Goal: Task Accomplishment & Management: Manage account settings

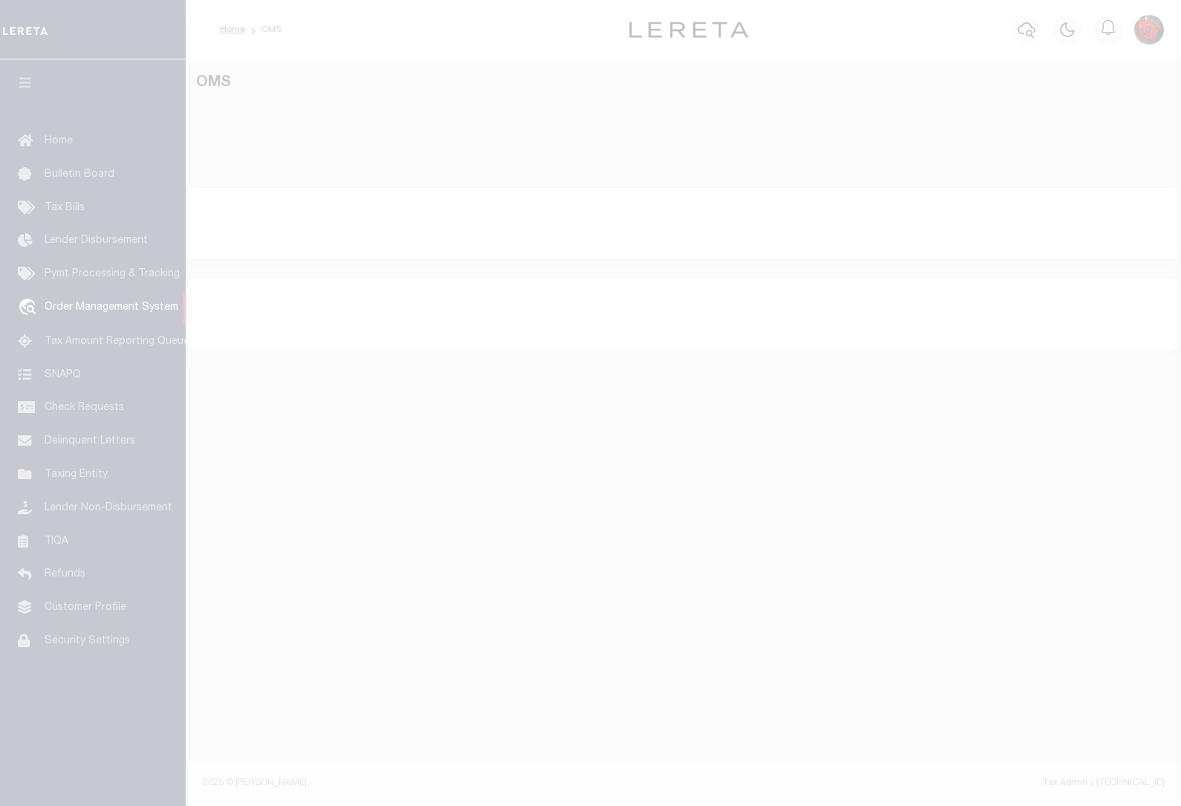
select select "200"
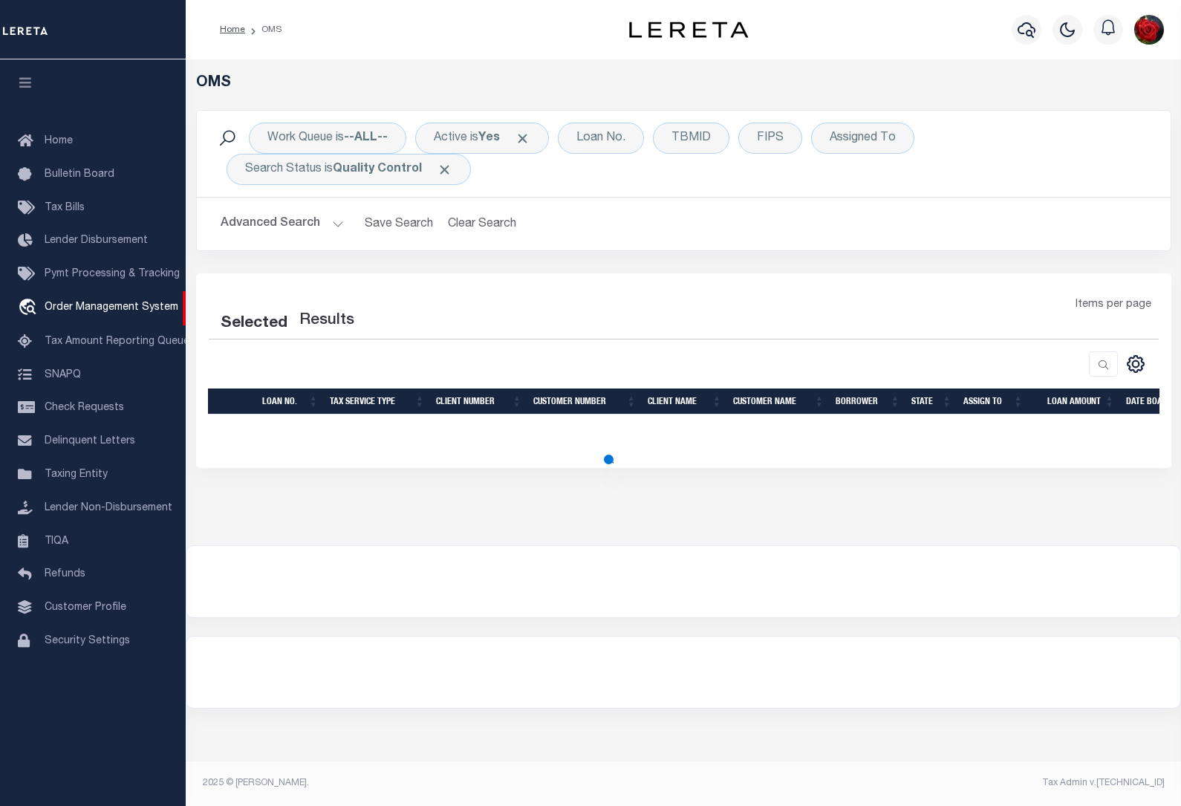
select select "200"
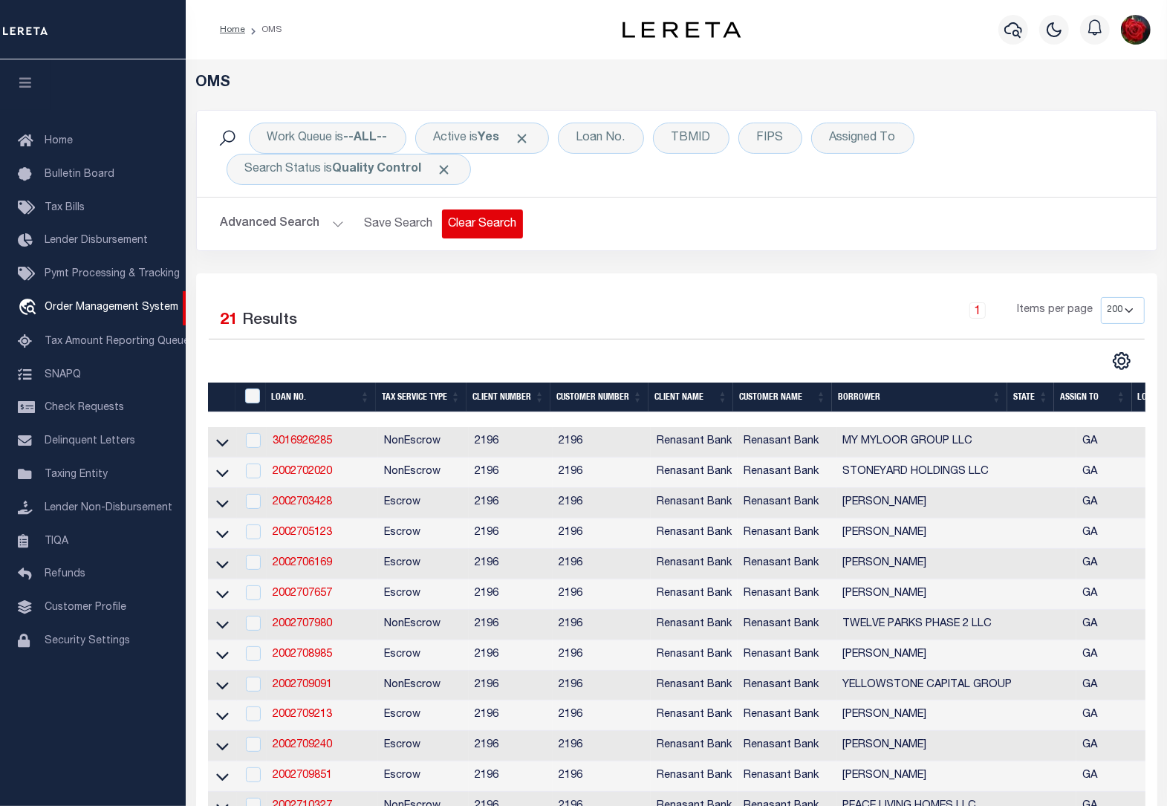
click at [462, 227] on button "Clear Search" at bounding box center [482, 224] width 81 height 29
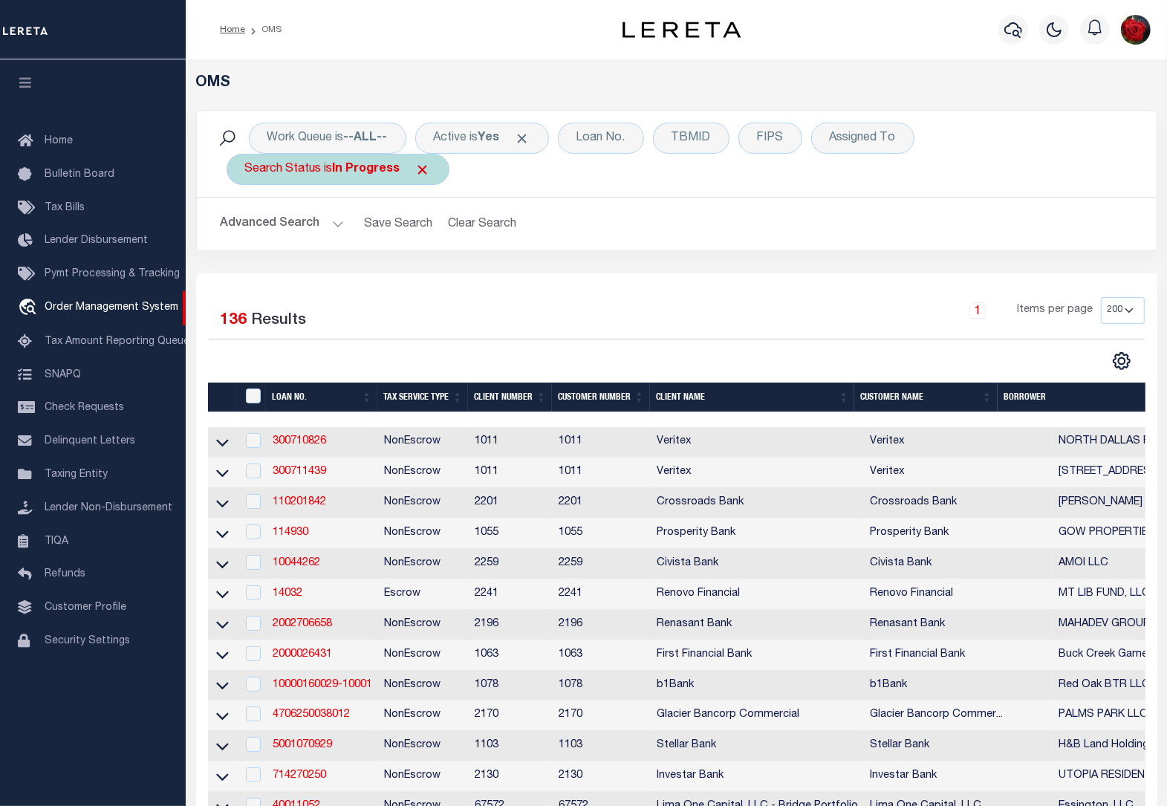
click at [422, 166] on span "Click to Remove" at bounding box center [423, 170] width 16 height 16
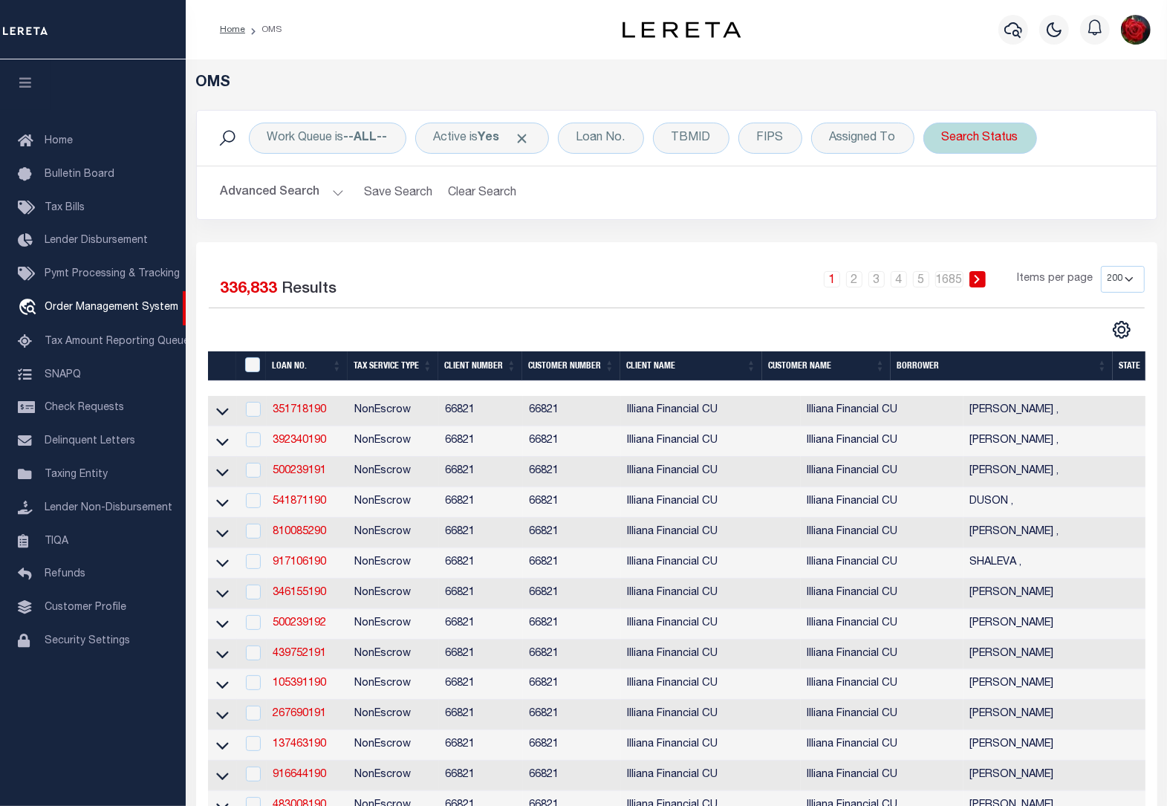
click at [981, 136] on div "Search Status" at bounding box center [980, 138] width 114 height 31
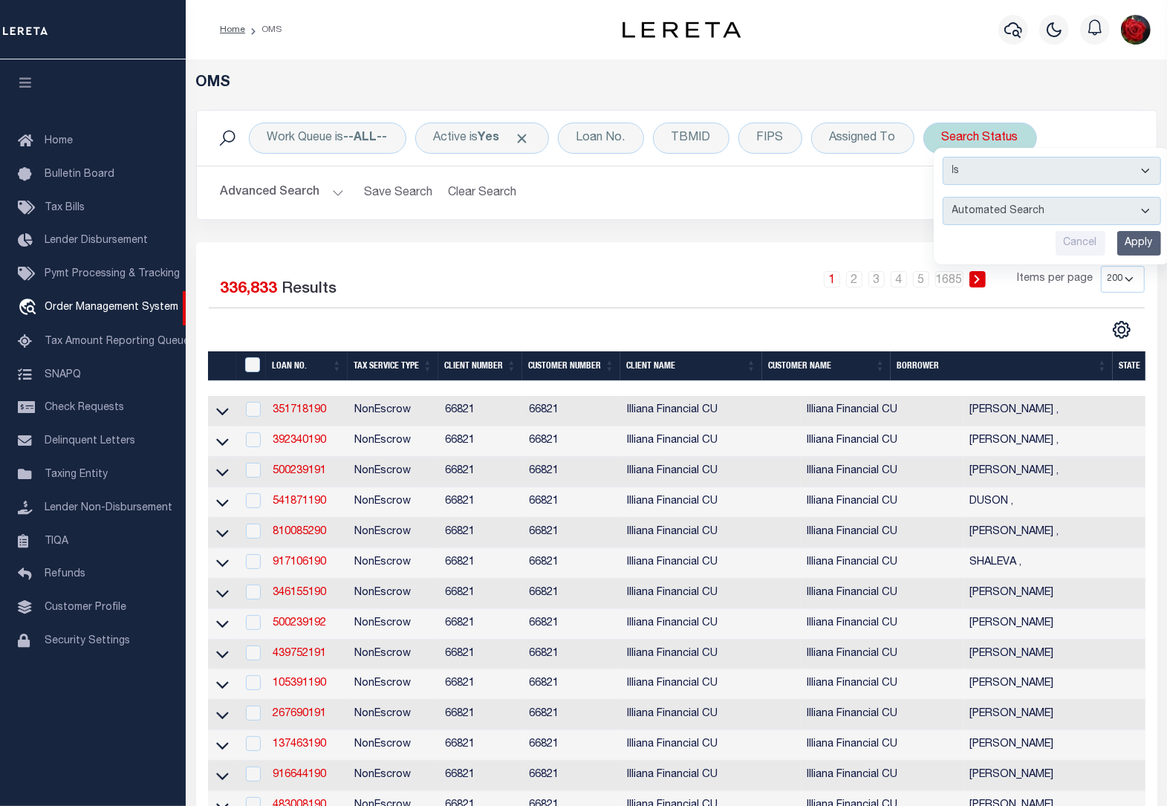
click at [1030, 210] on select "Automated Search Bad Parcel Complete Duplicate Parcel High Dollar Reporting In …" at bounding box center [1052, 211] width 218 height 28
select select "BP"
click at [946, 198] on select "Automated Search Bad Parcel Complete Duplicate Parcel High Dollar Reporting In …" at bounding box center [1052, 211] width 218 height 28
click at [1138, 241] on input "Apply" at bounding box center [1139, 243] width 44 height 25
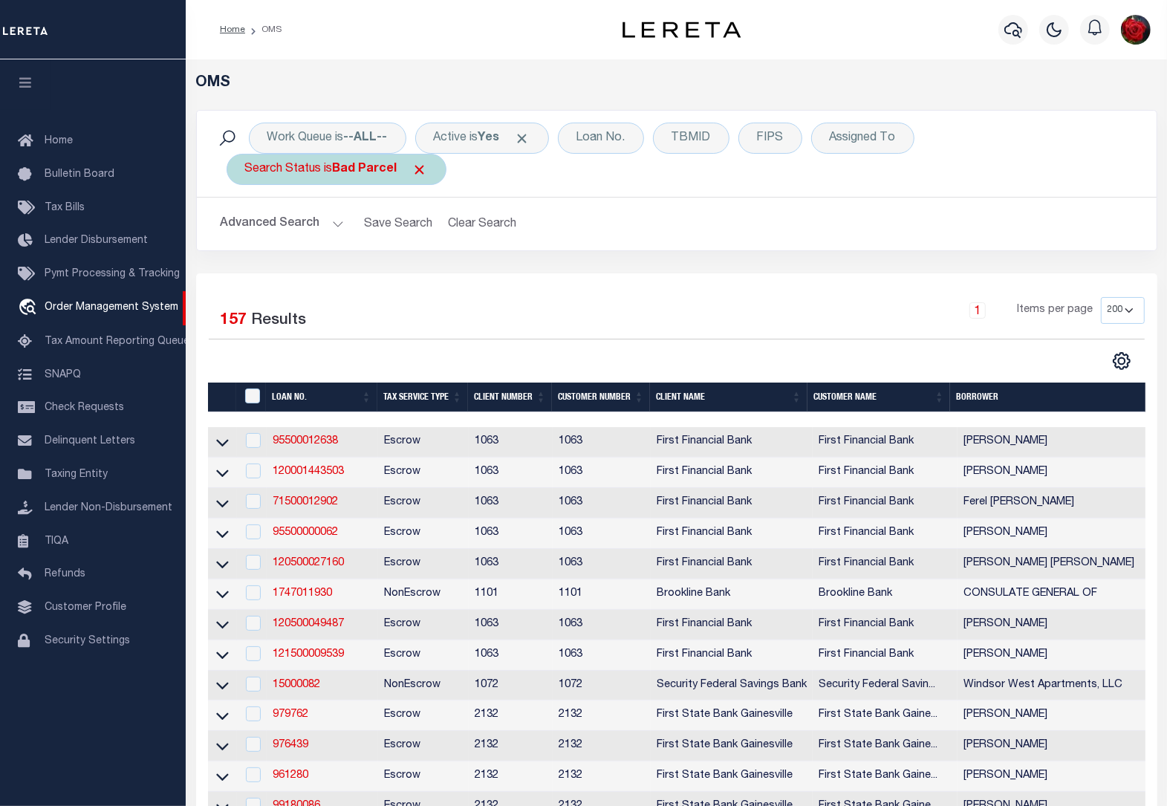
click at [346, 165] on b "Bad Parcel" at bounding box center [365, 169] width 65 height 12
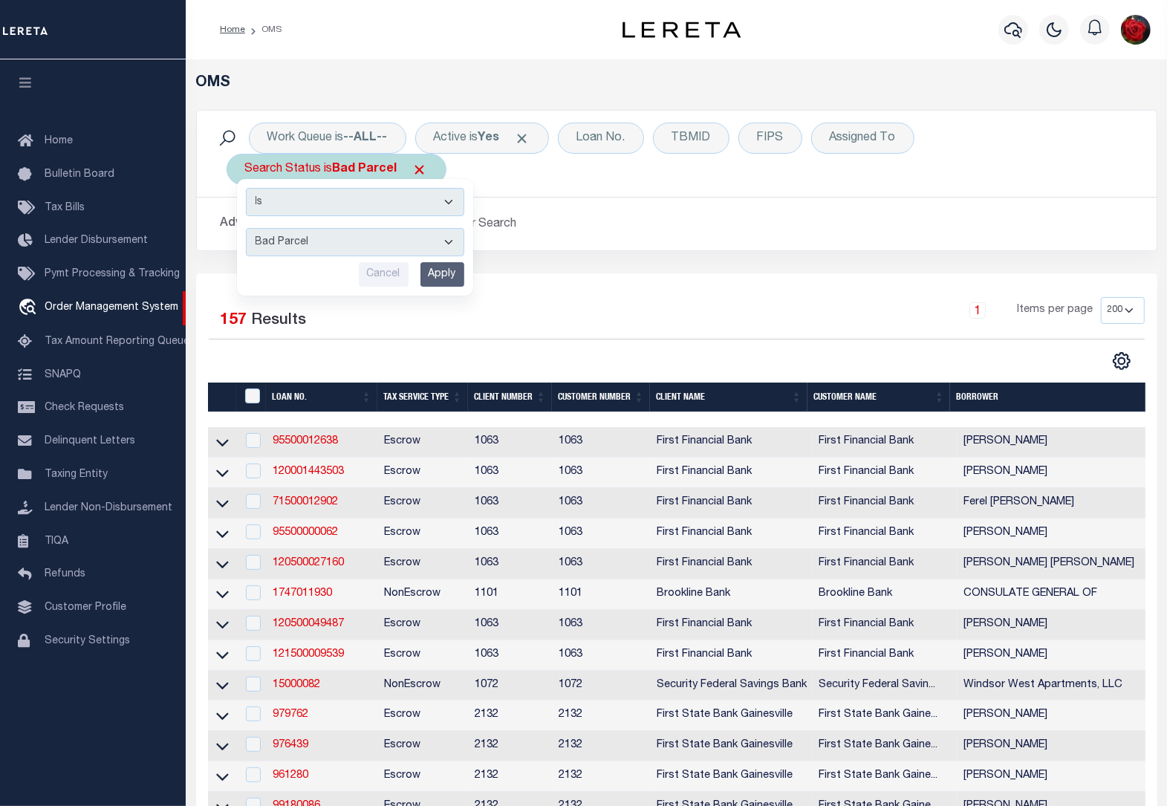
click at [425, 243] on select "Automated Search Bad Parcel Complete Duplicate Parcel High Dollar Reporting In …" at bounding box center [355, 242] width 218 height 28
select select "QC"
click at [246, 229] on select "Automated Search Bad Parcel Complete Duplicate Parcel High Dollar Reporting In …" at bounding box center [355, 242] width 218 height 28
click at [440, 282] on input "Apply" at bounding box center [443, 274] width 44 height 25
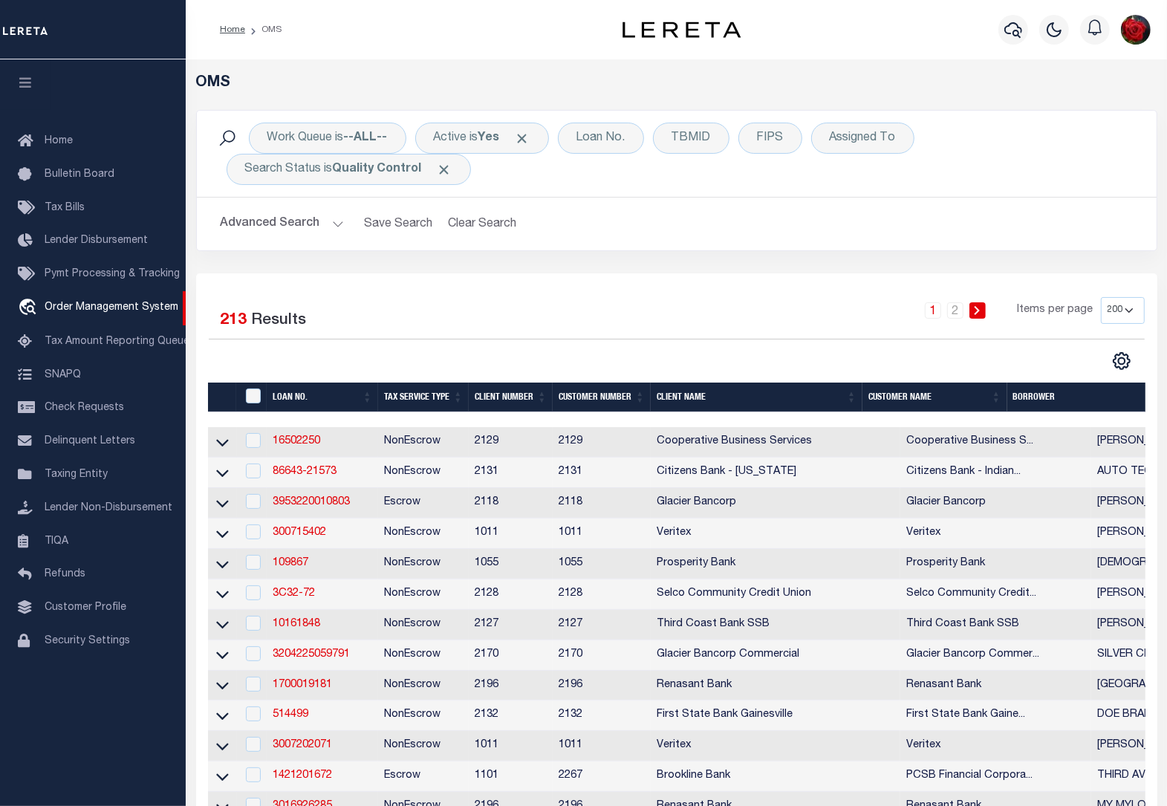
click at [851, 450] on td "Cooperative Business Services" at bounding box center [776, 442] width 250 height 30
checkbox input "true"
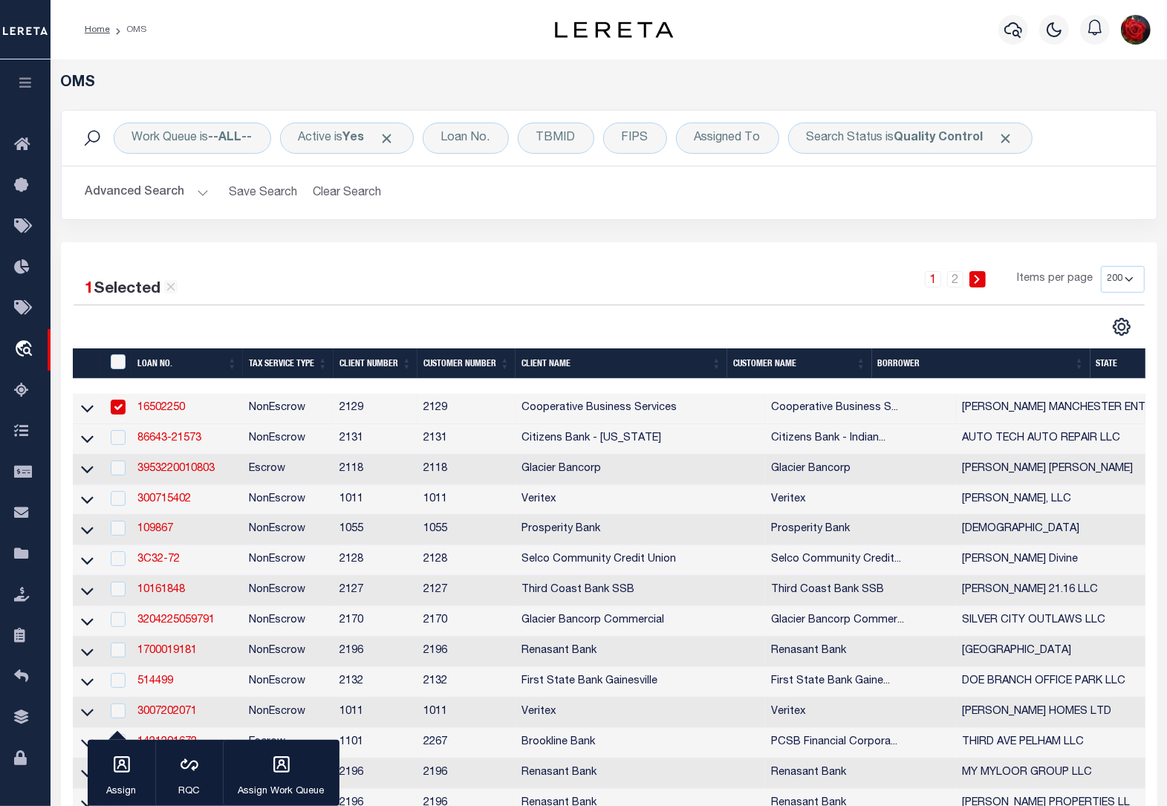
click at [1106, 368] on th "State" at bounding box center [1138, 363] width 94 height 30
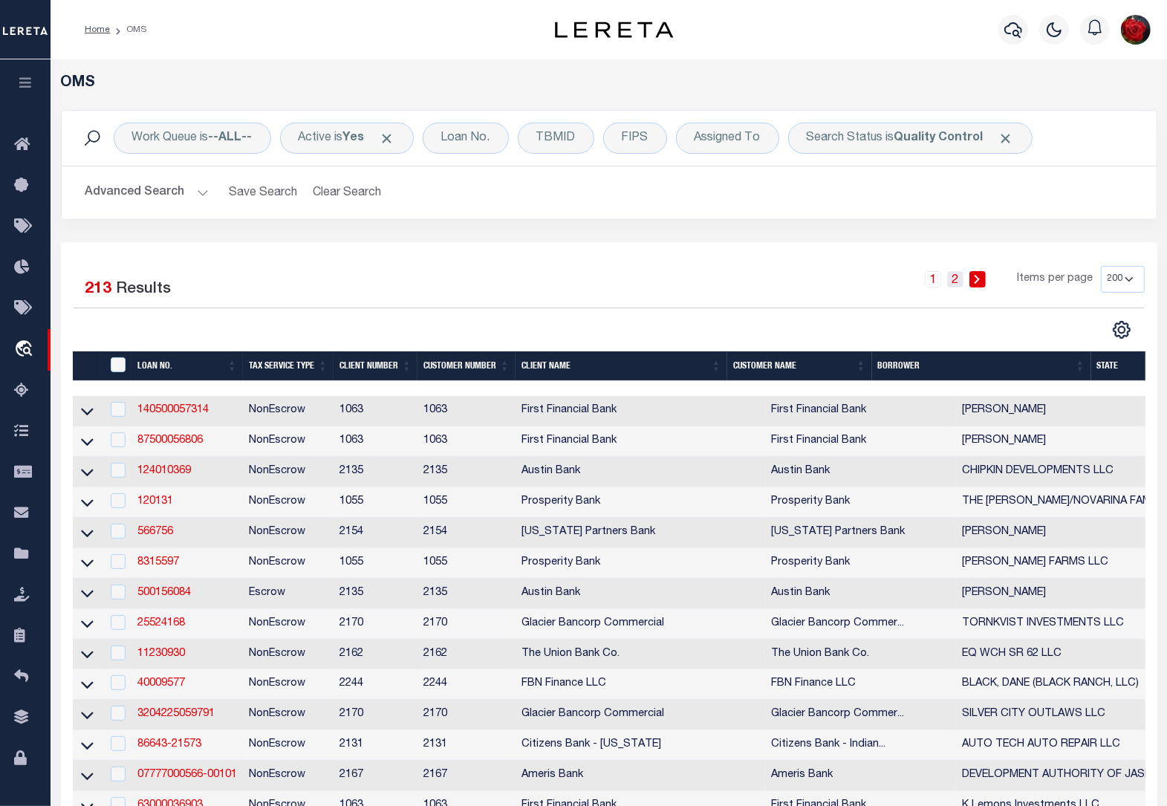
click at [955, 287] on link "2" at bounding box center [955, 279] width 16 height 16
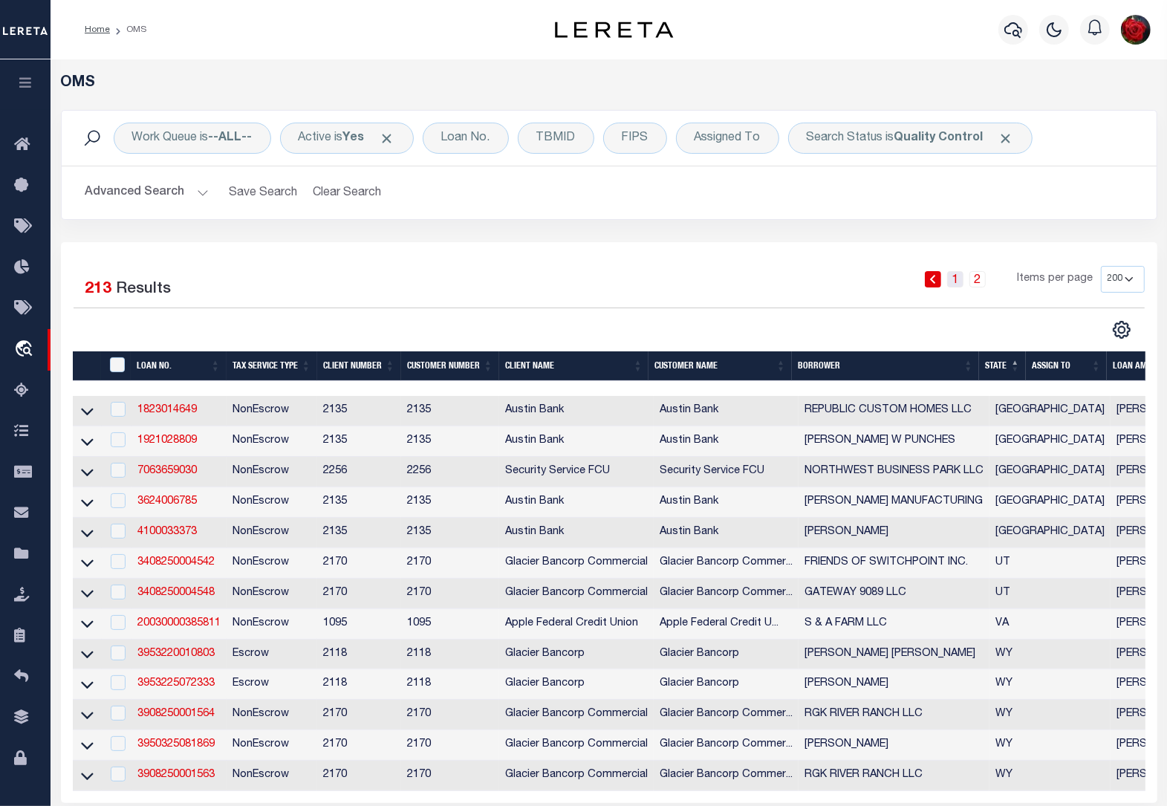
click at [959, 287] on link "1" at bounding box center [955, 279] width 16 height 16
click at [667, 275] on div "1 2 Items per page 10 25 50 100 200" at bounding box center [746, 285] width 798 height 39
click at [933, 279] on icon at bounding box center [932, 279] width 7 height 9
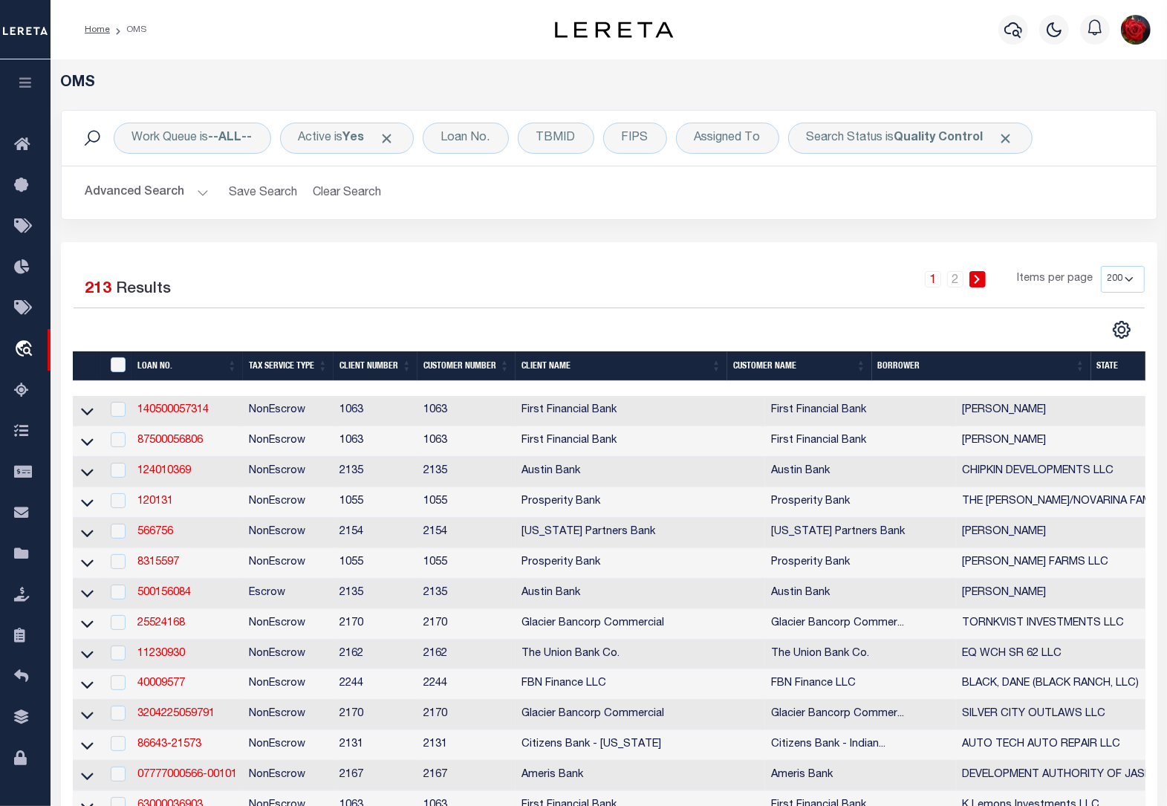
click at [162, 192] on button "Advanced Search" at bounding box center [146, 192] width 123 height 29
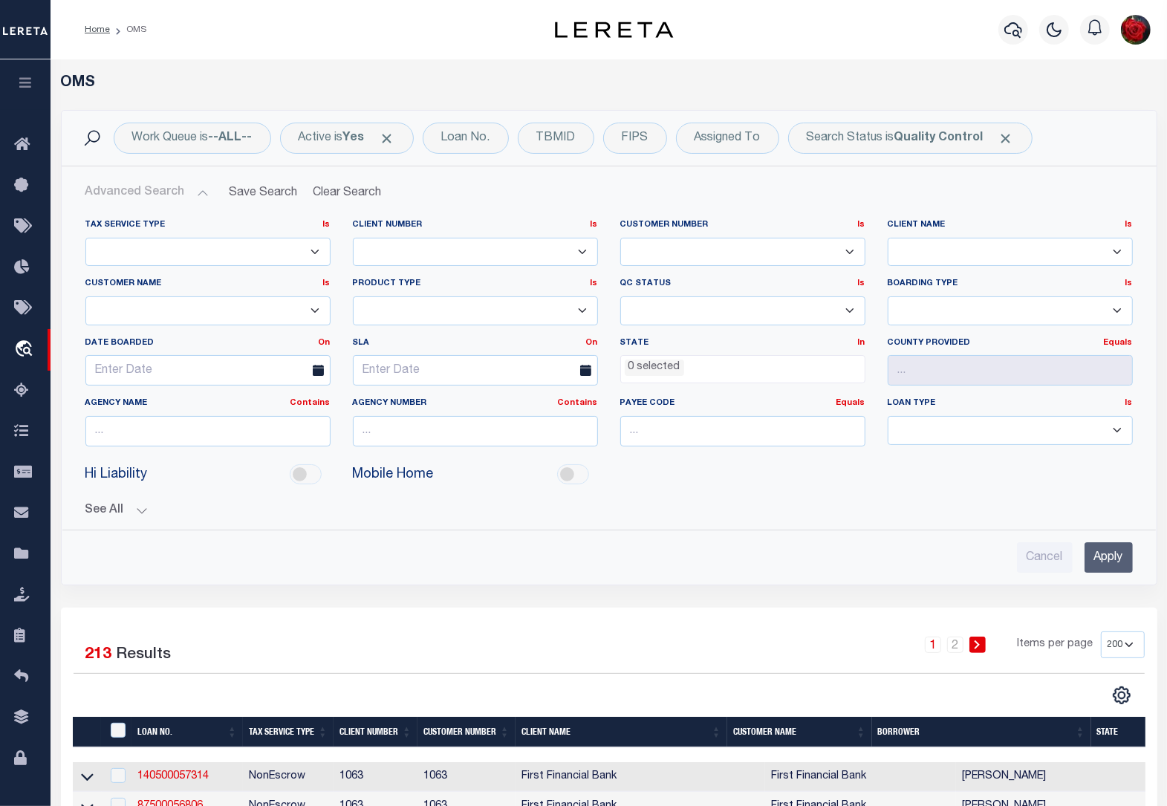
click at [792, 366] on ul "0 selected" at bounding box center [743, 366] width 244 height 20
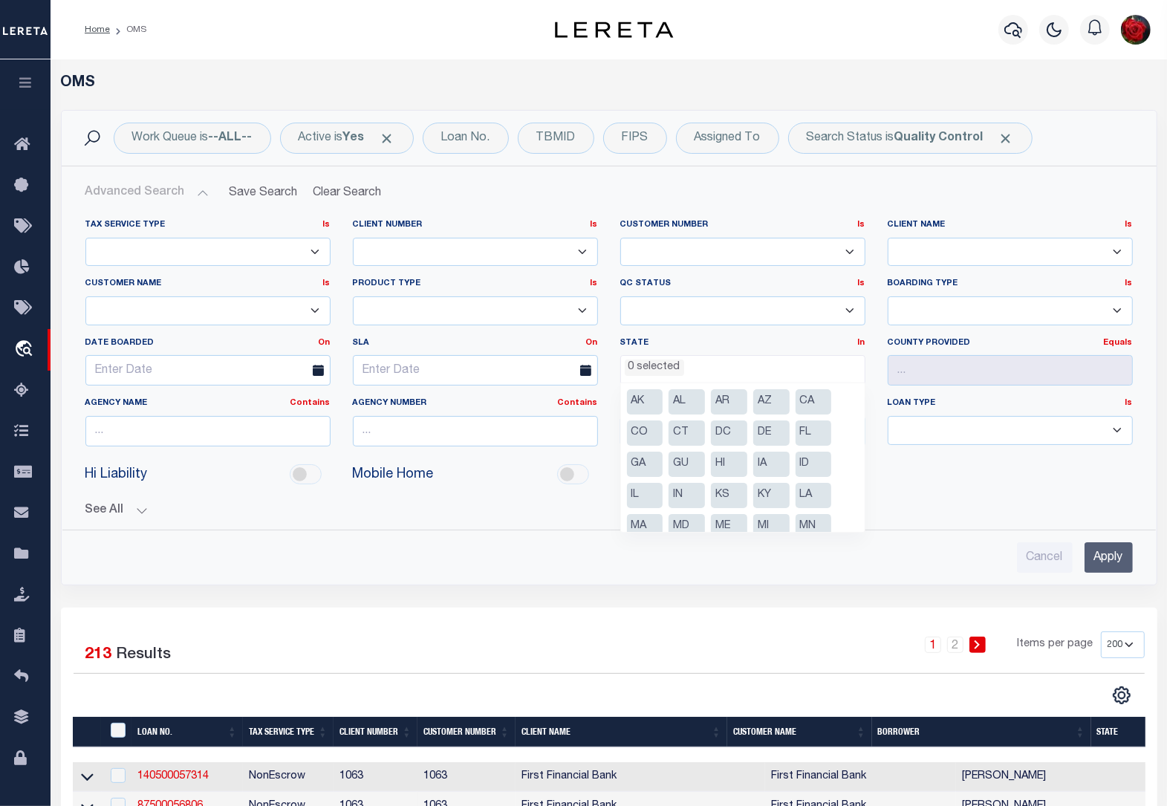
click at [641, 466] on li "GA" at bounding box center [645, 464] width 36 height 25
click at [808, 433] on li "FL" at bounding box center [814, 433] width 36 height 25
select select "FL"
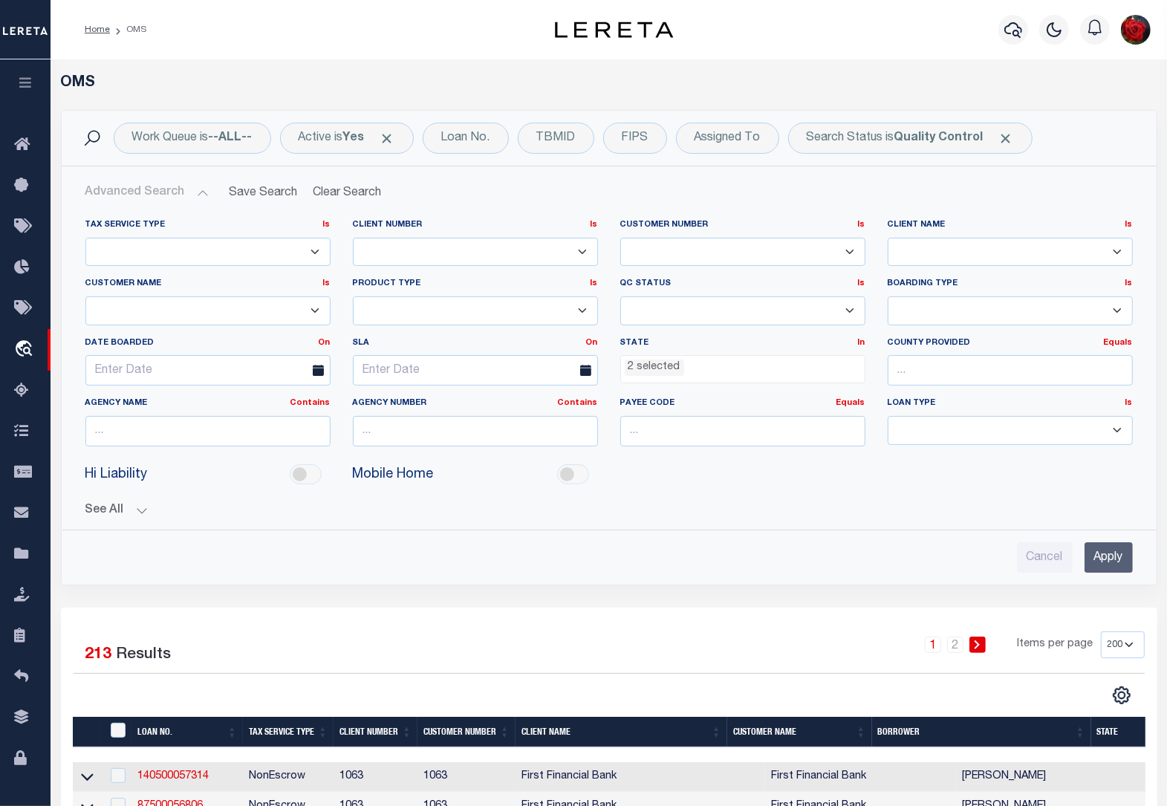
click at [1100, 559] on input "Apply" at bounding box center [1109, 557] width 48 height 30
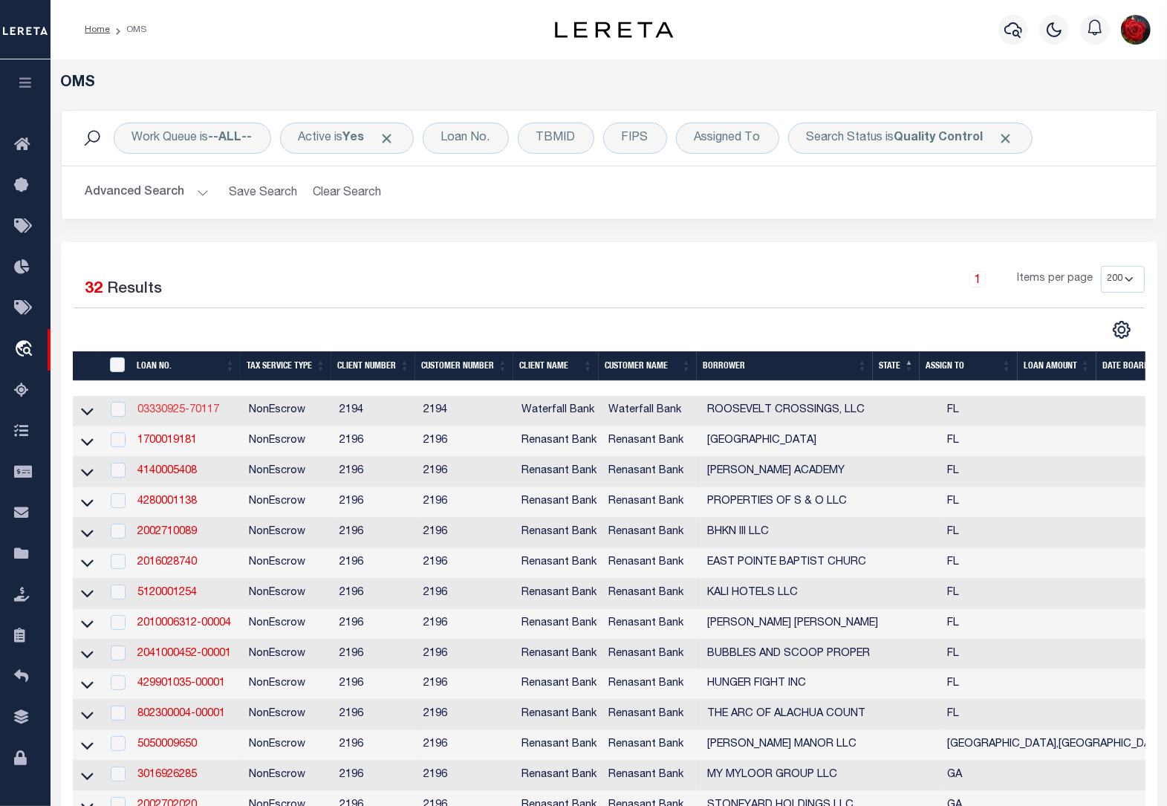
click at [169, 411] on link "03330925-70117" at bounding box center [178, 410] width 82 height 10
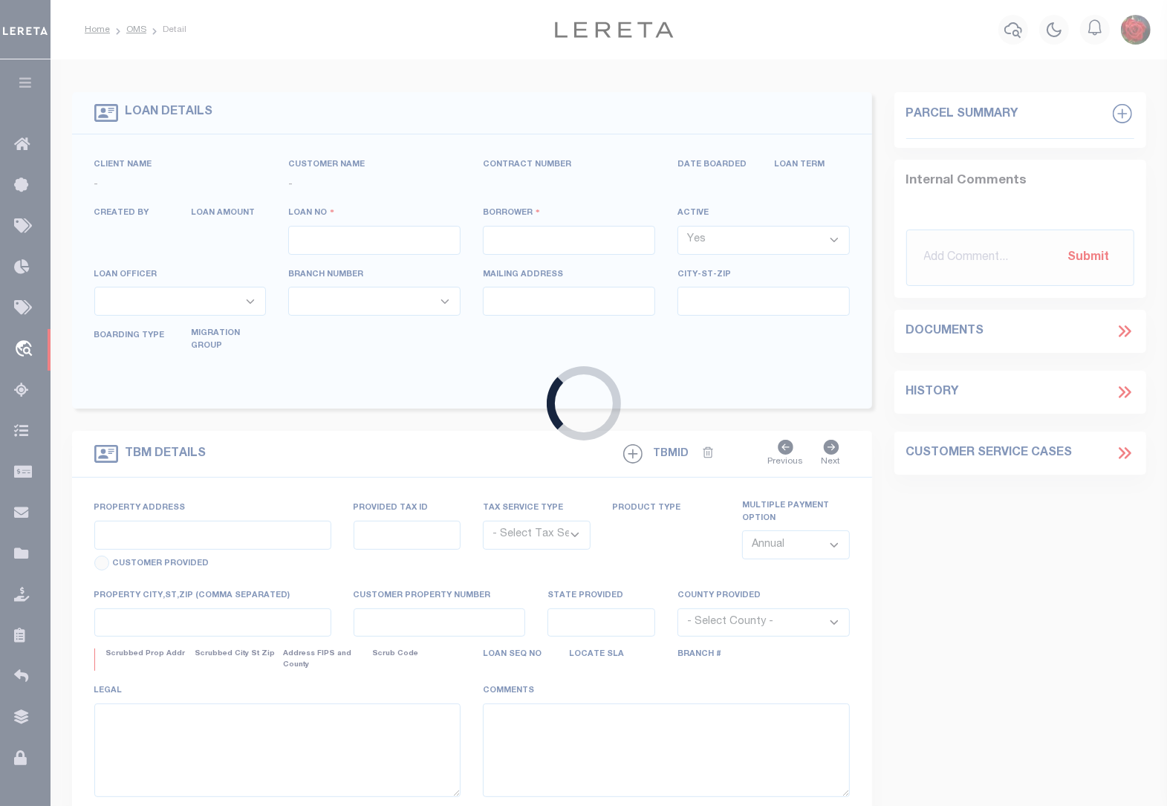
type input "03330925-70117"
type input "ROOSEVELT CROSSINGS, LLC"
select select
type input "18167 US HIGHWAY 19 N STE 450"
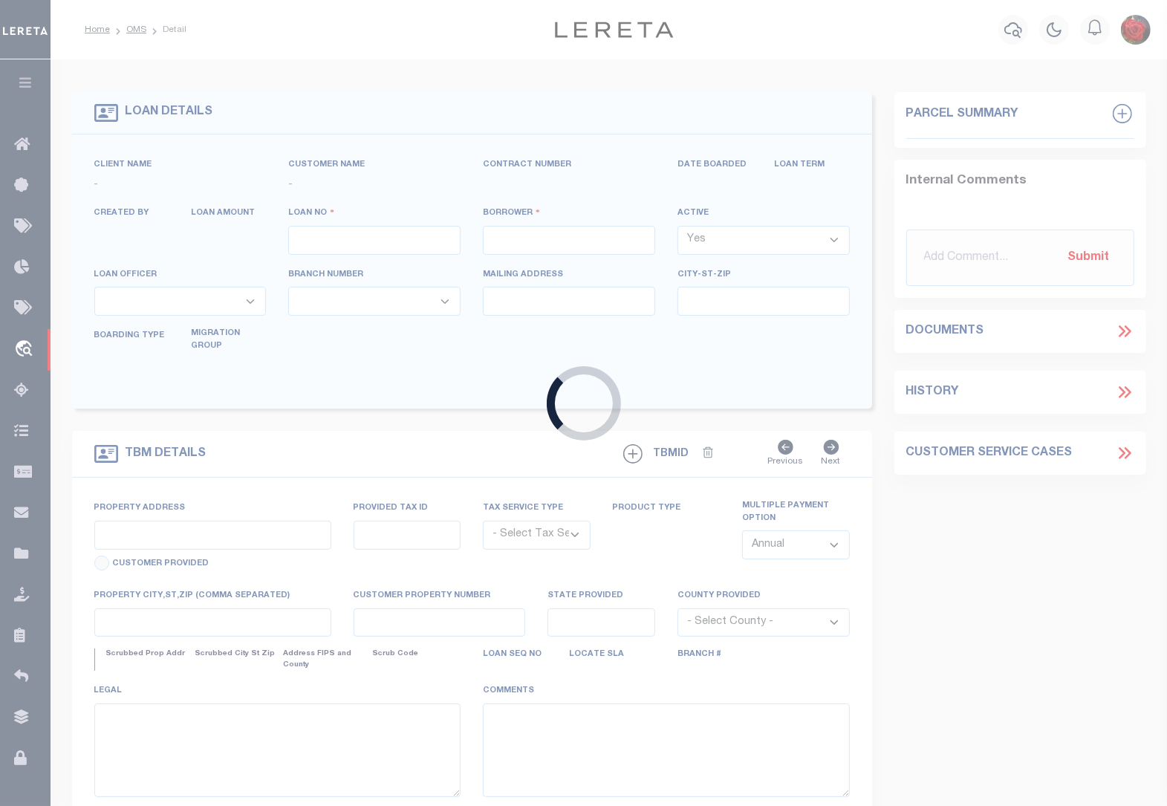
type input "CLEARWATER FL 33764-6574"
type input "[DATE]"
select select "10"
select select "20"
select select "NonEscrow"
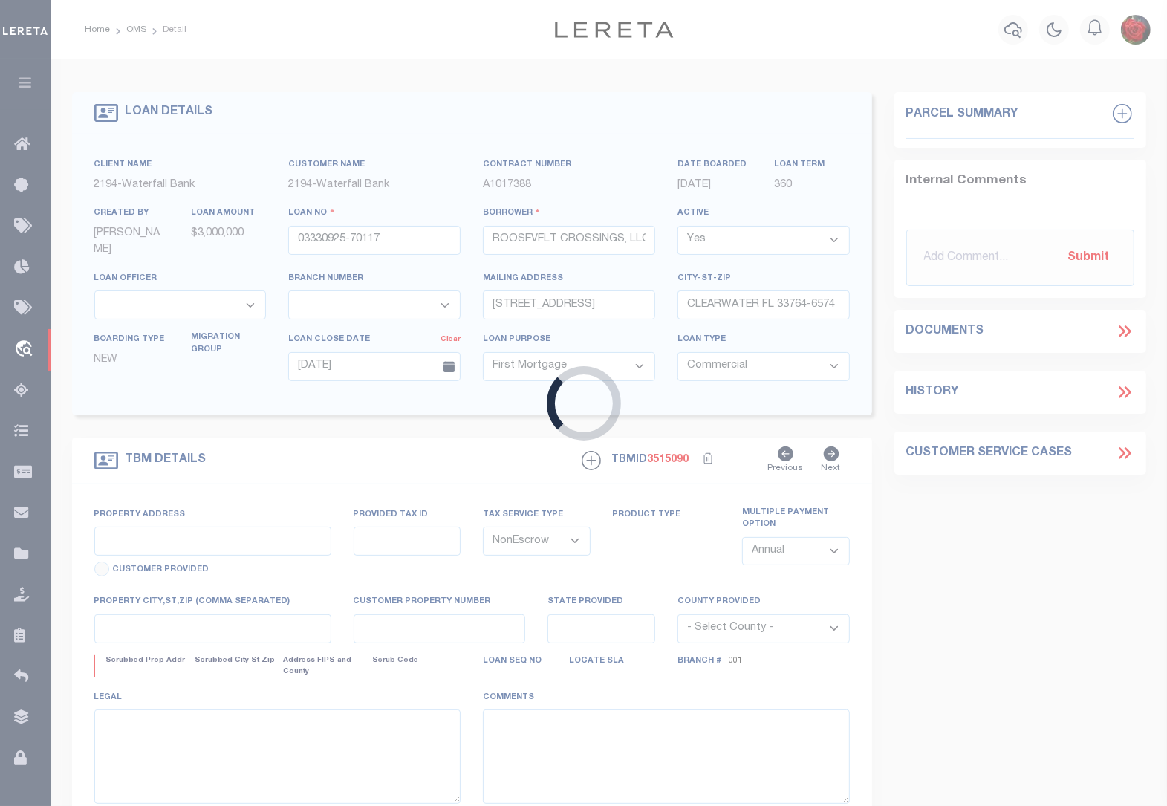
type input "2659 ROOSEVELT BLVD"
select select
type input "CLEARWATER FL 33760-3000"
type input "FL"
select select
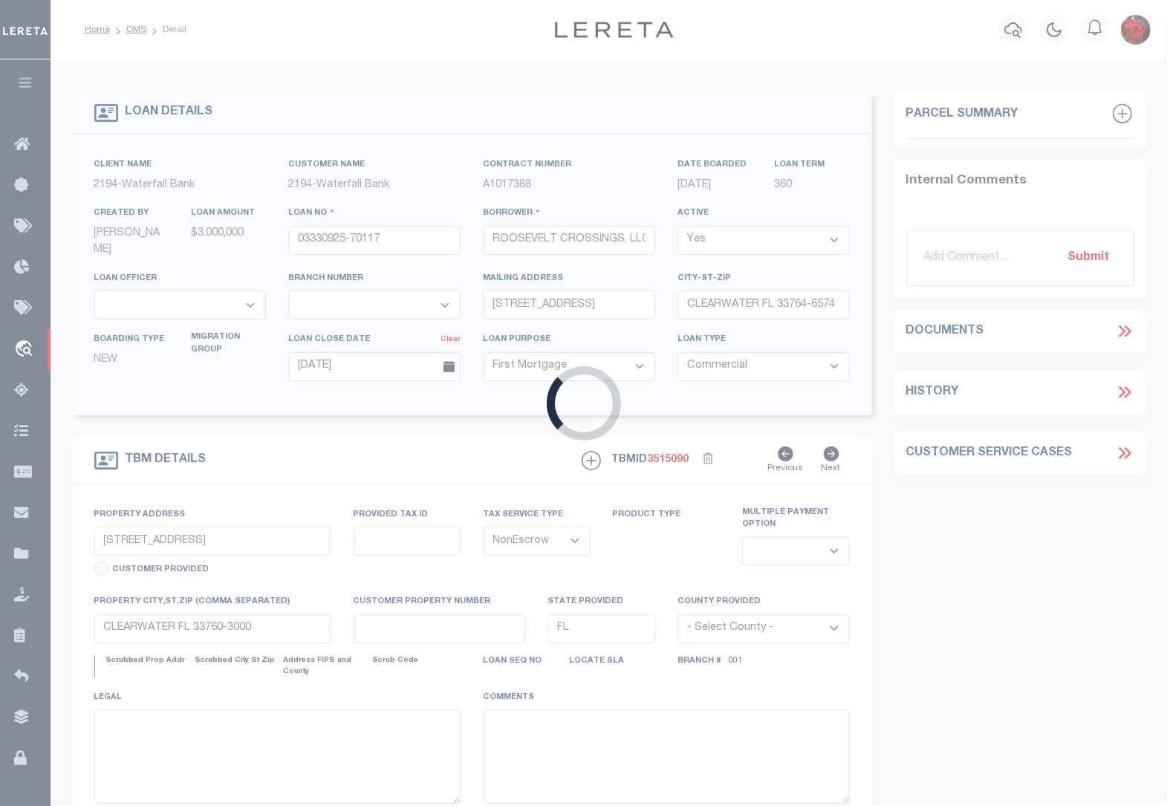
select select "72097"
select select "5527"
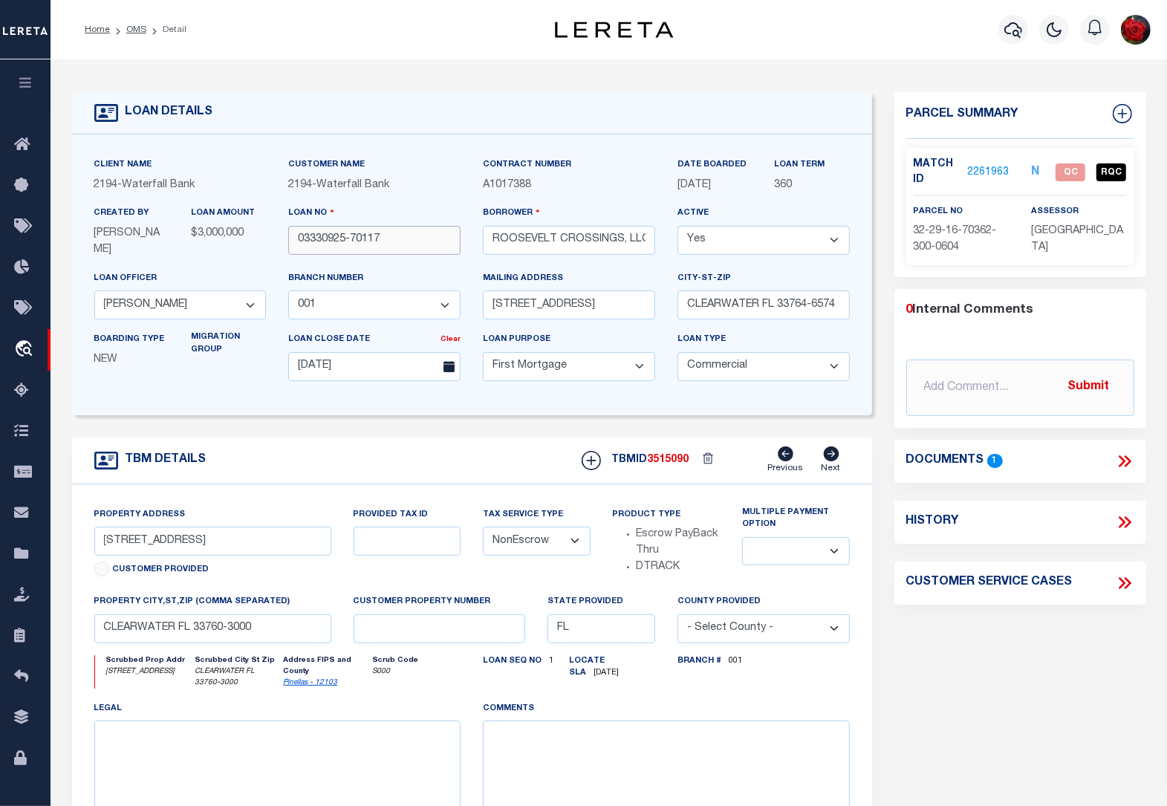
drag, startPoint x: 390, startPoint y: 243, endPoint x: 297, endPoint y: 242, distance: 92.9
click at [297, 242] on input "03330925-70117" at bounding box center [374, 240] width 172 height 29
click at [1000, 172] on link "2261963" at bounding box center [988, 173] width 42 height 16
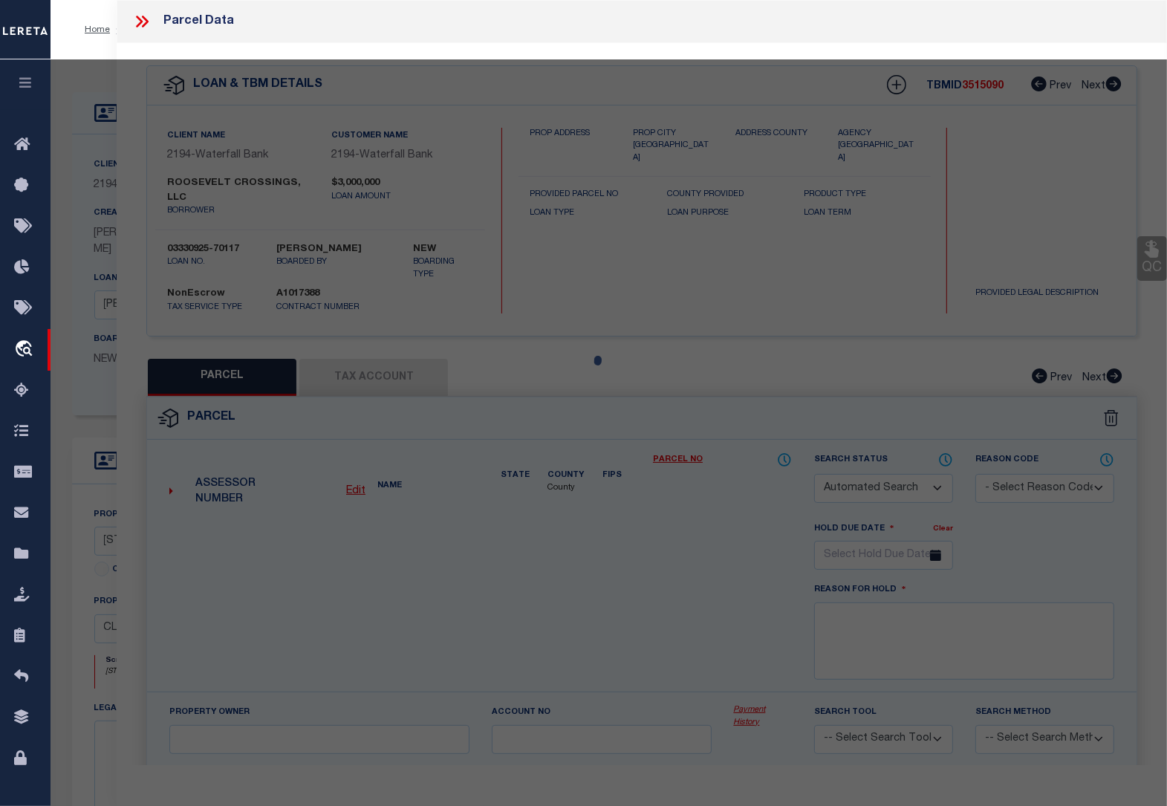
checkbox input "false"
select select "QC"
type input "ROOSEVELT CROSSINGS LLC"
select select "AGW"
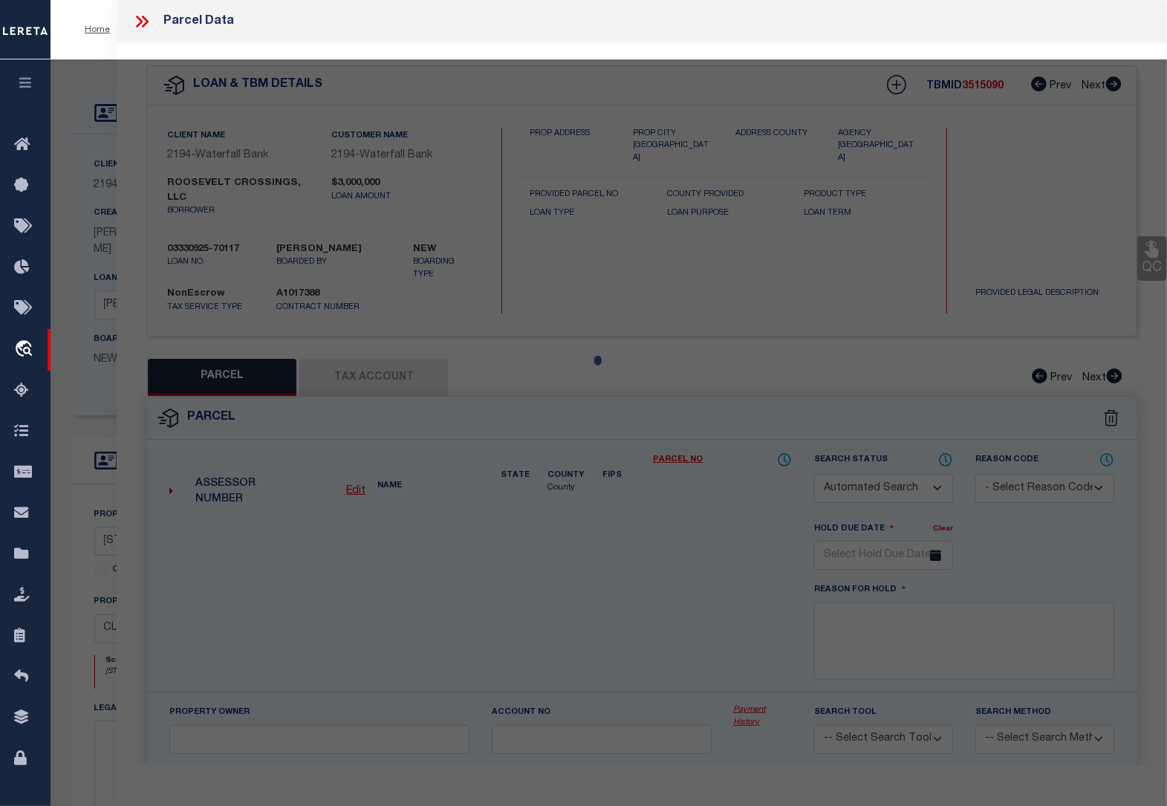
select select "LEG"
type input "2659 ROOSEVELT BLVD"
type input "CLEARWATER, FL 33760"
type textarea "PINELLAS GROVES SW 1/4, SEC 32-29-16 PART OF LOTS 5 &AMP; 6 DESC FROM NW COR OF…"
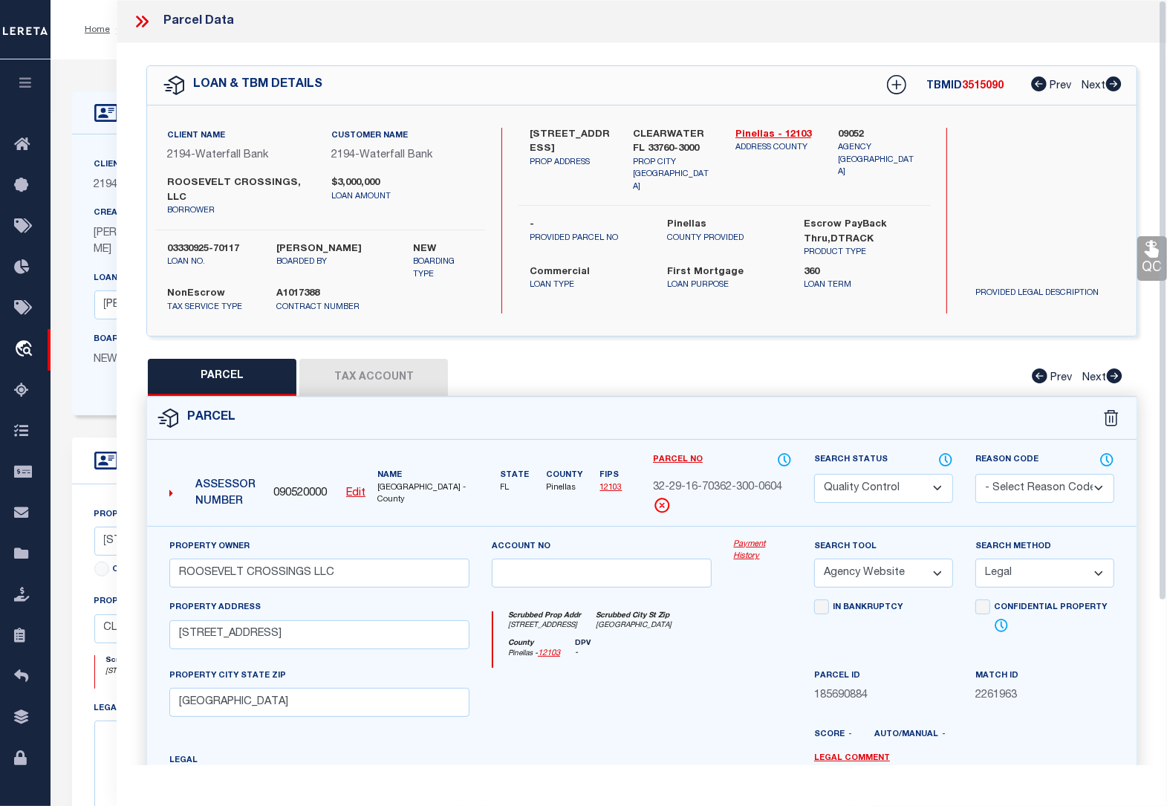
click at [371, 366] on button "Tax Account" at bounding box center [373, 377] width 149 height 37
select select "100"
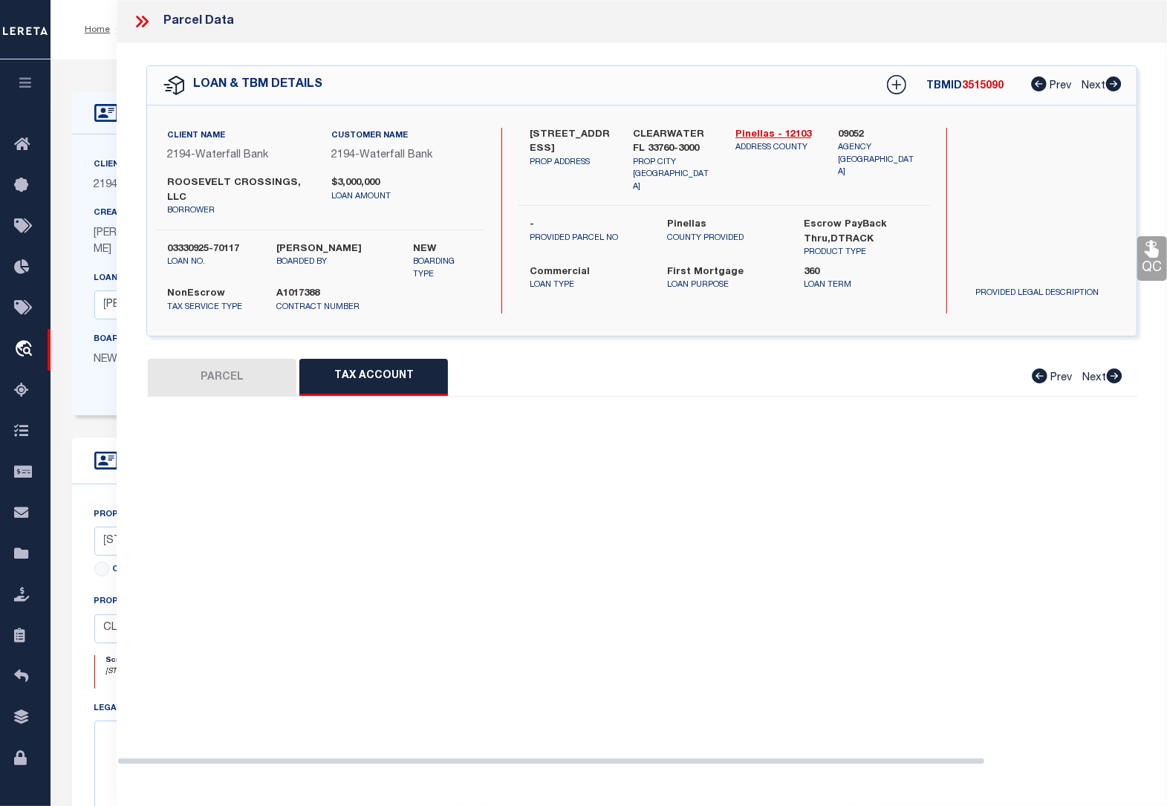
select select "100"
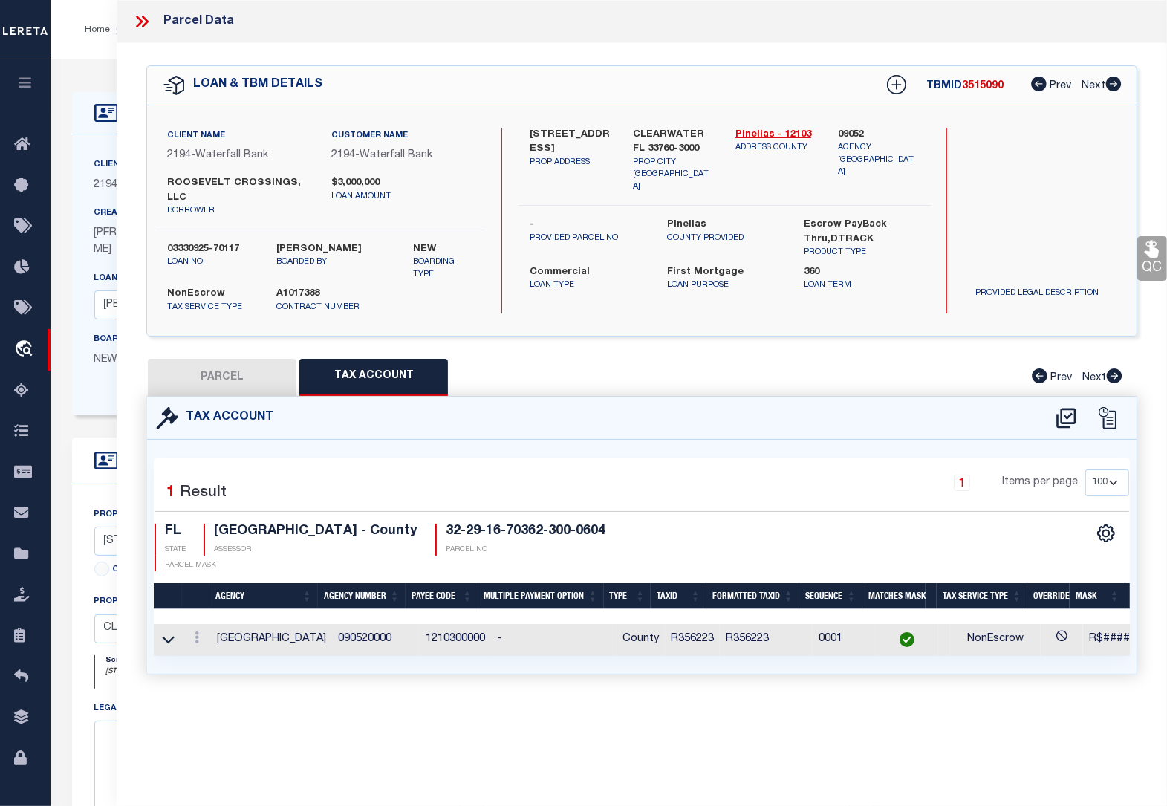
click at [208, 386] on button "PARCEL" at bounding box center [222, 377] width 149 height 37
select select "AS"
select select
checkbox input "false"
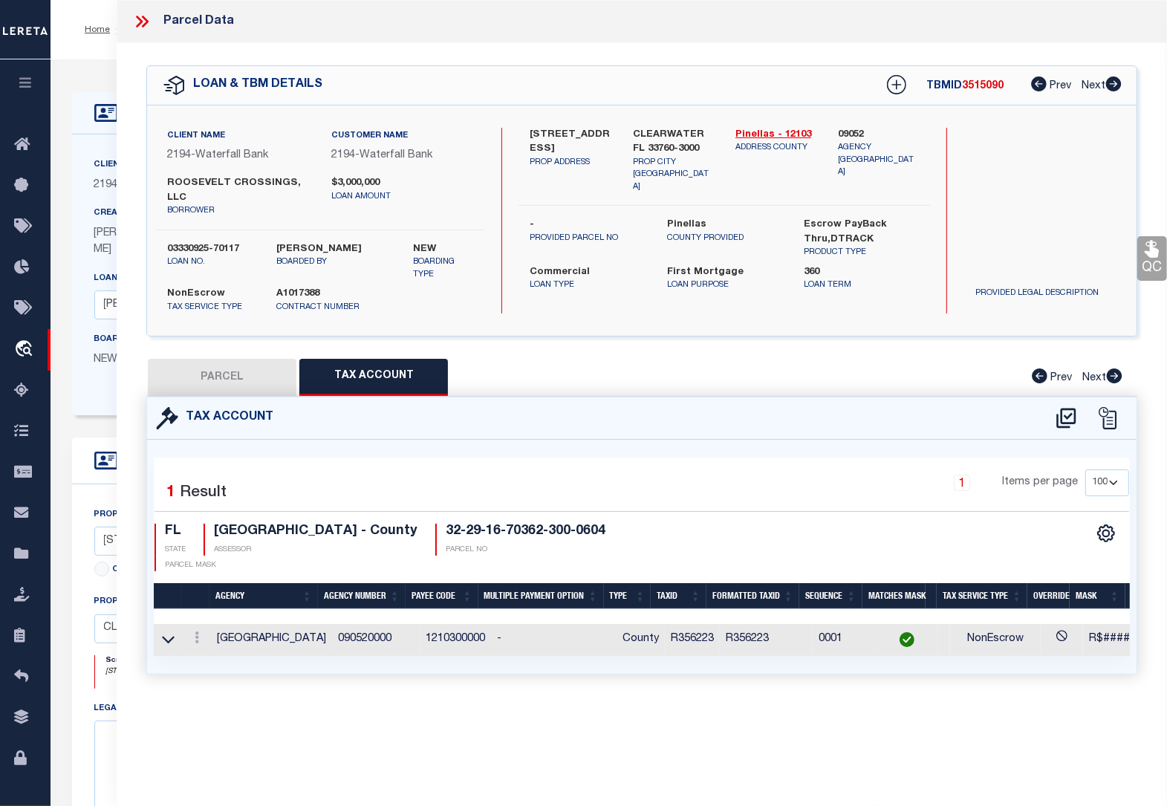
checkbox input "false"
select select "QC"
type input "ROOSEVELT CROSSINGS LLC"
select select "AGW"
select select "LEG"
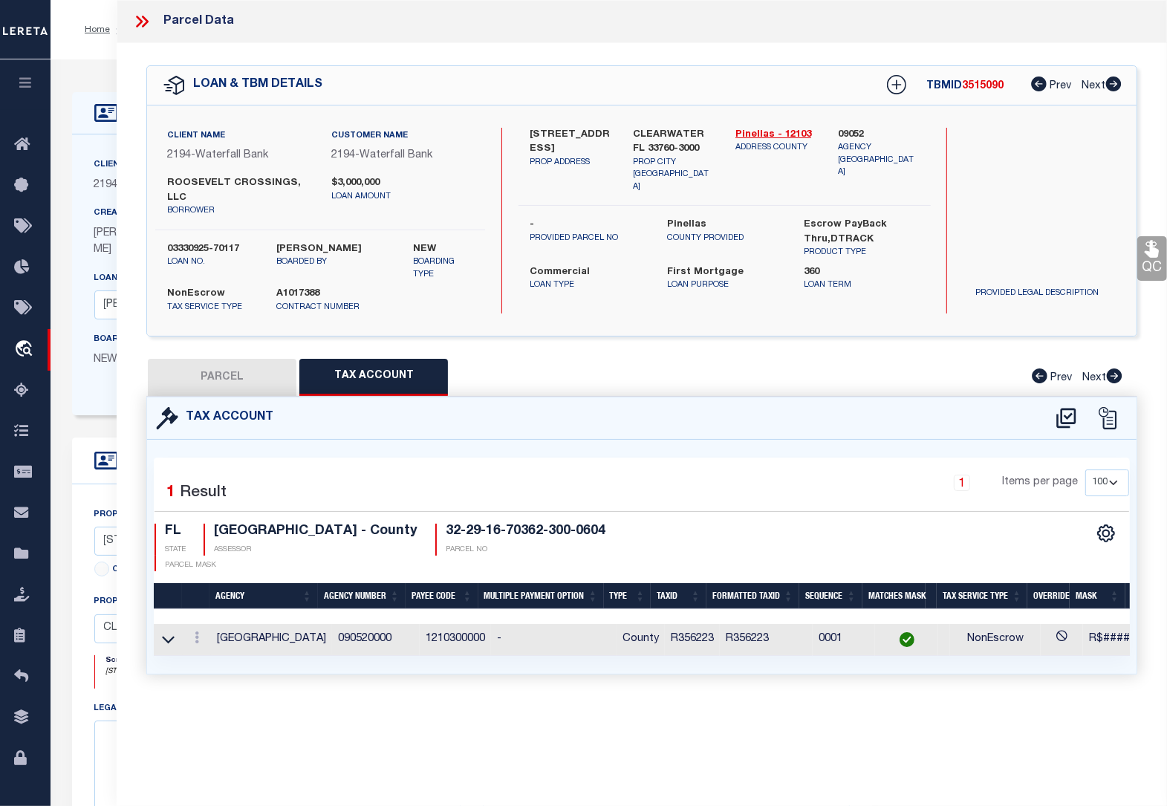
type input "2659 ROOSEVELT BLVD"
type input "CLEARWATER, FL 33760"
type textarea "PINELLAS GROVES SW 1/4, SEC 32-29-16 PART OF LOTS 5 &AMP; 6 DESC FROM NW COR OF…"
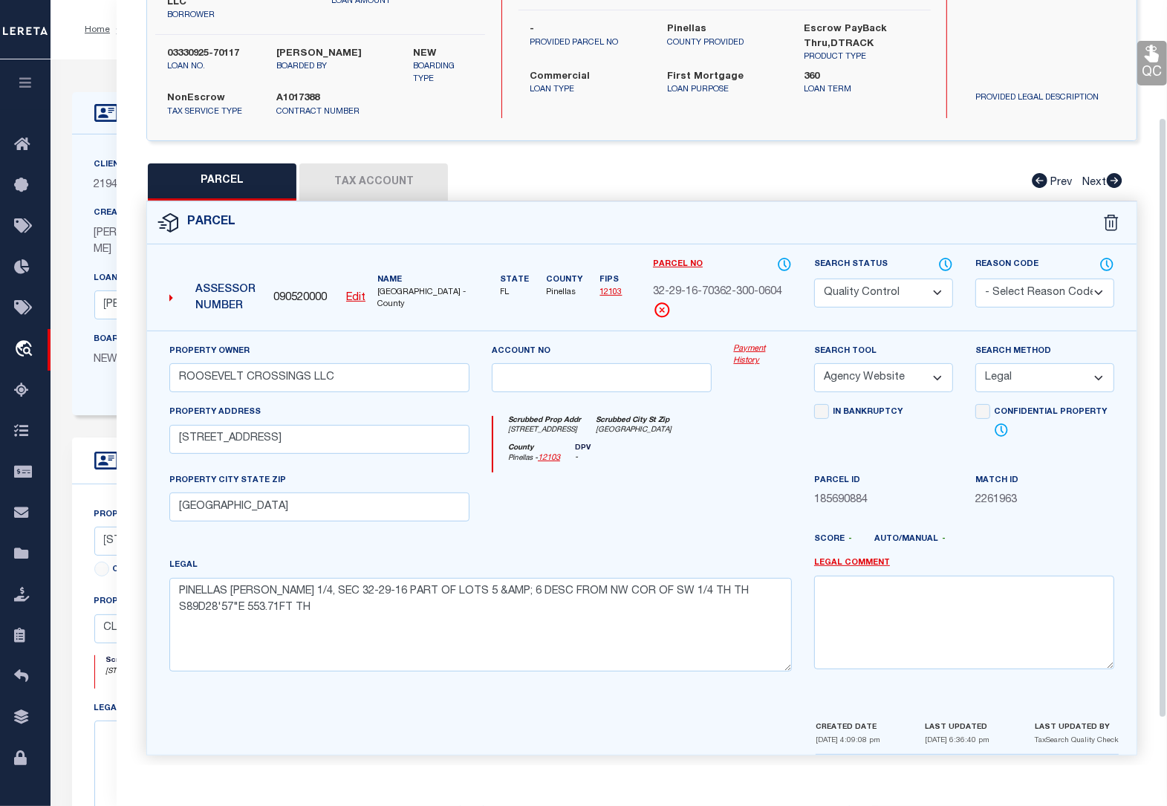
scroll to position [209, 0]
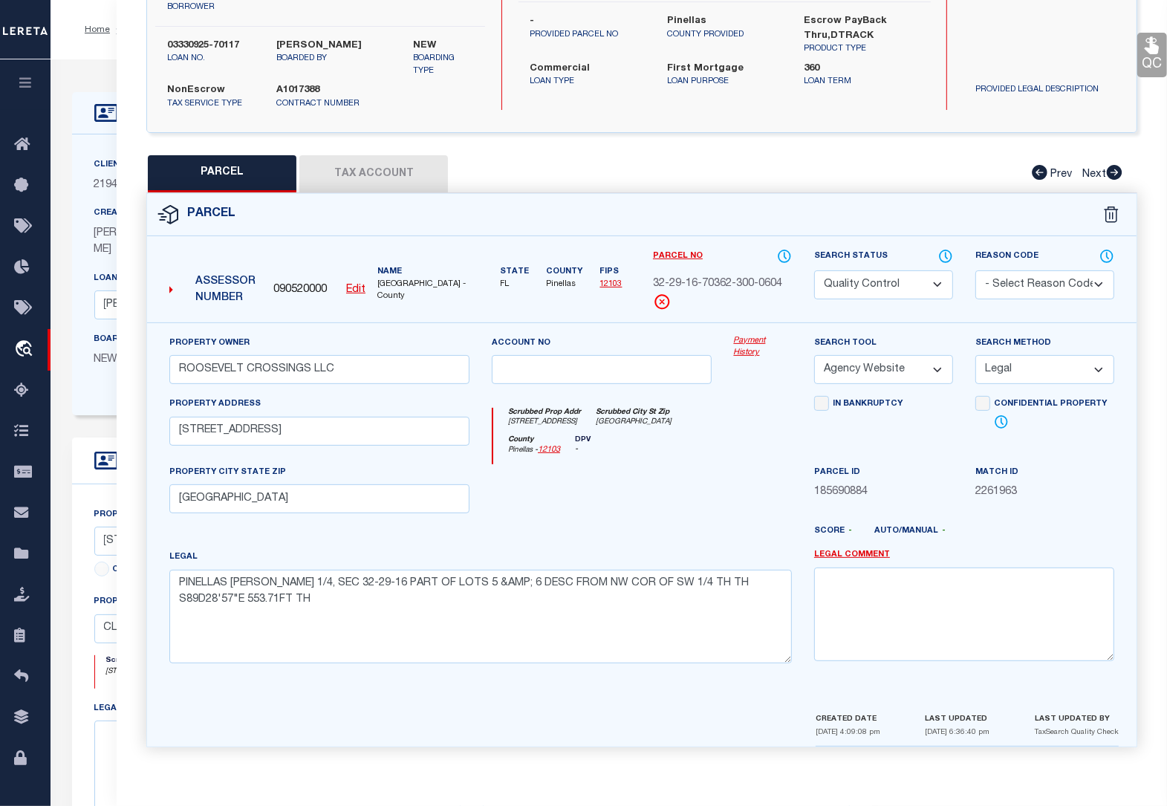
click at [1157, 50] on icon at bounding box center [1152, 45] width 14 height 17
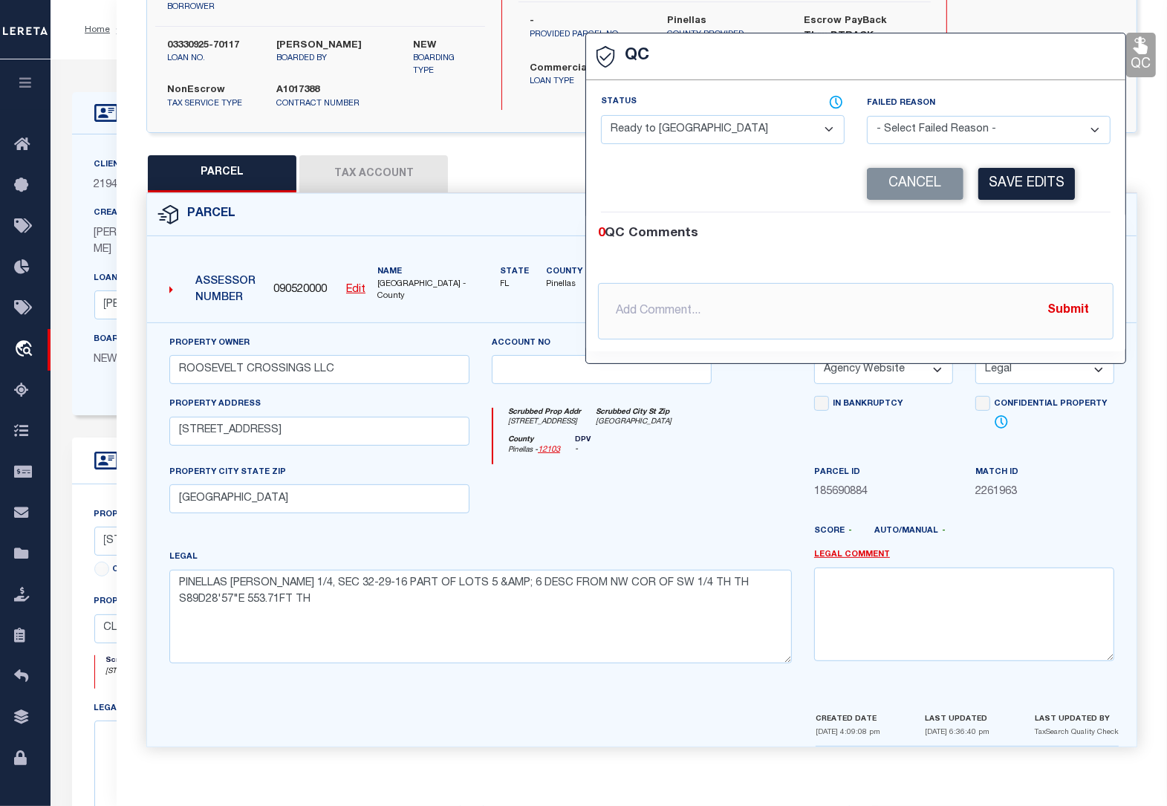
click at [670, 128] on select "- Select Status - Ready to QC Correct Incorrect" at bounding box center [723, 129] width 244 height 29
select select "COR"
click at [601, 115] on select "- Select Status - Ready to QC Correct Incorrect" at bounding box center [723, 129] width 244 height 29
click at [1034, 183] on button "Save Edits" at bounding box center [1026, 184] width 97 height 32
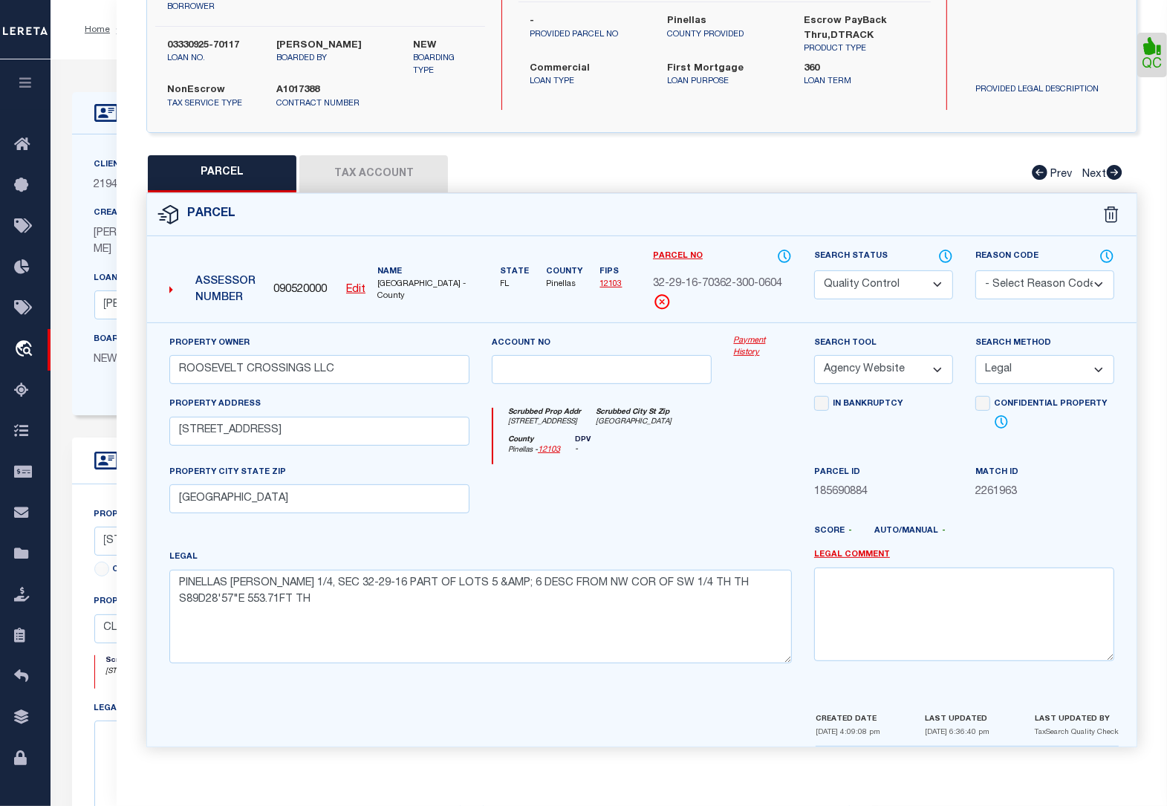
click at [890, 285] on select "Automated Search Bad Parcel Complete Duplicate Parcel High Dollar Reporting In …" at bounding box center [883, 284] width 139 height 29
click at [890, 288] on select "Automated Search Bad Parcel Complete Duplicate Parcel High Dollar Reporting In …" at bounding box center [883, 284] width 139 height 29
click at [938, 279] on select "Automated Search Bad Parcel Complete Duplicate Parcel High Dollar Reporting In …" at bounding box center [883, 284] width 139 height 29
click at [814, 270] on select "Automated Search Bad Parcel Complete Duplicate Parcel High Dollar Reporting In …" at bounding box center [883, 284] width 139 height 29
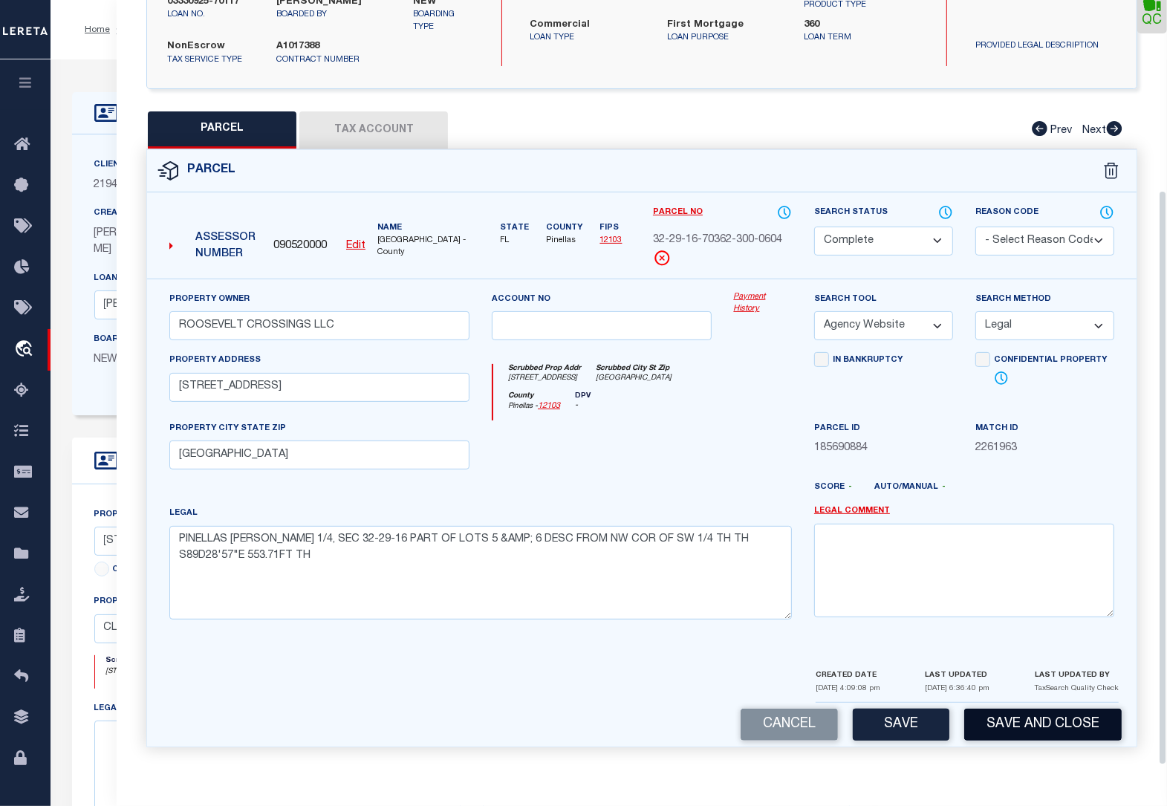
scroll to position [253, 0]
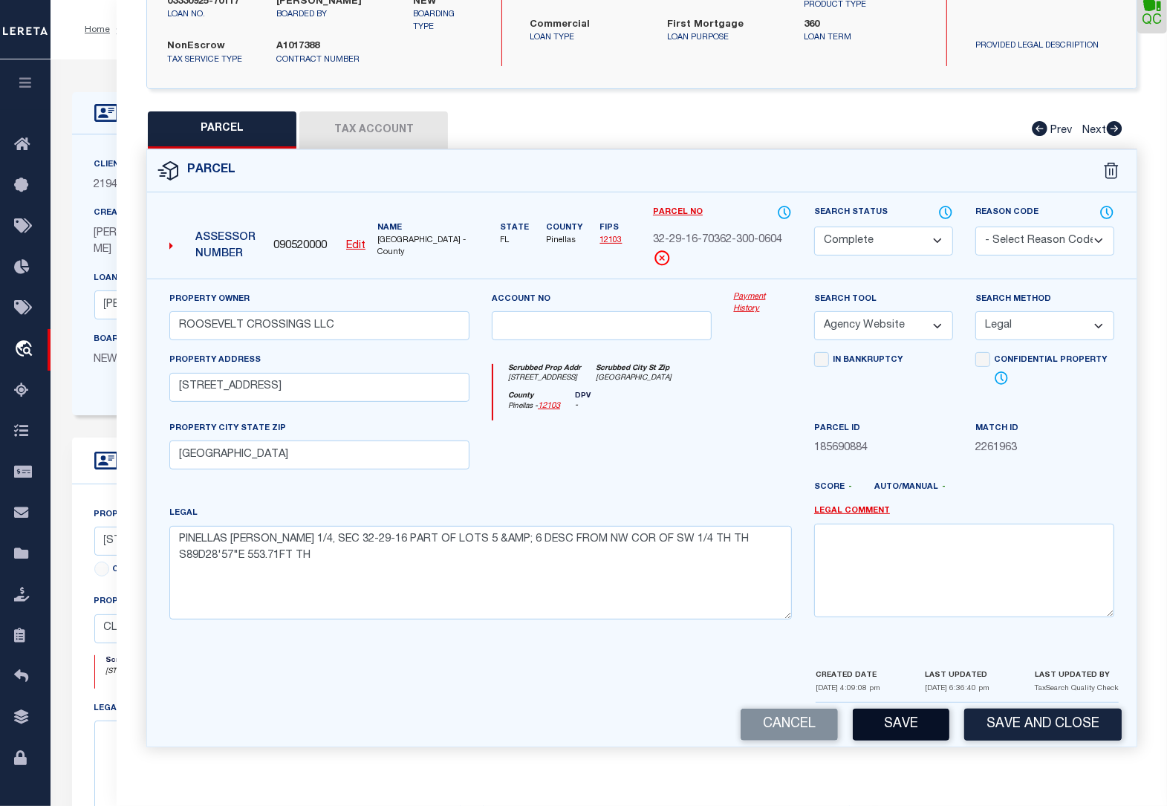
click at [909, 724] on button "Save" at bounding box center [901, 725] width 97 height 32
select select "AS"
select select
checkbox input "false"
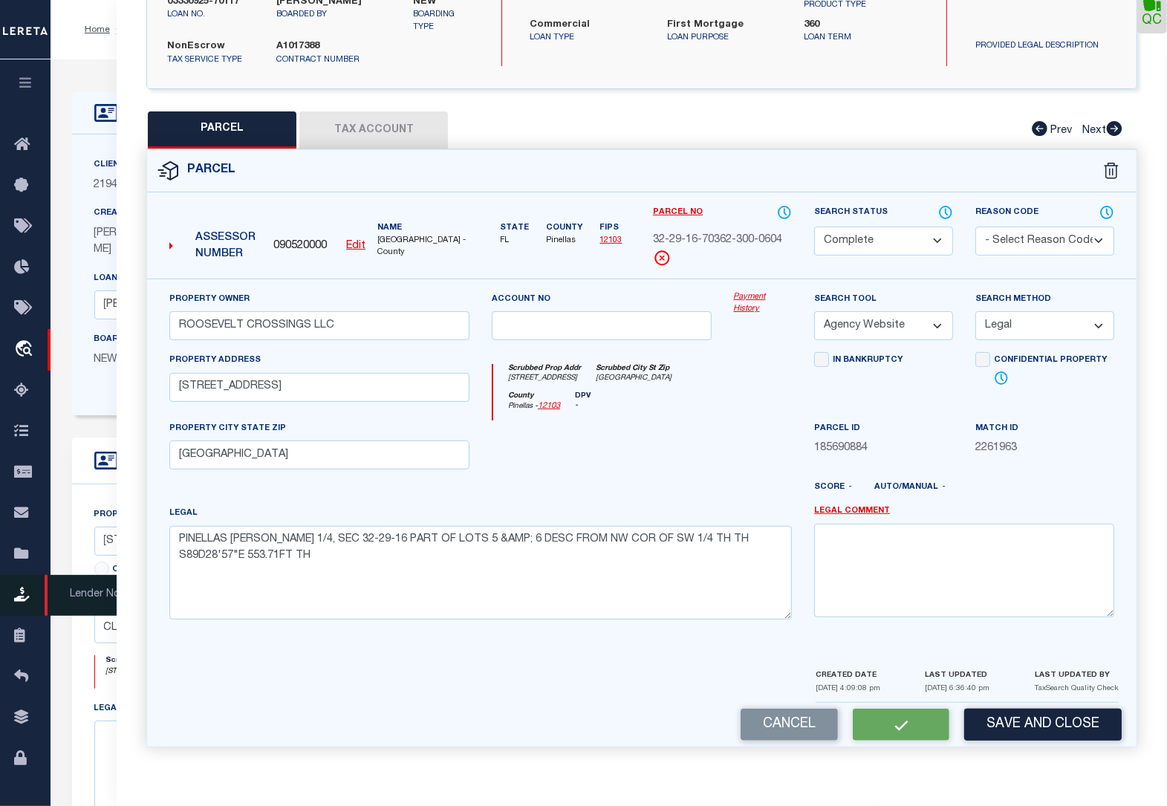
checkbox input "false"
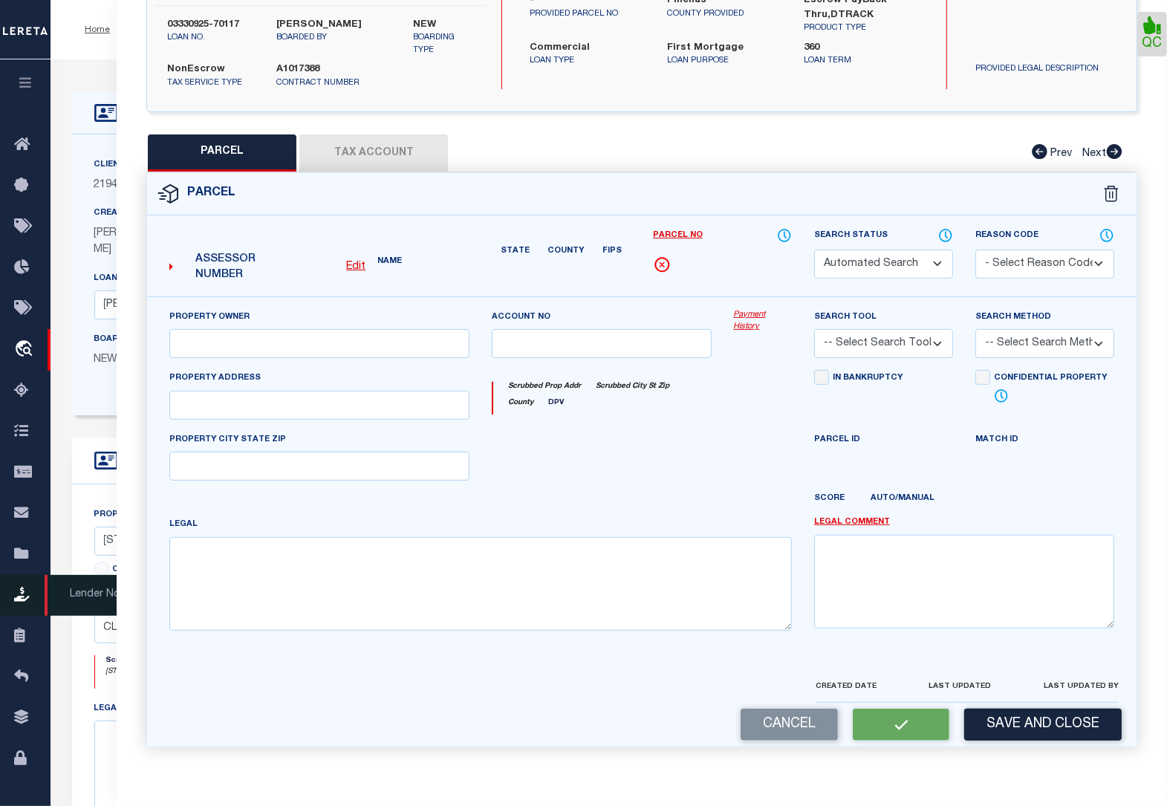
select select "CP"
type input "ROOSEVELT CROSSINGS LLC"
select select "AGW"
select select "LEG"
type input "2659 ROOSEVELT BLVD"
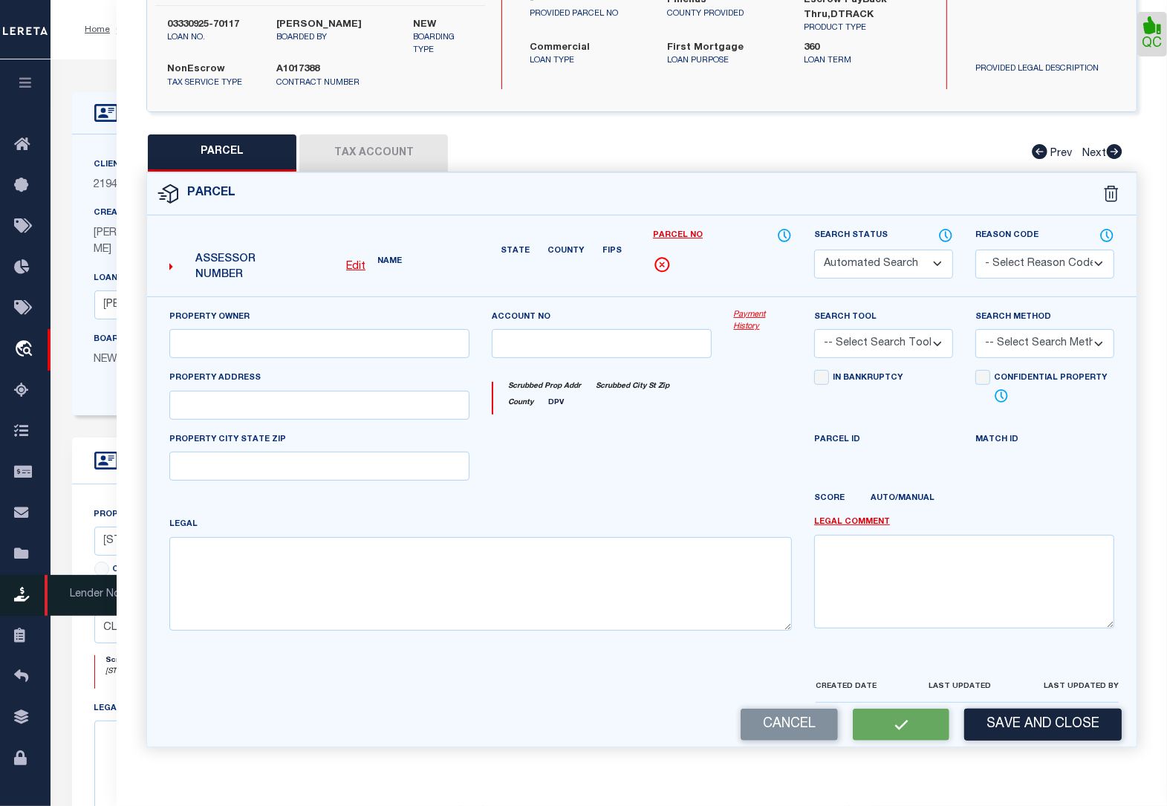
type input "CLEARWATER, FL 33760"
type textarea "PINELLAS GROVES SW 1/4, SEC 32-29-16 PART OF LOTS 5 &AMP; 6 DESC FROM NW COR OF…"
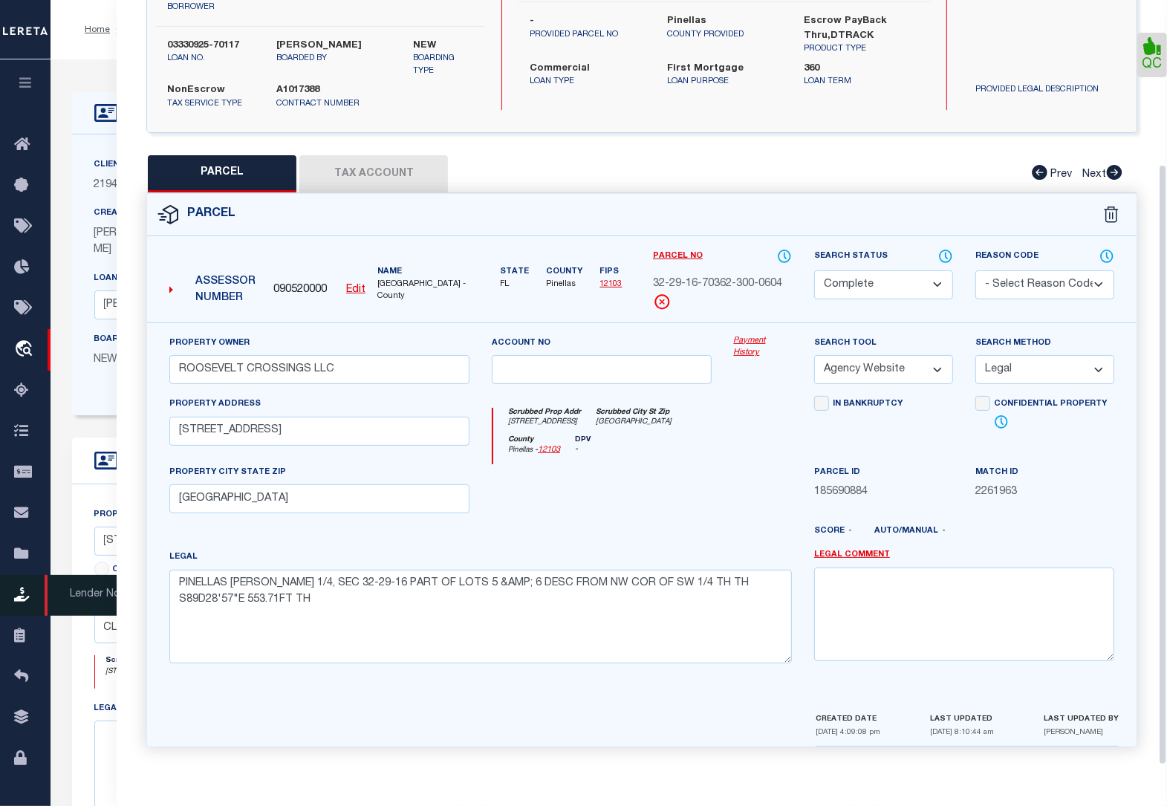
scroll to position [209, 0]
click at [520, 166] on div "PARCEL Tax Account Prev Next" at bounding box center [641, 173] width 991 height 37
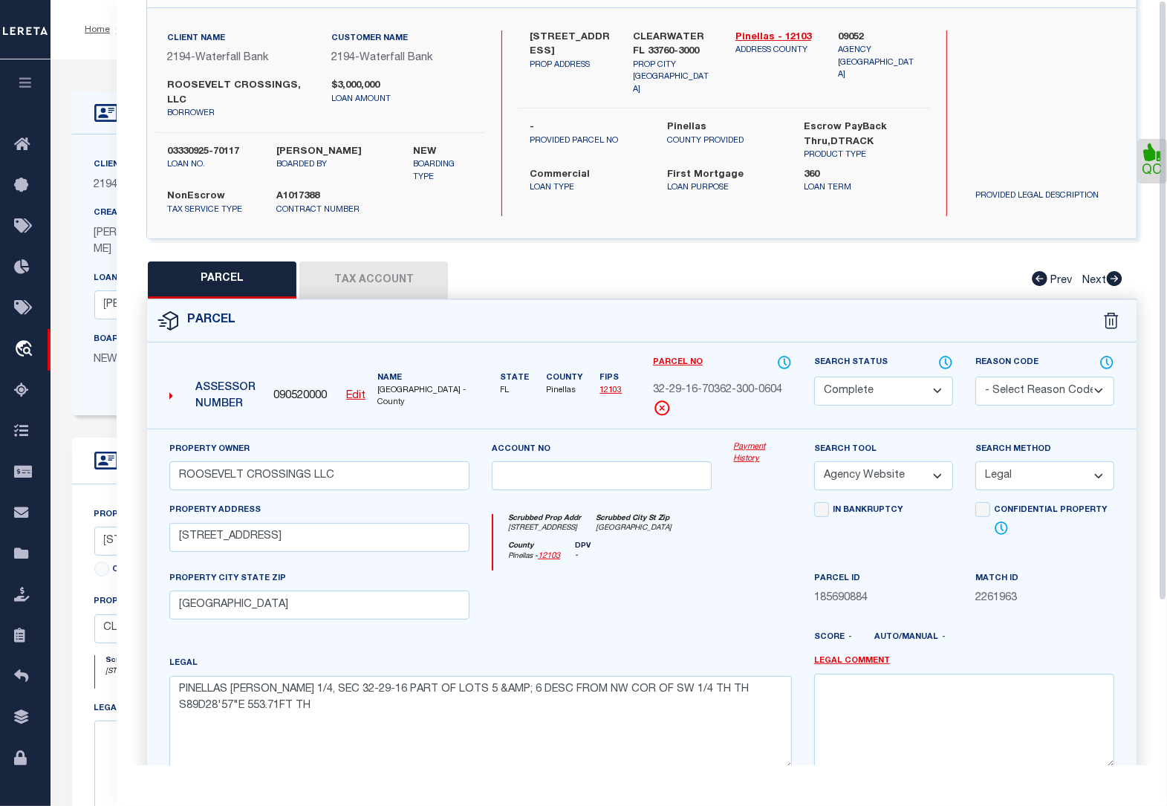
scroll to position [0, 0]
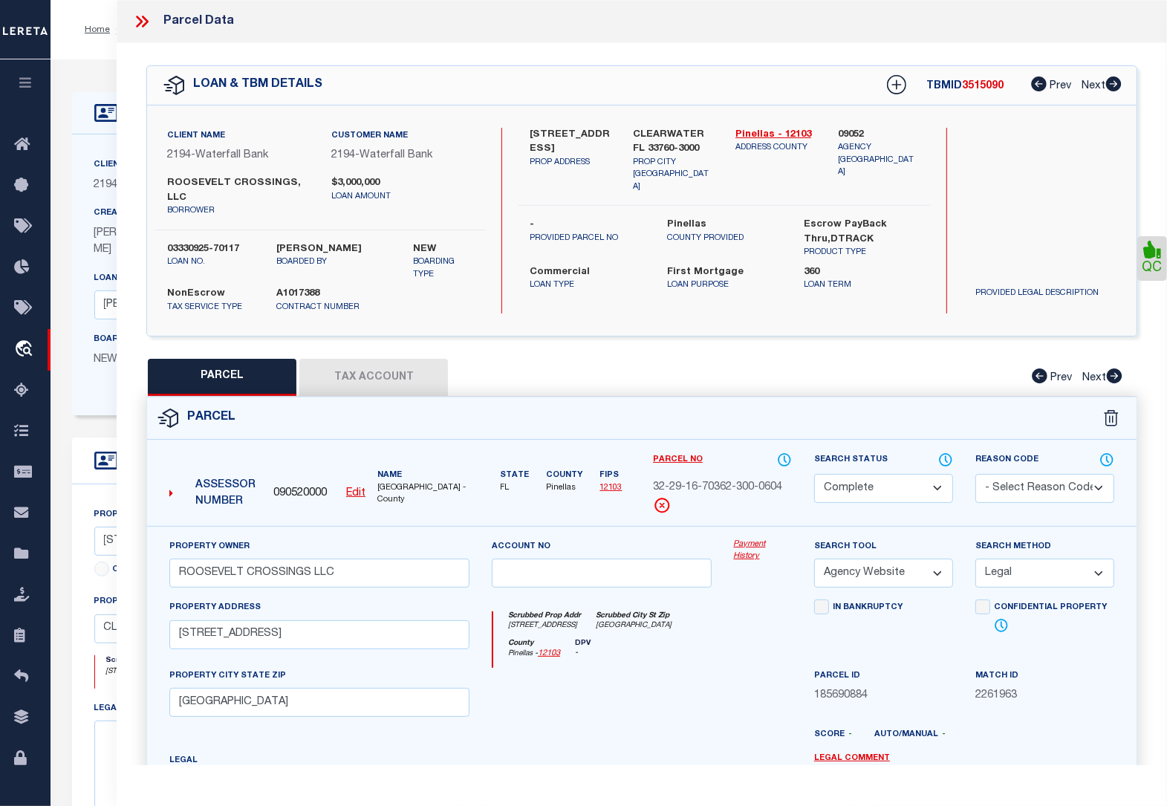
click at [128, 23] on div "Parcel Data" at bounding box center [642, 21] width 1051 height 43
click at [146, 19] on icon at bounding box center [145, 22] width 7 height 12
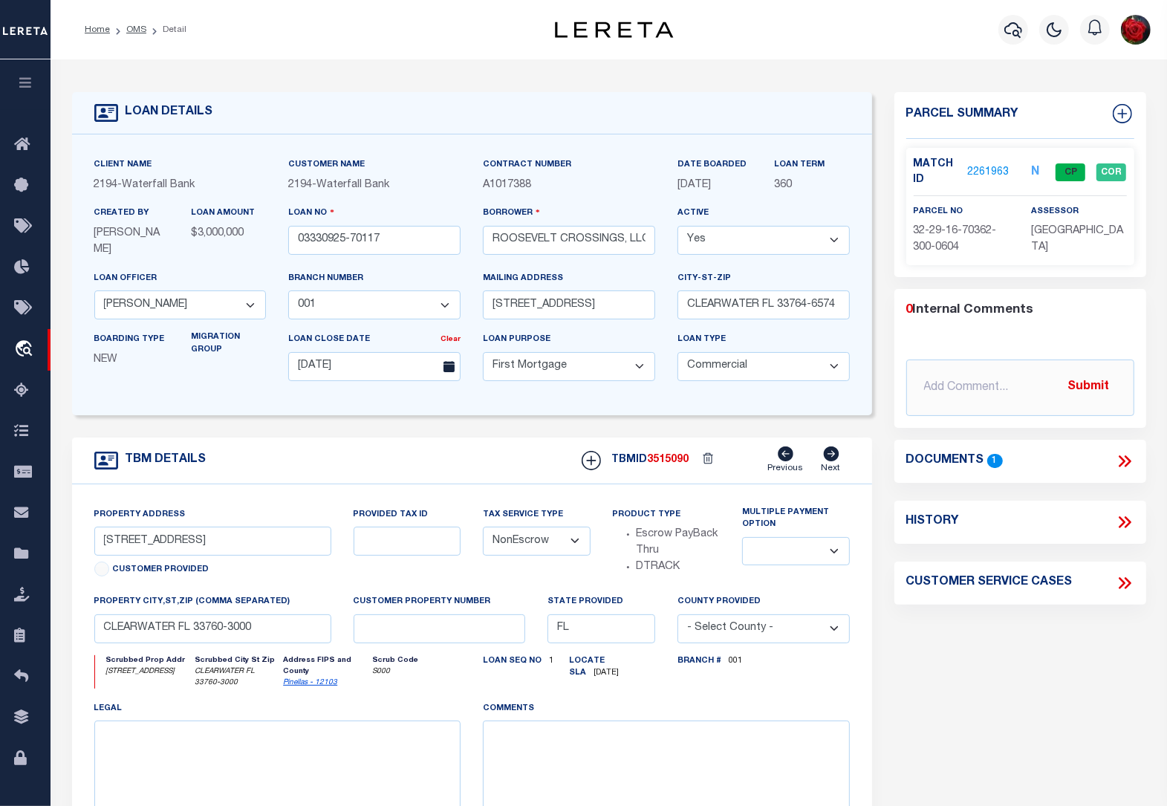
click at [138, 34] on li "OMS" at bounding box center [128, 29] width 36 height 13
click at [137, 27] on link "OMS" at bounding box center [136, 29] width 20 height 9
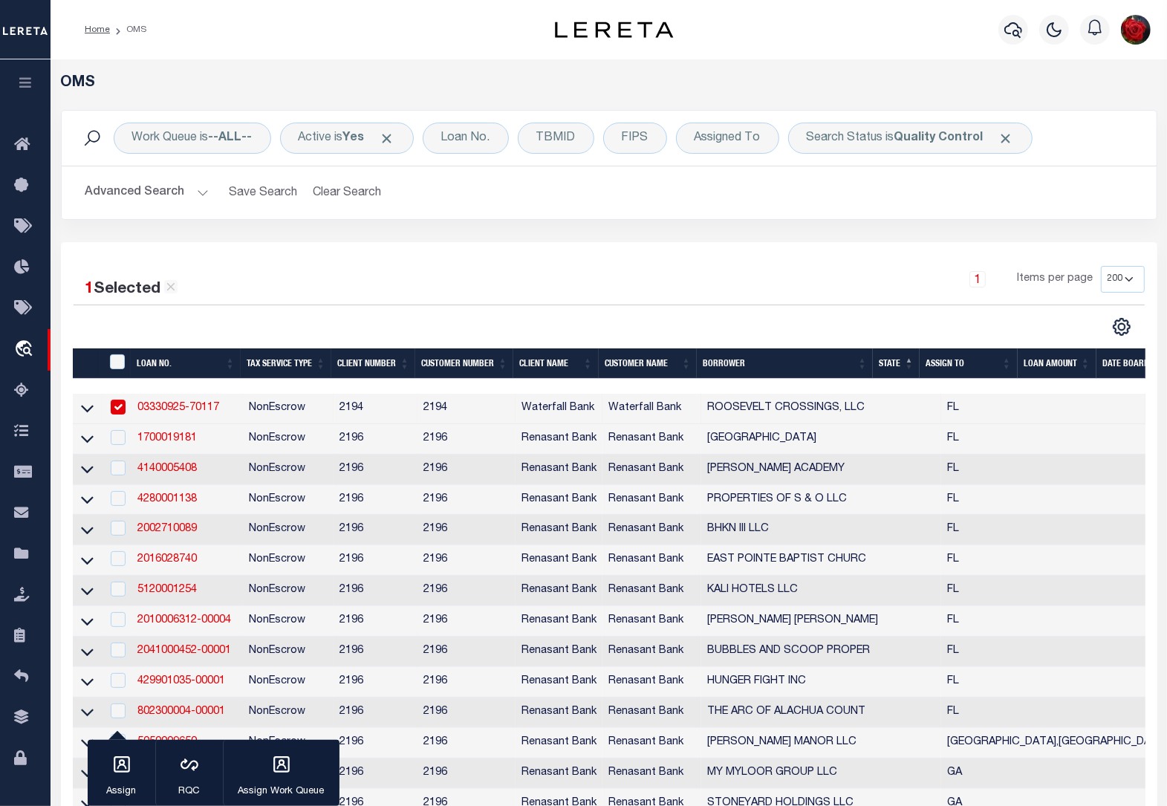
click at [117, 409] on input "checkbox" at bounding box center [118, 407] width 15 height 15
checkbox input "false"
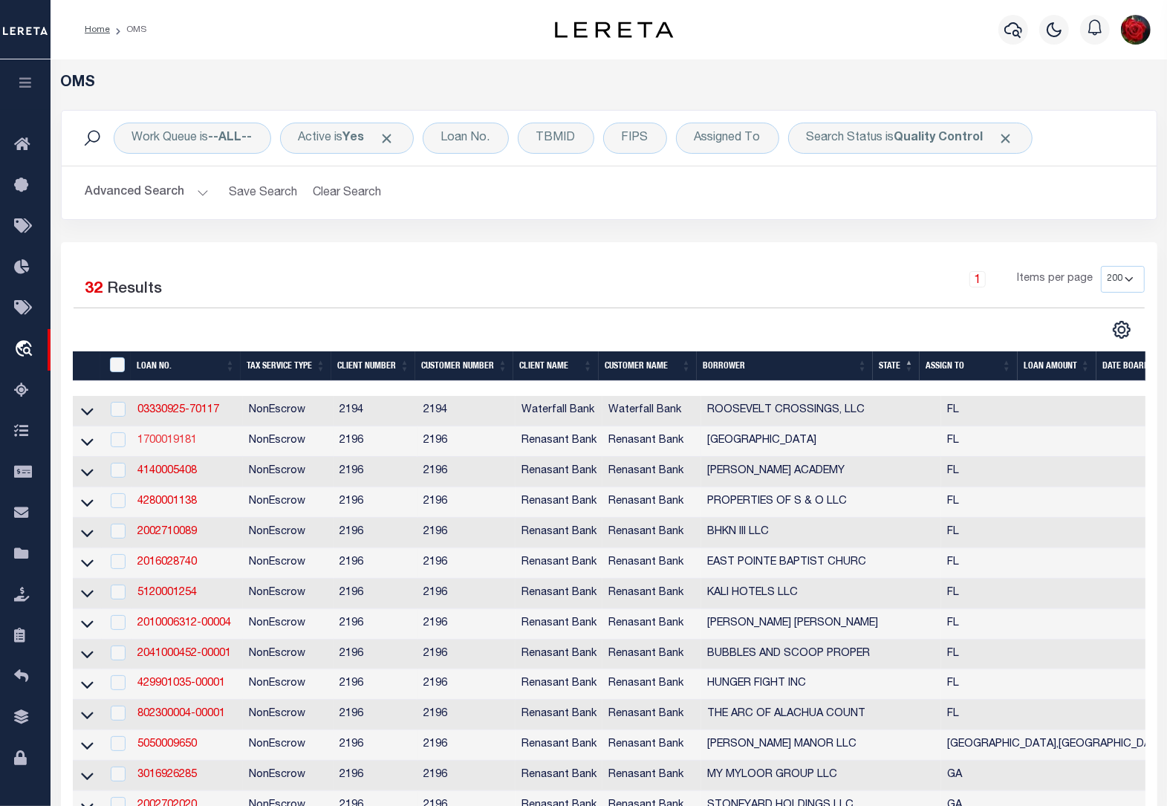
click at [171, 446] on link "1700019181" at bounding box center [166, 440] width 59 height 10
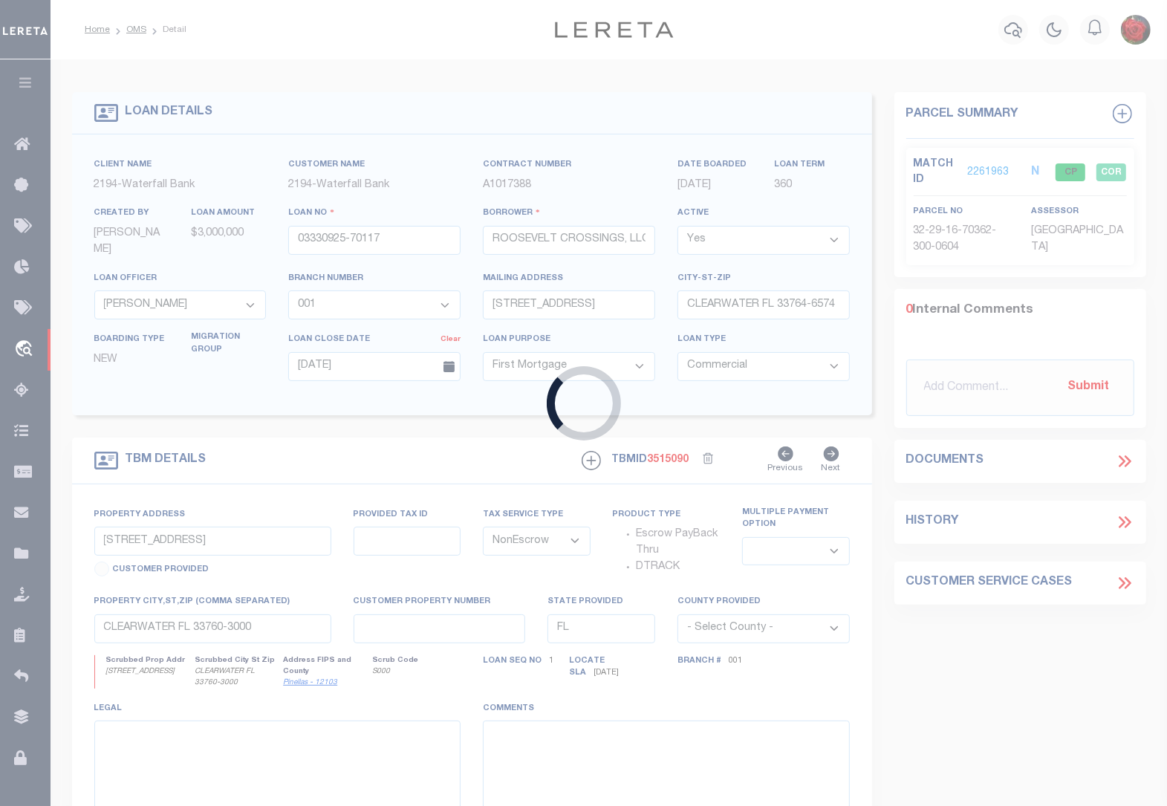
type input "1700019181"
type input "HAMMOCK BAY BUILDING"
select select
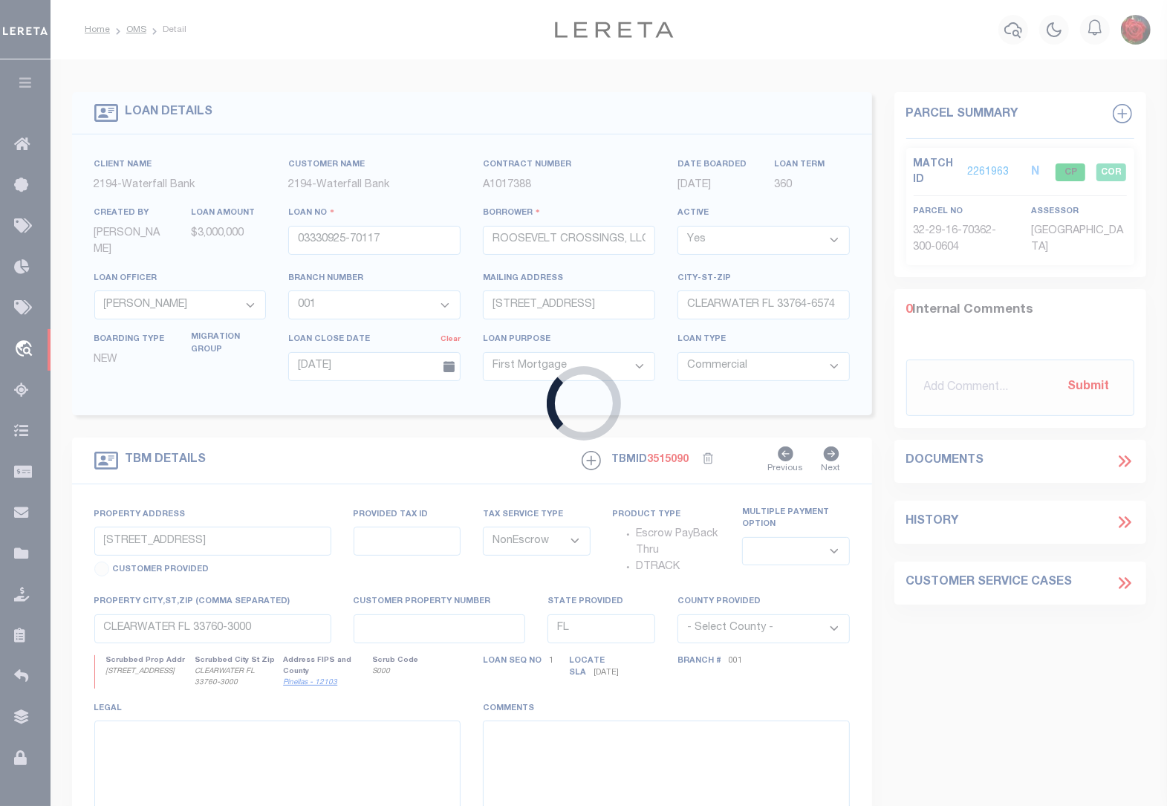
select select
select select "4983"
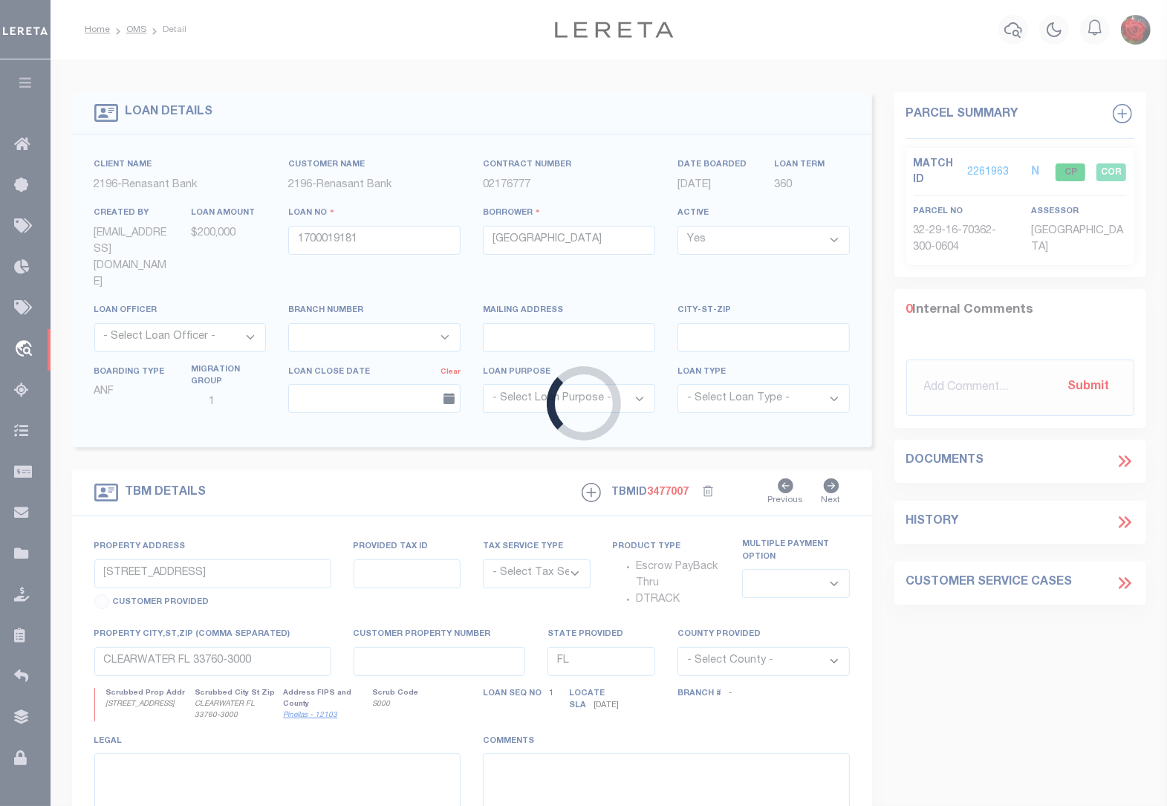
type input "15 LOTS AT US HWY 331 S & CR 3280"
radio input "true"
select select "NonEscrow"
select select
type input "FREEPORT FL 32439"
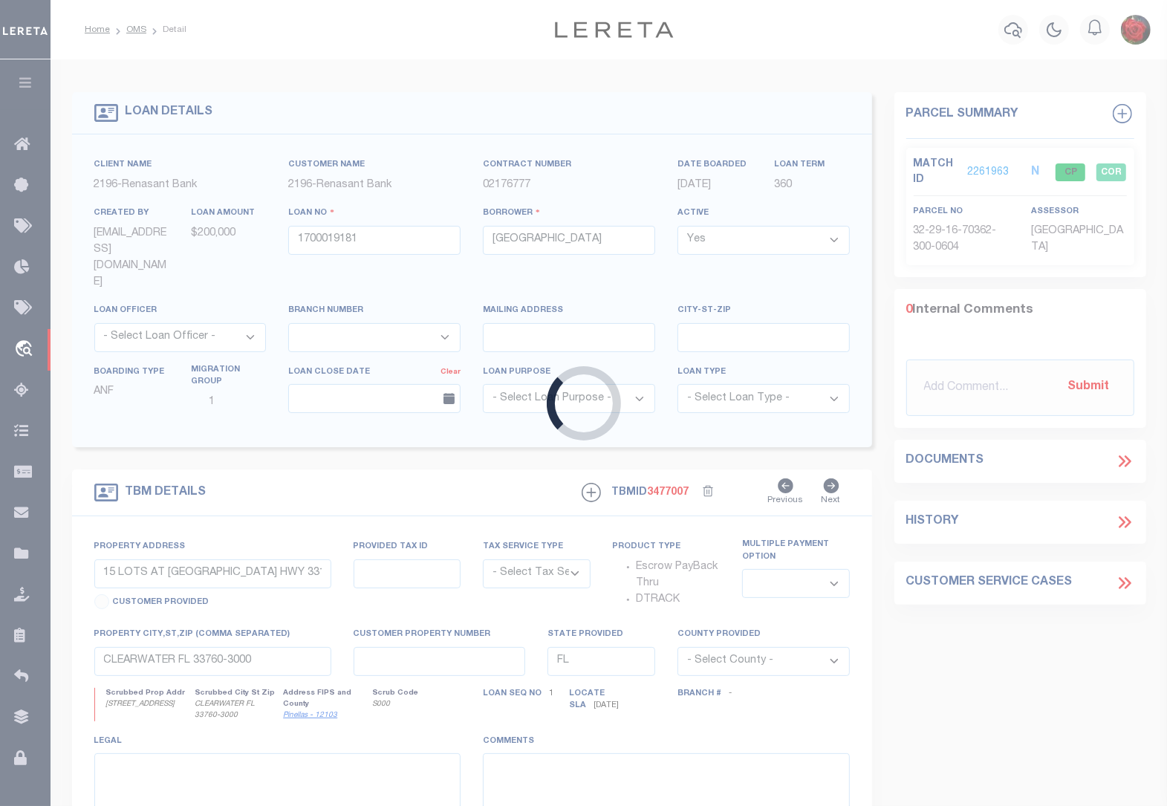
type input "1700019181"
type textarea "SEE FILE"
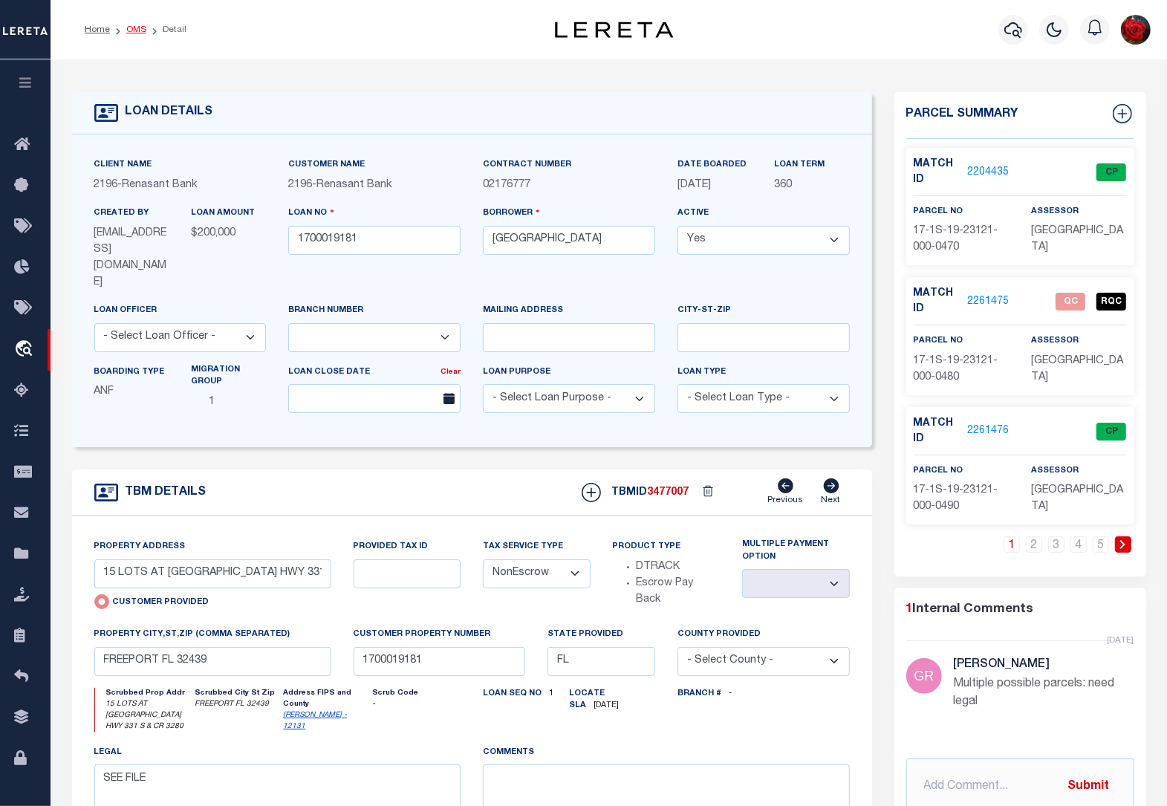
click at [129, 28] on link "OMS" at bounding box center [136, 29] width 20 height 9
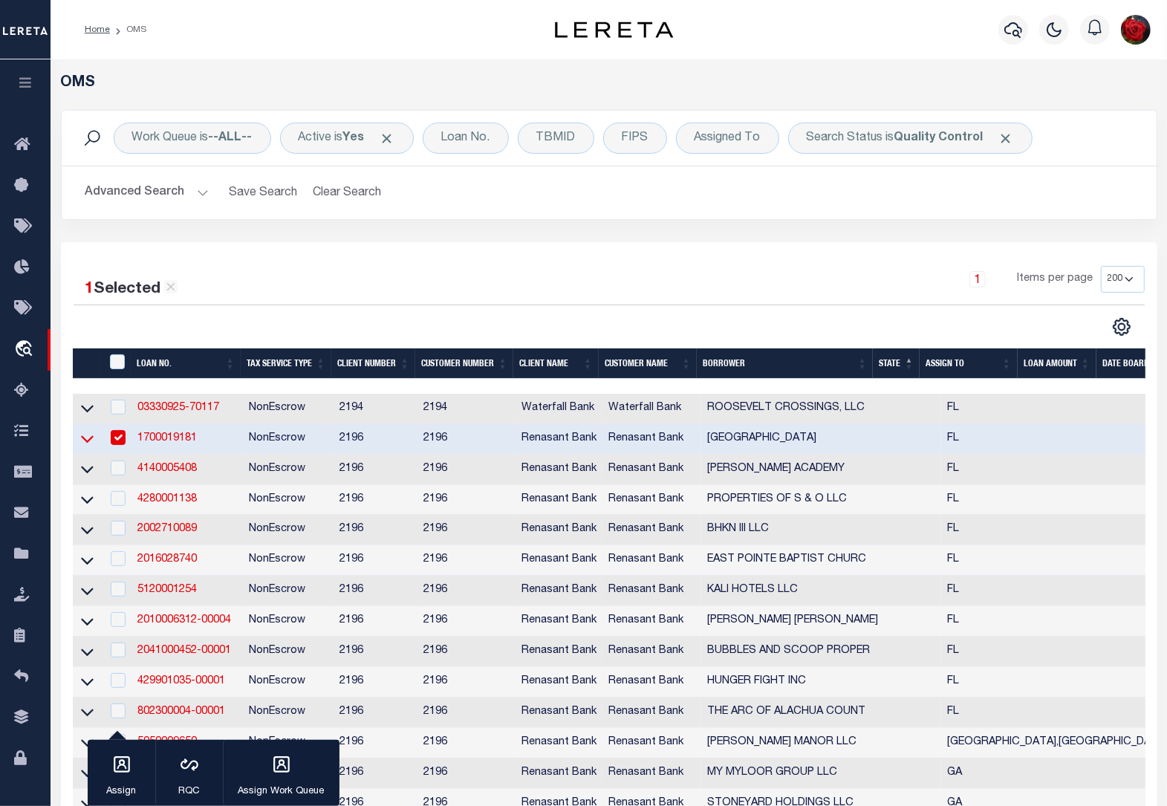
click at [84, 447] on icon at bounding box center [87, 439] width 13 height 16
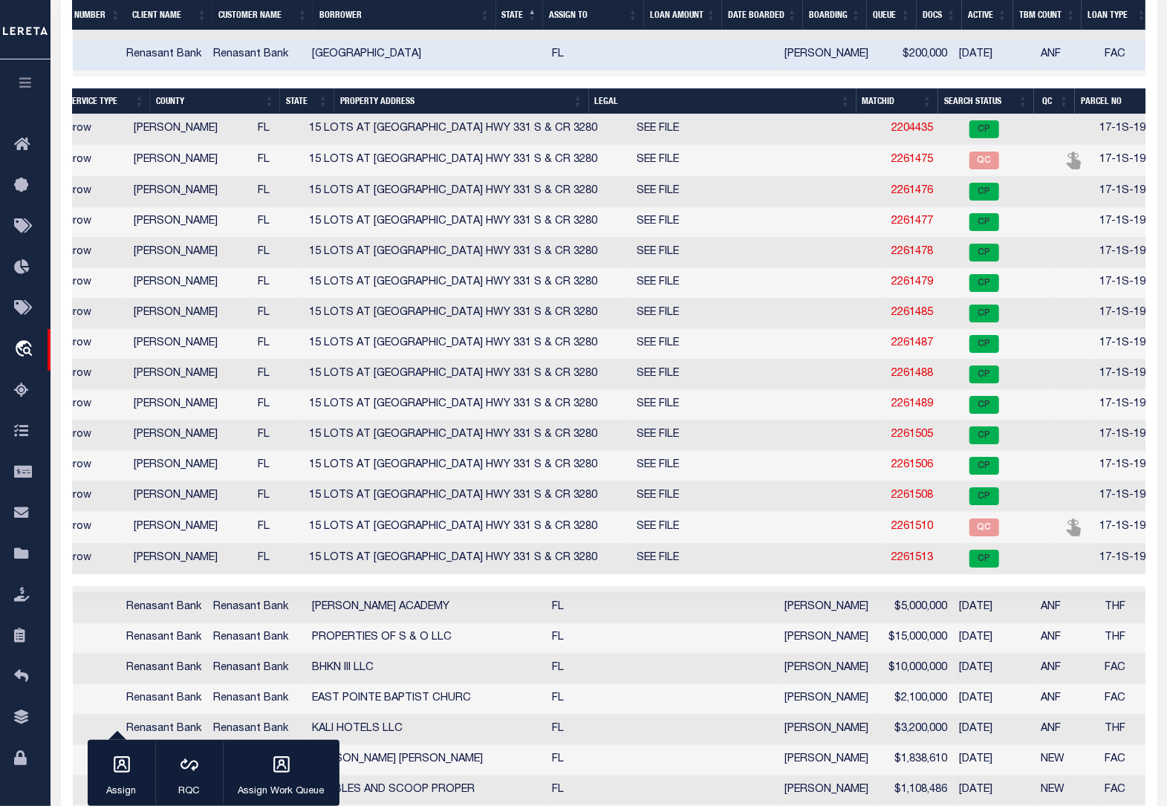
scroll to position [0, 400]
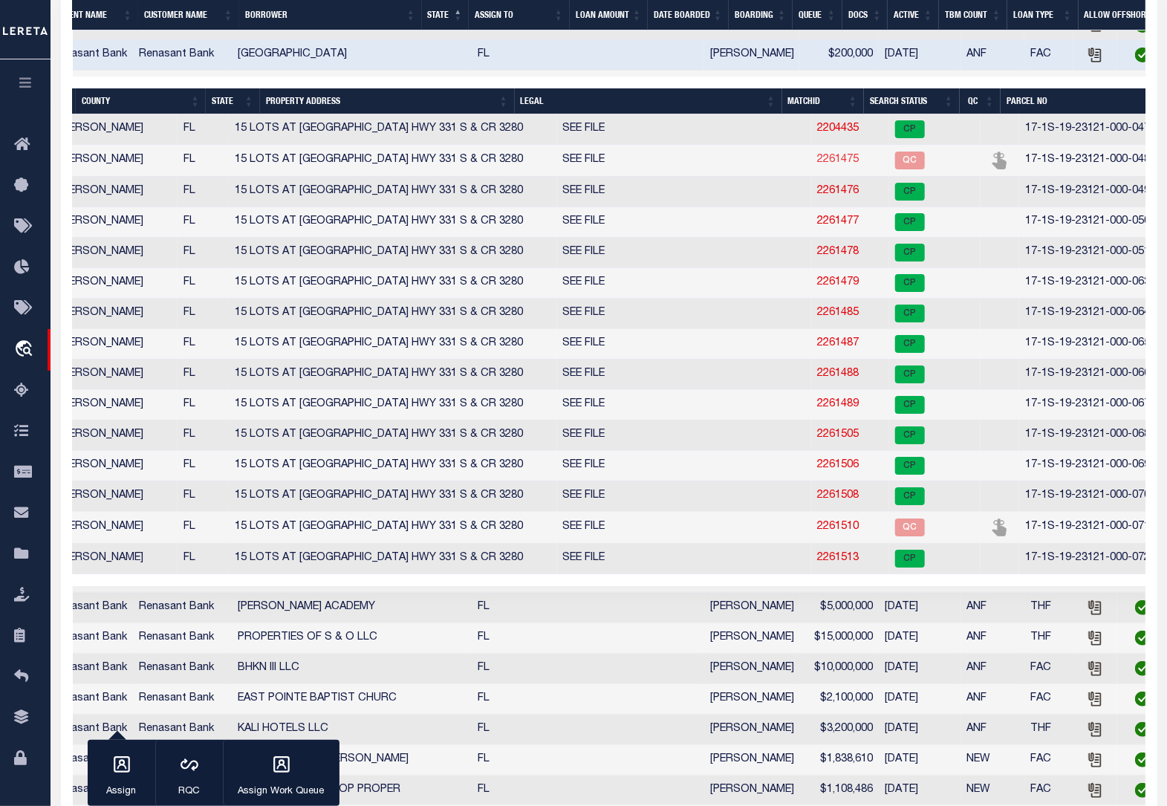
click at [817, 165] on link "2261475" at bounding box center [838, 160] width 42 height 10
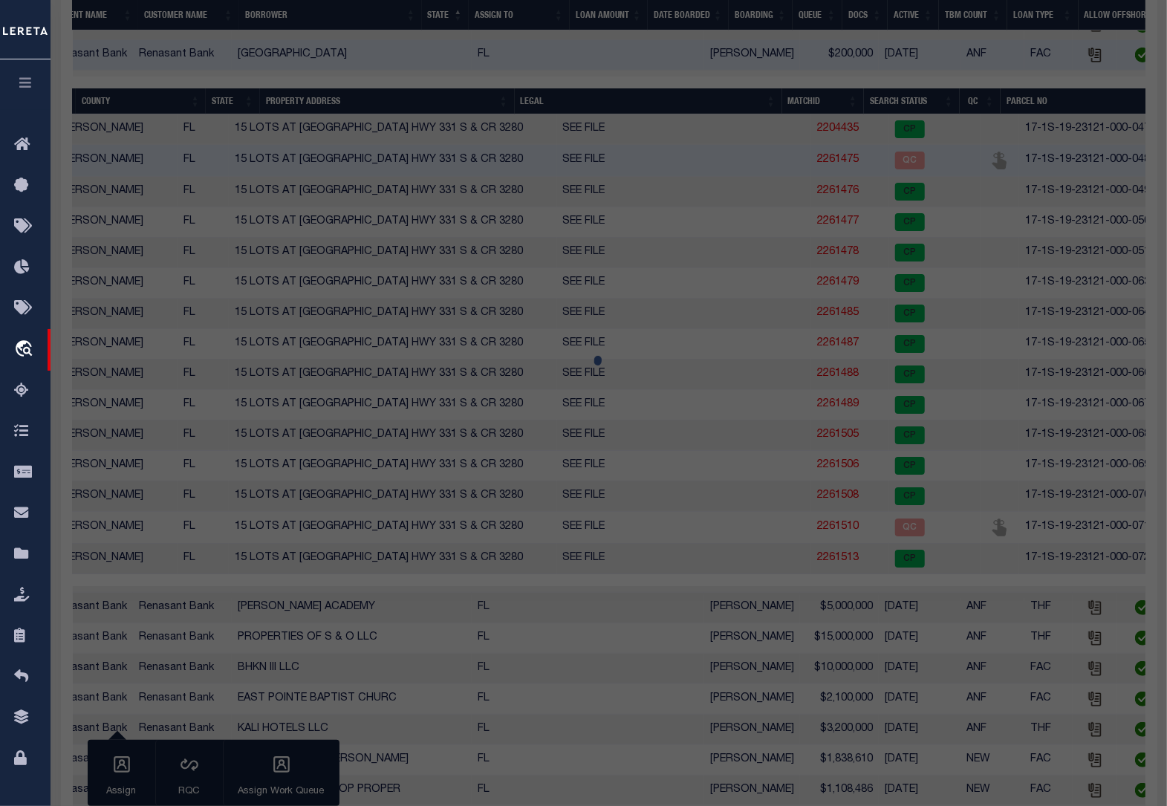
select select "AS"
select select
checkbox input "false"
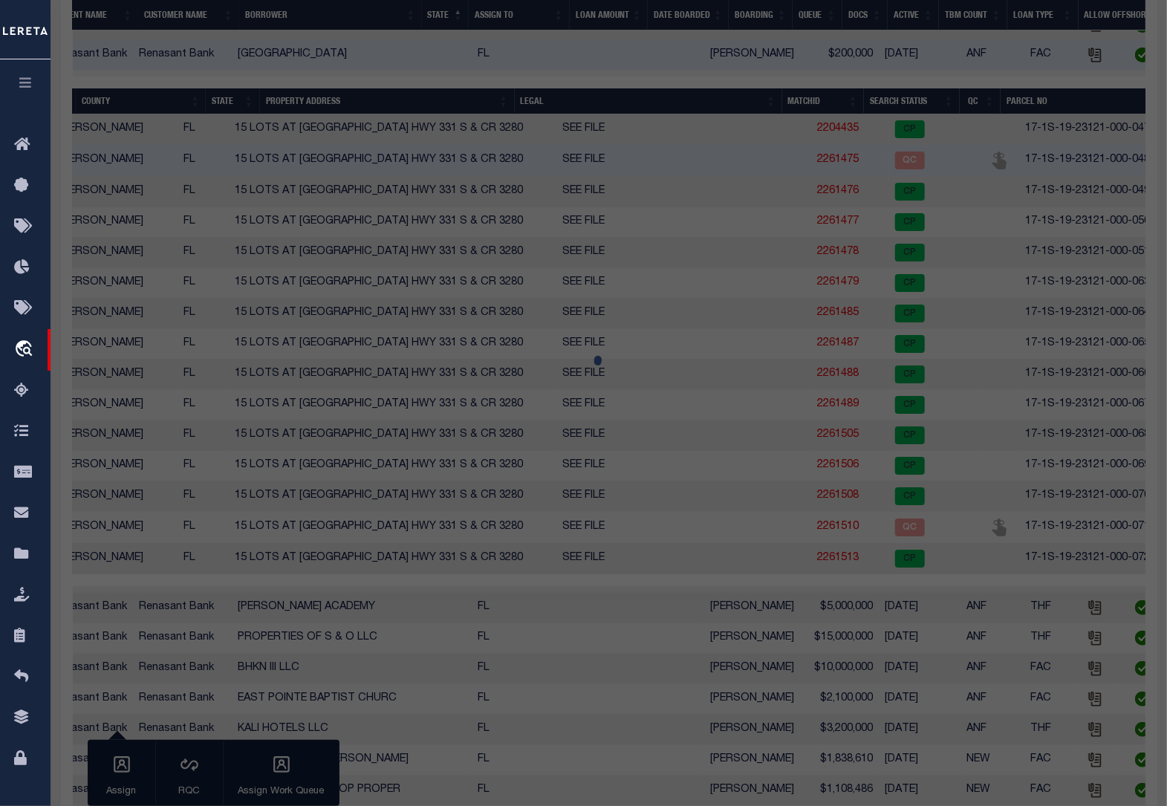
select select "QC"
type input "VAN ZELST JOHN PETER & LISA SUE"
select select "AGW"
select select "LEG"
type input "472 MEADOW LAKE DR"
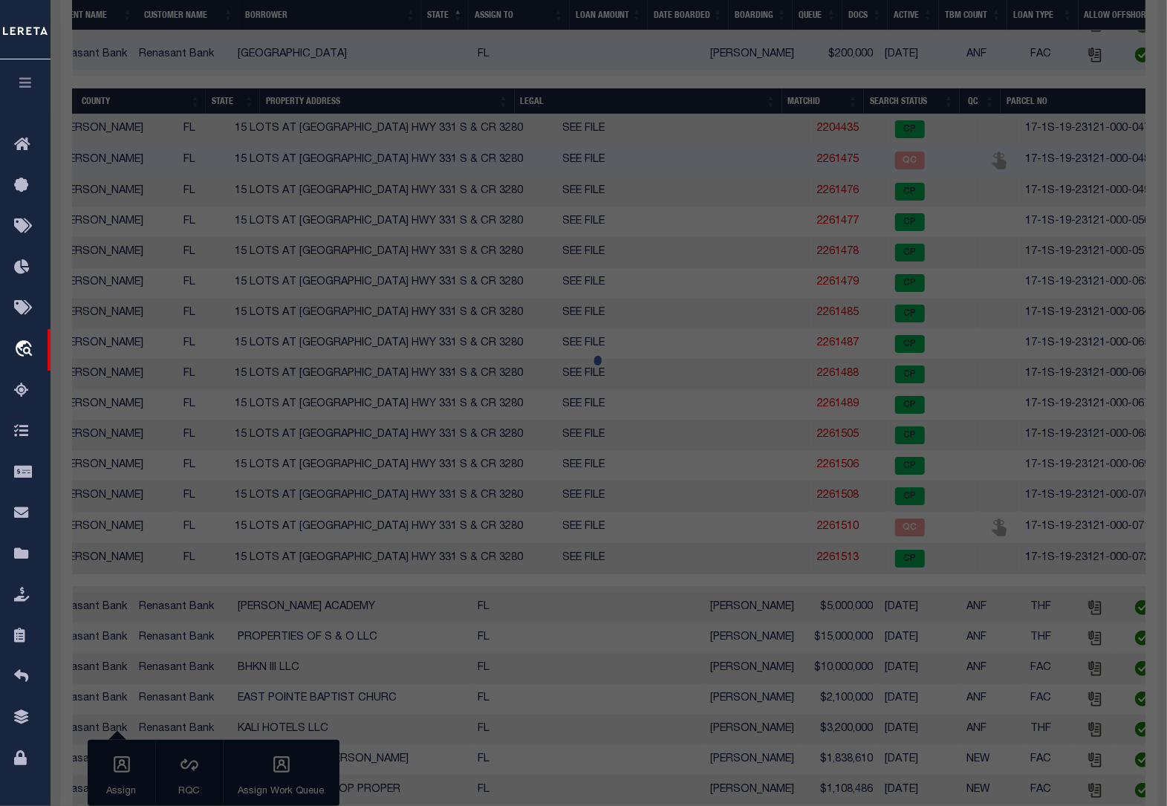
type input "FREEPORT FL 32439"
type textarea "LOT 48 MEADOWS AT HAMMOCK BAY PHASE 2 PB 20-01 OR 3073-4718"
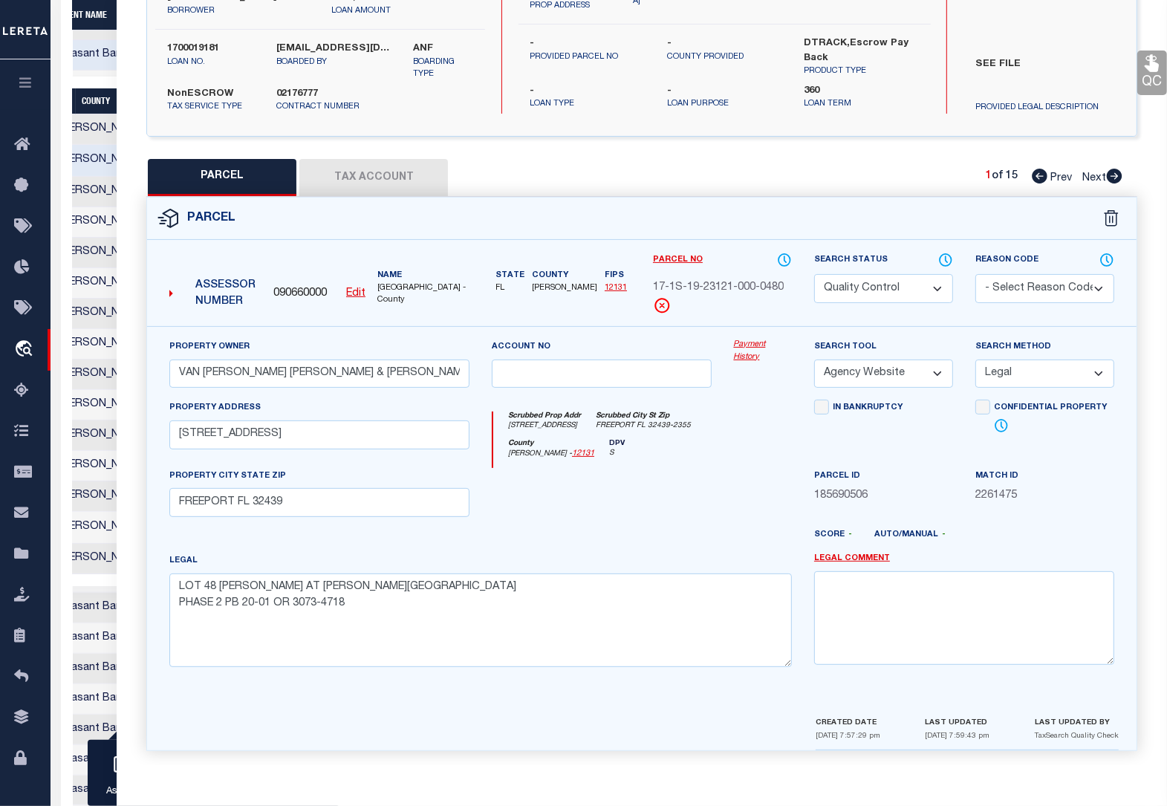
click at [1146, 87] on link "QC" at bounding box center [1152, 73] width 30 height 45
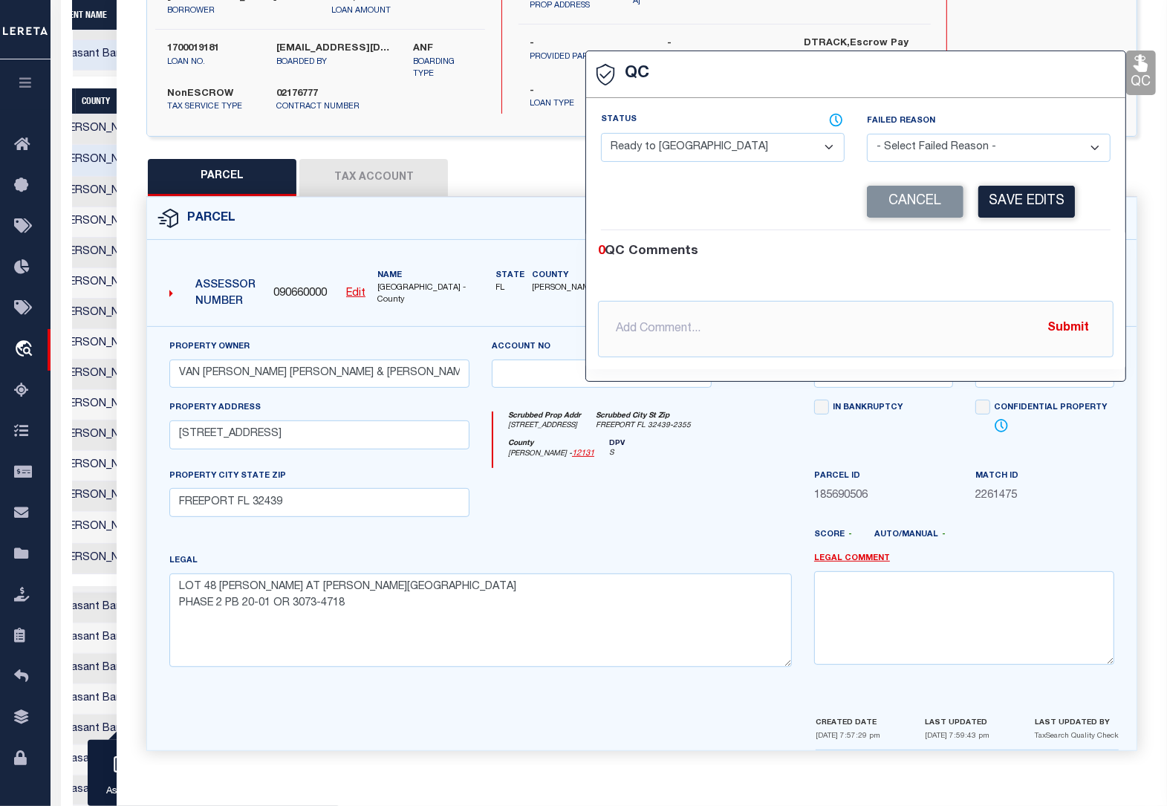
click at [739, 152] on select "- Select Status - Ready to QC Correct Incorrect" at bounding box center [723, 147] width 244 height 29
select select "COR"
click at [601, 134] on select "- Select Status - Ready to QC Correct Incorrect" at bounding box center [723, 147] width 244 height 29
click at [1035, 198] on button "Save Edits" at bounding box center [1026, 202] width 97 height 32
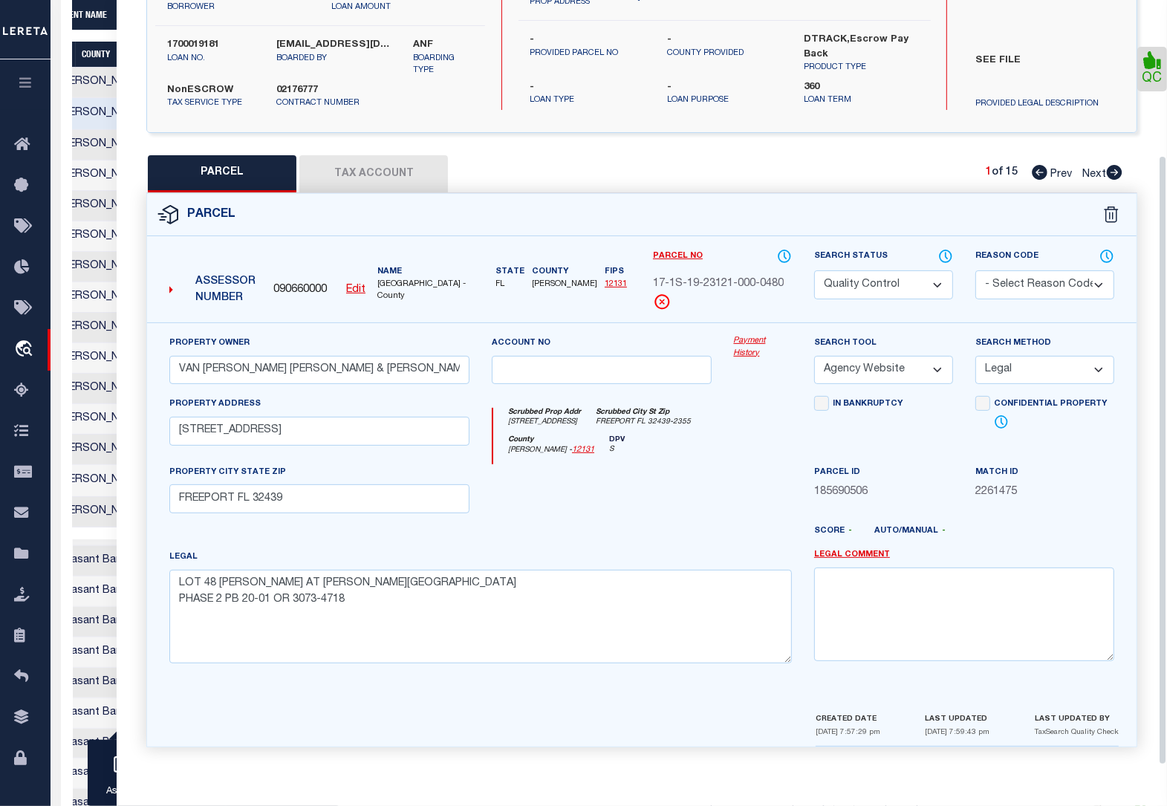
scroll to position [464, 0]
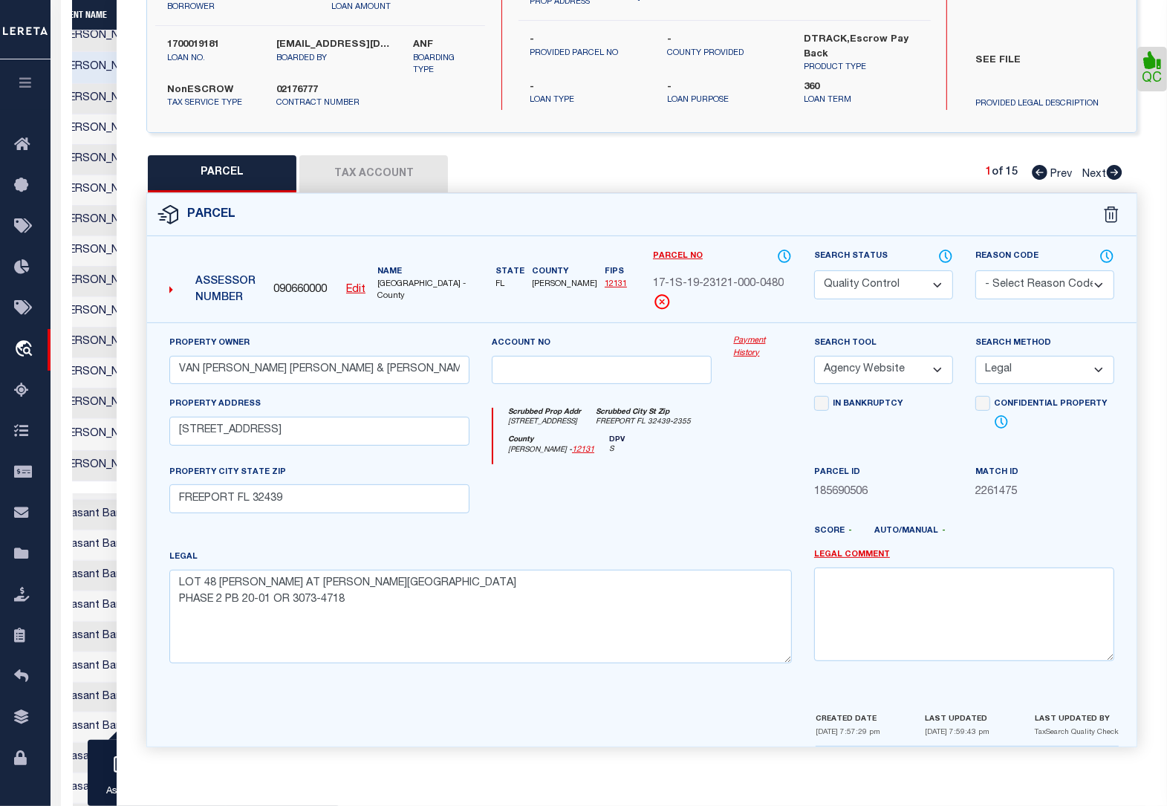
click at [869, 277] on select "Automated Search Bad Parcel Complete Duplicate Parcel High Dollar Reporting In …" at bounding box center [883, 284] width 139 height 29
click at [814, 270] on select "Automated Search Bad Parcel Complete Duplicate Parcel High Dollar Reporting In …" at bounding box center [883, 284] width 139 height 29
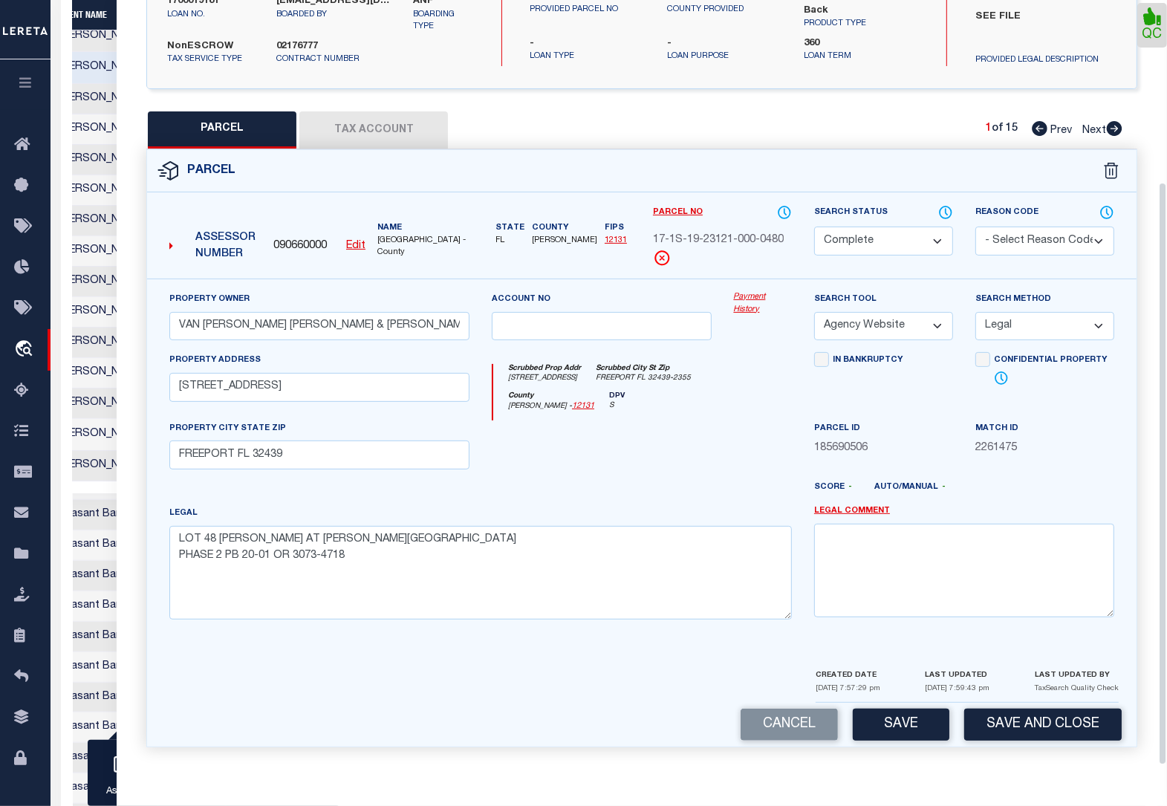
scroll to position [238, 0]
click at [892, 723] on button "Save" at bounding box center [901, 725] width 97 height 32
select select "AS"
select select
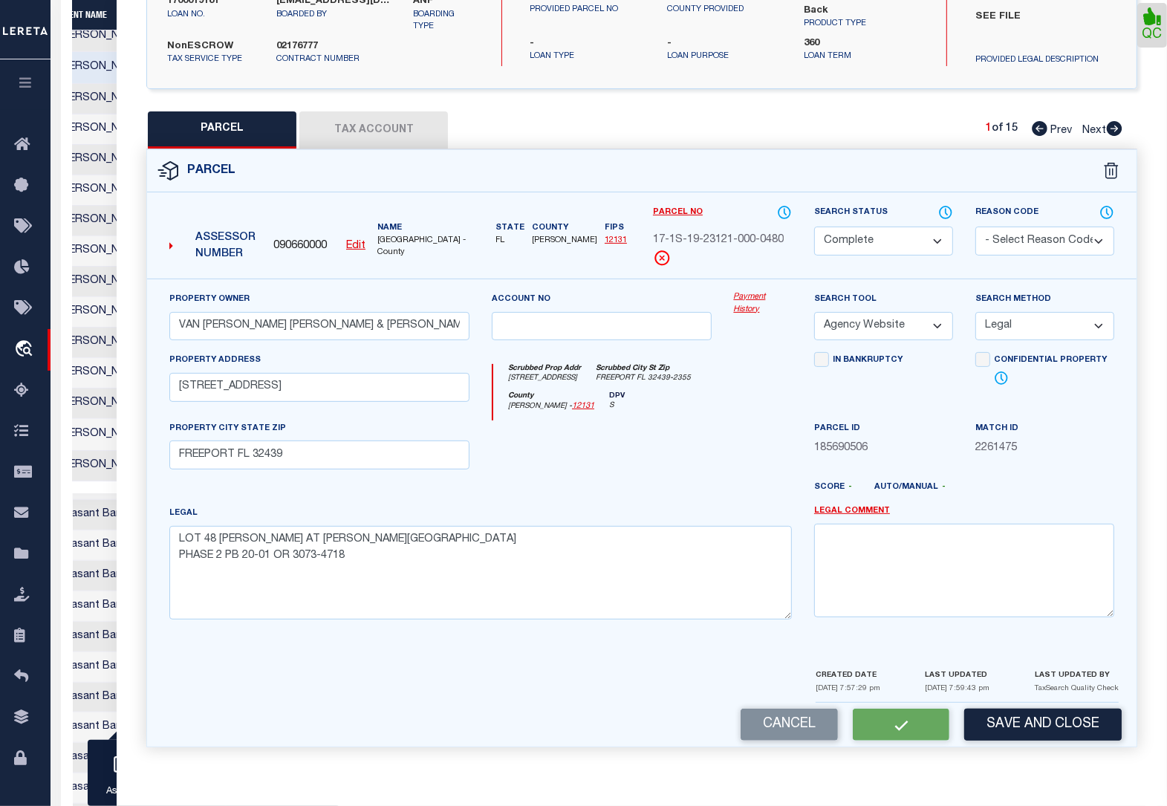
checkbox input "false"
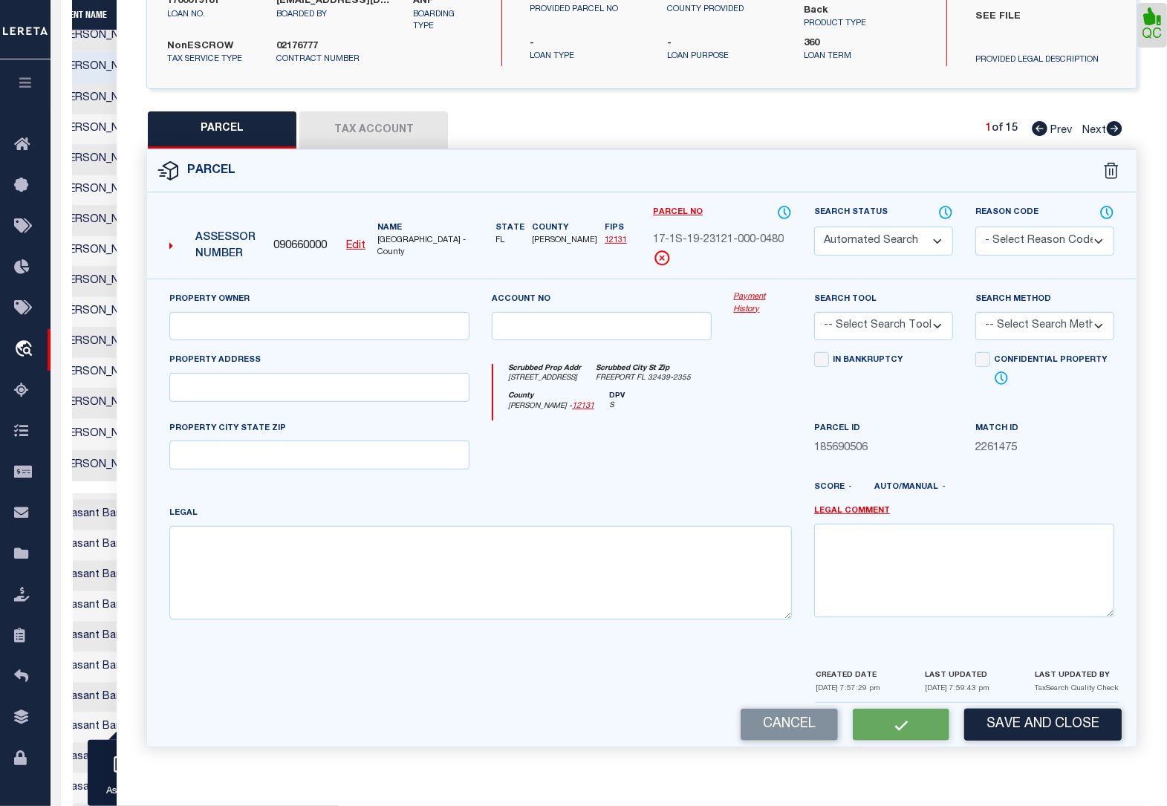
select select "CP"
type input "VAN ZELST JOHN PETER & LISA SUE"
select select "AGW"
select select "LEG"
type input "472 MEADOW LAKE DR"
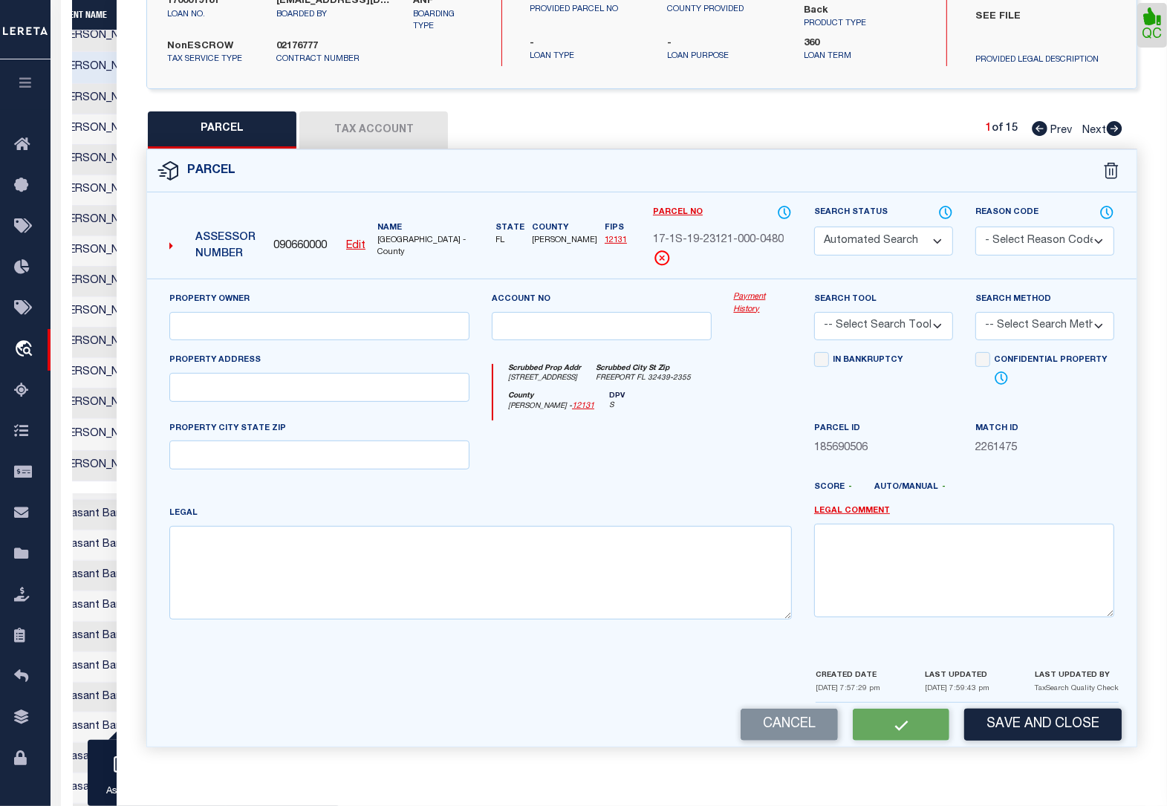
type input "FREEPORT FL 32439"
type textarea "LOT 48 MEADOWS AT HAMMOCK BAY PHASE 2 PB 20-01 OR 3073-4718"
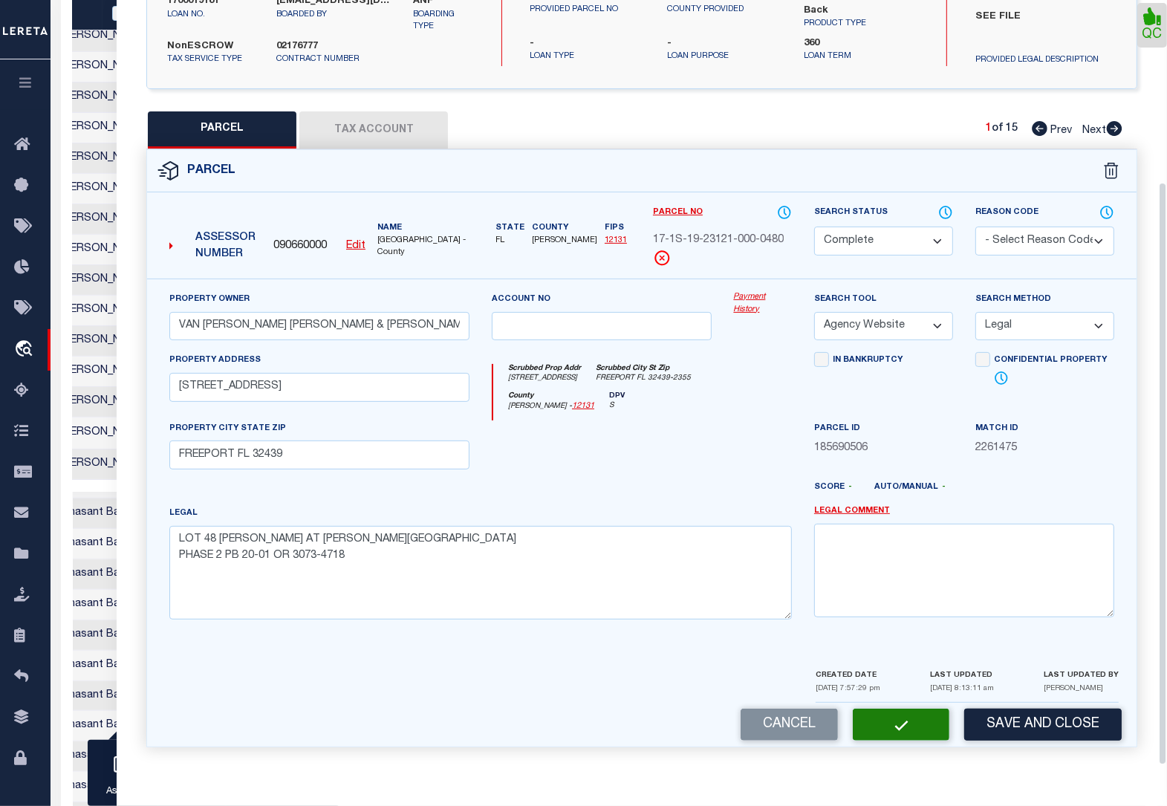
scroll to position [0, 470]
click at [400, 121] on button "Tax Account" at bounding box center [373, 129] width 149 height 37
select select "100"
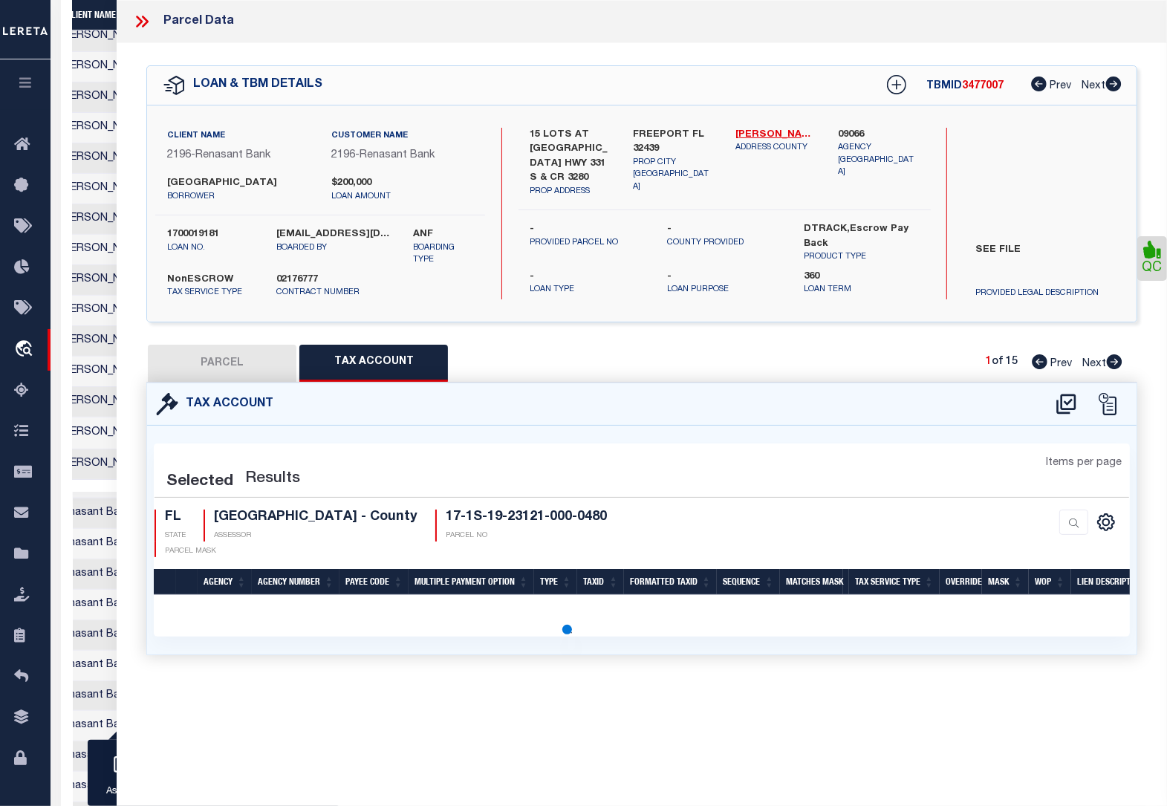
scroll to position [0, 0]
select select "100"
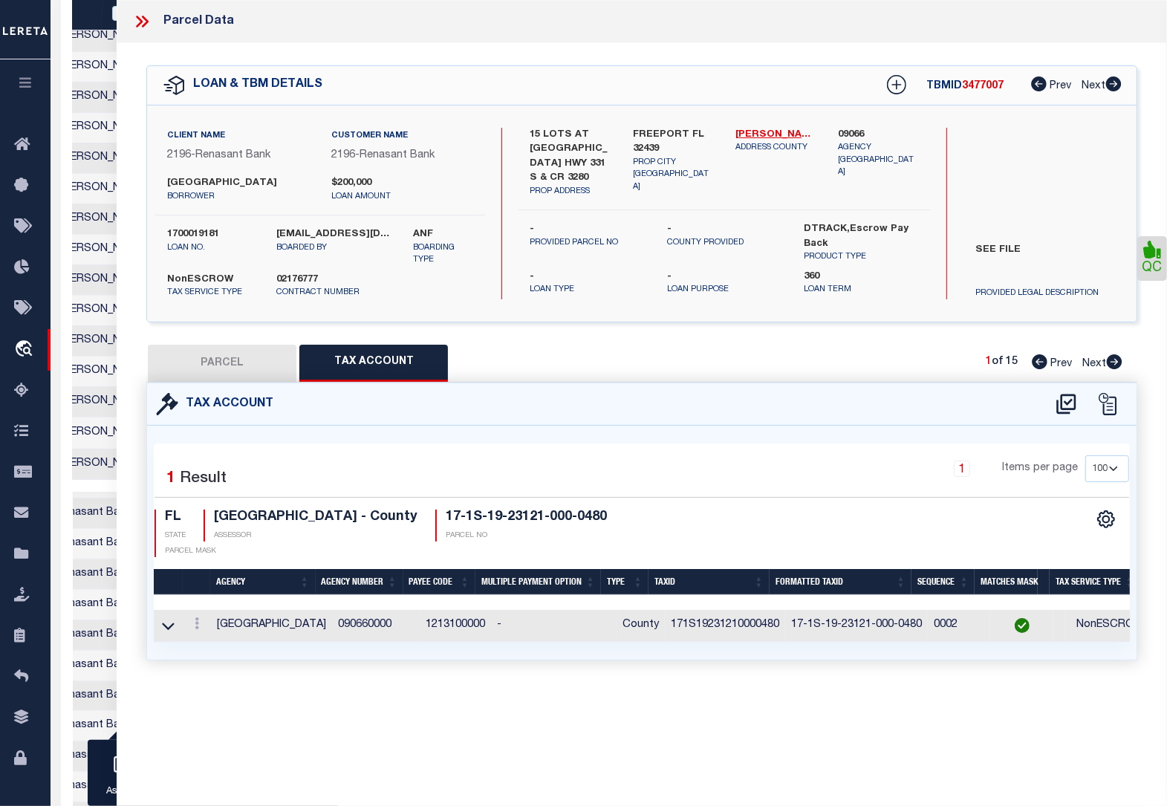
scroll to position [0, 470]
click at [231, 371] on button "PARCEL" at bounding box center [222, 363] width 149 height 37
select select "AS"
select select
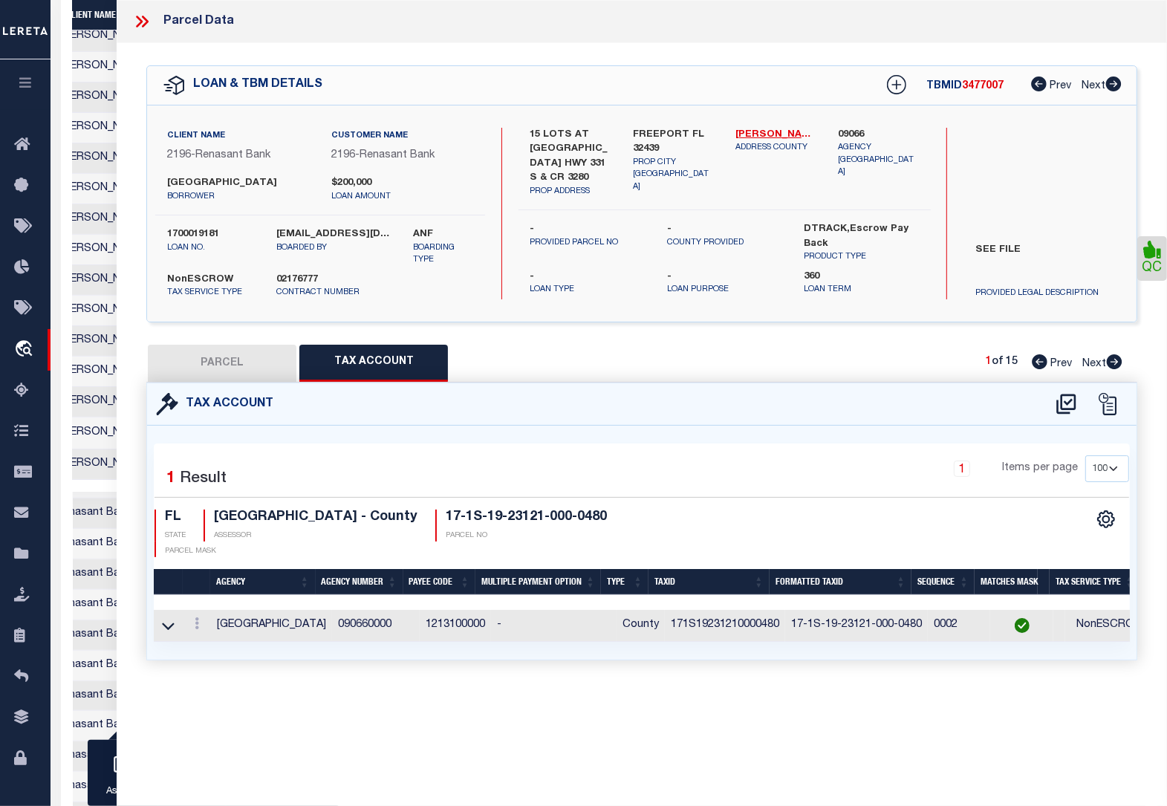
checkbox input "false"
select select "CP"
type input "VAN ZELST JOHN PETER & LISA SUE"
select select "AGW"
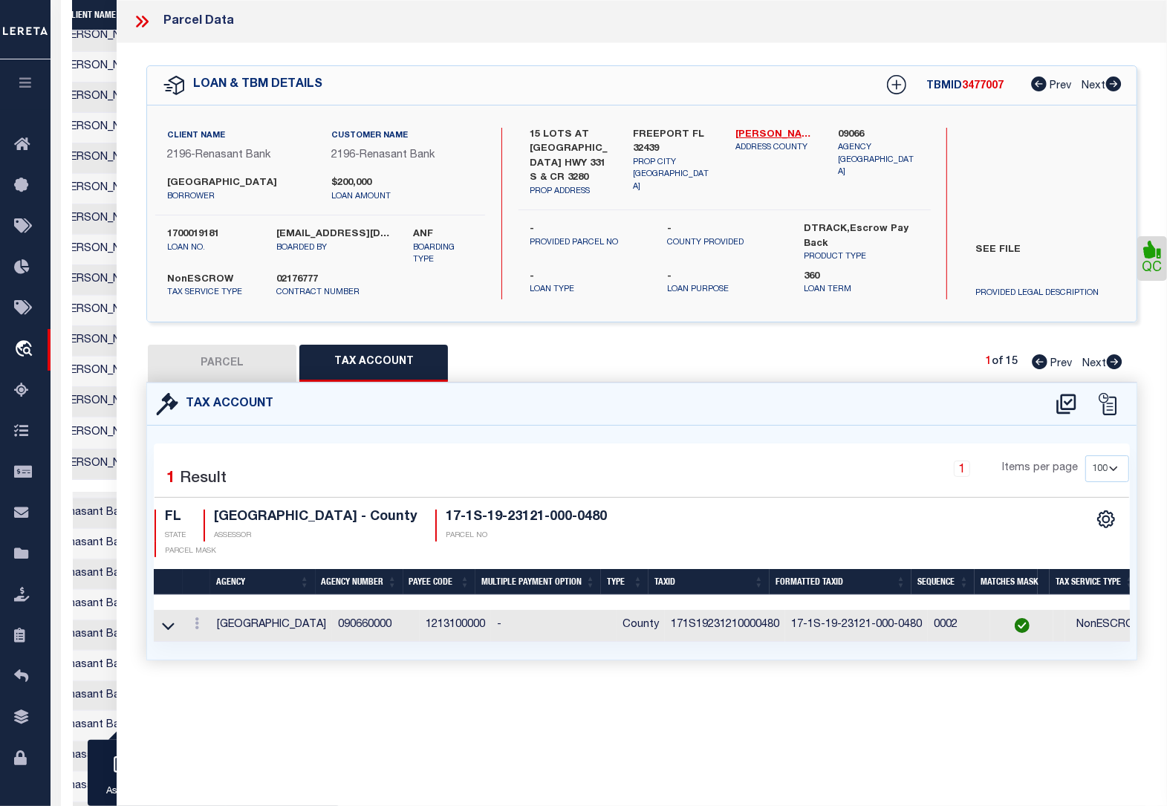
select select "LEG"
type input "472 MEADOW LAKE DR"
type input "FREEPORT FL 32439"
type textarea "LOT 48 MEADOWS AT HAMMOCK BAY PHASE 2 PB 20-01 OR 3073-4718"
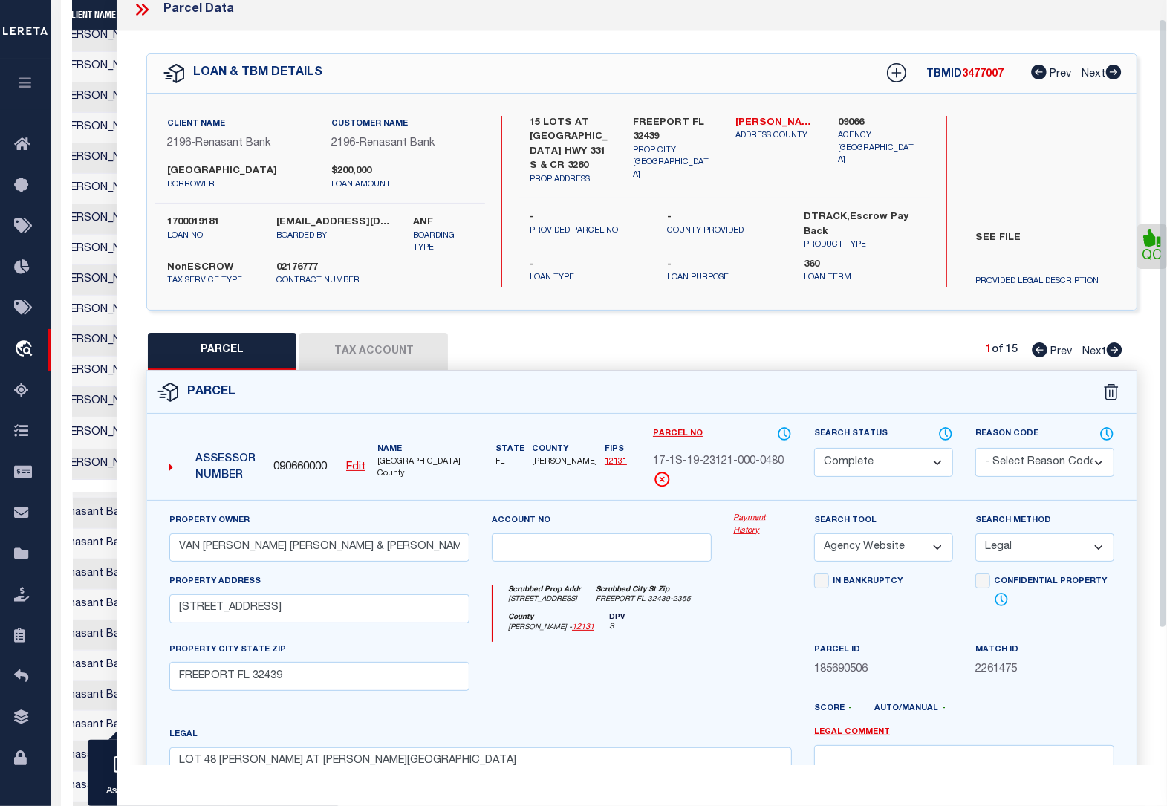
scroll to position [8, 0]
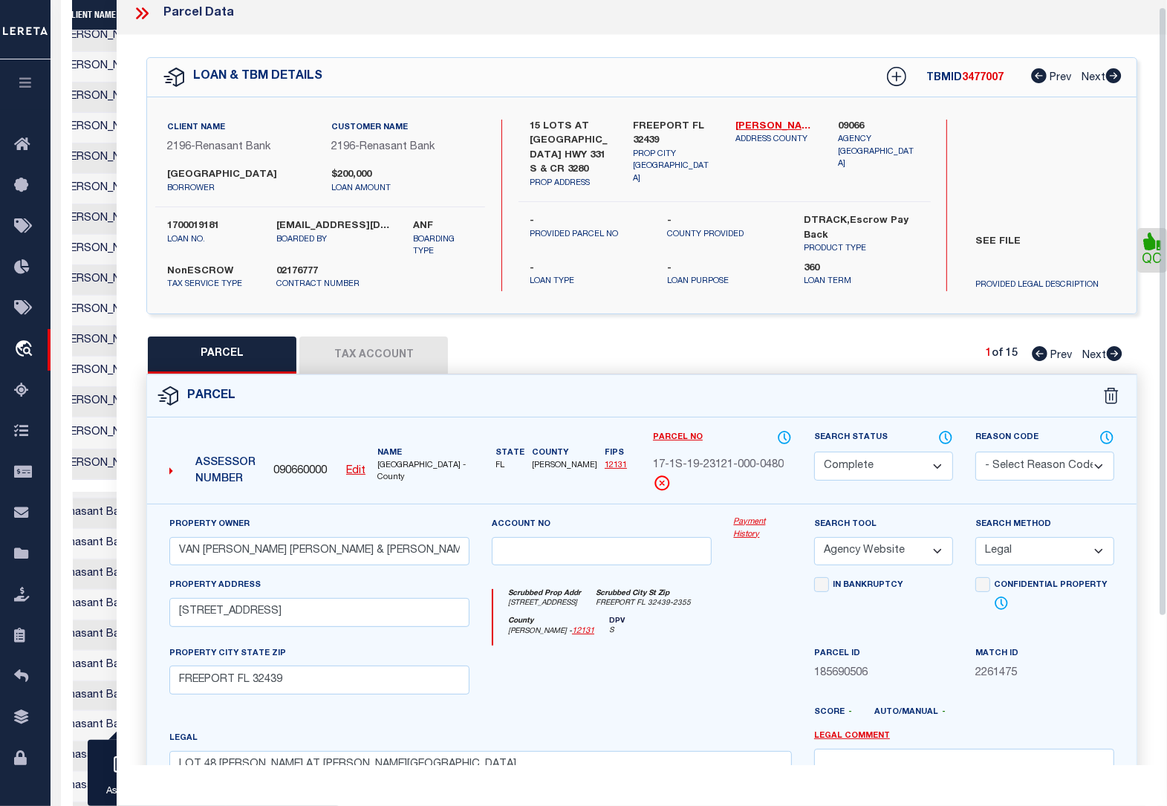
click at [145, 12] on icon at bounding box center [141, 13] width 19 height 19
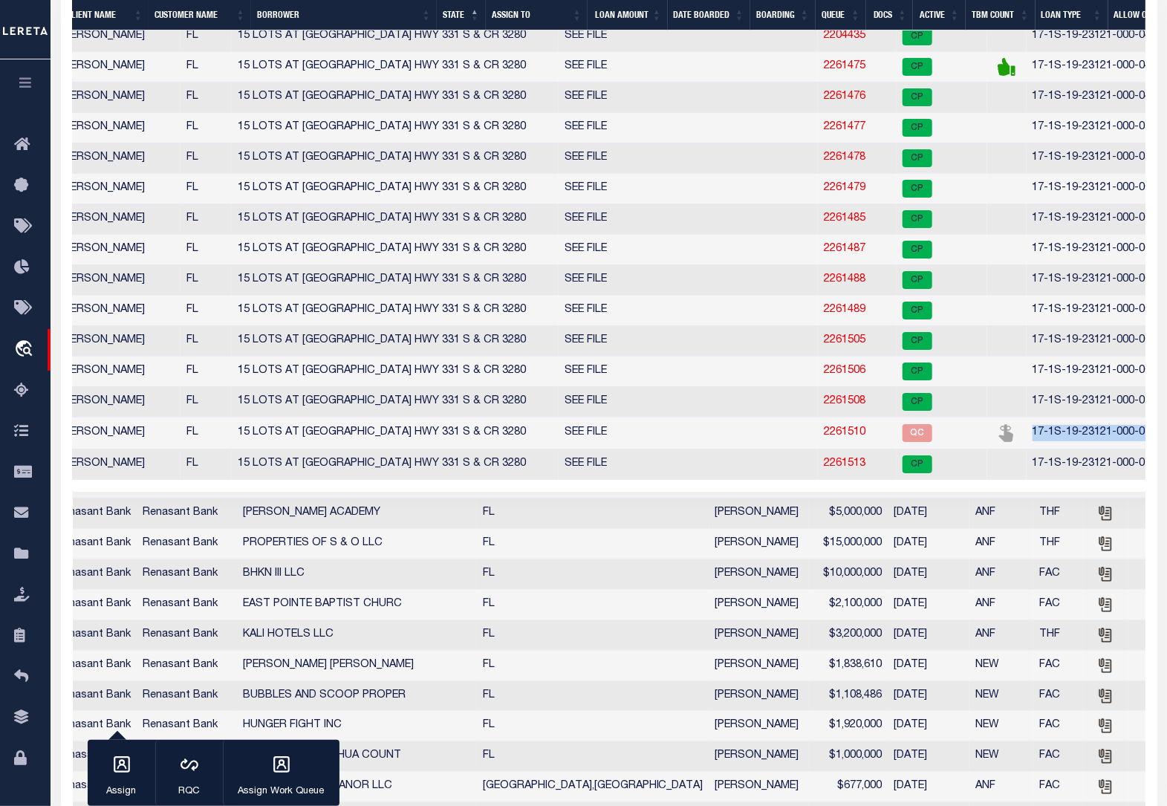
drag, startPoint x: 992, startPoint y: 447, endPoint x: 851, endPoint y: 440, distance: 141.3
click at [1027, 440] on td "17-1S-19-23121-000-0710" at bounding box center [1139, 434] width 225 height 32
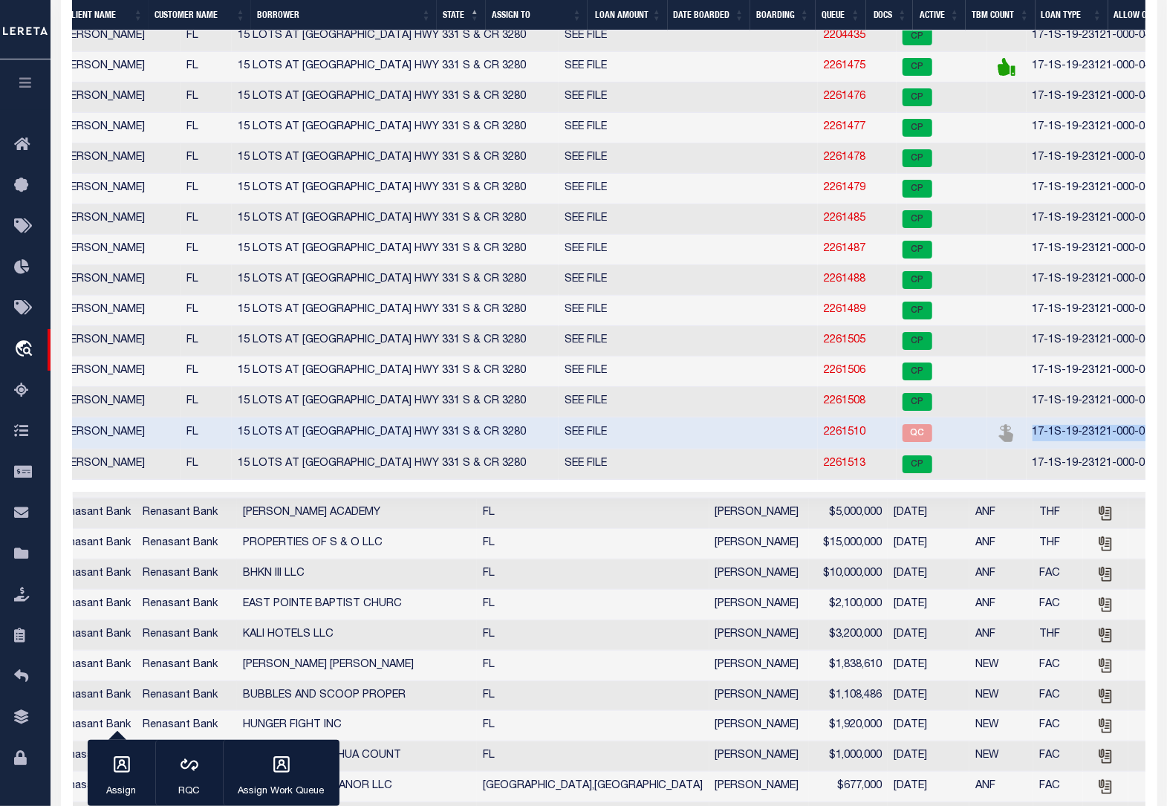
copy td "17-1S-19-23121-000-0710"
click at [824, 438] on link "2261510" at bounding box center [845, 432] width 42 height 10
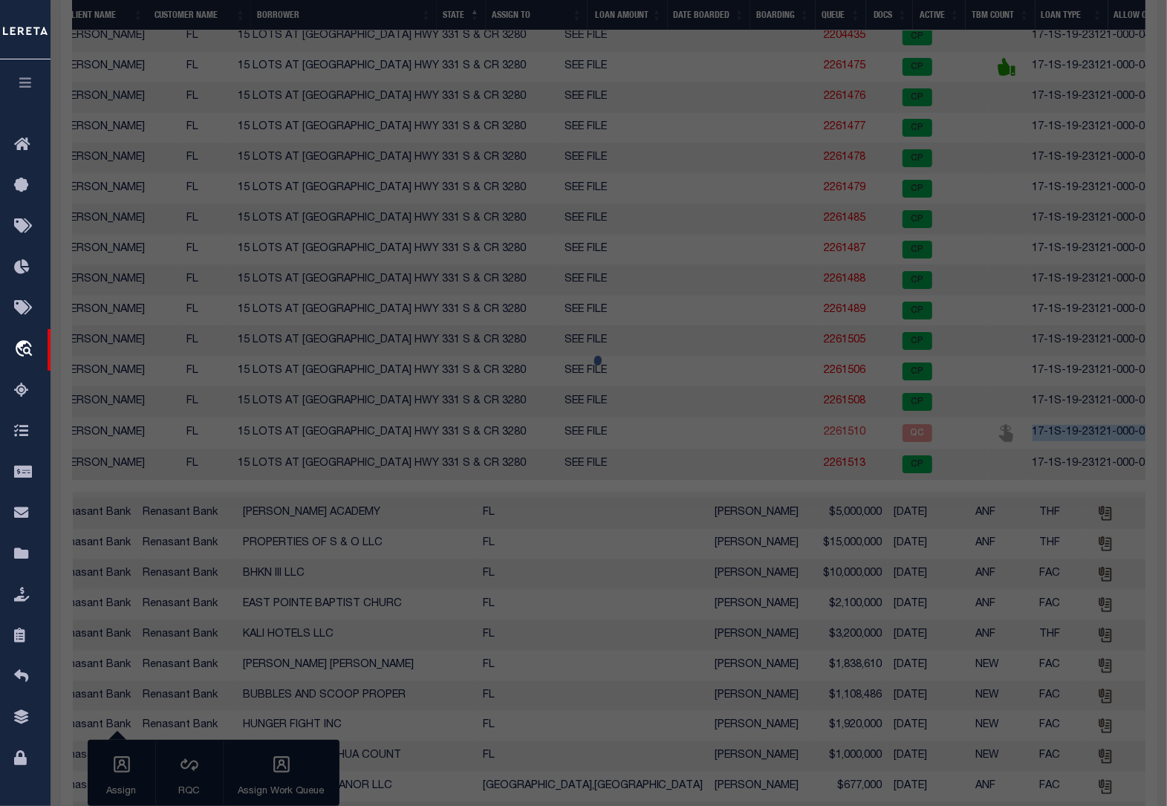
select select "AS"
select select
checkbox input "false"
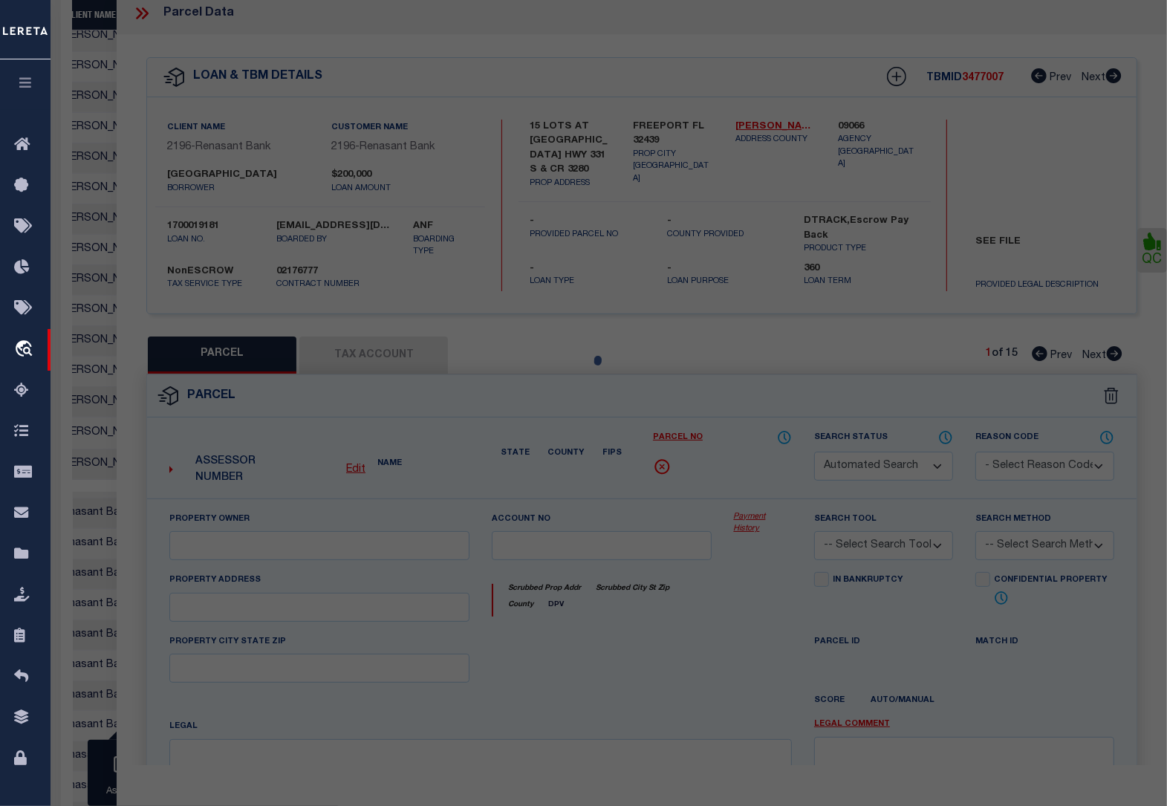
select select "QC"
type input "PAGE JOSEPH WAYNE & KATHY RAINEY"
select select "AGW"
select select "LEG"
type input "301 MEADOW LAKE DR"
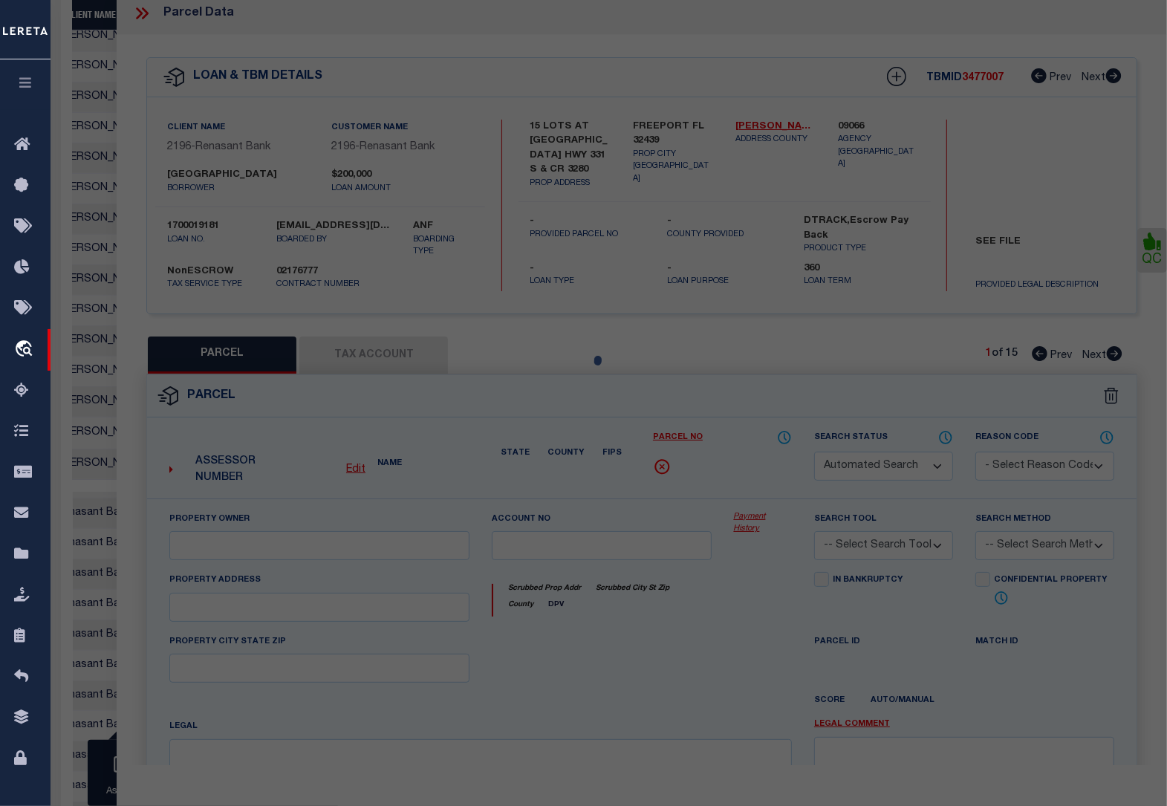
type input "FREEPORT FL 32439"
type textarea "LOT 71 MEADOWS AT HAMMOCK BAY PHASE 2 PB 20-01 OR 3041-4876 OR 3066-1144"
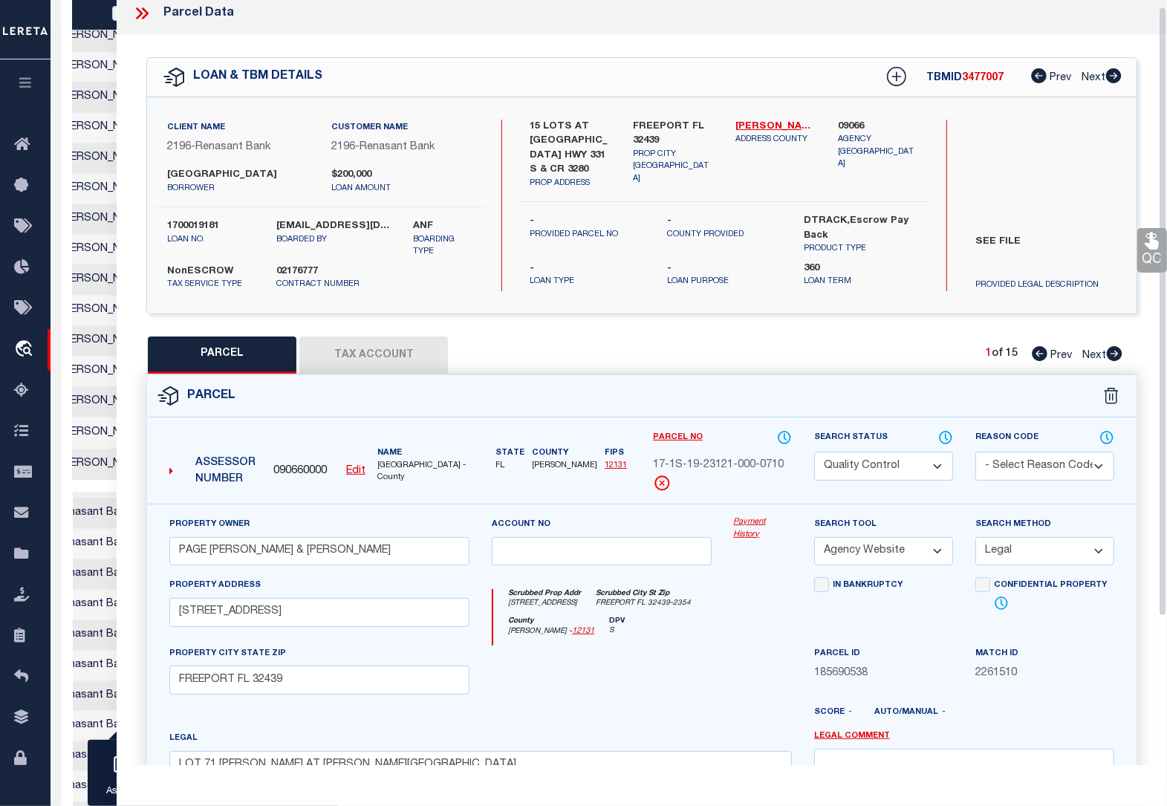
scroll to position [0, 470]
click at [1152, 253] on link "QC" at bounding box center [1152, 250] width 30 height 45
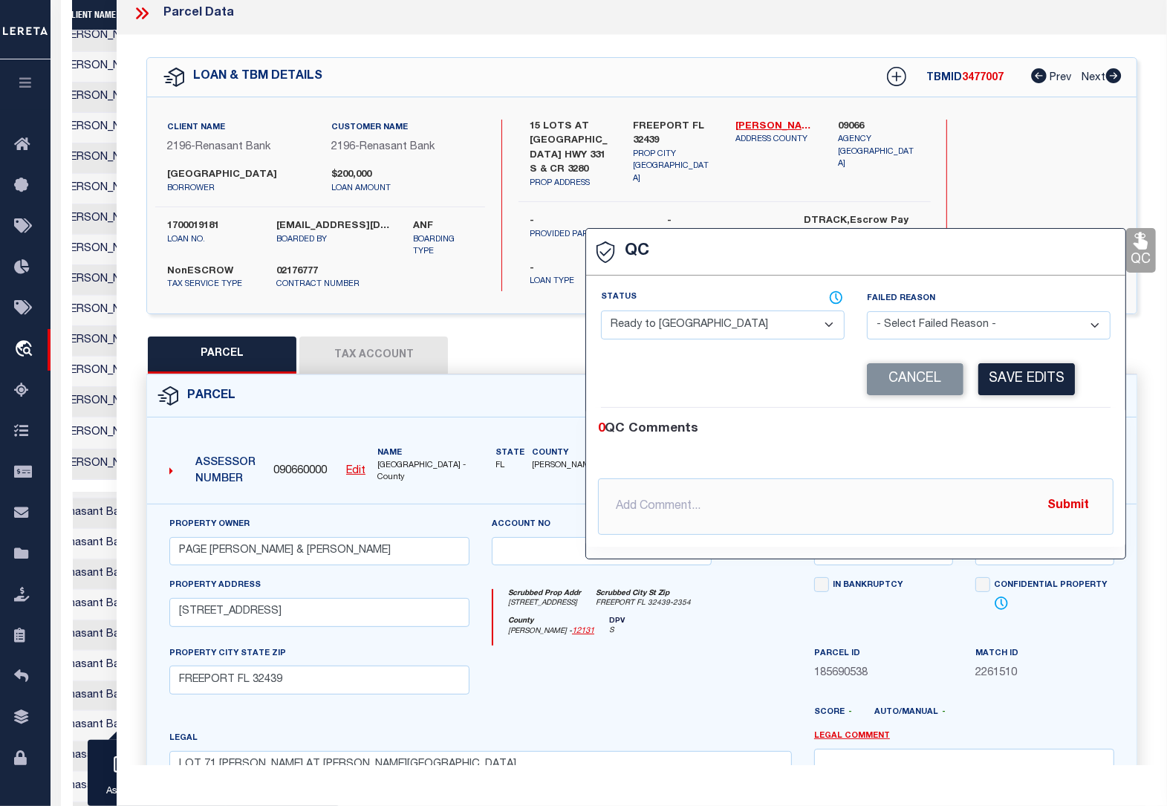
click at [728, 329] on select "- Select Status - Ready to QC Correct Incorrect" at bounding box center [723, 325] width 244 height 29
select select "COR"
click at [601, 312] on select "- Select Status - Ready to QC Correct Incorrect" at bounding box center [723, 325] width 244 height 29
click at [1015, 380] on button "Save Edits" at bounding box center [1026, 379] width 97 height 32
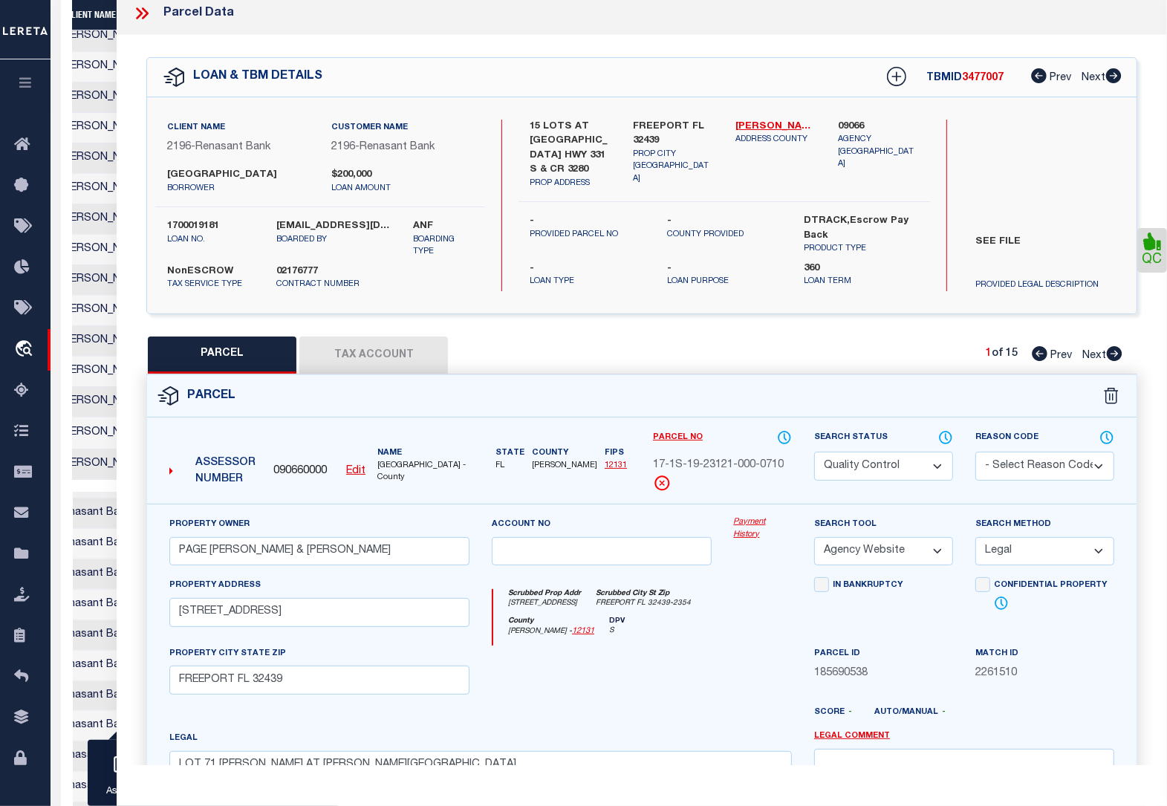
click at [893, 472] on select "Automated Search Bad Parcel Complete Duplicate Parcel High Dollar Reporting In …" at bounding box center [883, 466] width 139 height 29
click at [814, 452] on select "Automated Search Bad Parcel Complete Duplicate Parcel High Dollar Reporting In …" at bounding box center [883, 466] width 139 height 29
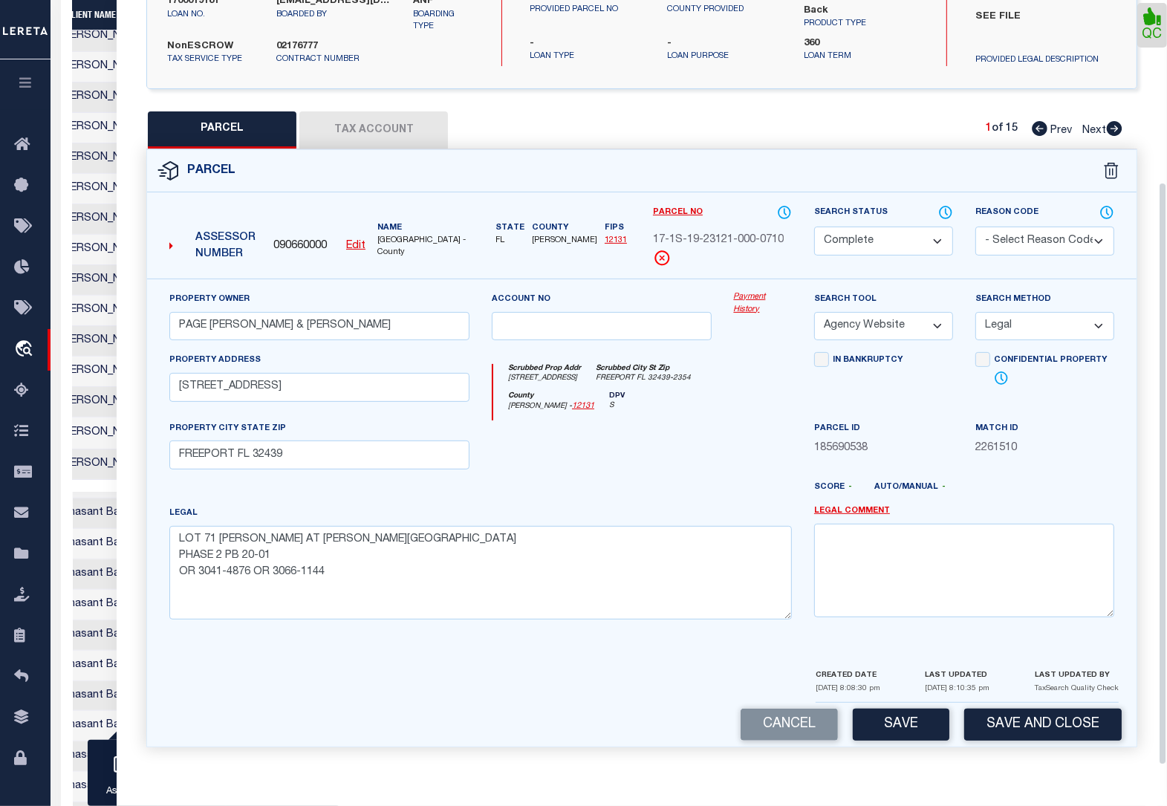
scroll to position [238, 0]
click at [912, 715] on button "Save" at bounding box center [901, 725] width 97 height 32
select select "AS"
select select
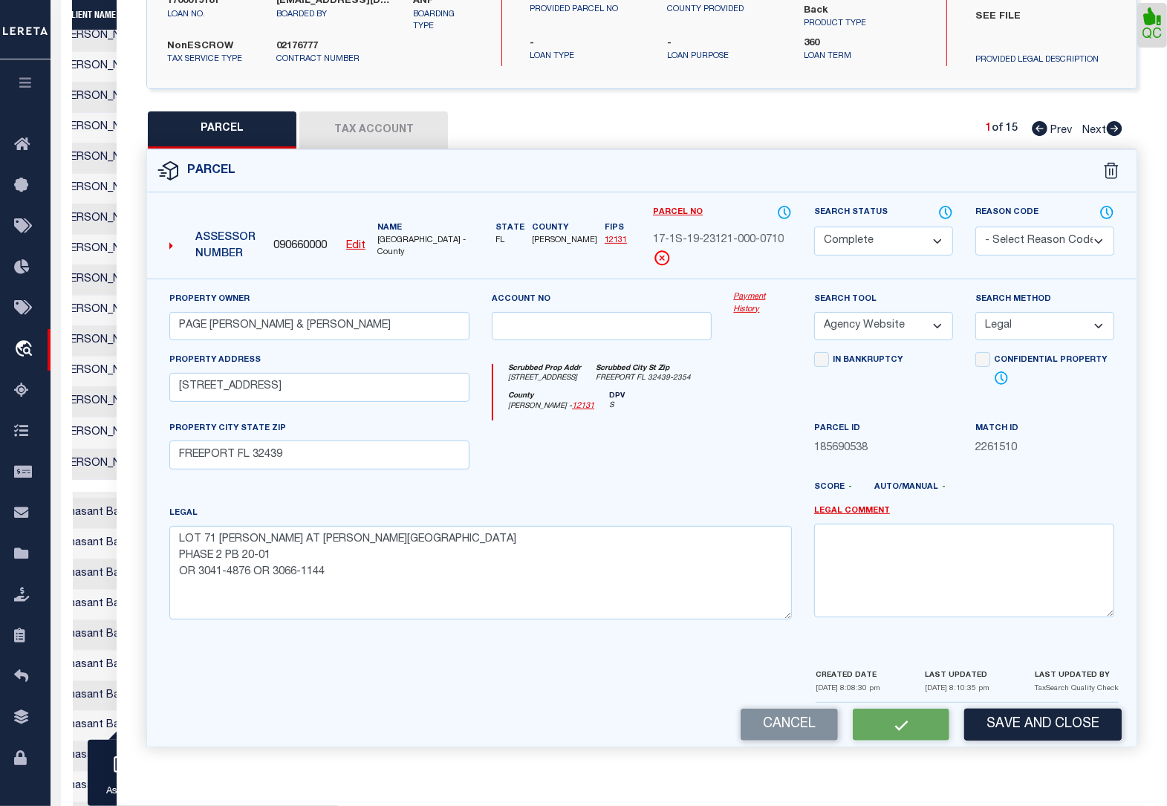
checkbox input "false"
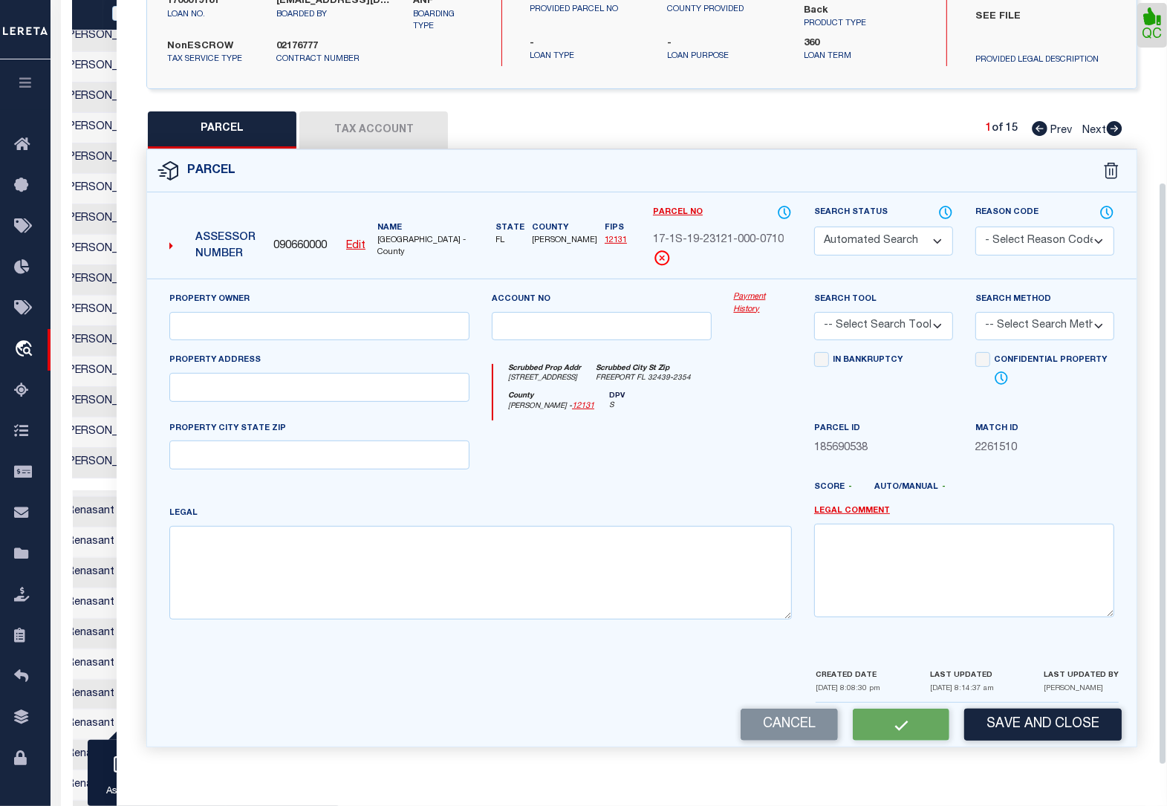
select select "CP"
type input "PAGE JOSEPH WAYNE & KATHY RAINEY"
select select "AGW"
select select "LEG"
type input "301 MEADOW LAKE DR"
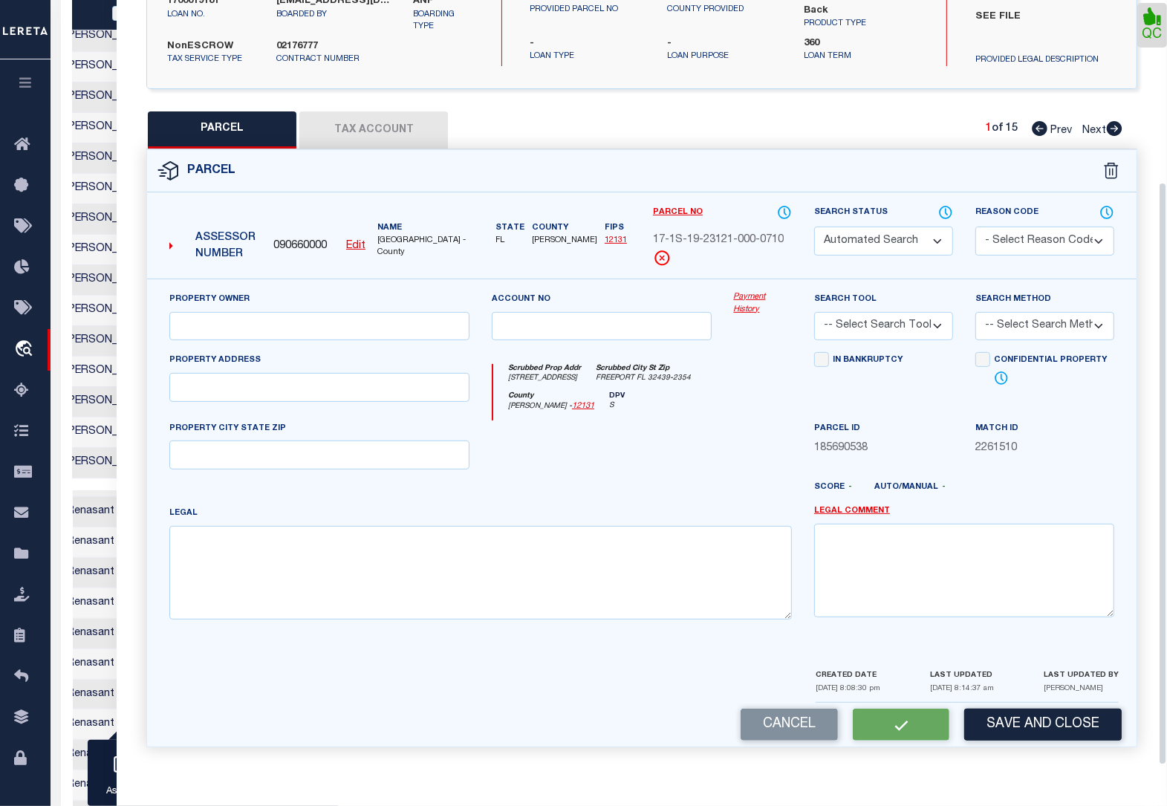
type input "FREEPORT FL 32439"
type textarea "LOT 71 MEADOWS AT HAMMOCK BAY PHASE 2 PB 20-01 OR 3041-4876 OR 3066-1144"
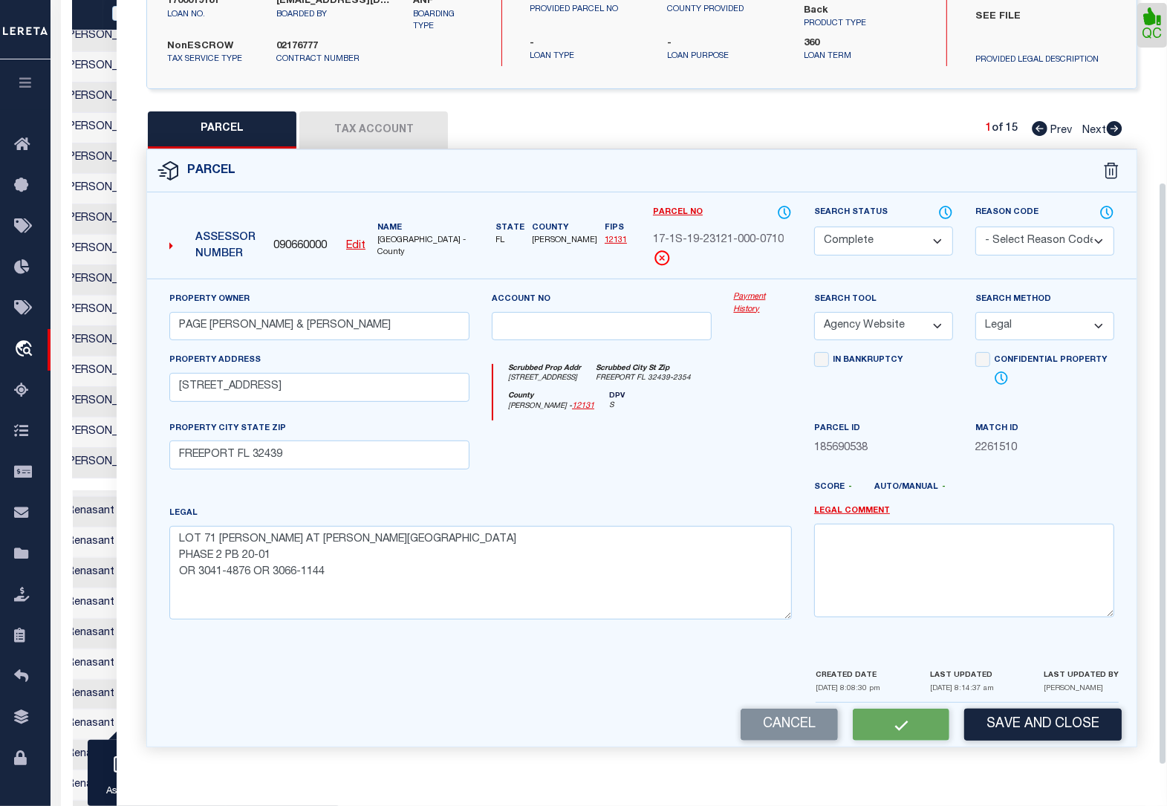
scroll to position [0, 470]
click at [374, 128] on button "Tax Account" at bounding box center [373, 129] width 149 height 37
select select "100"
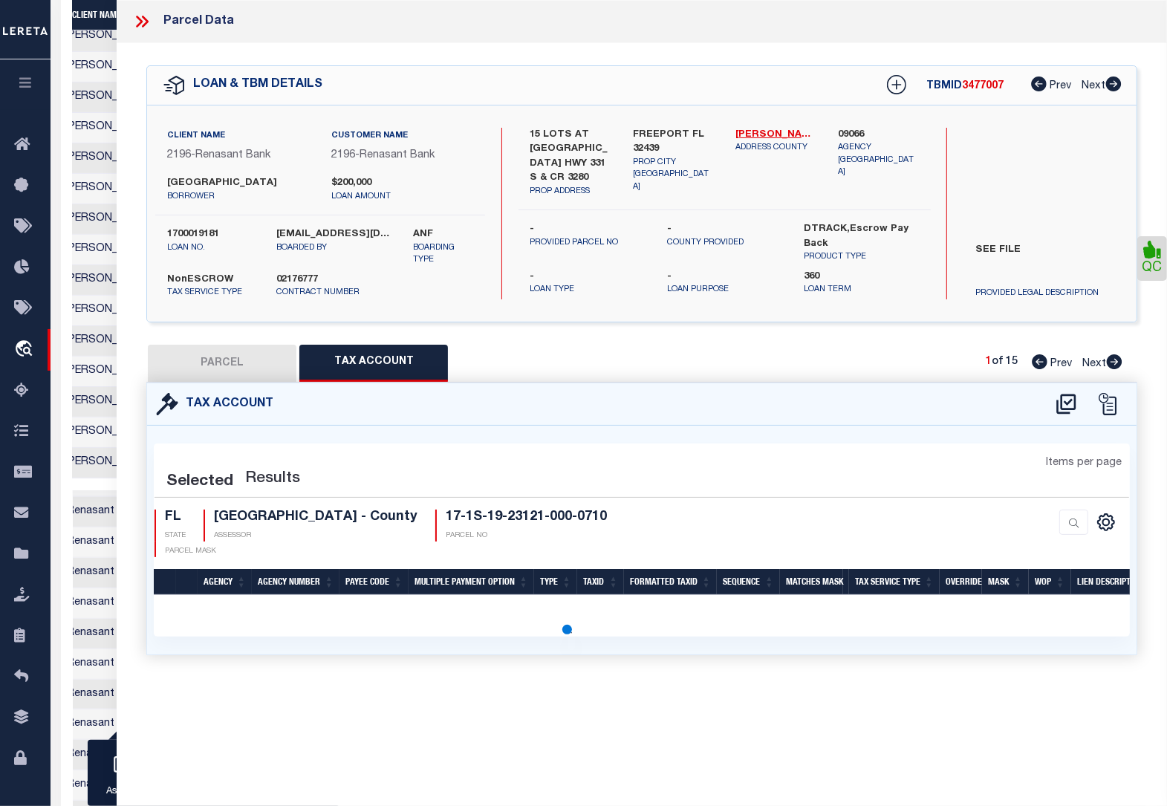
scroll to position [0, 0]
select select "100"
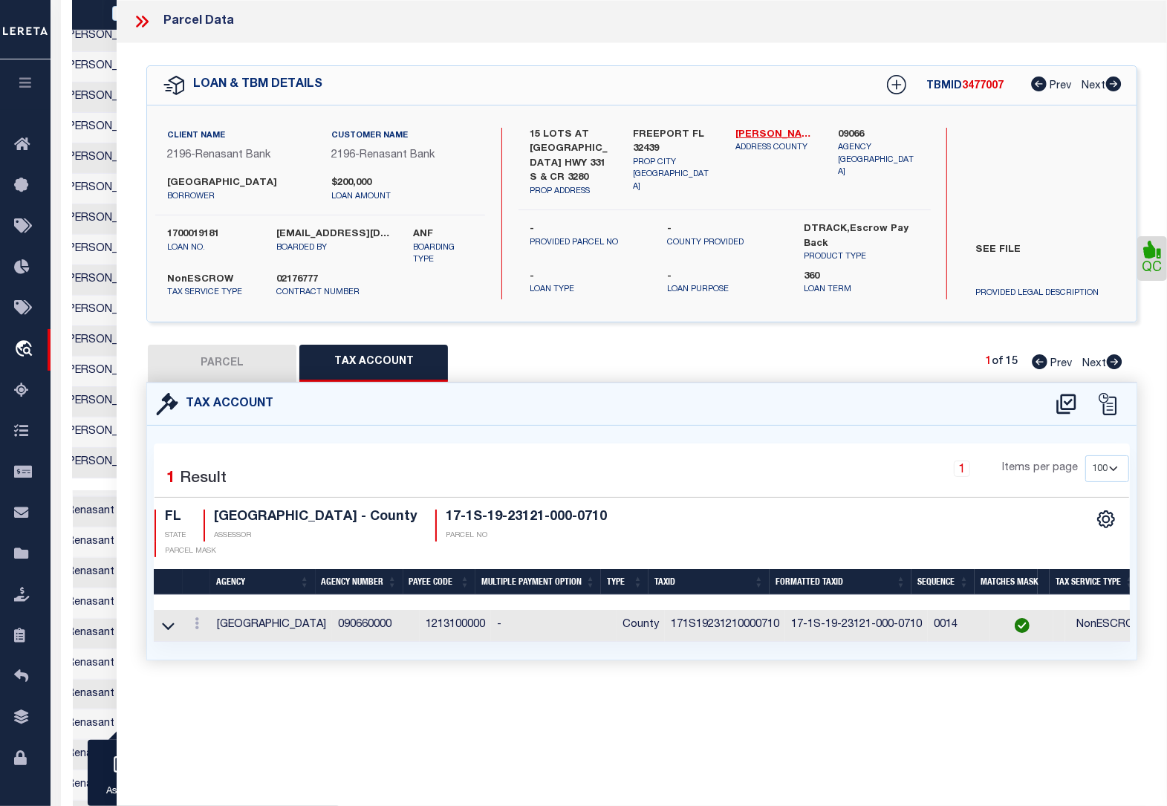
scroll to position [0, 470]
click at [253, 354] on button "PARCEL" at bounding box center [222, 363] width 149 height 37
select select "AS"
select select
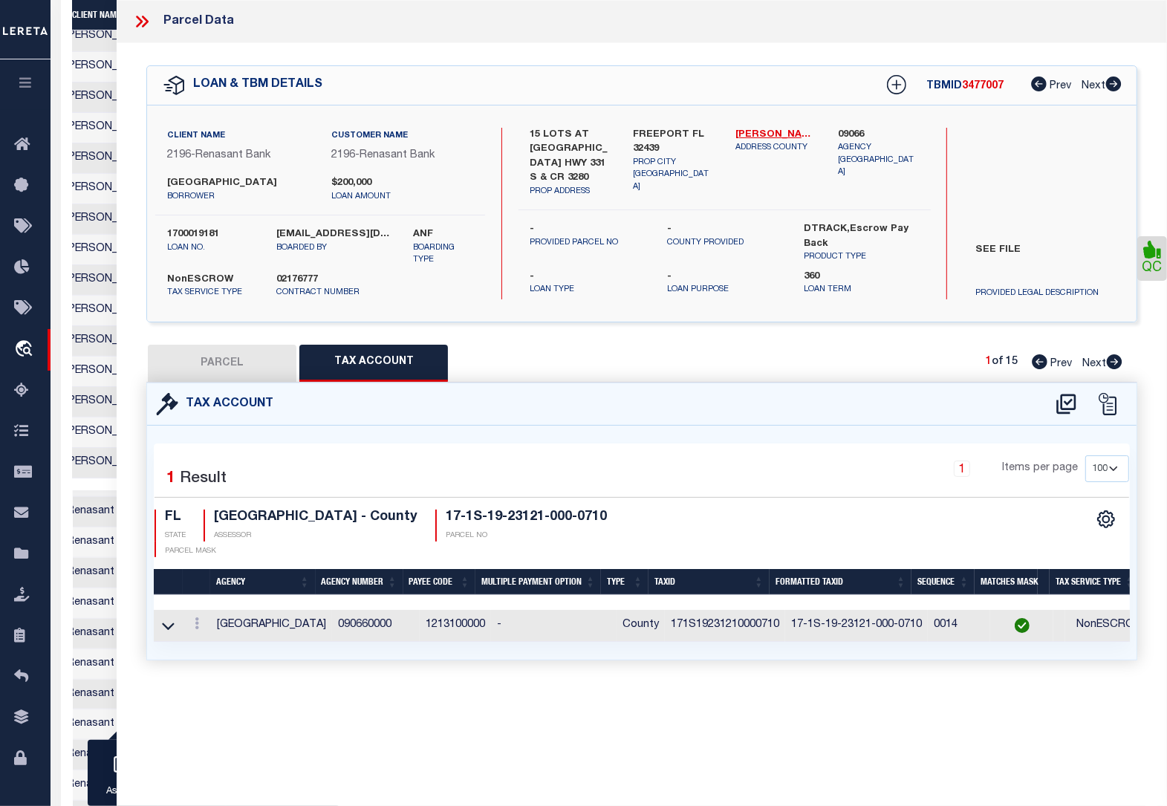
checkbox input "false"
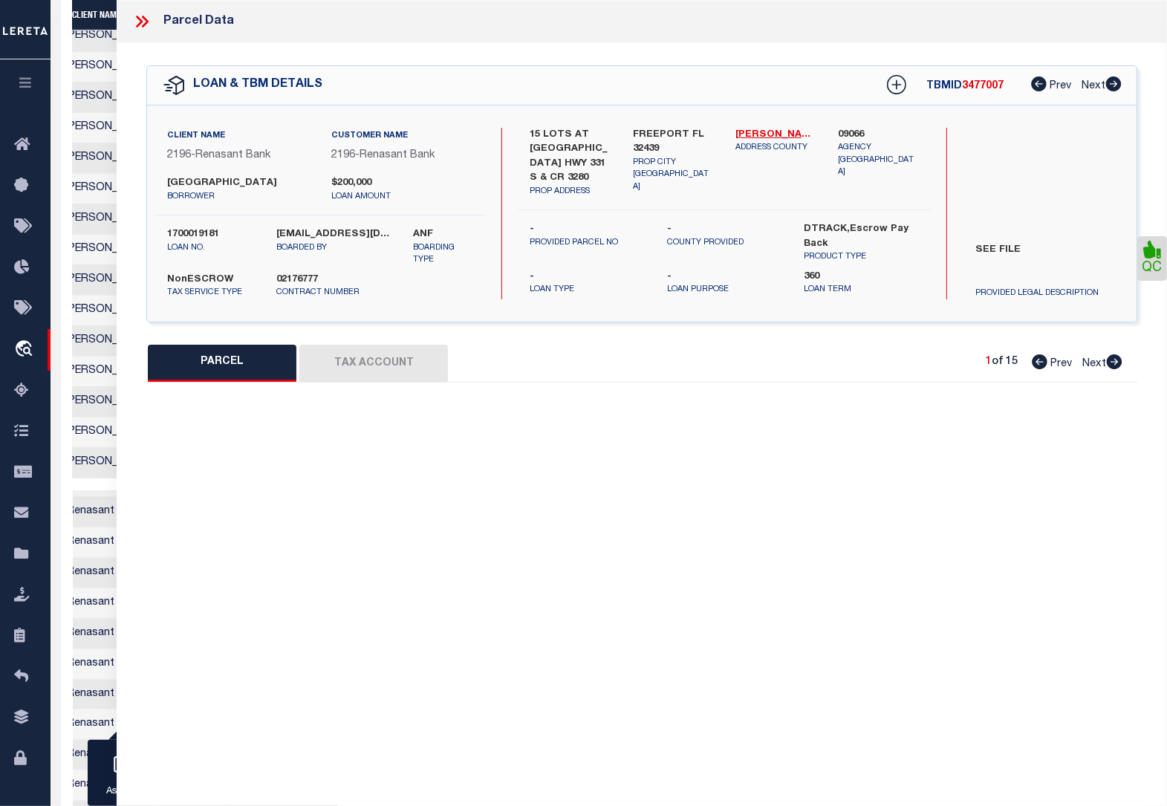
select select "CP"
type input "PAGE JOSEPH WAYNE & KATHY RAINEY"
select select "AGW"
select select "LEG"
type input "301 MEADOW LAKE DR"
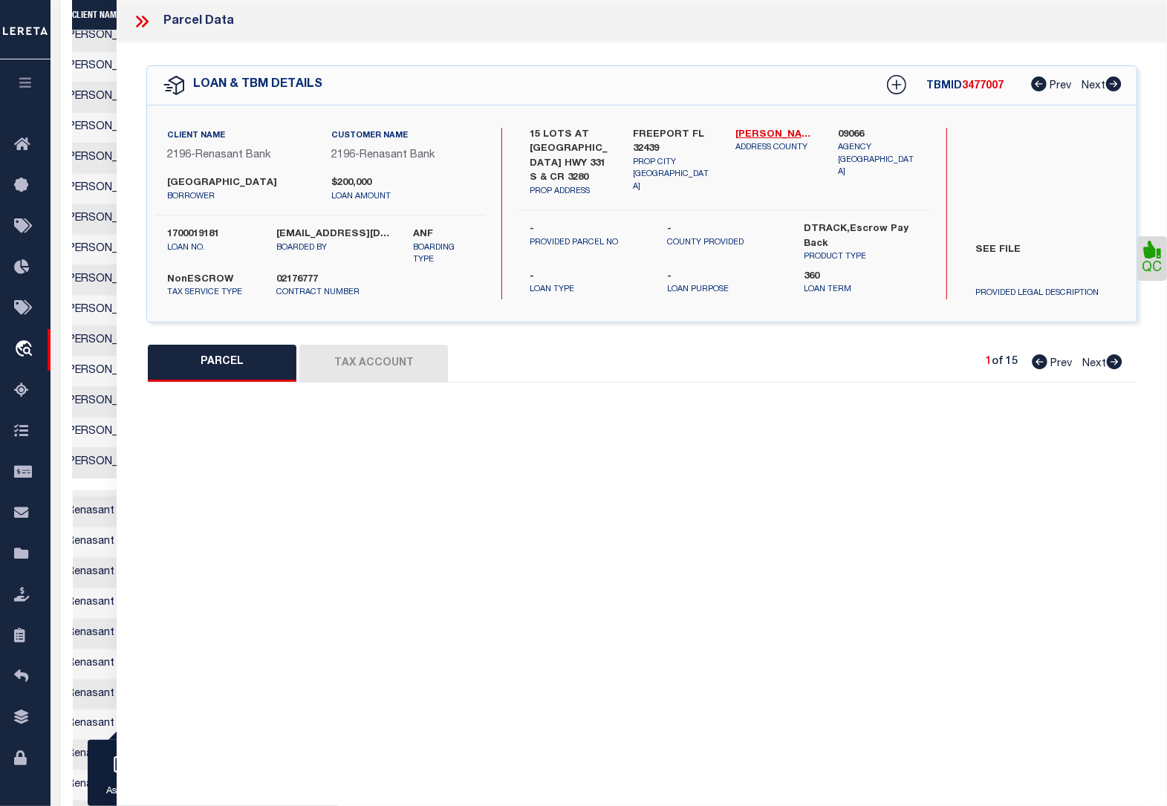
type input "FREEPORT FL 32439"
type textarea "LOT 71 MEADOWS AT HAMMOCK BAY PHASE 2 PB 20-01 OR 3041-4876 OR 3066-1144"
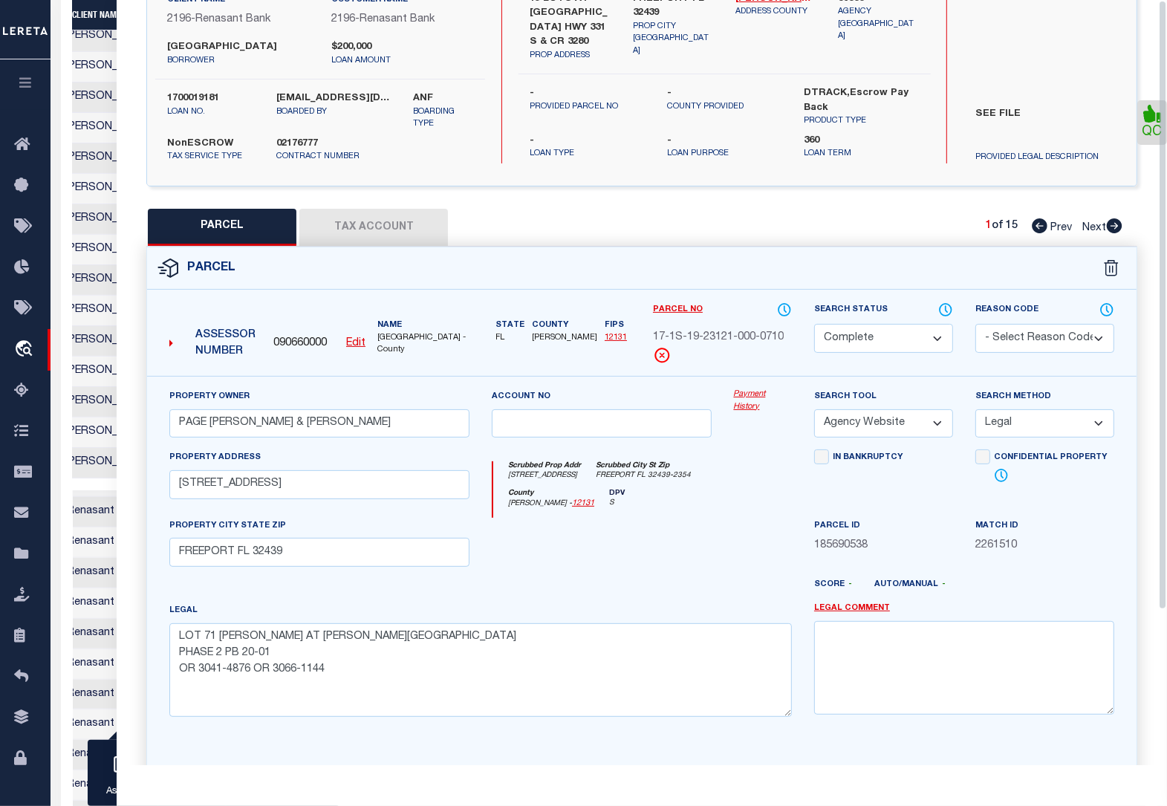
scroll to position [0, 0]
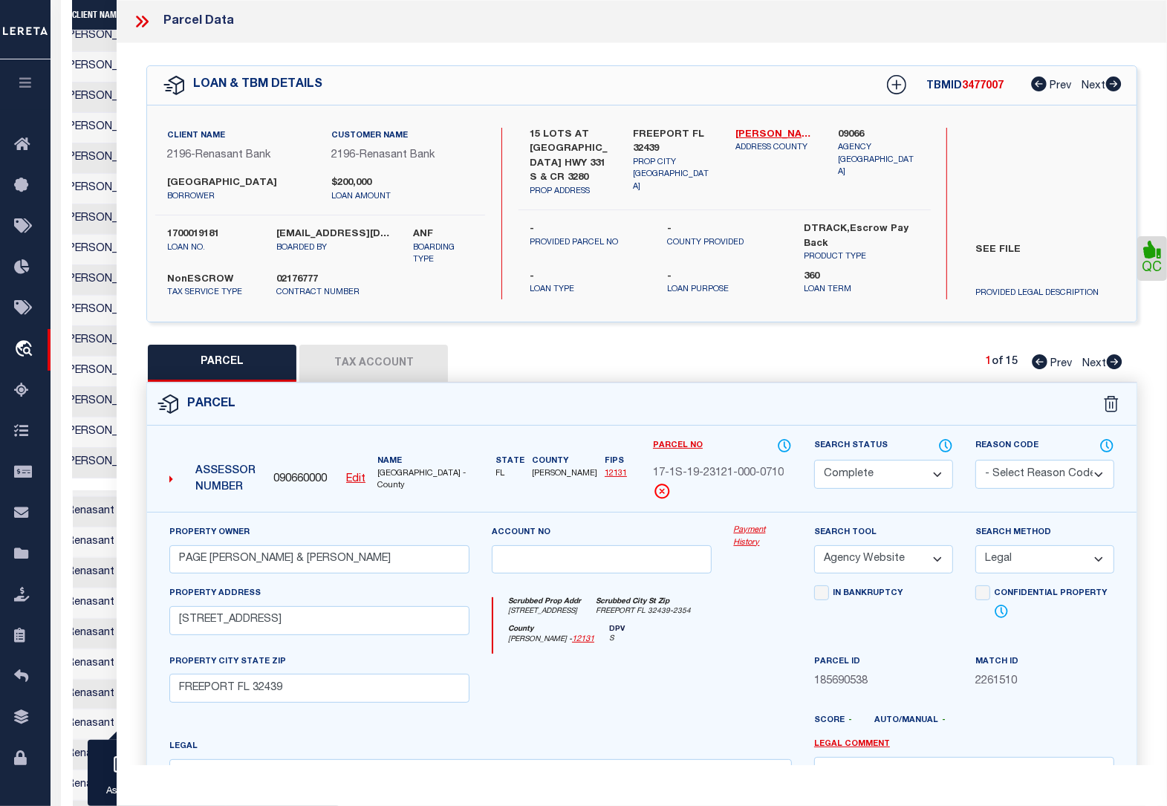
click at [134, 26] on icon at bounding box center [141, 21] width 19 height 19
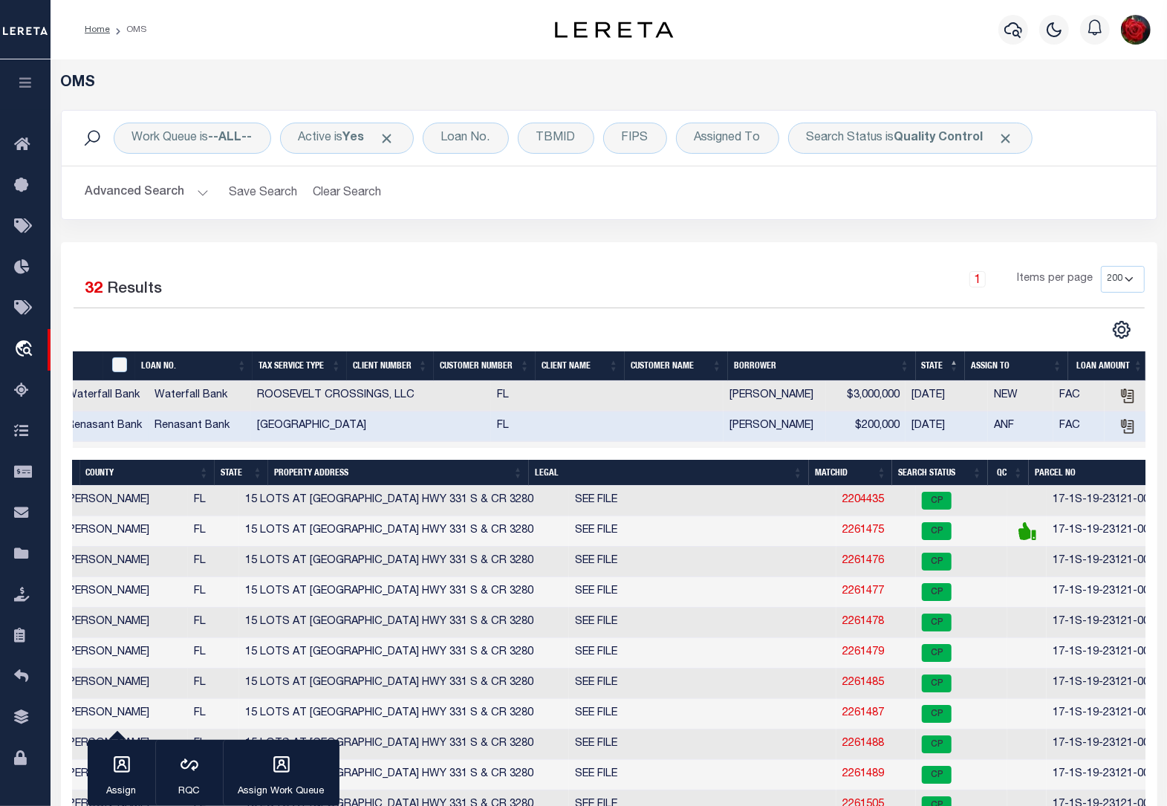
scroll to position [0, 470]
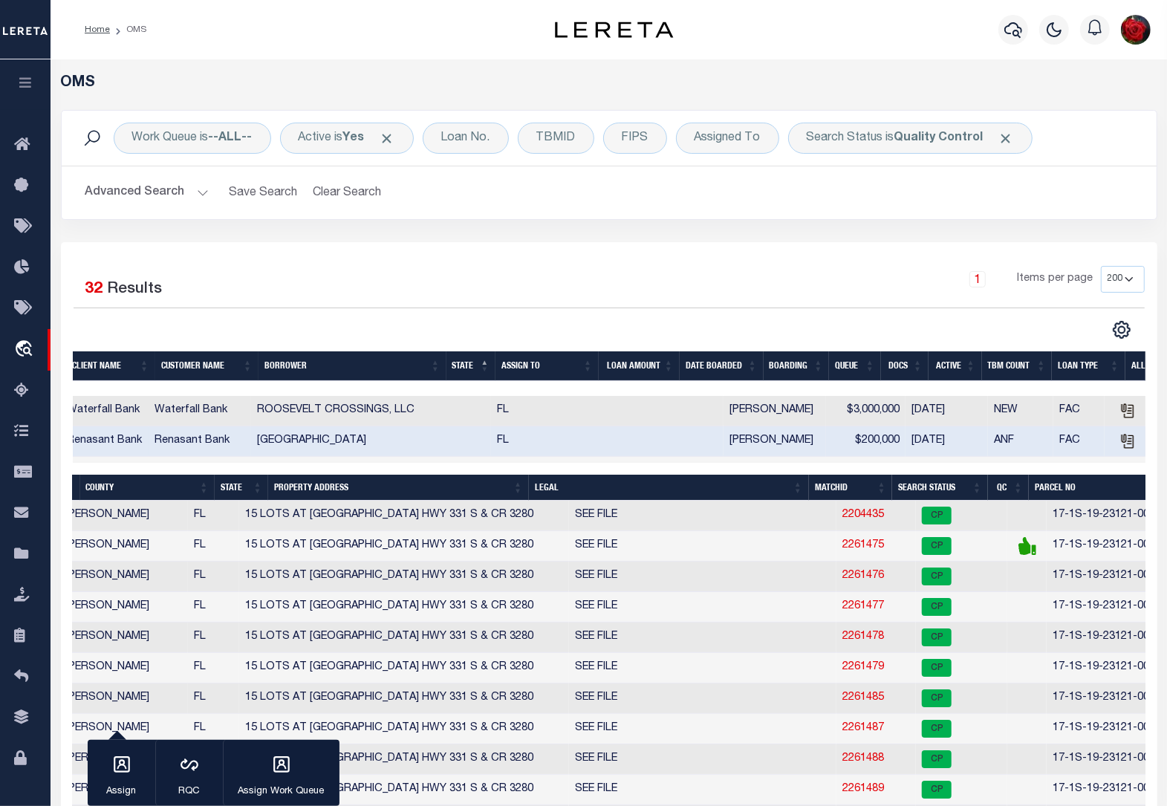
drag, startPoint x: 629, startPoint y: 387, endPoint x: 230, endPoint y: 392, distance: 398.3
click at [221, 392] on div at bounding box center [609, 388] width 1073 height 15
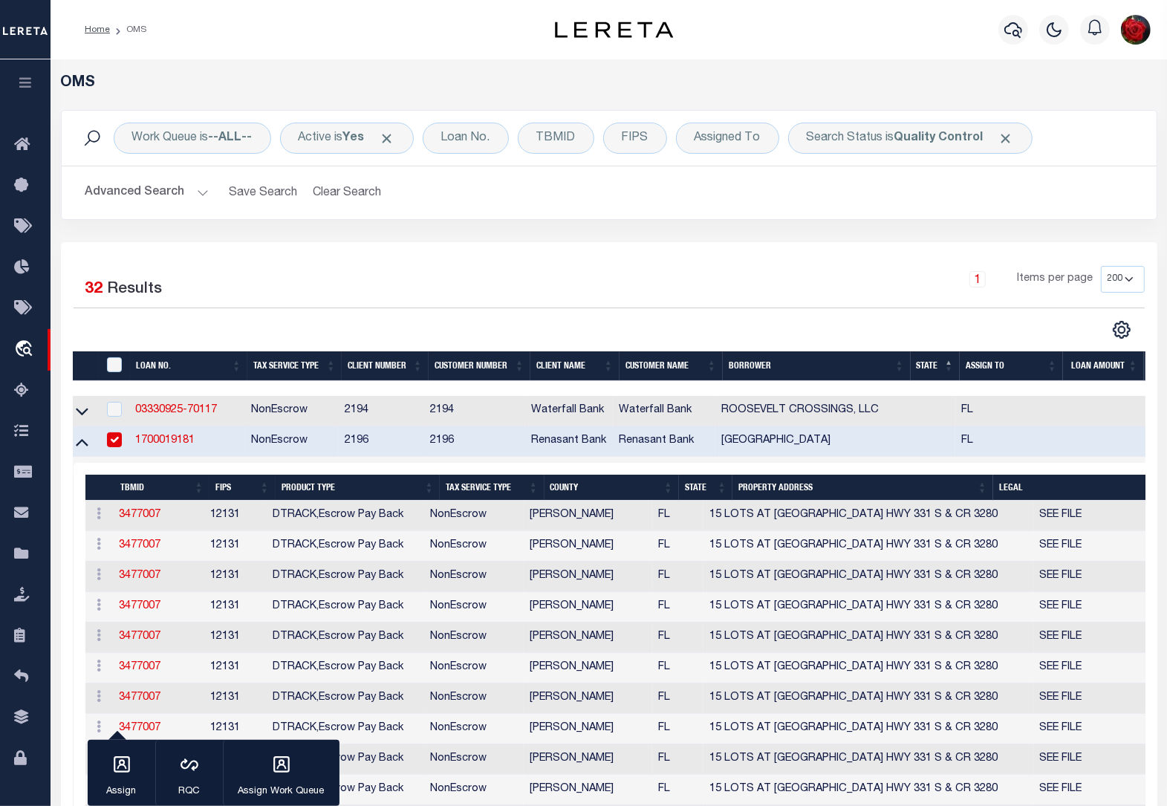
scroll to position [0, 0]
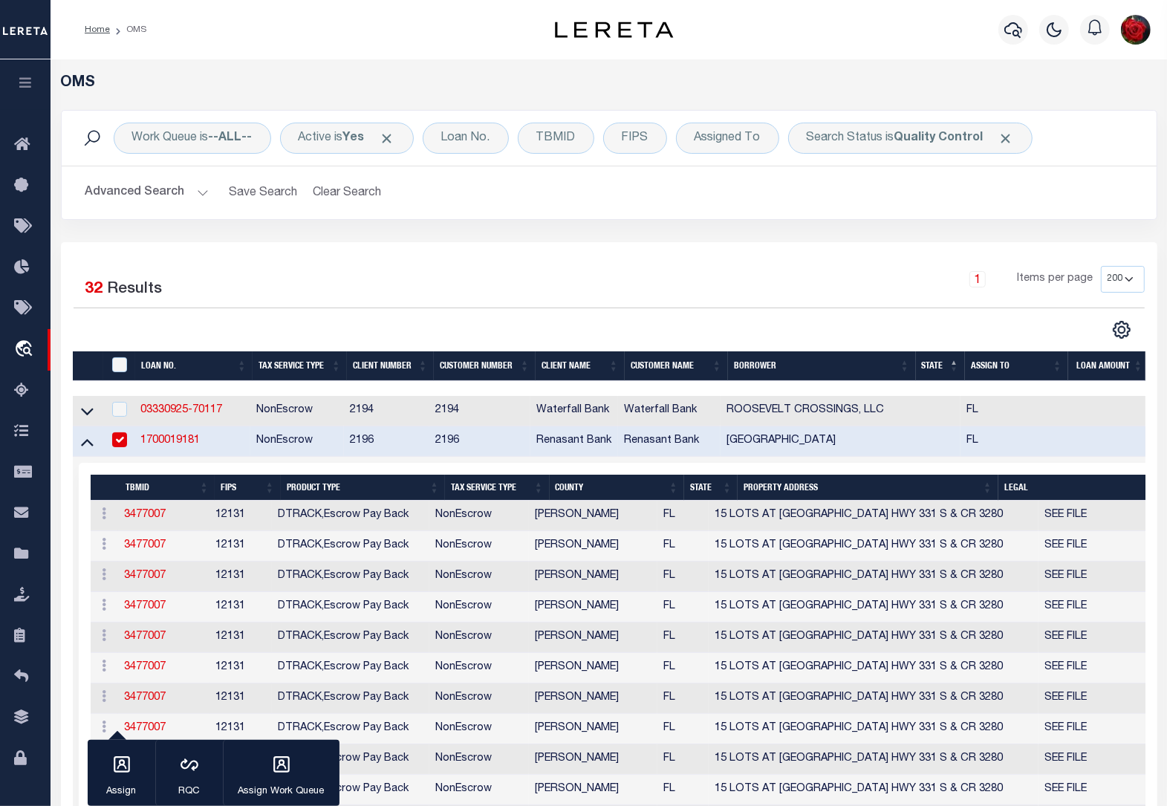
click at [116, 446] on input "checkbox" at bounding box center [119, 439] width 15 height 15
checkbox input "false"
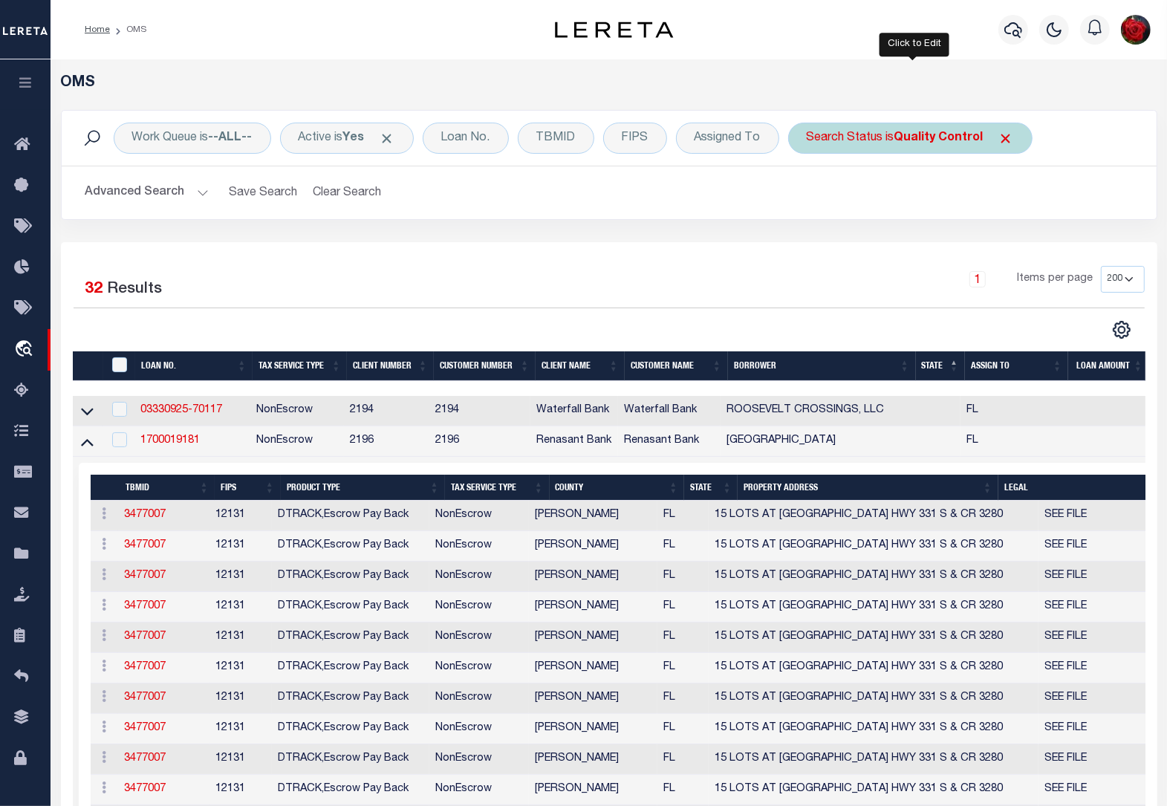
click at [926, 143] on b "Quality Control" at bounding box center [939, 138] width 89 height 12
select select "QC"
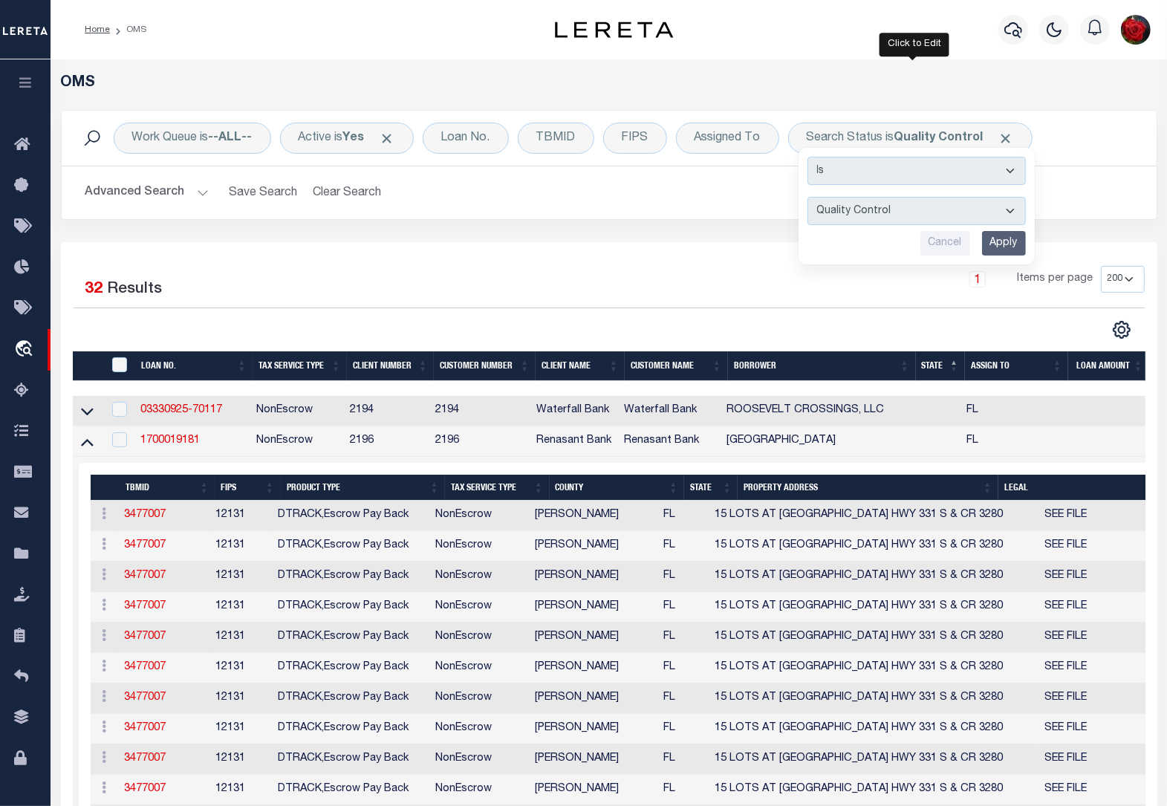
click at [1002, 247] on input "Apply" at bounding box center [1004, 243] width 44 height 25
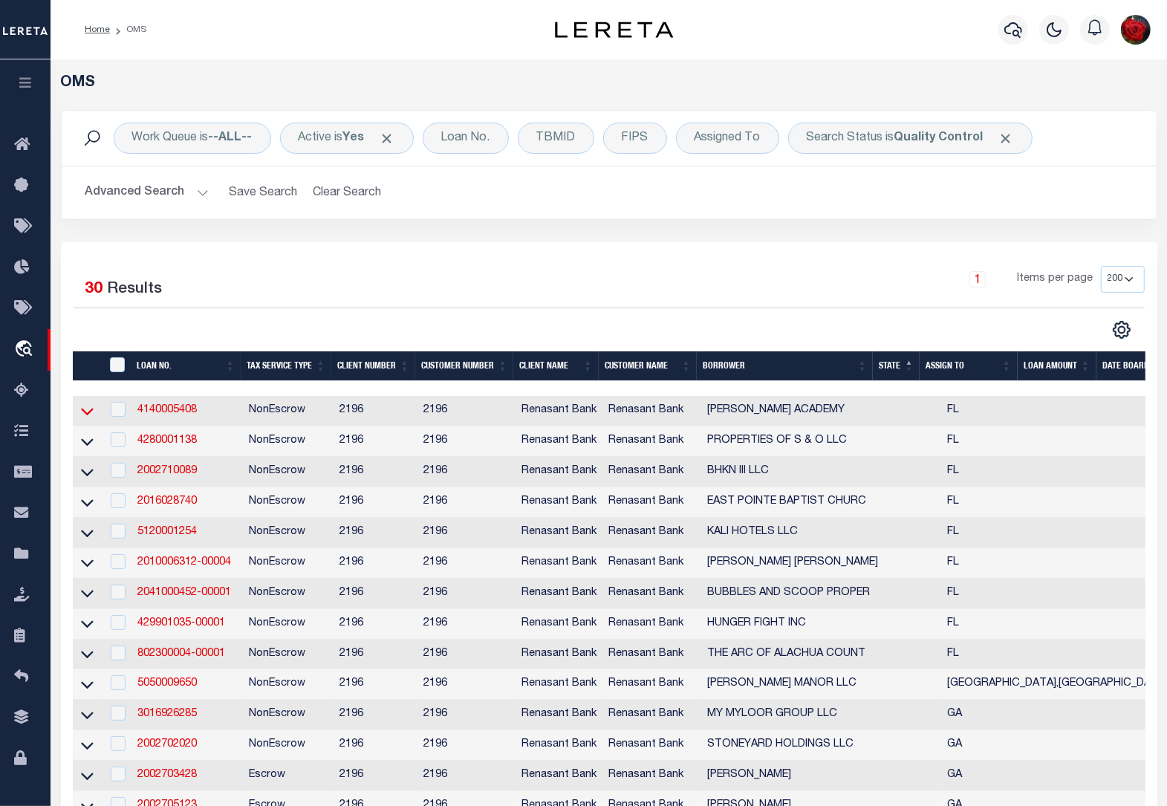
click at [84, 416] on icon at bounding box center [87, 412] width 13 height 7
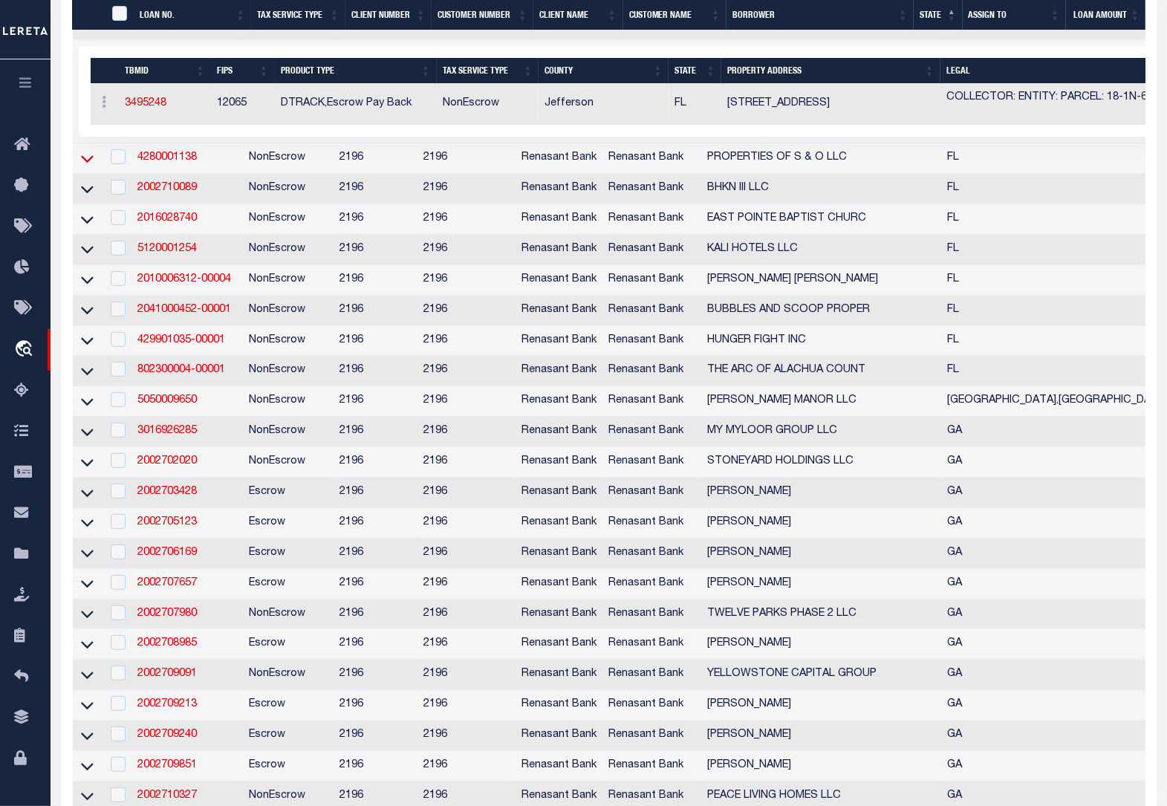
click at [90, 163] on icon at bounding box center [87, 158] width 13 height 7
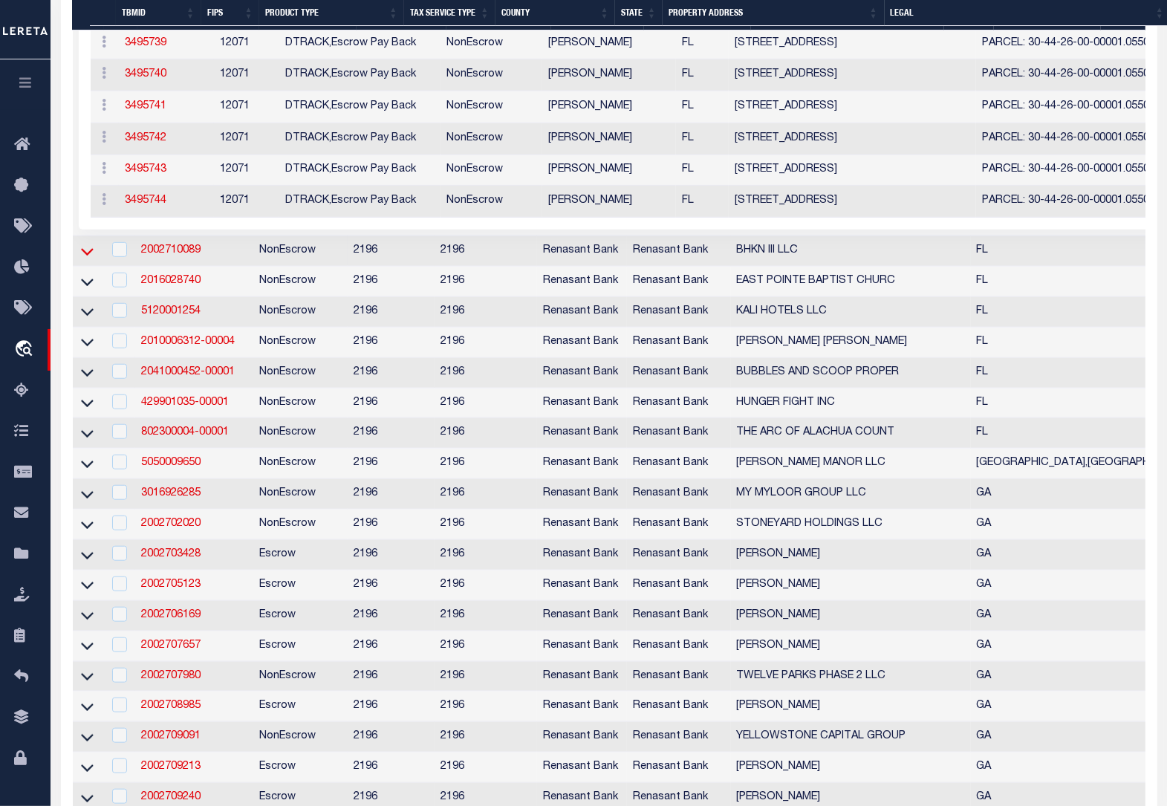
click at [84, 259] on icon at bounding box center [87, 252] width 13 height 16
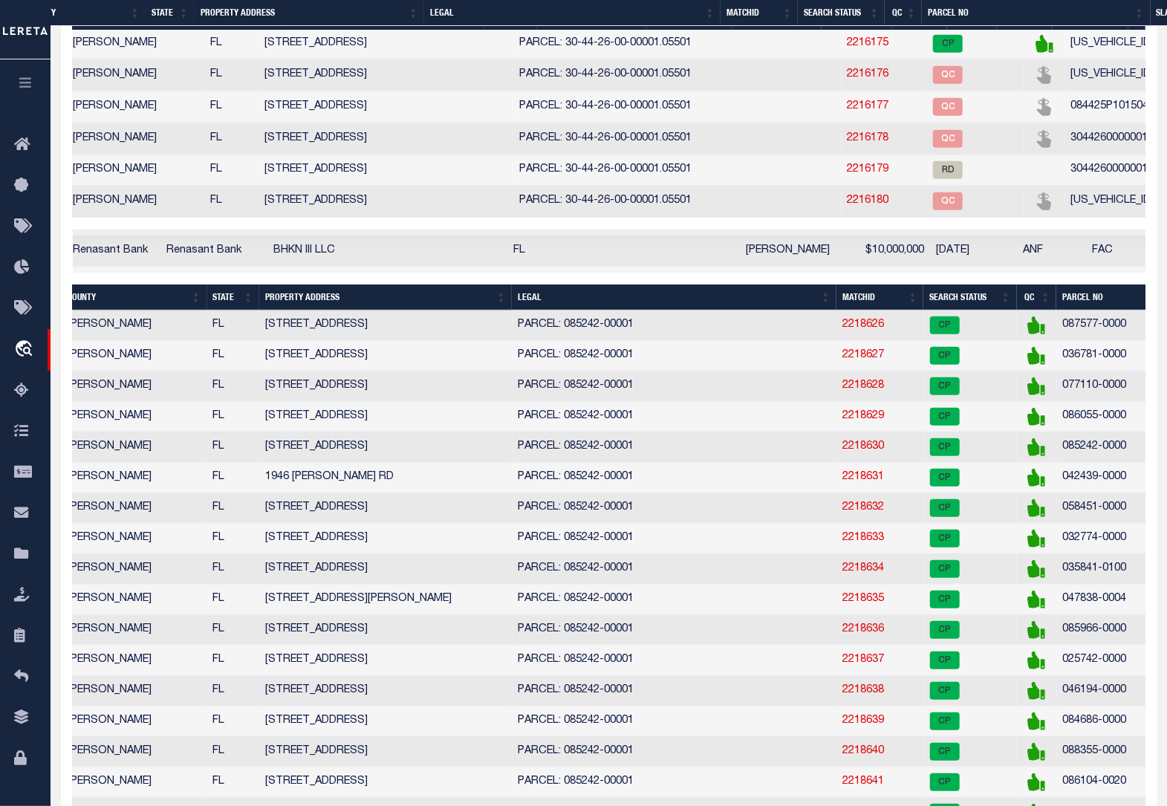
click at [1056, 431] on td "086055-0000" at bounding box center [1182, 417] width 253 height 30
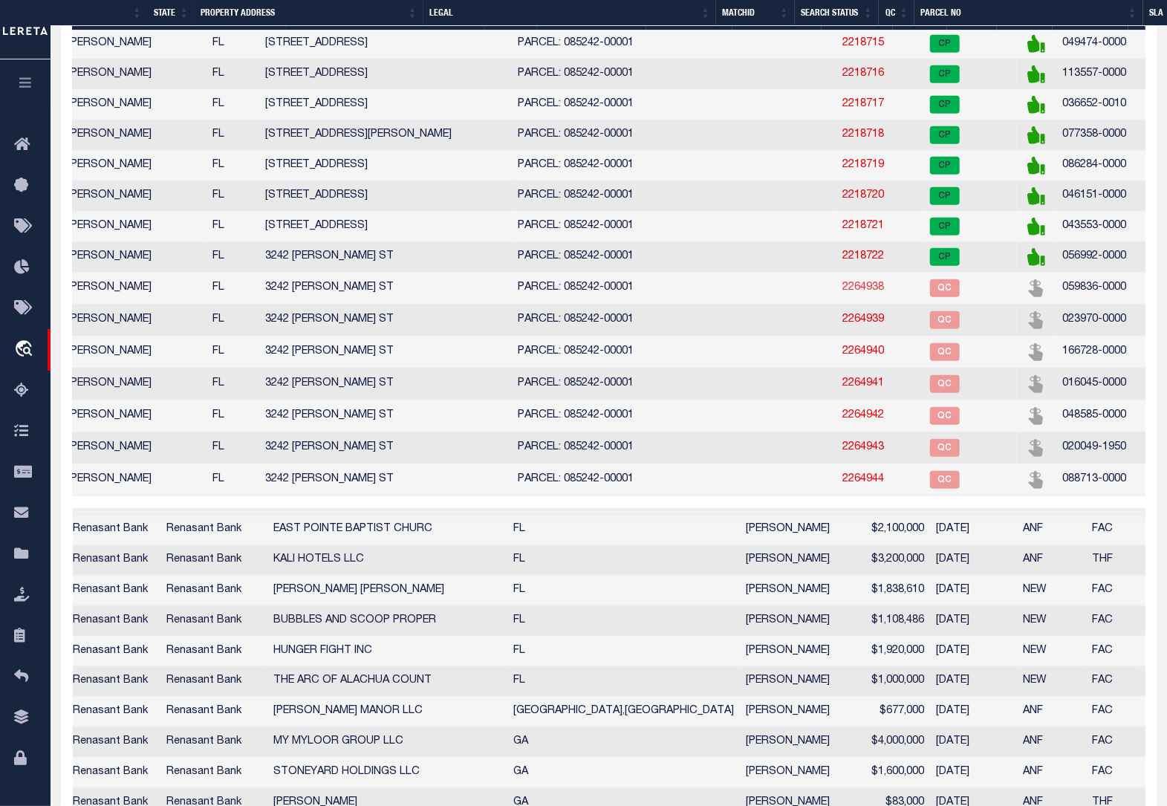
click at [843, 288] on link "2264938" at bounding box center [864, 287] width 42 height 10
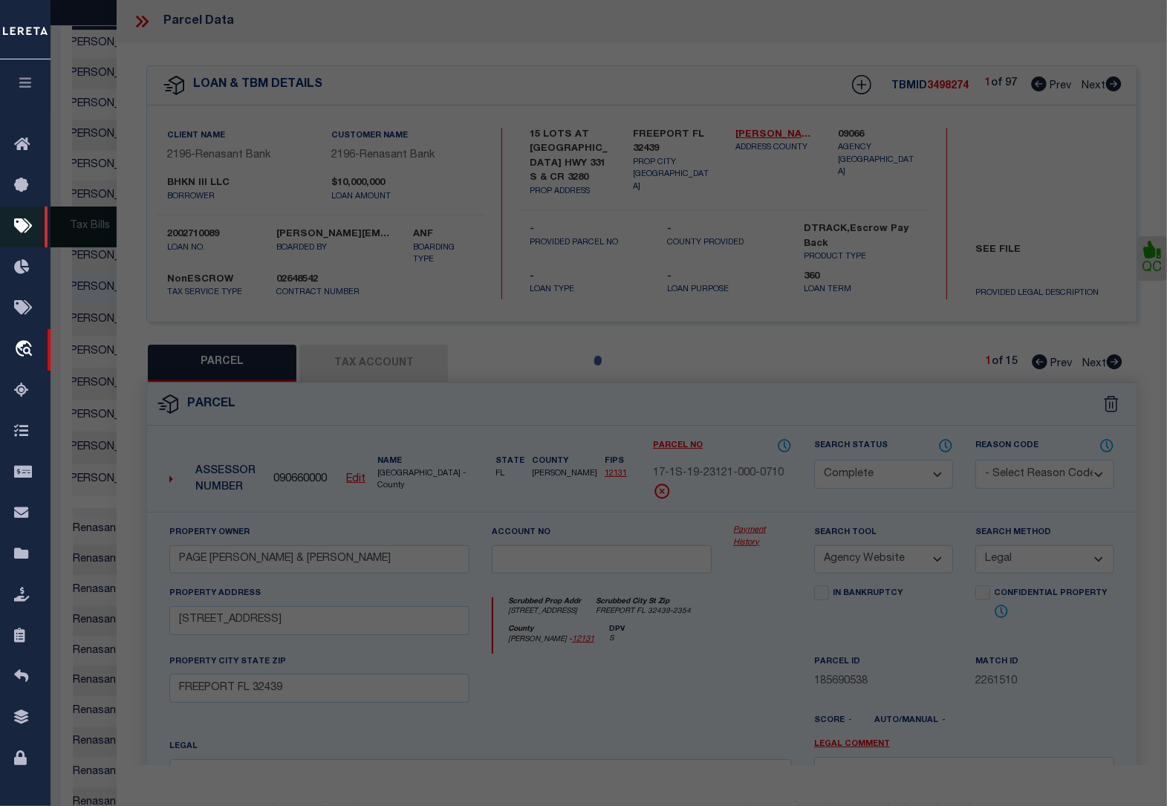
select select "AS"
select select
checkbox input "false"
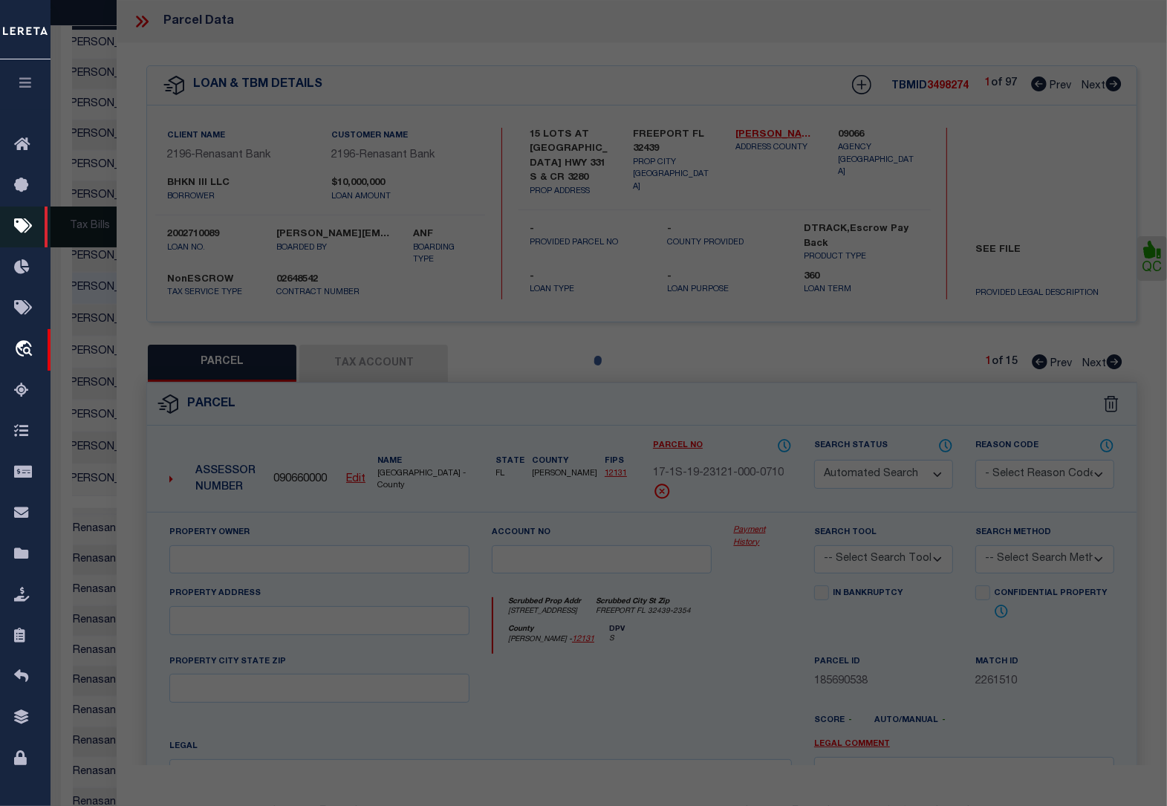
select select "QC"
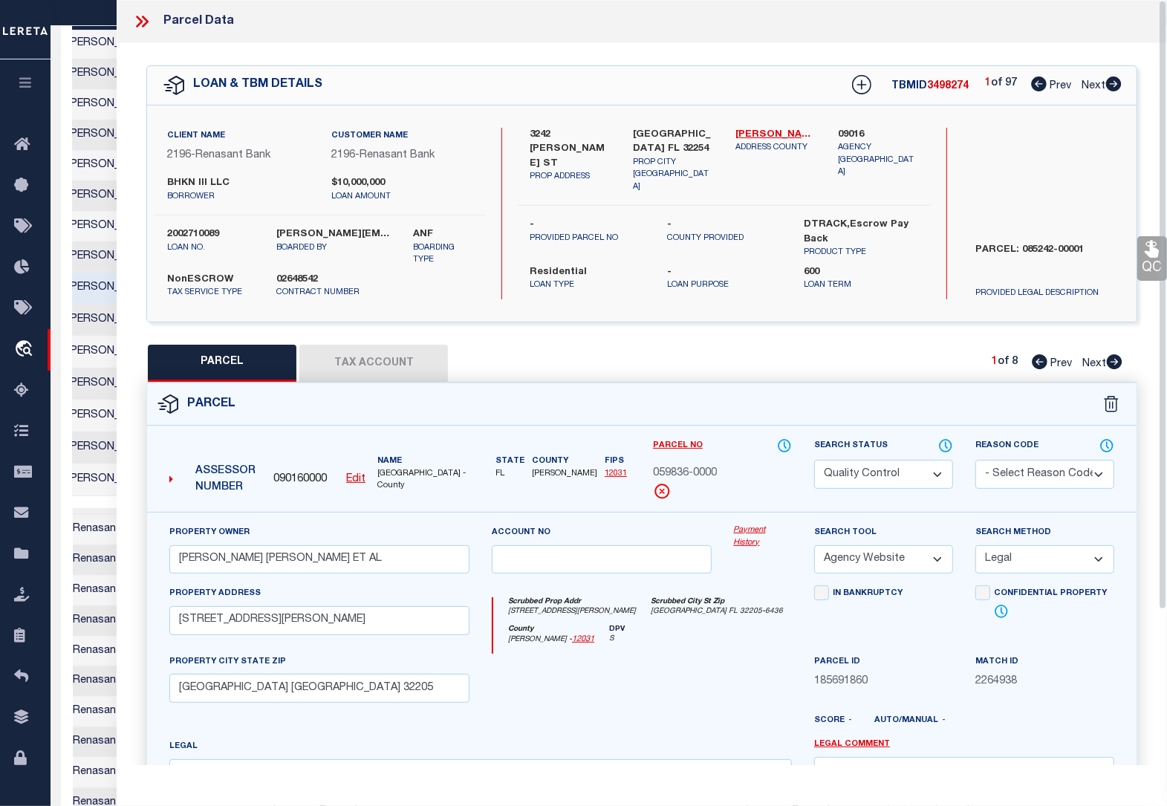
click at [167, 229] on label "2002710089" at bounding box center [210, 234] width 87 height 15
drag, startPoint x: 273, startPoint y: 561, endPoint x: 182, endPoint y: 556, distance: 90.8
click at [182, 556] on input "VEGA NICHOLAS NELSON ET AL" at bounding box center [319, 559] width 300 height 29
click at [381, 354] on button "Tax Account" at bounding box center [373, 363] width 149 height 37
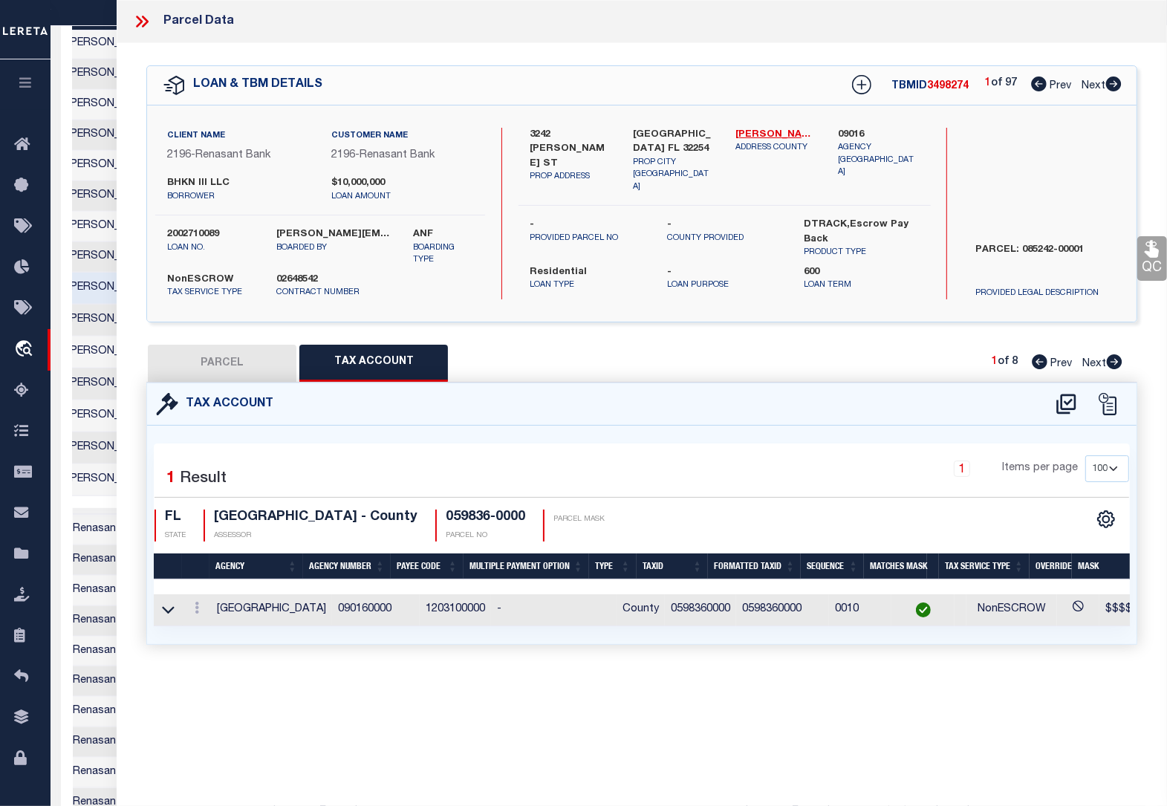
click at [224, 363] on button "PARCEL" at bounding box center [222, 363] width 149 height 37
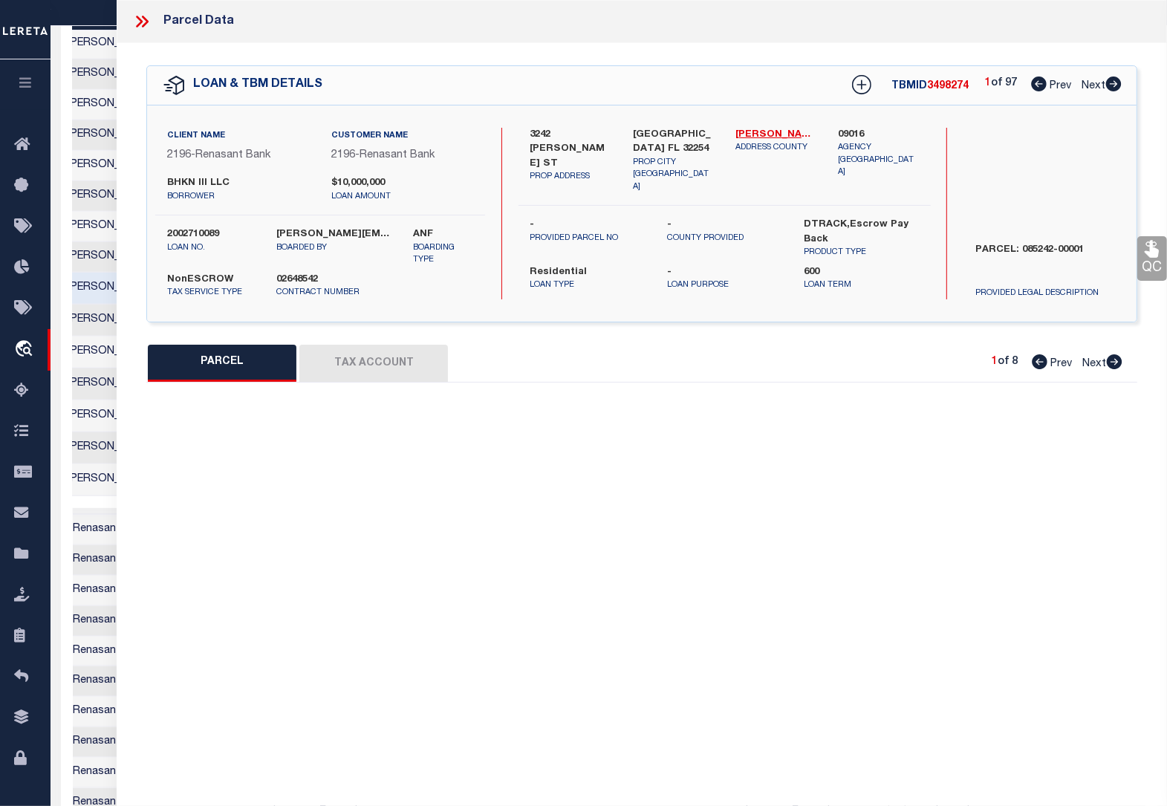
click at [1155, 260] on link "QC" at bounding box center [1152, 258] width 30 height 45
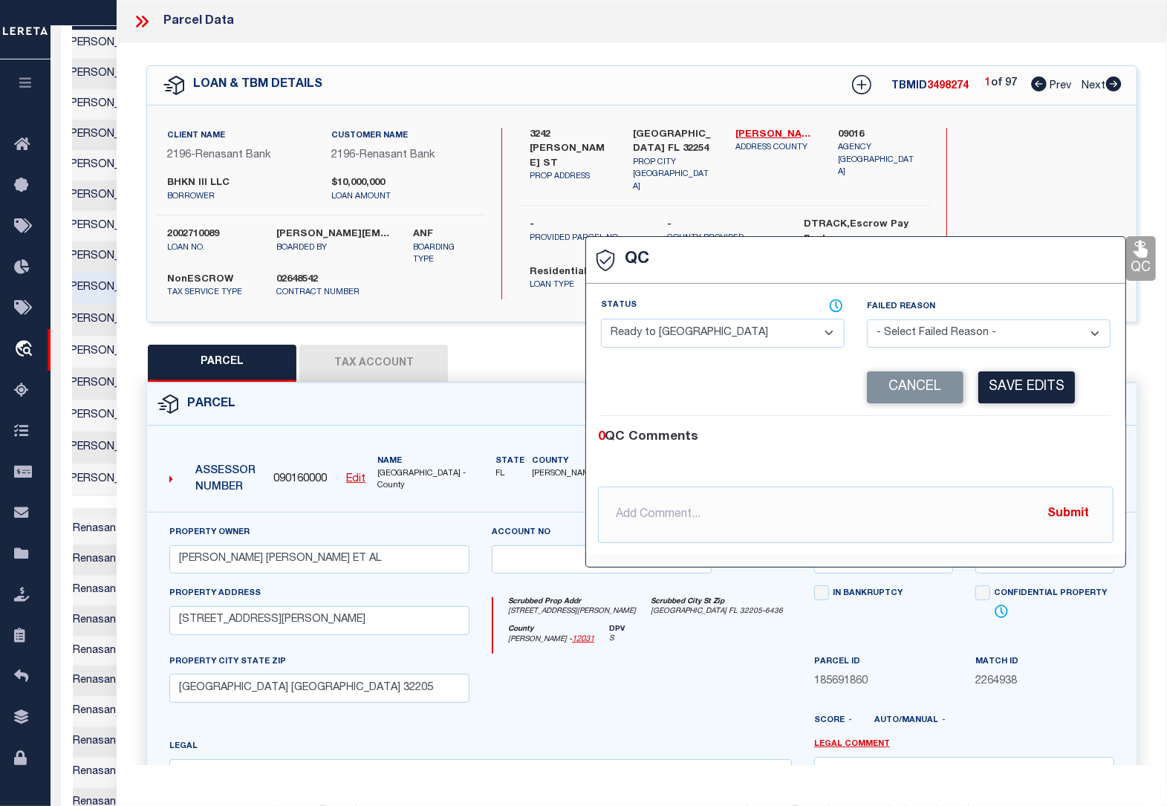
scroll to position [0, 0]
click at [741, 329] on select "- Select Status - Ready to QC Correct Incorrect" at bounding box center [723, 333] width 244 height 29
click at [1015, 461] on div "0 QC Comments @Aakash Patel @Abdul Muzain @Adams, Pamela S @Adhikary Rinki @Agu…" at bounding box center [855, 485] width 539 height 115
click at [680, 336] on select "- Select Status - Ready to QC Correct Incorrect" at bounding box center [723, 333] width 244 height 29
click at [830, 338] on select "- Select Status - Ready to QC Correct Incorrect" at bounding box center [723, 333] width 244 height 29
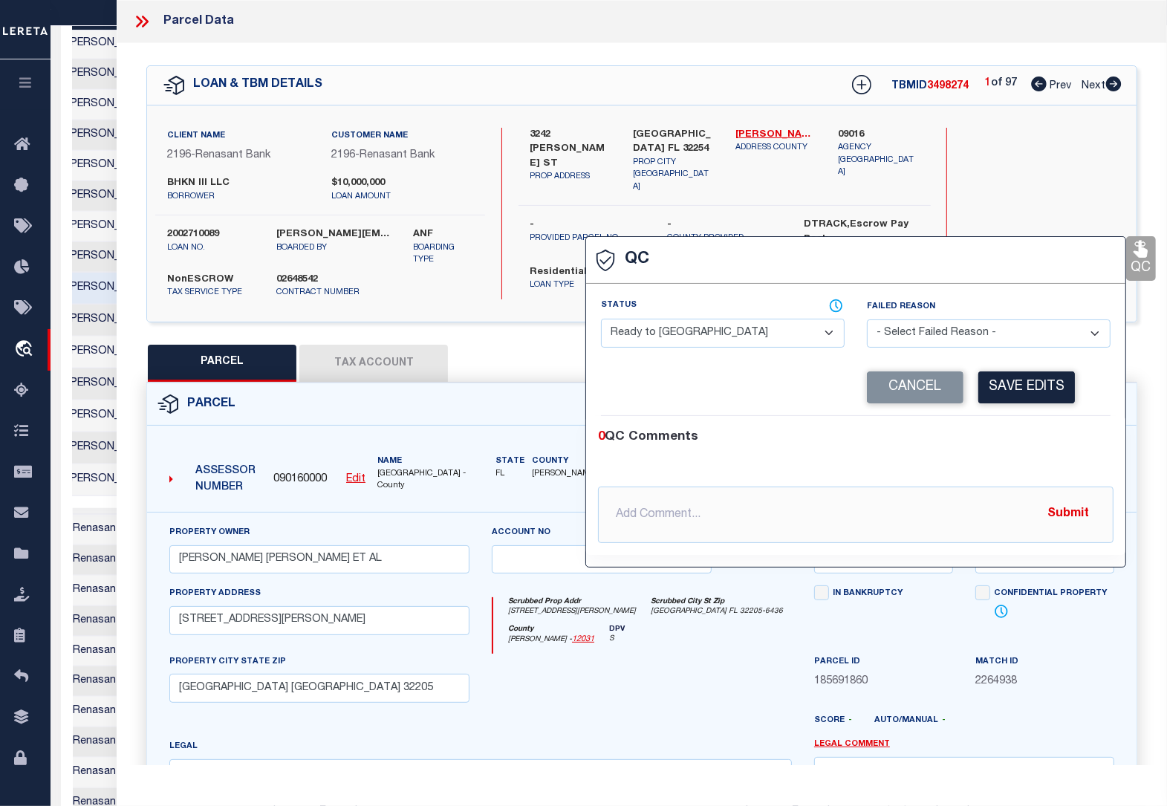
scroll to position [0, 488]
click at [831, 337] on select "- Select Status - Ready to QC Correct Incorrect" at bounding box center [723, 333] width 244 height 29
click at [829, 337] on select "- Select Status - Ready to QC Correct Incorrect" at bounding box center [723, 333] width 244 height 29
click at [601, 320] on select "- Select Status - Ready to QC Correct Incorrect" at bounding box center [723, 333] width 244 height 29
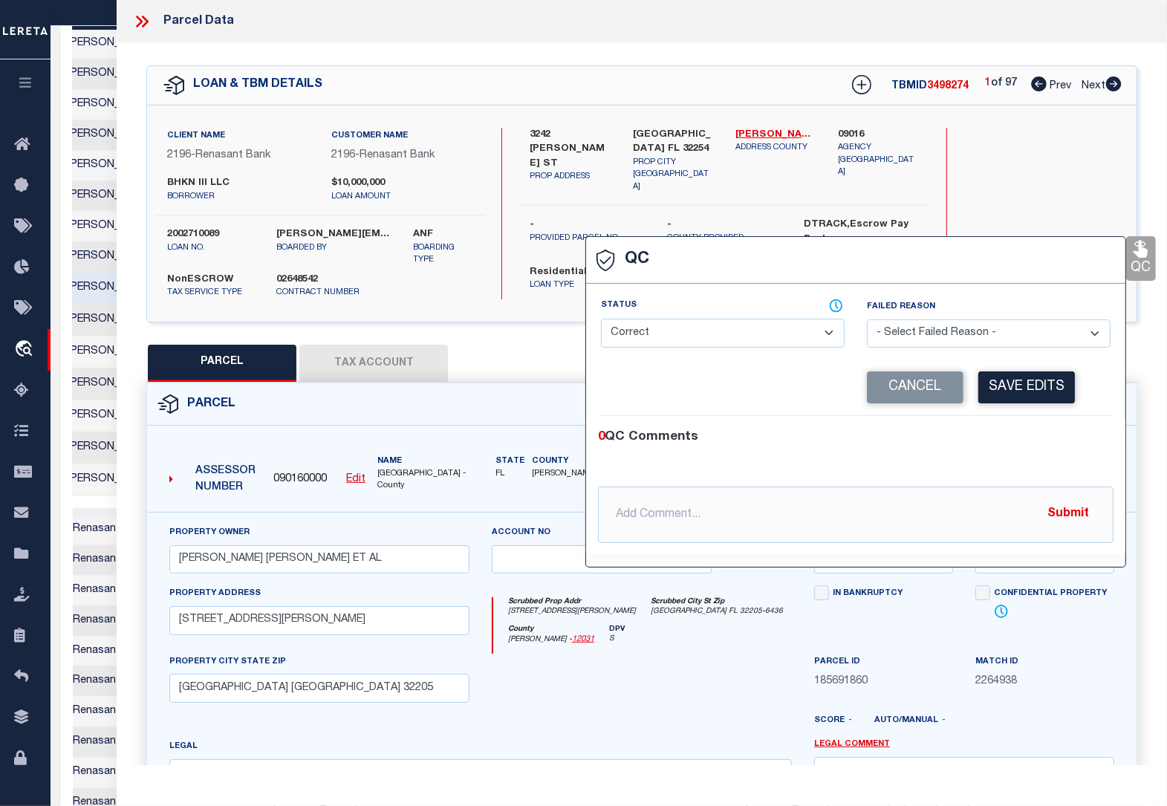
click at [1061, 446] on div "0 QC Comments" at bounding box center [853, 437] width 510 height 19
click at [1048, 392] on button "Save Edits" at bounding box center [1026, 387] width 97 height 32
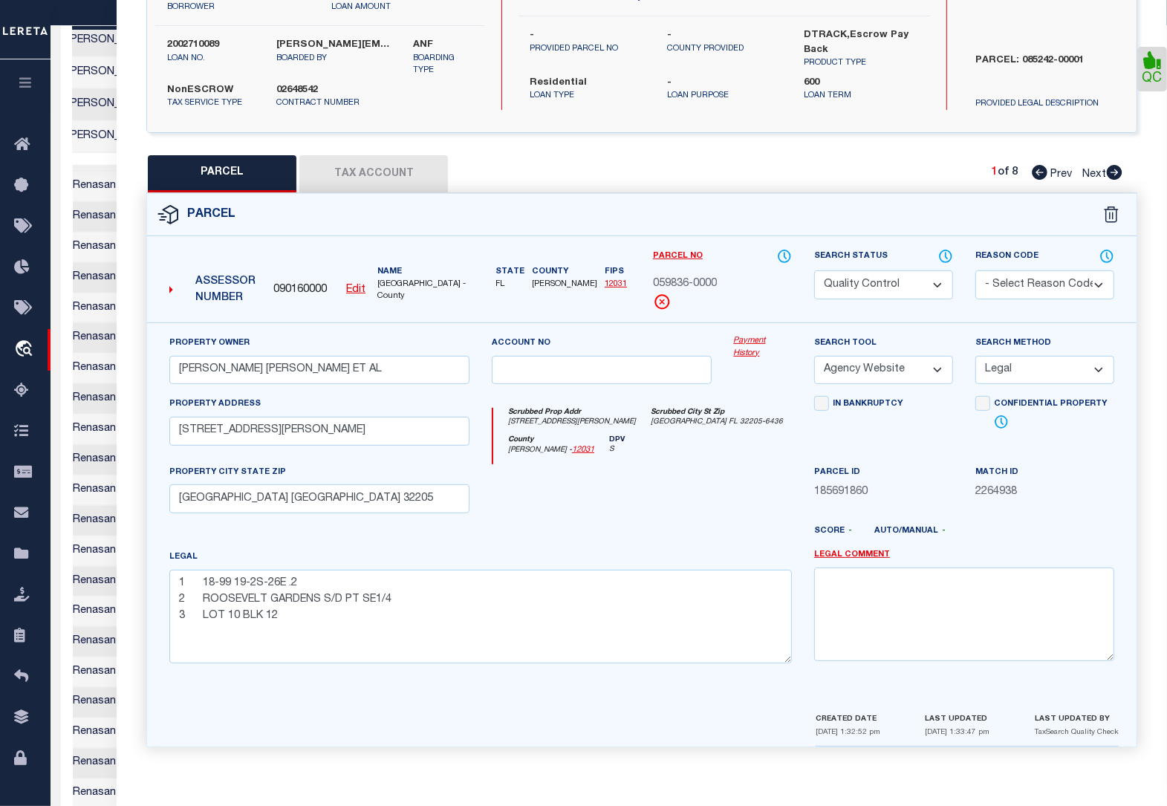
scroll to position [1672, 0]
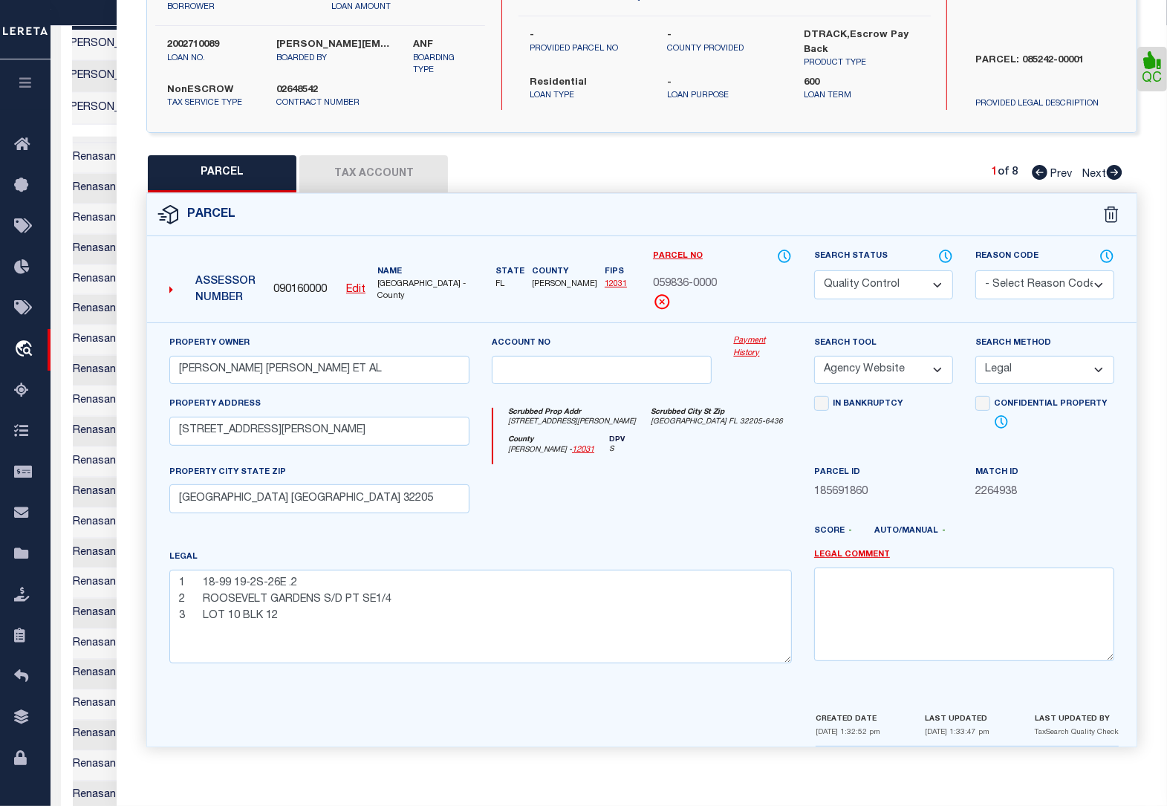
click at [896, 282] on select "Automated Search Bad Parcel Complete Duplicate Parcel High Dollar Reporting In …" at bounding box center [883, 284] width 139 height 29
click at [814, 270] on select "Automated Search Bad Parcel Complete Duplicate Parcel High Dollar Reporting In …" at bounding box center [883, 284] width 139 height 29
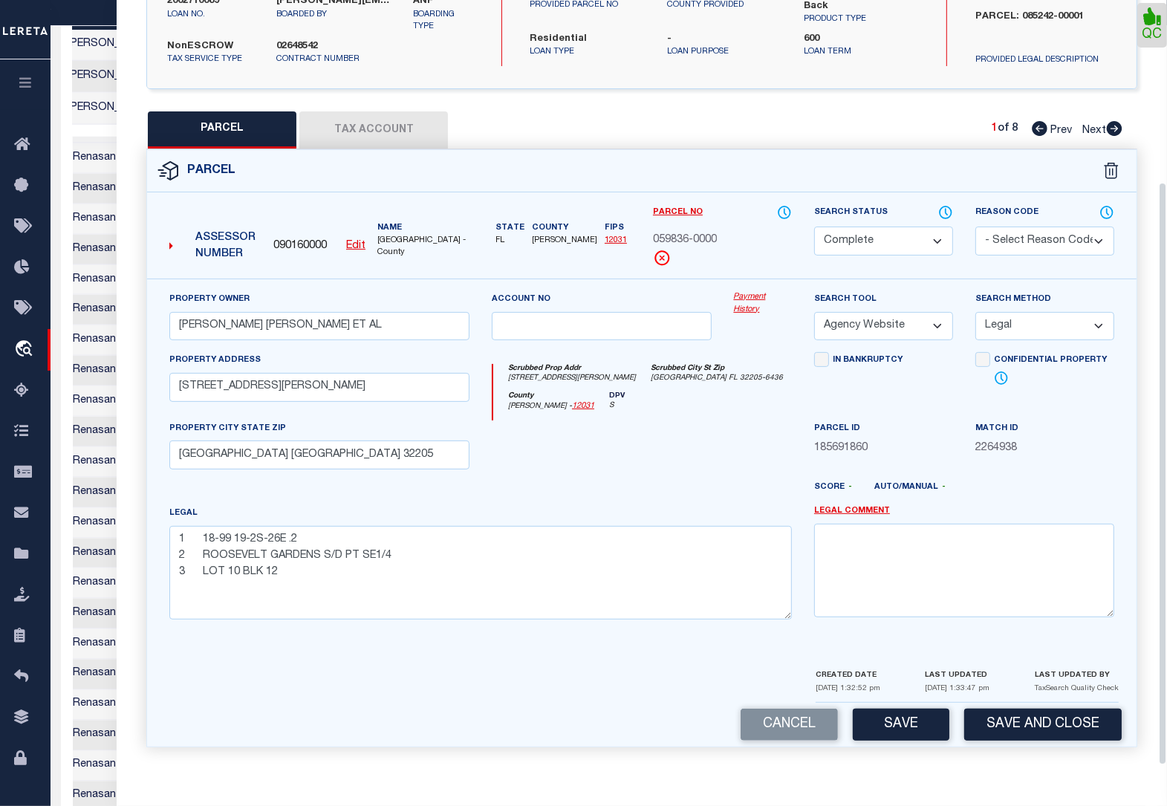
scroll to position [238, 0]
click at [901, 725] on button "Save" at bounding box center [901, 725] width 97 height 32
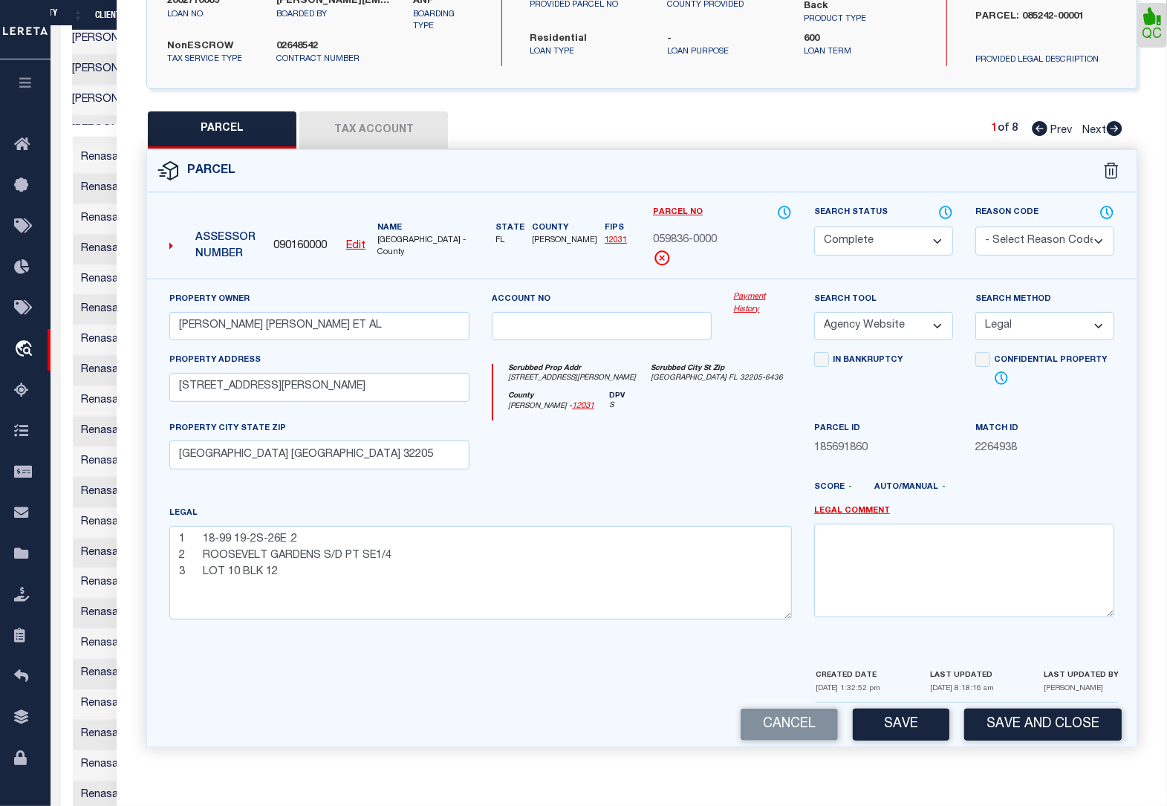
click at [342, 125] on button "Tax Account" at bounding box center [373, 129] width 149 height 37
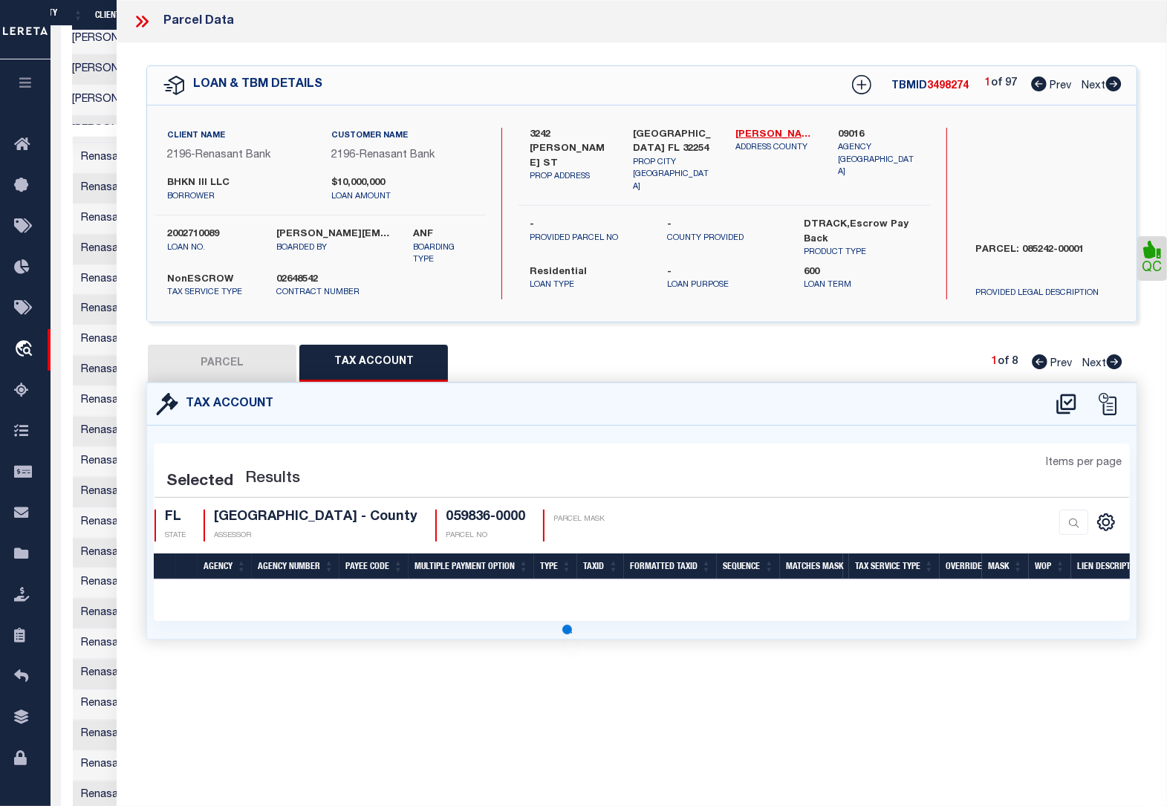
scroll to position [0, 0]
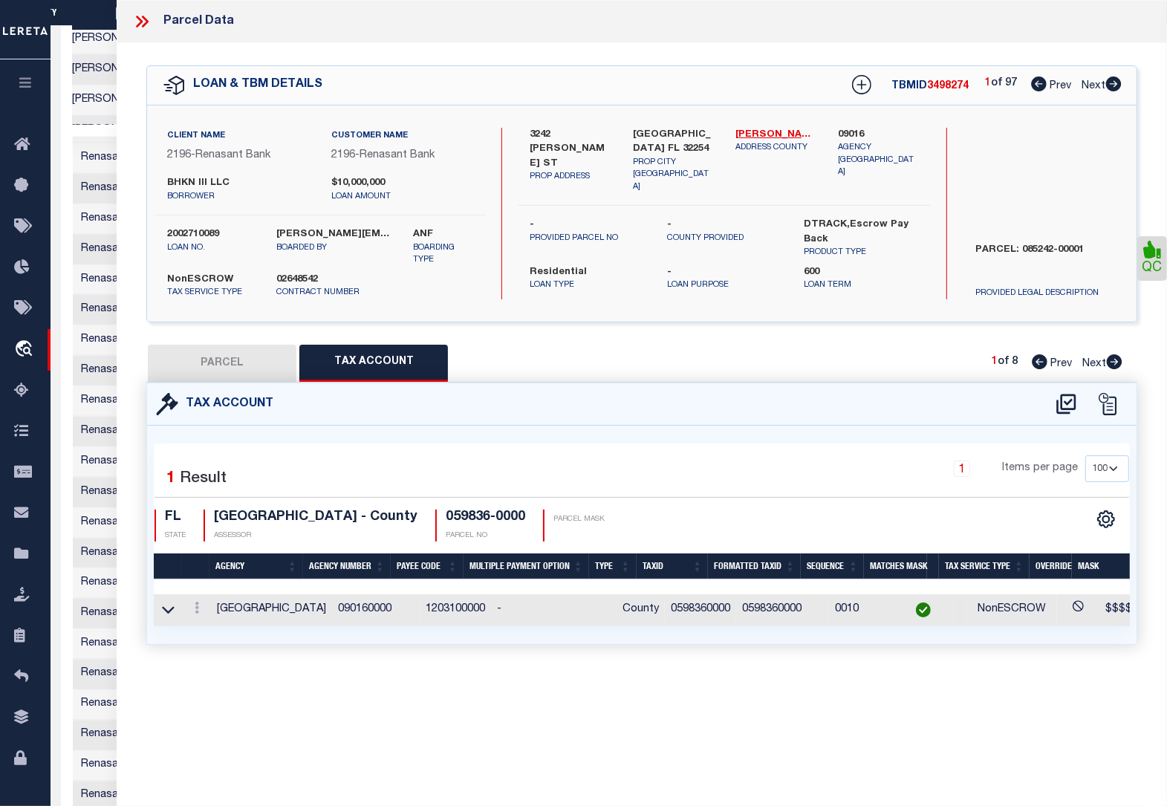
drag, startPoint x: 236, startPoint y: 359, endPoint x: 1093, endPoint y: 383, distance: 857.0
click at [236, 359] on button "PARCEL" at bounding box center [222, 363] width 149 height 37
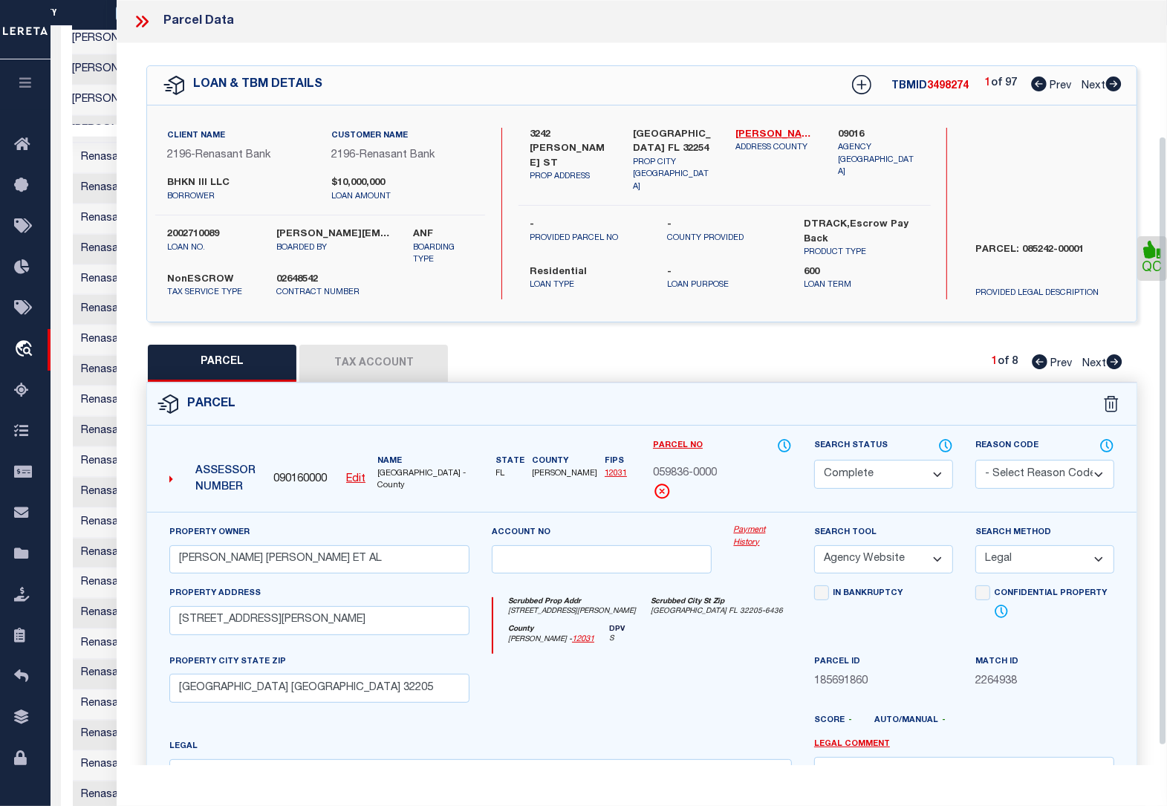
scroll to position [169, 0]
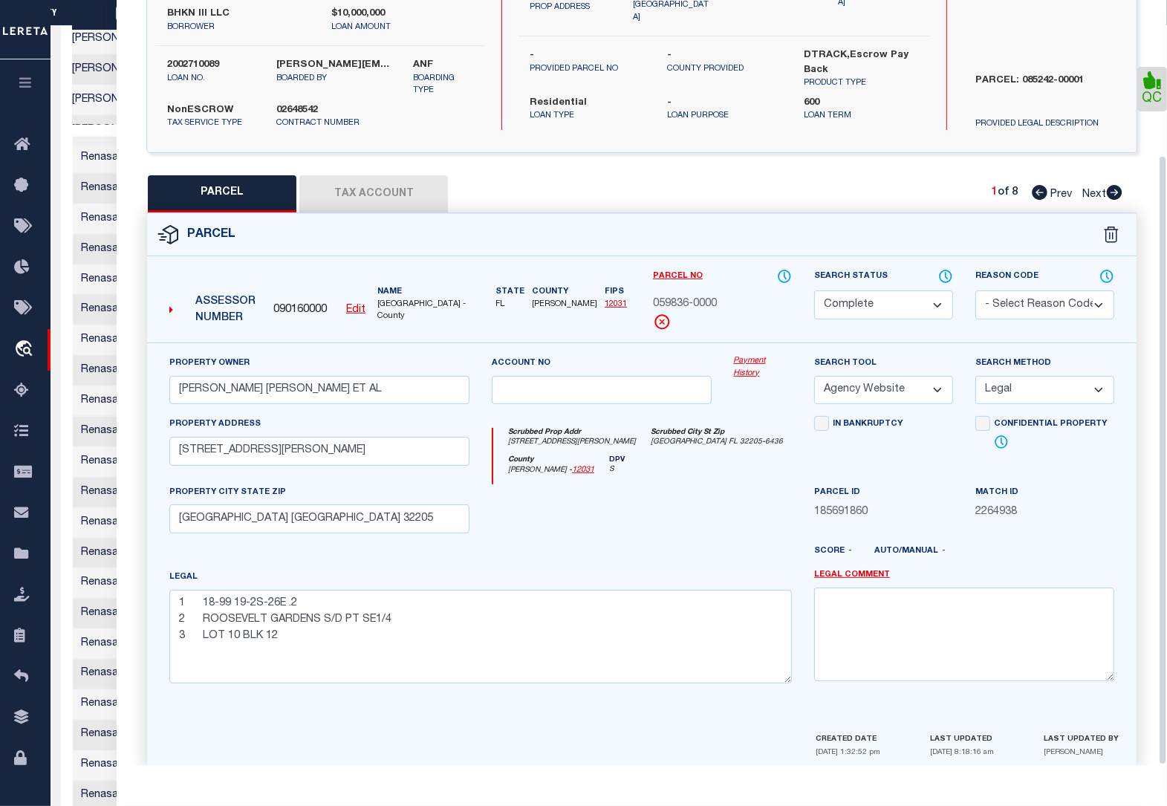
click at [1113, 185] on icon at bounding box center [1115, 192] width 16 height 15
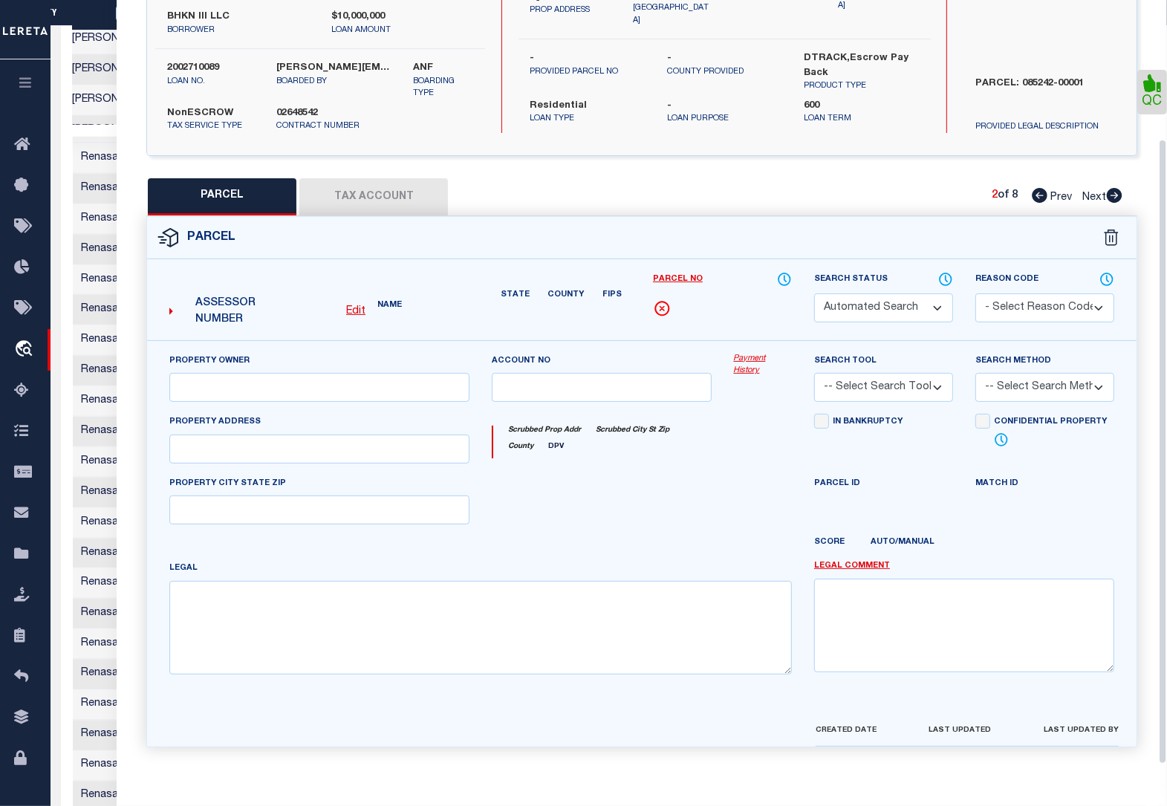
click at [1114, 189] on icon at bounding box center [1115, 195] width 16 height 15
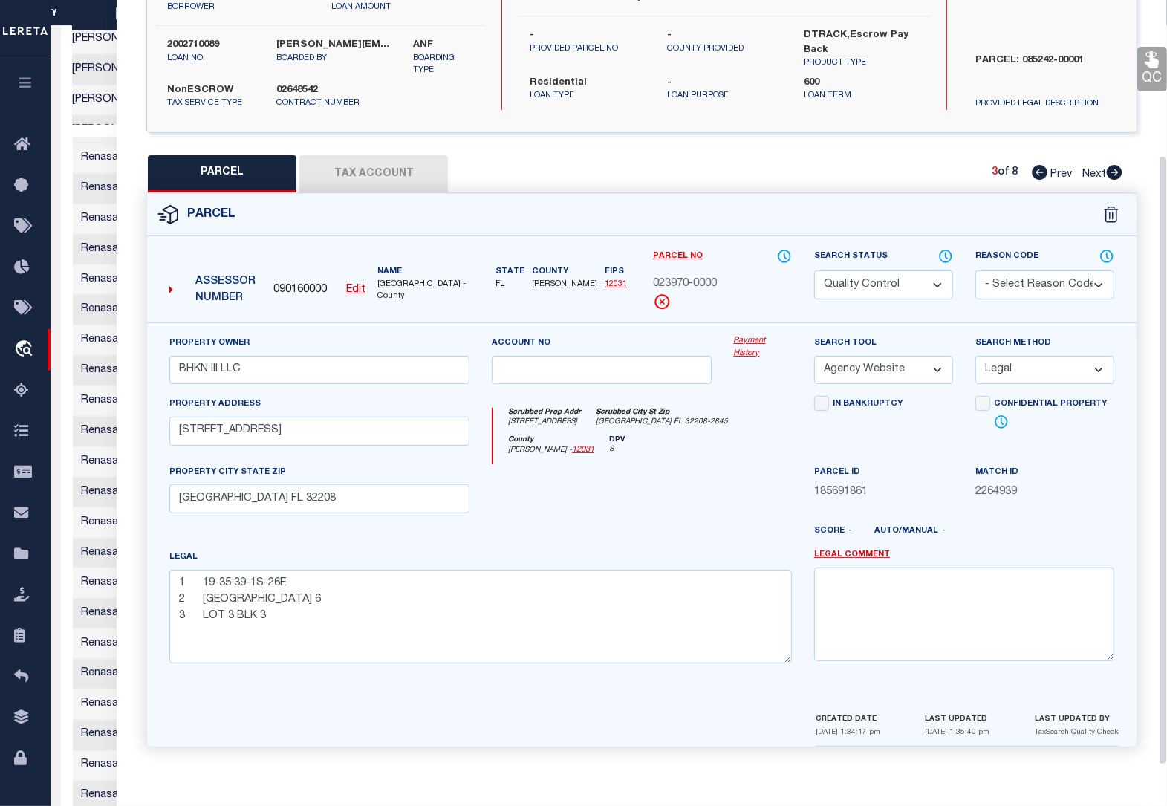
click at [1038, 173] on icon at bounding box center [1040, 172] width 16 height 15
click at [1112, 165] on icon at bounding box center [1115, 172] width 16 height 15
click at [868, 281] on select "Automated Search Bad Parcel Complete Duplicate Parcel High Dollar Reporting In …" at bounding box center [883, 284] width 139 height 29
click at [814, 270] on select "Automated Search Bad Parcel Complete Duplicate Parcel High Dollar Reporting In …" at bounding box center [883, 284] width 139 height 29
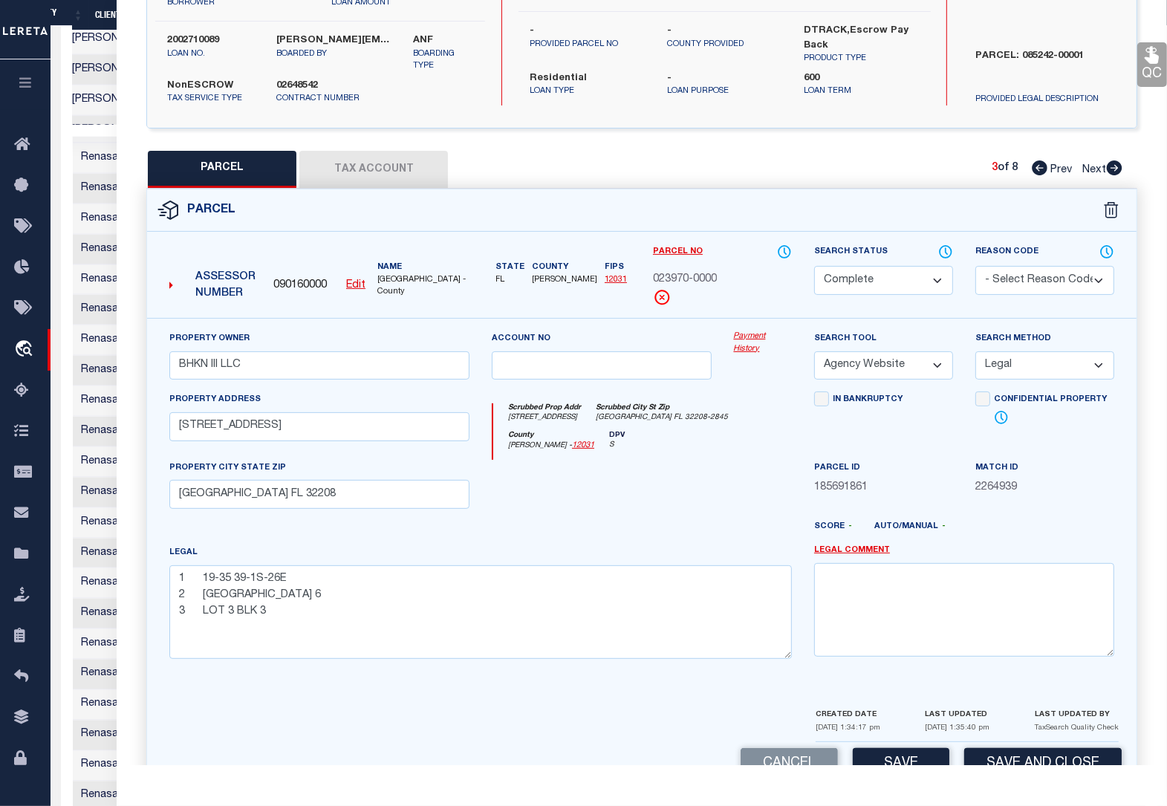
click at [1153, 64] on icon at bounding box center [1152, 55] width 14 height 17
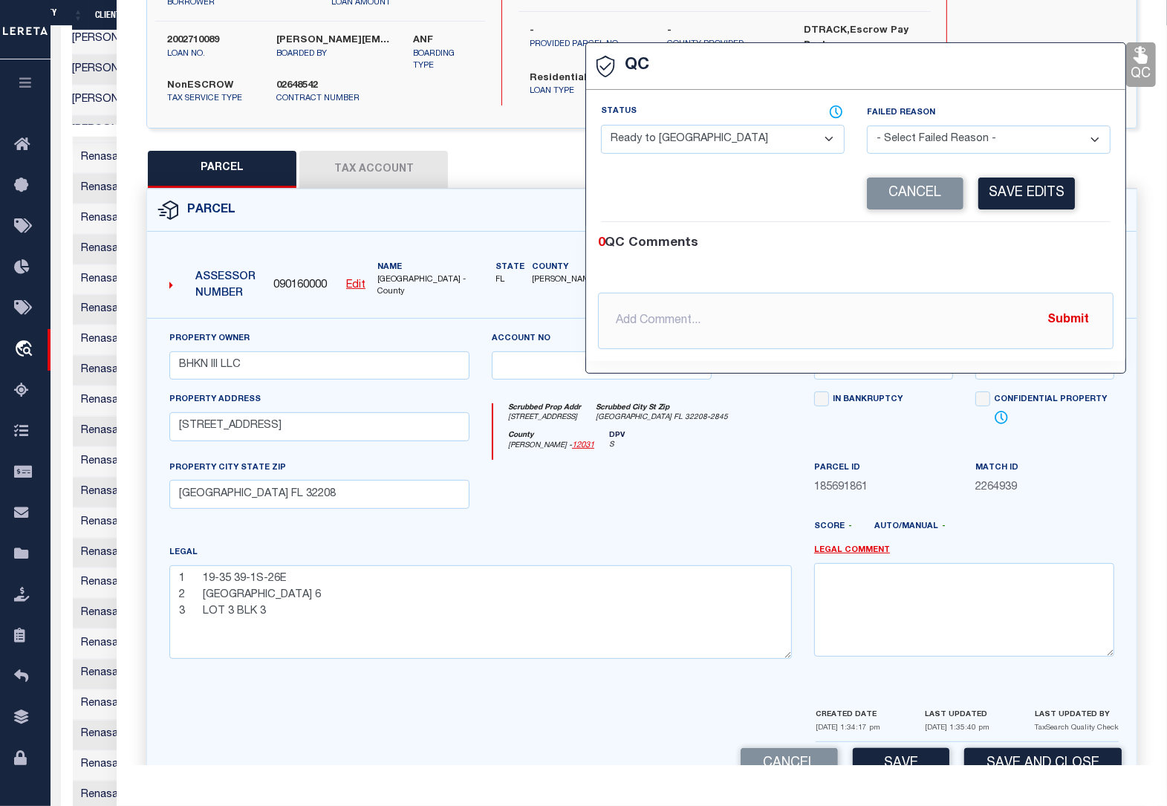
click at [710, 146] on select "- Select Status - Ready to QC Correct Incorrect" at bounding box center [723, 139] width 244 height 29
click at [601, 126] on select "- Select Status - Ready to QC Correct Incorrect" at bounding box center [723, 139] width 244 height 29
click at [1031, 190] on button "Save Edits" at bounding box center [1026, 194] width 97 height 32
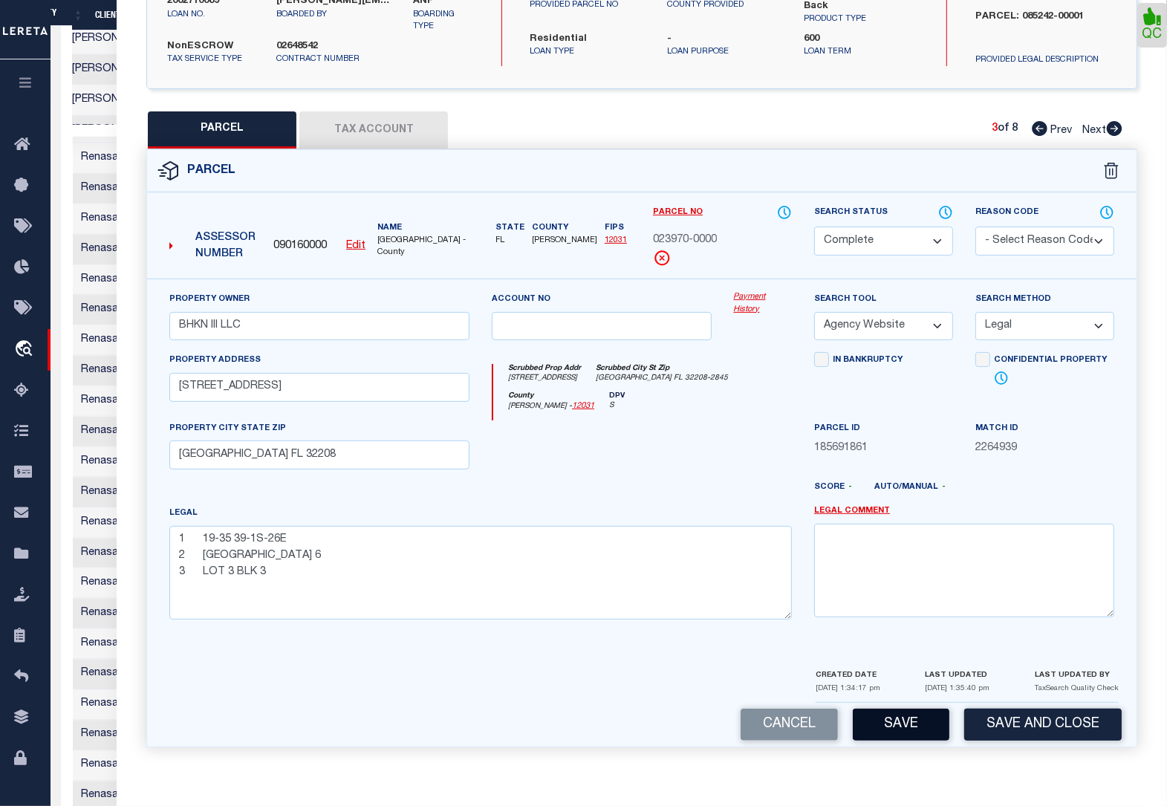
click at [892, 732] on button "Save" at bounding box center [901, 725] width 97 height 32
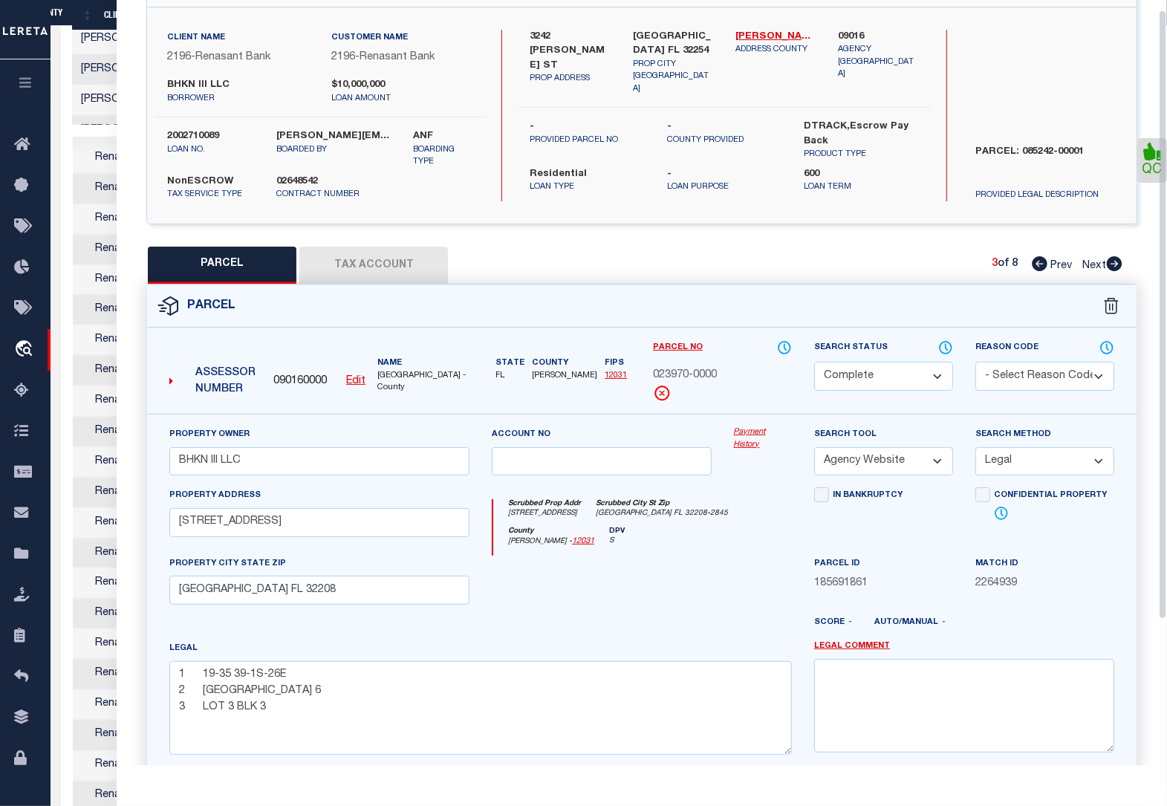
scroll to position [8, 0]
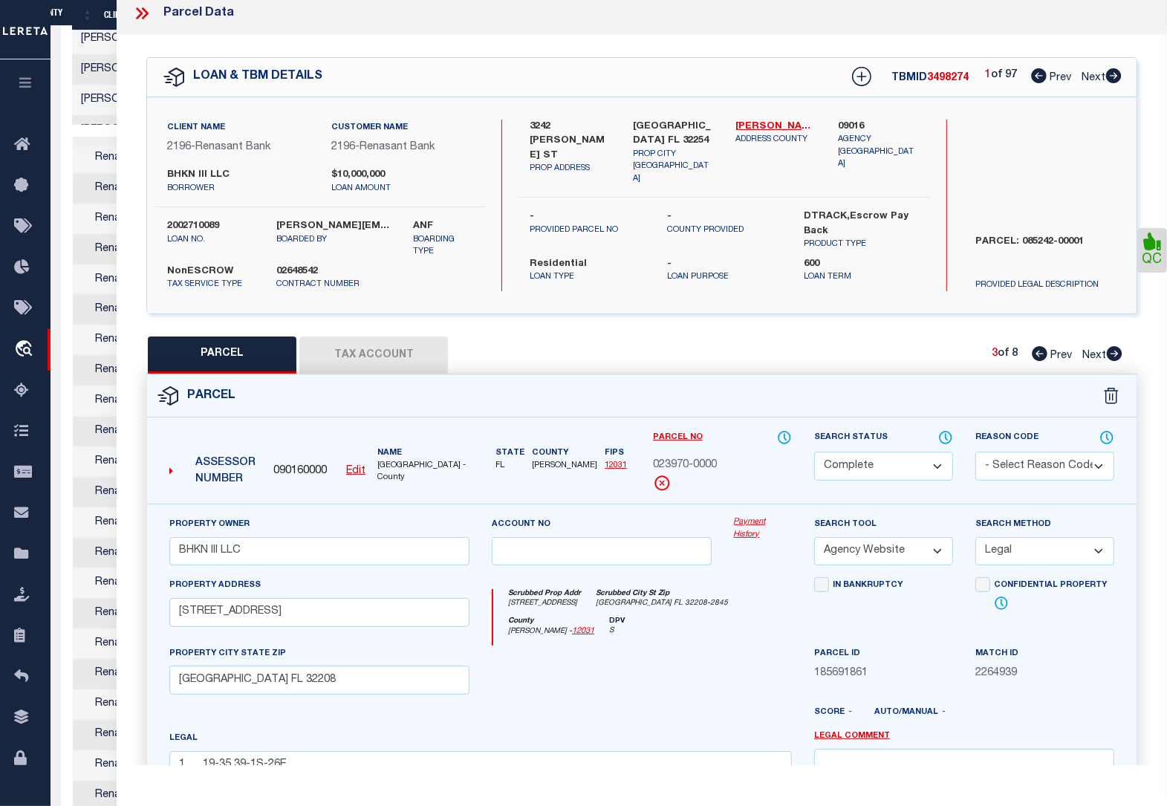
click at [375, 350] on button "Tax Account" at bounding box center [373, 355] width 149 height 37
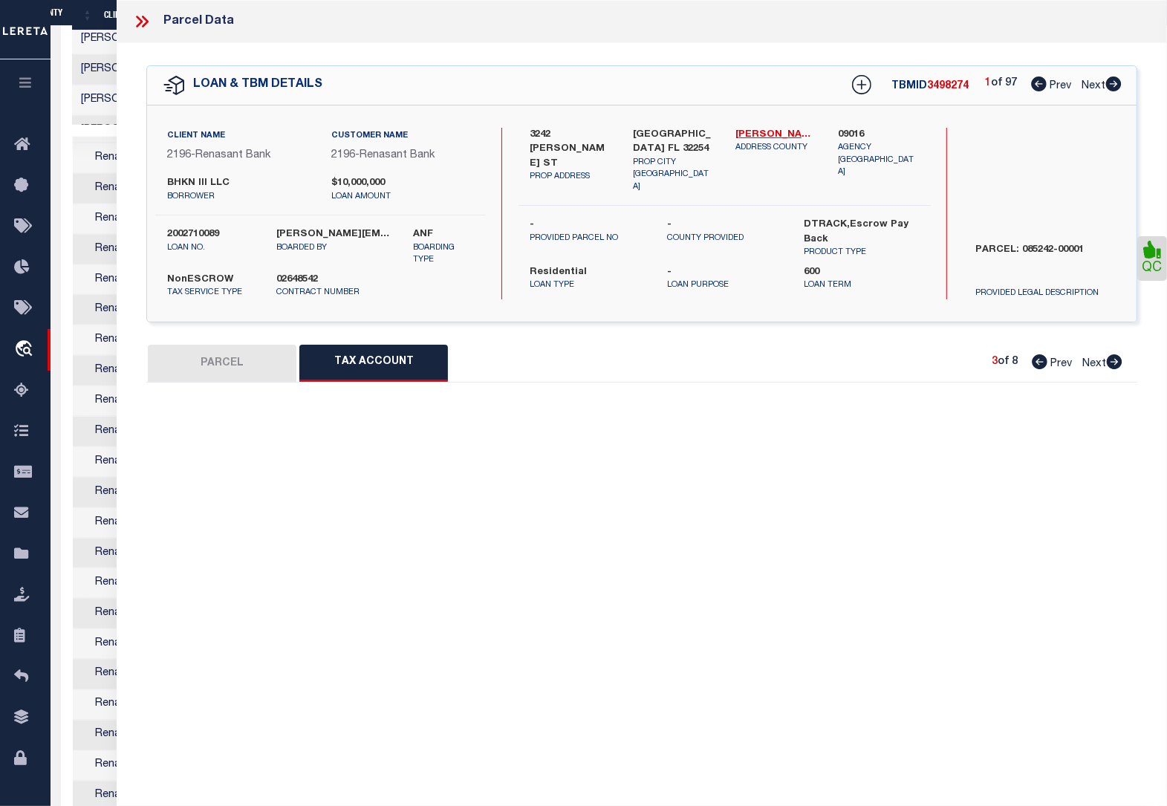
scroll to position [0, 0]
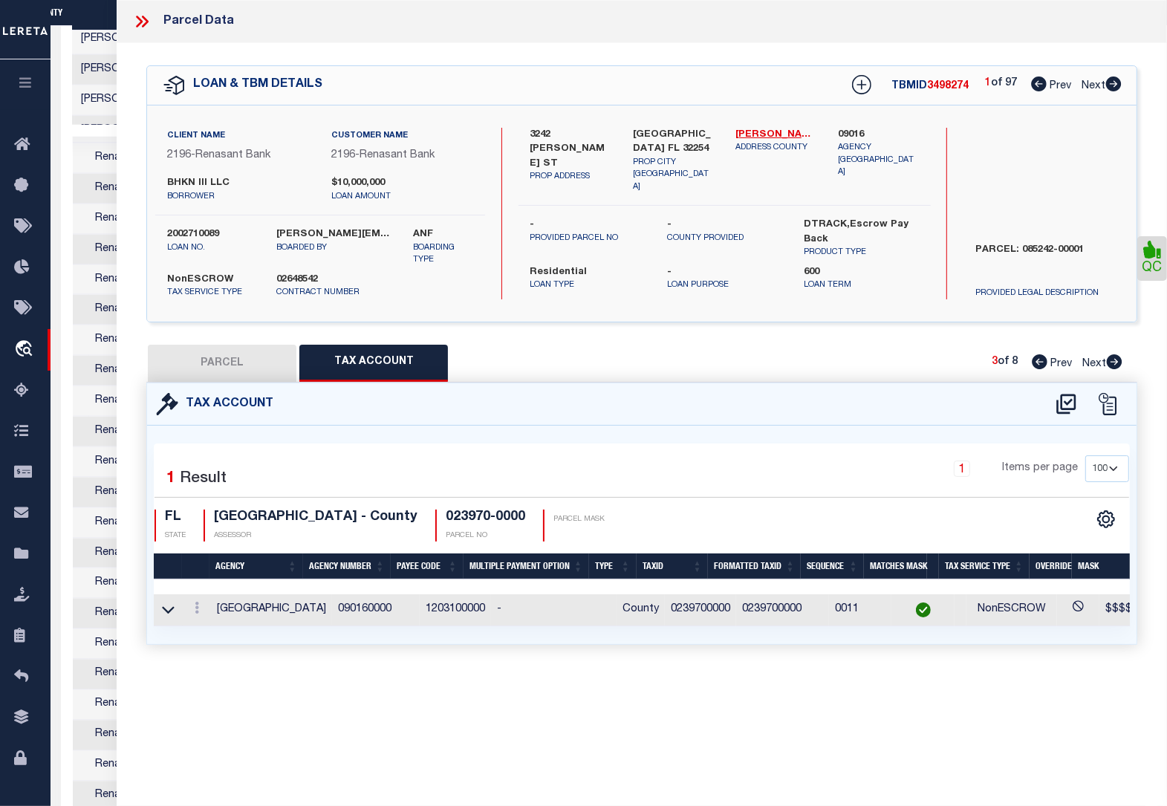
click at [264, 359] on button "PARCEL" at bounding box center [222, 363] width 149 height 37
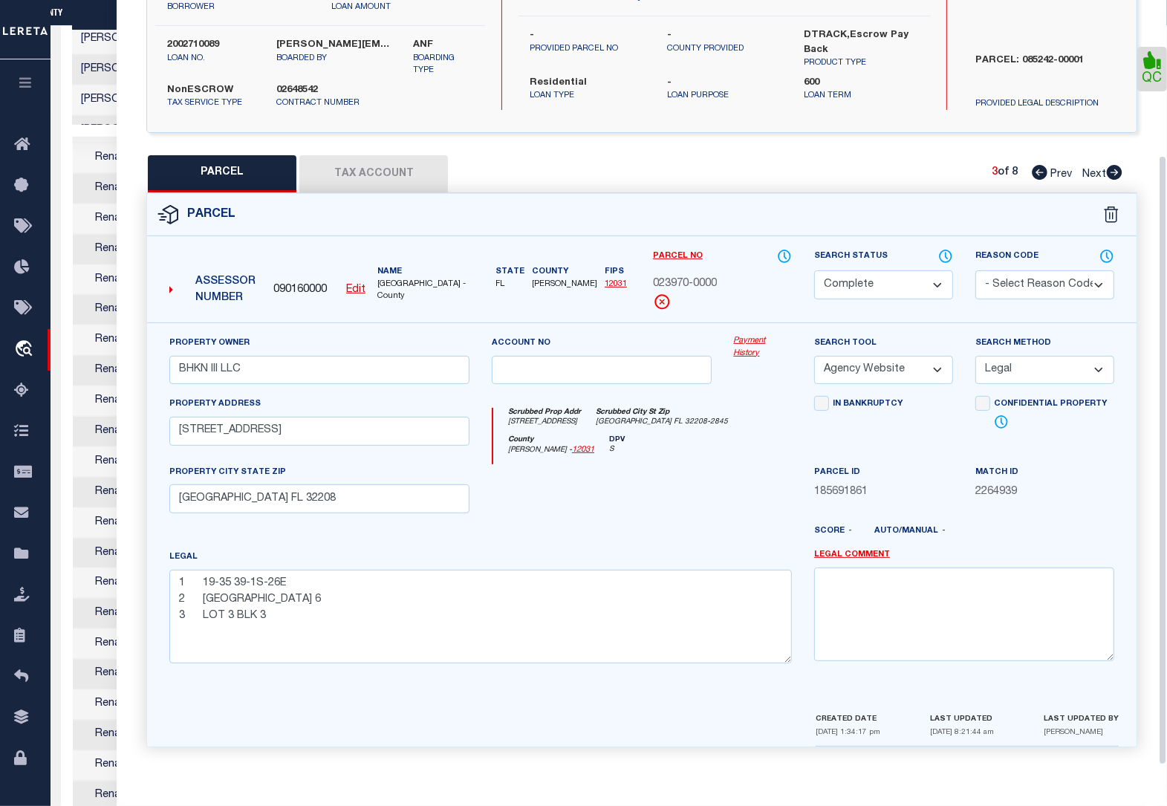
scroll to position [0, 488]
click at [1111, 167] on icon at bounding box center [1115, 172] width 16 height 15
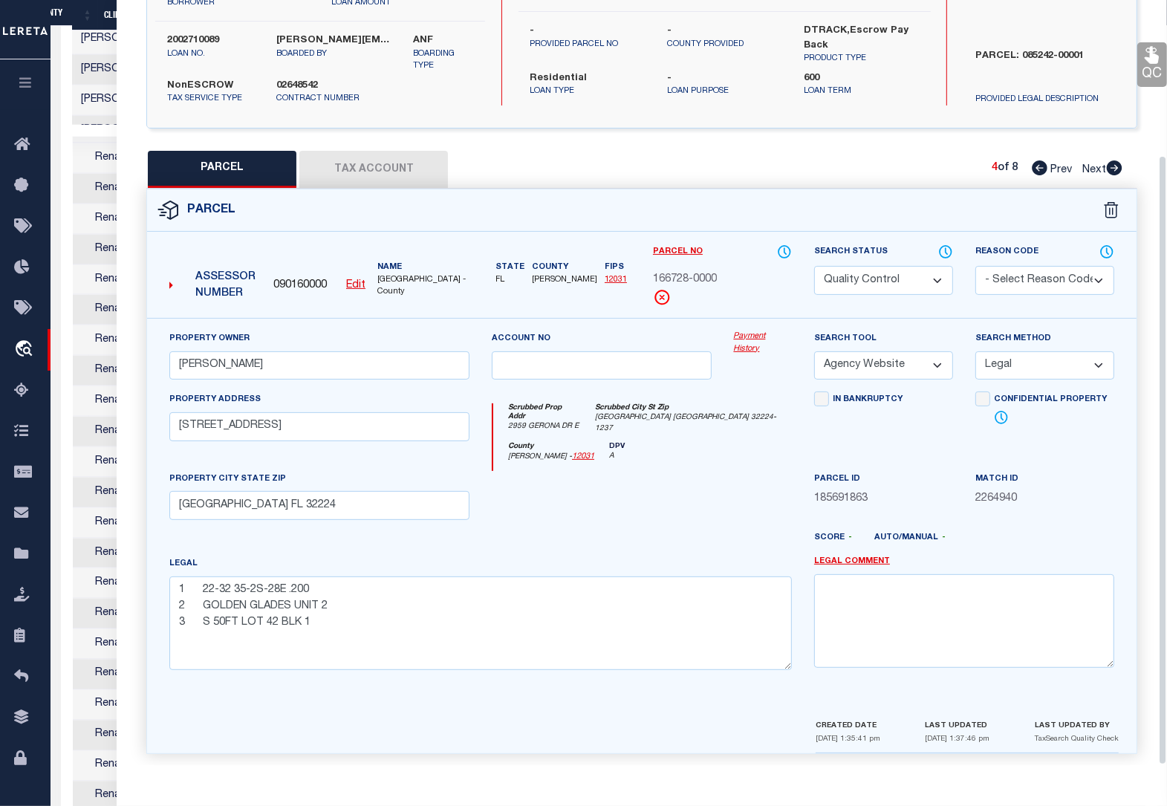
click at [880, 276] on select "Automated Search Bad Parcel Complete Duplicate Parcel High Dollar Reporting In …" at bounding box center [883, 280] width 139 height 29
click at [814, 266] on select "Automated Search Bad Parcel Complete Duplicate Parcel High Dollar Reporting In …" at bounding box center [883, 280] width 139 height 29
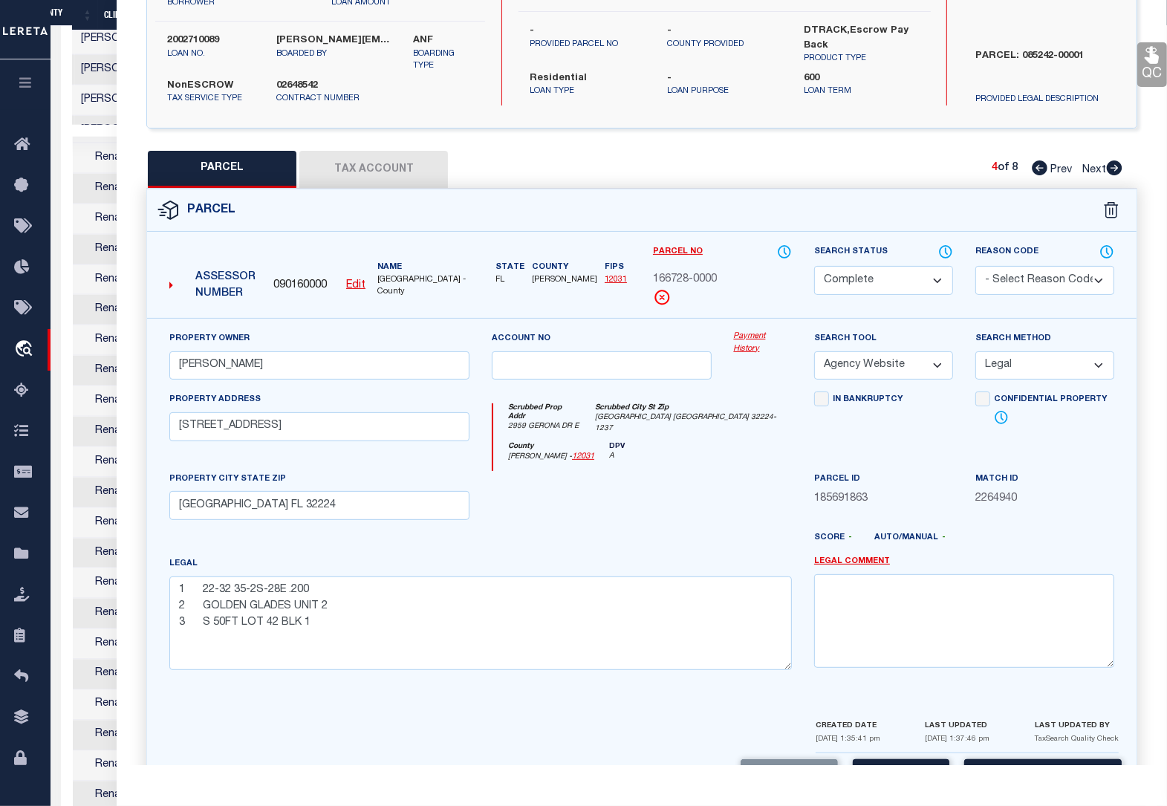
click at [1152, 67] on link "QC" at bounding box center [1152, 64] width 30 height 45
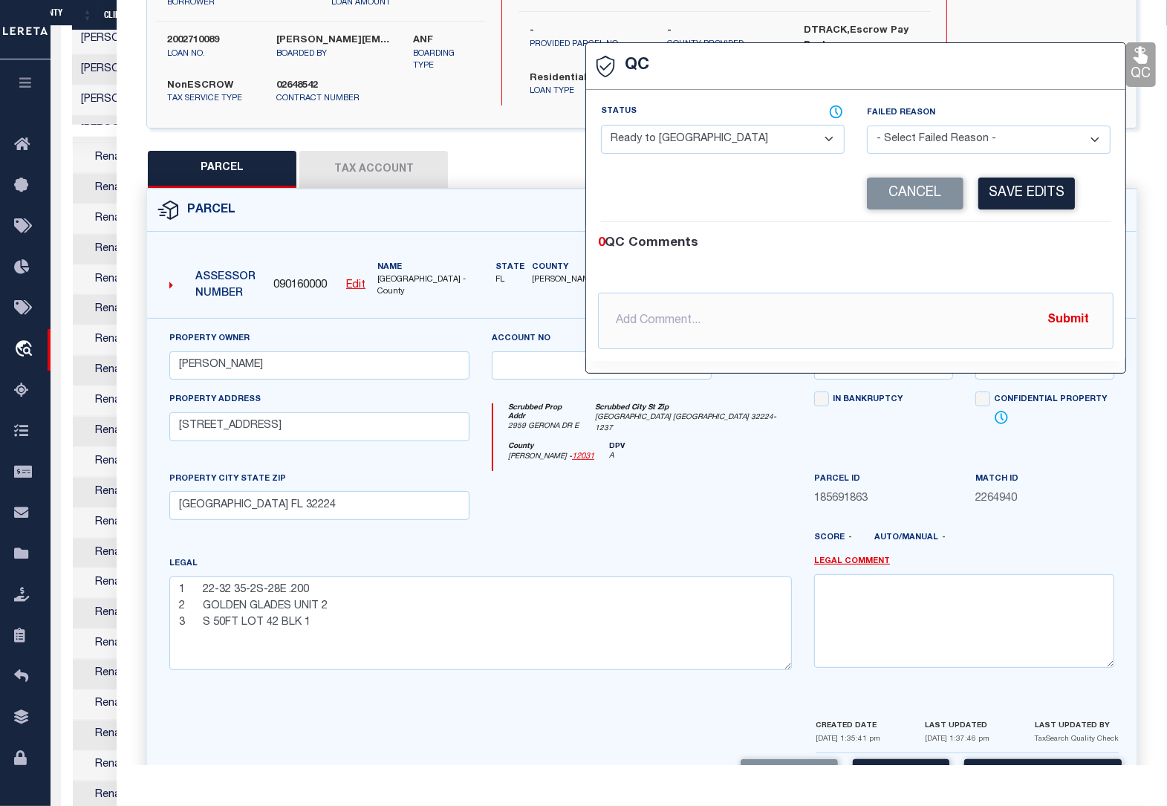
click at [729, 145] on select "- Select Status - Ready to QC Correct Incorrect" at bounding box center [723, 139] width 244 height 29
click at [601, 126] on select "- Select Status - Ready to QC Correct Incorrect" at bounding box center [723, 139] width 244 height 29
click at [1026, 192] on button "Save Edits" at bounding box center [1026, 194] width 97 height 32
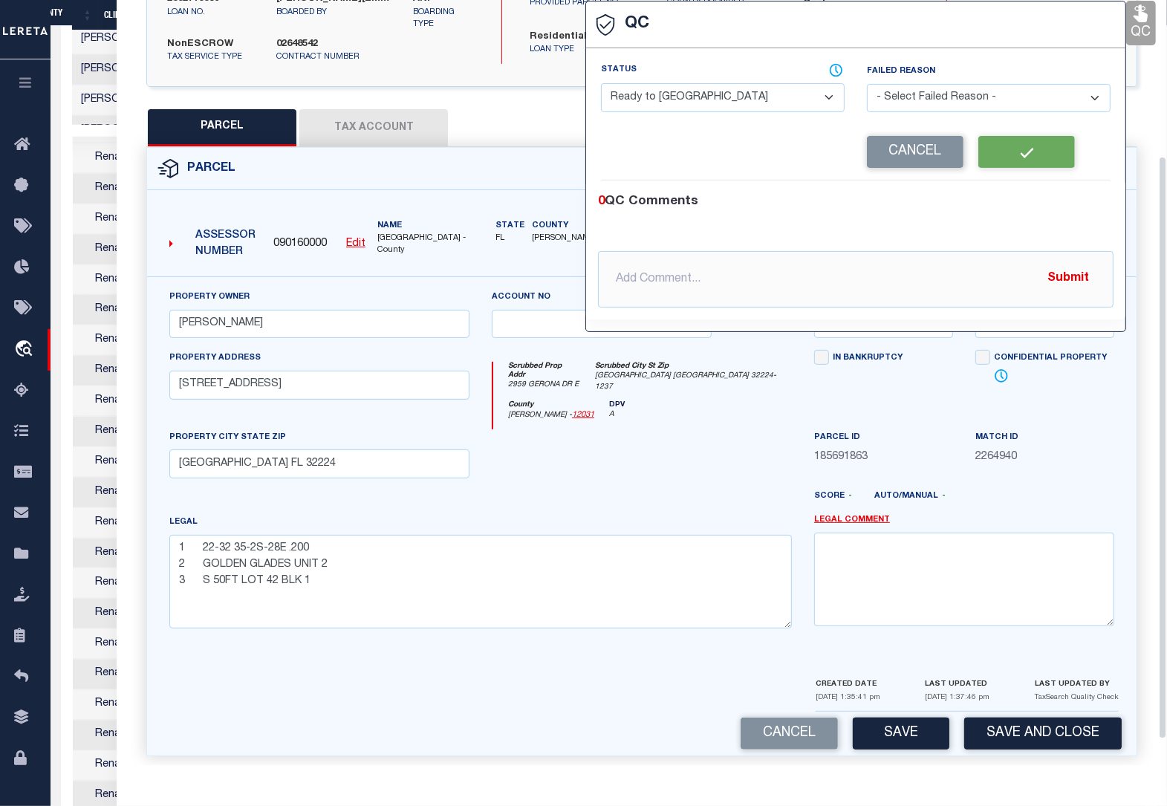
scroll to position [238, 0]
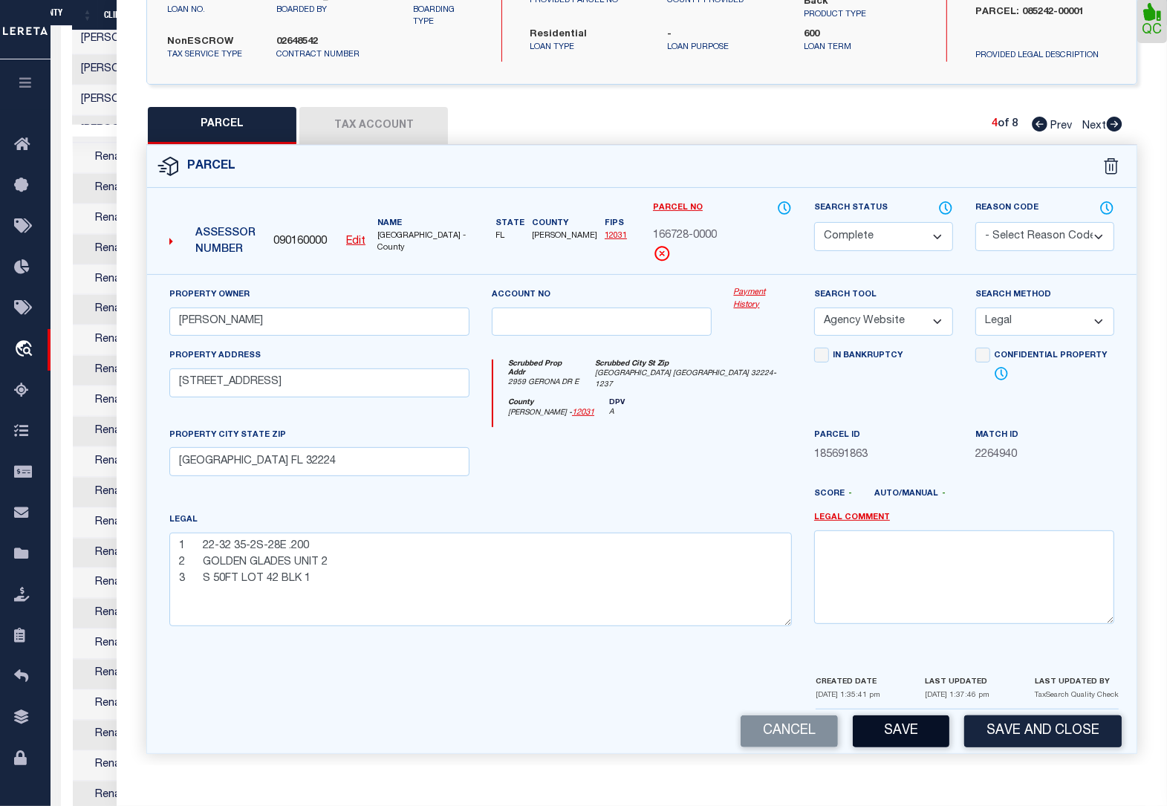
click at [912, 717] on button "Save" at bounding box center [901, 731] width 97 height 32
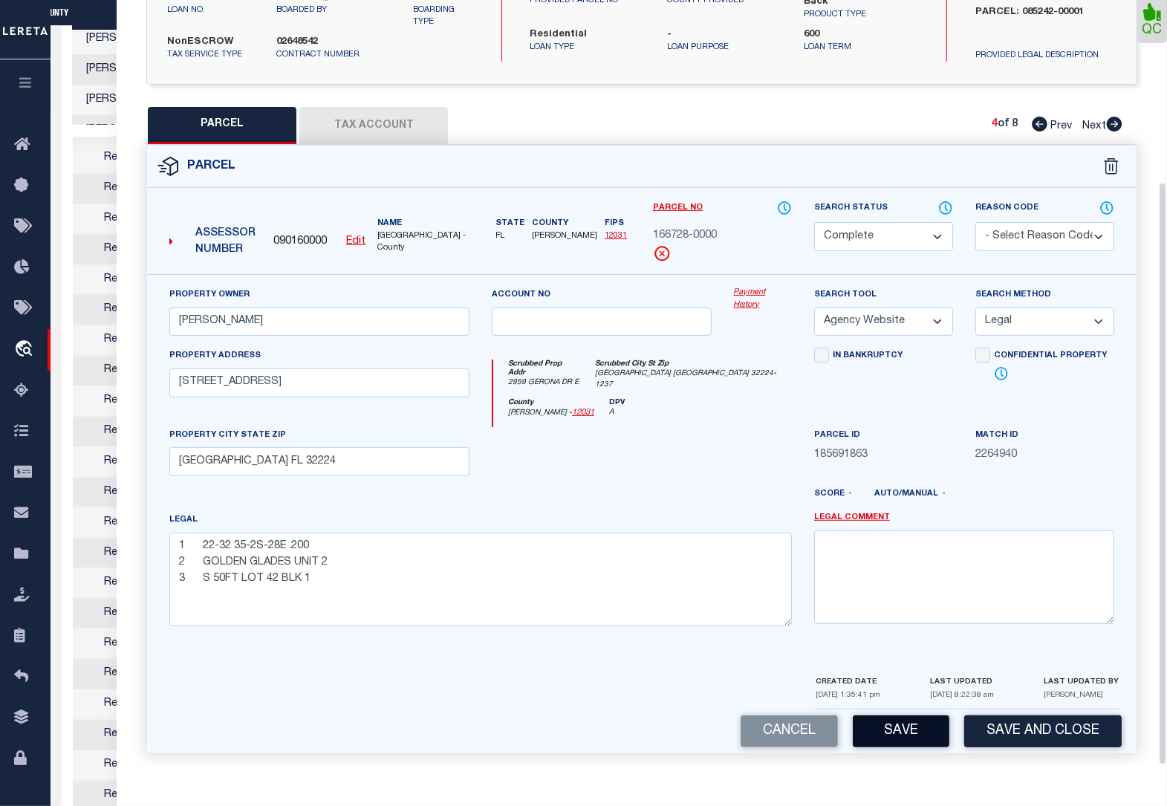
scroll to position [0, 488]
click at [383, 124] on button "Tax Account" at bounding box center [373, 125] width 149 height 37
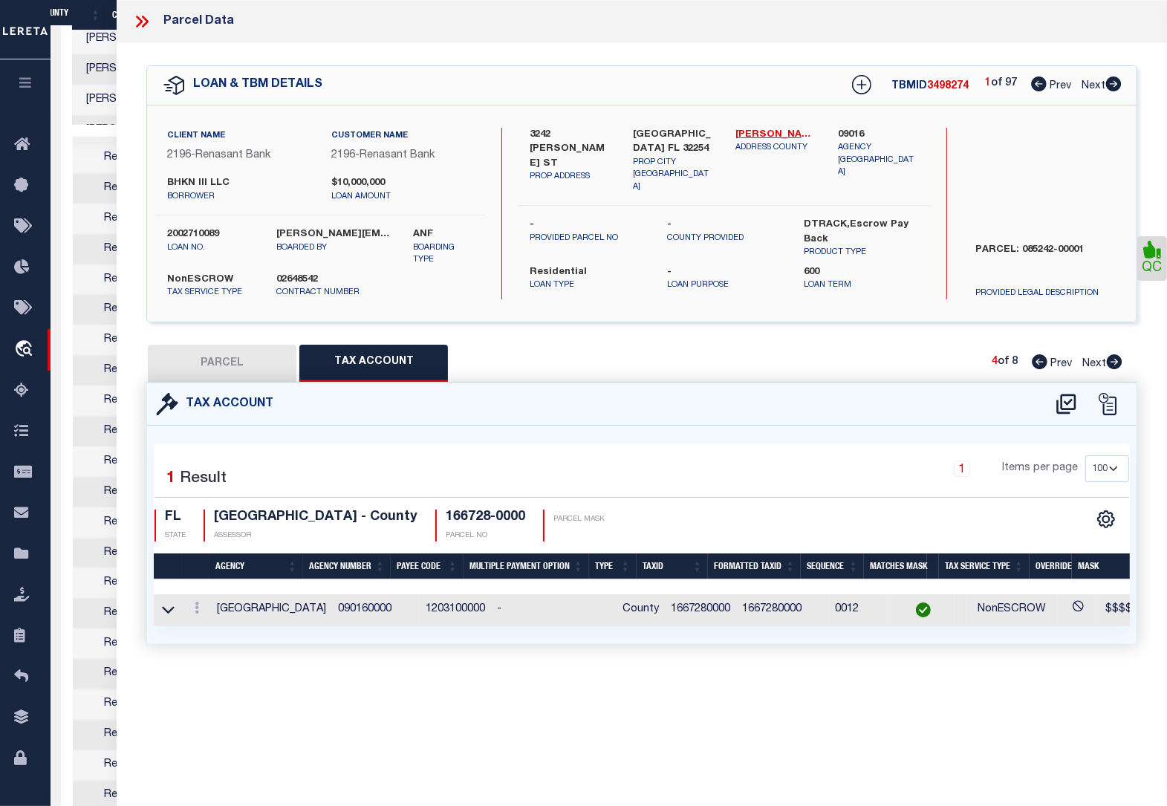
scroll to position [0, 0]
click at [212, 364] on button "PARCEL" at bounding box center [222, 363] width 149 height 37
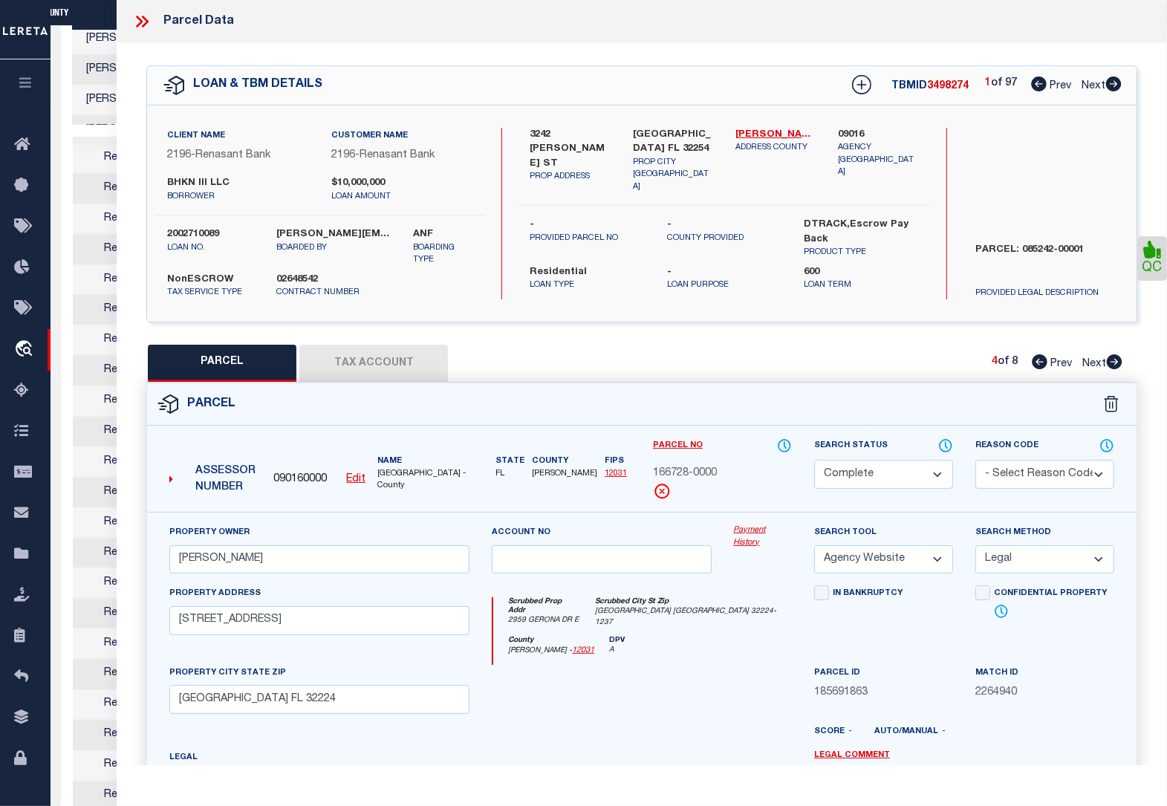
scroll to position [0, 488]
click at [1114, 362] on icon at bounding box center [1115, 361] width 16 height 15
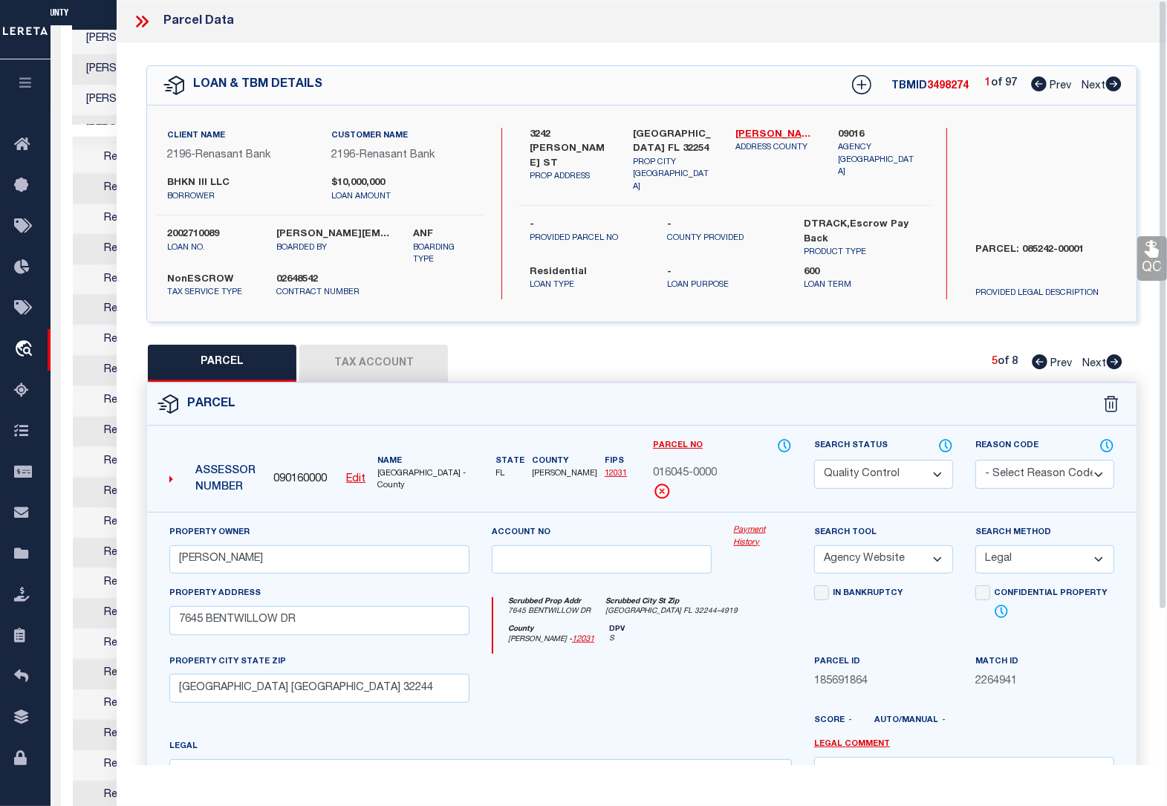
click at [1149, 250] on icon at bounding box center [1152, 248] width 19 height 19
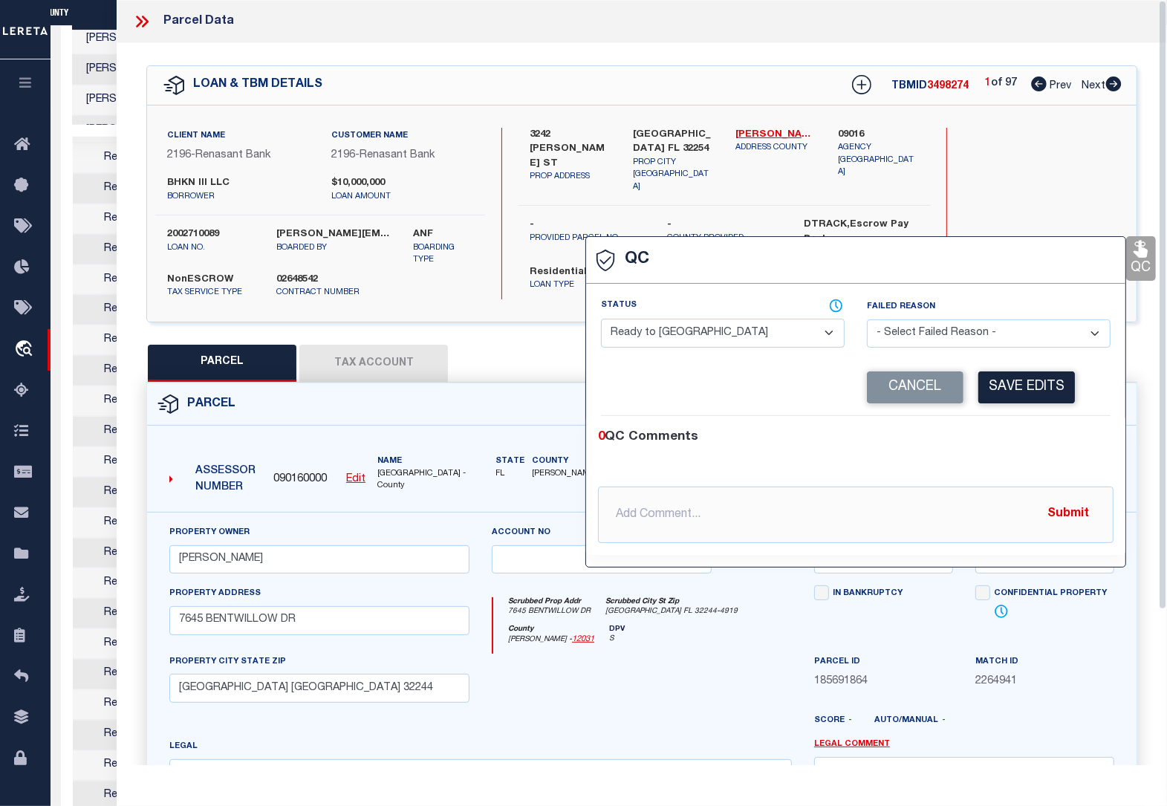
drag, startPoint x: 744, startPoint y: 333, endPoint x: 1005, endPoint y: 395, distance: 268.1
click at [744, 333] on select "- Select Status - Ready to QC Correct Incorrect" at bounding box center [723, 333] width 244 height 29
click at [601, 320] on select "- Select Status - Ready to QC Correct Incorrect" at bounding box center [723, 333] width 244 height 29
click at [633, 409] on div "Corrected Search Value Cancel Save Edits" at bounding box center [856, 388] width 510 height 56
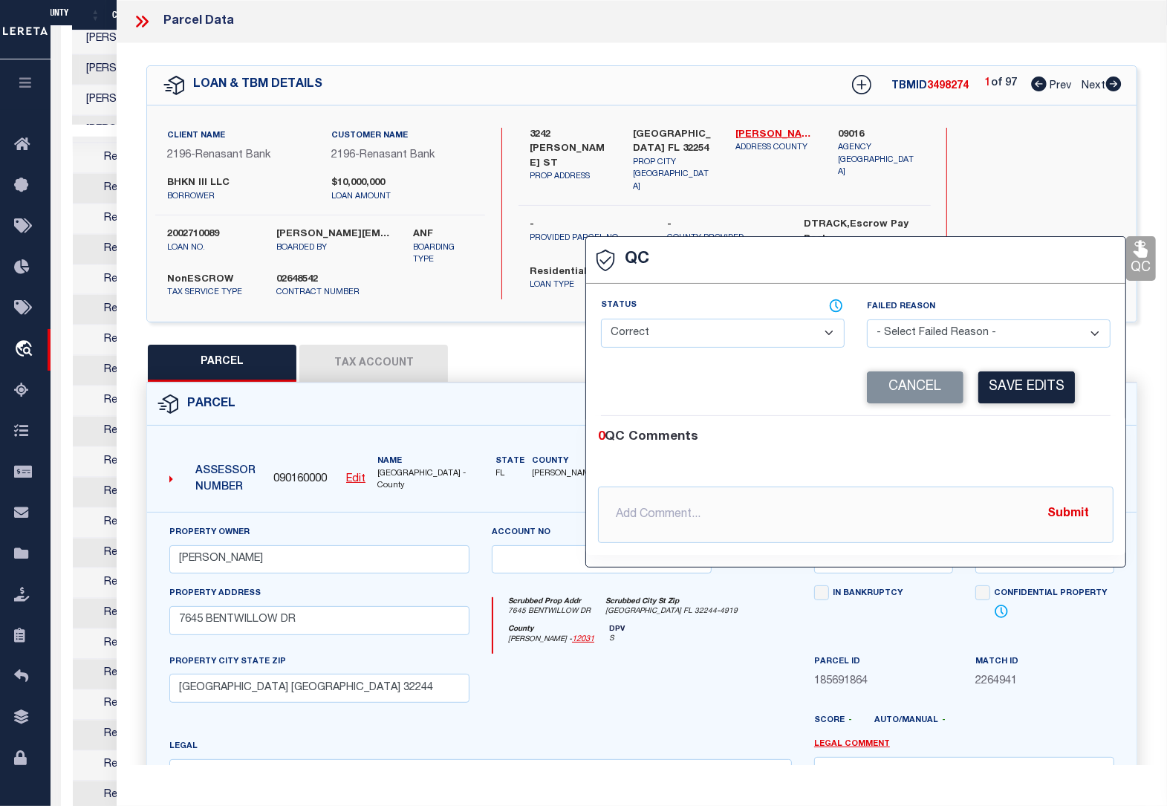
click at [633, 409] on div "Corrected Search Value Cancel Save Edits" at bounding box center [856, 388] width 510 height 56
click at [1020, 385] on button "Save Edits" at bounding box center [1026, 387] width 97 height 32
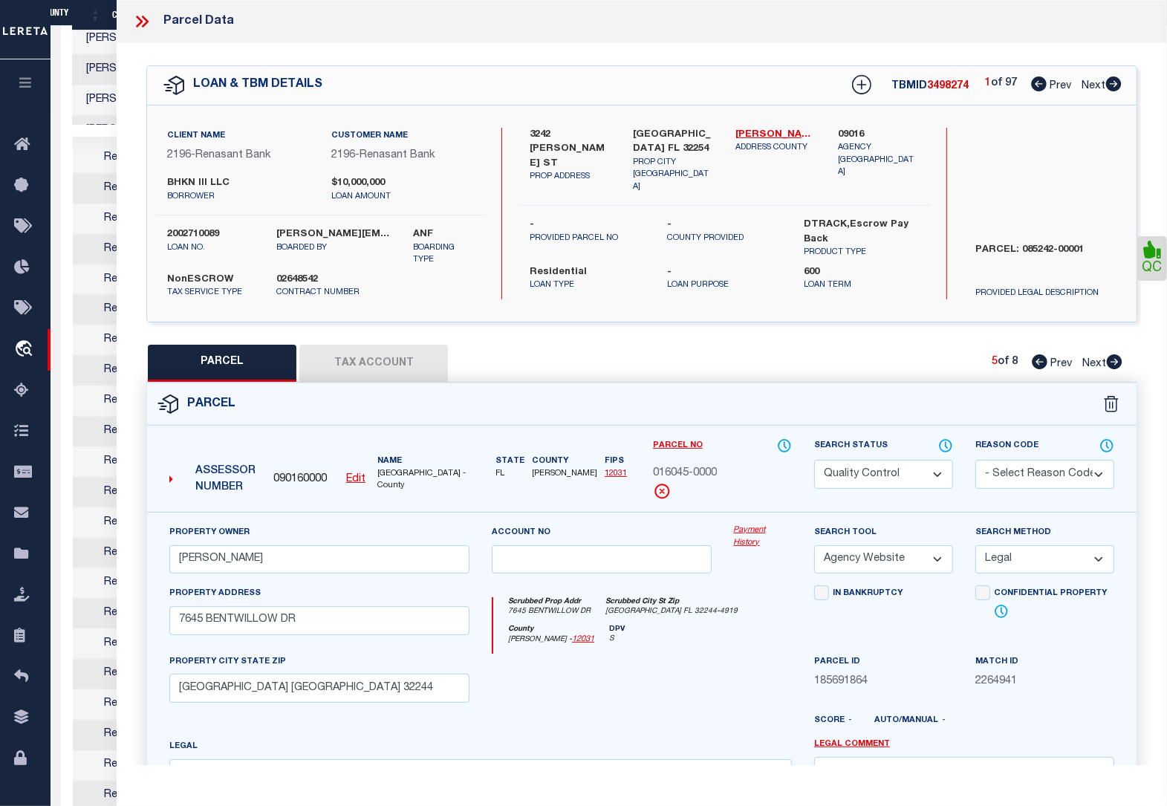
click at [901, 469] on select "Automated Search Bad Parcel Complete Duplicate Parcel High Dollar Reporting In …" at bounding box center [883, 474] width 139 height 29
click at [814, 460] on select "Automated Search Bad Parcel Complete Duplicate Parcel High Dollar Reporting In …" at bounding box center [883, 474] width 139 height 29
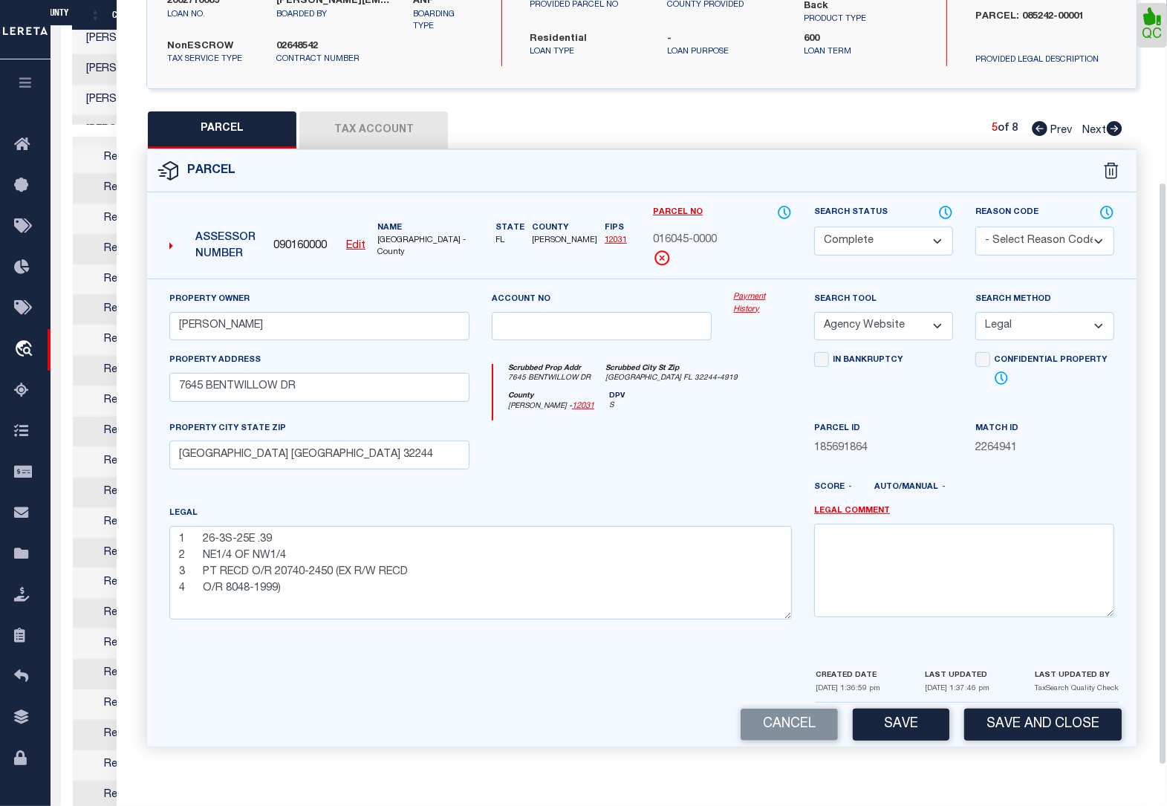
scroll to position [238, 0]
click at [906, 724] on button "Save" at bounding box center [901, 725] width 97 height 32
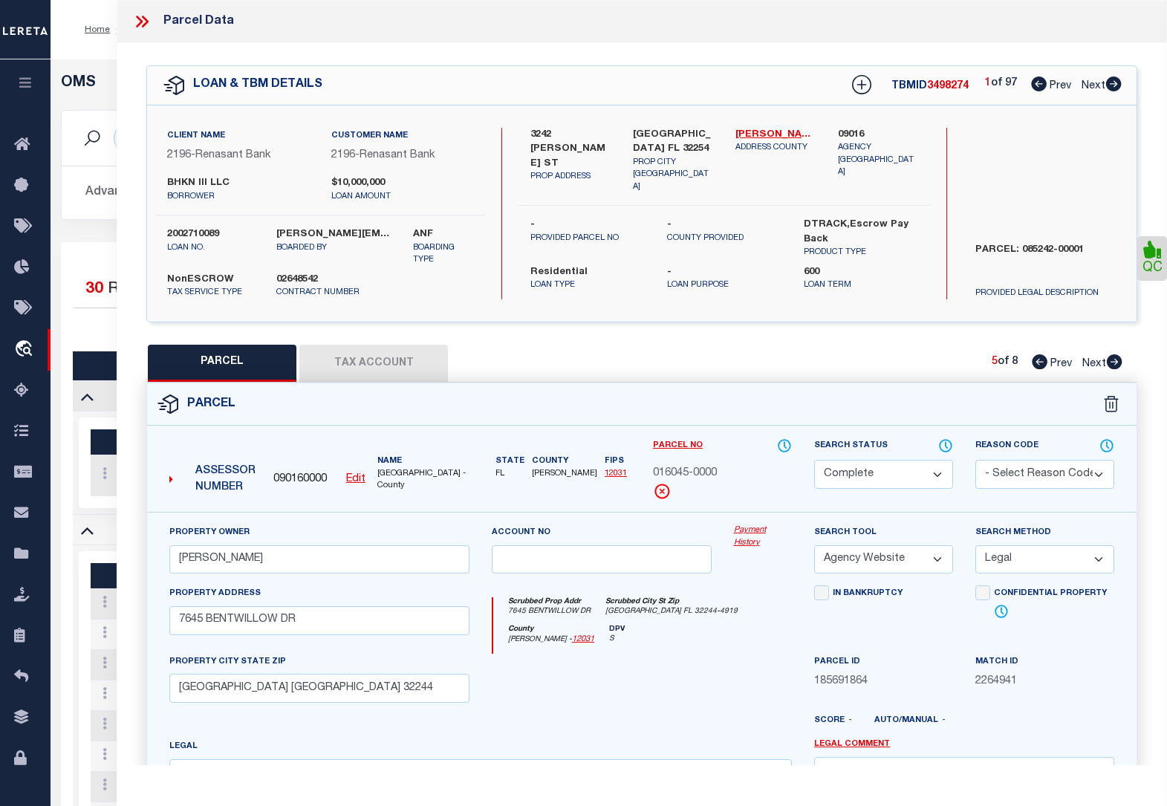
select select "200"
select select "CP"
select select "AGW"
select select "LEG"
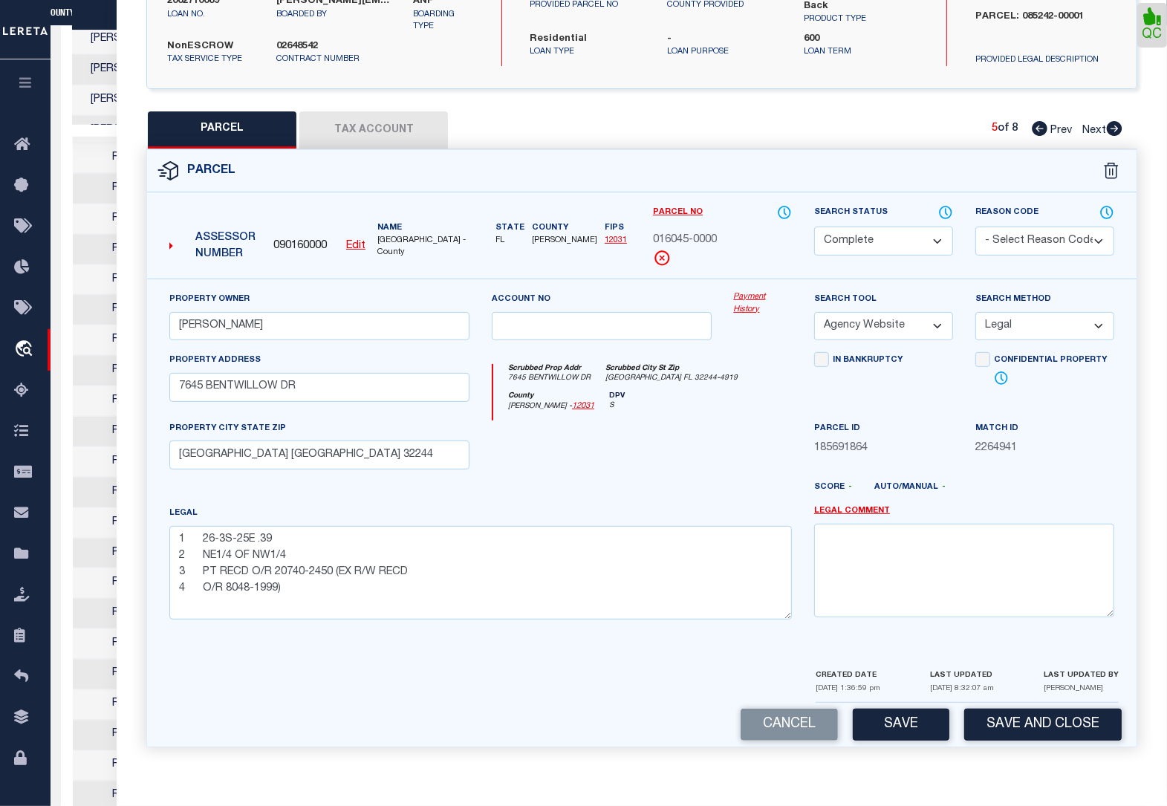
scroll to position [0, 488]
drag, startPoint x: 0, startPoint y: 0, endPoint x: 903, endPoint y: 723, distance: 1157.1
click at [903, 723] on button "Save" at bounding box center [901, 725] width 97 height 32
select select "AS"
select select
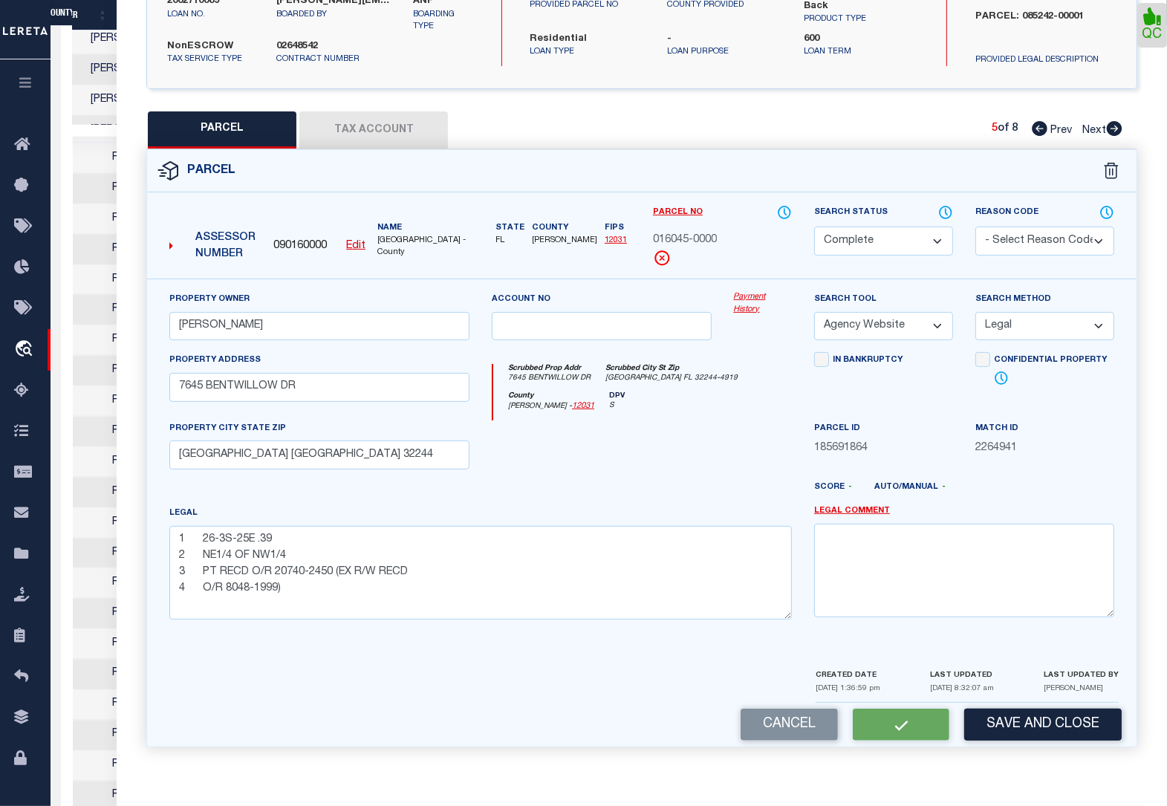
select select
checkbox input "false"
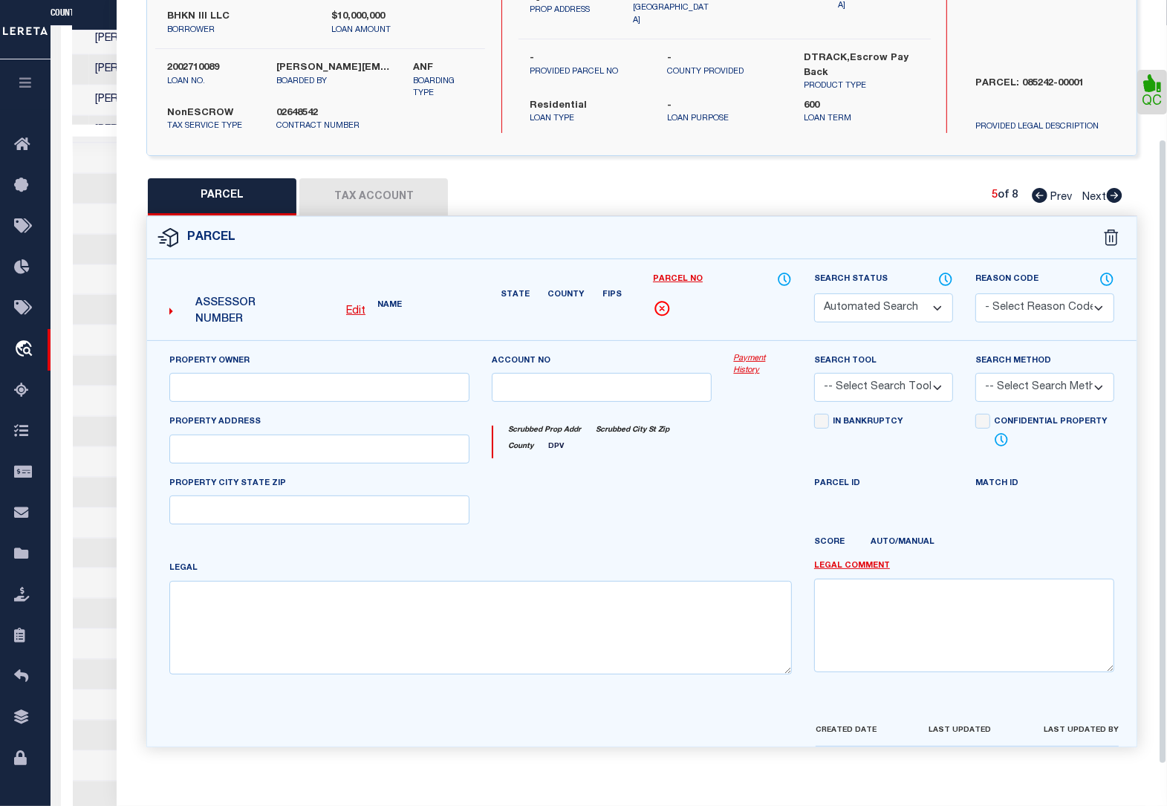
select select "CP"
type input "DAVIS CINDY L"
select select "AGW"
select select "LEG"
type input "7645 BENTWILLOW DR"
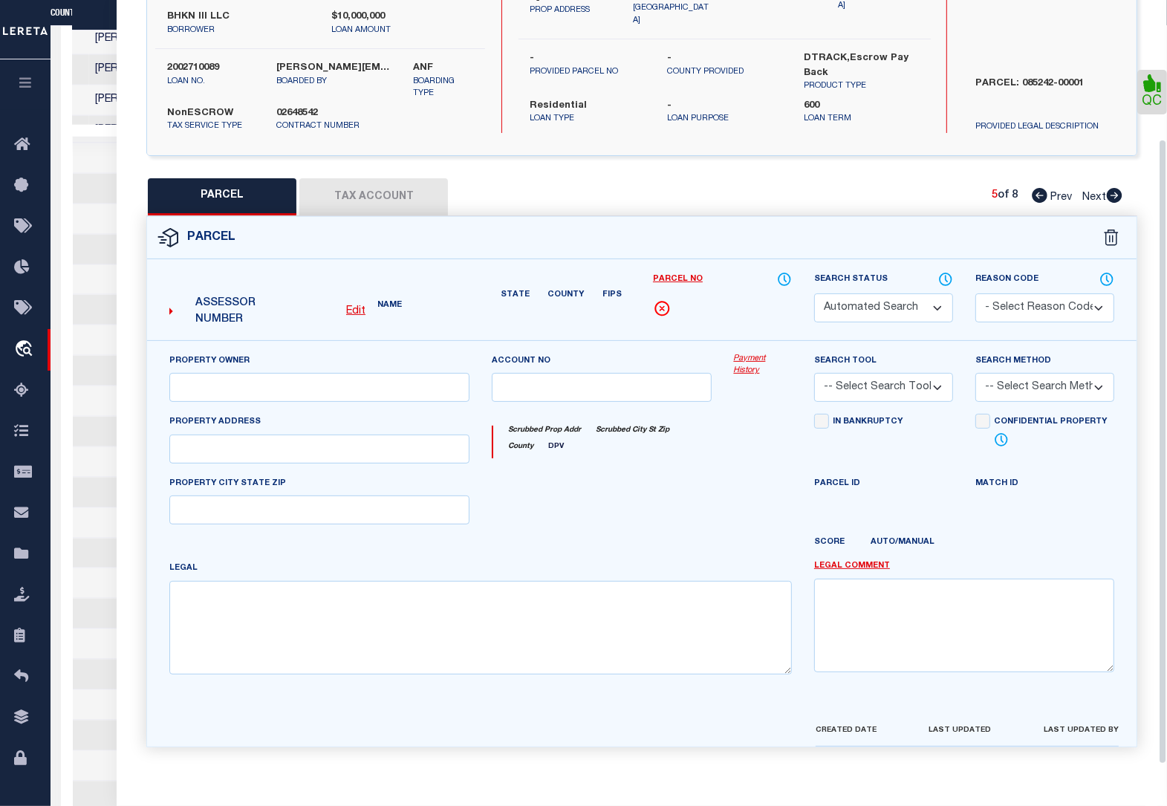
type input "Jacksonville FL 32244"
type textarea "1 26-3S-25E .39 2 NE1/4 OF NW1/4 3 PT RECD O/R 20740-2450 (EX R/W RECD 4 O/R 80…"
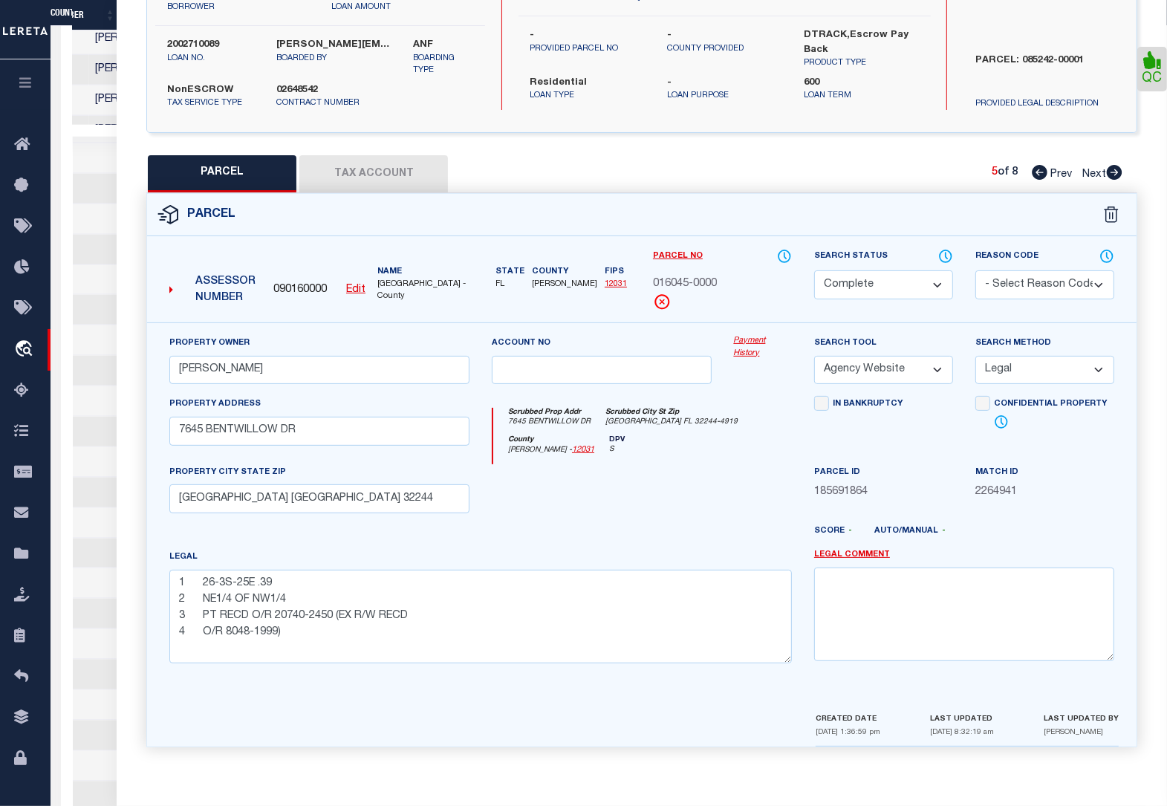
click at [1116, 172] on icon at bounding box center [1115, 172] width 16 height 15
select select "AS"
select select
checkbox input "false"
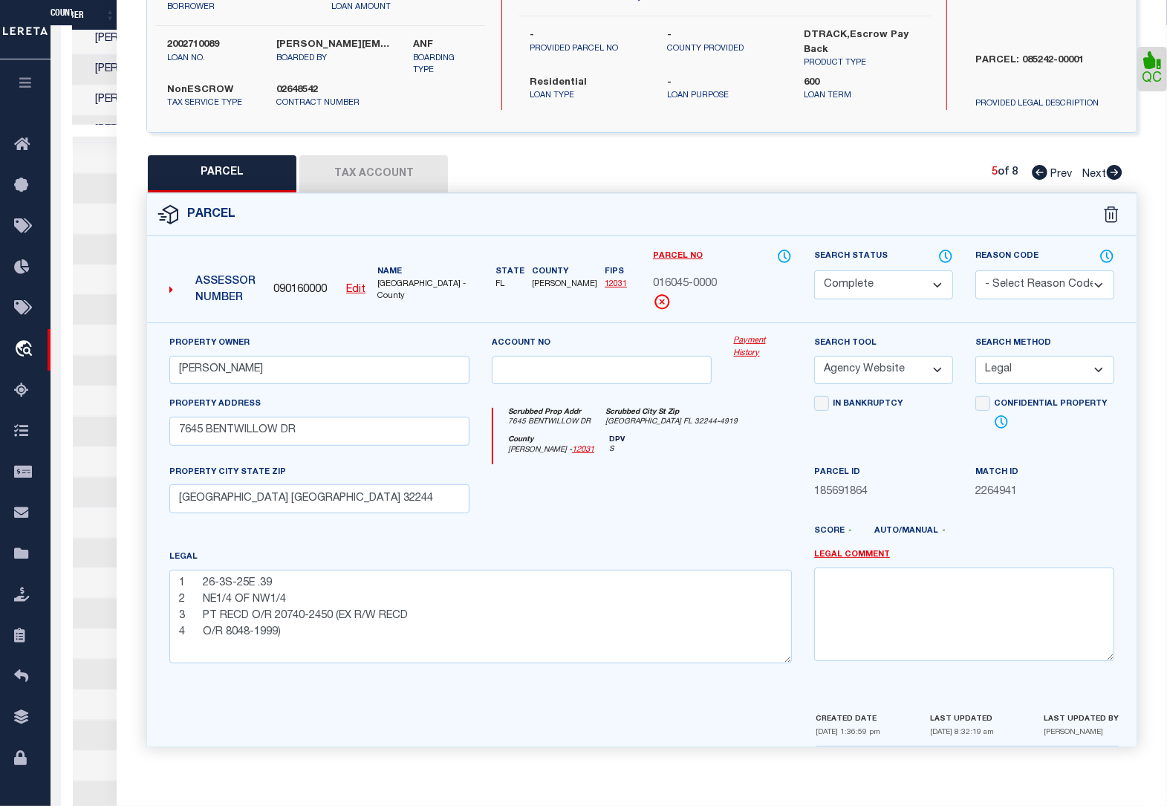
checkbox input "false"
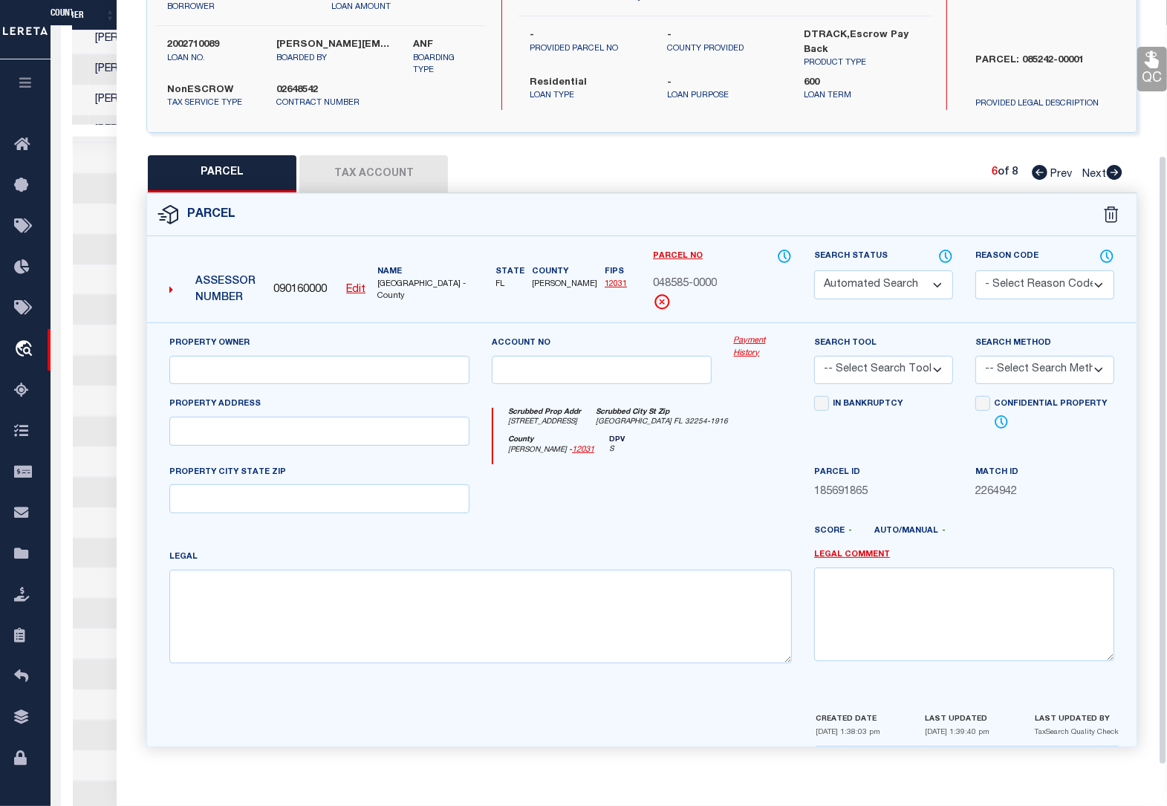
select select "QC"
type input "THEIN NAING"
select select "AGW"
select select "LEG"
type input "2904 W 9TH ST"
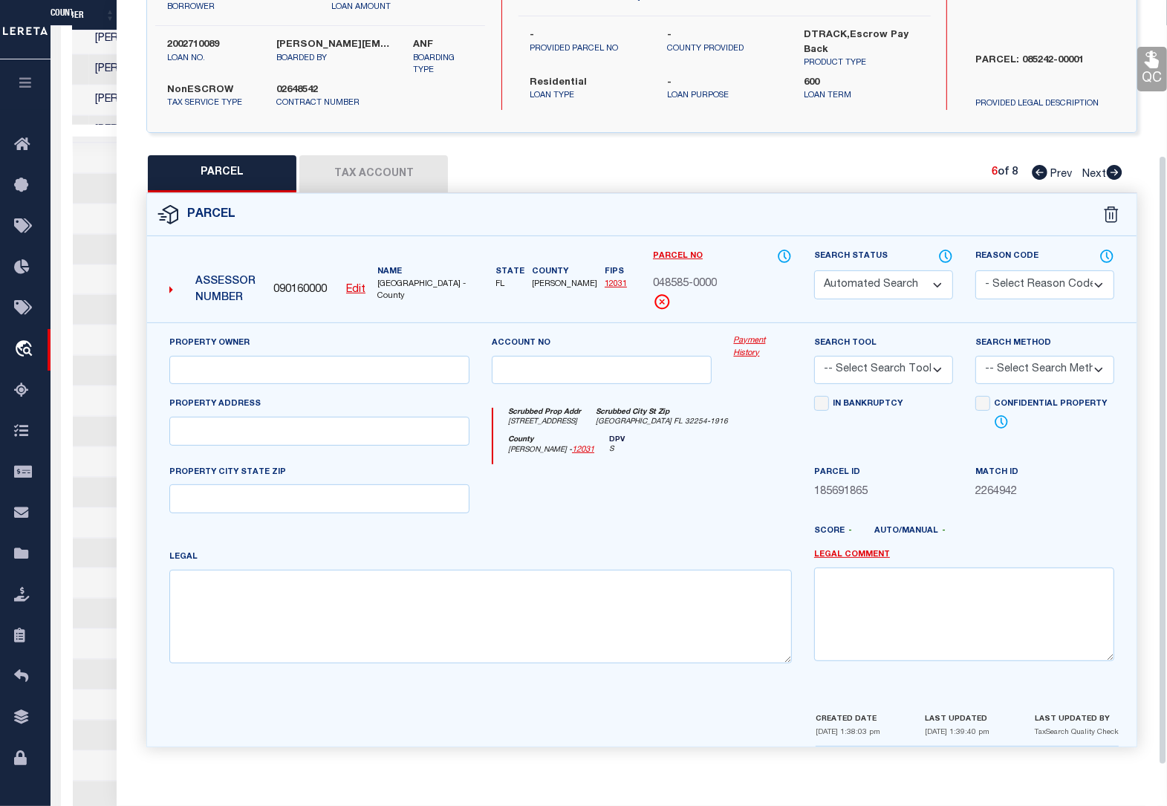
type input "Jacksonville FL 32254-"
type textarea "1 5-41 08-2S-26E .196 2 MELSONS ADDN TO JACKSONVILLE 3 LOT 10,PT CLOSED ALLEY B…"
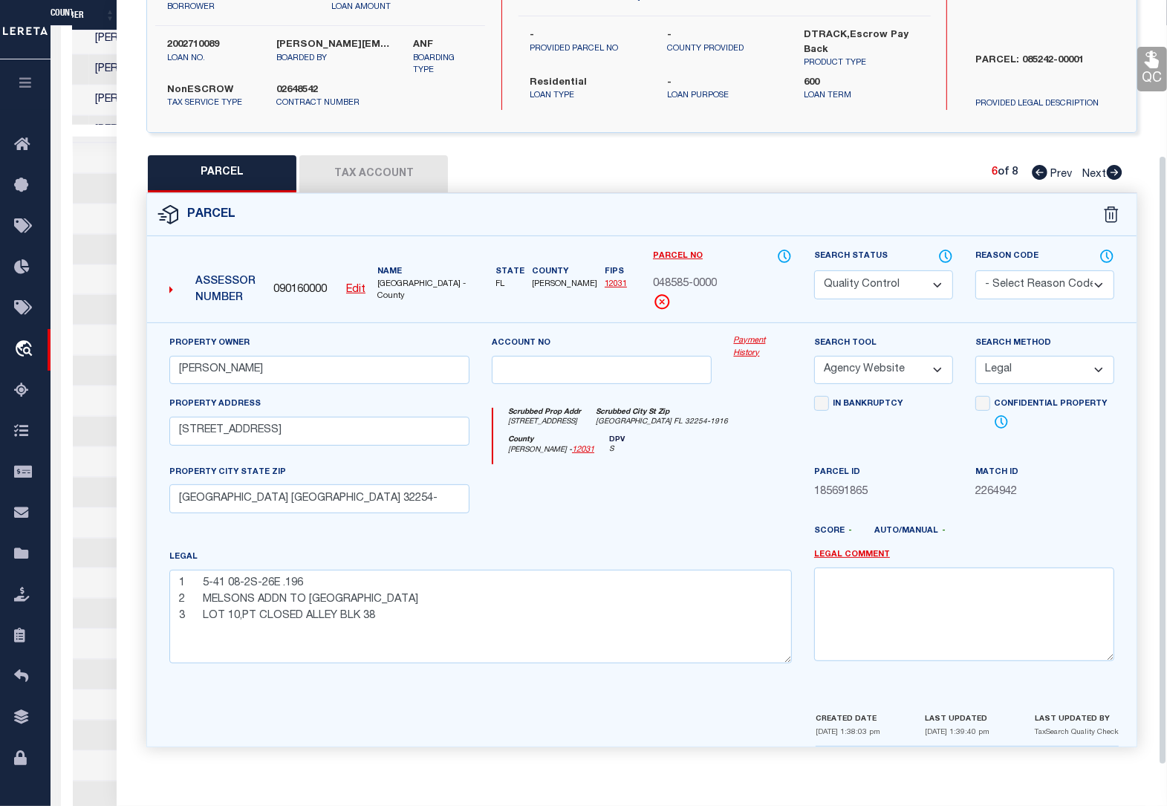
scroll to position [194, 0]
click at [1150, 68] on link "QC" at bounding box center [1152, 69] width 30 height 45
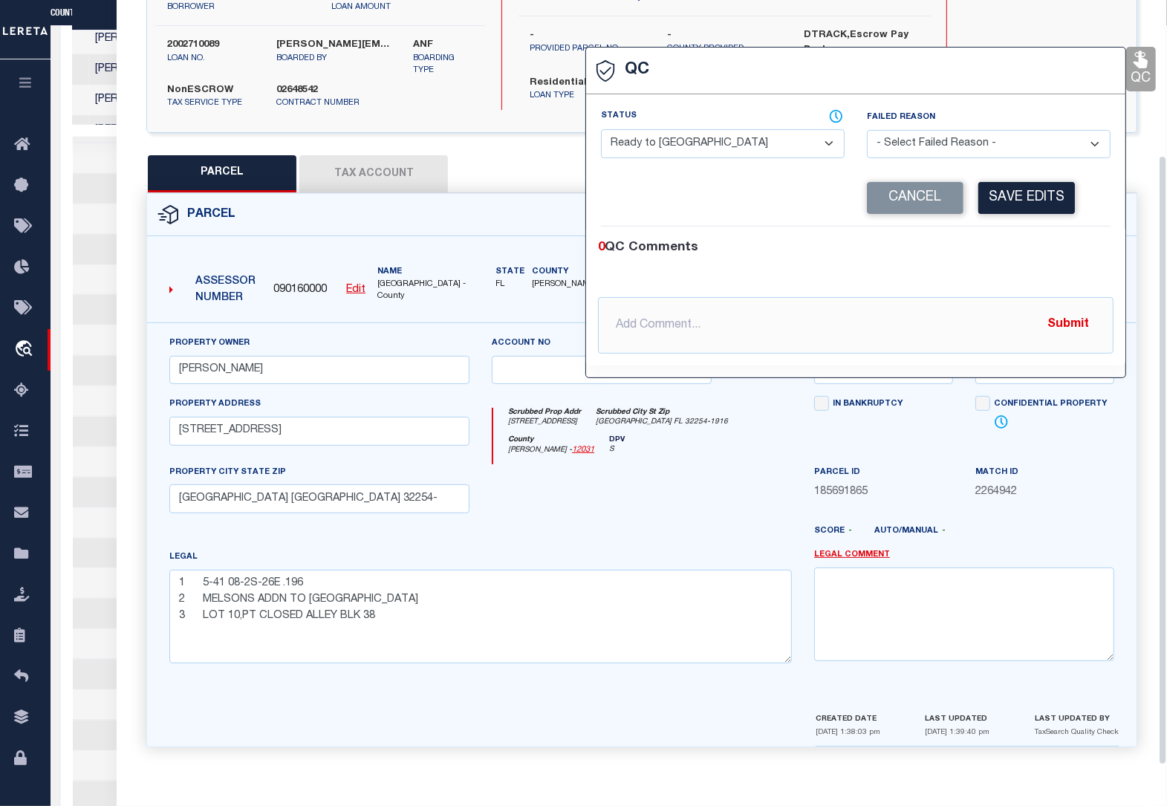
click at [730, 140] on select "- Select Status - Ready to QC Correct Incorrect" at bounding box center [723, 143] width 244 height 29
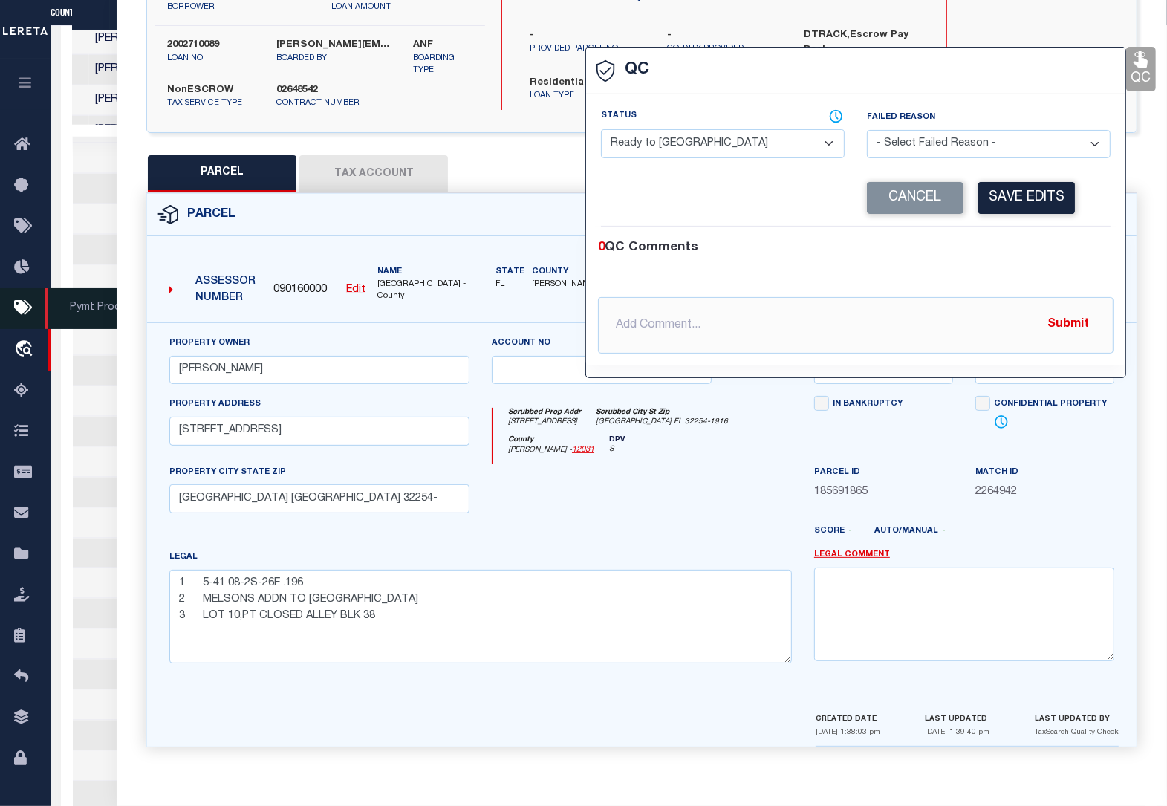
scroll to position [0, 488]
click at [710, 146] on select "- Select Status - Ready to QC Correct Incorrect" at bounding box center [723, 143] width 244 height 29
click at [601, 129] on select "- Select Status - Ready to QC Correct Incorrect" at bounding box center [723, 143] width 244 height 29
drag, startPoint x: 1042, startPoint y: 189, endPoint x: 780, endPoint y: 183, distance: 262.3
click at [780, 183] on div "Corrected Search Value" at bounding box center [729, 198] width 254 height 32
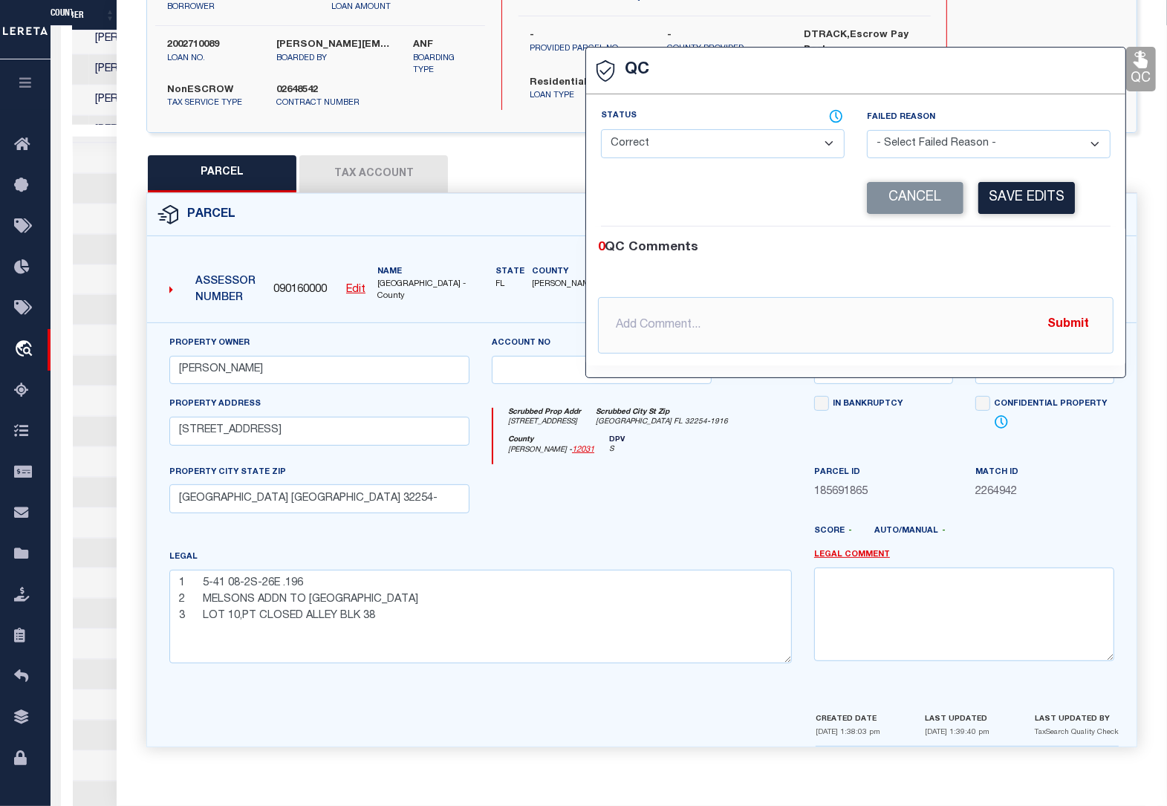
click at [658, 467] on div at bounding box center [601, 494] width 241 height 61
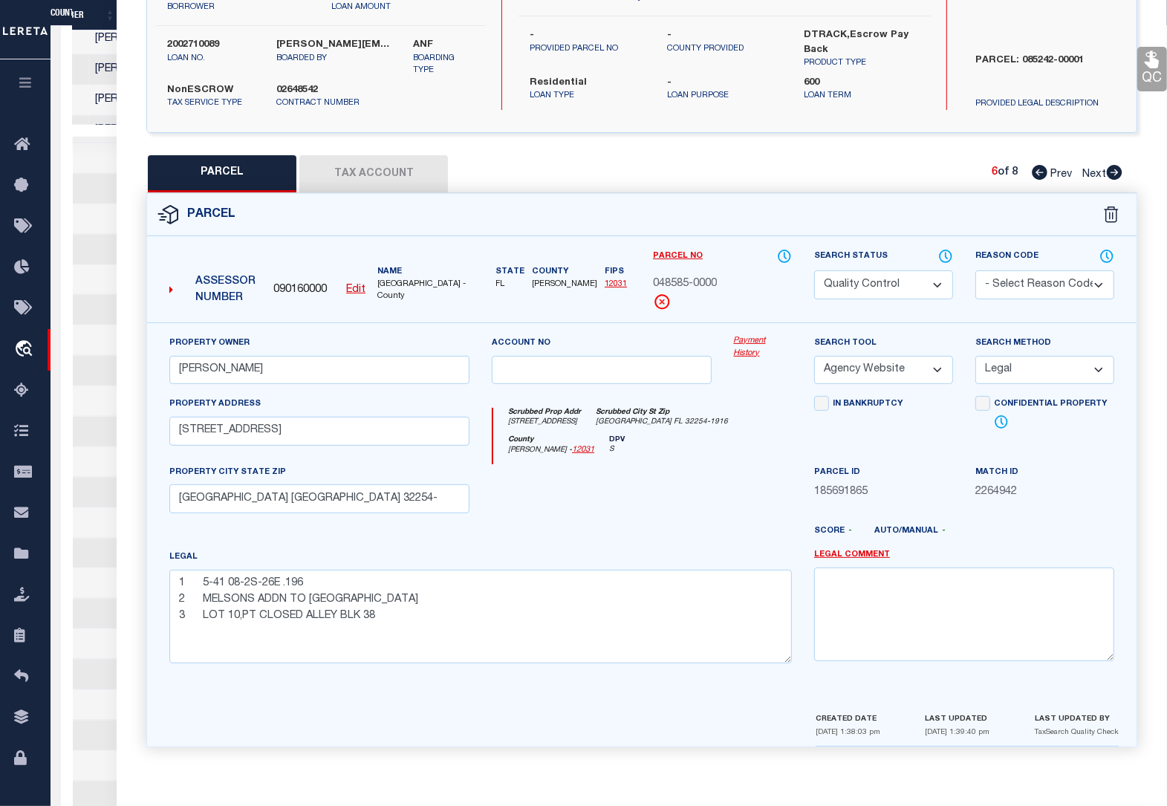
click at [1149, 72] on link "QC" at bounding box center [1152, 69] width 30 height 45
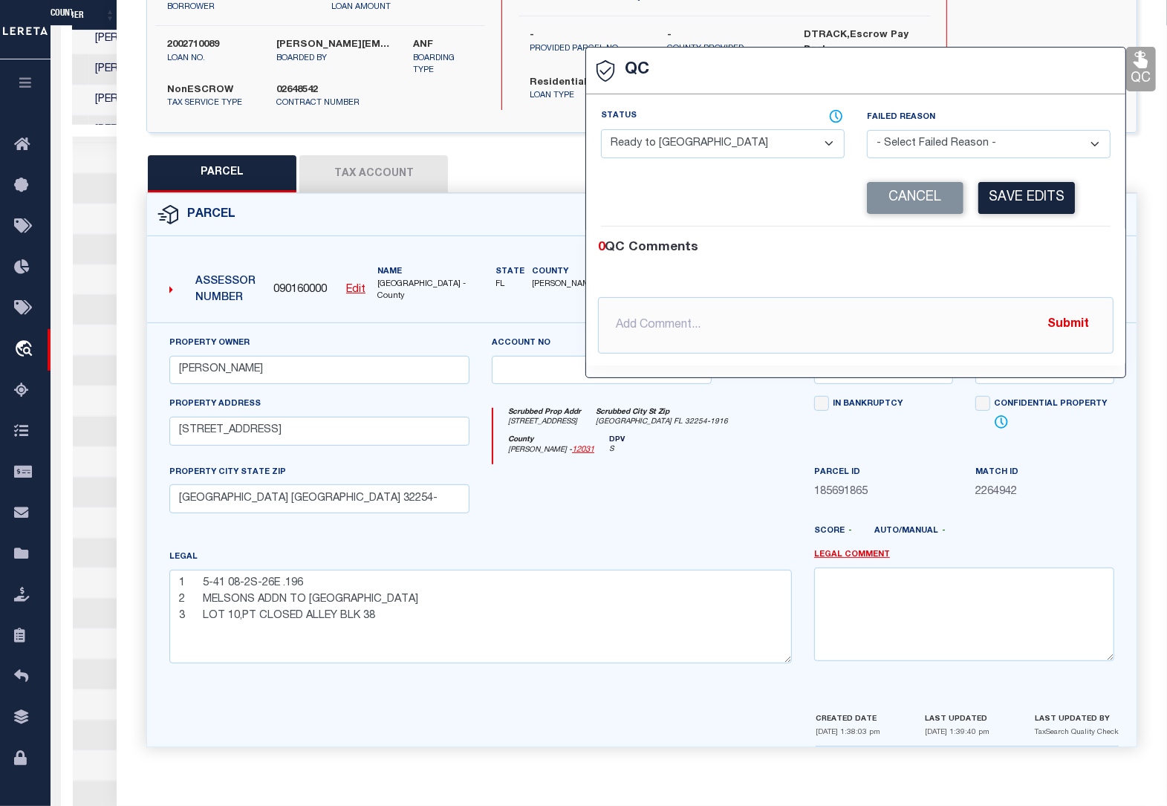
click at [708, 142] on select "- Select Status - Ready to QC Correct Incorrect" at bounding box center [723, 143] width 244 height 29
select select "COR"
click at [601, 129] on select "- Select Status - Ready to QC Correct Incorrect" at bounding box center [723, 143] width 244 height 29
click at [1007, 201] on button "Save Edits" at bounding box center [1026, 198] width 97 height 32
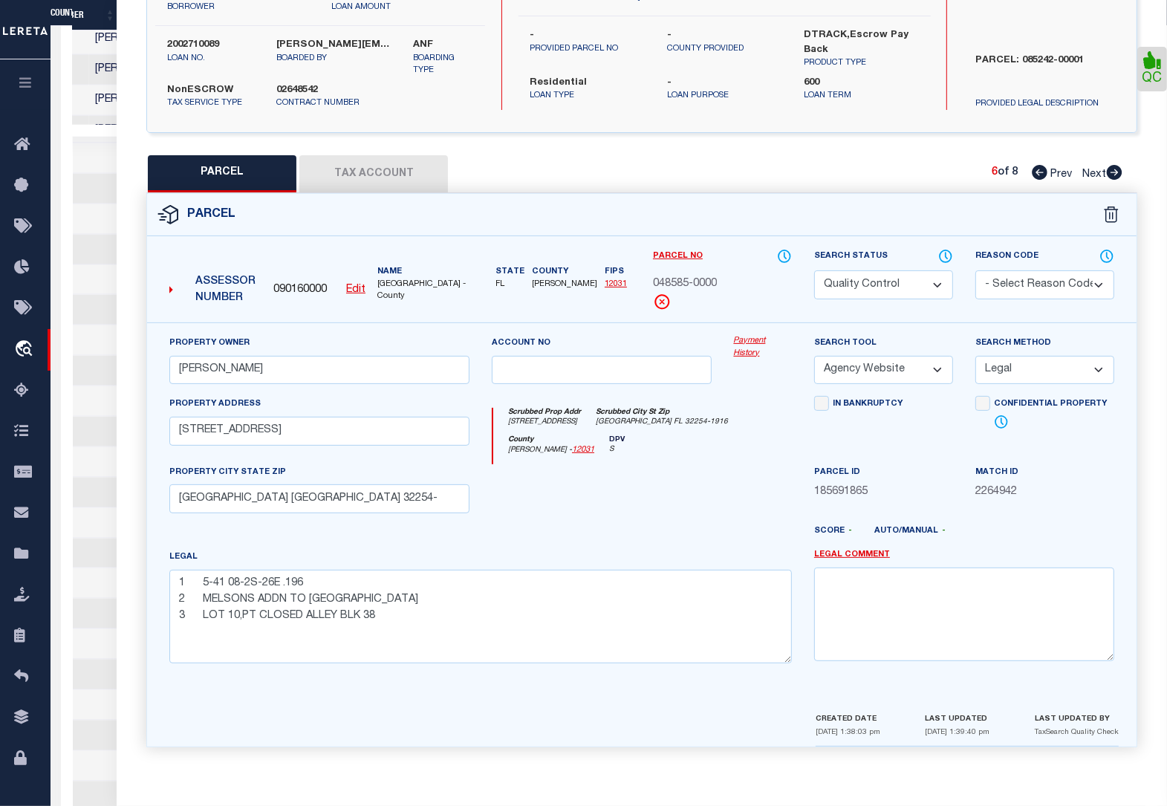
click at [863, 290] on select "Automated Search Bad Parcel Complete Duplicate Parcel High Dollar Reporting In …" at bounding box center [883, 284] width 139 height 29
click at [814, 270] on select "Automated Search Bad Parcel Complete Duplicate Parcel High Dollar Reporting In …" at bounding box center [883, 284] width 139 height 29
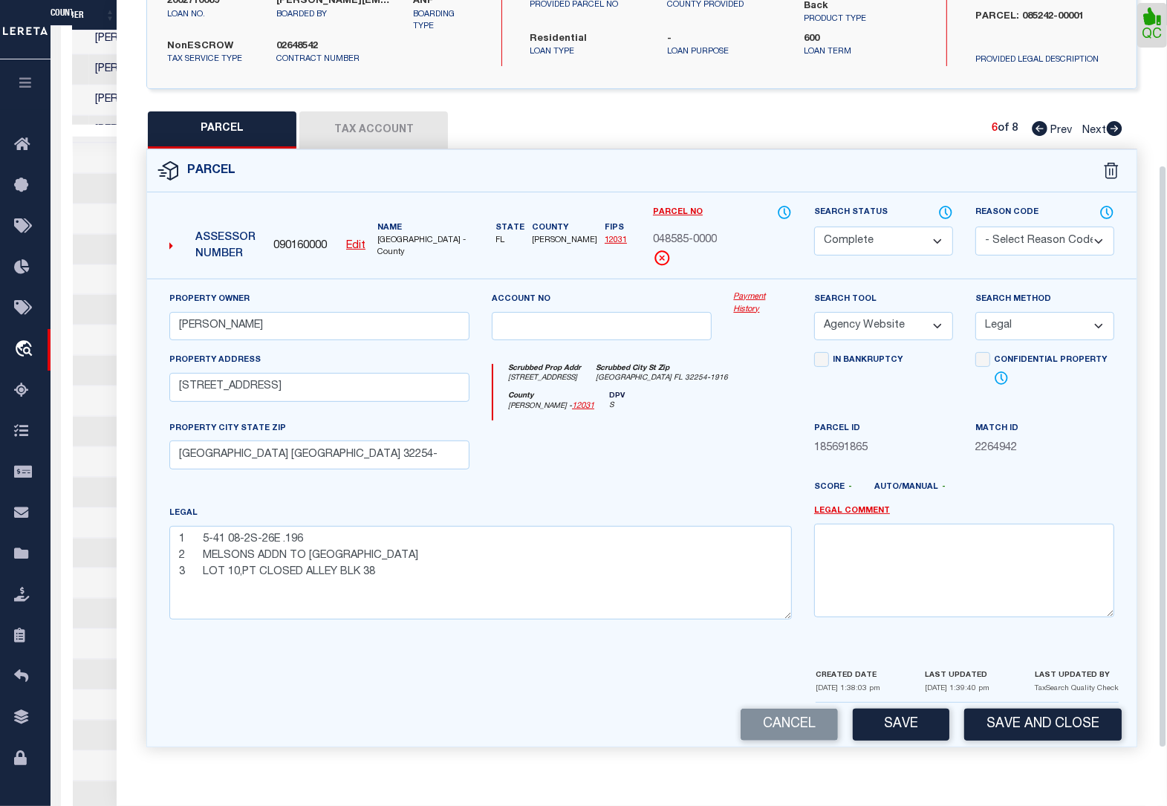
scroll to position [238, 0]
click at [896, 728] on button "Save" at bounding box center [901, 725] width 97 height 32
select select "AS"
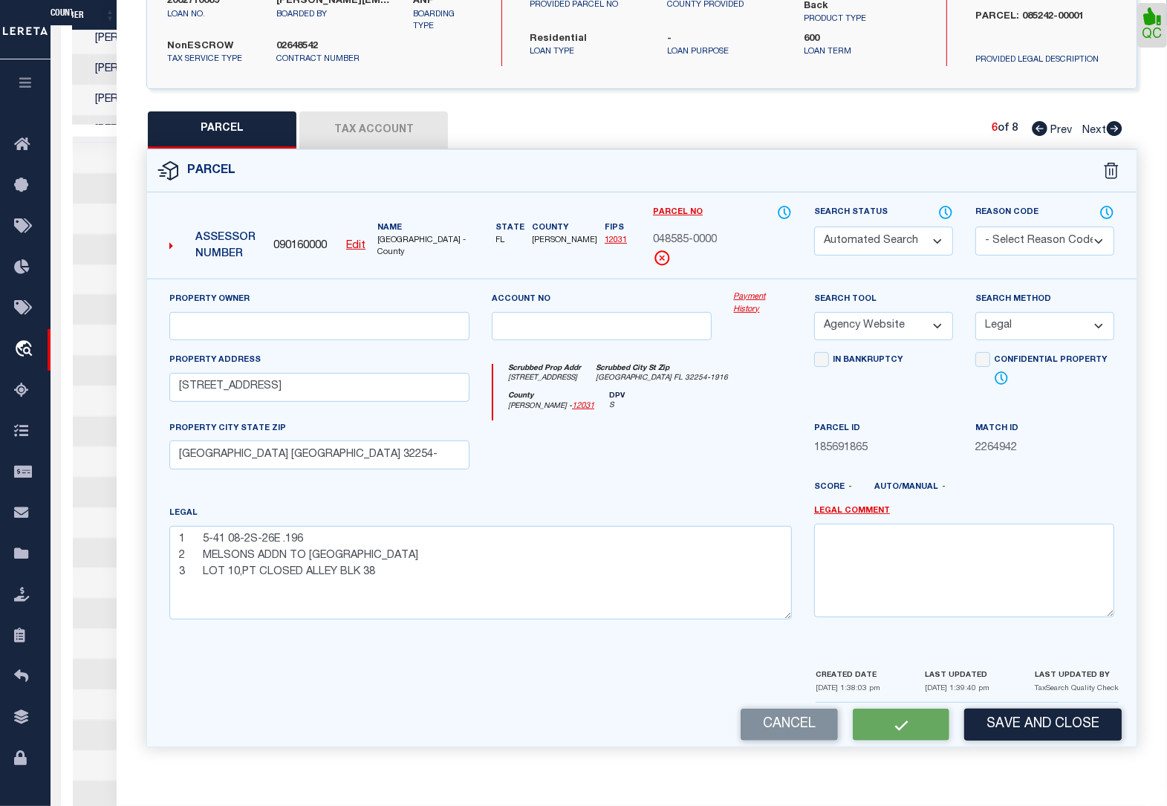
select select
checkbox input "false"
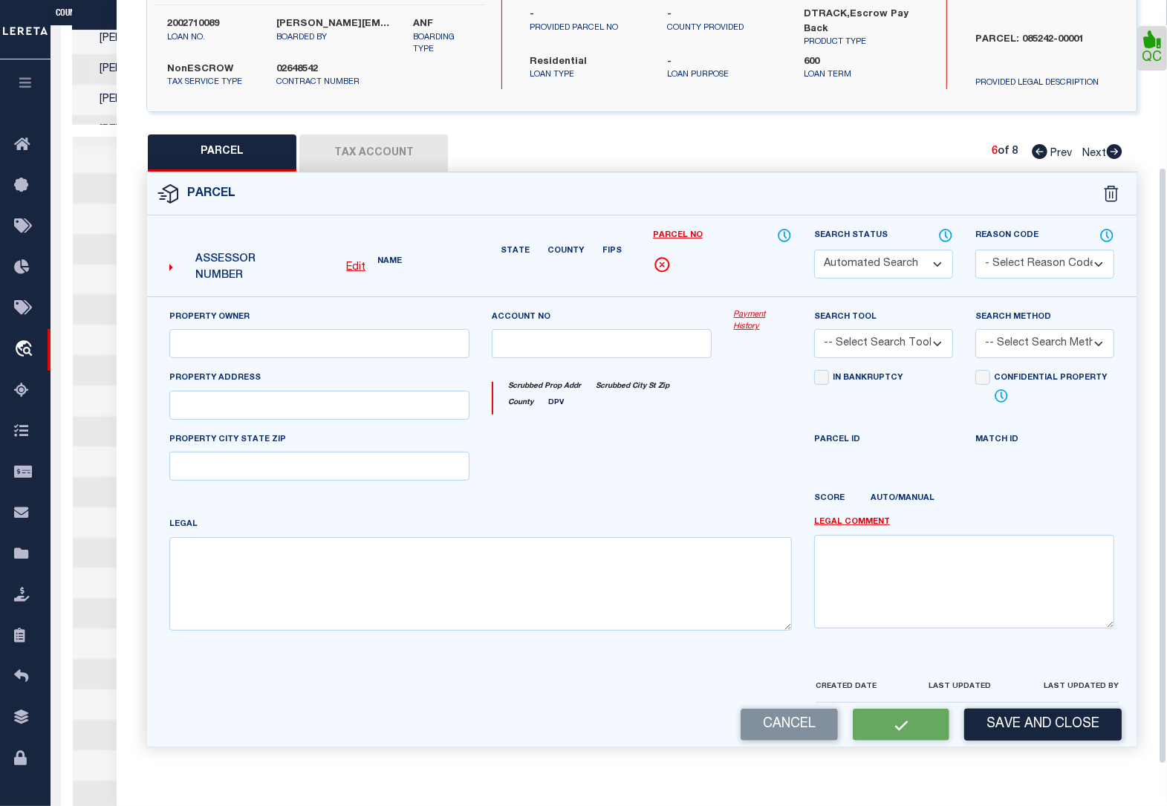
select select "CP"
type input "THEIN NAING"
select select "AGW"
select select "LEG"
type input "2904 W 9TH ST"
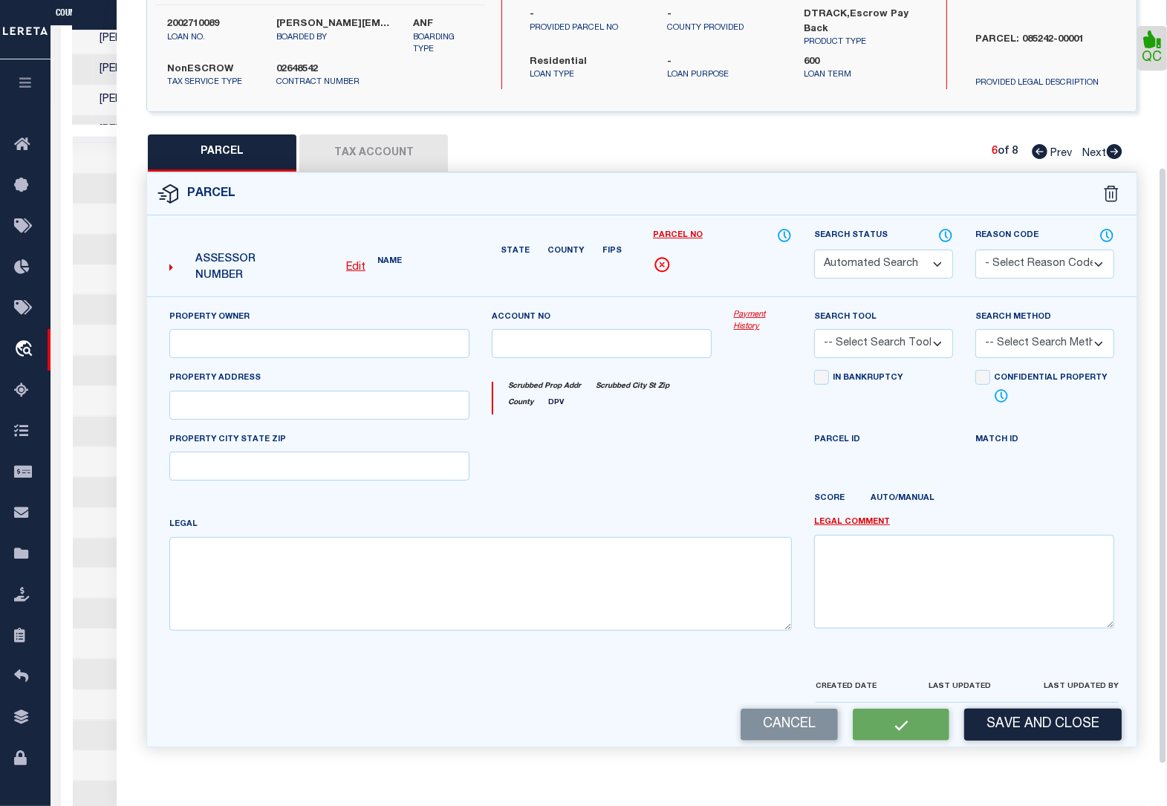
type input "Jacksonville FL 32254-"
type textarea "1 5-41 08-2S-26E .196 2 MELSONS ADDN TO JACKSONVILLE 3 LOT 10,PT CLOSED ALLEY B…"
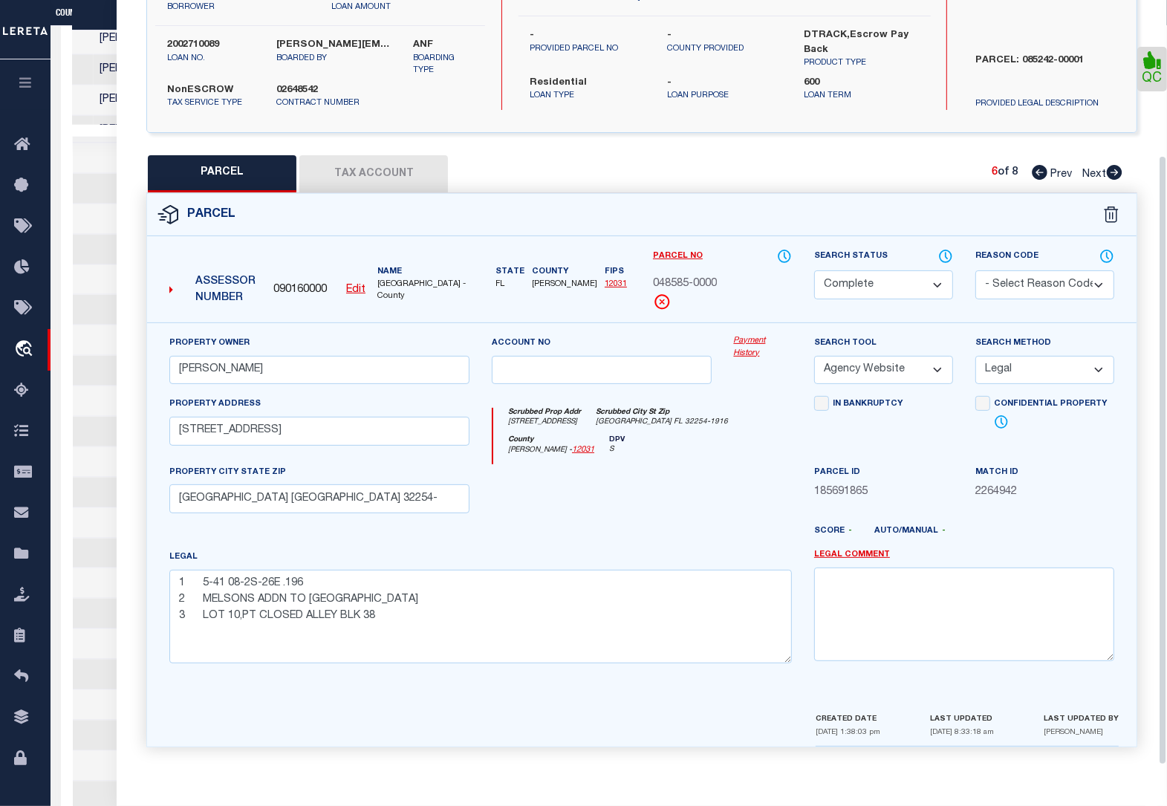
scroll to position [0, 488]
click at [1111, 167] on icon at bounding box center [1115, 172] width 16 height 15
select select "AS"
select select
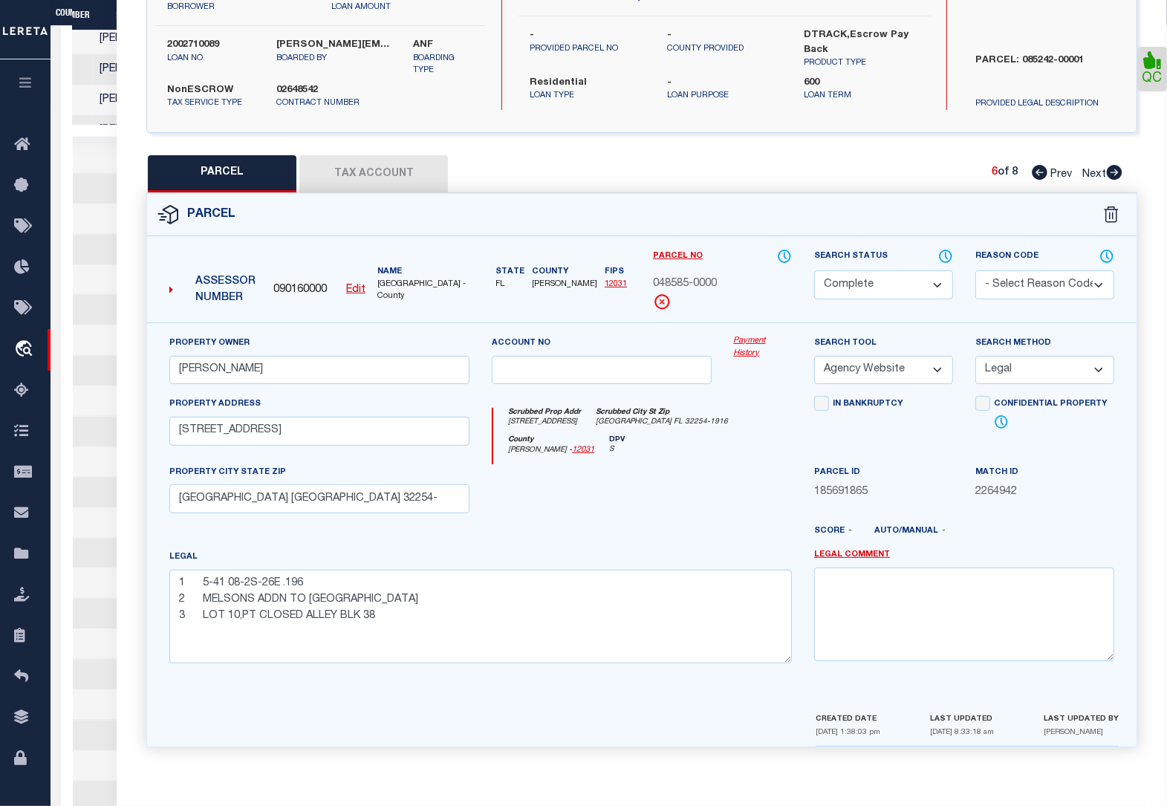
checkbox input "false"
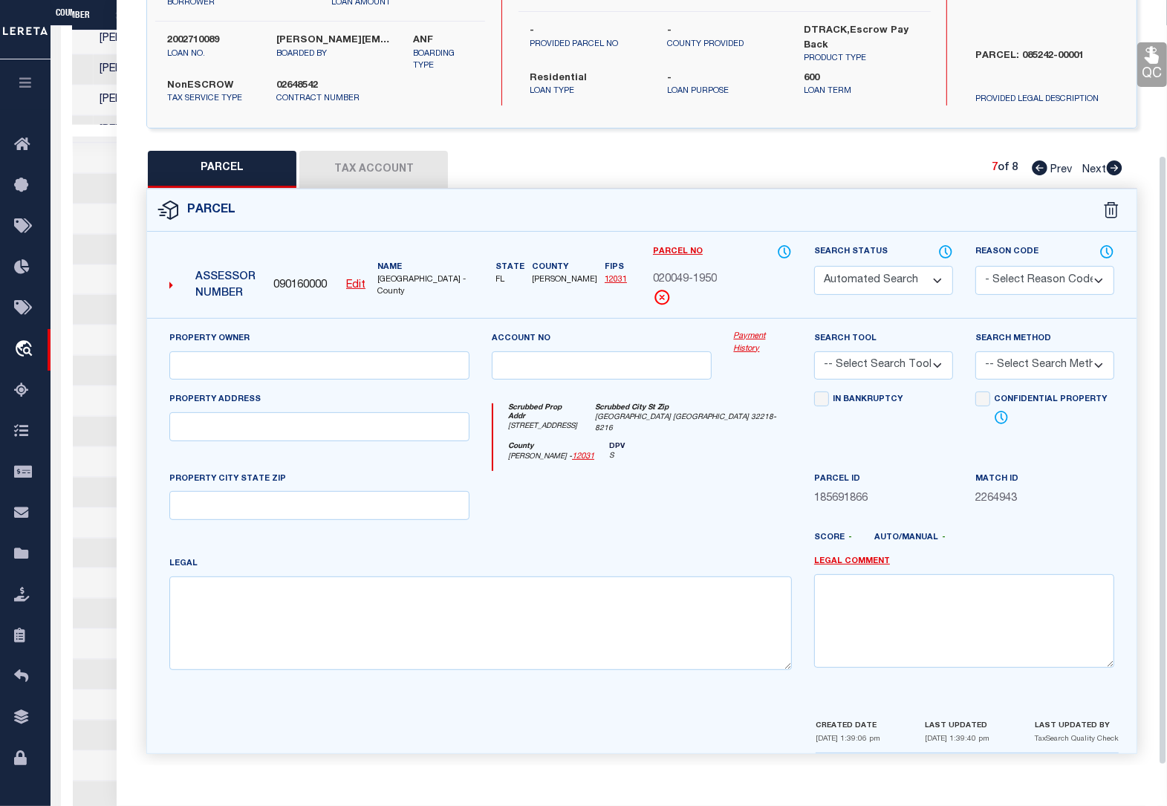
select select "QC"
type input "RAWLS CYNTHIA"
select select "AGW"
select select "LEG"
type input "10927 CAMPUS HEIGHTS LN"
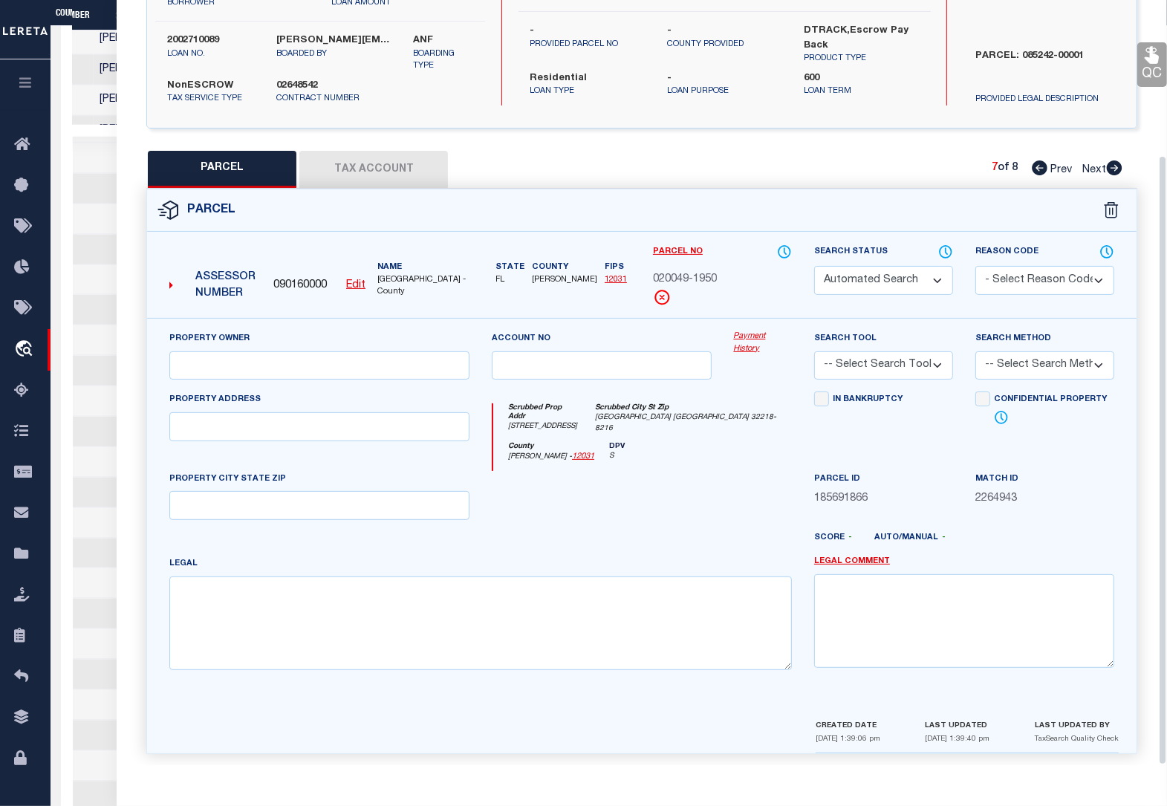
type input "[GEOGRAPHIC_DATA] [GEOGRAPHIC_DATA] 32218"
type textarea "1 58-92 08-1S-26E .14 2 NORTH CAMPUS 3 LOT 57"
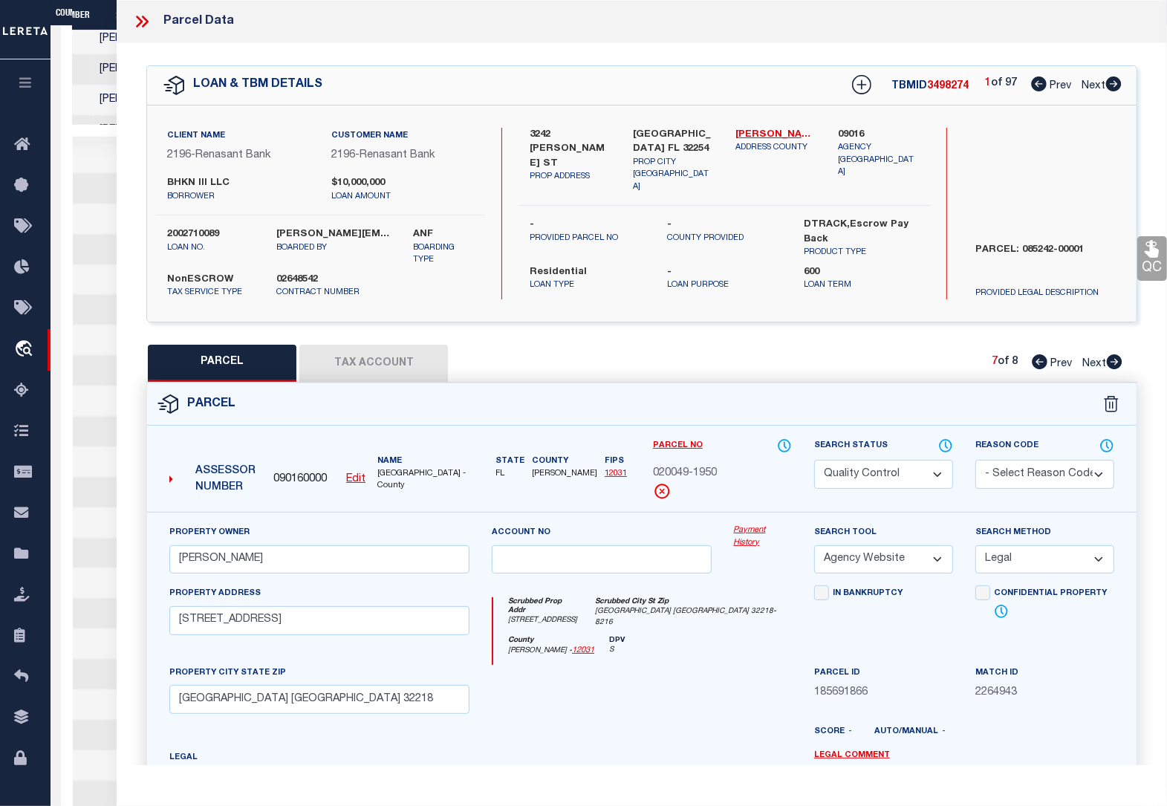
click at [919, 474] on select "Automated Search Bad Parcel Complete Duplicate Parcel High Dollar Reporting In …" at bounding box center [883, 474] width 139 height 29
select select "CP"
click at [814, 460] on select "Automated Search Bad Parcel Complete Duplicate Parcel High Dollar Reporting In …" at bounding box center [883, 474] width 139 height 29
click at [1016, 470] on select "- Select Reason Code - 099 - Other (Provide additional detail) ACT - Agency Cha…" at bounding box center [1045, 474] width 139 height 29
click at [944, 395] on div "Parcel" at bounding box center [642, 404] width 990 height 42
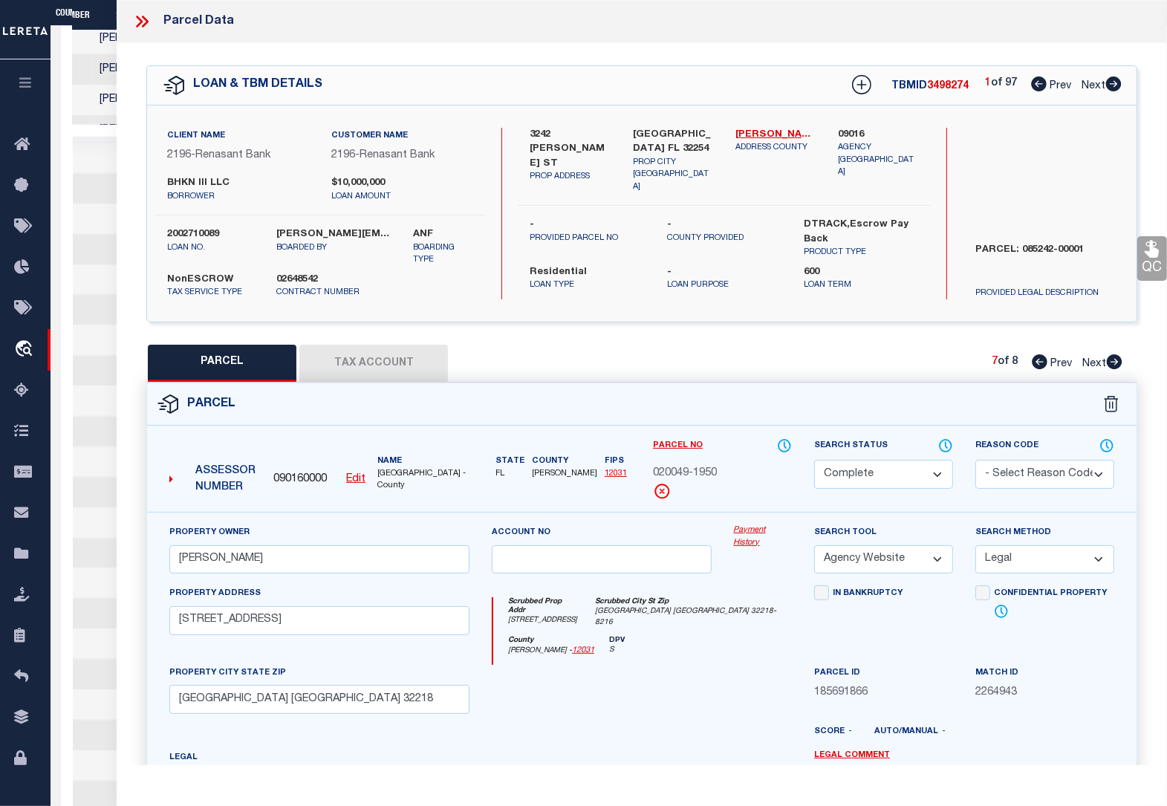
click at [1155, 260] on link "QC" at bounding box center [1152, 258] width 30 height 45
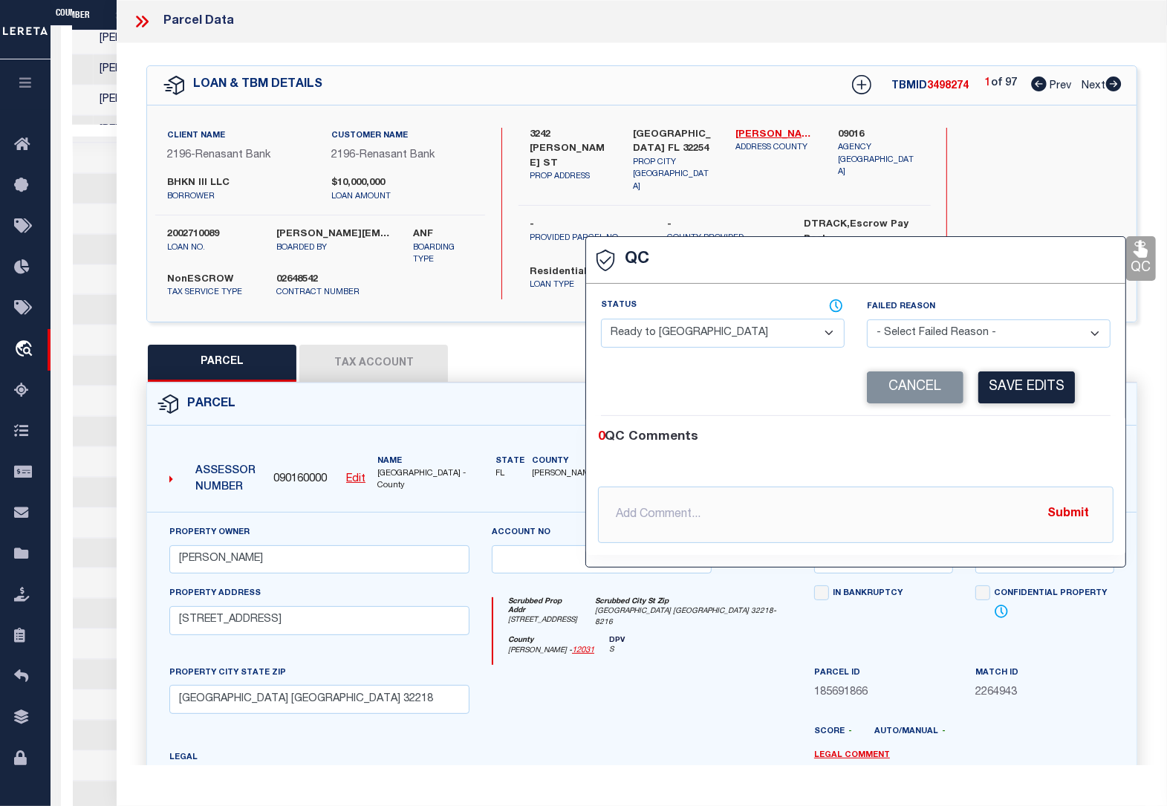
click at [726, 338] on select "- Select Status - Ready to QC Correct Incorrect" at bounding box center [723, 333] width 244 height 29
select select "COR"
click at [601, 320] on select "- Select Status - Ready to QC Correct Incorrect" at bounding box center [723, 333] width 244 height 29
click at [1023, 384] on button "Save Edits" at bounding box center [1026, 387] width 97 height 32
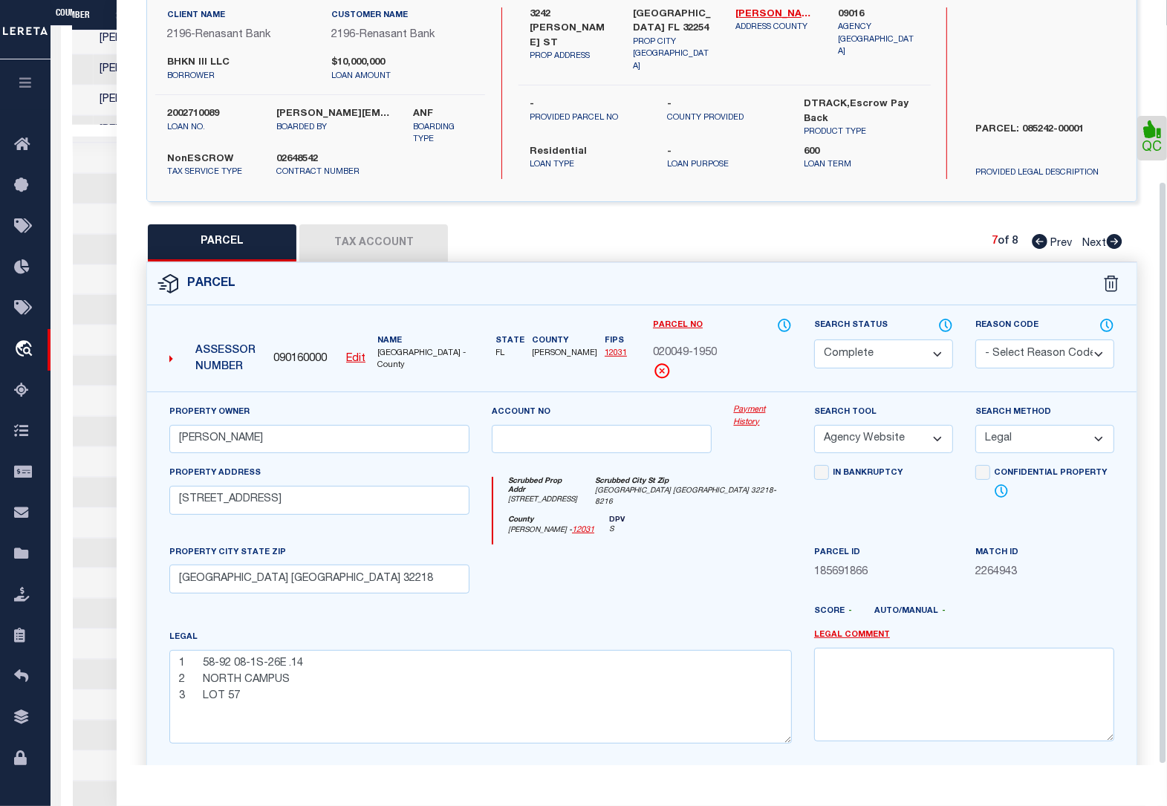
scroll to position [238, 0]
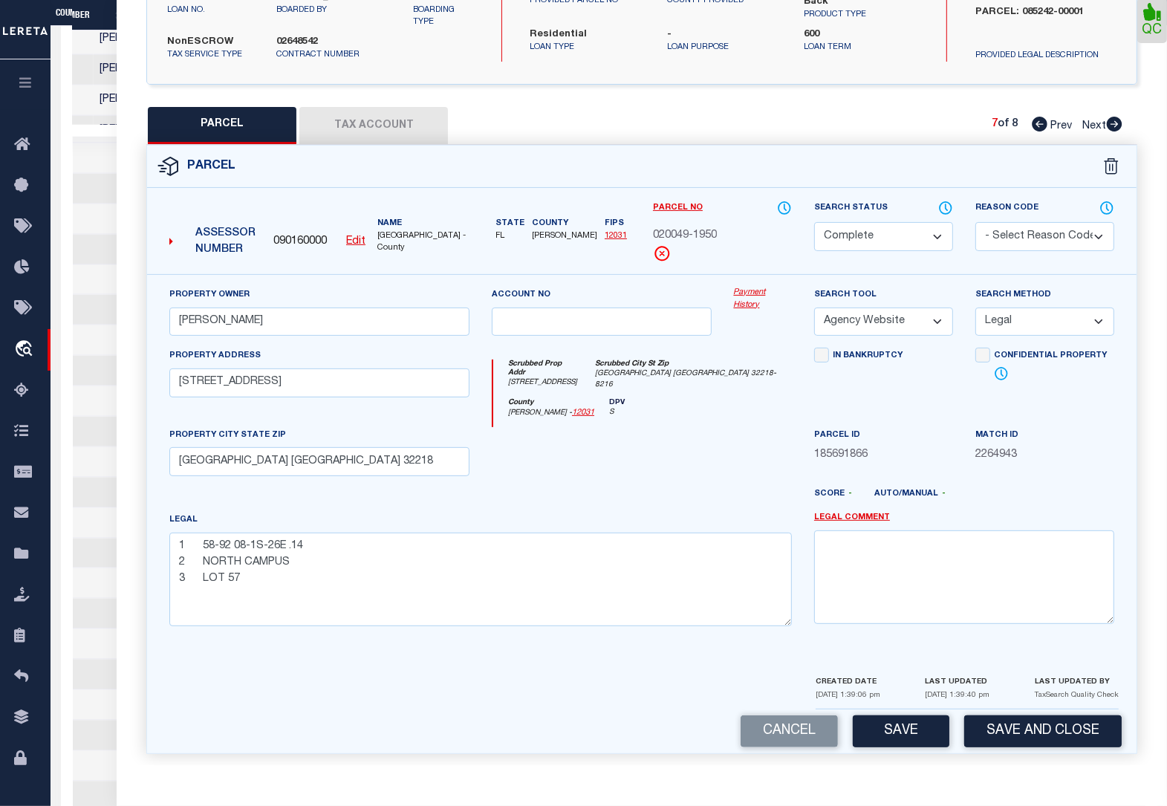
click at [901, 740] on button "Save" at bounding box center [901, 731] width 97 height 32
select select "AS"
select select
checkbox input "false"
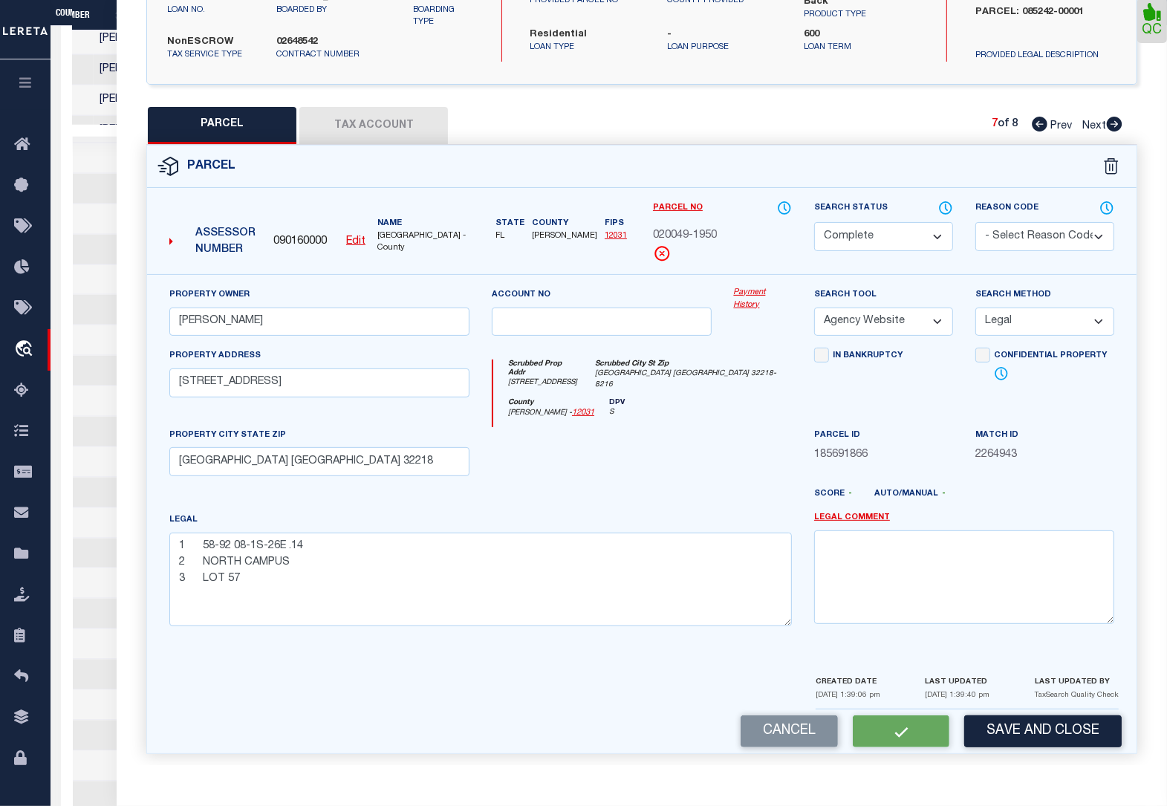
checkbox input "false"
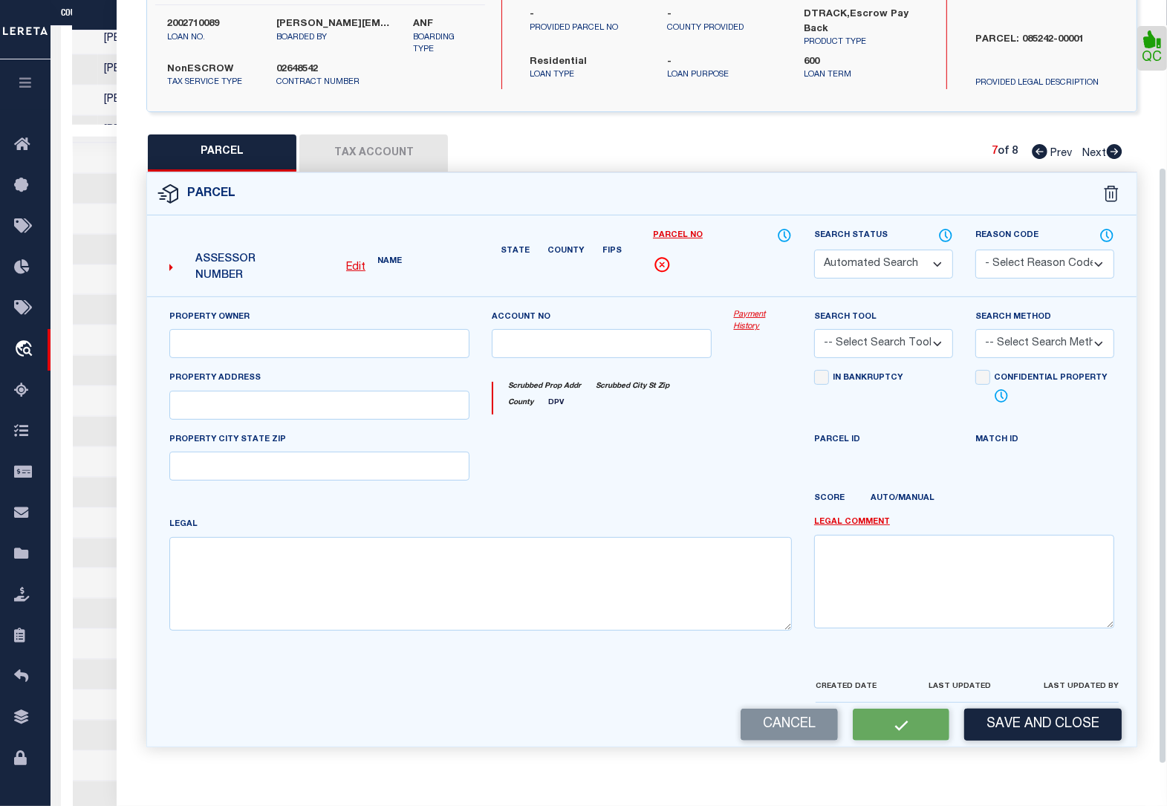
select select "CP"
type input "RAWLS CYNTHIA"
select select "AGW"
select select "LEG"
type input "10927 CAMPUS HEIGHTS LN"
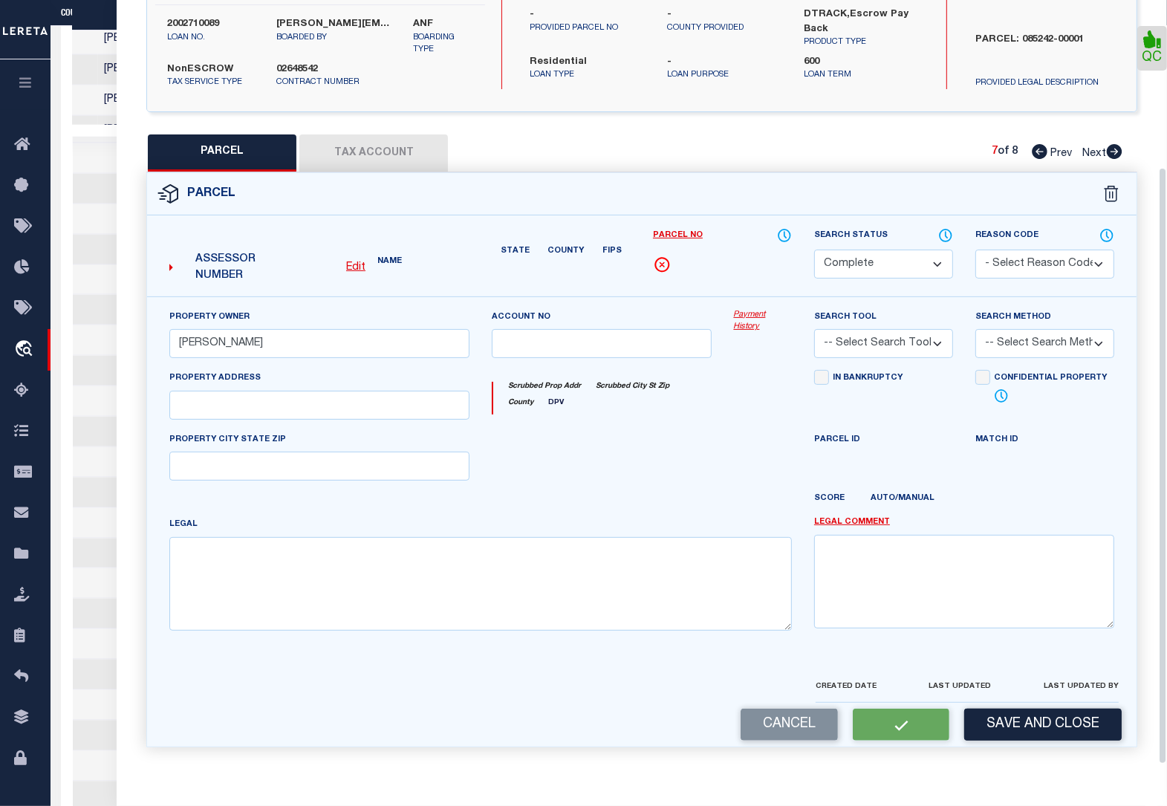
type input "[GEOGRAPHIC_DATA] [GEOGRAPHIC_DATA] 32218"
type textarea "1 58-92 08-1S-26E .14 2 NORTH CAMPUS 3 LOT 57"
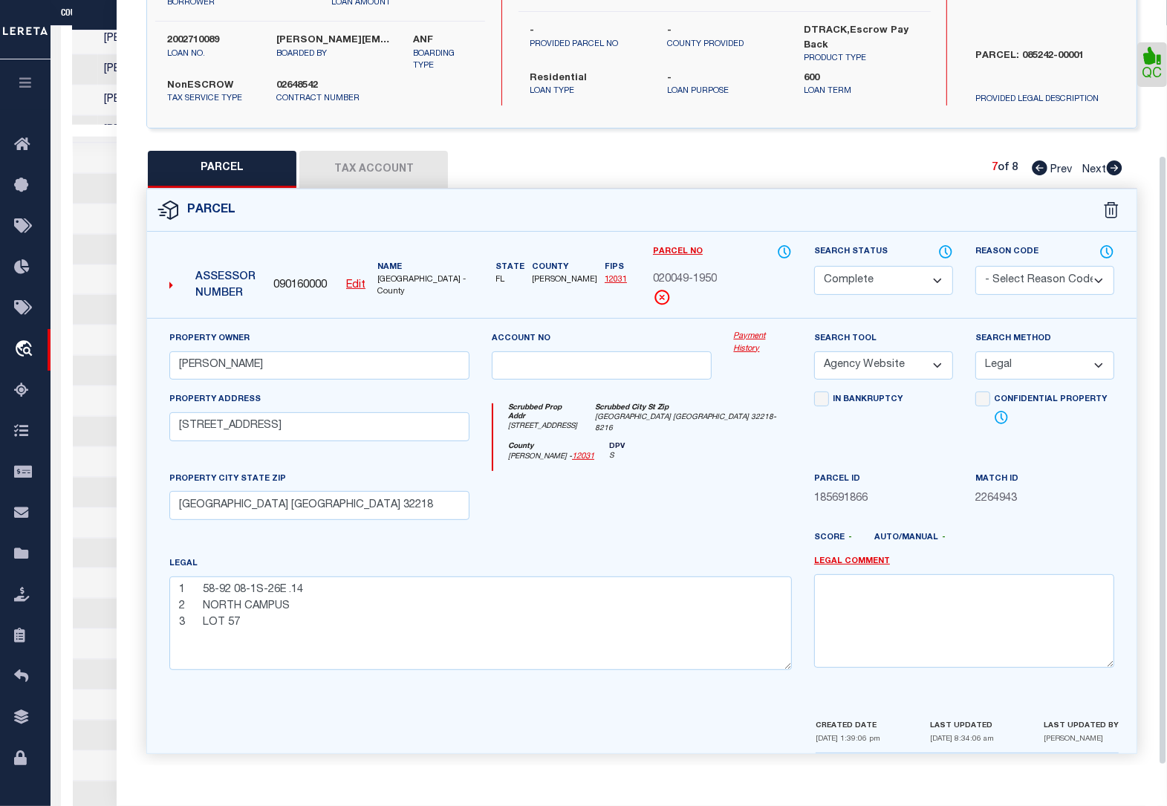
scroll to position [0, 488]
click at [380, 169] on button "Tax Account" at bounding box center [373, 169] width 149 height 37
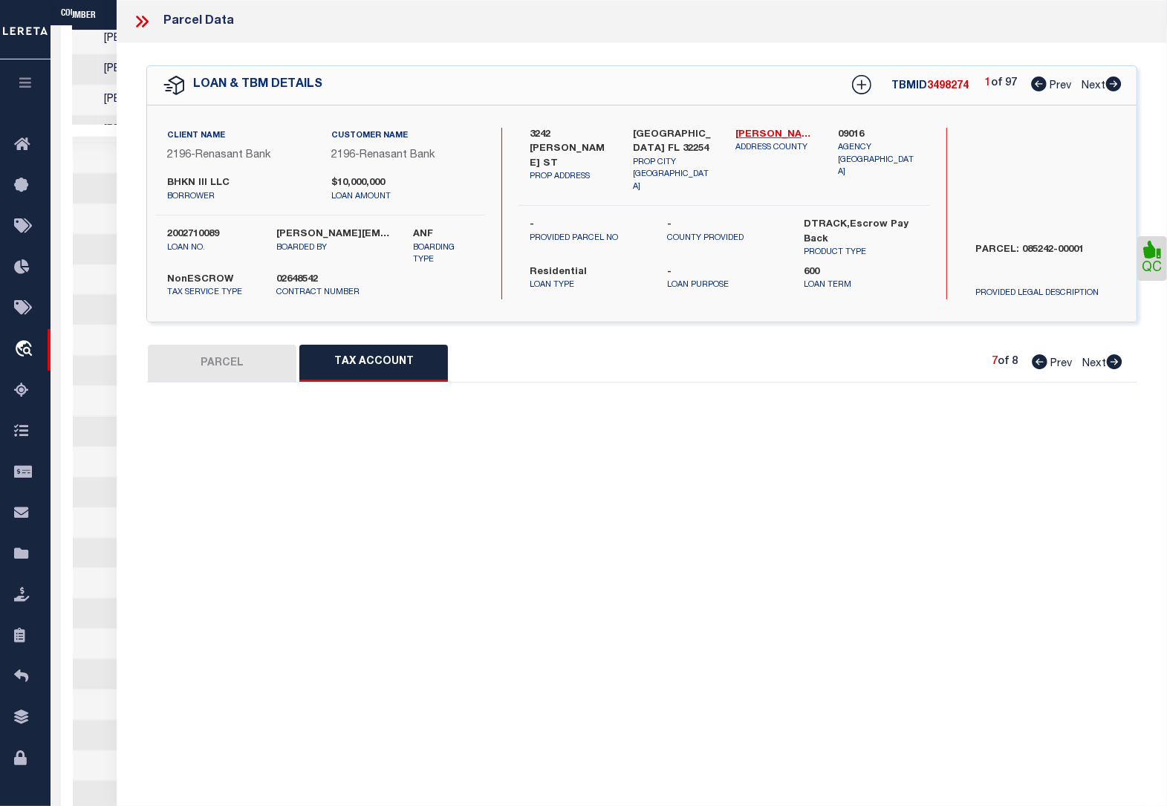
scroll to position [0, 0]
select select "100"
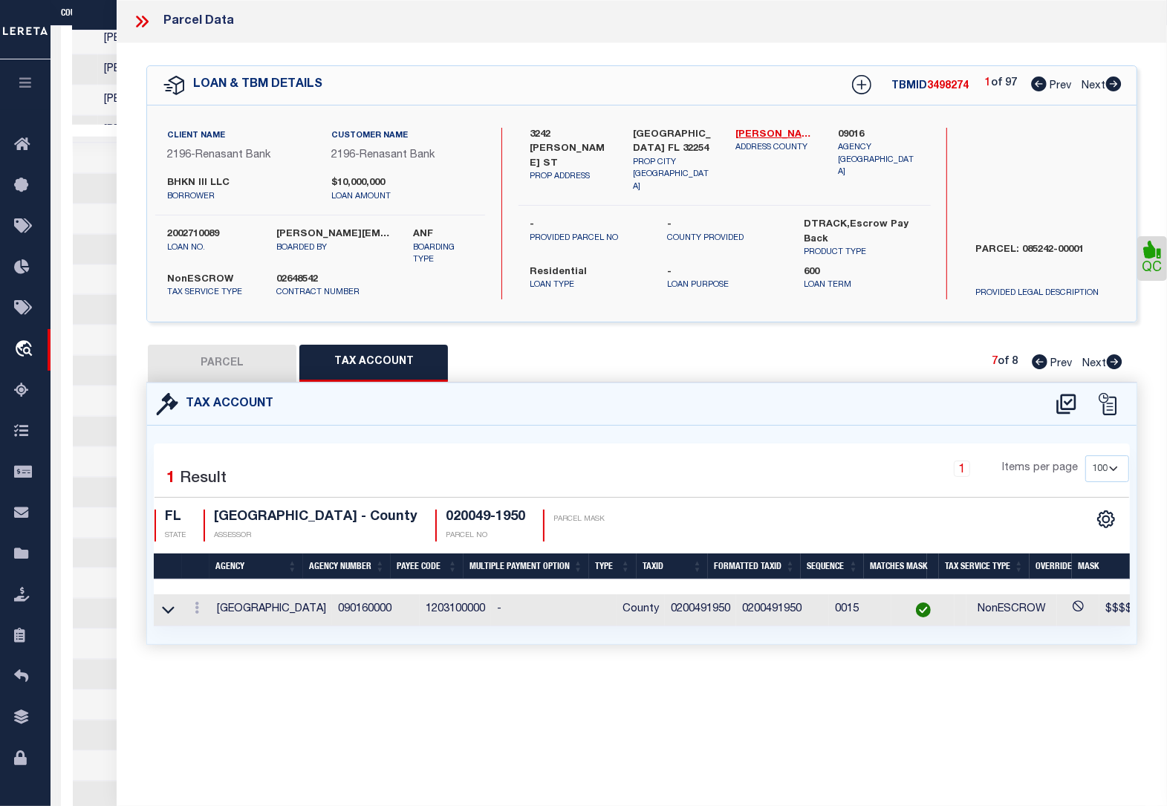
click at [247, 368] on button "PARCEL" at bounding box center [222, 363] width 149 height 37
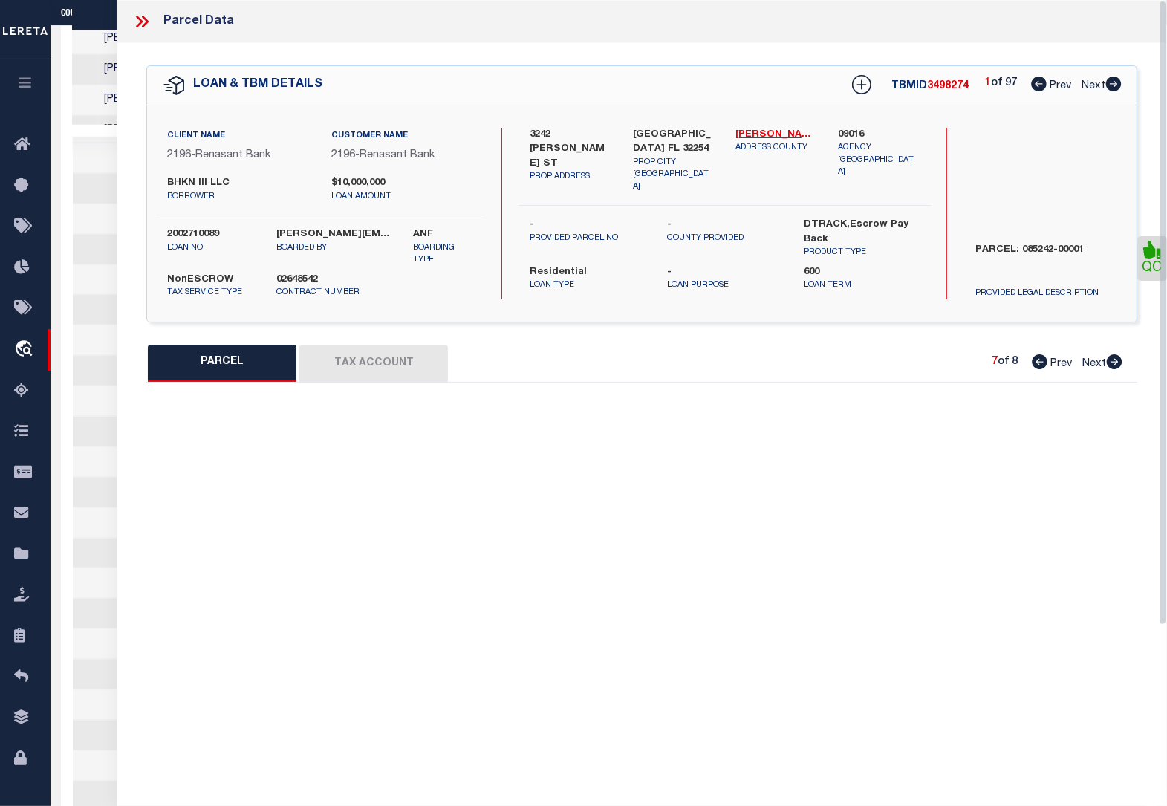
select select "AS"
select select
checkbox input "false"
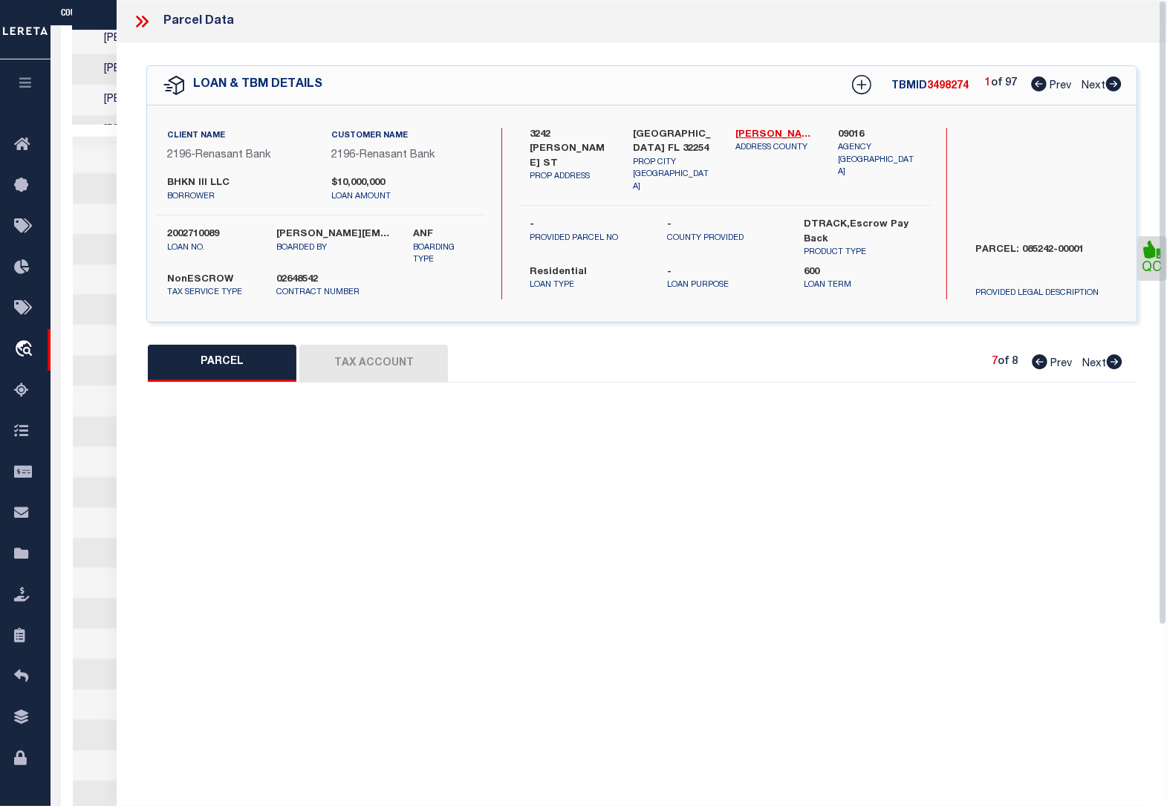
select select "CP"
type input "RAWLS CYNTHIA"
select select "AGW"
select select "LEG"
type input "10927 CAMPUS HEIGHTS LN"
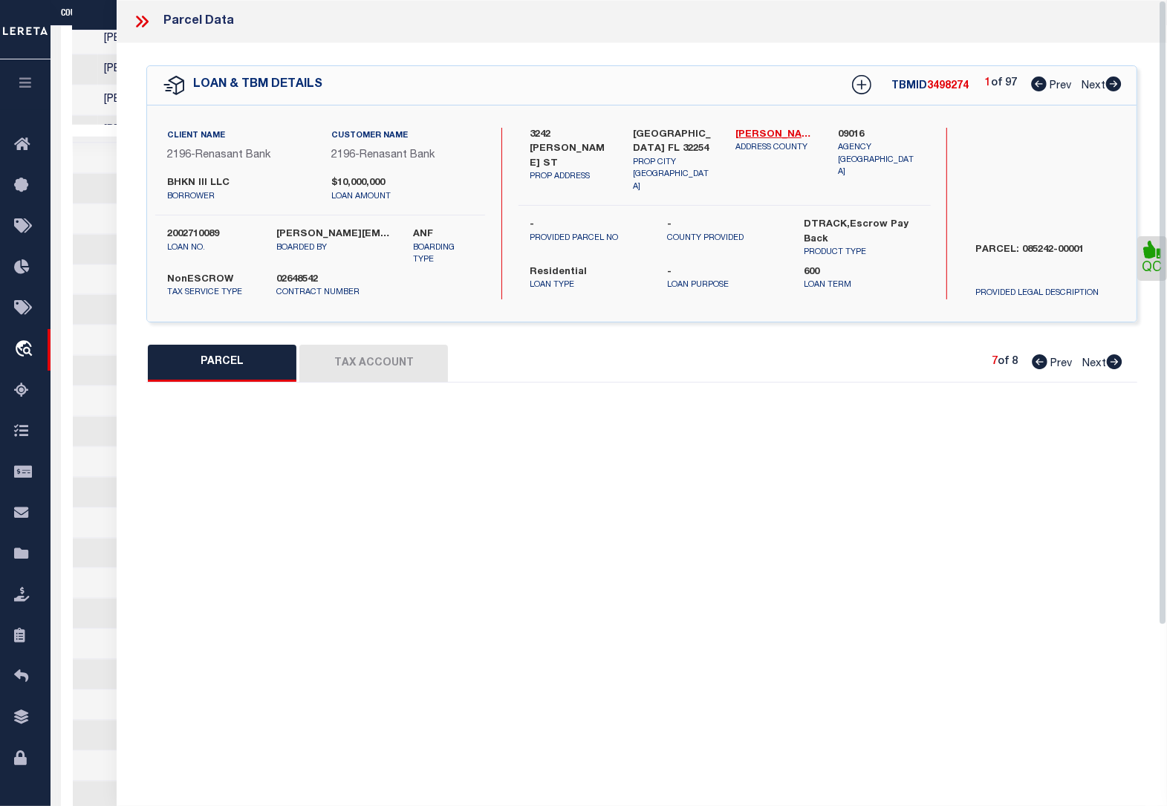
type input "[GEOGRAPHIC_DATA] [GEOGRAPHIC_DATA] 32218"
type textarea "1 58-92 08-1S-26E .14 2 NORTH CAMPUS 3 LOT 57"
click at [1117, 362] on icon at bounding box center [1114, 361] width 16 height 15
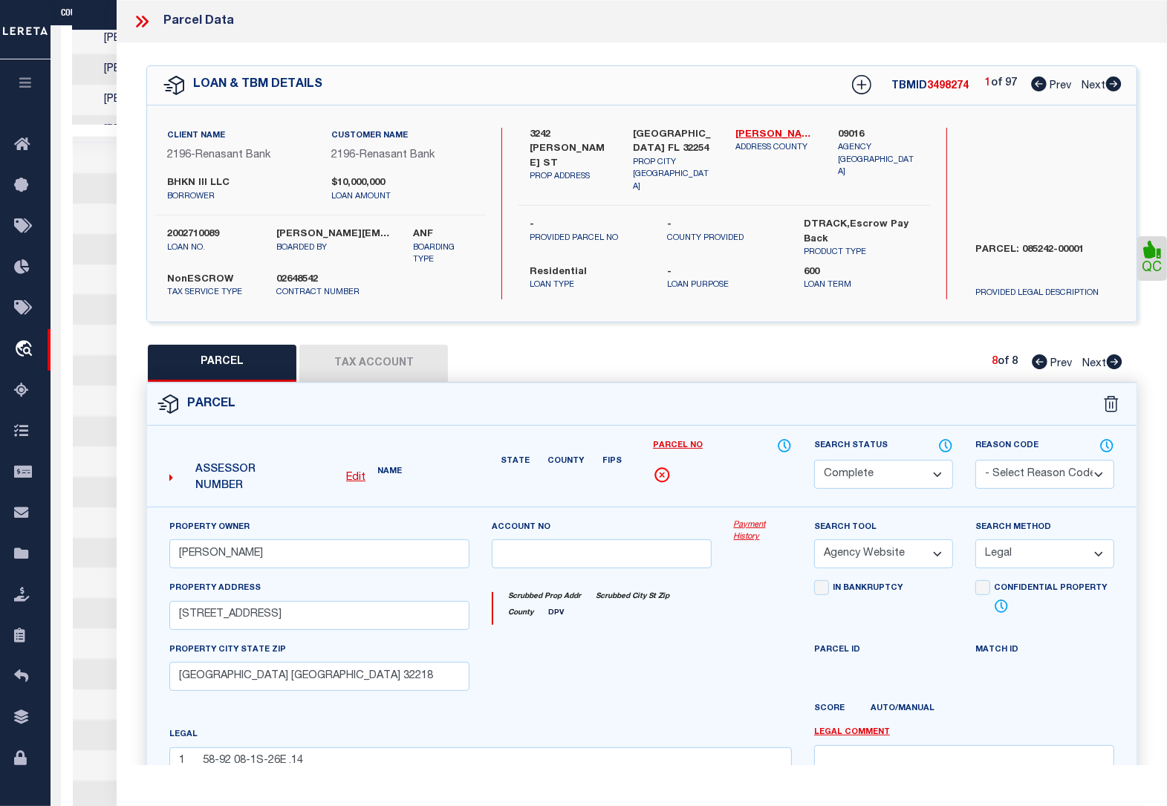
select select "AS"
select select
checkbox input "false"
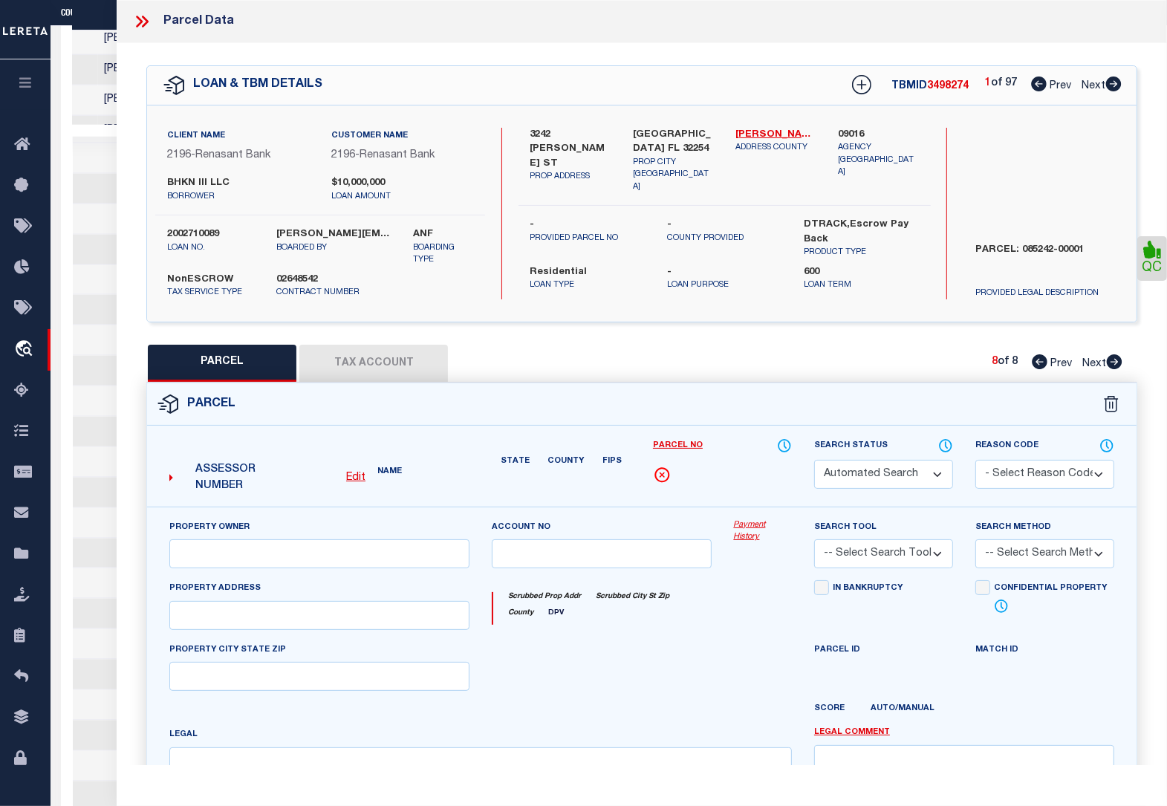
select select "QC"
type input "SRF WORKFORCE OWNER 2 LLC"
select select "AGW"
select select "LEG"
type input "1201 W 27TH ST"
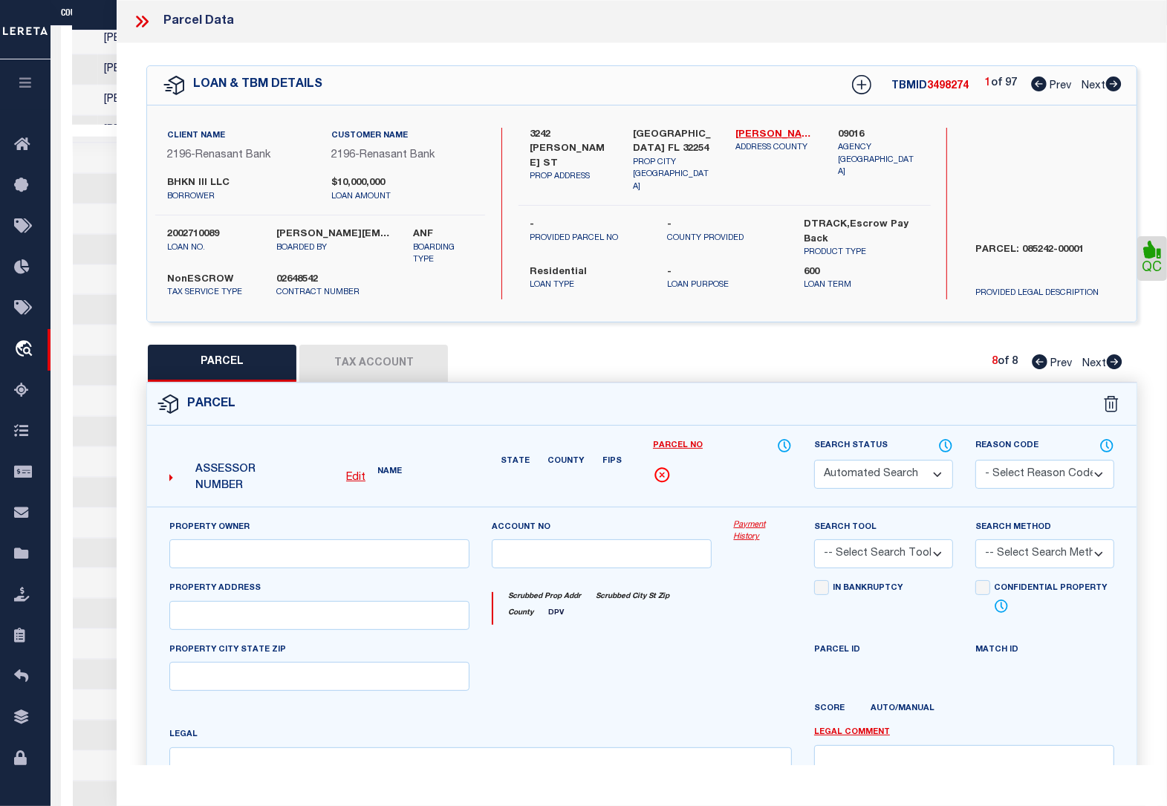
type input "Jacksonville FL 32209"
type textarea "1 3-32 55-2S-26E 2 SPEEDWAY PARK 3 LOT 14 BLK 18"
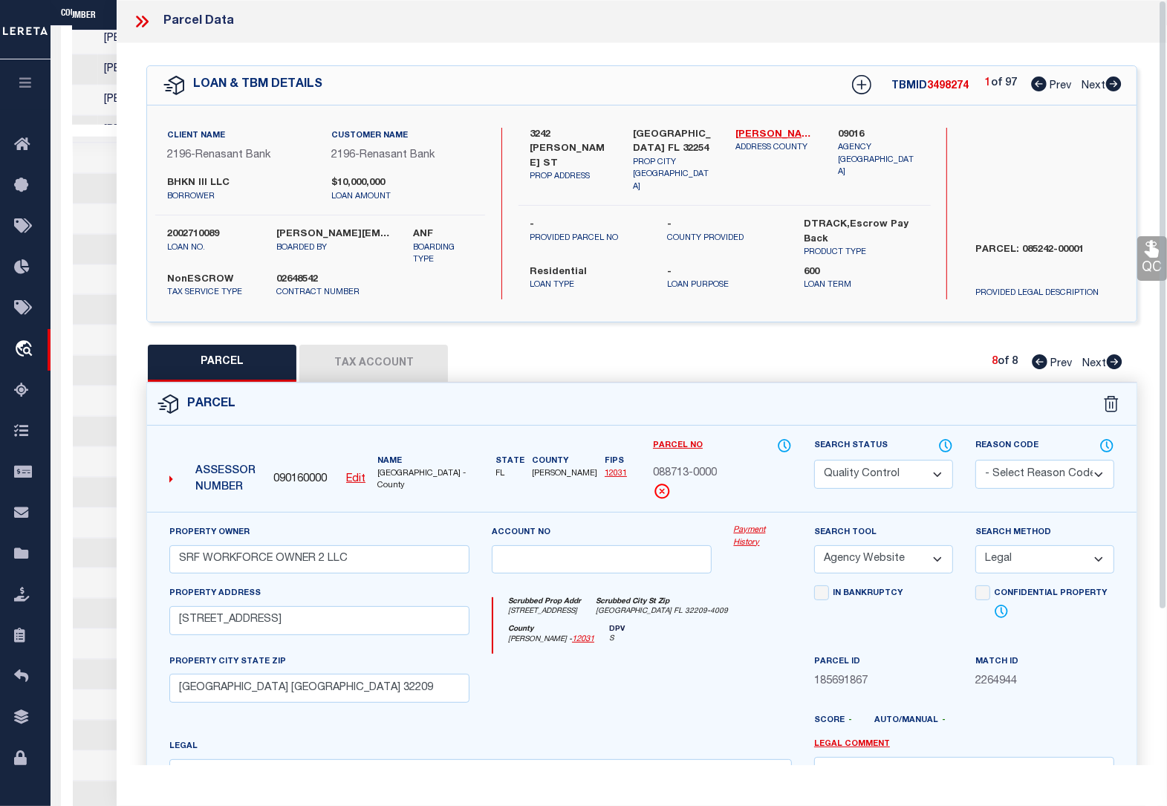
click at [349, 383] on div "Parcel Edit" at bounding box center [641, 660] width 991 height 554
click at [351, 358] on button "Tax Account" at bounding box center [373, 363] width 149 height 37
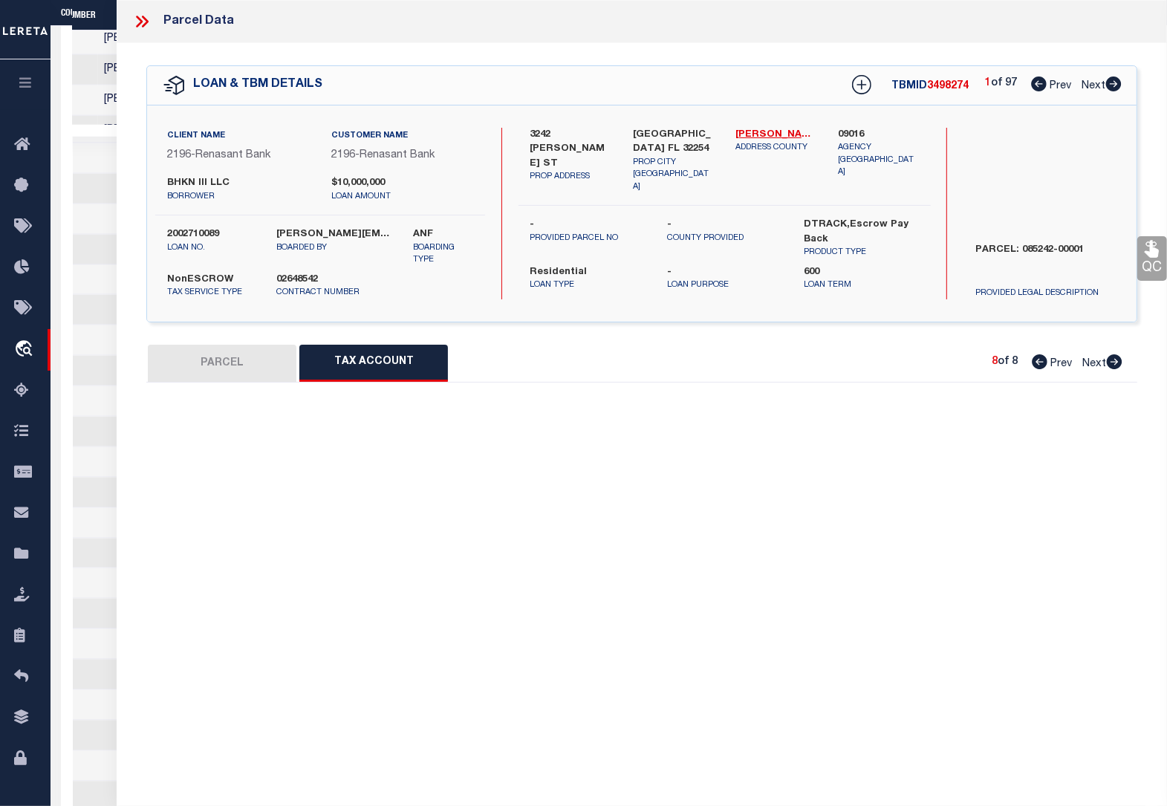
select select "100"
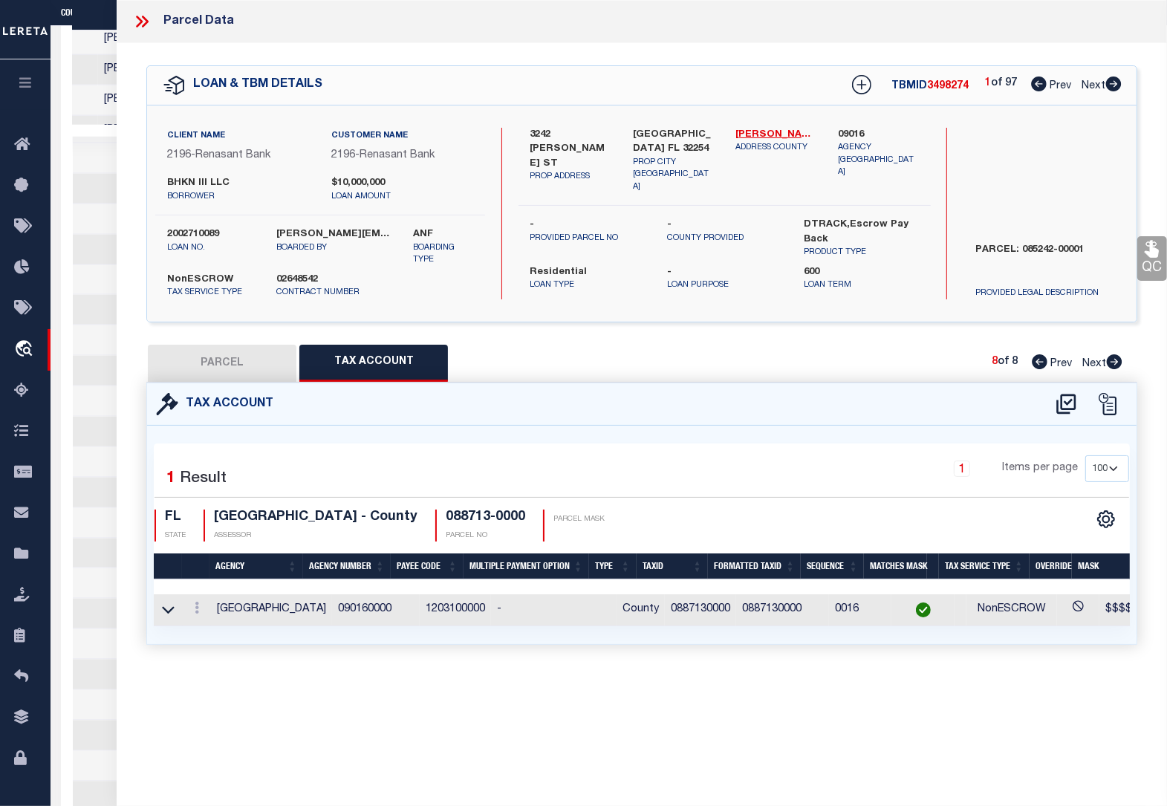
click at [247, 358] on button "PARCEL" at bounding box center [222, 363] width 149 height 37
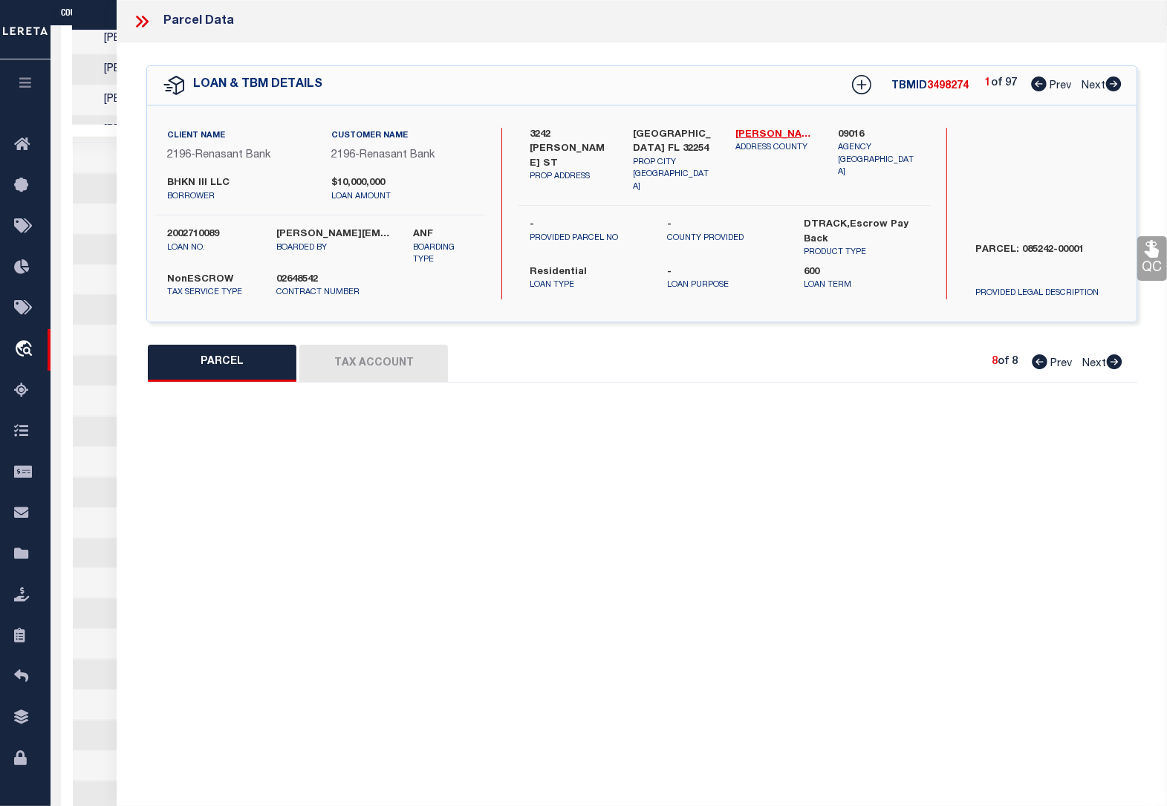
select select "AS"
select select
checkbox input "false"
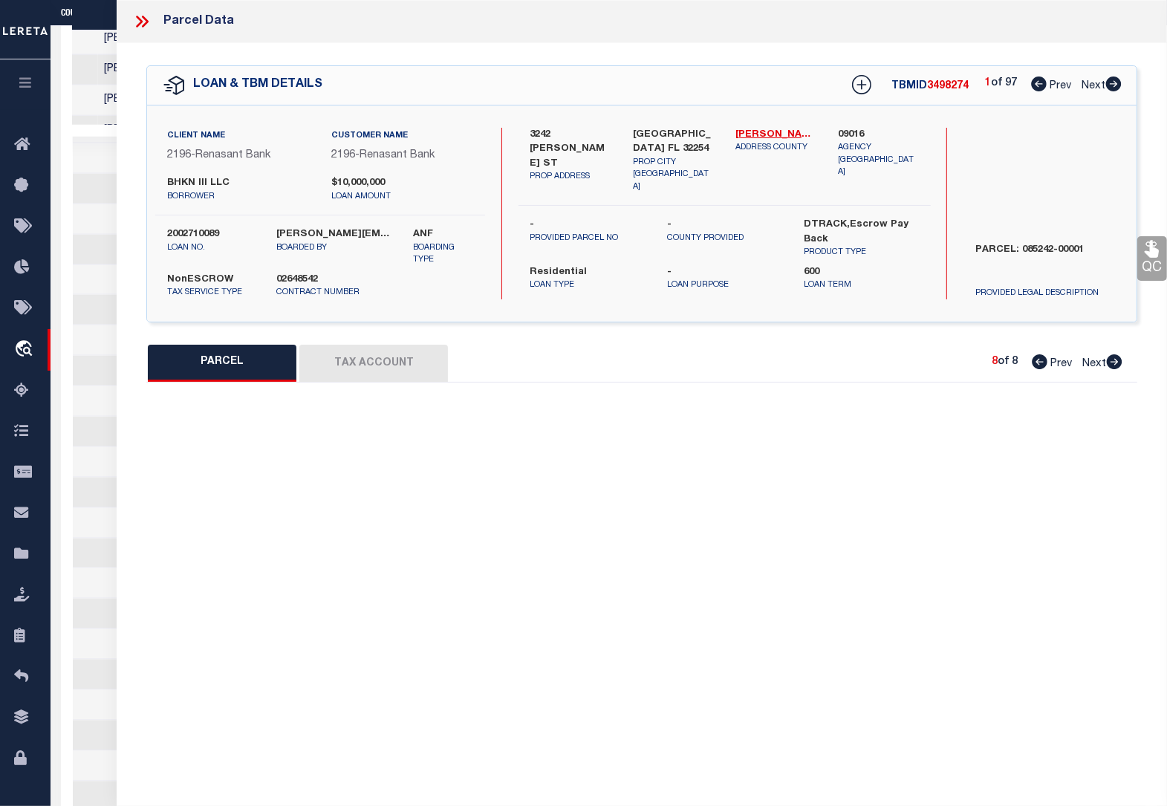
select select "QC"
type input "SRF WORKFORCE OWNER 2 LLC"
select select "AGW"
select select "LEG"
type input "1201 W 27TH ST"
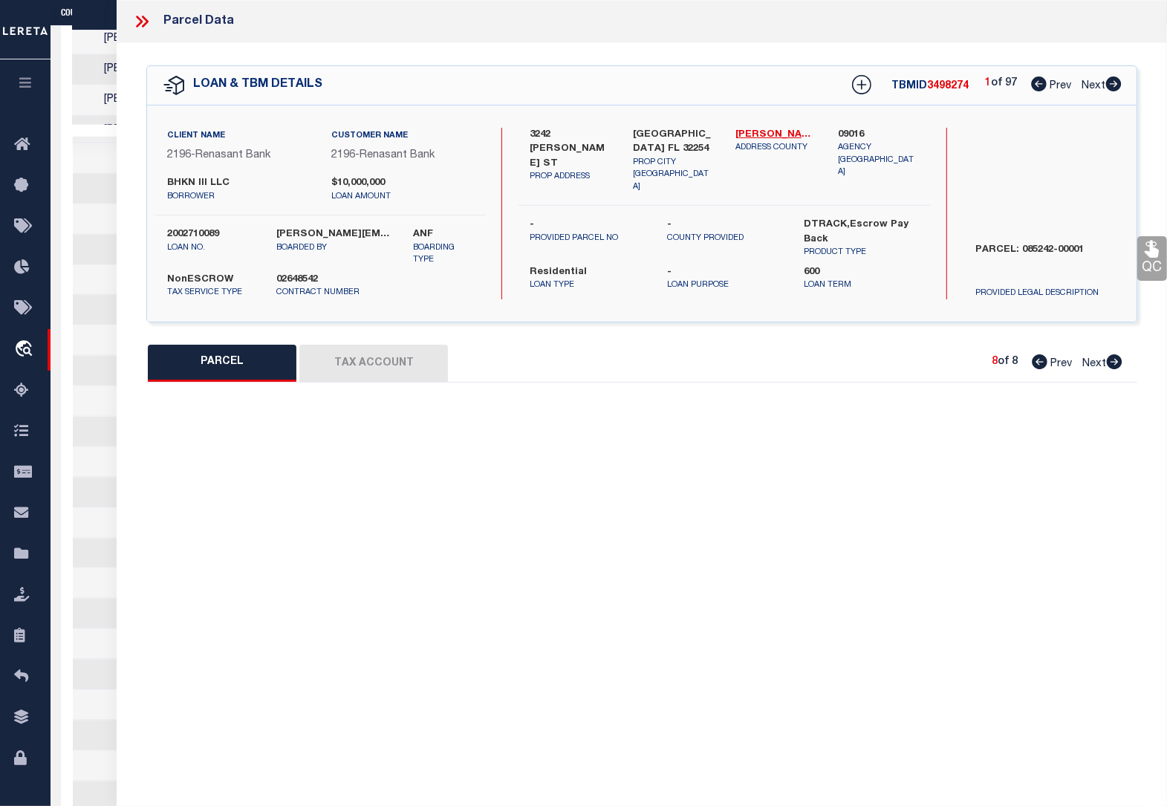
type input "Jacksonville FL 32209"
type textarea "1 3-32 55-2S-26E 2 SPEEDWAY PARK 3 LOT 14 BLK 18"
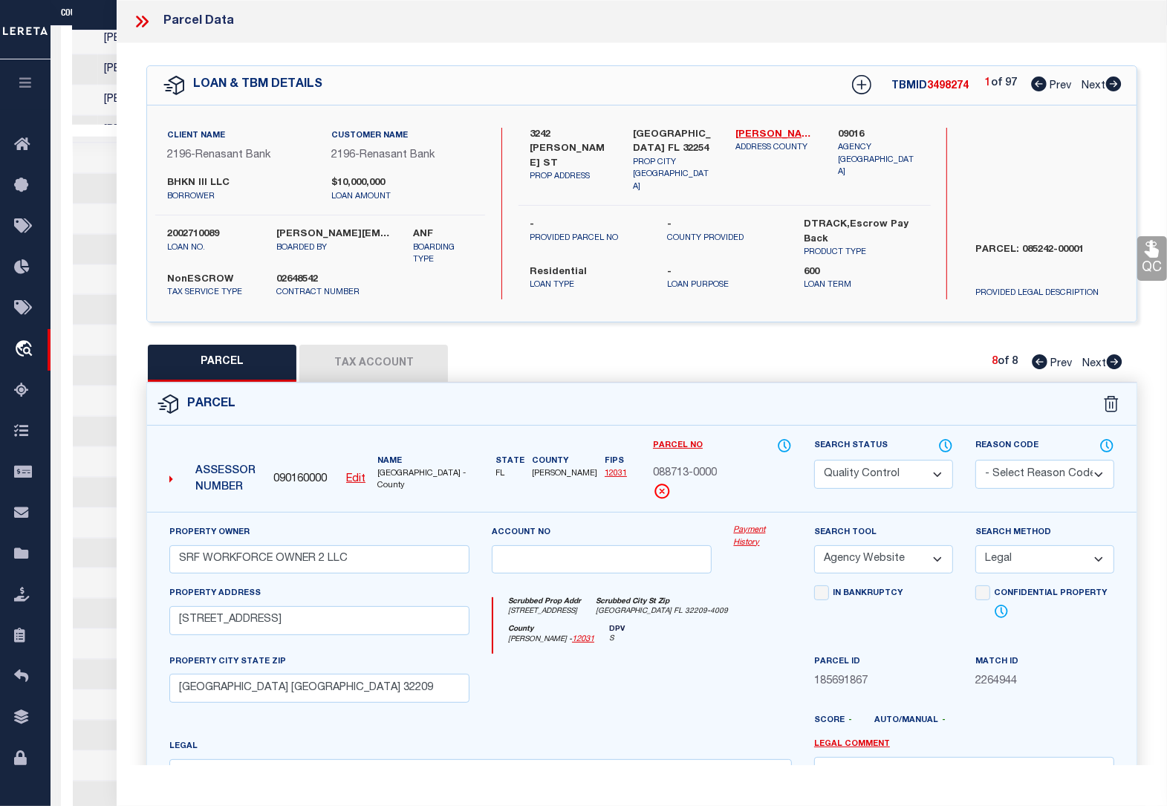
click at [1149, 259] on icon at bounding box center [1152, 248] width 19 height 19
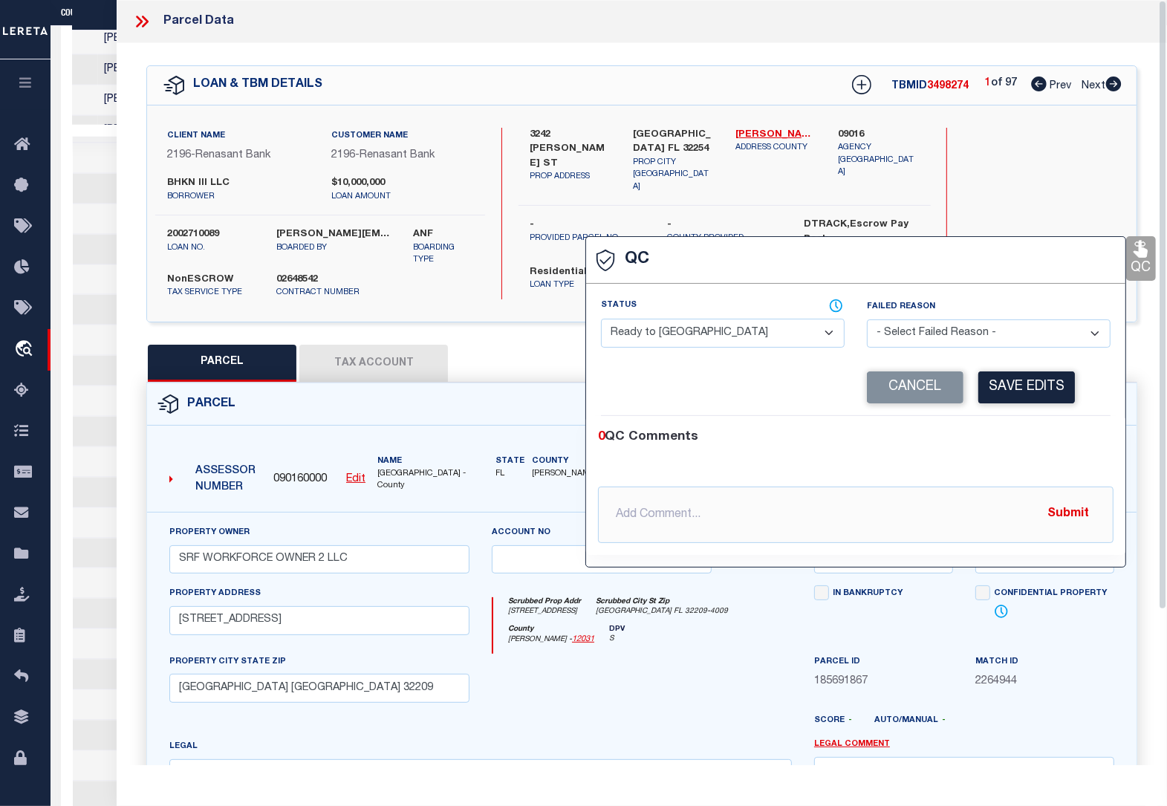
click at [688, 340] on select "- Select Status - Ready to QC Correct Incorrect" at bounding box center [723, 333] width 244 height 29
click at [989, 444] on div "0 QC Comments" at bounding box center [853, 437] width 510 height 19
click at [699, 329] on select "- Select Status - Ready to QC Correct Incorrect" at bounding box center [723, 333] width 244 height 29
select select "COR"
click at [601, 320] on select "- Select Status - Ready to QC Correct Incorrect" at bounding box center [723, 333] width 244 height 29
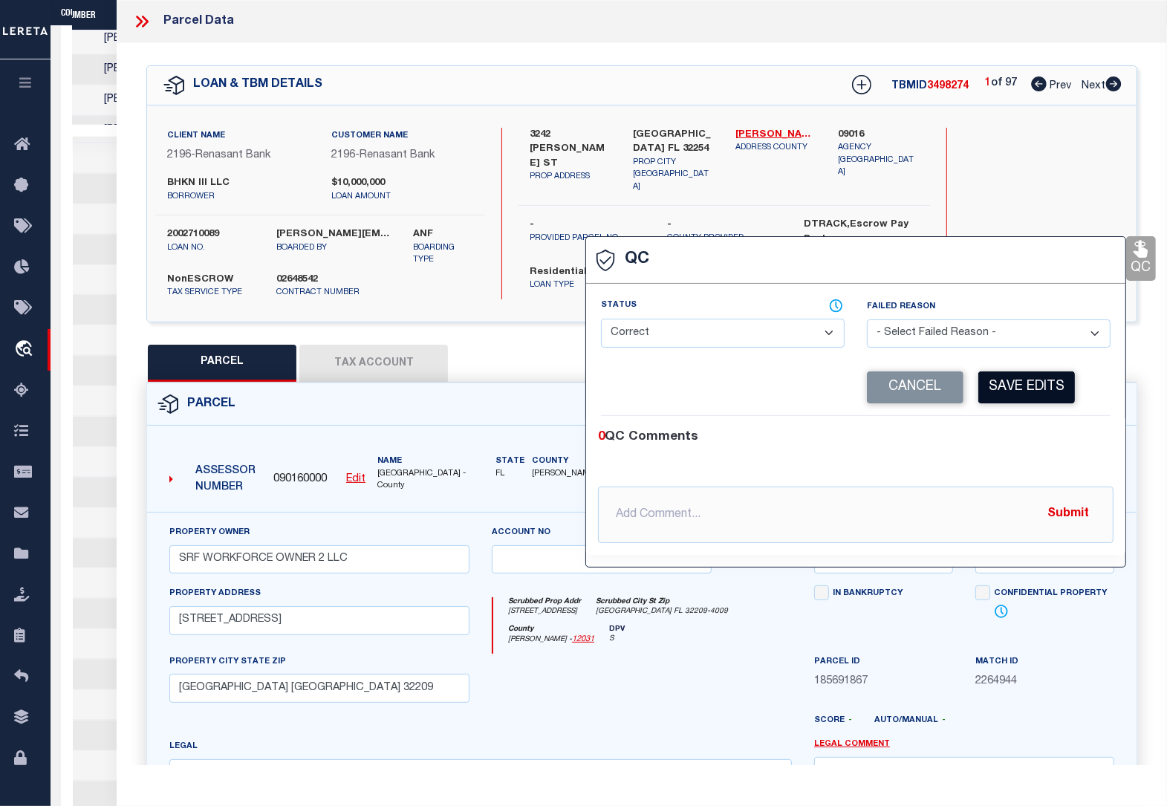
click at [1044, 385] on button "Save Edits" at bounding box center [1026, 387] width 97 height 32
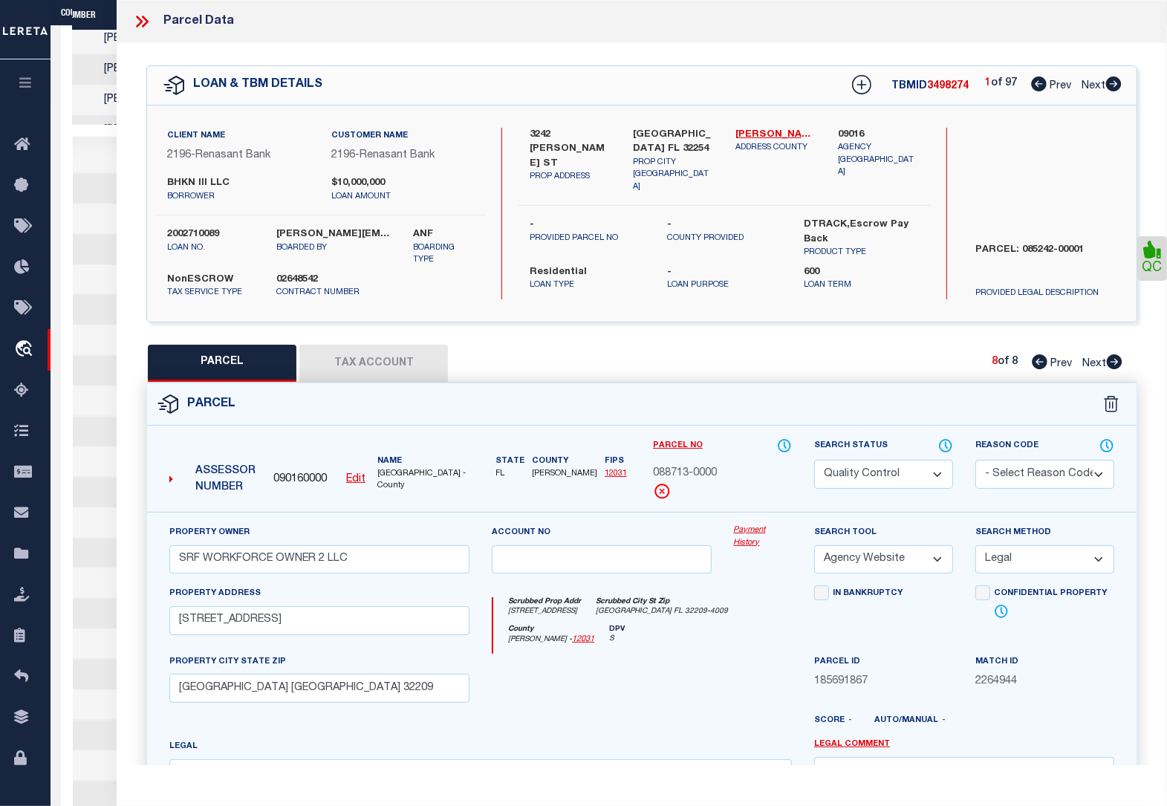
click at [896, 474] on select "Automated Search Bad Parcel Complete Duplicate Parcel High Dollar Reporting In …" at bounding box center [883, 474] width 139 height 29
click at [814, 460] on select "Automated Search Bad Parcel Complete Duplicate Parcel High Dollar Reporting In …" at bounding box center [883, 474] width 139 height 29
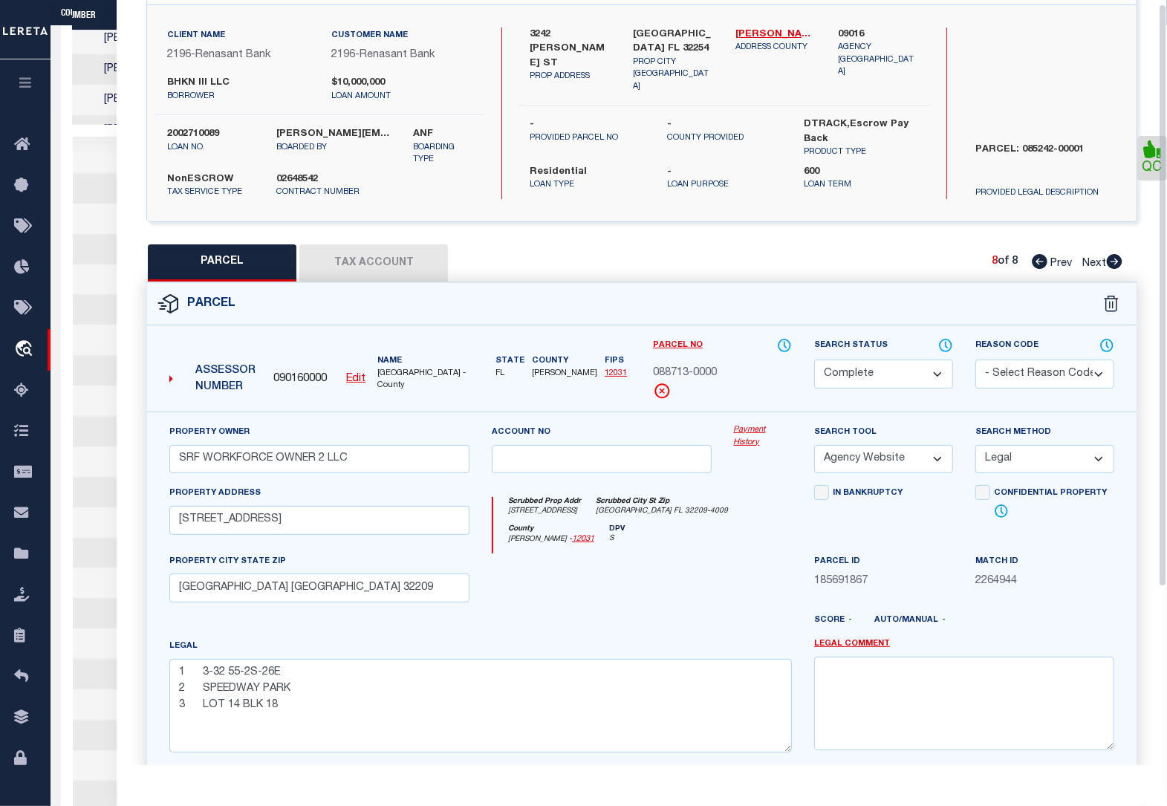
scroll to position [238, 0]
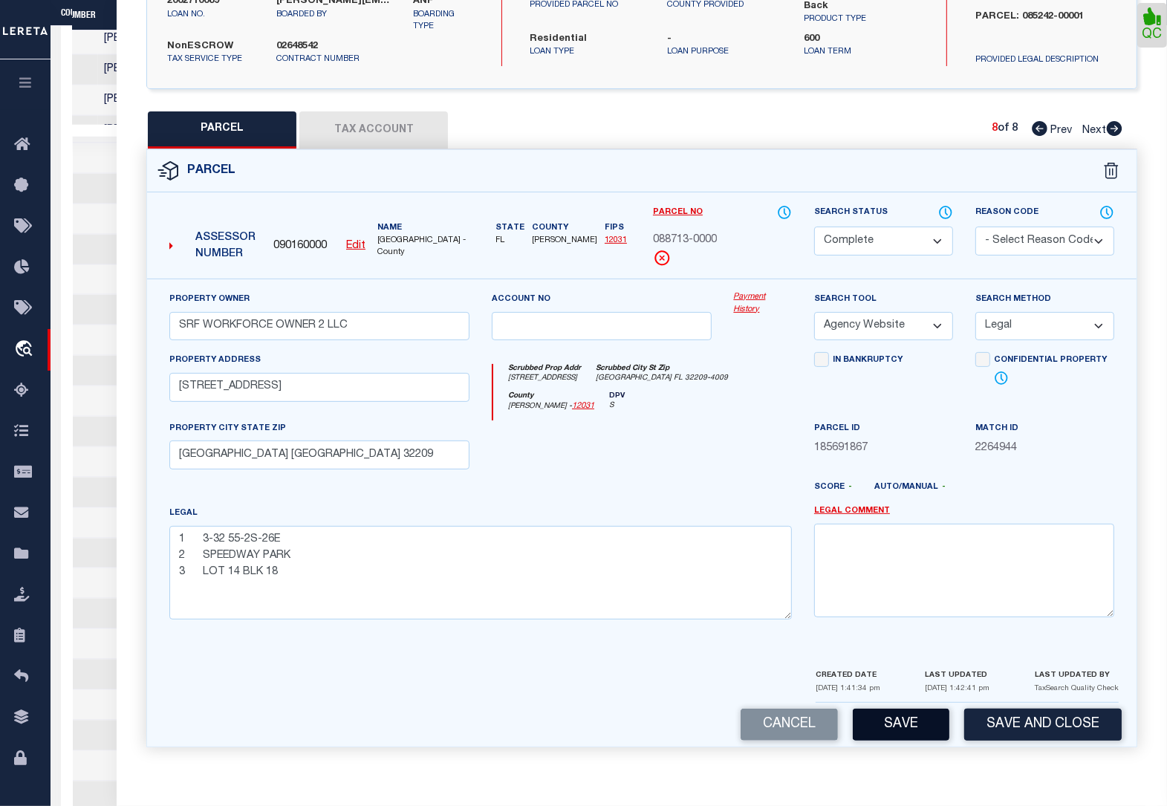
click at [926, 733] on button "Save" at bounding box center [901, 725] width 97 height 32
select select "AS"
select select
checkbox input "false"
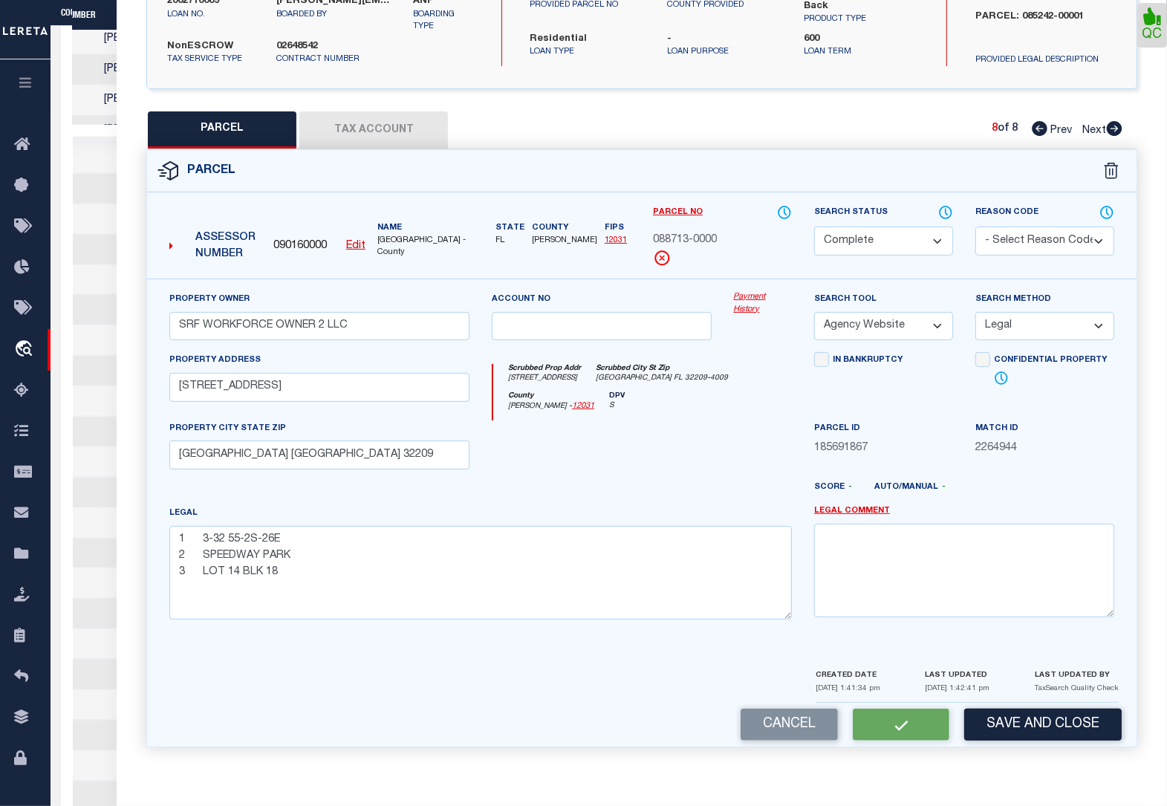
checkbox input "false"
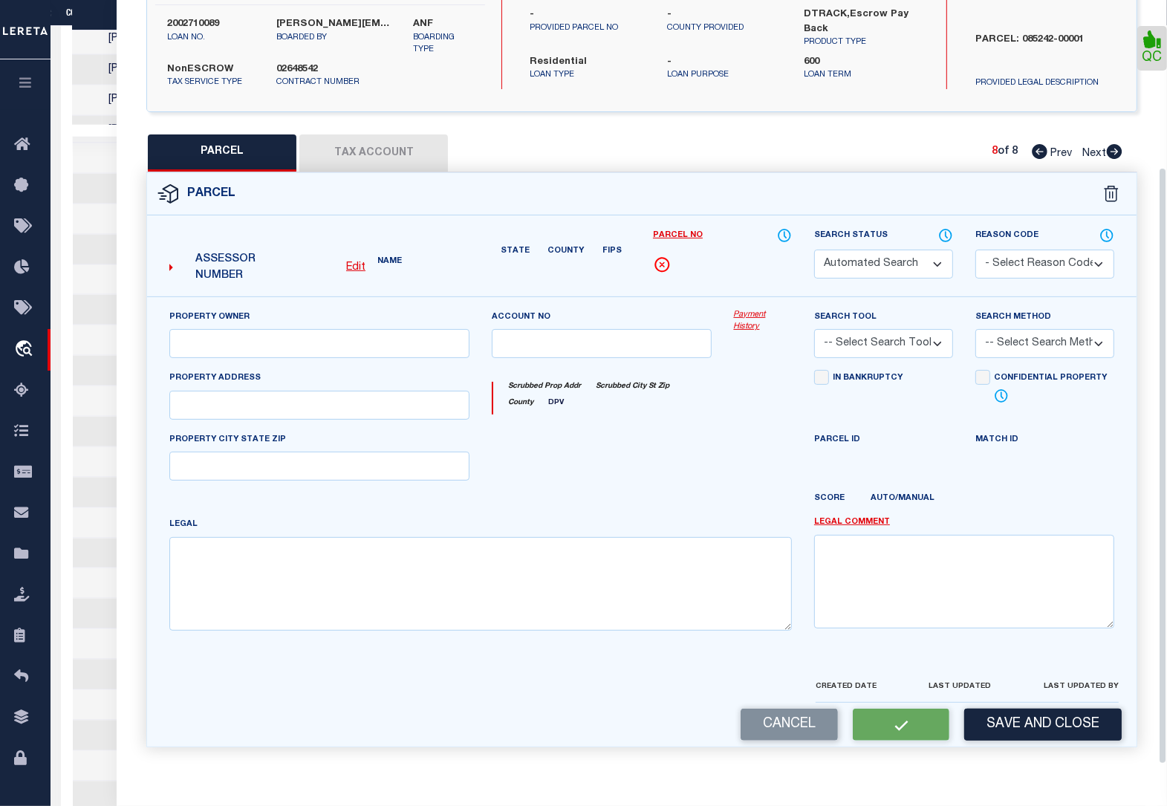
select select "CP"
type input "SRF WORKFORCE OWNER 2 LLC"
select select "AGW"
select select "LEG"
type input "1201 W 27TH ST"
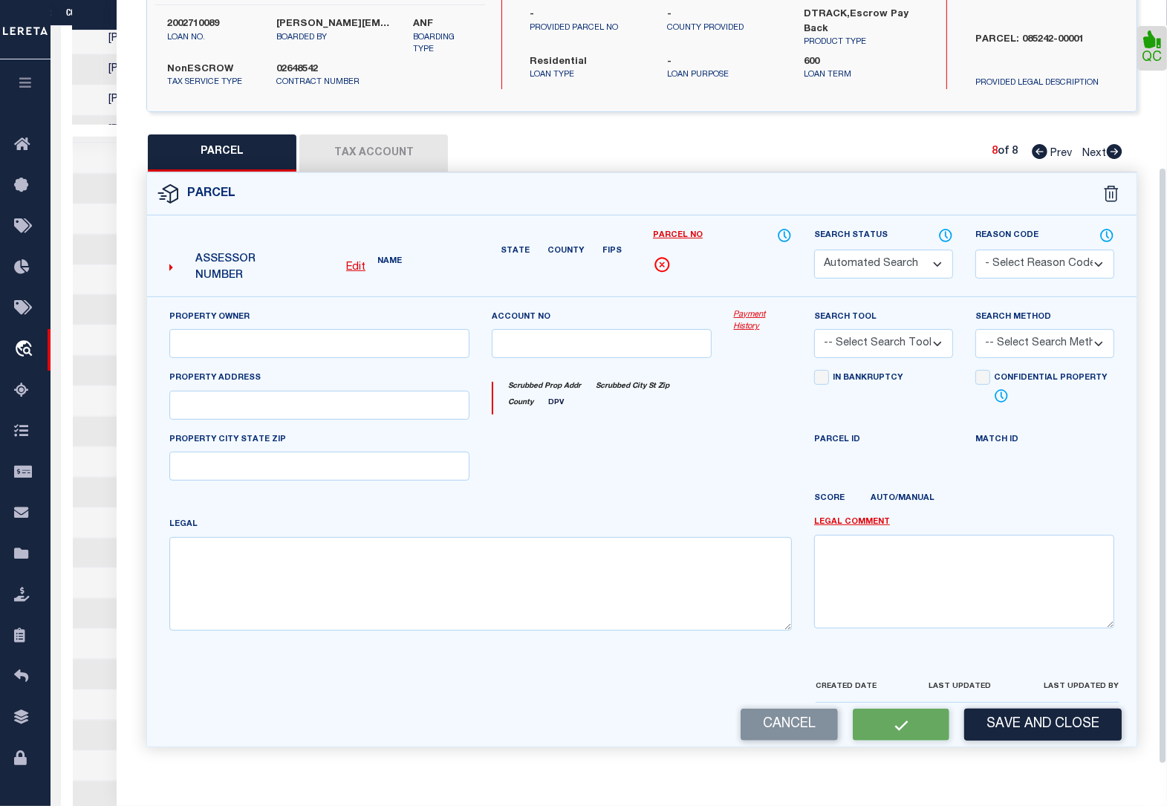
type input "Jacksonville FL 32209"
type textarea "1 3-32 55-2S-26E 2 SPEEDWAY PARK 3 LOT 14 BLK 18"
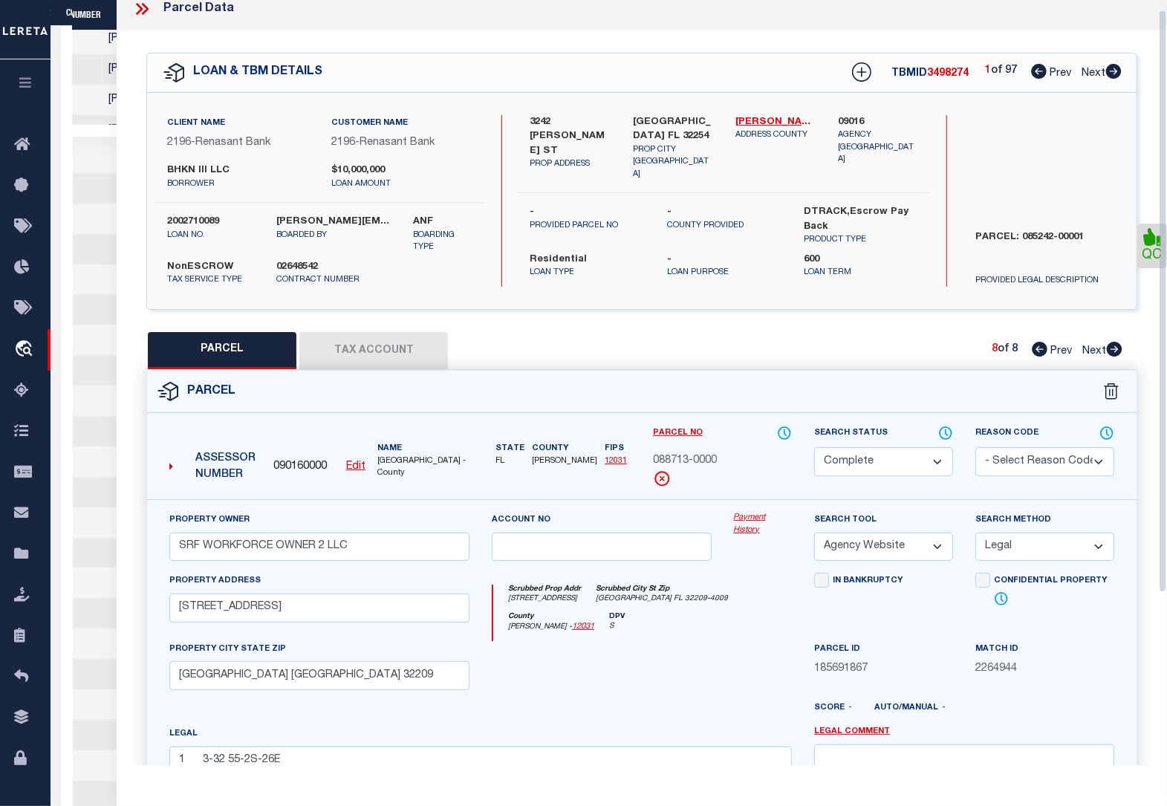
scroll to position [0, 0]
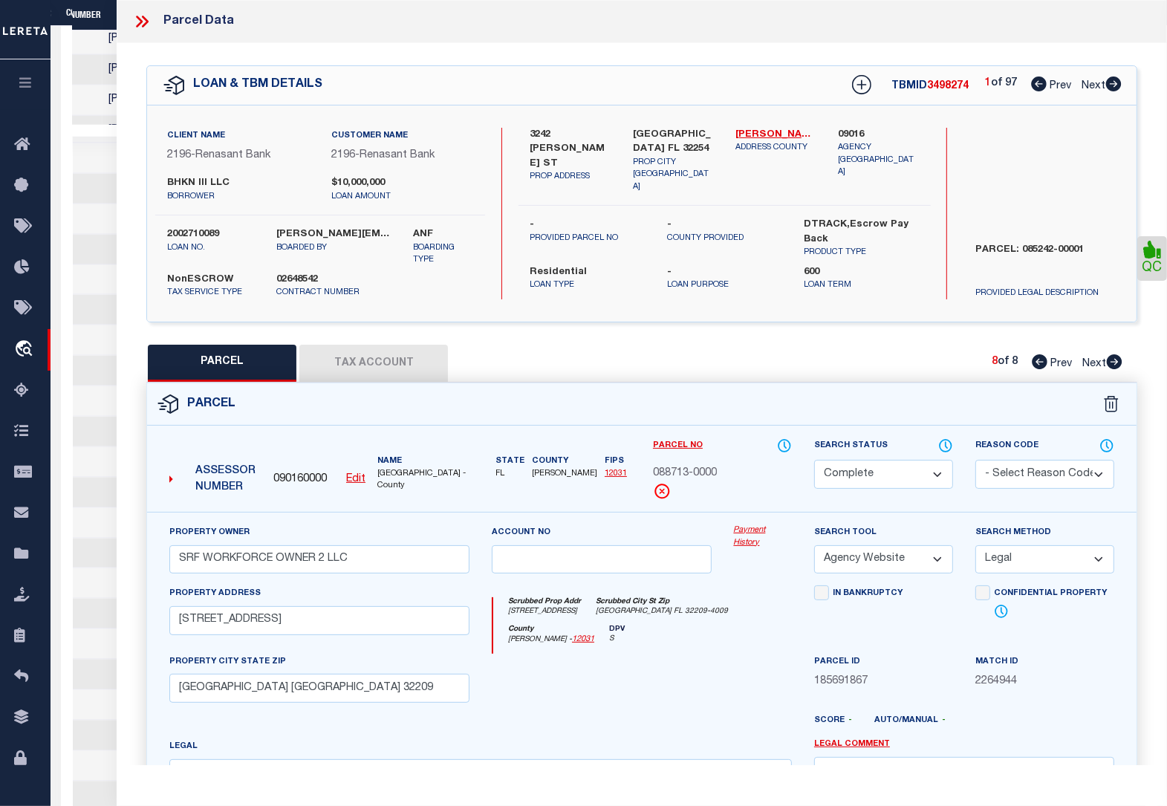
click at [142, 21] on icon at bounding box center [139, 22] width 7 height 12
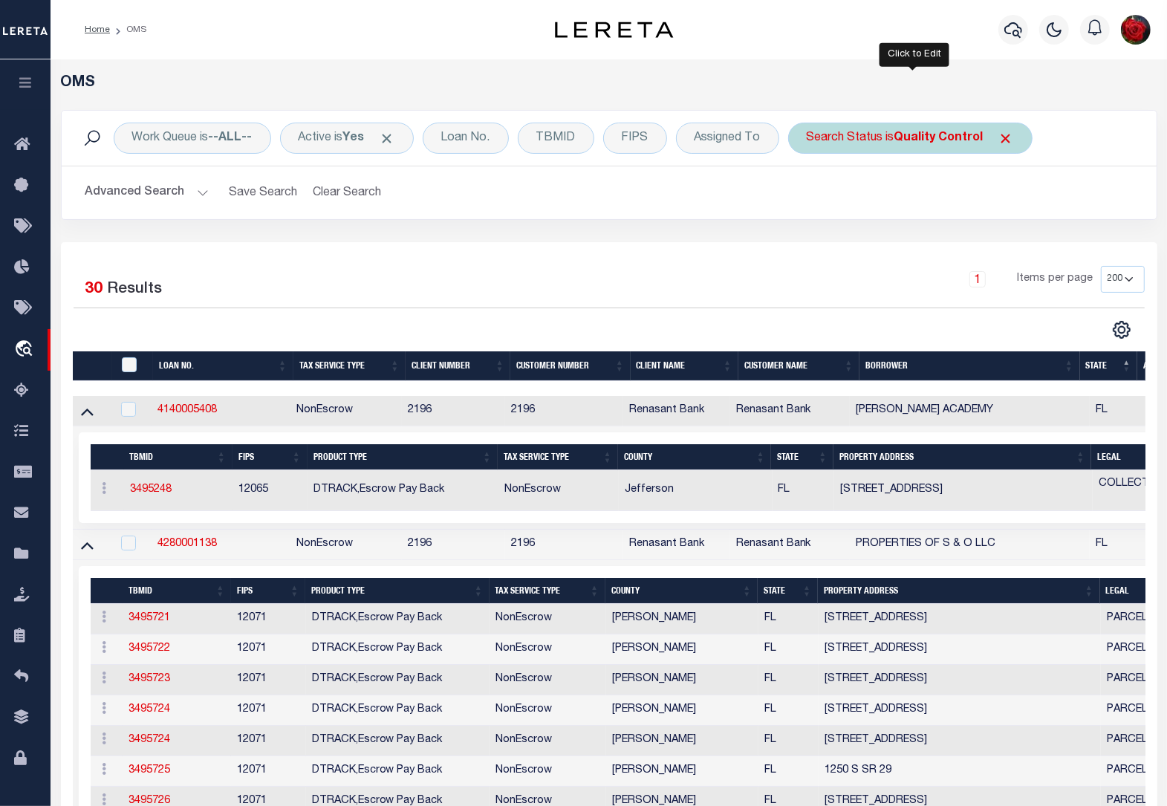
click at [963, 136] on b "Quality Control" at bounding box center [939, 138] width 89 height 12
select select "QC"
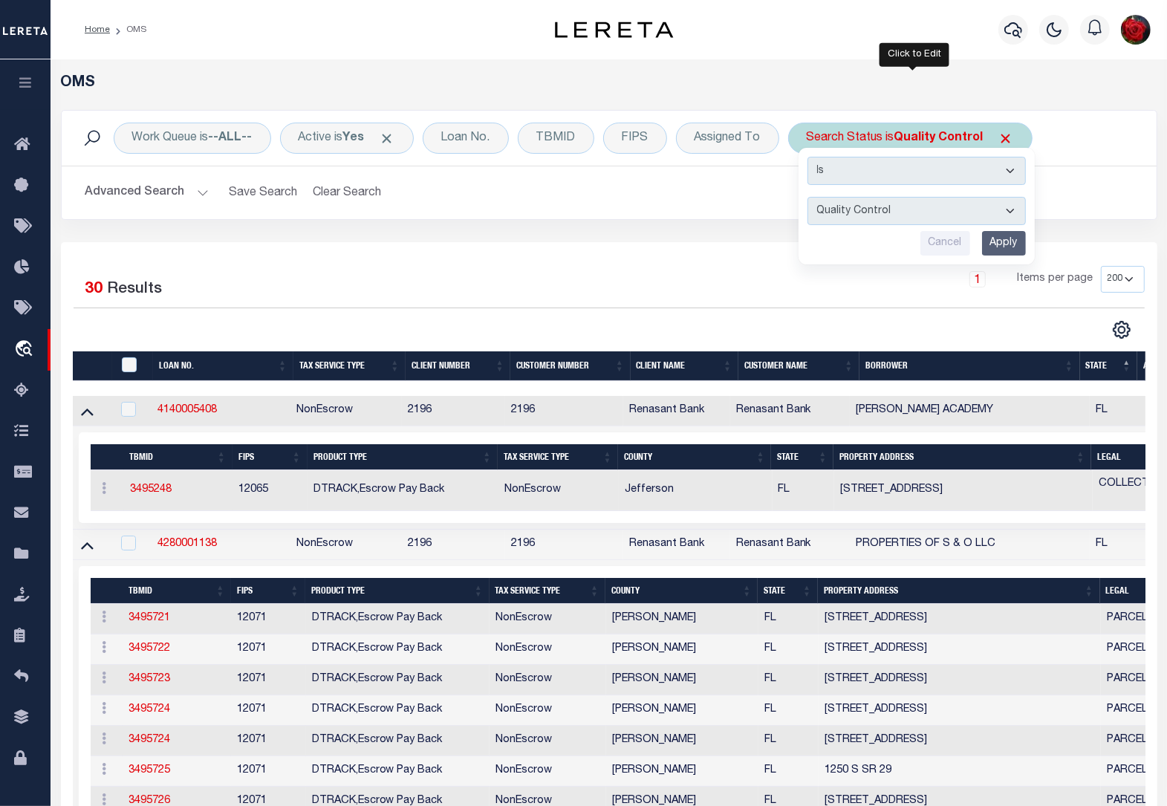
click at [1010, 243] on input "Apply" at bounding box center [1004, 243] width 44 height 25
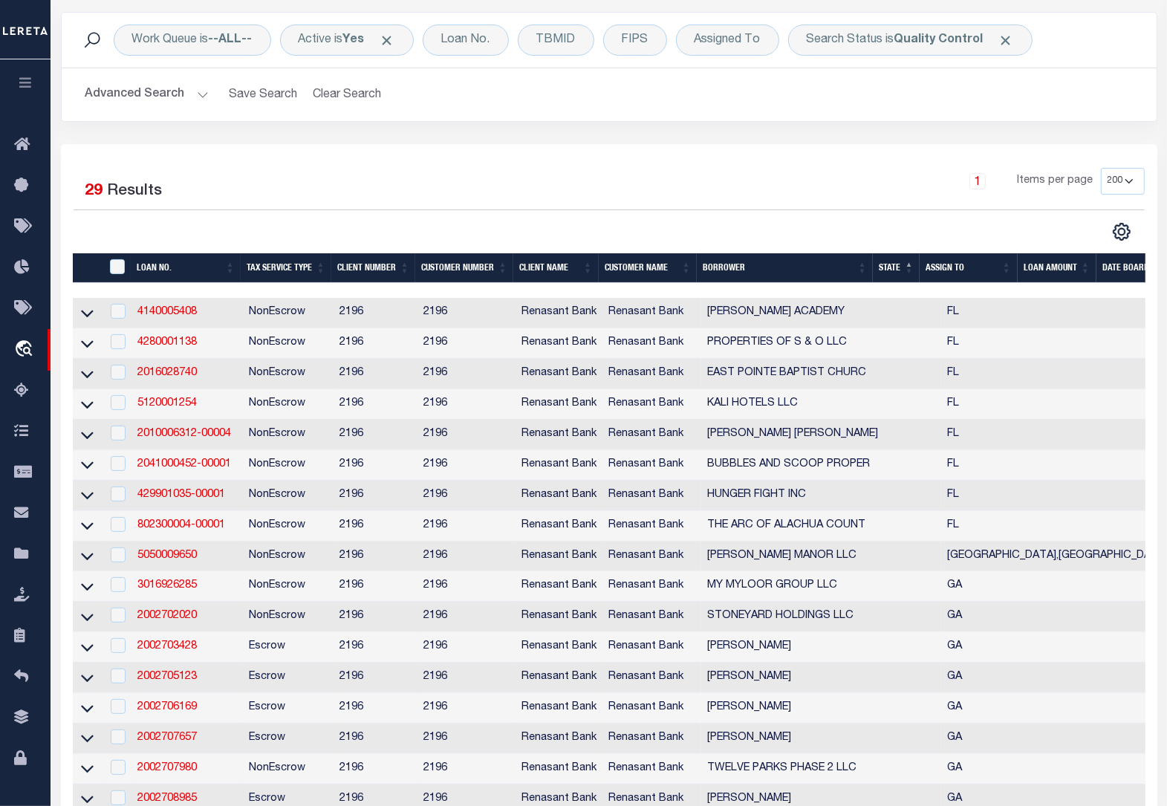
scroll to position [186, 0]
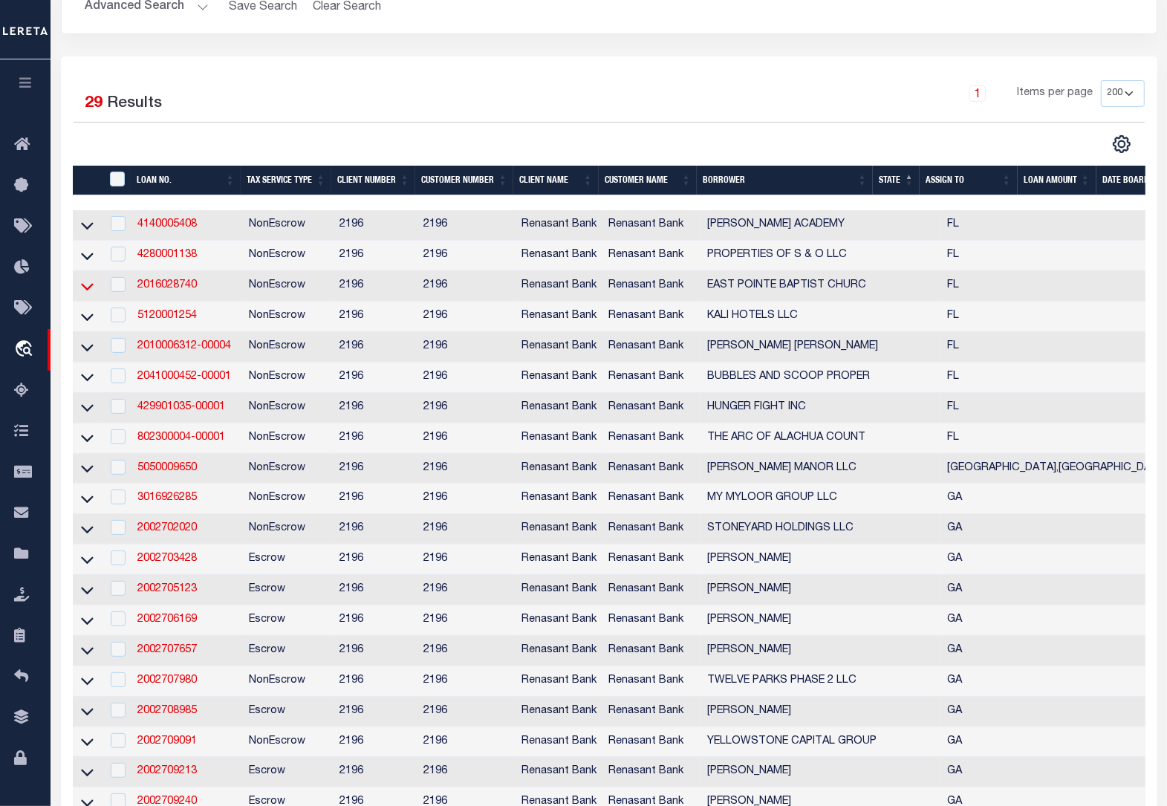
click at [81, 292] on icon at bounding box center [87, 287] width 13 height 16
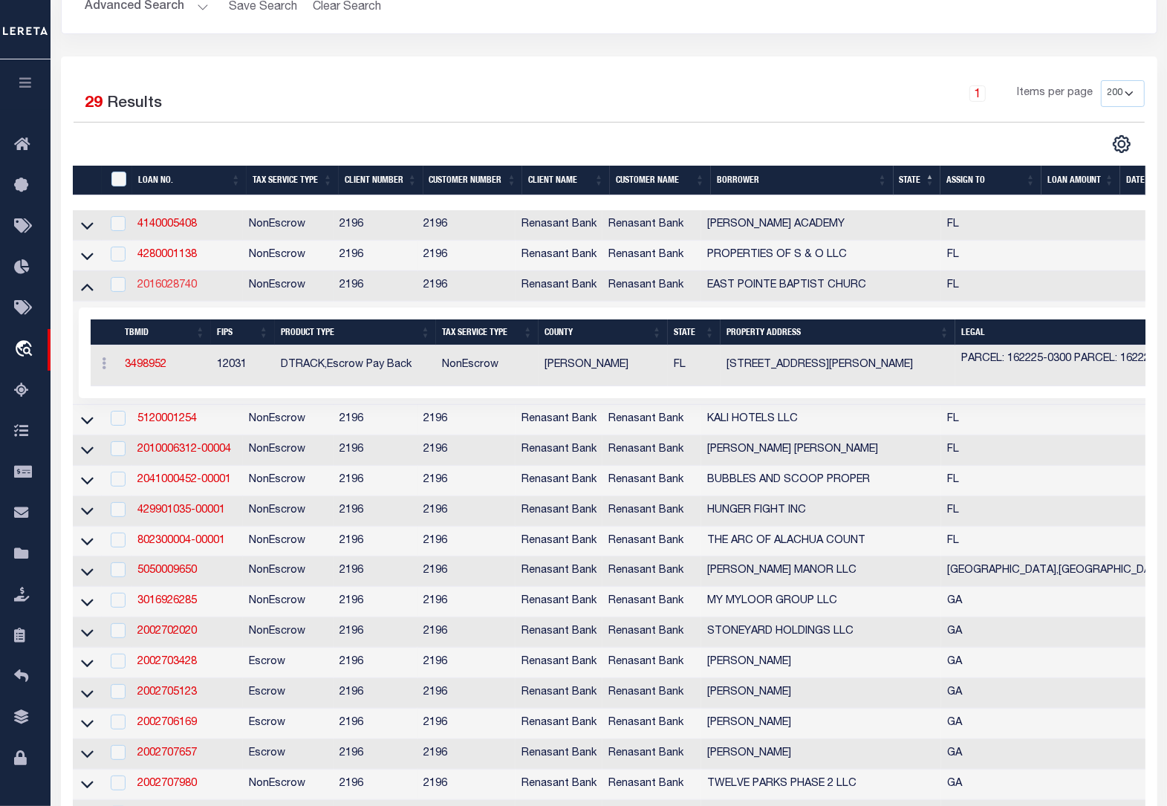
click at [169, 290] on link "2016028740" at bounding box center [166, 285] width 59 height 10
type input "2016028740"
type input "EAST POINTE BAPTIST CHURC"
select select
select select "10"
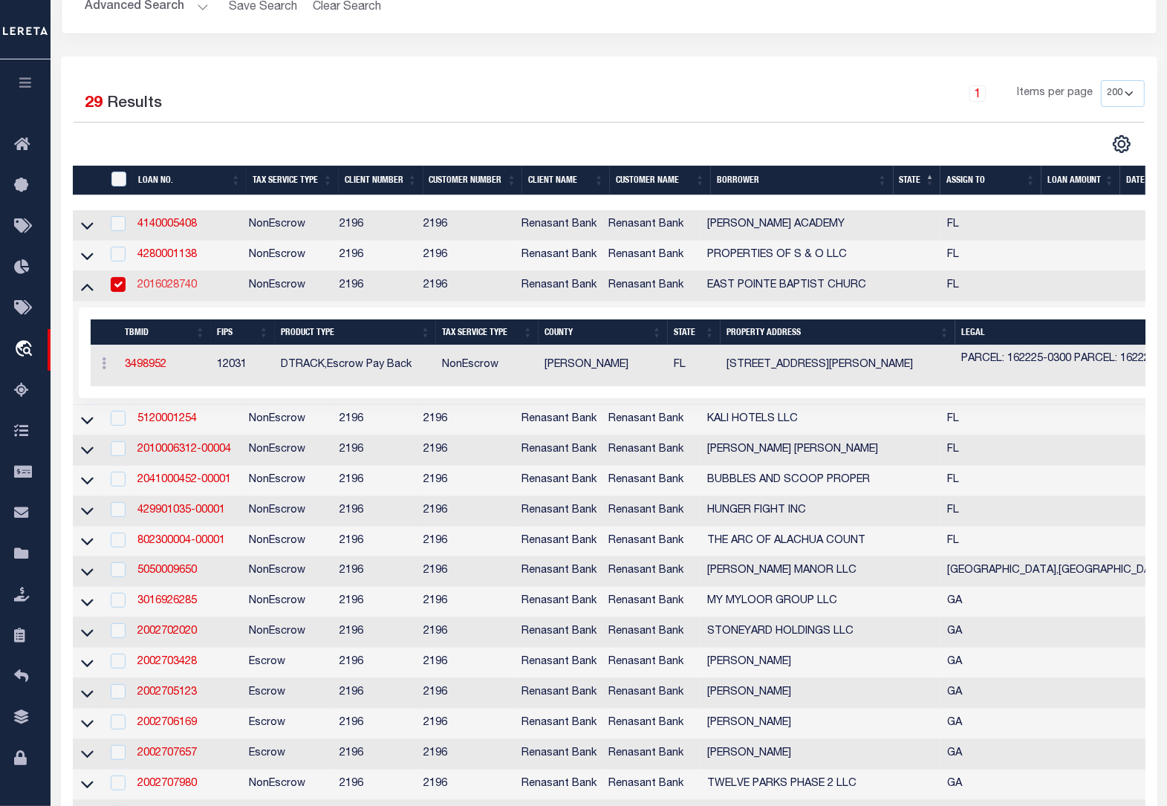
select select
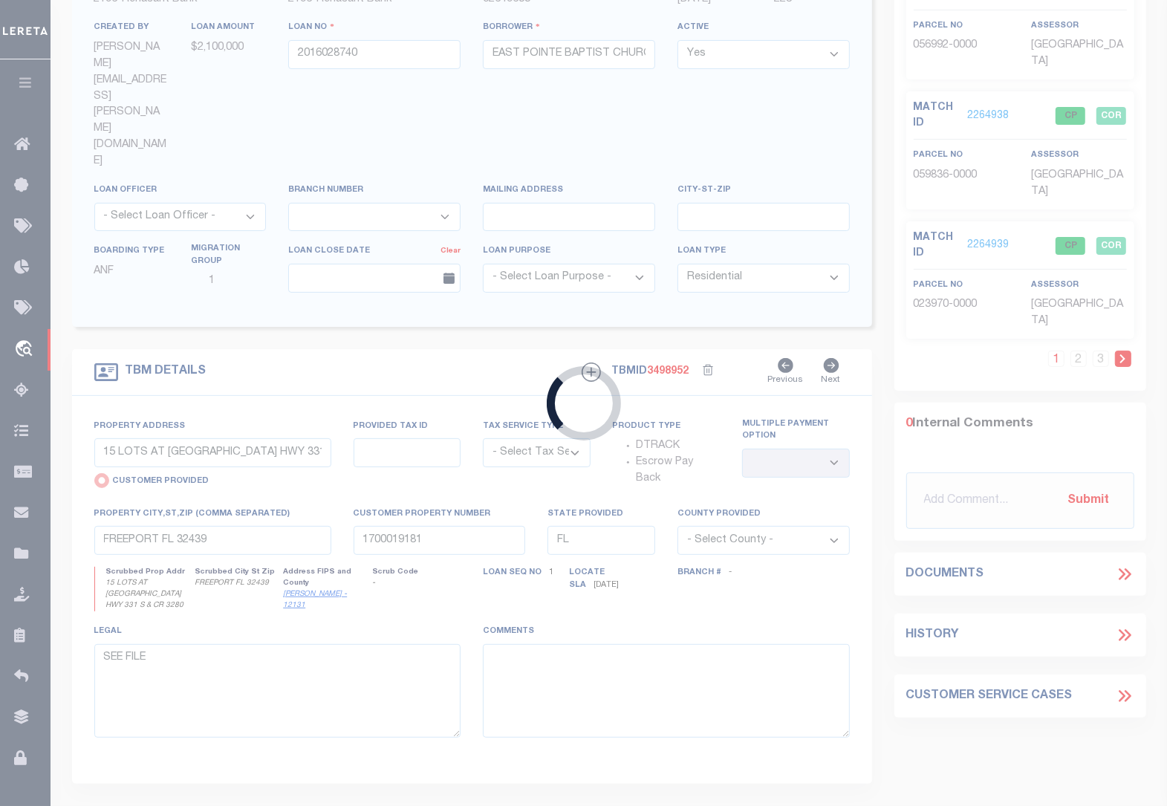
type input "[STREET_ADDRESS][PERSON_NAME]"
select select "NonEscrow"
select select
type input "[GEOGRAPHIC_DATA] FL 32225"
type input "2016028740"
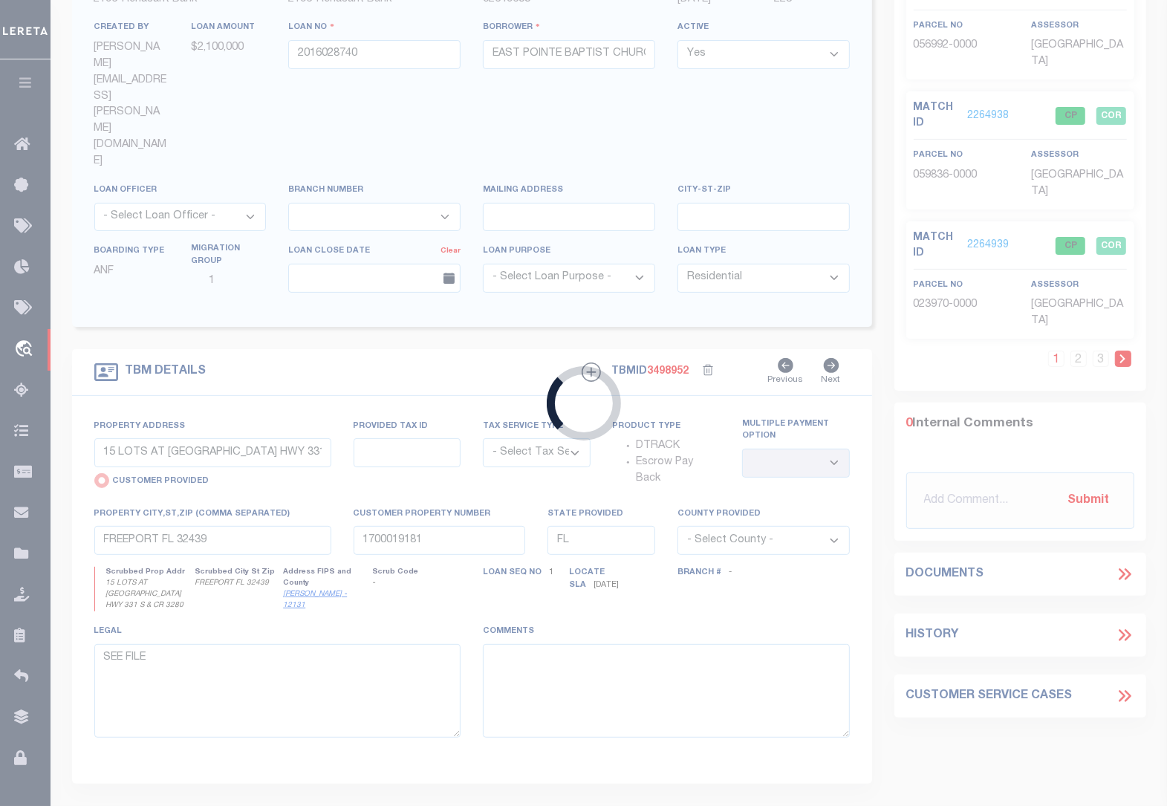
type textarea "PARCEL: 162225-0300 PARCEL: 162225-06001"
select select "4983"
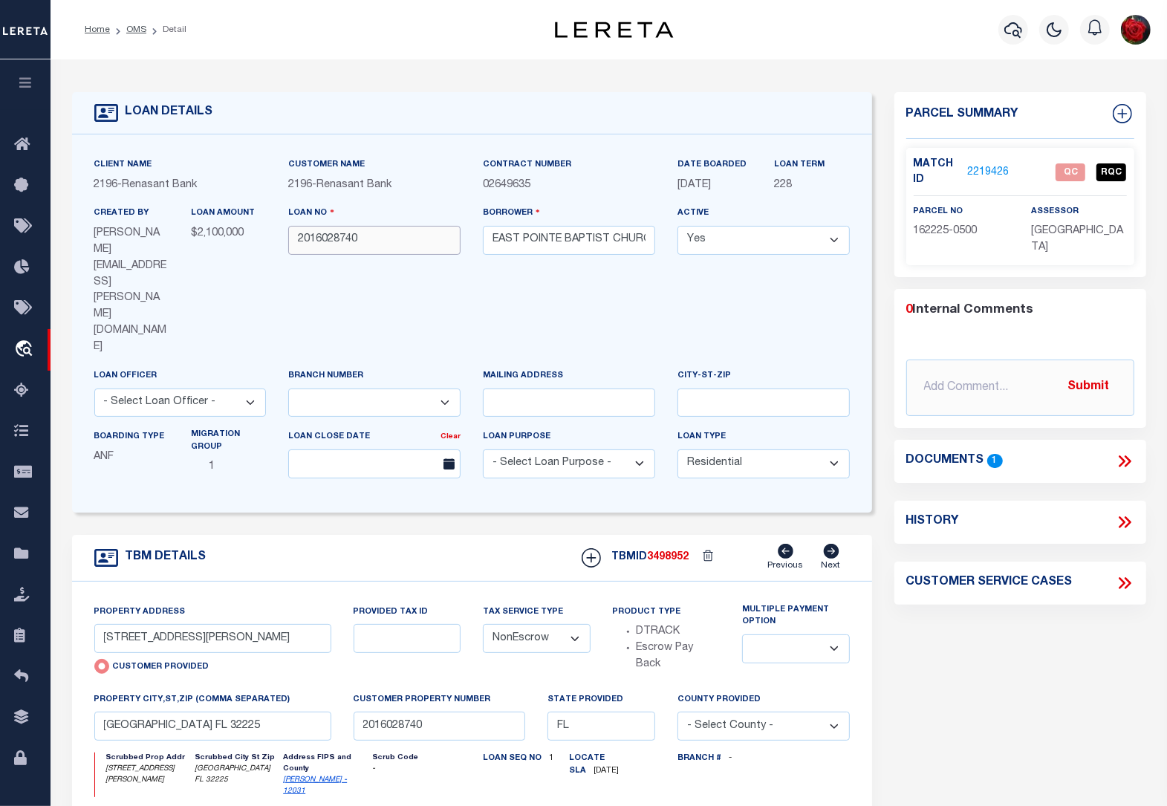
drag, startPoint x: 384, startPoint y: 245, endPoint x: 298, endPoint y: 238, distance: 86.4
click at [298, 238] on input "2016028740" at bounding box center [374, 240] width 172 height 29
click at [996, 172] on link "2219426" at bounding box center [988, 173] width 42 height 16
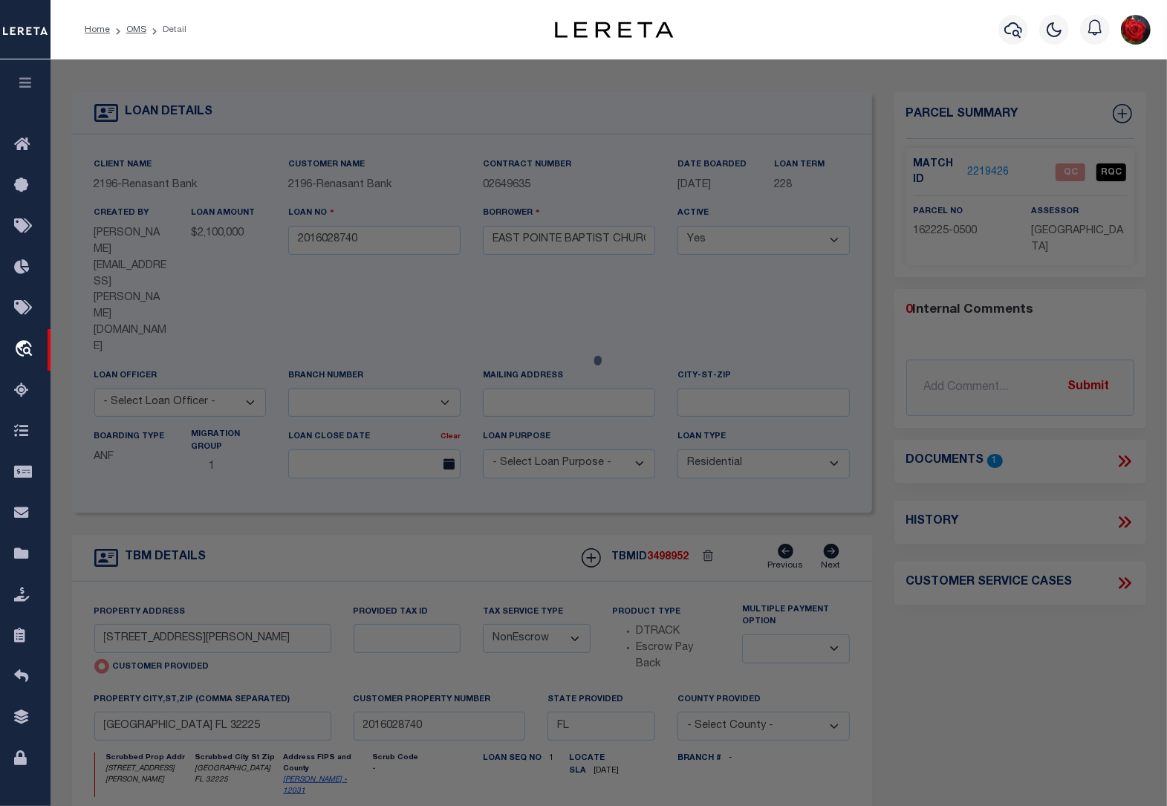
select select "AS"
select select
checkbox input "false"
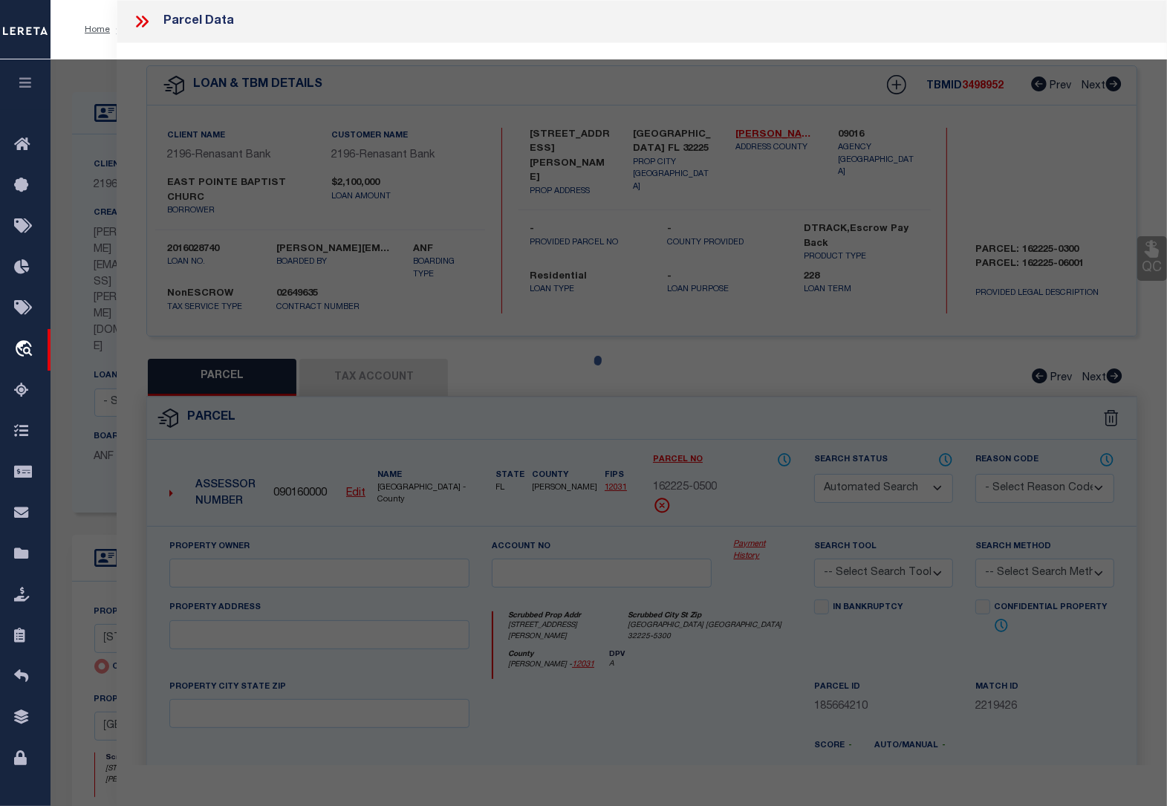
select select "QC"
type input "[DEMOGRAPHIC_DATA] INC"
select select "AGW"
select select "LEG"
type input "[STREET_ADDRESS][PERSON_NAME]"
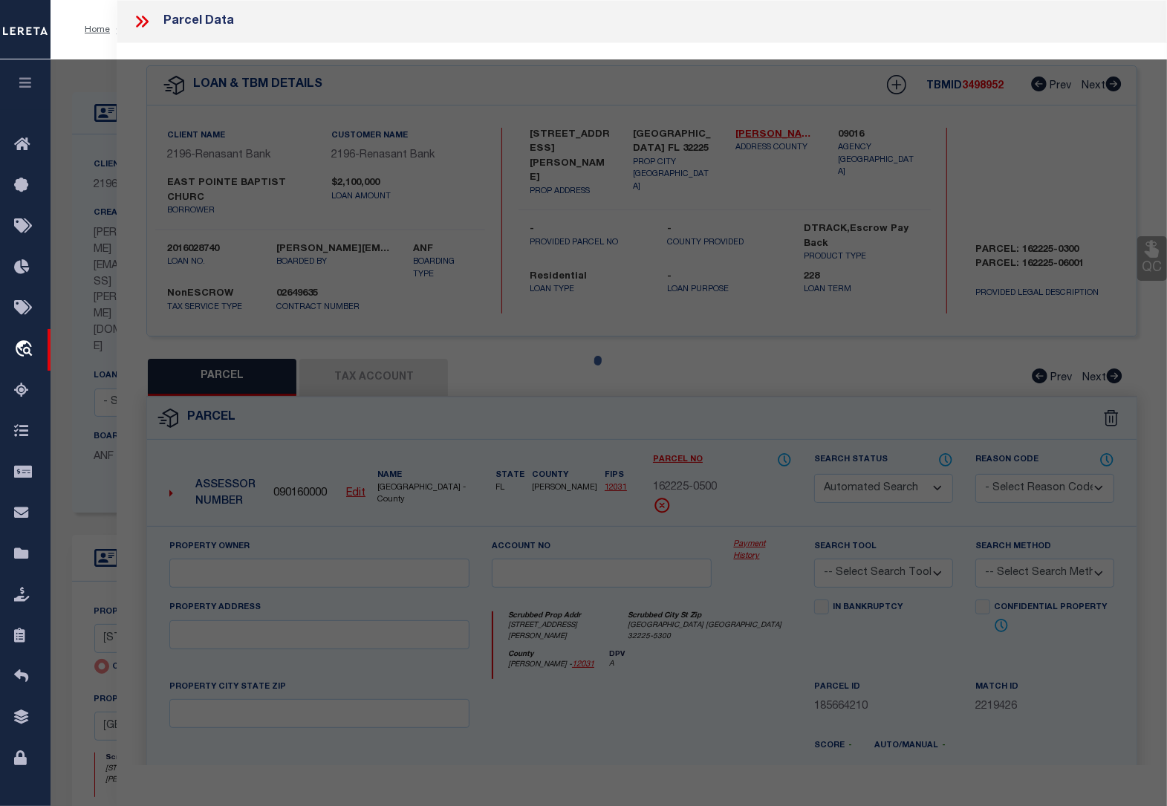
type input "[GEOGRAPHIC_DATA] FL 32225"
type textarea "1 16-2S-28E 22.62 2 PT GOVT LOTS 3,4 RECD O/R 8479-139,9489-132, 3 39-2S-28E 4 …"
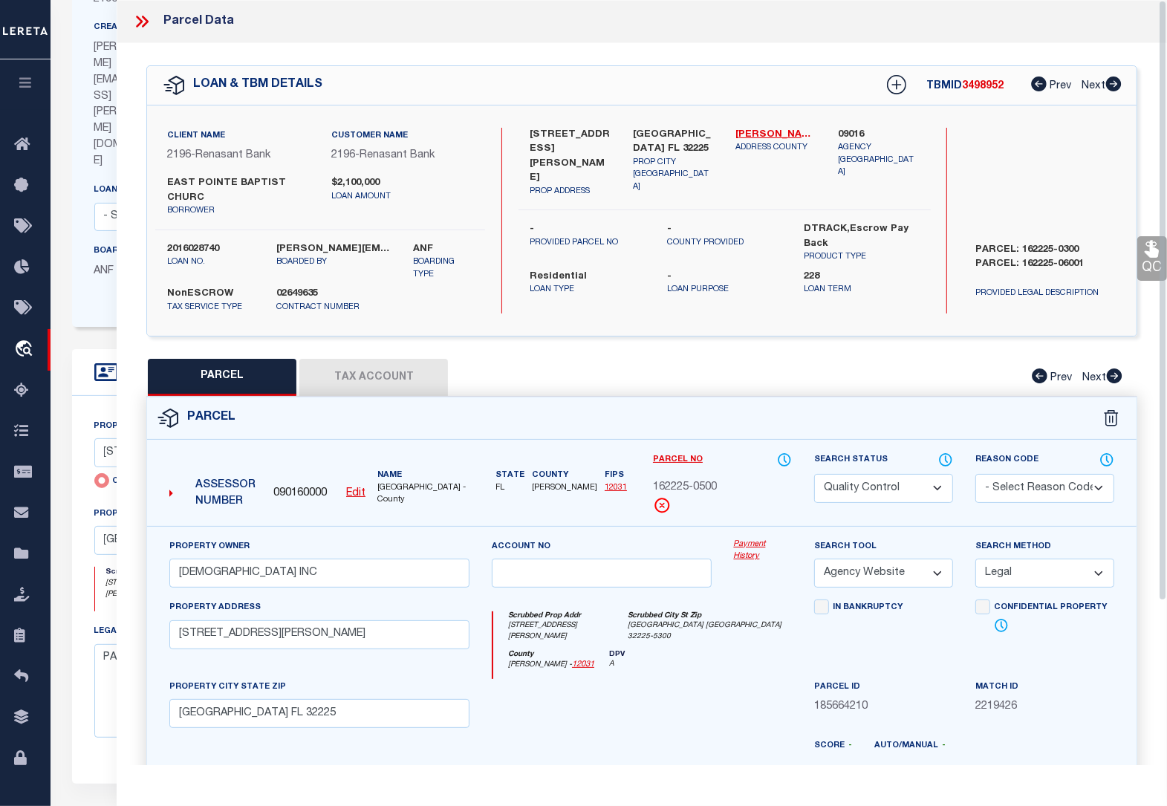
click at [1149, 262] on link "QC" at bounding box center [1152, 258] width 30 height 45
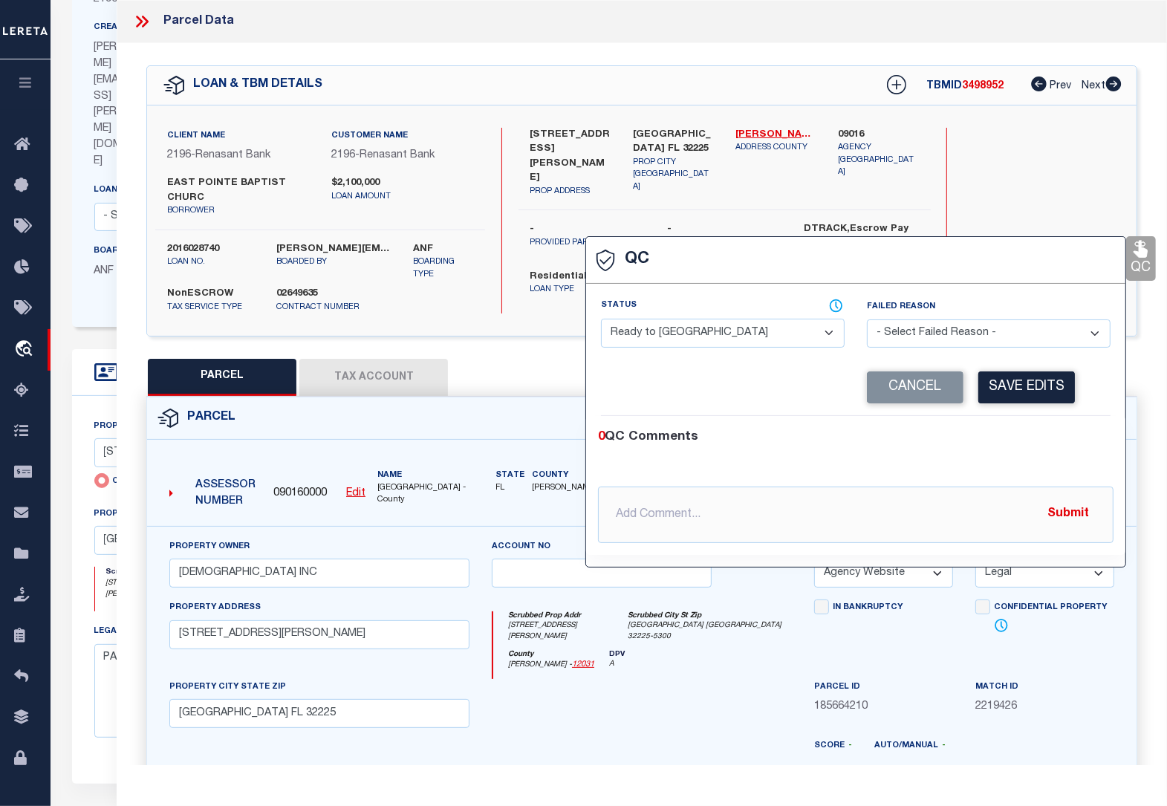
click at [712, 338] on select "- Select Status - Ready to QC Correct Incorrect" at bounding box center [723, 333] width 244 height 29
select select "COR"
click at [601, 320] on select "- Select Status - Ready to QC Correct Incorrect" at bounding box center [723, 333] width 244 height 29
click at [1019, 388] on button "Save Edits" at bounding box center [1026, 387] width 97 height 32
click at [837, 446] on div "0 QC Comments" at bounding box center [853, 437] width 510 height 19
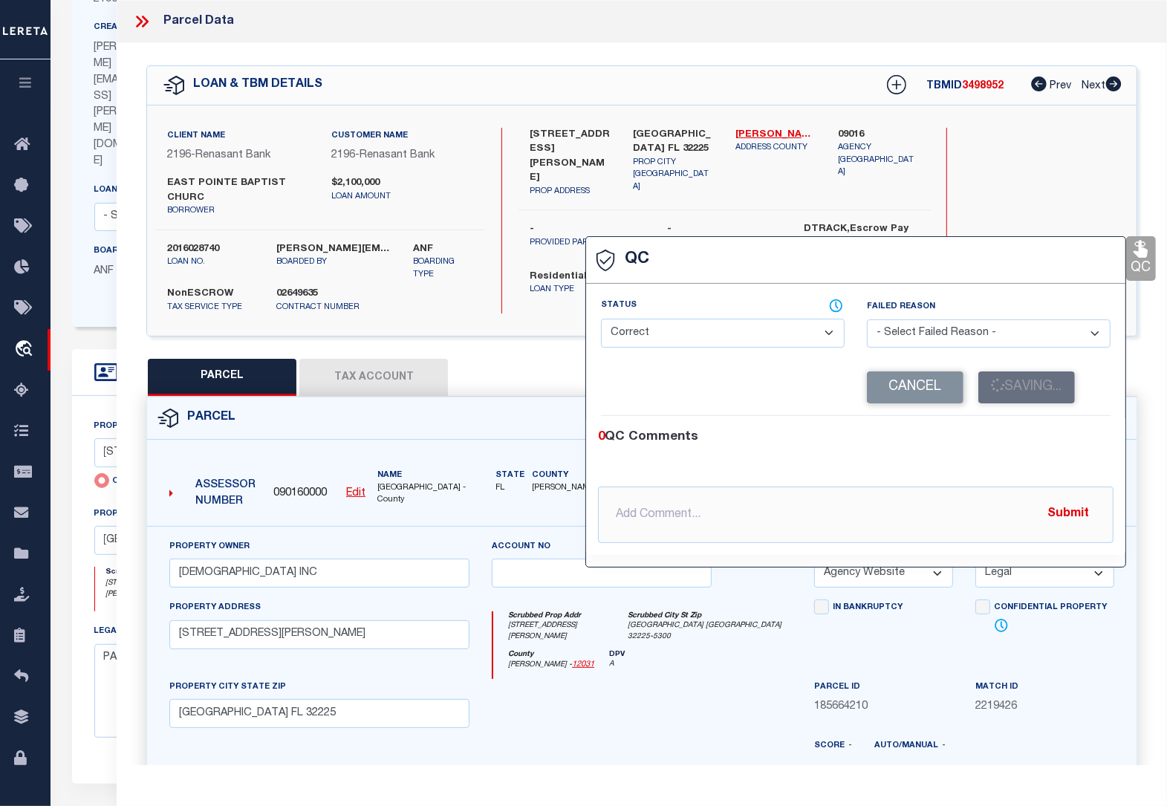
click at [837, 446] on div "0 QC Comments" at bounding box center [853, 437] width 510 height 19
click at [834, 447] on div "0 QC Comments" at bounding box center [853, 437] width 510 height 19
click at [897, 380] on button "Cancel" at bounding box center [915, 387] width 97 height 32
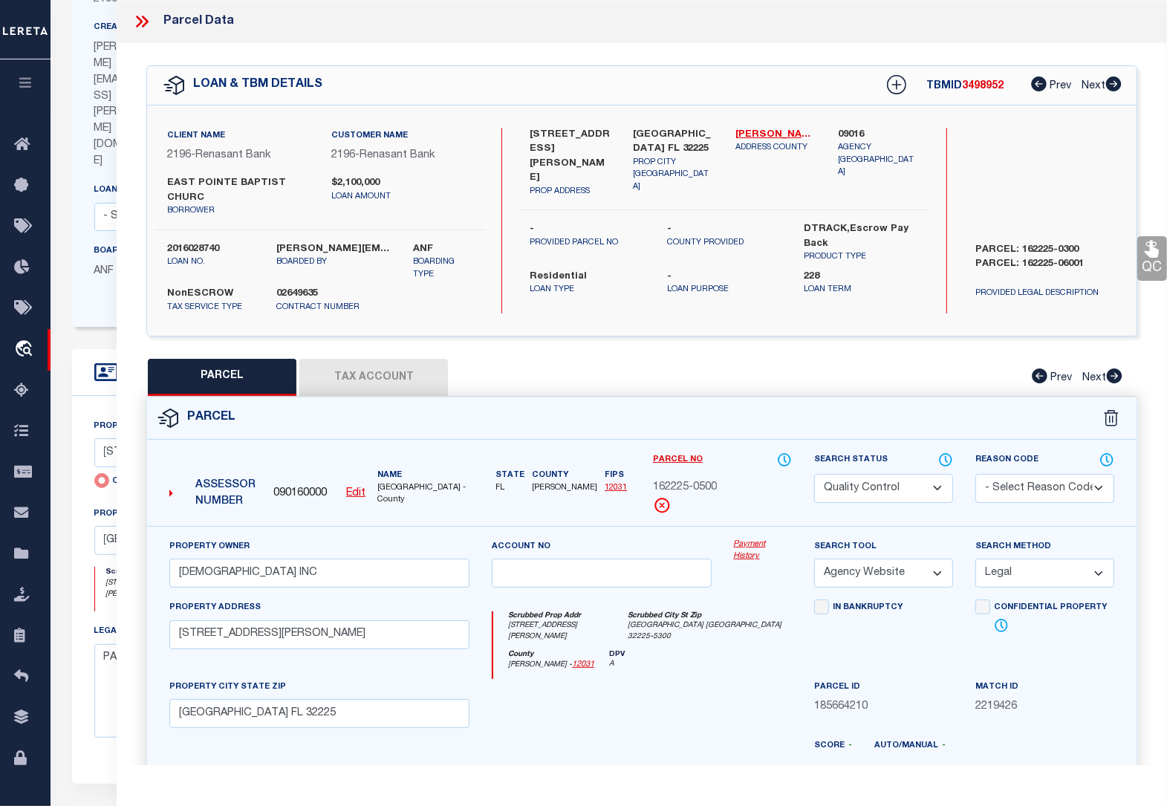
click at [903, 381] on div "PARCEL Tax Account Prev Next" at bounding box center [641, 377] width 991 height 37
click at [900, 361] on div "PARCEL Tax Account Prev Next" at bounding box center [641, 377] width 991 height 37
click at [866, 480] on select "Automated Search Bad Parcel Complete Duplicate Parcel High Dollar Reporting In …" at bounding box center [883, 488] width 139 height 29
select select "CP"
click at [814, 474] on select "Automated Search Bad Parcel Complete Duplicate Parcel High Dollar Reporting In …" at bounding box center [883, 488] width 139 height 29
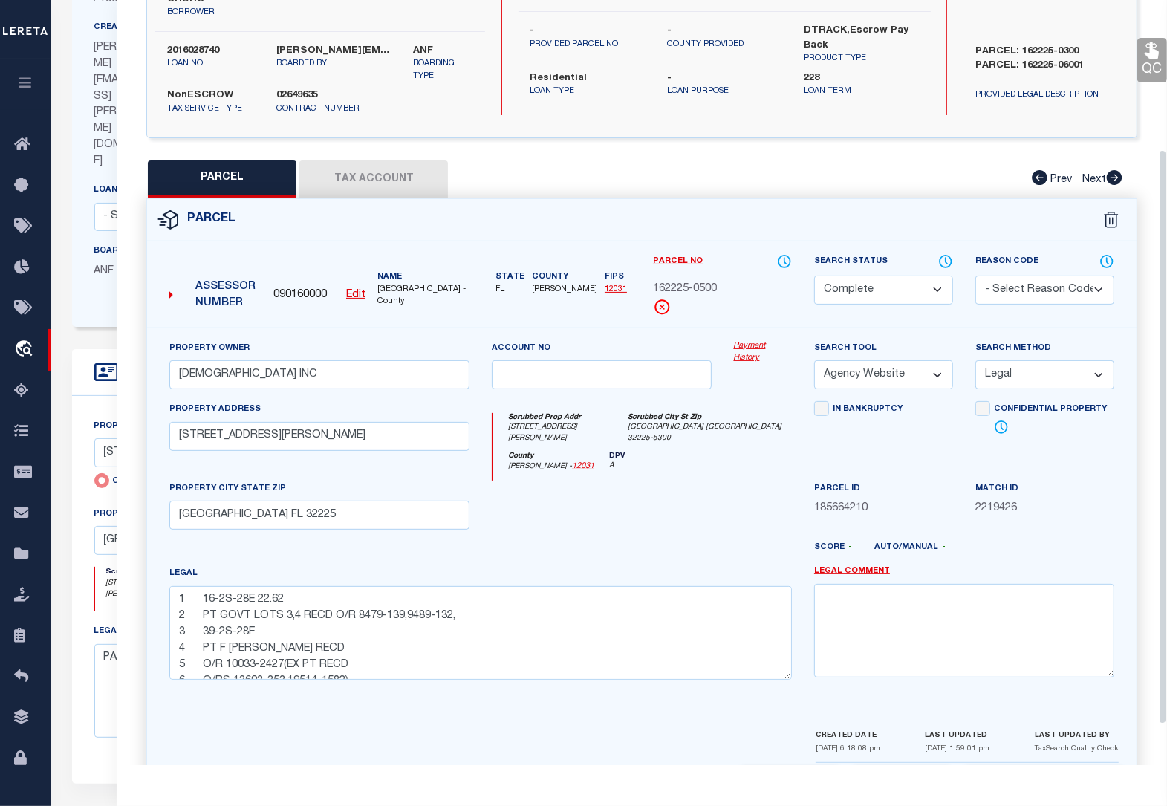
scroll to position [253, 0]
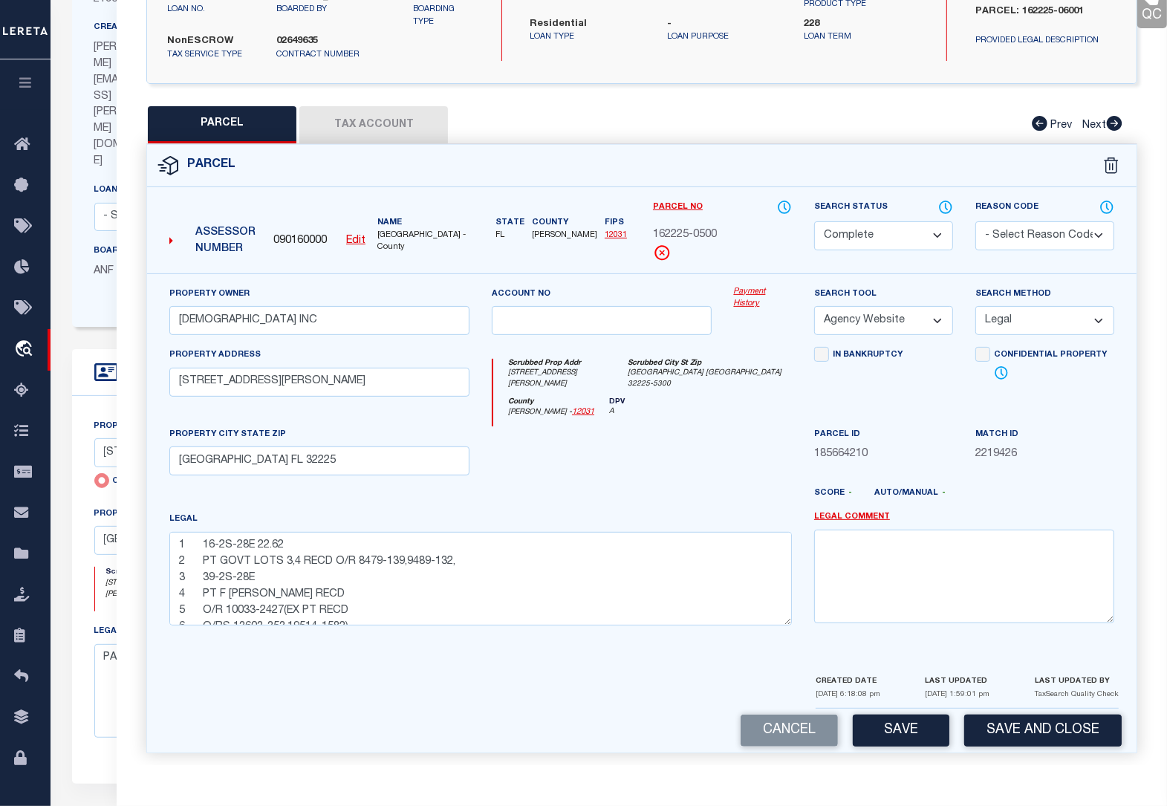
click at [915, 718] on button "Save" at bounding box center [901, 731] width 97 height 32
click at [1150, 10] on link "QC" at bounding box center [1152, 6] width 30 height 45
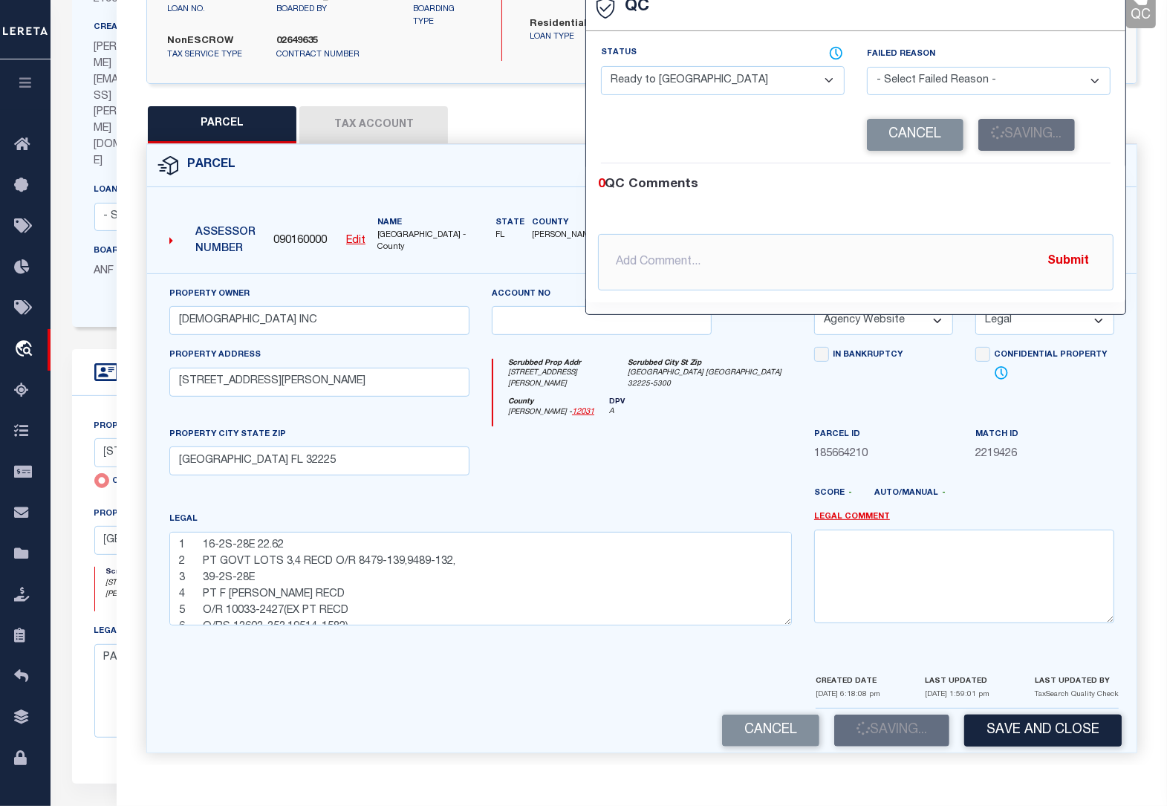
click at [1106, 461] on div "Match ID 2219426" at bounding box center [1044, 456] width 161 height 61
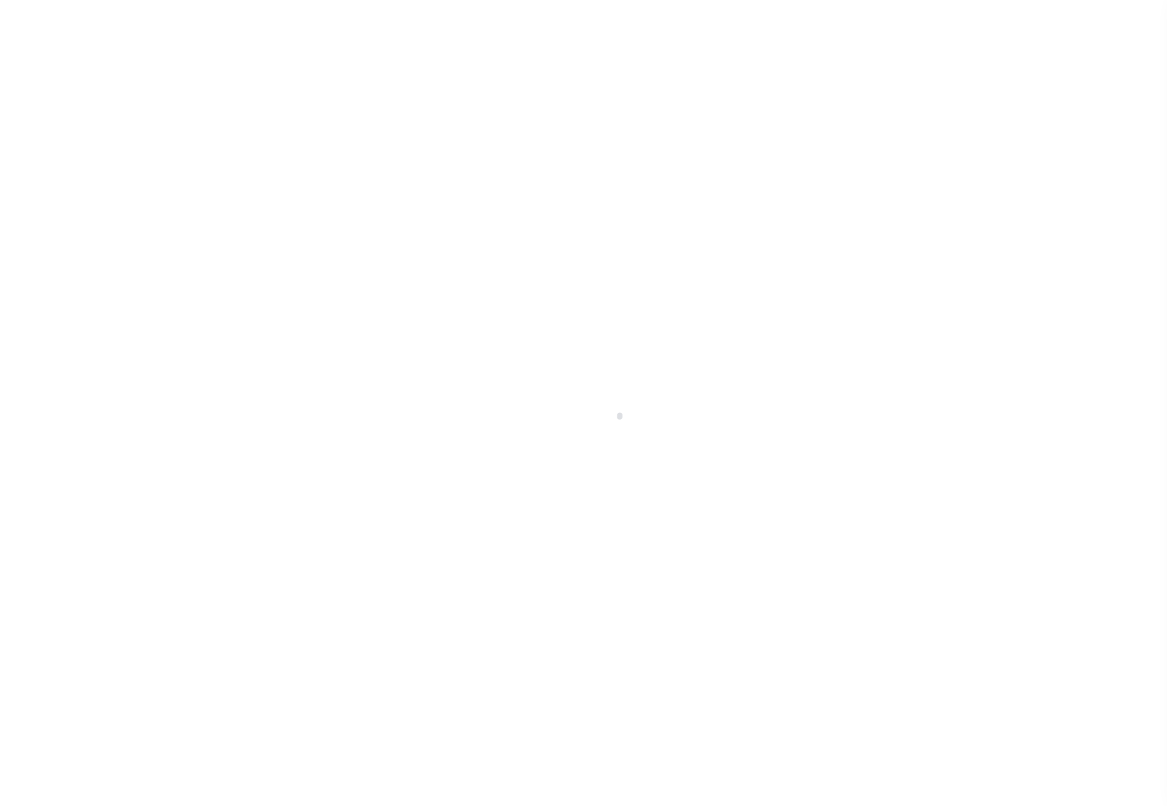
select select "10"
type input "[STREET_ADDRESS][PERSON_NAME]"
radio input "true"
select select "NonEscrow"
select select
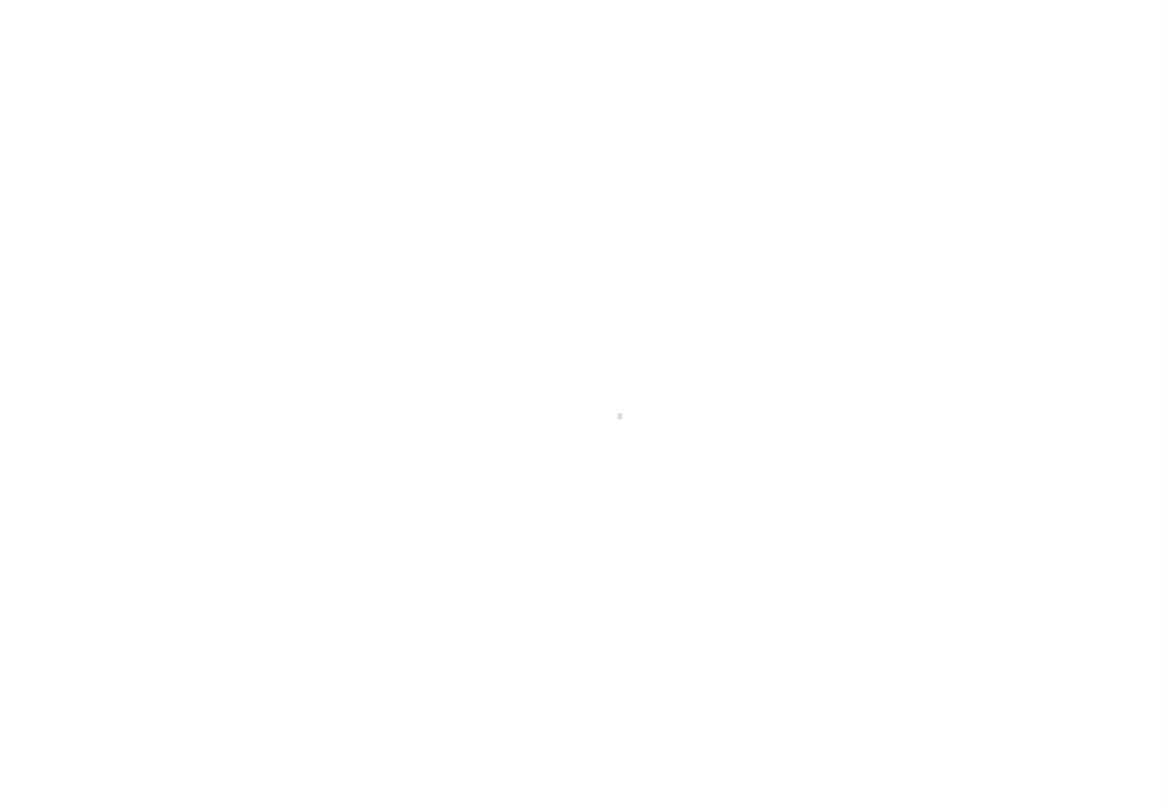
type input "[GEOGRAPHIC_DATA] FL 32225"
type input "2016028740"
type input "FL"
type textarea "PARCEL: 162225-0300 PARCEL: 162225-06001"
select select "4983"
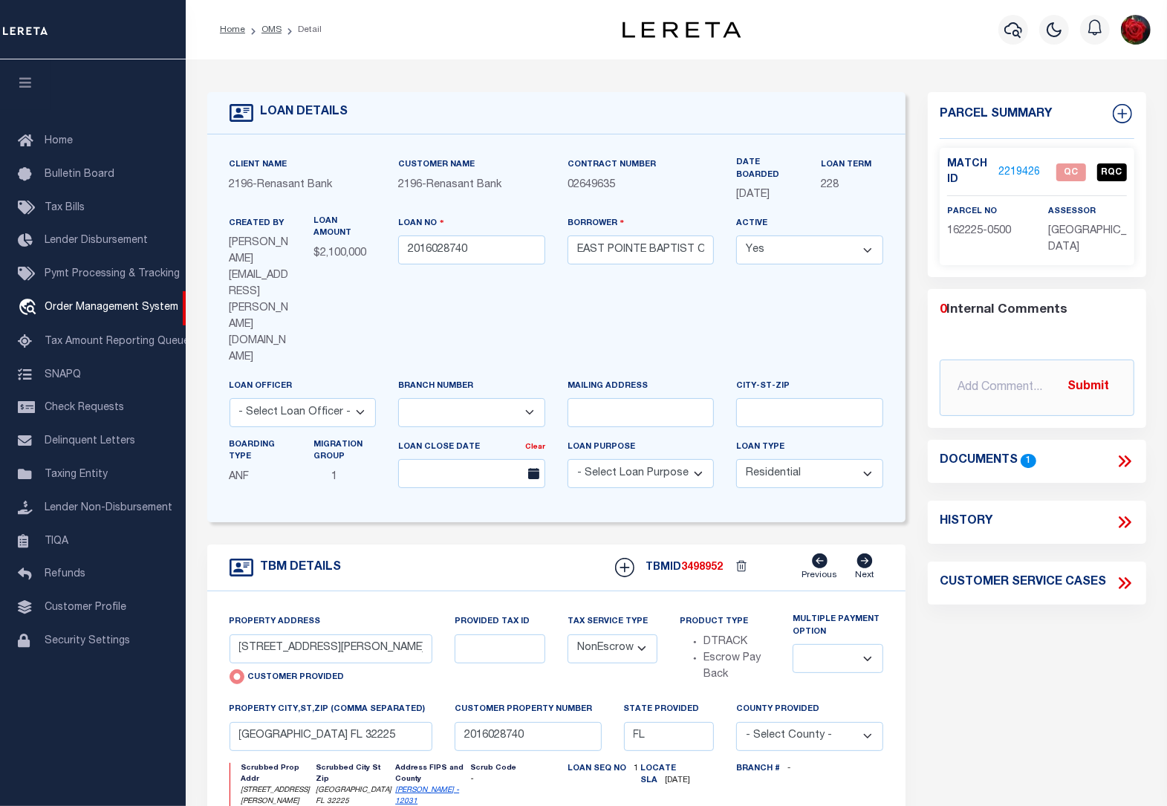
click at [1019, 172] on link "2219426" at bounding box center [1020, 173] width 42 height 16
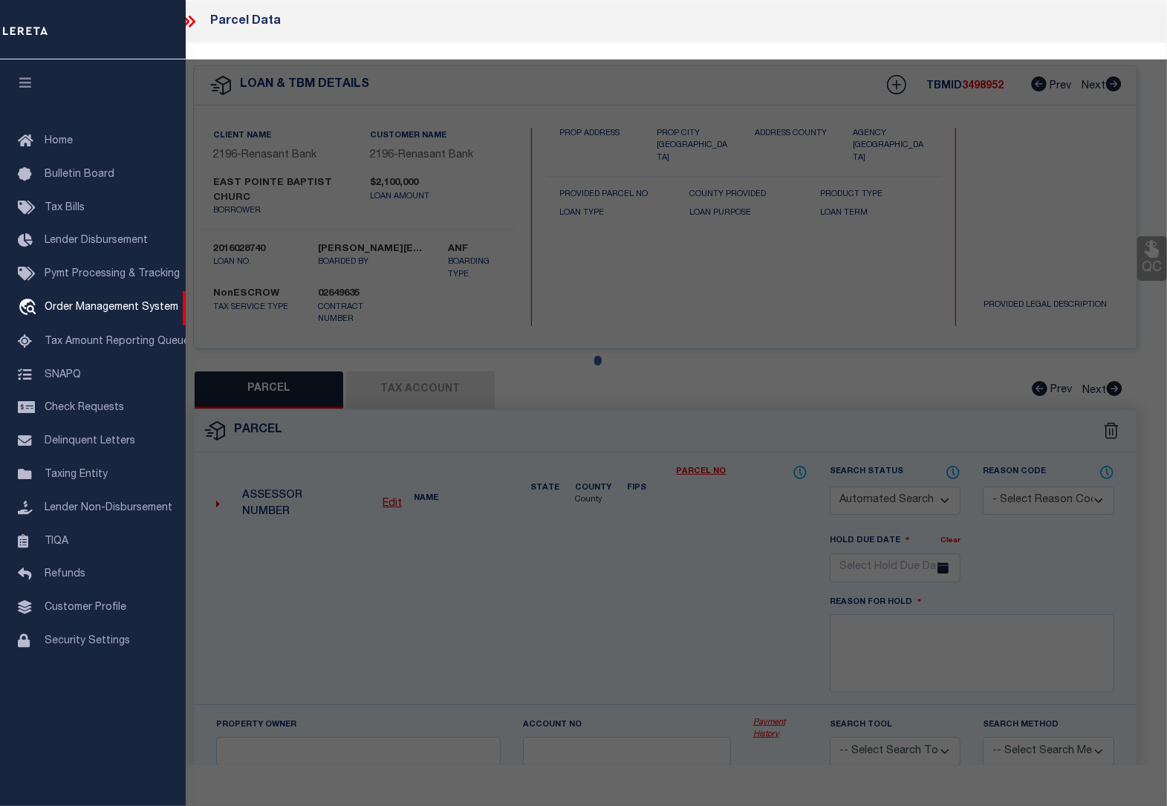
checkbox input "false"
select select "QC"
type input "EAST POINTE BAPTIST CHURCH INC"
select select "AGW"
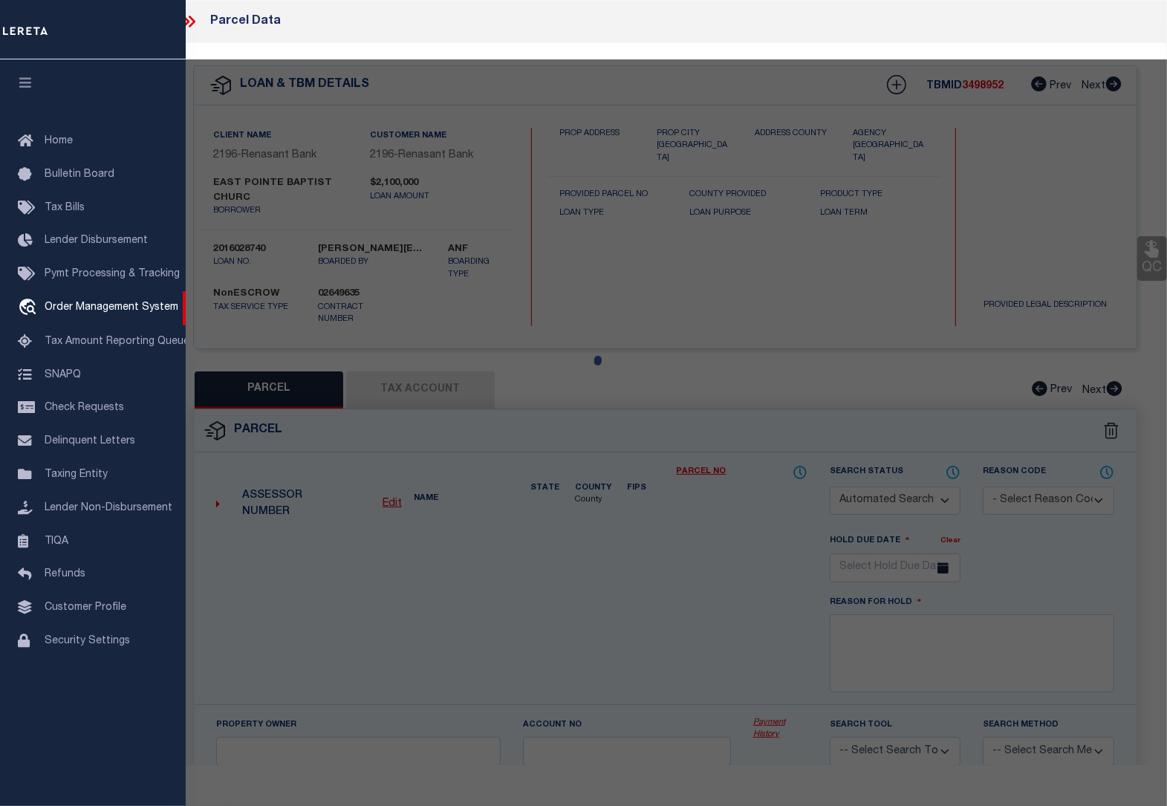
select select "LEG"
type input "270 N KERNAN BLVD"
type input "JACKSONVILLE FL 32225"
type textarea "1 16-2S-28E 22.62 2 PT GOVT LOTS 3,4 RECD O/R 8479-139,9489-132, 3 39-2S-28E 4 …"
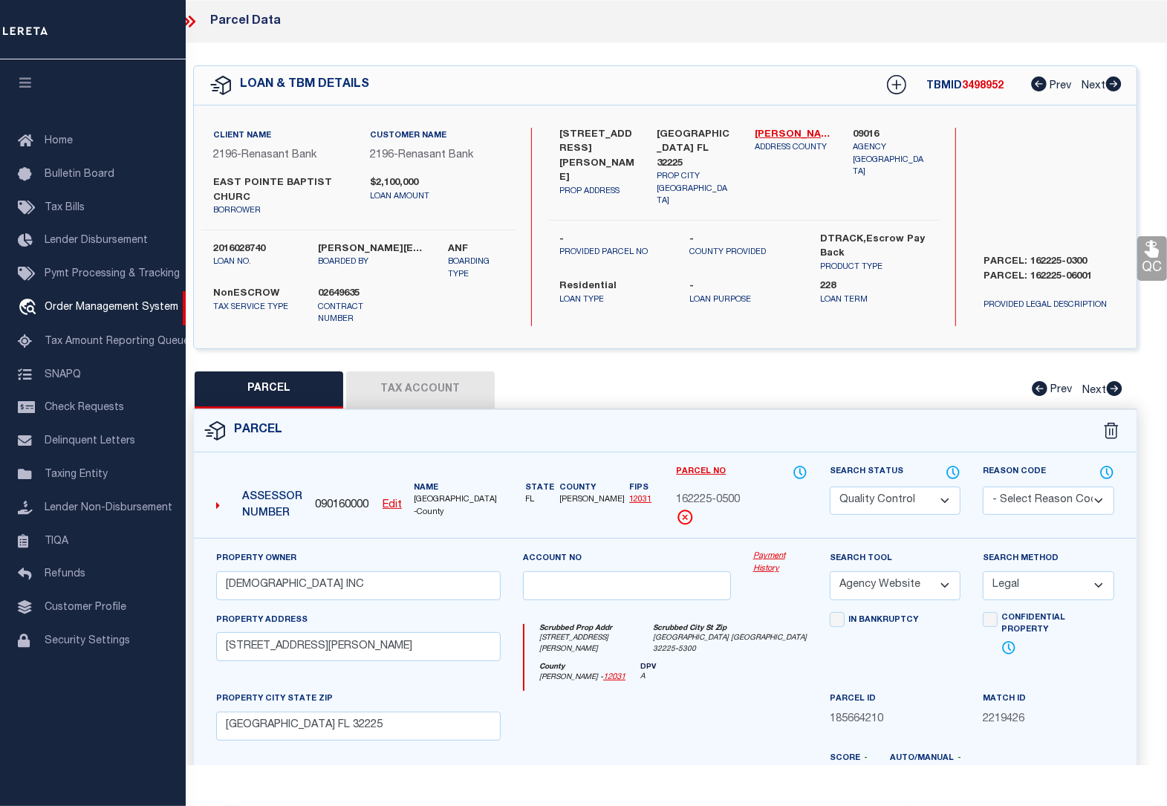
click at [1146, 270] on link "QC" at bounding box center [1152, 258] width 30 height 45
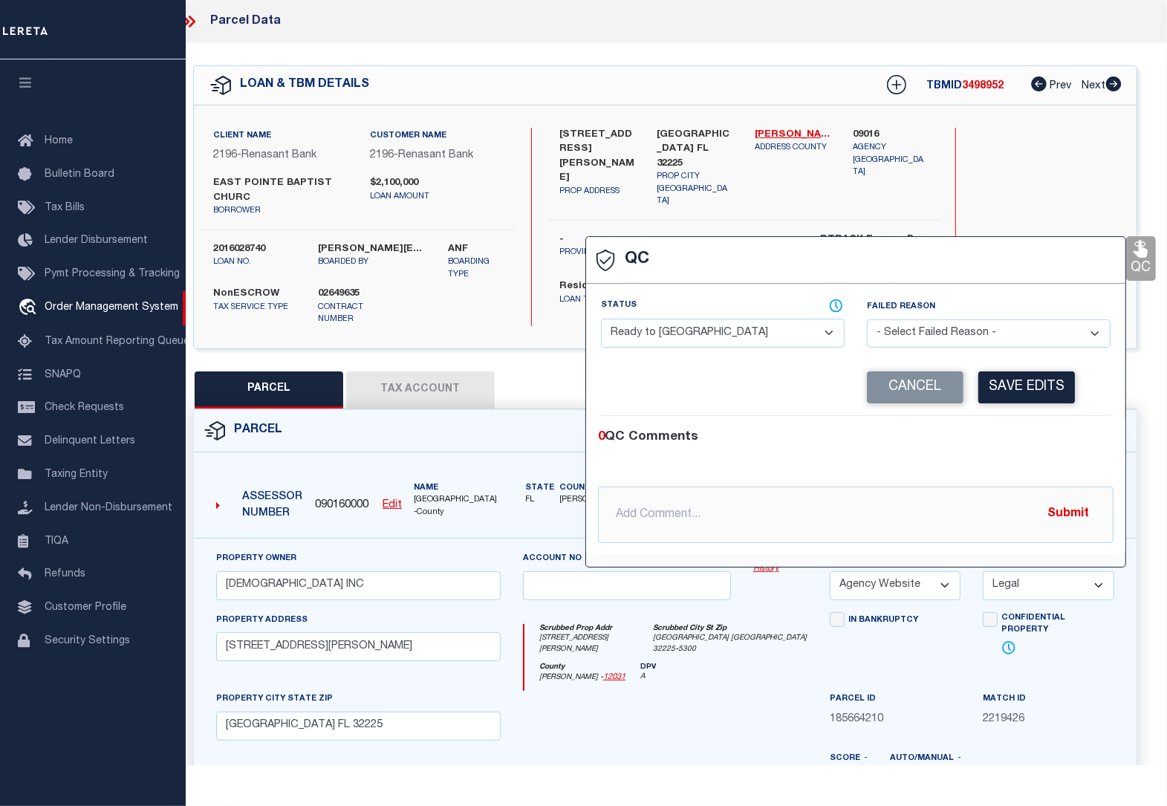
click at [748, 337] on select "- Select Status - Ready to QC Correct Incorrect" at bounding box center [723, 333] width 244 height 29
select select "COR"
click at [601, 320] on select "- Select Status - Ready to QC Correct Incorrect" at bounding box center [723, 333] width 244 height 29
click at [1012, 383] on button "Save Edits" at bounding box center [1026, 387] width 97 height 32
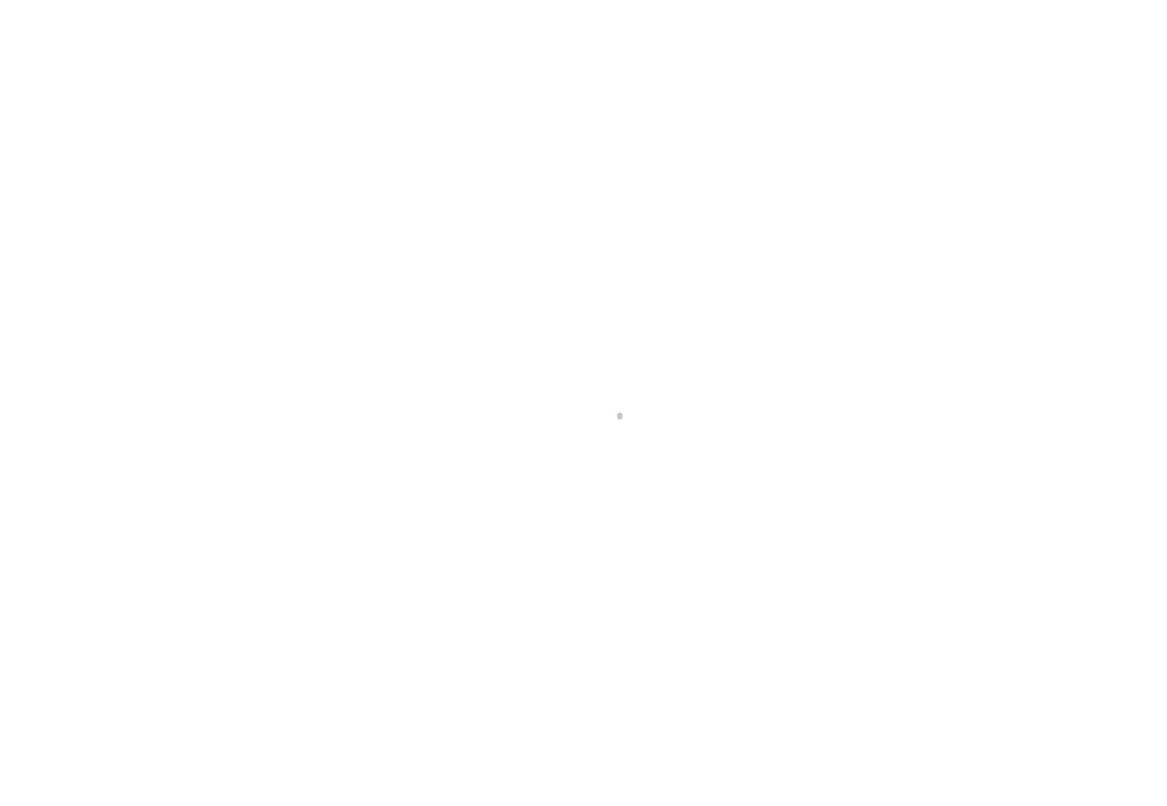
select select "4983"
select select "10"
type input "[STREET_ADDRESS][PERSON_NAME]"
radio input "true"
select select "NonEscrow"
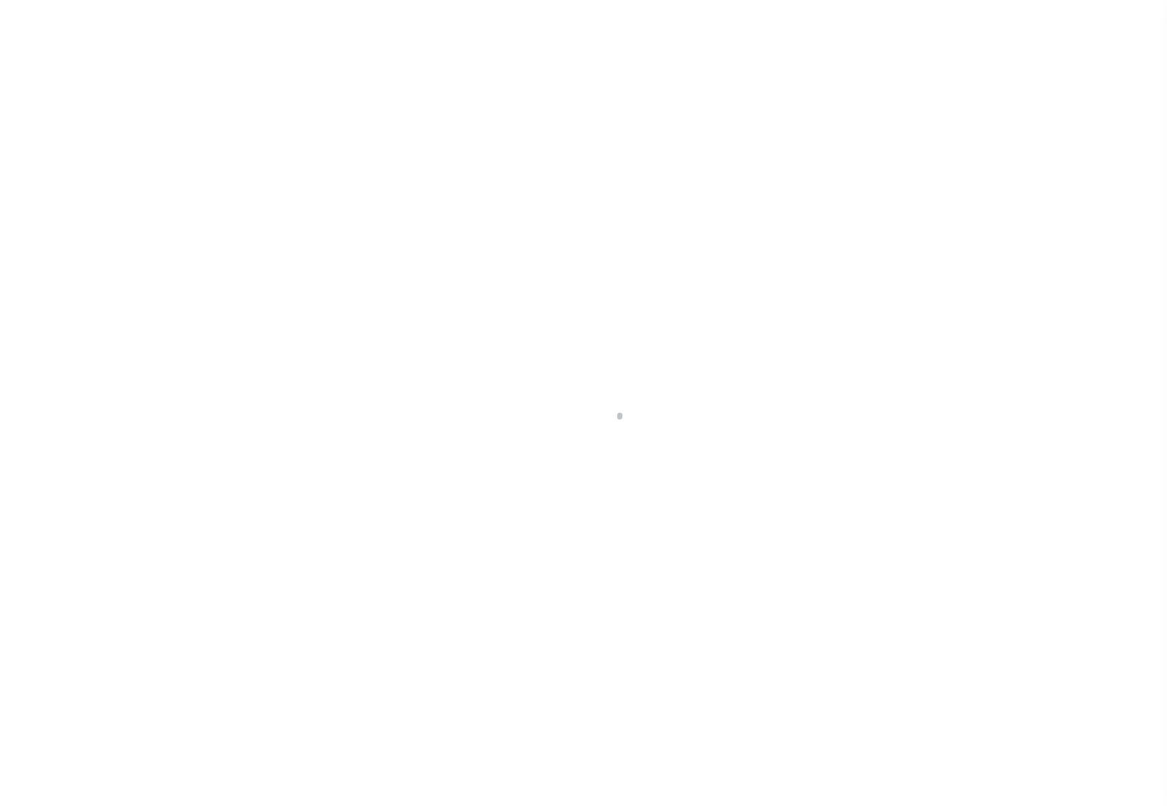
select select
type input "JACKSONVILLE FL 32225"
type input "2016028740"
type input "FL"
type textarea "PARCEL: 162225-0300 PARCEL: 162225-06001"
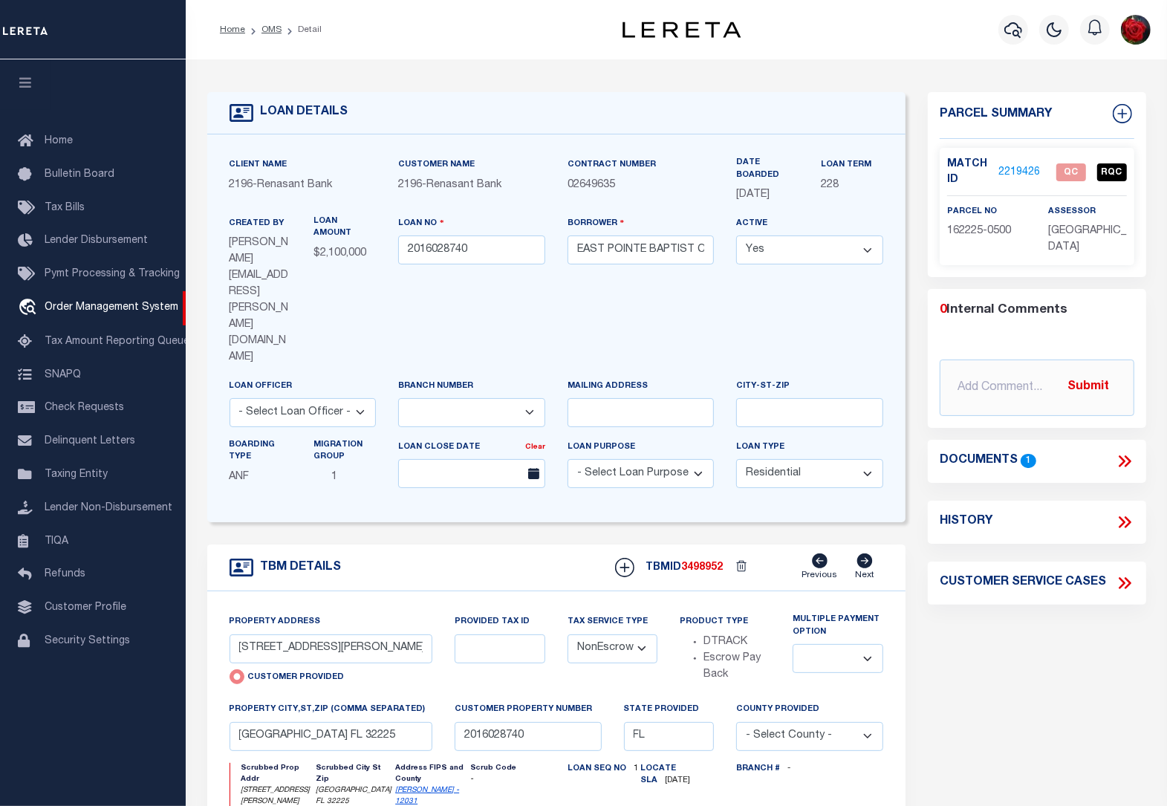
click at [1019, 166] on link "2219426" at bounding box center [1020, 173] width 42 height 16
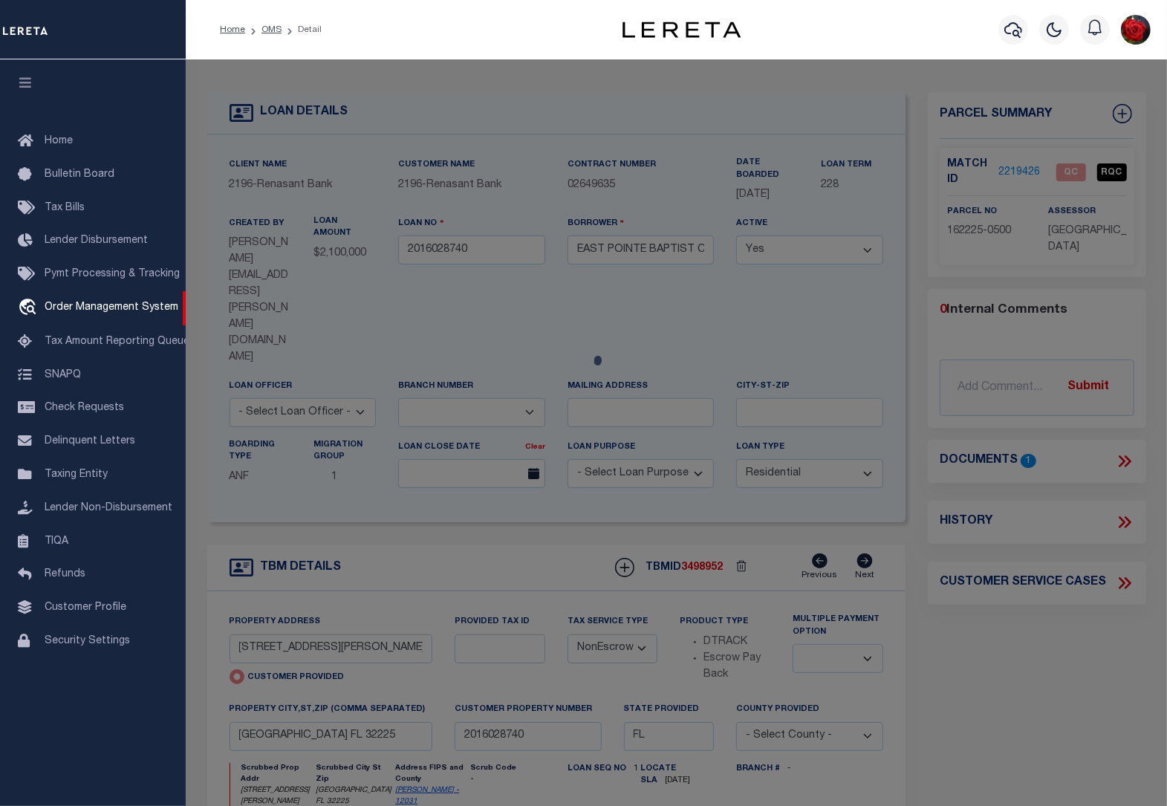
checkbox input "false"
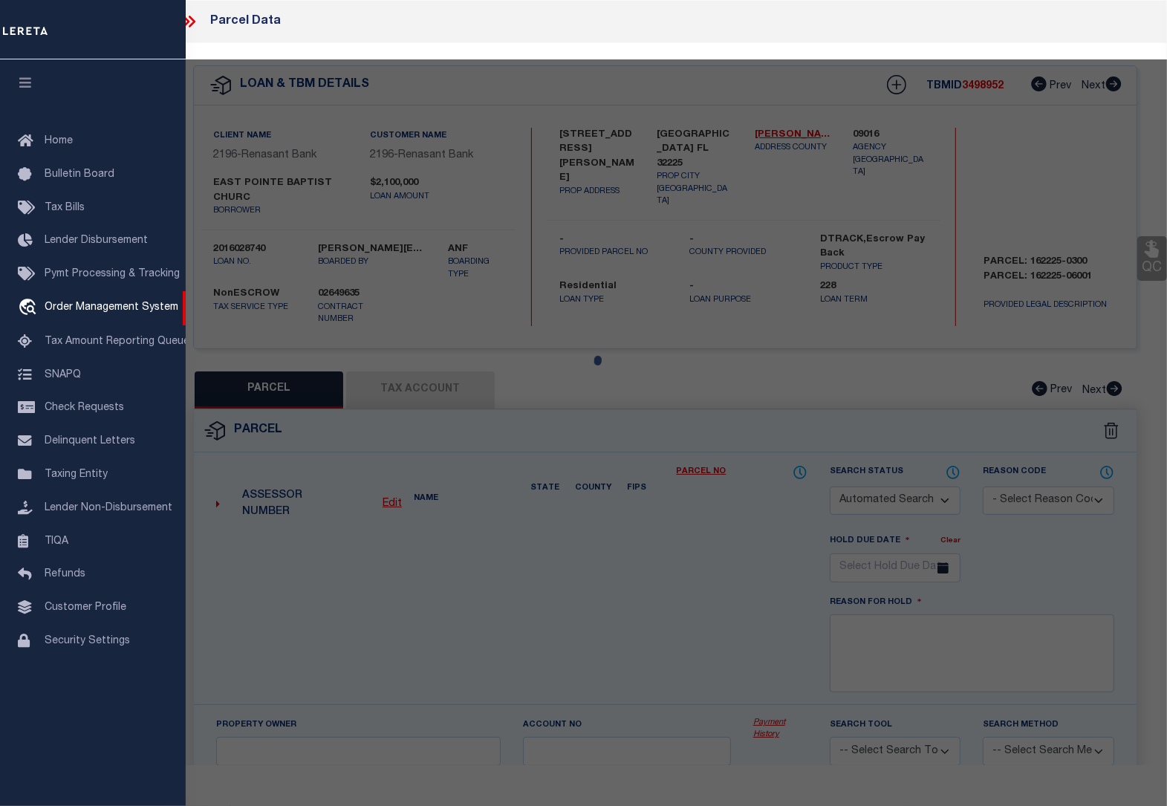
select select "QC"
type input "[DEMOGRAPHIC_DATA] INC"
select select "AGW"
select select "LEG"
type input "[STREET_ADDRESS][PERSON_NAME]"
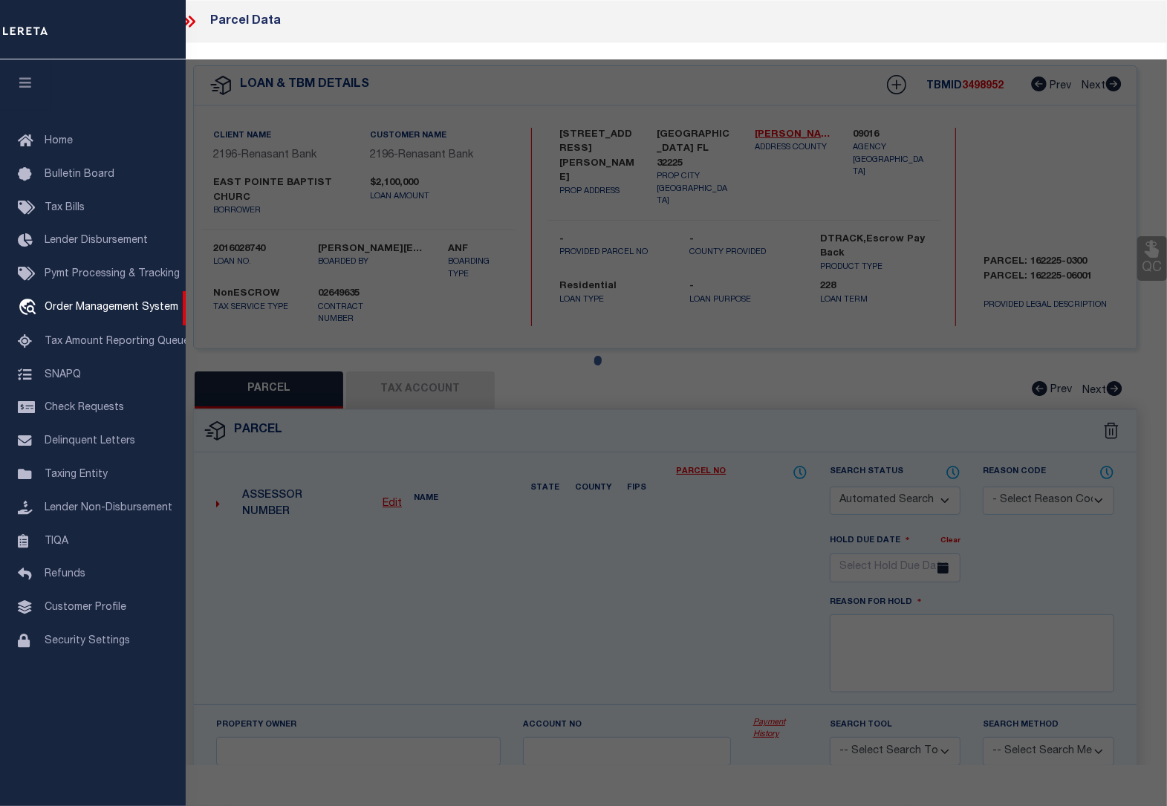
type input "[GEOGRAPHIC_DATA] FL 32225"
type textarea "1 16-2S-28E 22.62 2 PT GOVT LOTS 3,4 RECD O/R 8479-139,9489-132, 3 39-2S-28E 4 …"
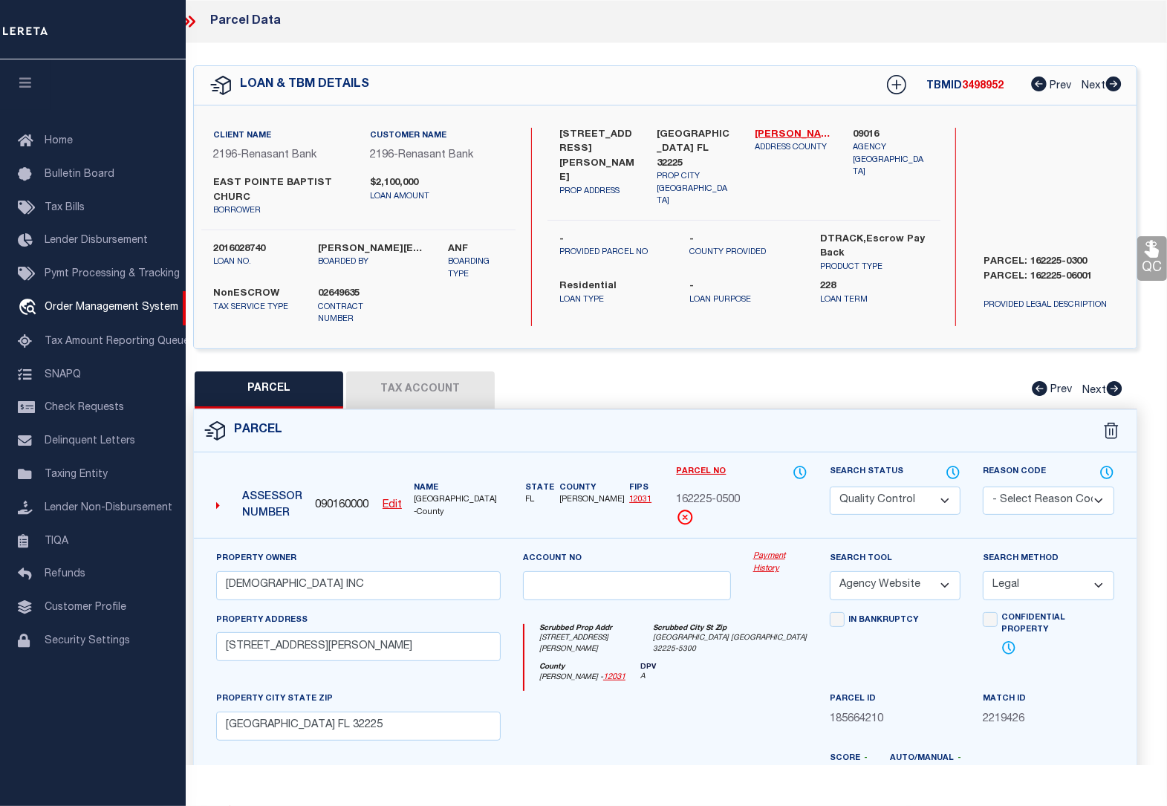
click at [878, 487] on select "Automated Search Bad Parcel Complete Duplicate Parcel High Dollar Reporting In …" at bounding box center [896, 501] width 132 height 29
select select "CP"
click at [830, 487] on select "Automated Search Bad Parcel Complete Duplicate Parcel High Dollar Reporting In …" at bounding box center [896, 501] width 132 height 29
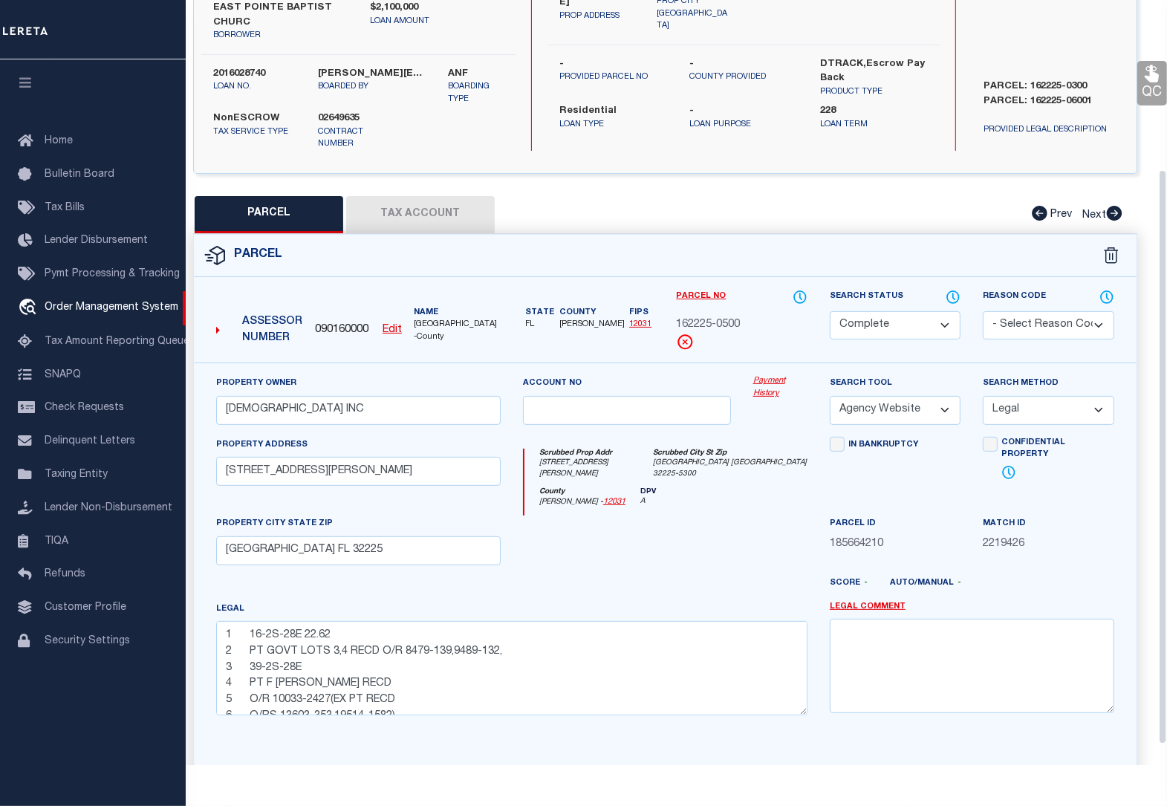
scroll to position [253, 0]
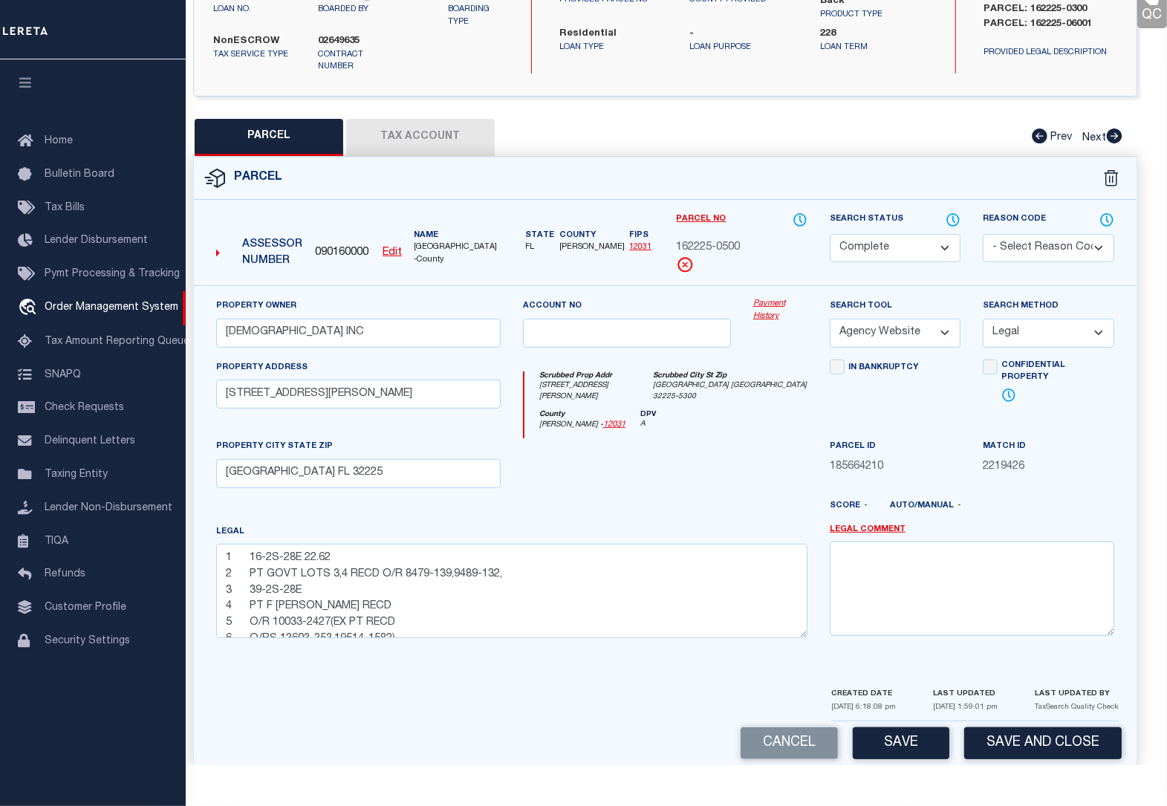
click at [1007, 729] on button "Save and Close" at bounding box center [1043, 743] width 158 height 32
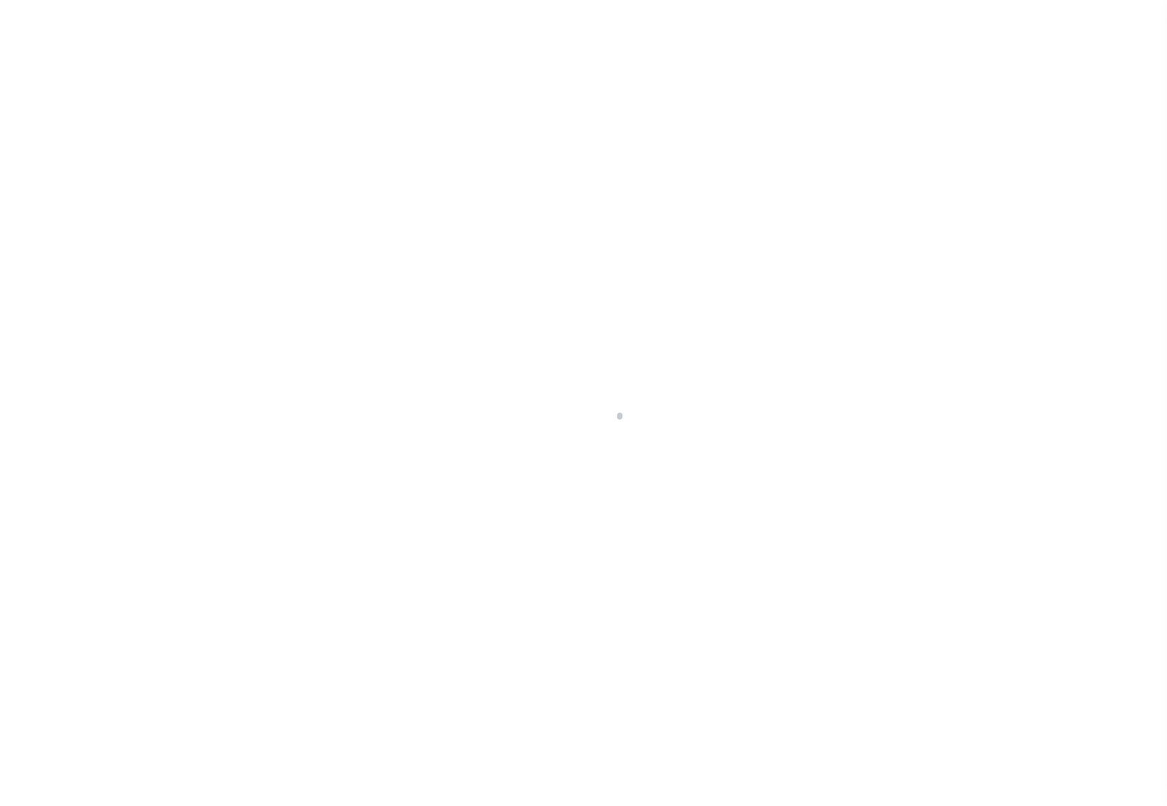
type input "2016028740"
type input "EAST POINTE BAPTIST CHURC"
select select
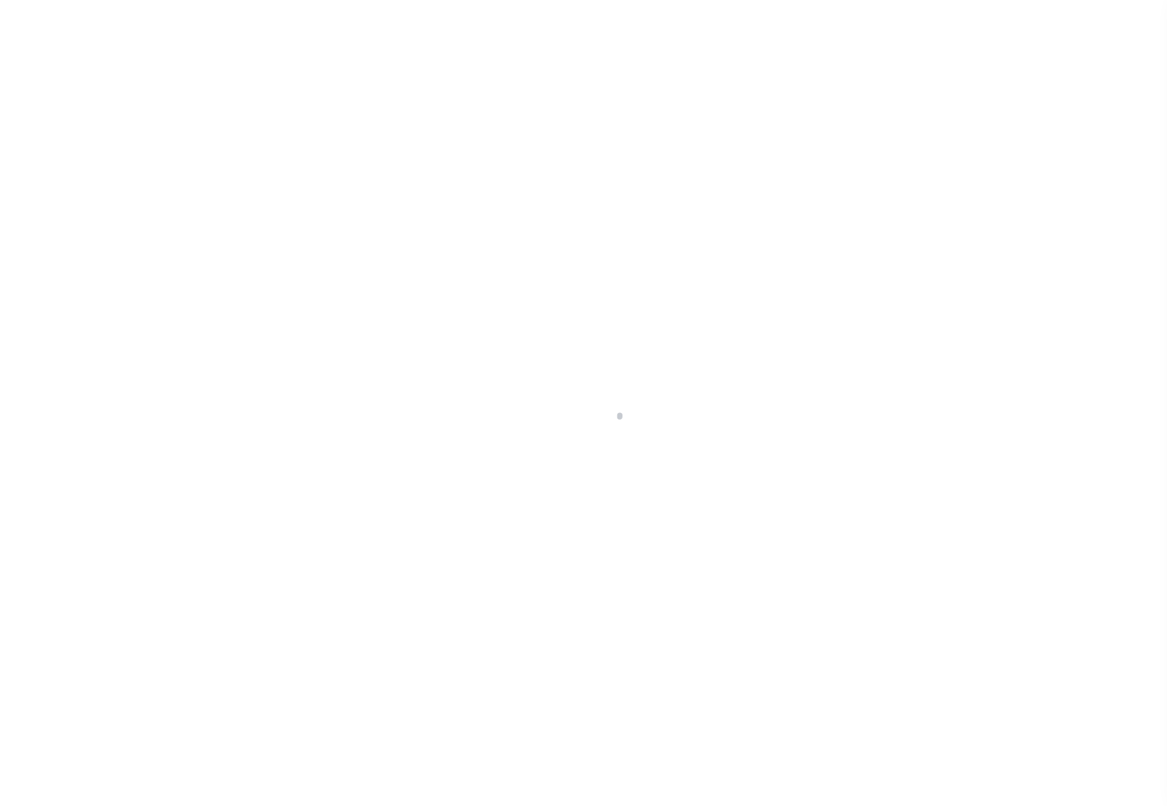
select select "10"
select select
select select "4983"
select select "10"
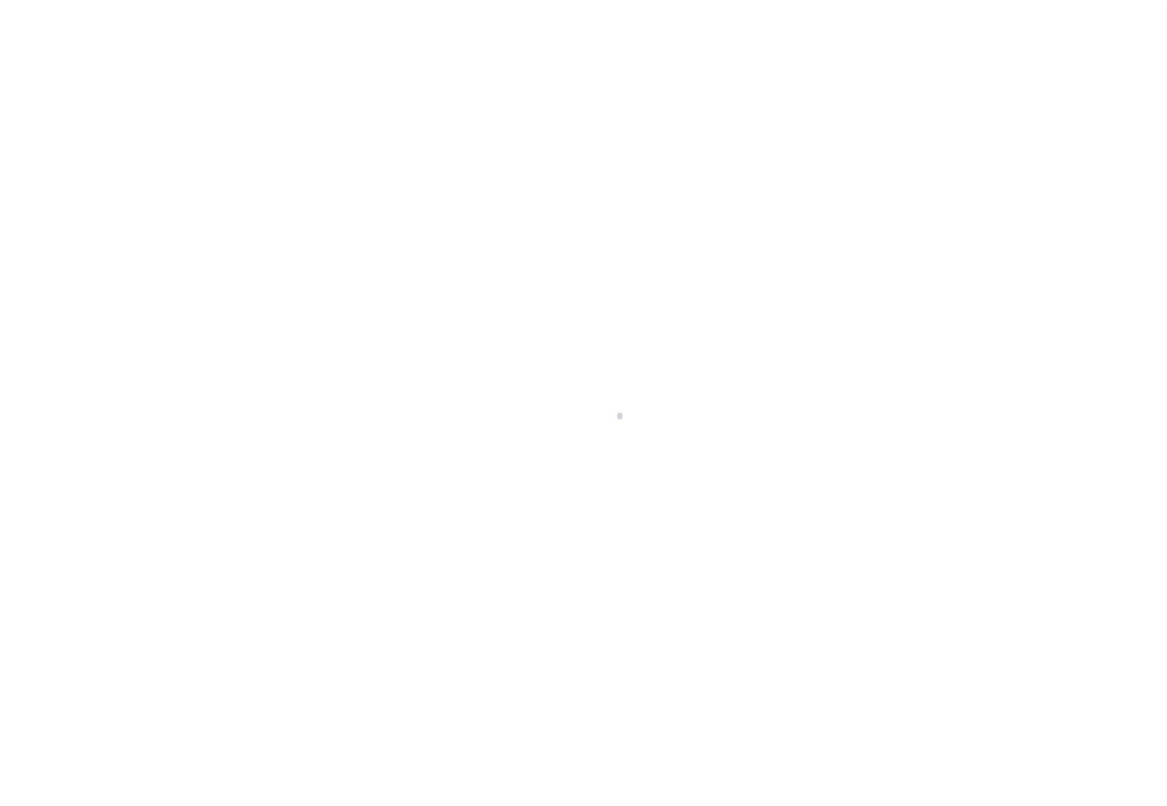
select select "NonEscrow"
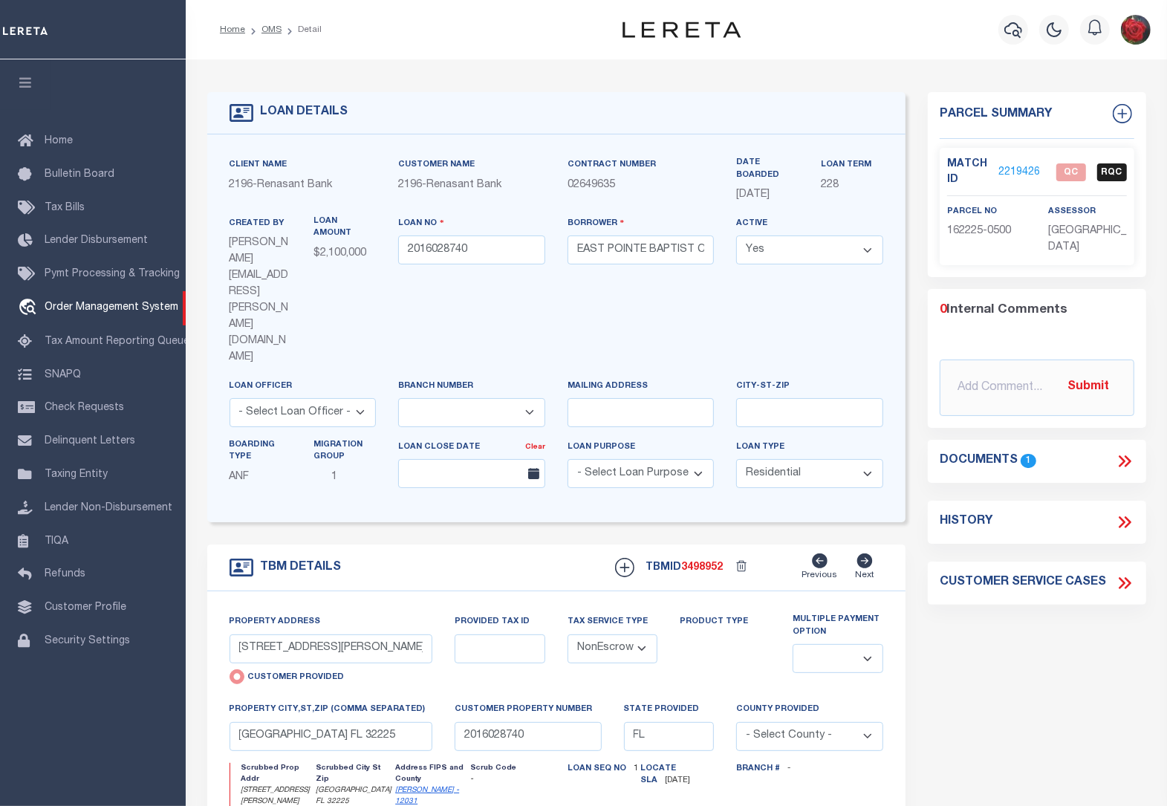
select select "200"
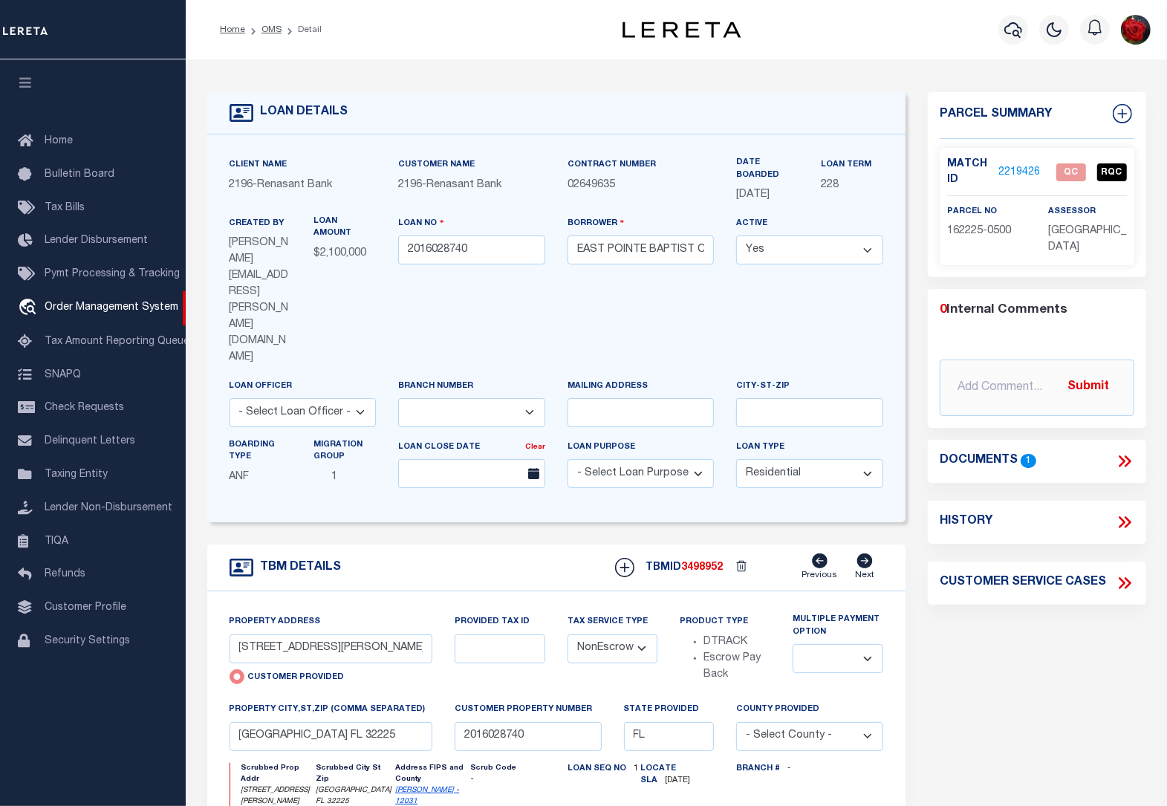
select select "200"
click at [271, 25] on link "OMS" at bounding box center [272, 29] width 20 height 9
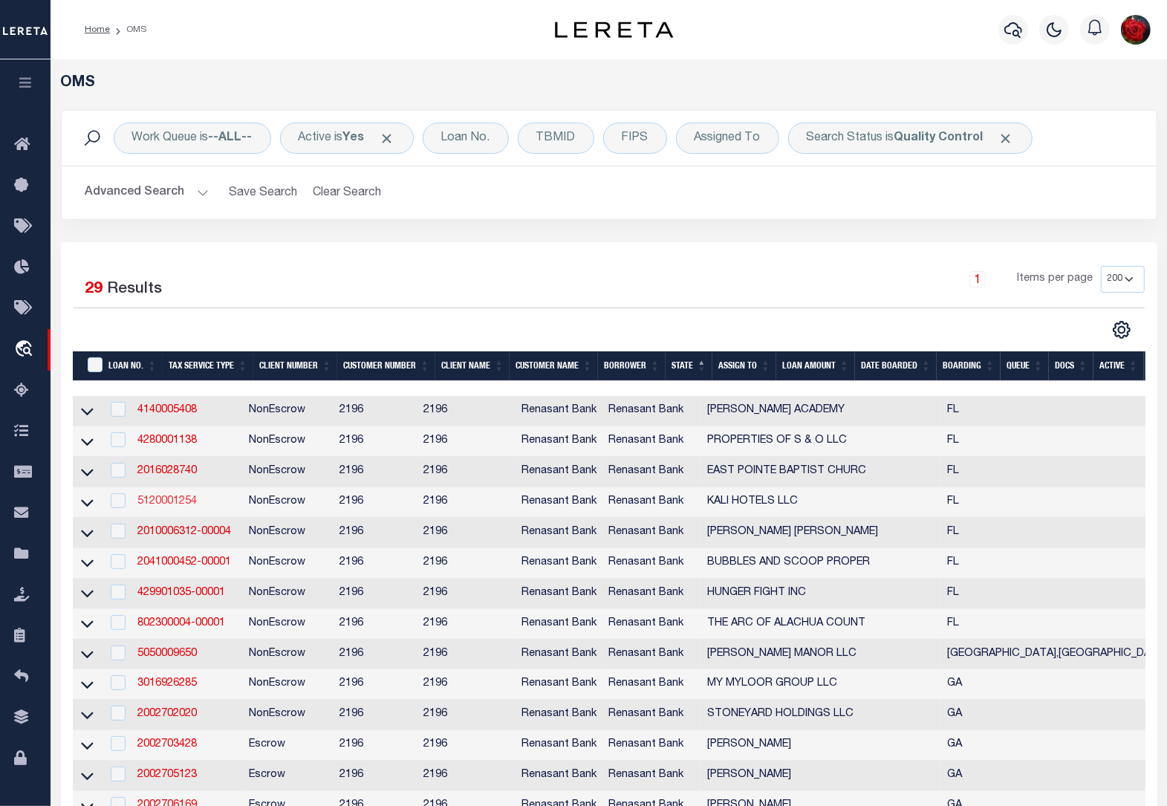
click at [169, 507] on link "5120001254" at bounding box center [166, 501] width 59 height 10
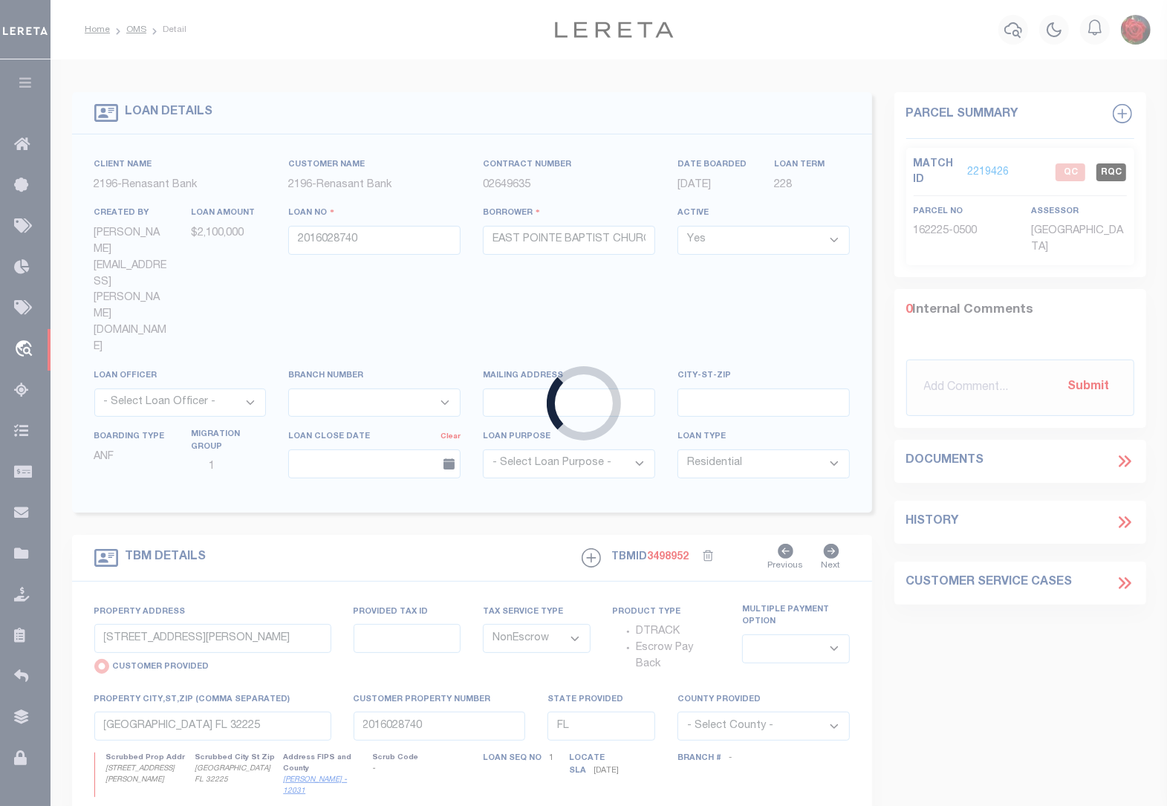
type input "5120001254"
type input "KALI HOTELS LLC"
select select
type input "[GEOGRAPHIC_DATA] B"
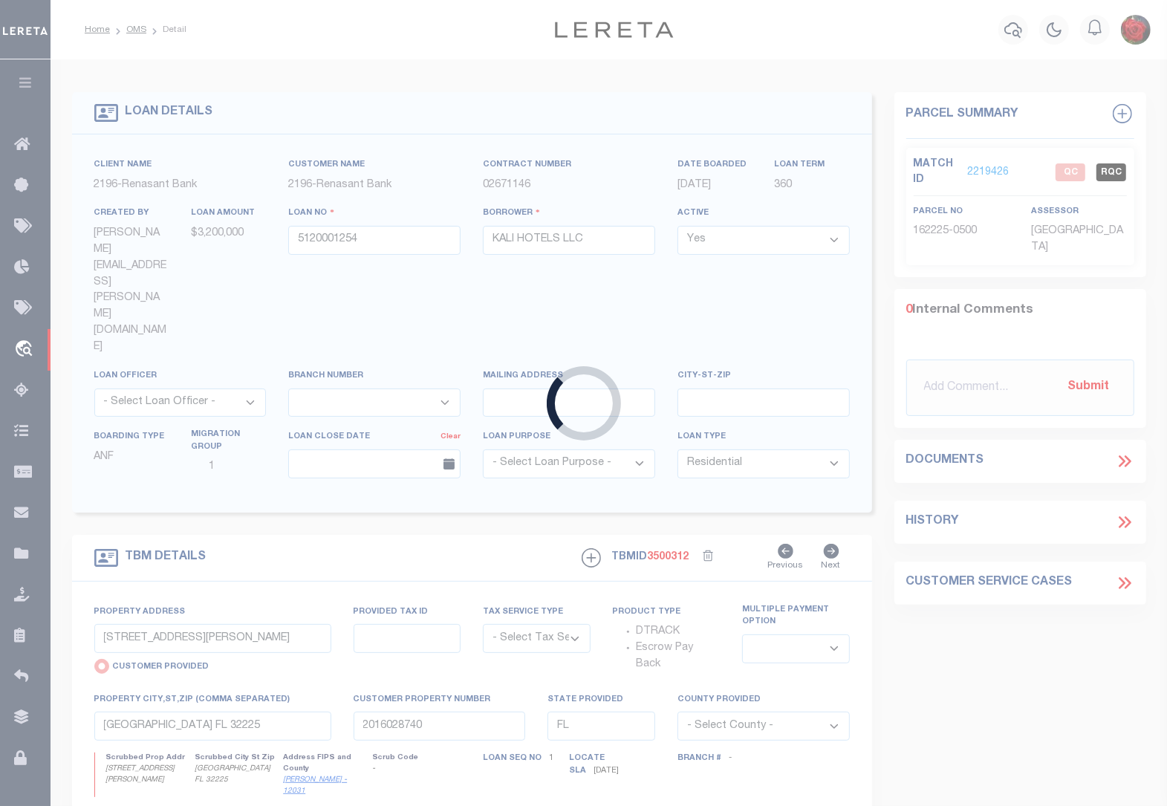
select select "NonEscrow"
select select
type input "[GEOGRAPHIC_DATA] FL 32218"
type input "5120001254"
type textarea "PARCEL: 019280-0000 019280-00001"
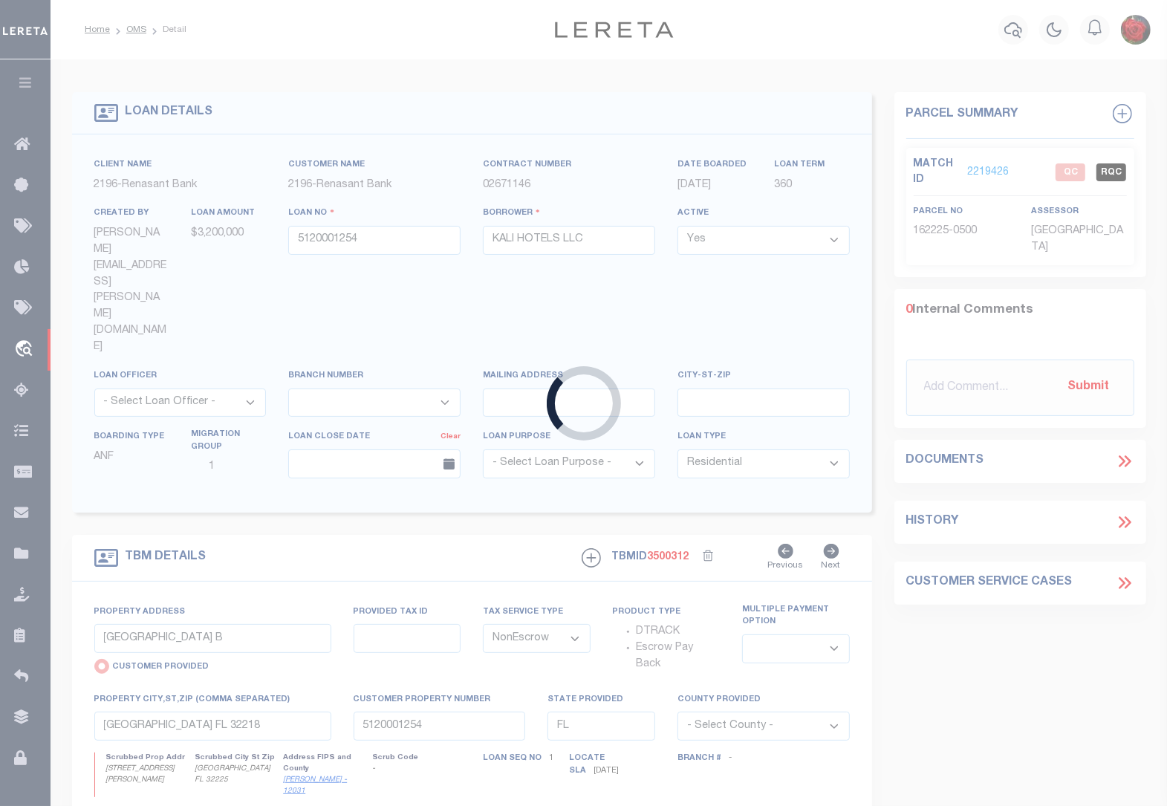
select select "4983"
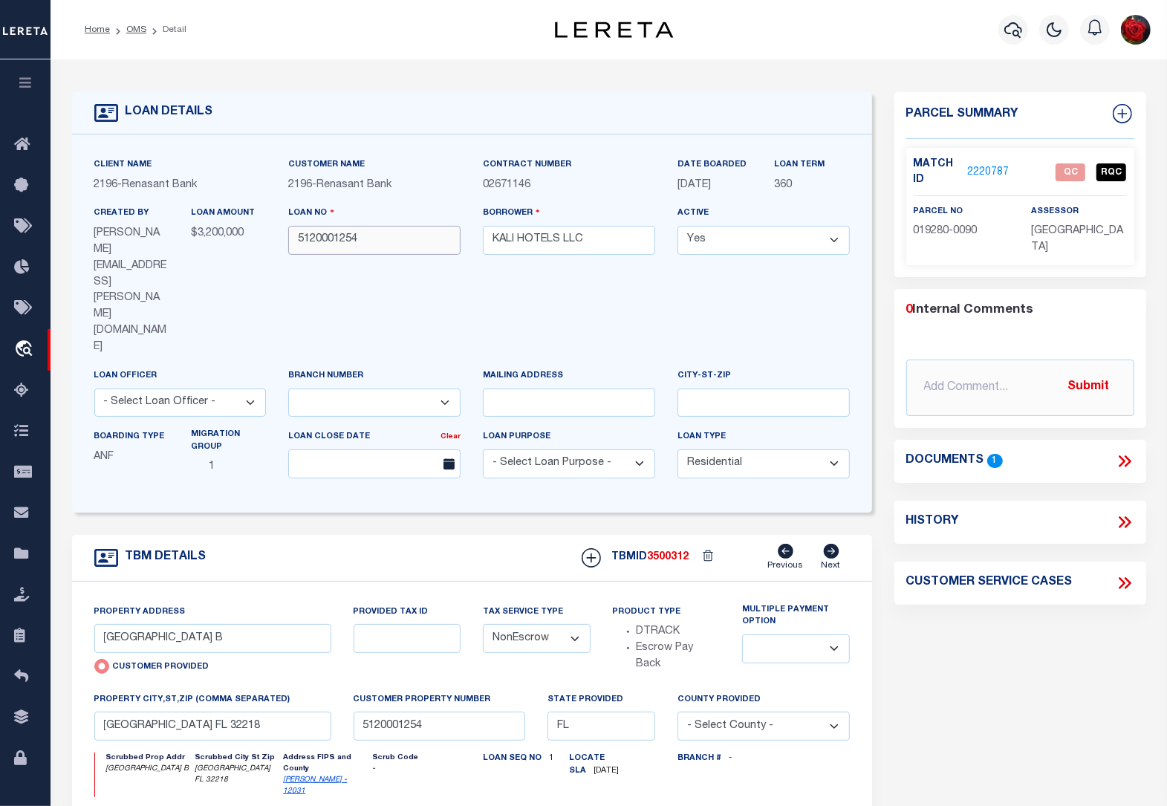
drag, startPoint x: 381, startPoint y: 240, endPoint x: 301, endPoint y: 235, distance: 80.4
click at [301, 235] on input "5120001254" at bounding box center [374, 240] width 172 height 29
click at [986, 165] on link "2220787" at bounding box center [988, 173] width 42 height 16
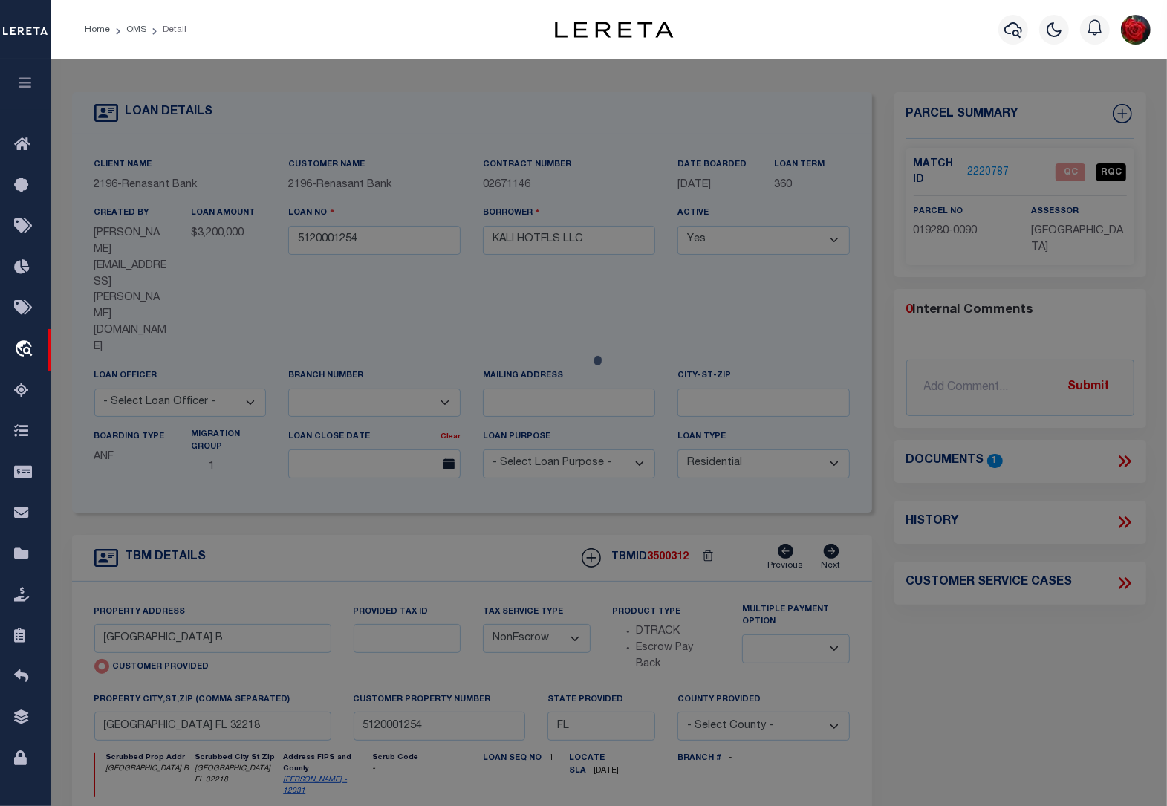
checkbox input "false"
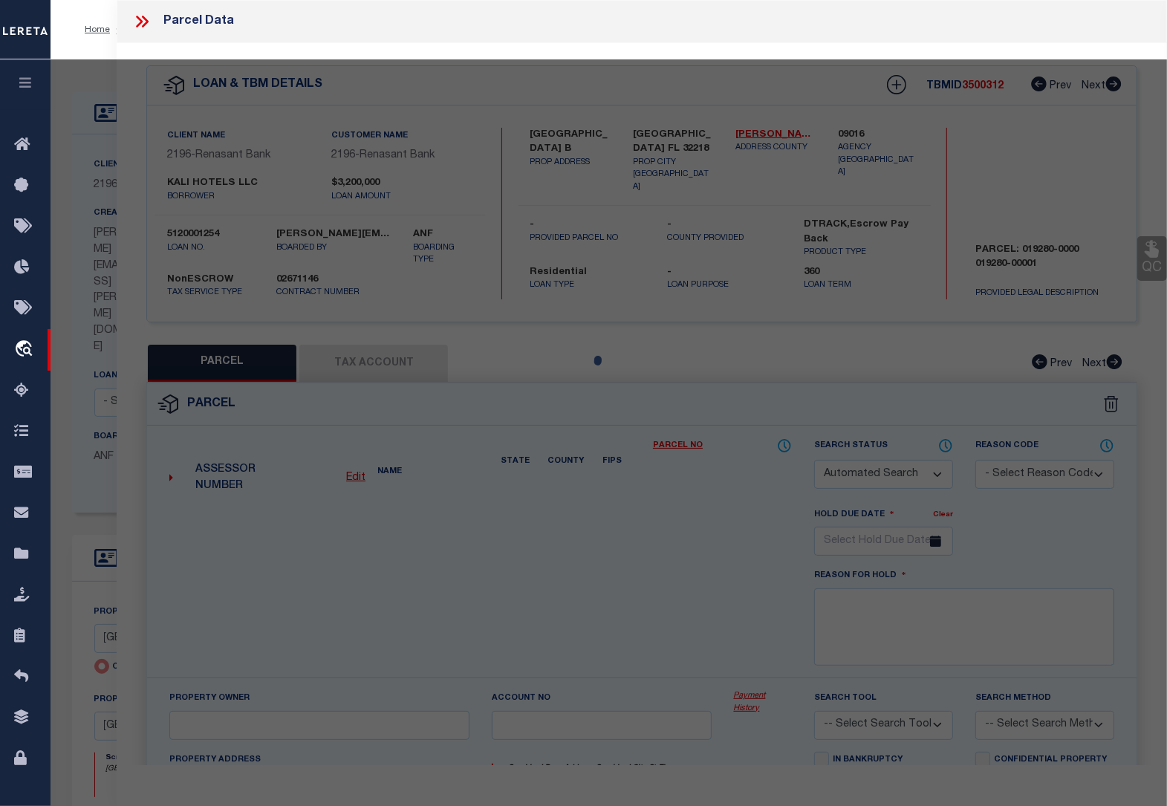
select select "QC"
type input "JACKSONVILLE AVIATION AUTHORITY"
select select "AGW"
select select "LEG"
type input "[STREET_ADDRESS]"
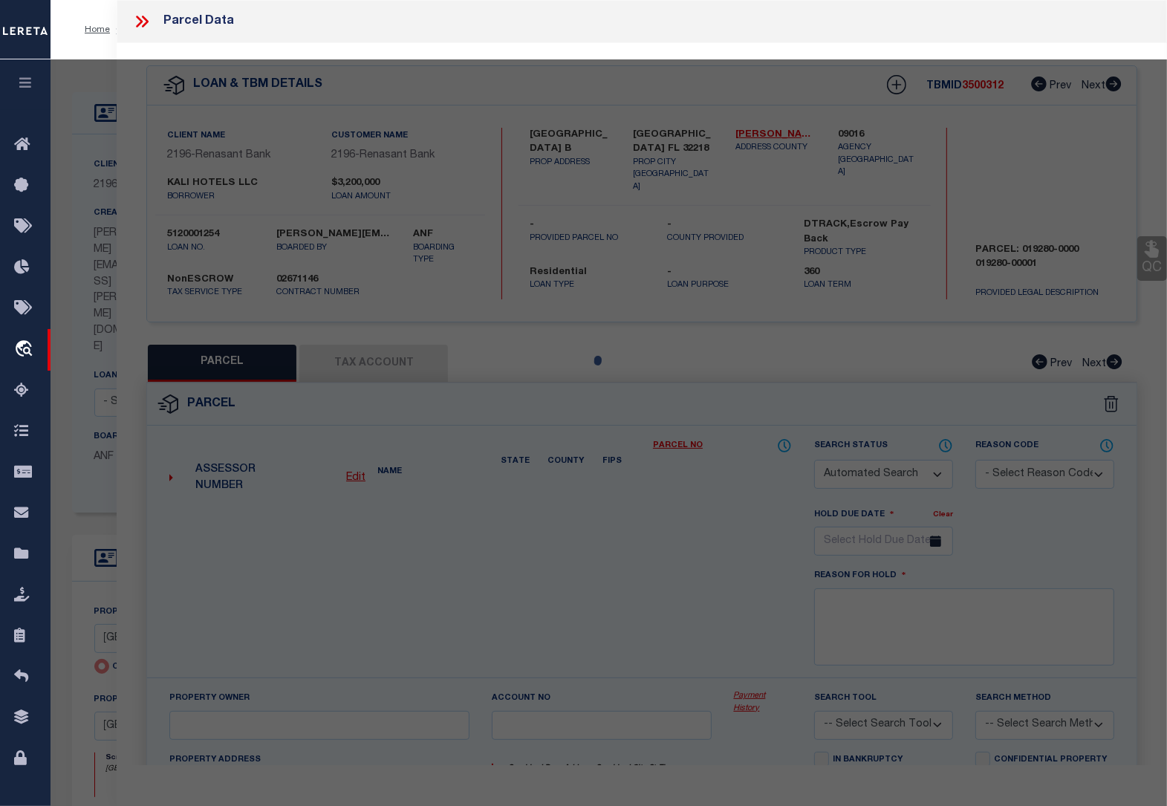
type input "[GEOGRAPHIC_DATA] [GEOGRAPHIC_DATA] 32218"
type textarea "1 23-1N-26E 810.6 2 PT SEC 23 LYING E OF [GEOGRAPHIC_DATA] 3 (EX LEASE PARCELS,…"
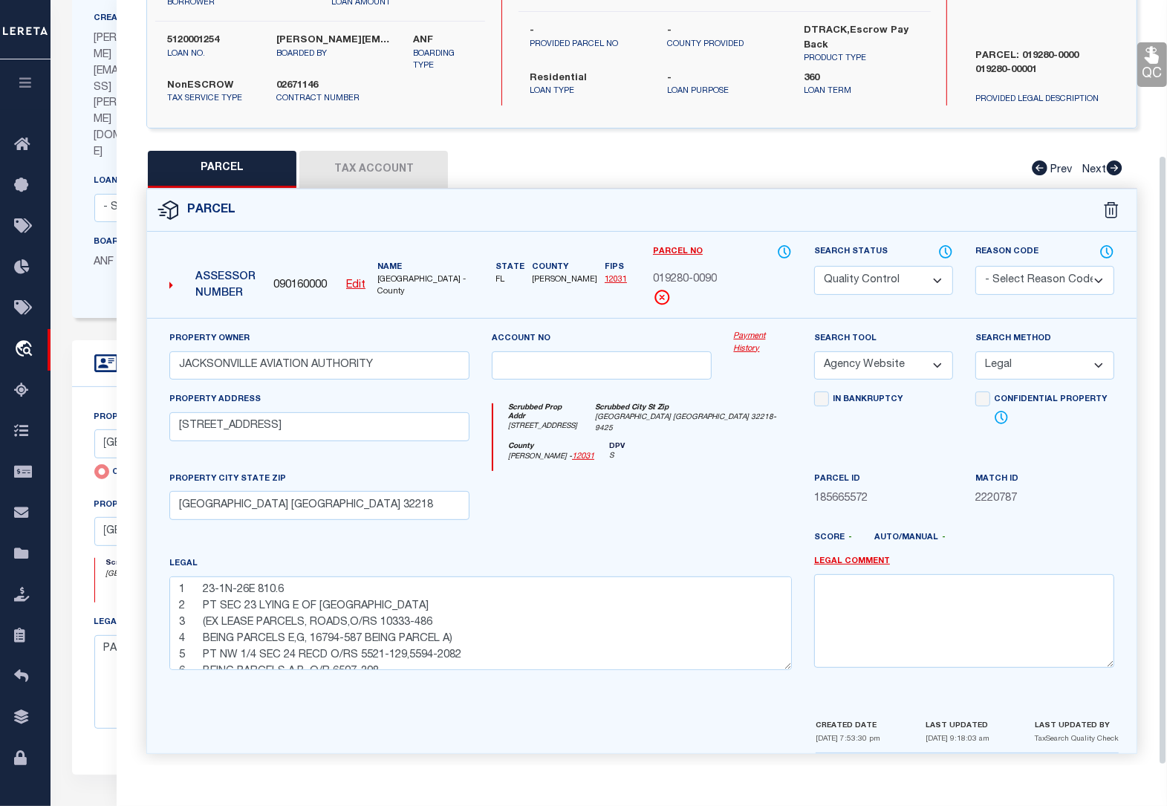
scroll to position [279, 0]
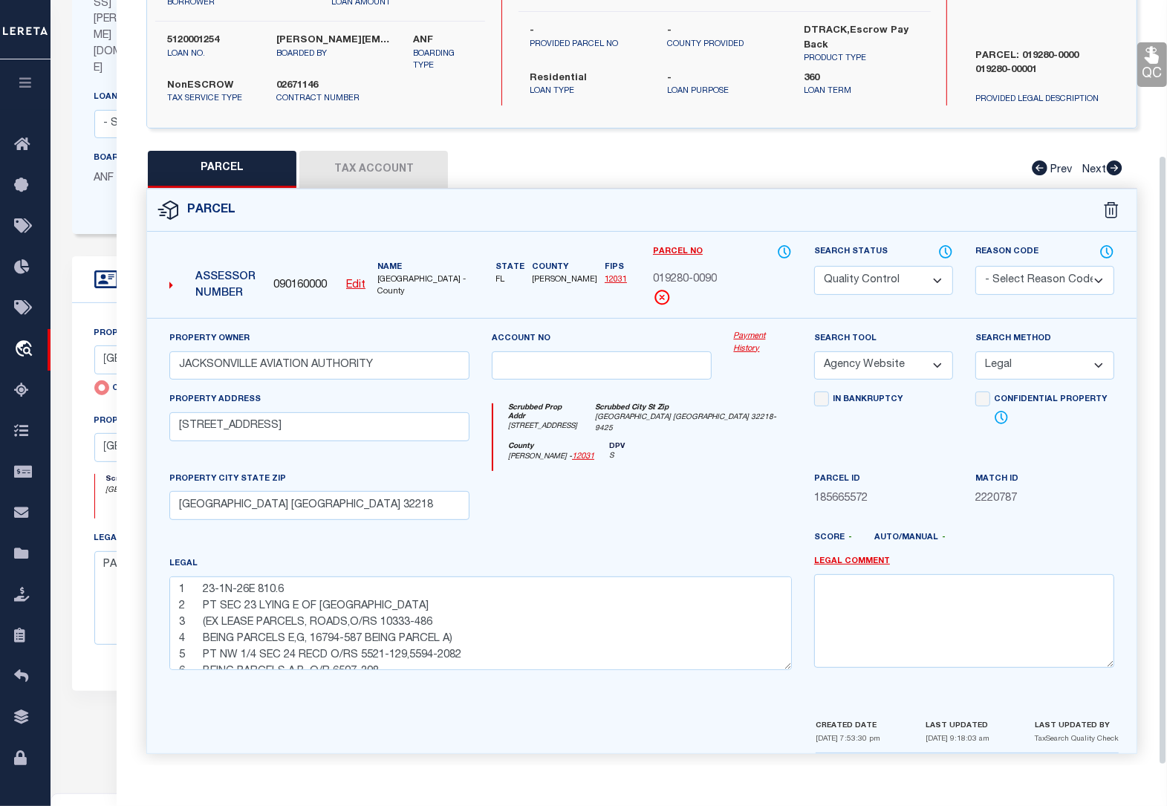
click at [1152, 62] on icon at bounding box center [1152, 55] width 14 height 17
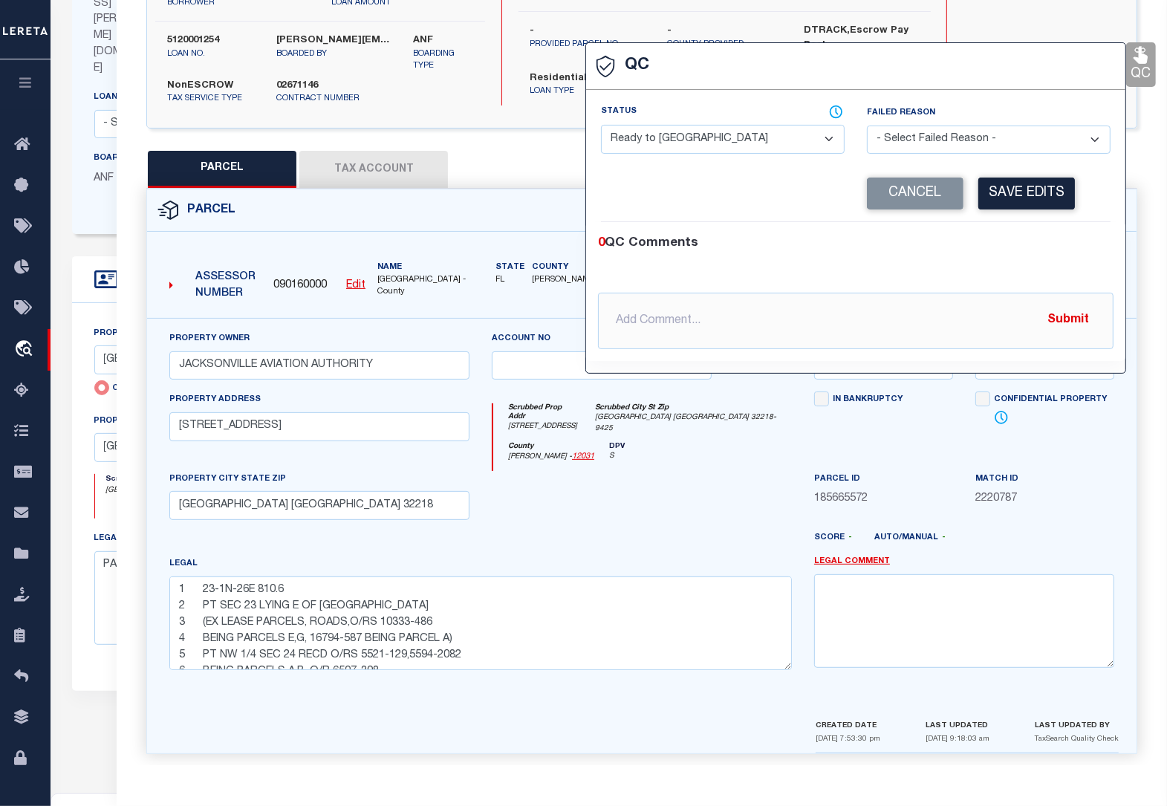
click at [678, 135] on select "- Select Status - Ready to QC Correct Incorrect" at bounding box center [723, 139] width 244 height 29
select select "COR"
click at [601, 126] on select "- Select Status - Ready to QC Correct Incorrect" at bounding box center [723, 139] width 244 height 29
click at [1053, 191] on button "Save Edits" at bounding box center [1026, 194] width 97 height 32
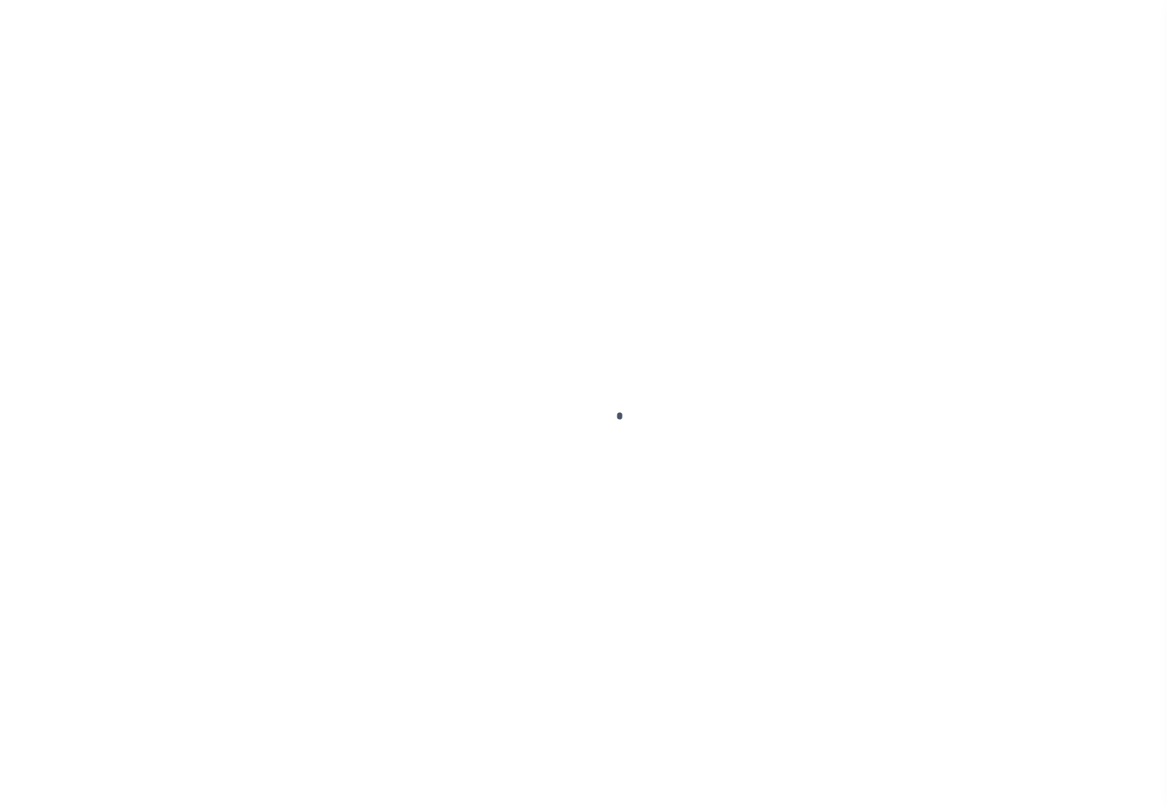
type input "5120001254"
type input "KALI HOTELS LLC"
select select
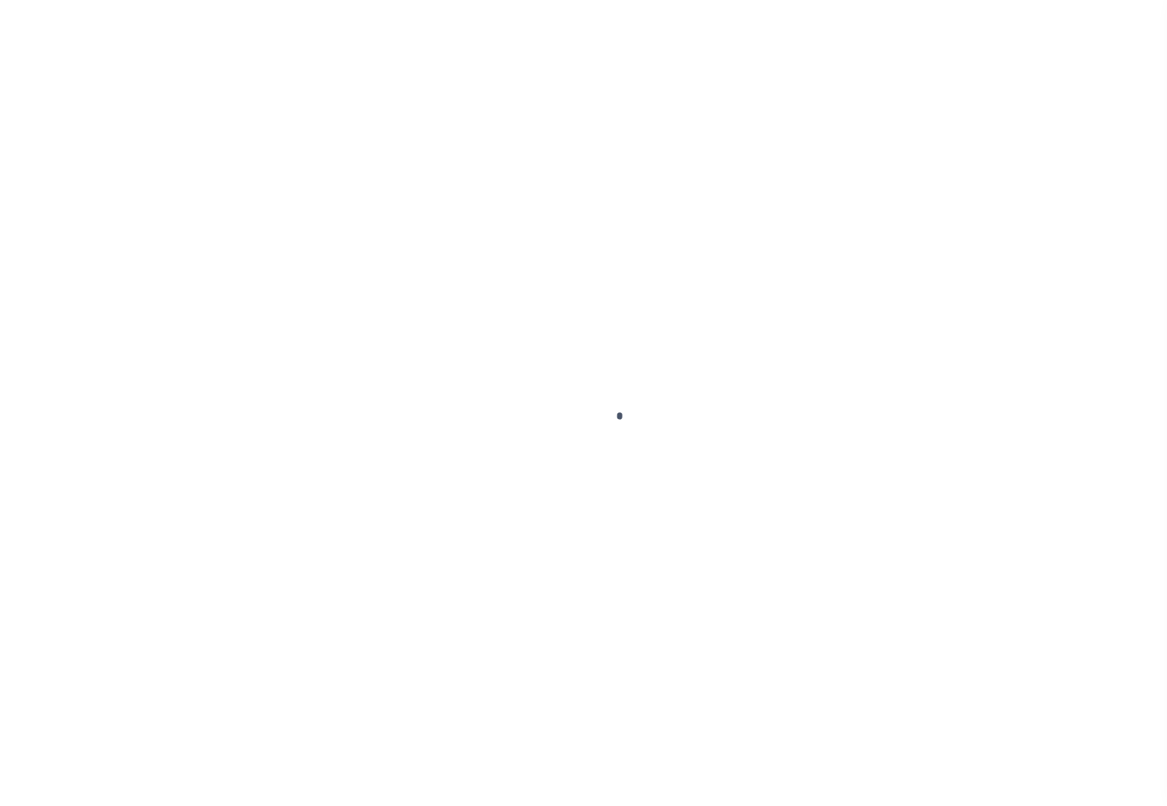
select select "10"
select select
type input "[GEOGRAPHIC_DATA] B"
radio input "true"
select select "NonEscrow"
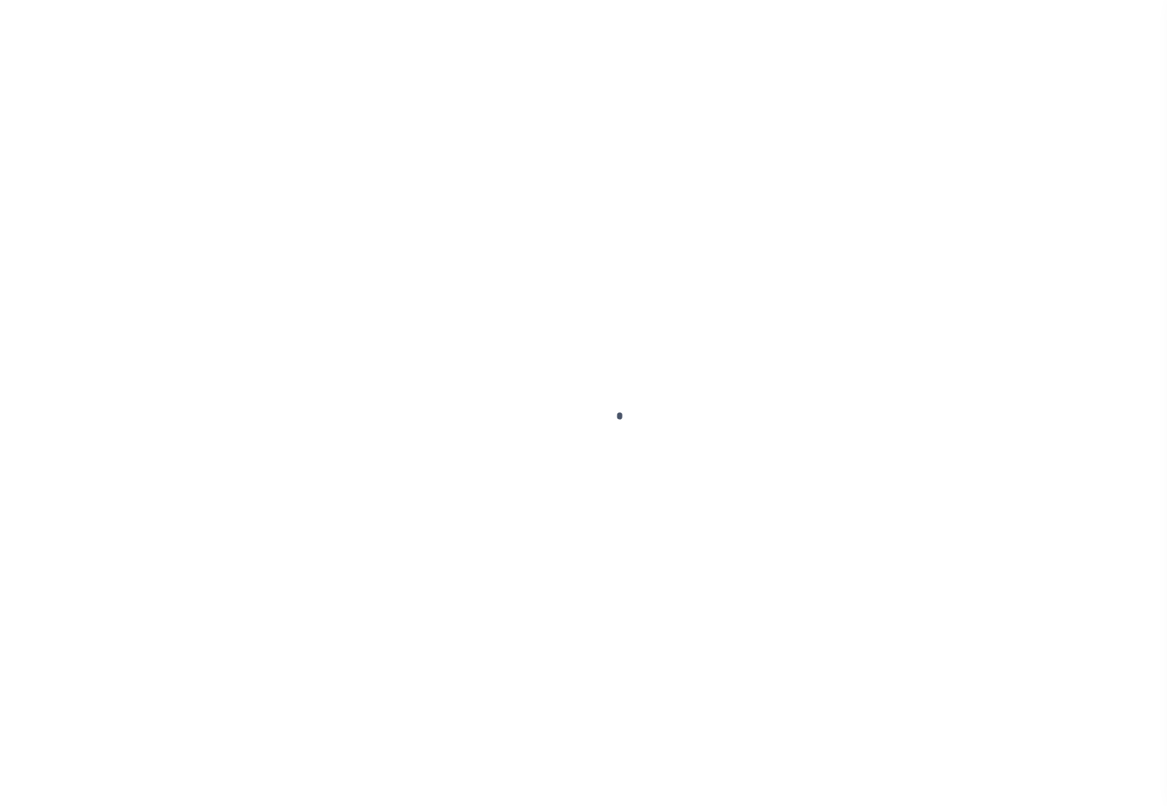
select select
type input "[GEOGRAPHIC_DATA] FL 32218"
type input "5120001254"
type input "FL"
type textarea "PARCEL: 019280-0000 019280-00001"
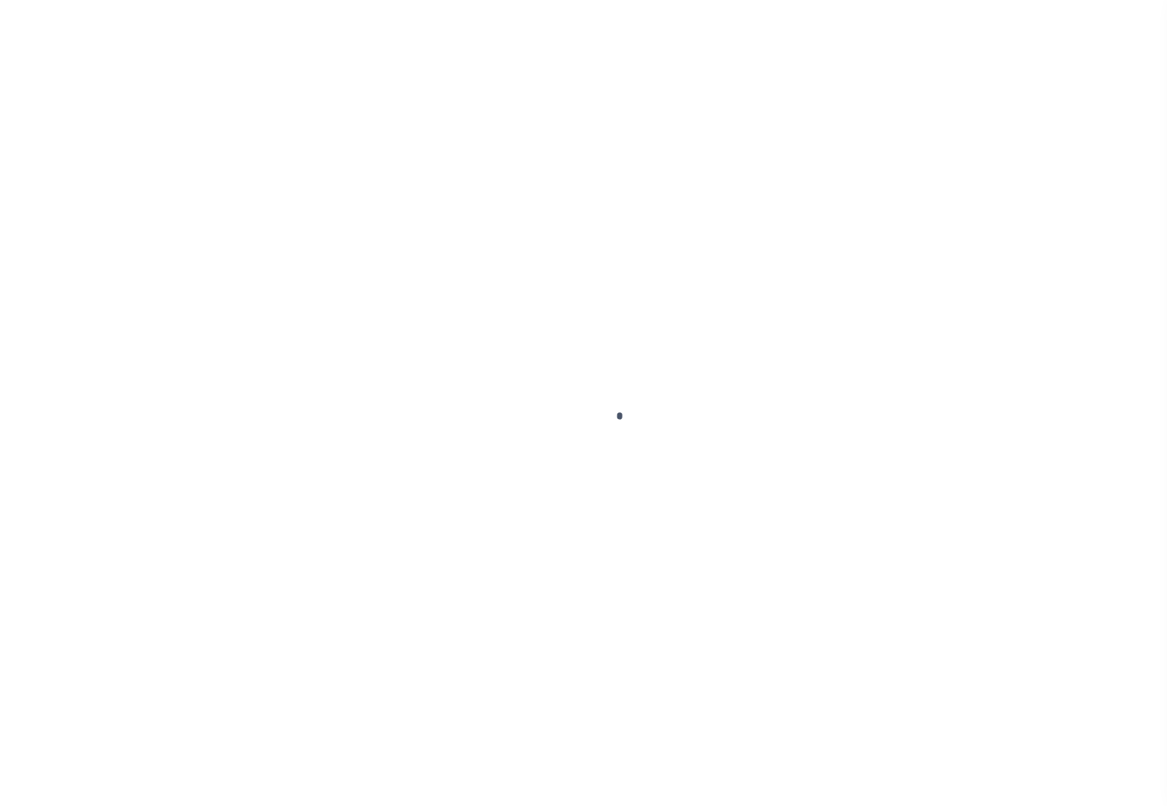
select select "4983"
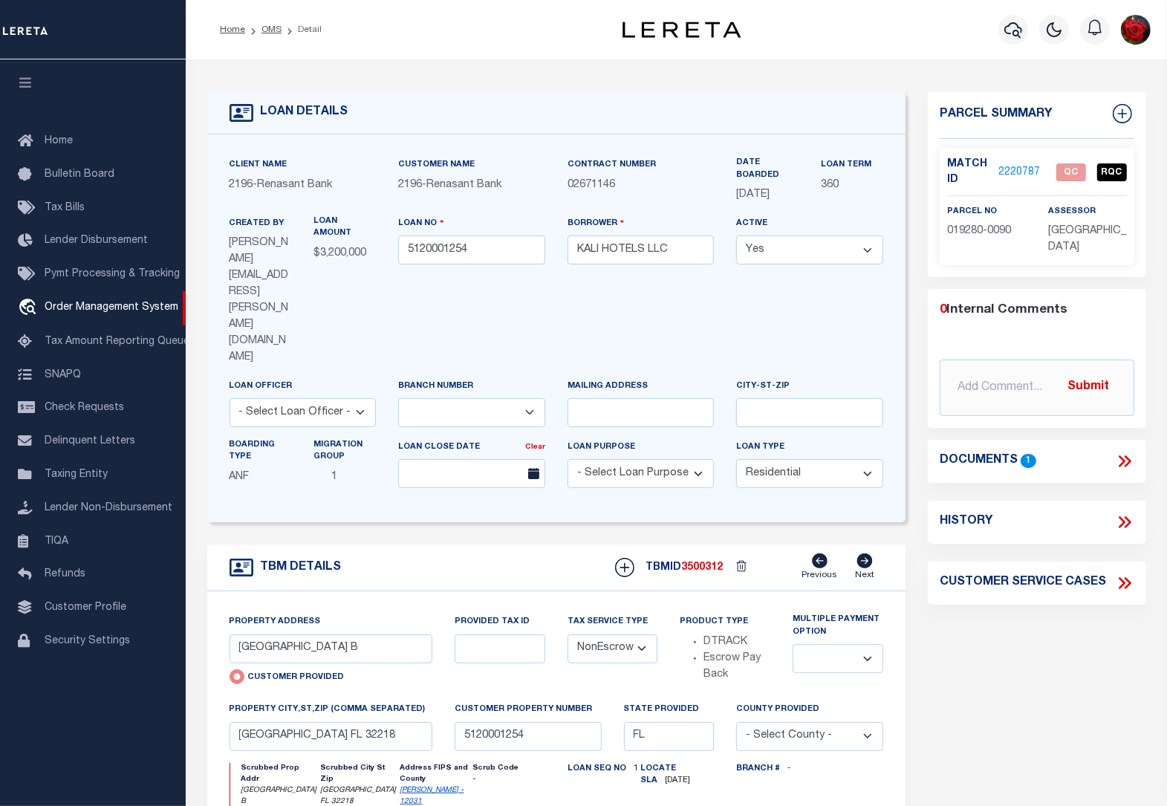
click at [282, 32] on li "Detail" at bounding box center [302, 29] width 40 height 13
click at [272, 30] on link "OMS" at bounding box center [272, 29] width 20 height 9
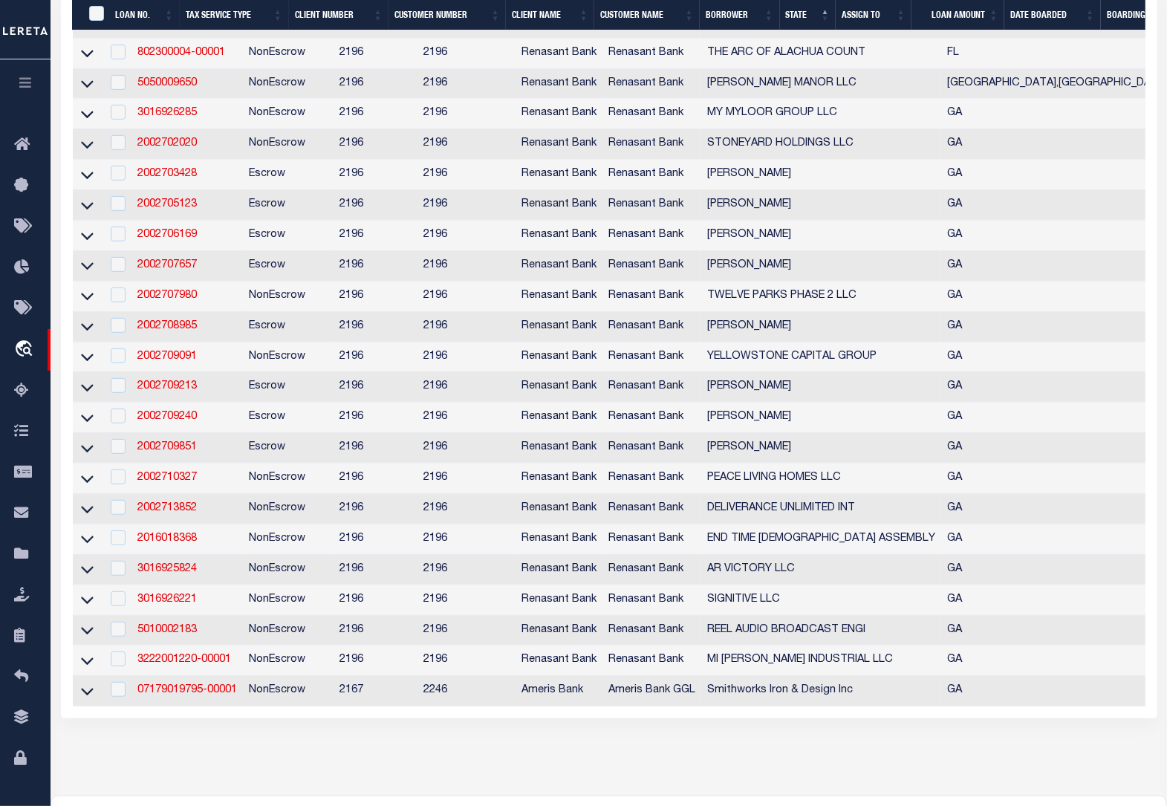
scroll to position [557, 0]
click at [161, 178] on link "2002703428" at bounding box center [166, 172] width 59 height 10
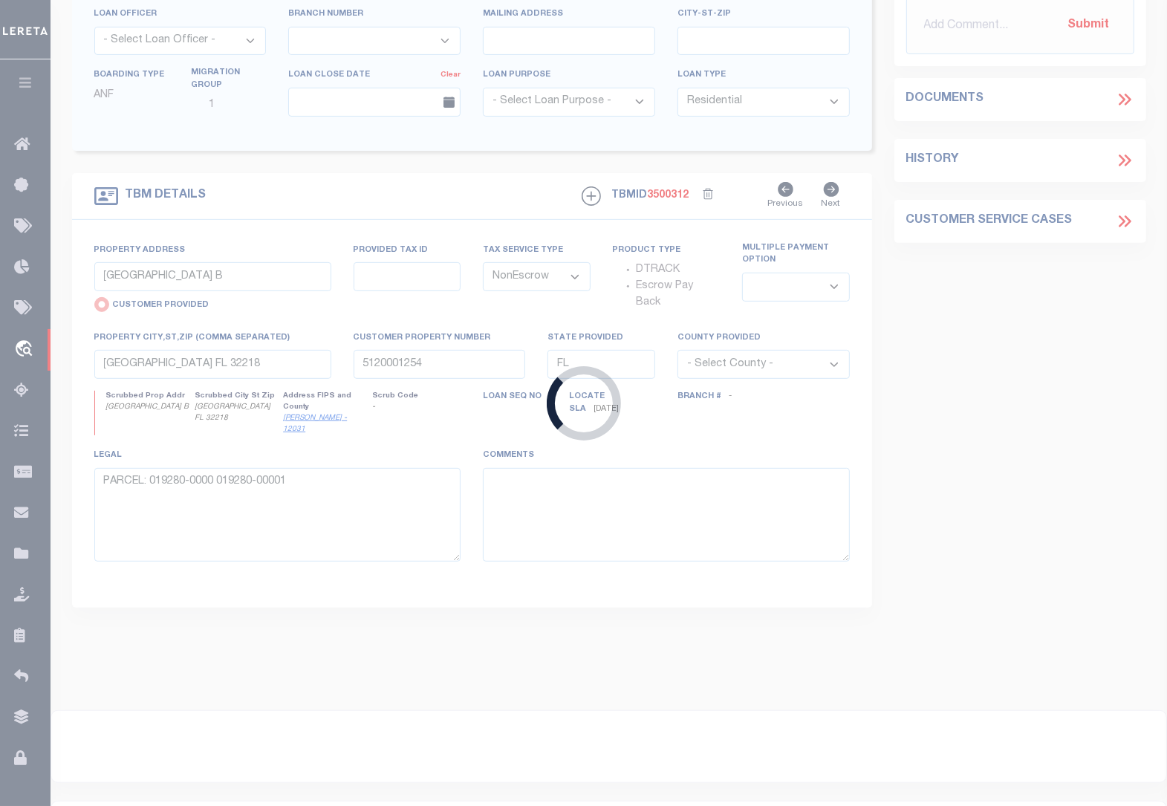
type input "2002703428"
type input "[PERSON_NAME]"
select select
type input "22963 GA HWY 46"
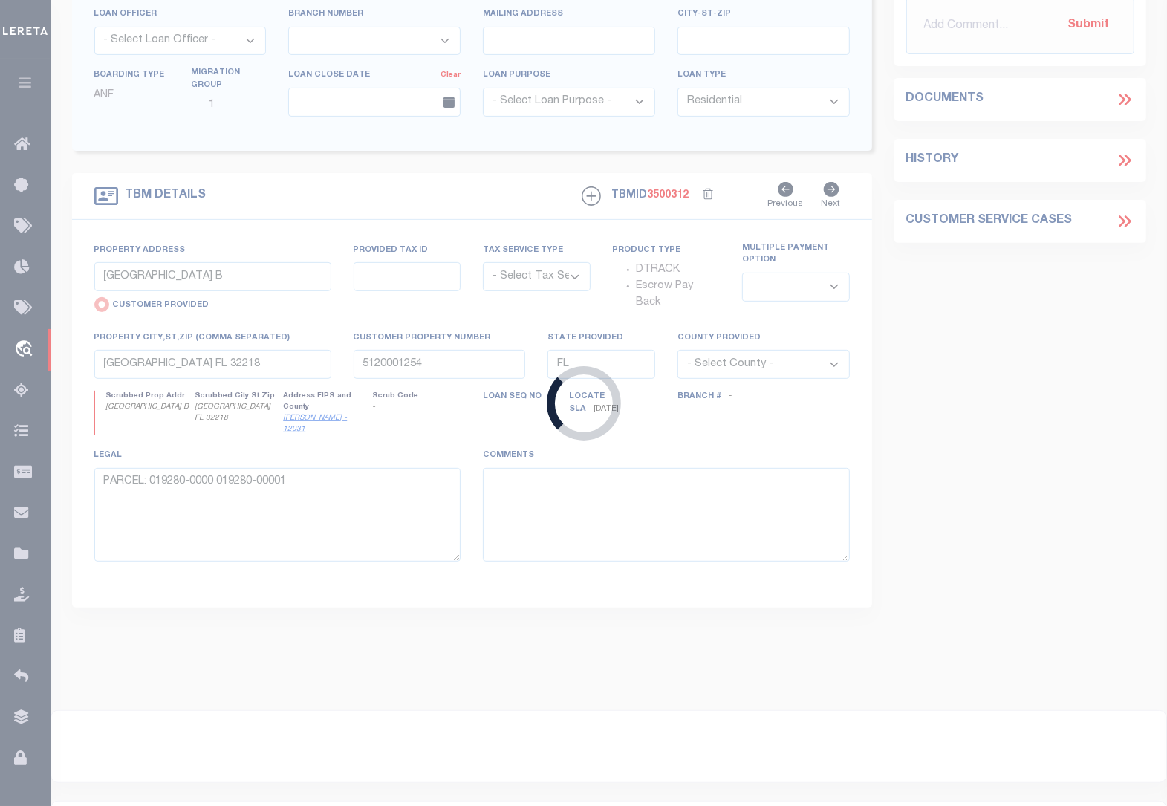
select select "Escrow"
select select
type input "PEMBROKE GA 31321"
type input "2002703428"
type input "GA"
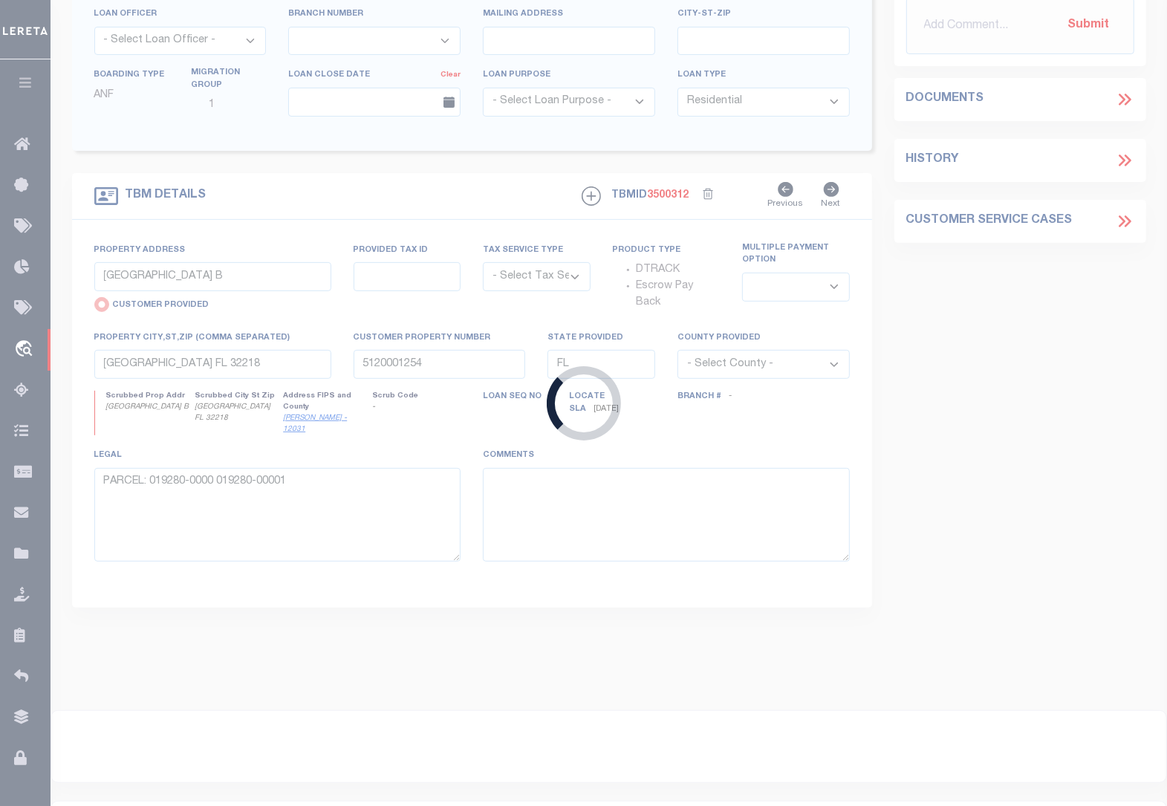
type textarea "PARCEL: 166 000014 0021"
select select "4983"
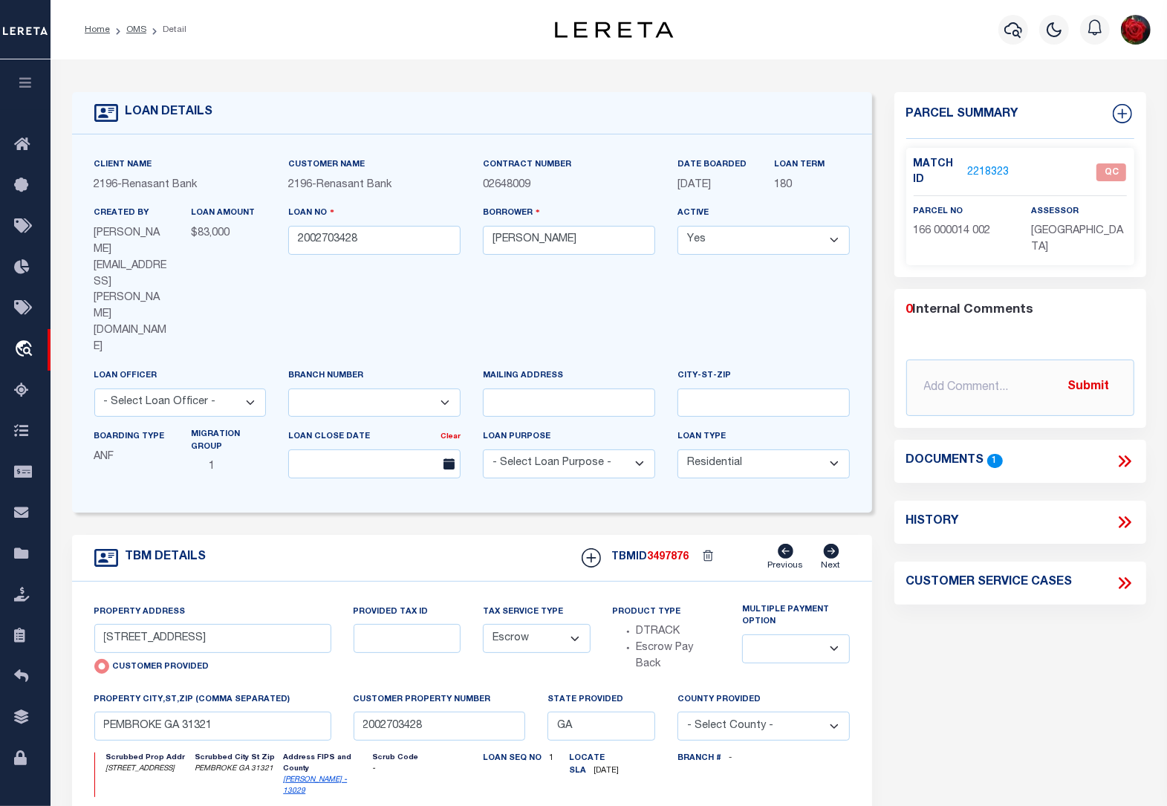
click at [985, 171] on link "2218323" at bounding box center [988, 173] width 42 height 16
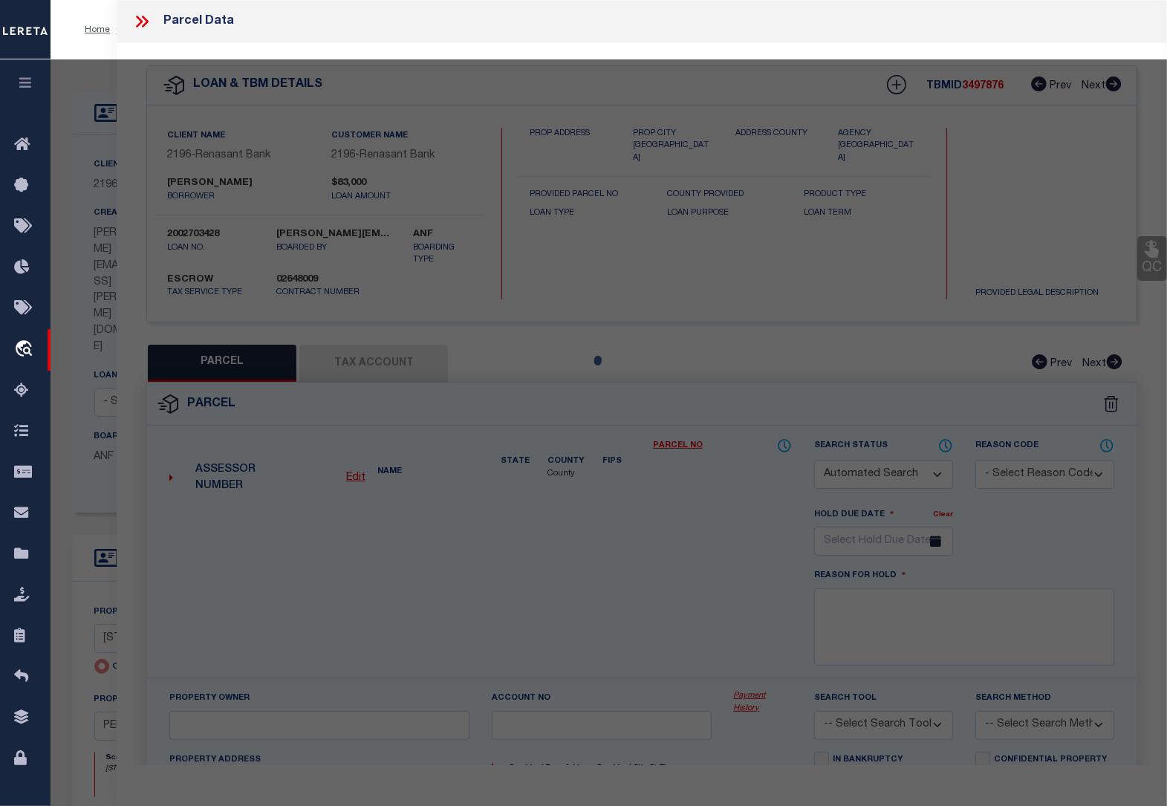
checkbox input "false"
select select "QC"
type input "GLISSON RIAN BLAKE"
select select "AGW"
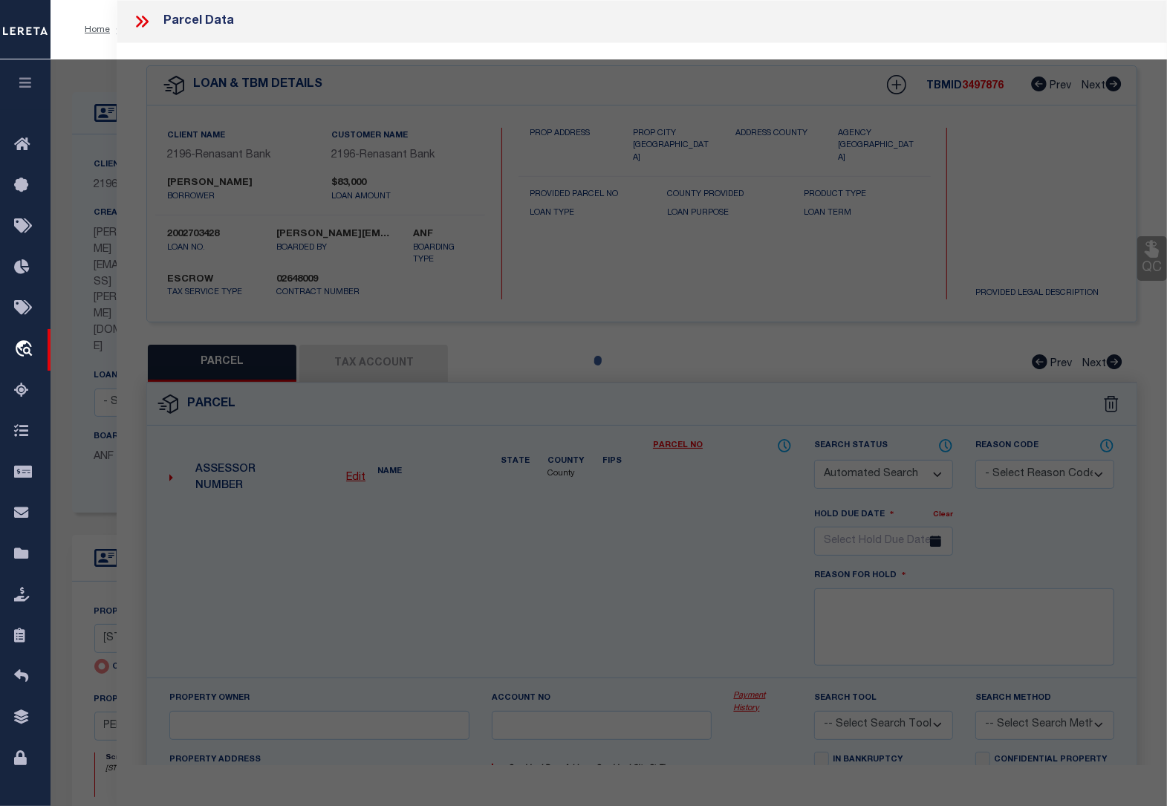
select select "LEG"
type input "22963 GA HWY 46"
type input "PEMBROKE GA 31321"
type textarea "PAR 3 /21.85 AC"
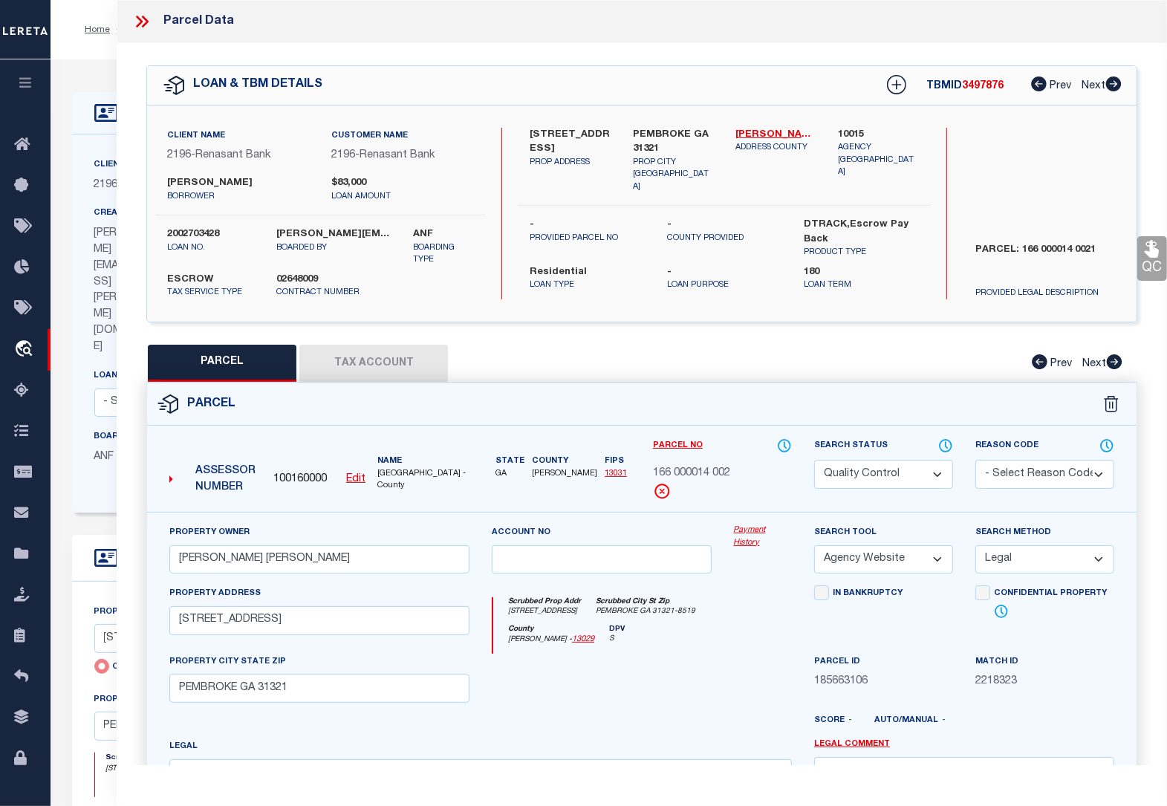
click at [881, 475] on select "Automated Search Bad Parcel Complete Duplicate Parcel High Dollar Reporting In …" at bounding box center [883, 474] width 139 height 29
select select "CP"
click at [814, 460] on select "Automated Search Bad Parcel Complete Duplicate Parcel High Dollar Reporting In …" at bounding box center [883, 474] width 139 height 29
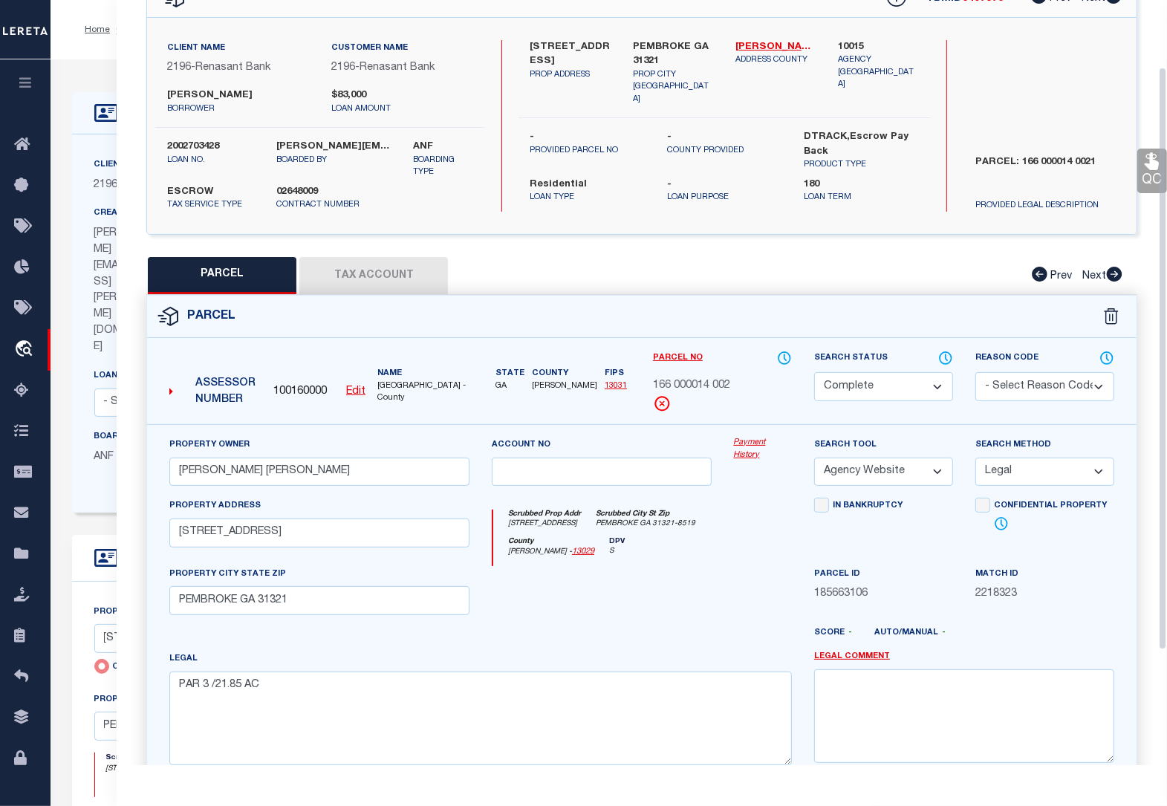
scroll to position [93, 0]
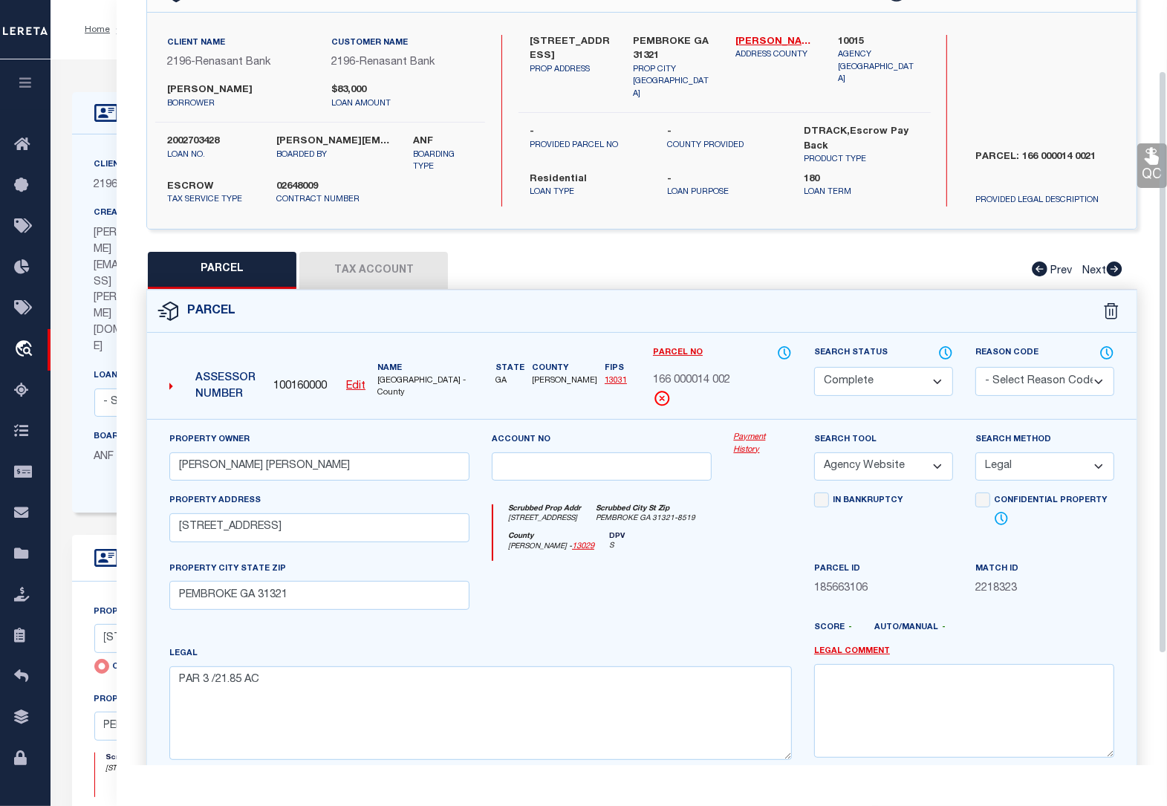
click at [1152, 163] on icon at bounding box center [1152, 156] width 14 height 17
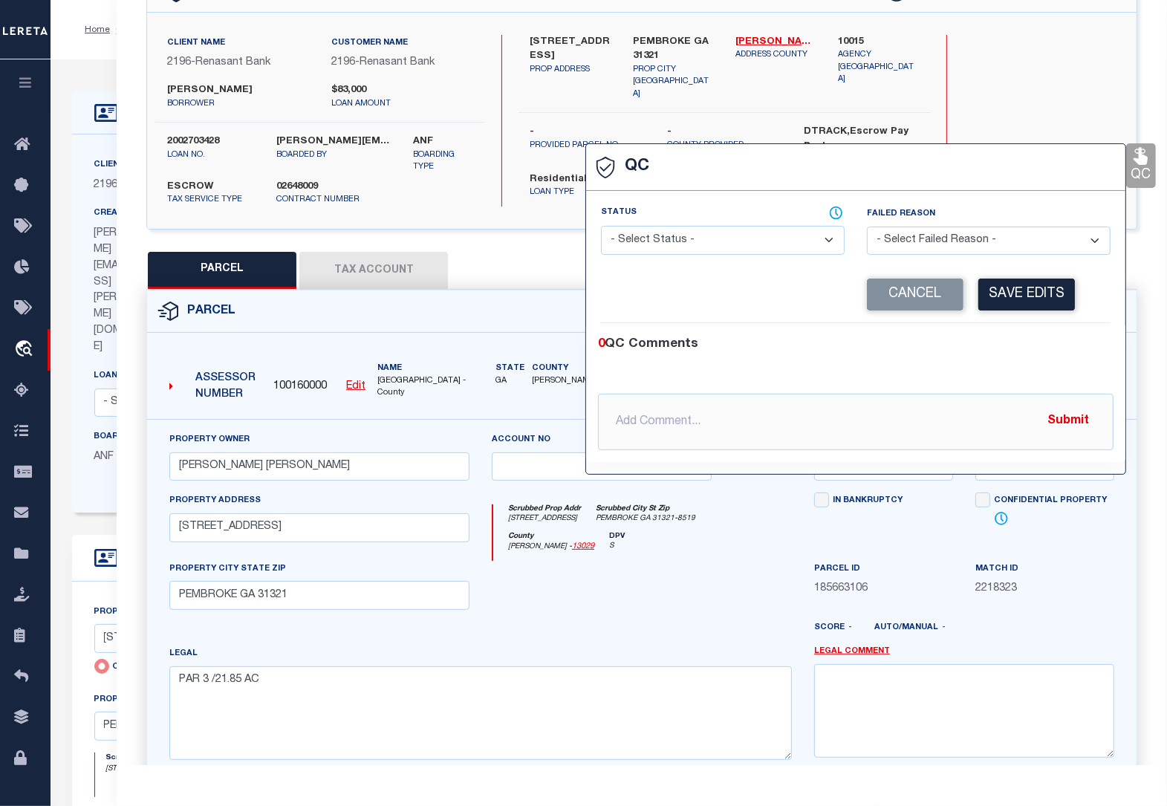
click at [724, 246] on select "- Select Status - Ready to QC Correct Incorrect" at bounding box center [723, 240] width 244 height 29
select select "COR"
click at [601, 227] on select "- Select Status - Ready to QC Correct Incorrect" at bounding box center [723, 240] width 244 height 29
click at [1031, 305] on button "Save Edits" at bounding box center [1026, 295] width 97 height 32
click at [1087, 626] on div "Score - Auto/Manual -" at bounding box center [964, 631] width 300 height 19
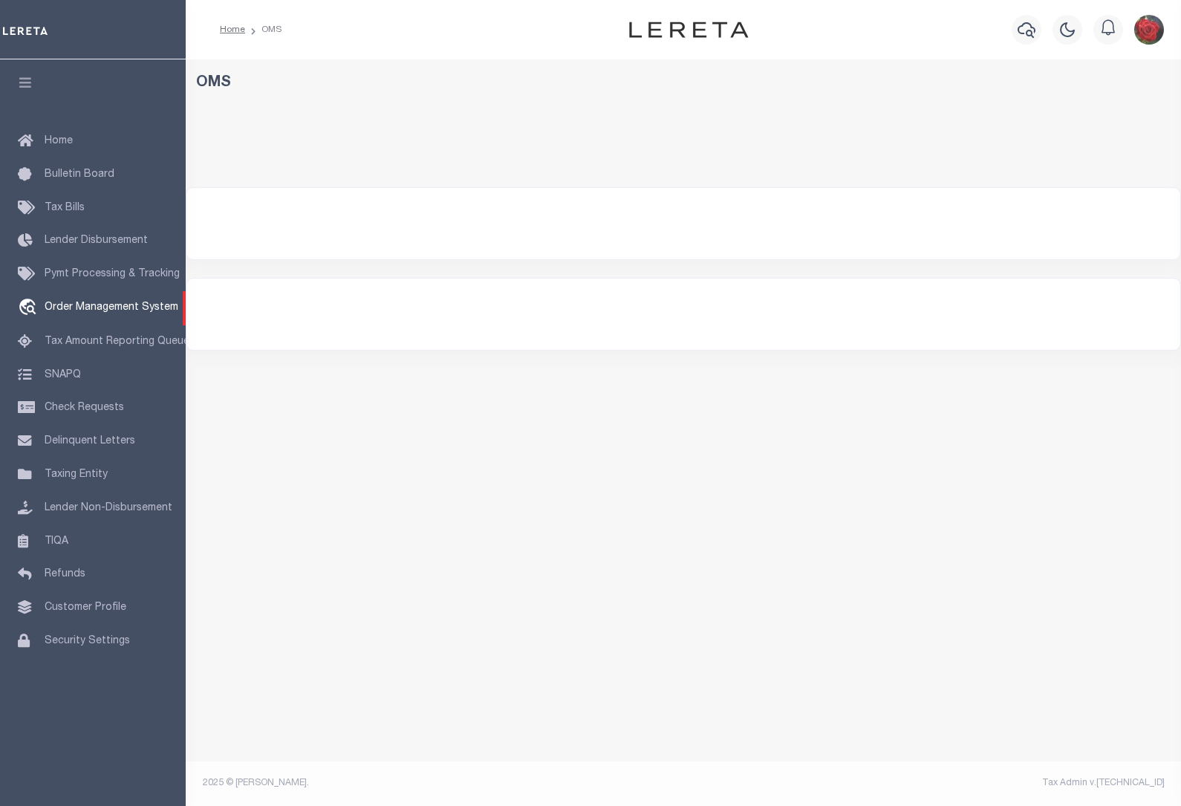
select select "200"
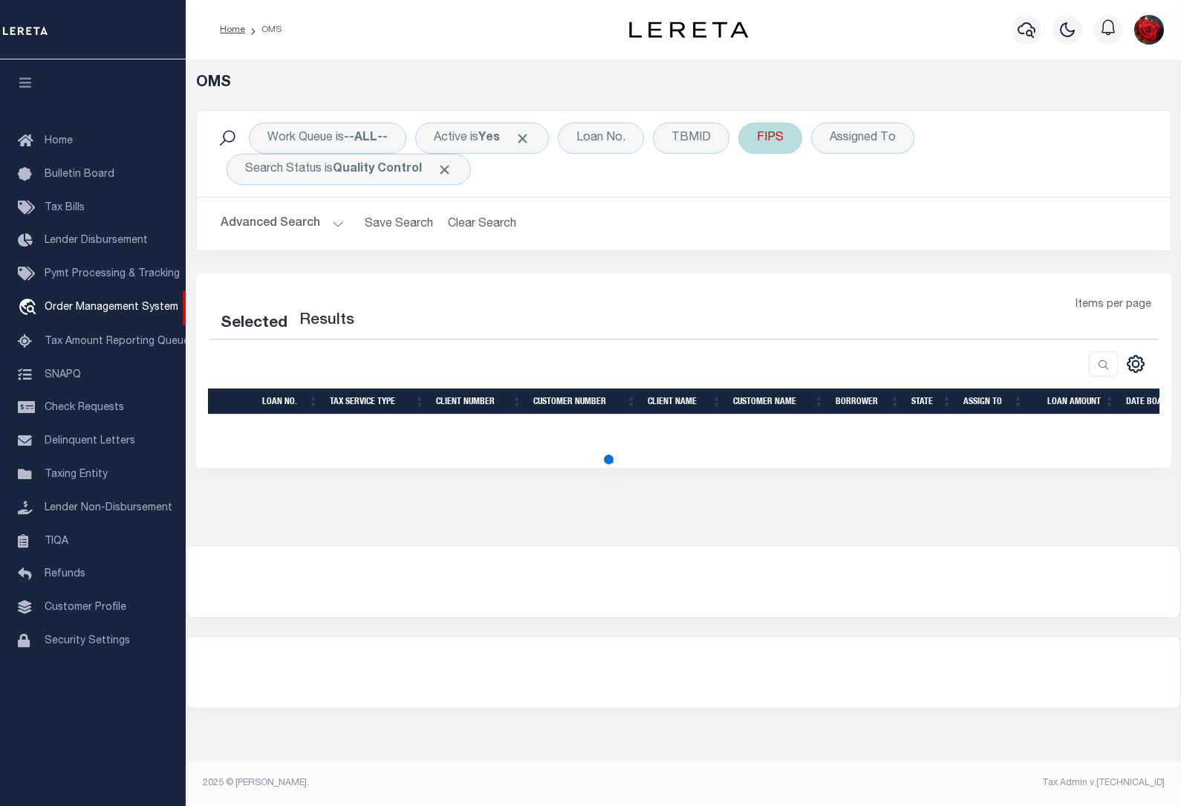
select select "200"
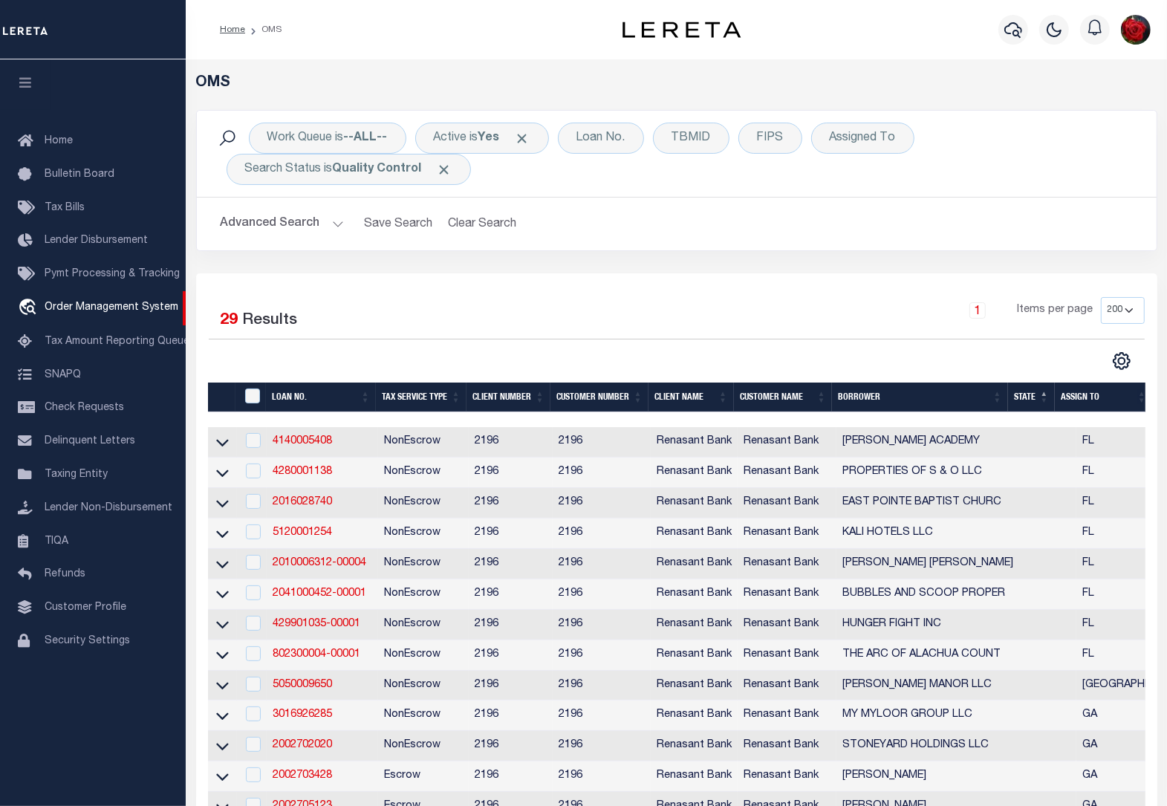
click at [26, 80] on icon "button" at bounding box center [25, 82] width 17 height 13
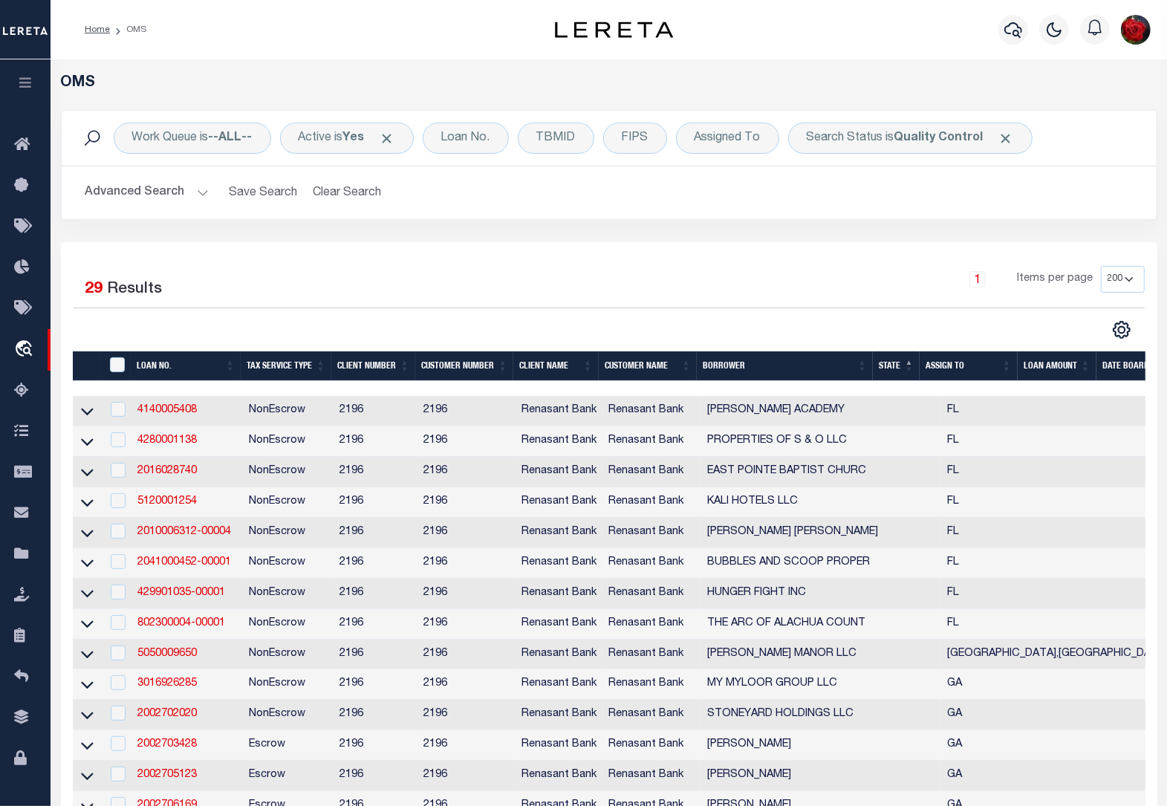
click at [251, 279] on div "Selected 29 Results" at bounding box center [199, 287] width 251 height 42
click at [179, 474] on link "2016028740" at bounding box center [166, 471] width 59 height 10
type input "2016028740"
type input "EAST POINTE BAPTIST CHURC"
select select
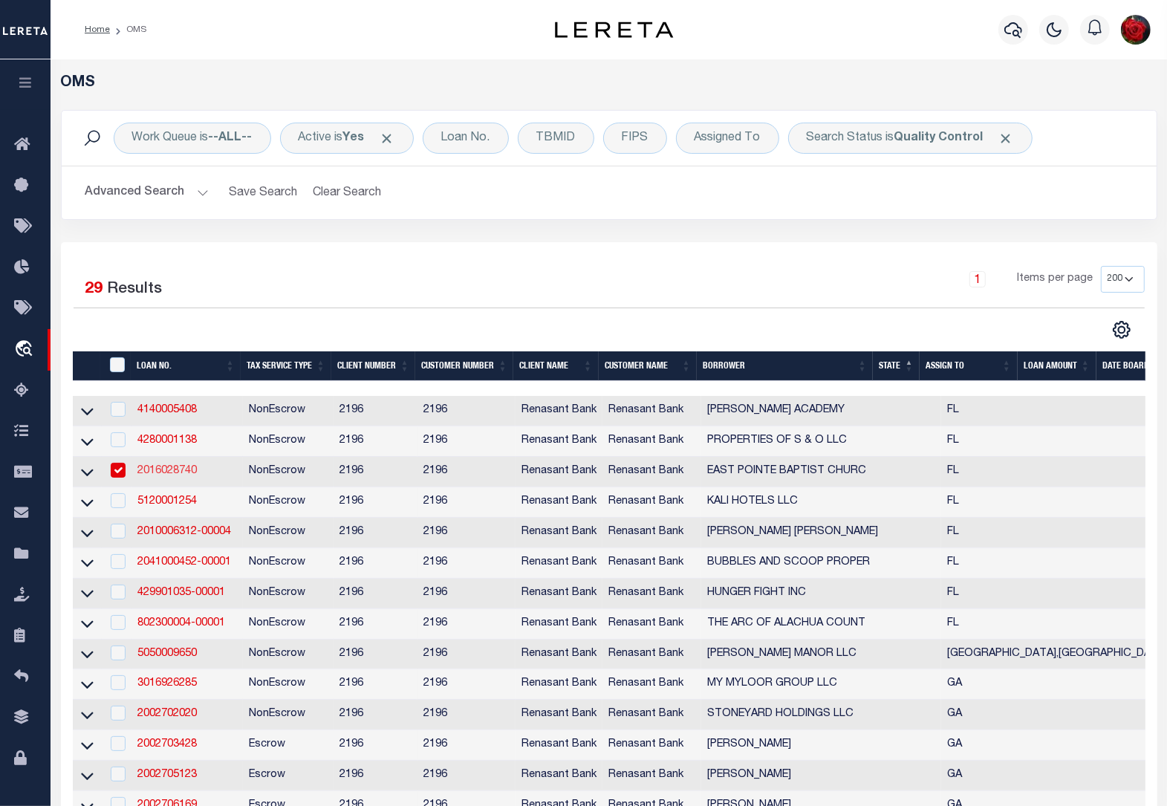
select select
select select "10"
select select
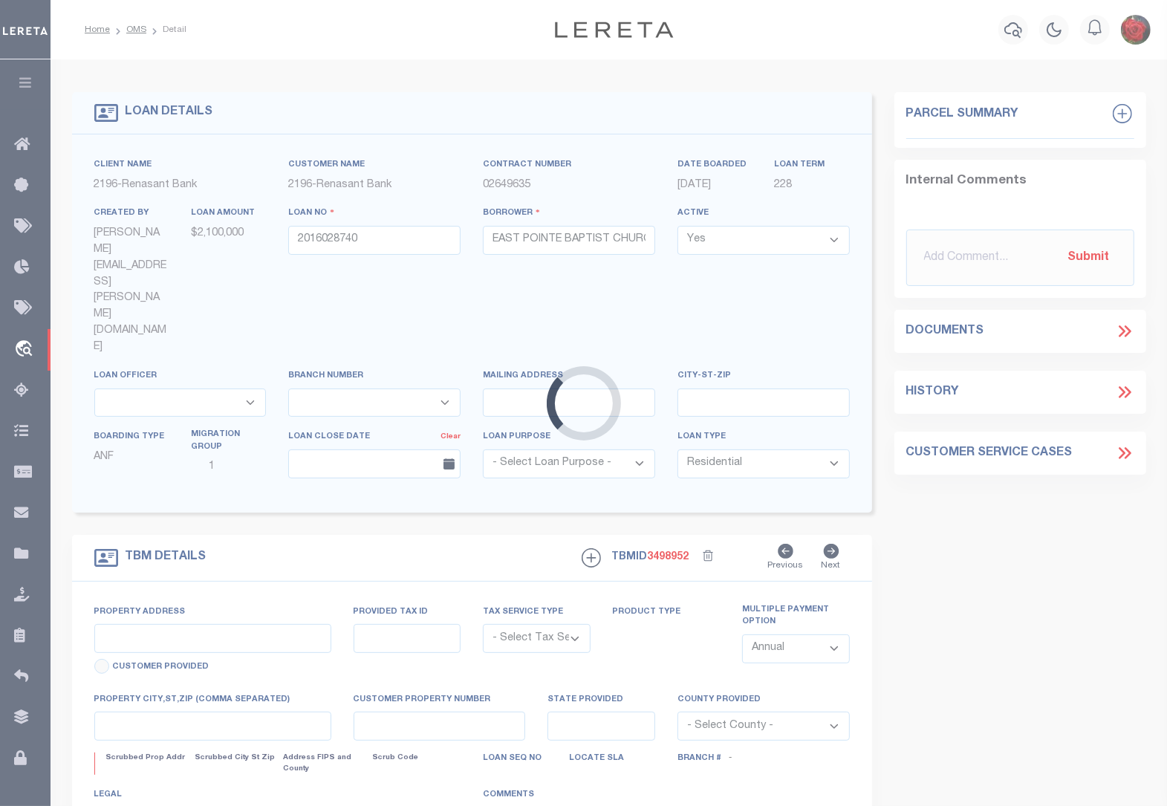
type input "[STREET_ADDRESS][PERSON_NAME]"
radio input "true"
select select "NonEscrow"
select select
type input "[GEOGRAPHIC_DATA] FL 32225"
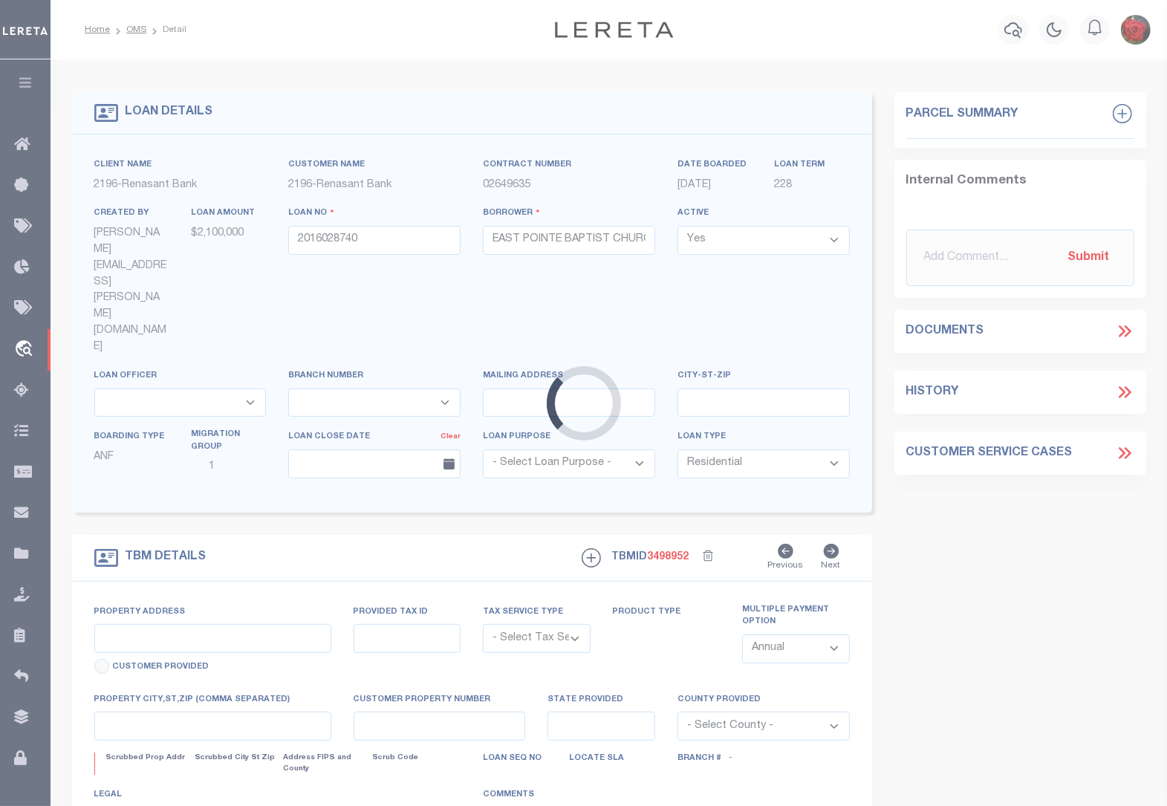
type input "2016028740"
type input "FL"
type textarea "PARCEL: 162225-0300 PARCEL: 162225-06001"
select select "4983"
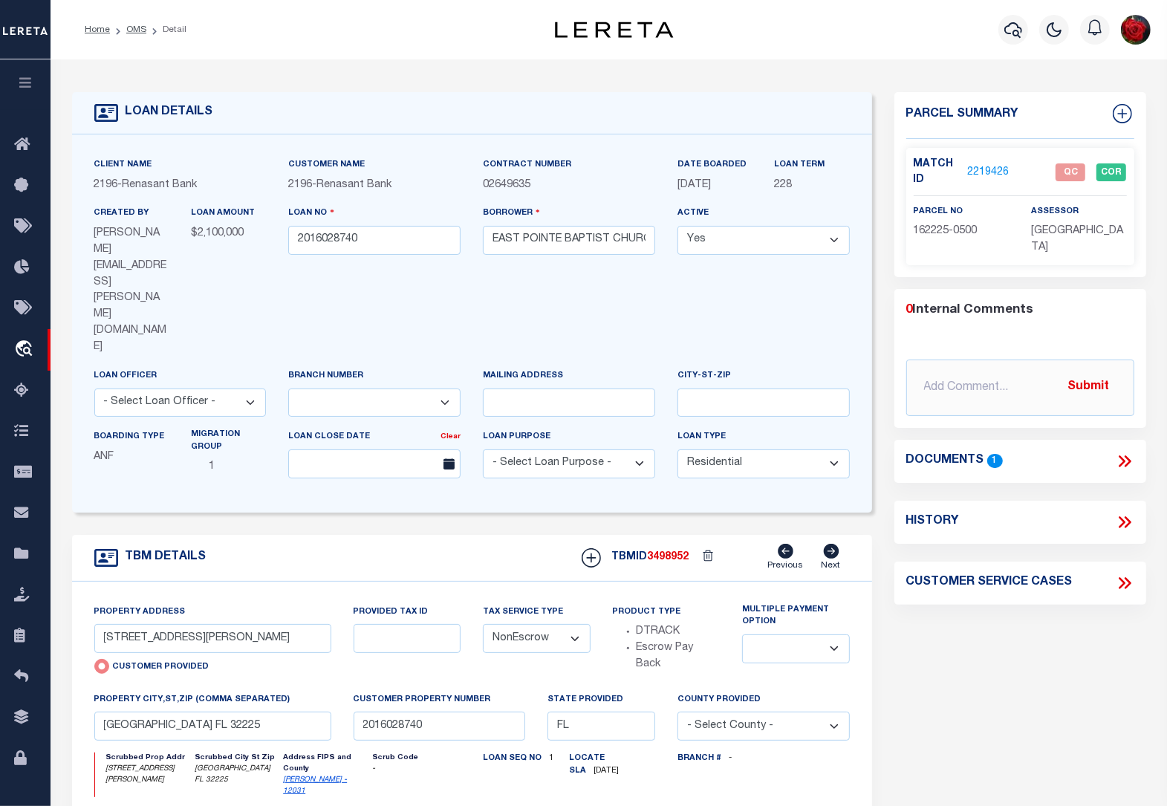
click at [976, 171] on link "2219426" at bounding box center [988, 173] width 42 height 16
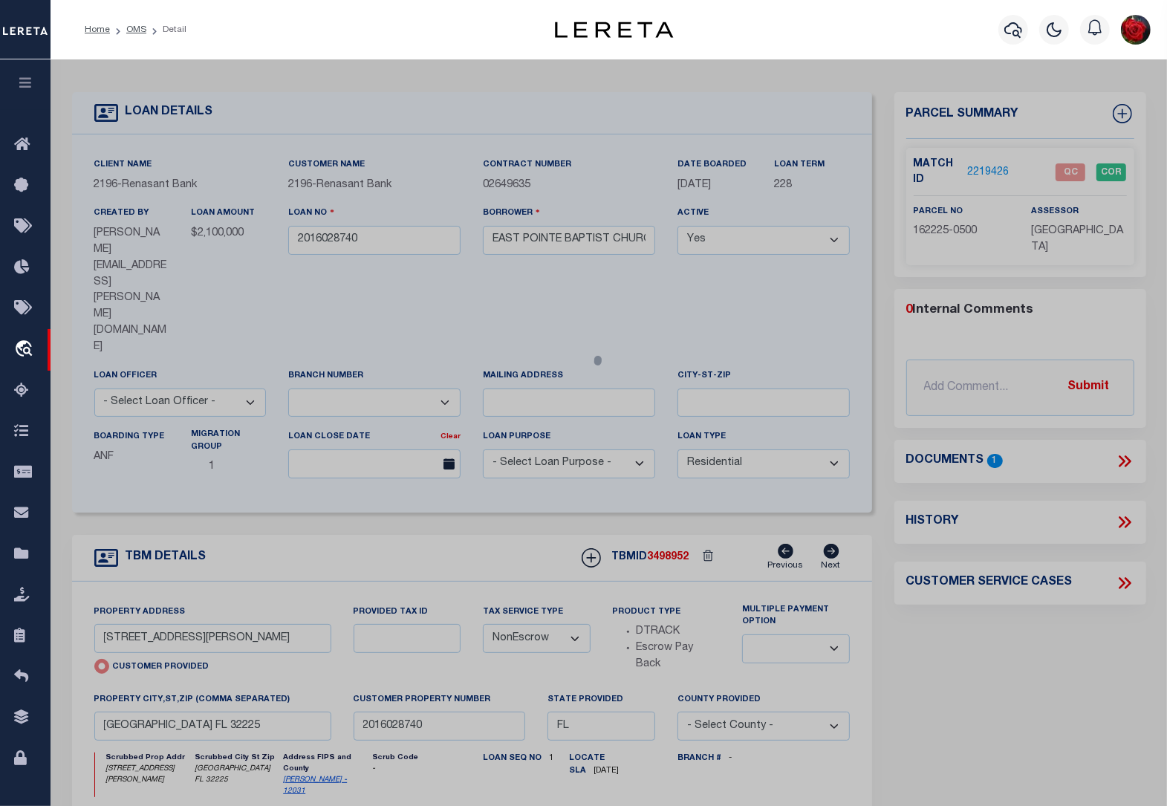
checkbox input "false"
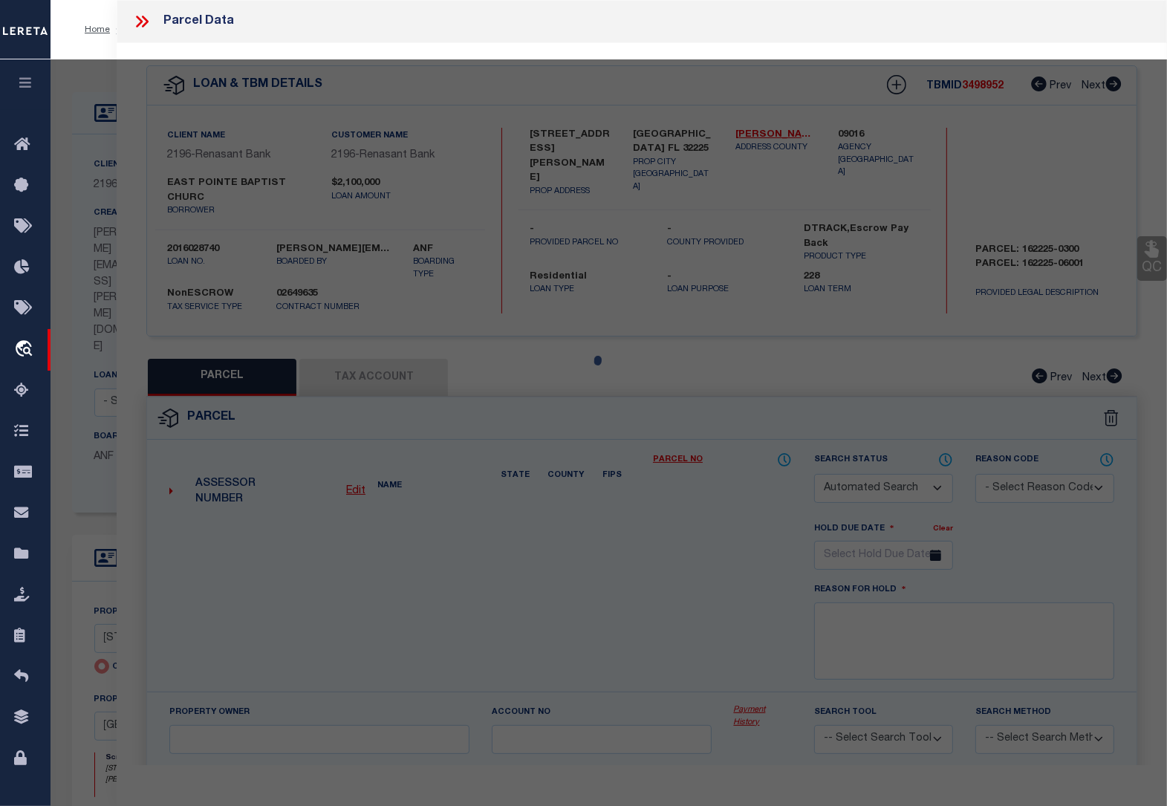
select select "QC"
type input "[DEMOGRAPHIC_DATA] INC"
select select "AGW"
select select "LEG"
type input "[STREET_ADDRESS][PERSON_NAME]"
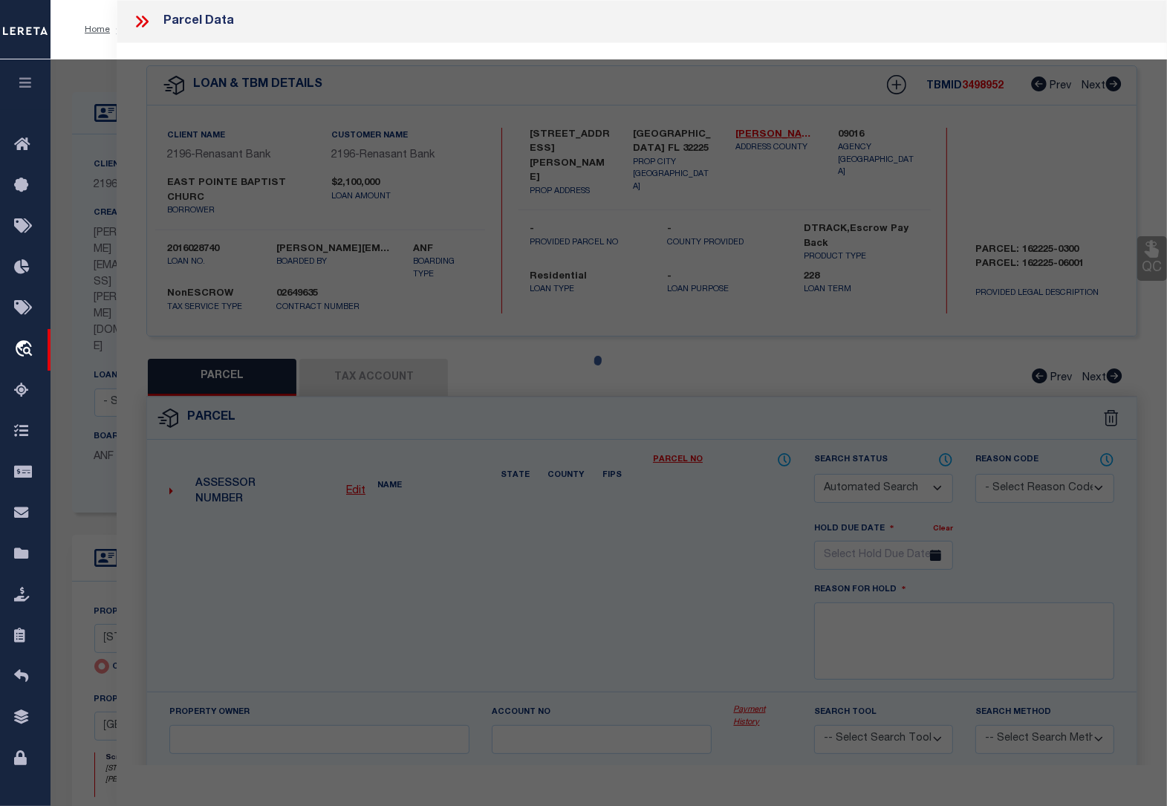
type input "[GEOGRAPHIC_DATA] FL 32225"
type textarea "1 16-2S-28E 22.62 2 PT GOVT LOTS 3,4 RECD O/R 8479-139,9489-132, 3 39-2S-28E 4 …"
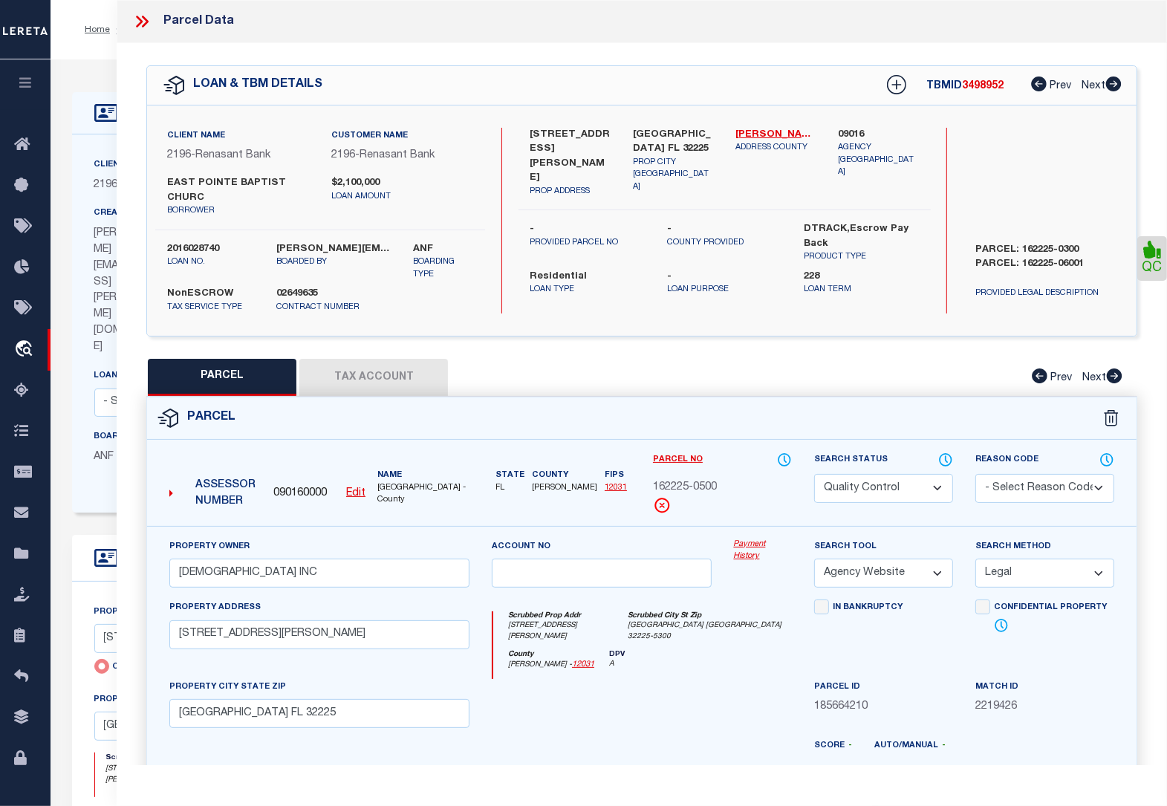
click at [890, 487] on select "Automated Search Bad Parcel Complete Duplicate Parcel High Dollar Reporting In …" at bounding box center [883, 488] width 139 height 29
click at [814, 474] on select "Automated Search Bad Parcel Complete Duplicate Parcel High Dollar Reporting In …" at bounding box center [883, 488] width 139 height 29
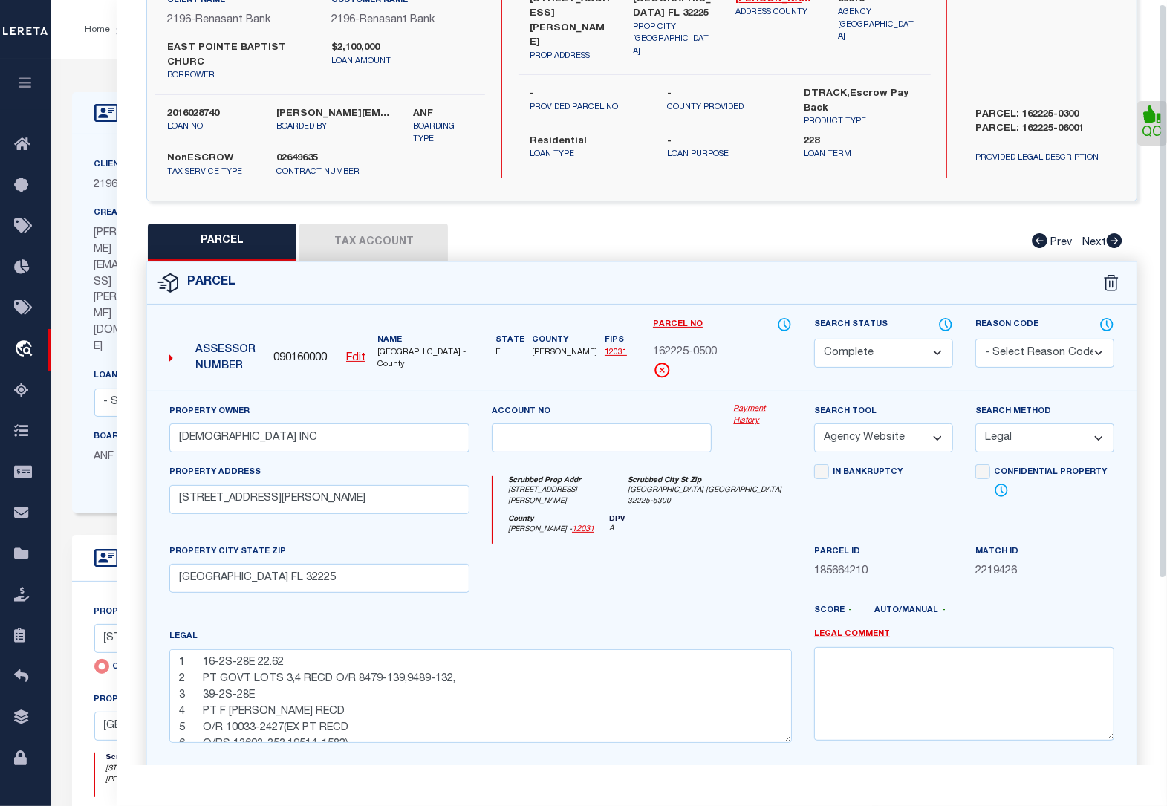
scroll to position [253, 0]
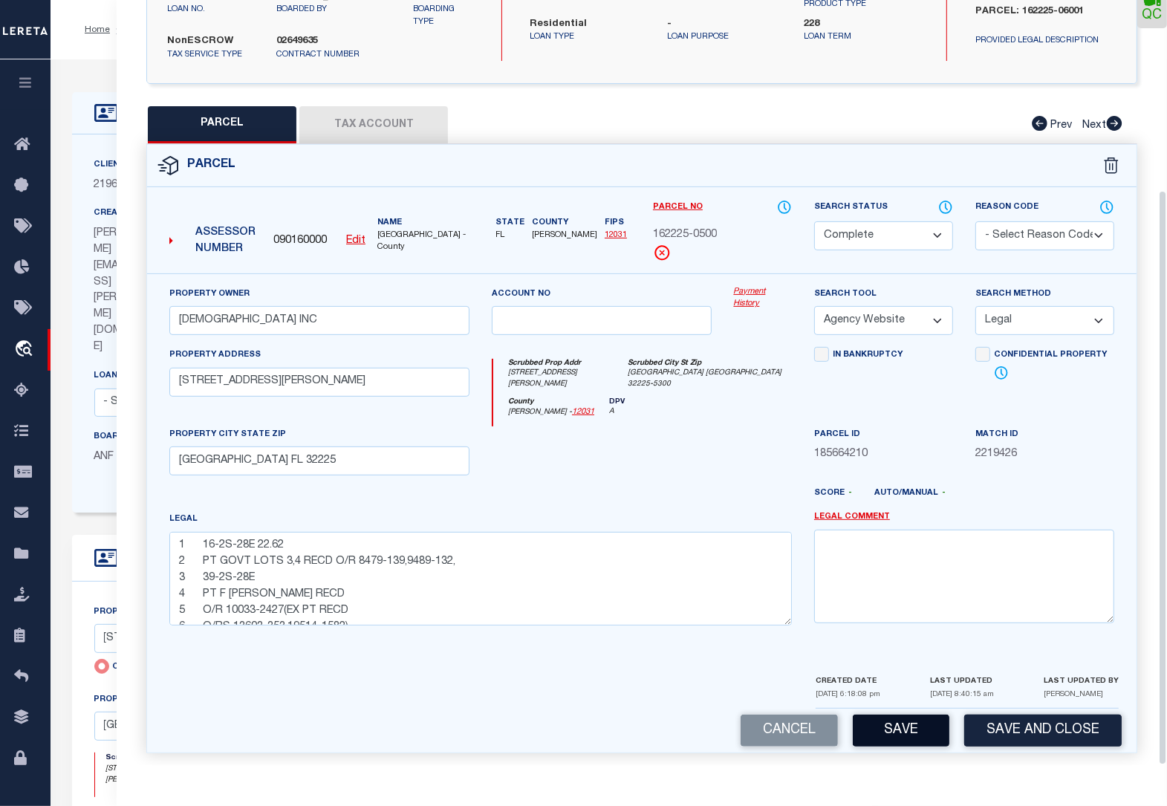
click at [911, 722] on button "Save" at bounding box center [901, 731] width 97 height 32
select select "AS"
select select
checkbox input "false"
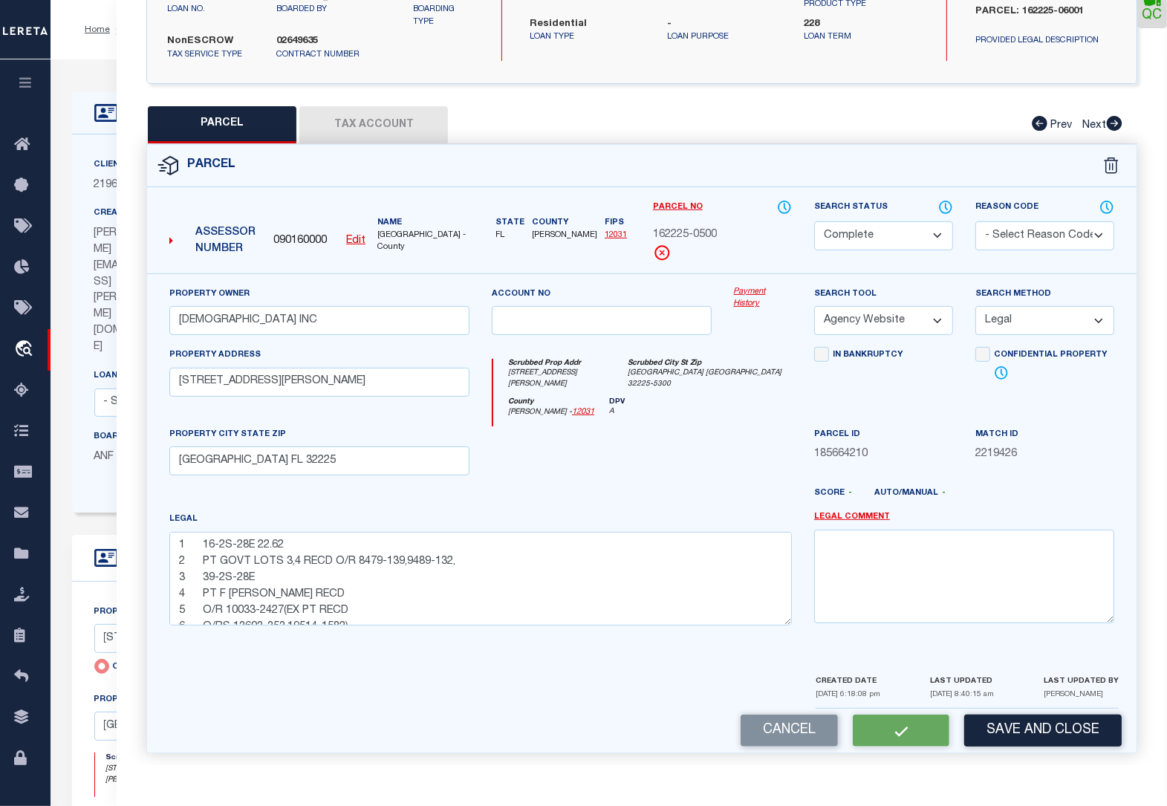
checkbox input "false"
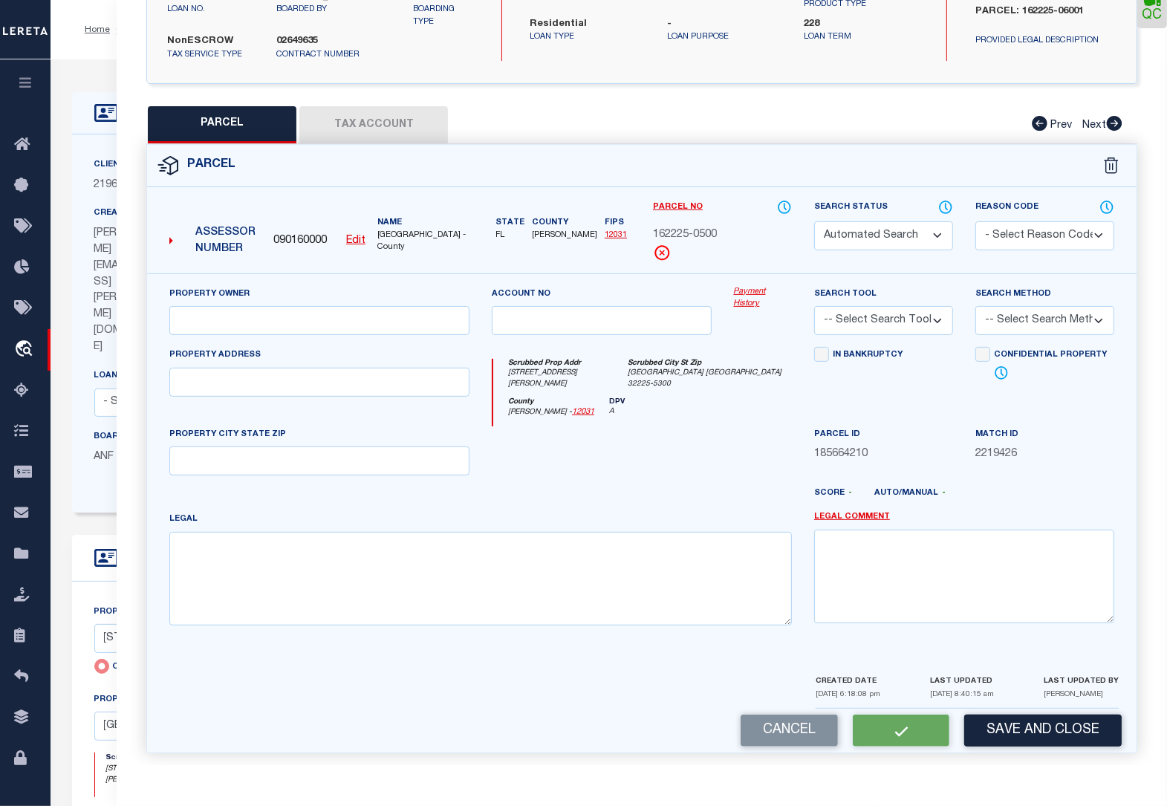
select select "CP"
type input "[DEMOGRAPHIC_DATA] INC"
select select "AGW"
select select "LEG"
type input "[STREET_ADDRESS][PERSON_NAME]"
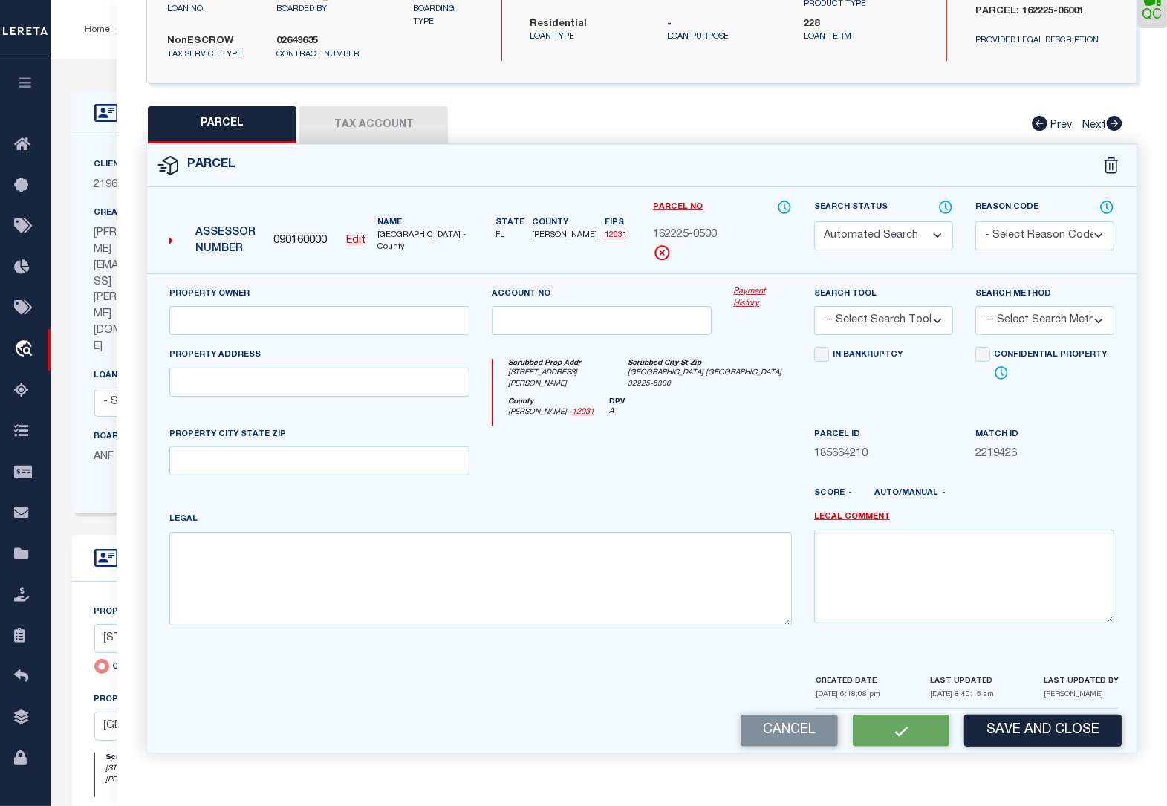
type input "[GEOGRAPHIC_DATA] FL 32225"
type textarea "1 16-2S-28E 22.62 2 PT GOVT LOTS 3,4 RECD O/R 8479-139,9489-132, 3 39-2S-28E 4 …"
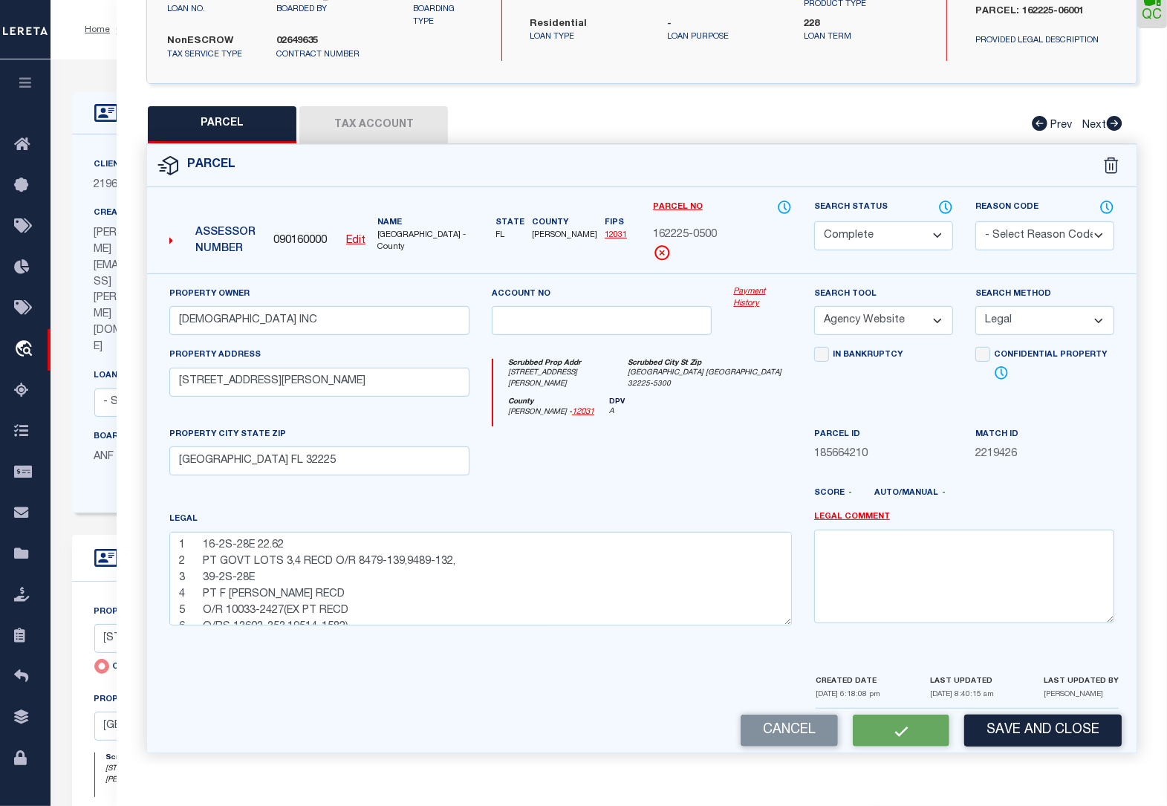
scroll to position [228, 0]
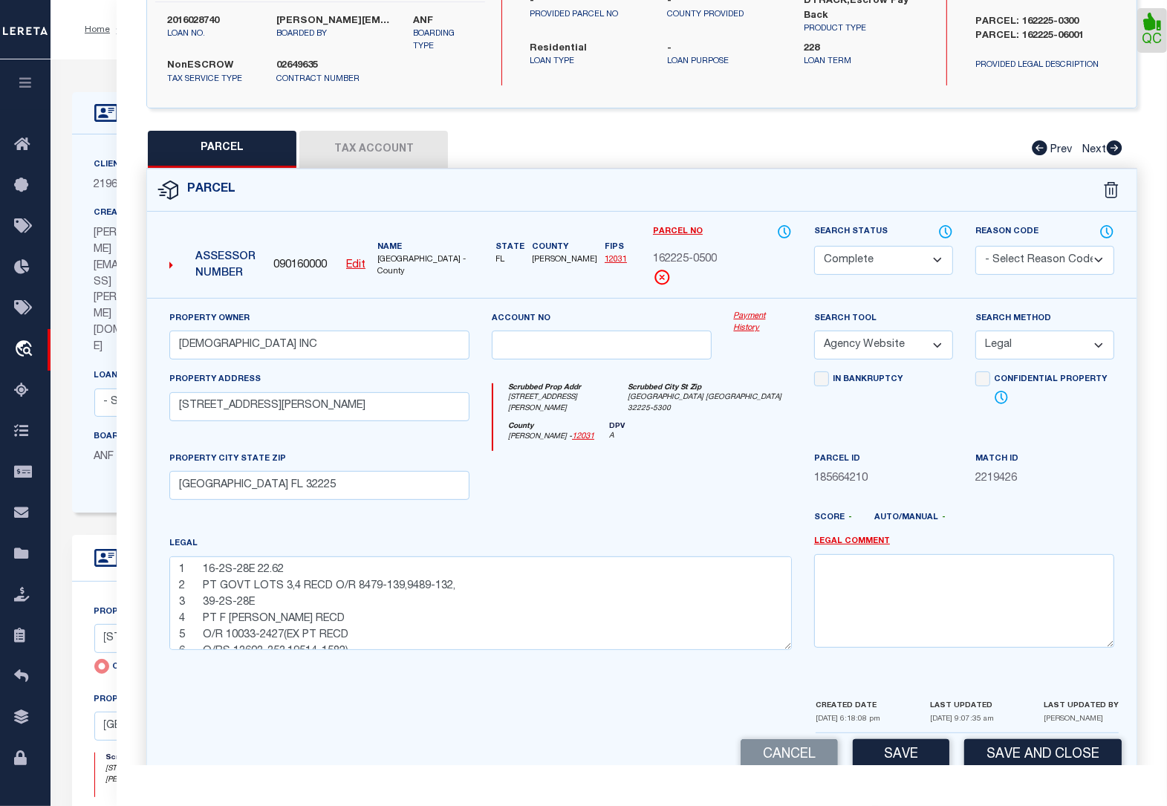
click at [357, 153] on button "Tax Account" at bounding box center [373, 149] width 149 height 37
select select "100"
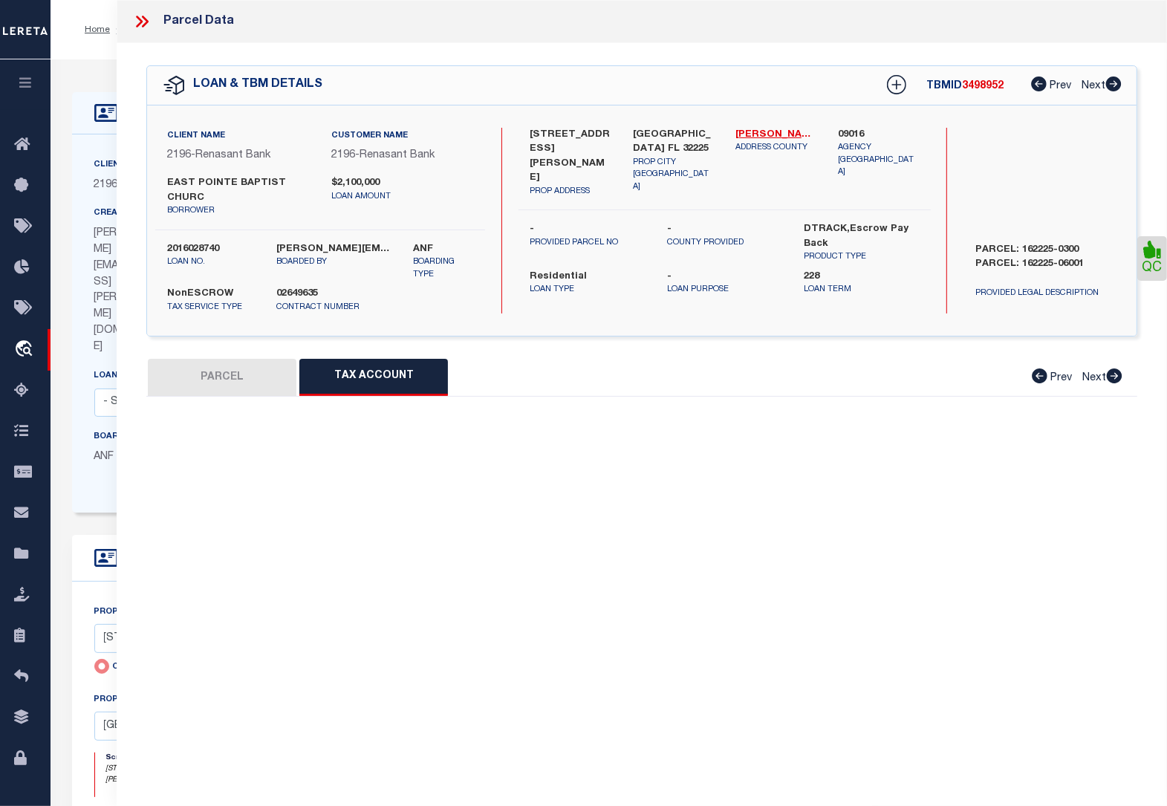
scroll to position [0, 0]
select select "100"
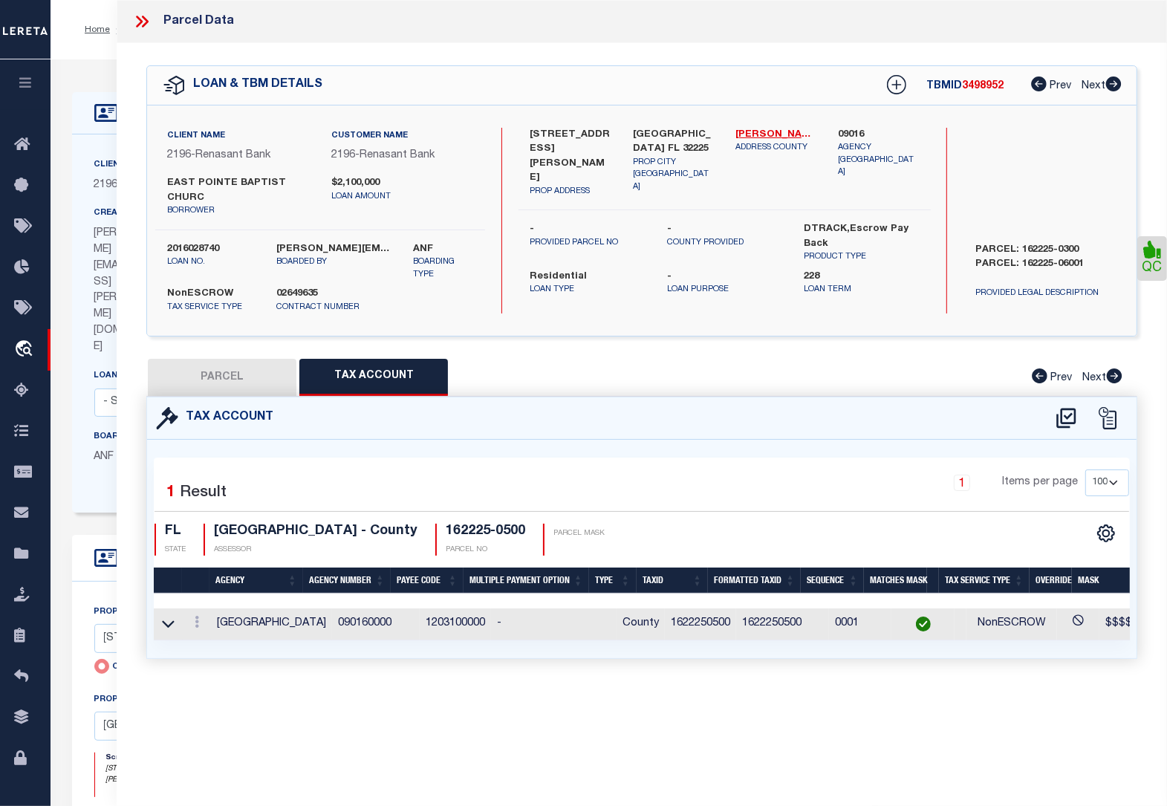
click at [251, 380] on button "PARCEL" at bounding box center [222, 377] width 149 height 37
select select "AS"
select select
checkbox input "false"
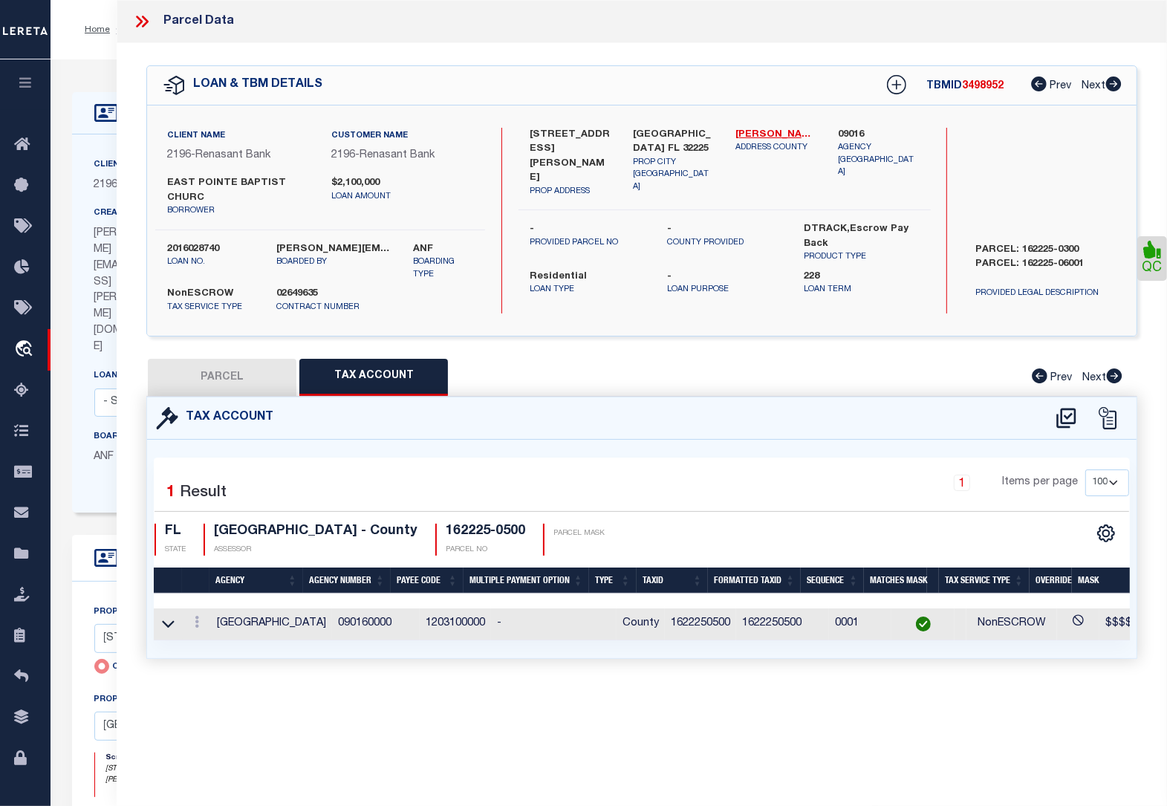
checkbox input "false"
select select "CP"
type input "[DEMOGRAPHIC_DATA] INC"
select select "AGW"
select select "LEG"
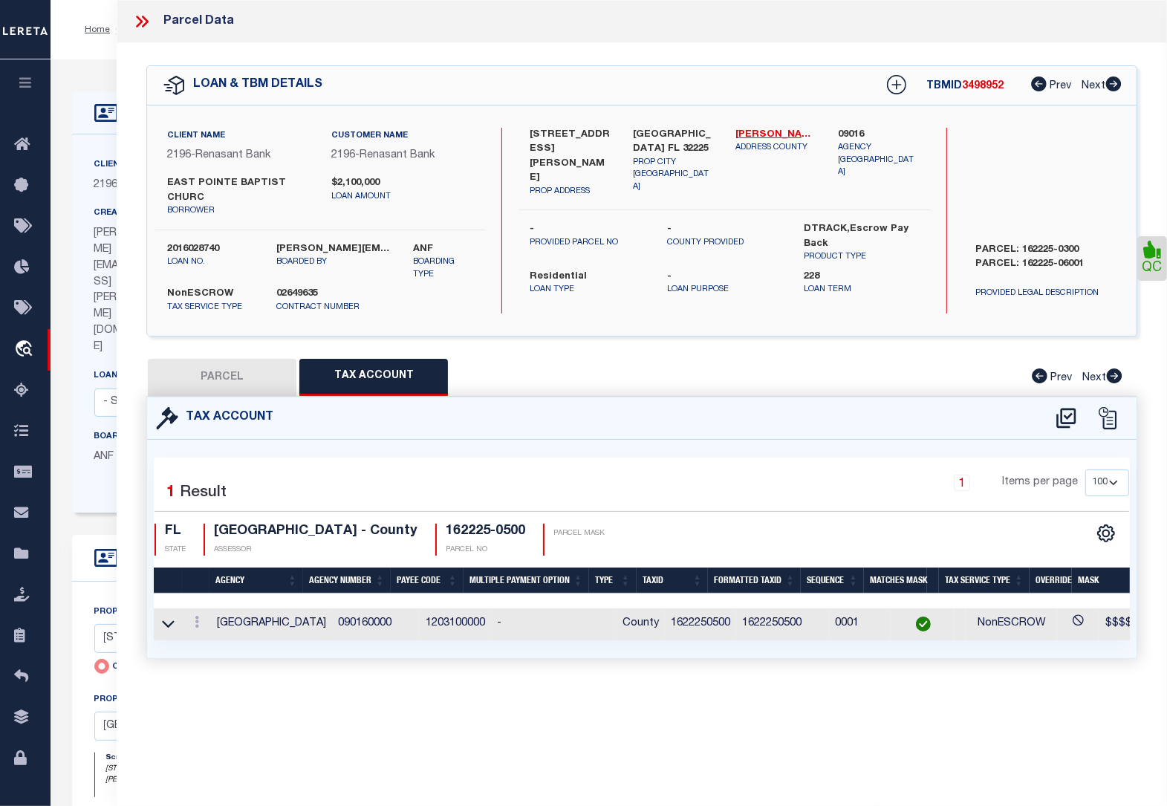
type input "[STREET_ADDRESS][PERSON_NAME]"
type input "[GEOGRAPHIC_DATA] FL 32225"
type textarea "1 16-2S-28E 22.62 2 PT GOVT LOTS 3,4 RECD O/R 8479-139,9489-132, 3 39-2S-28E 4 …"
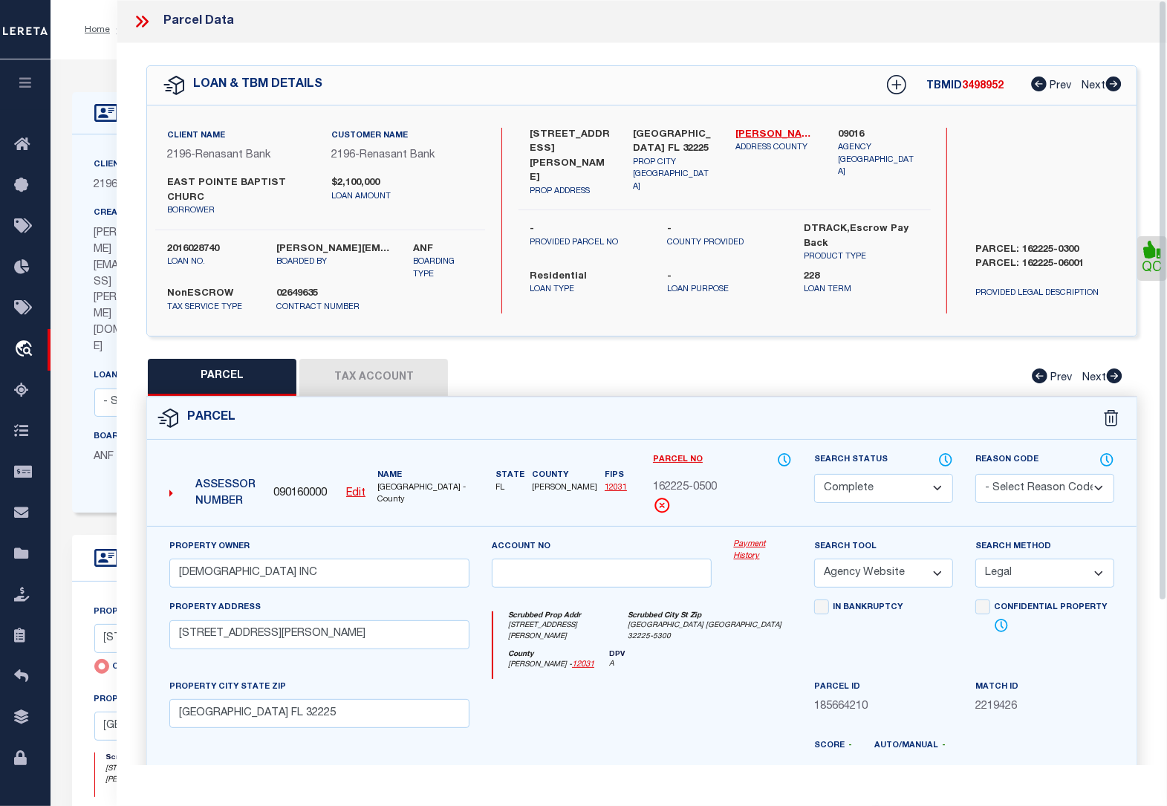
click at [146, 19] on icon at bounding box center [145, 22] width 7 height 12
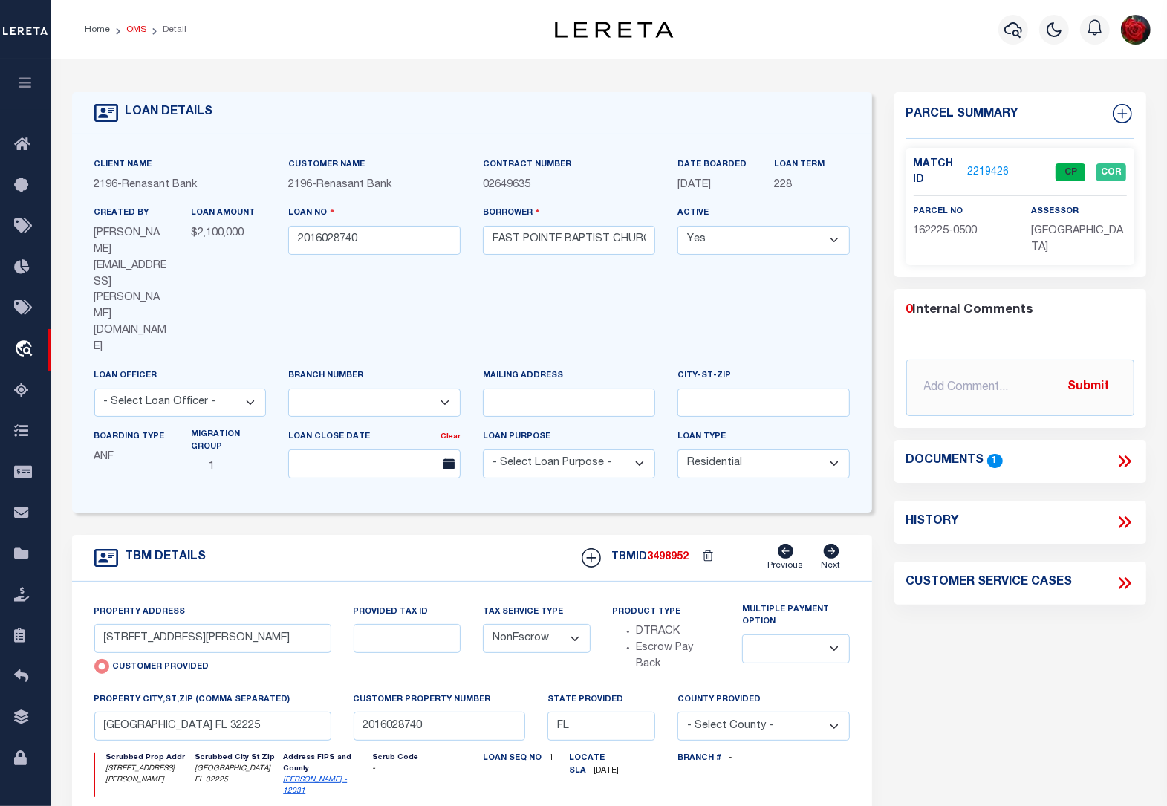
click at [138, 32] on link "OMS" at bounding box center [136, 29] width 20 height 9
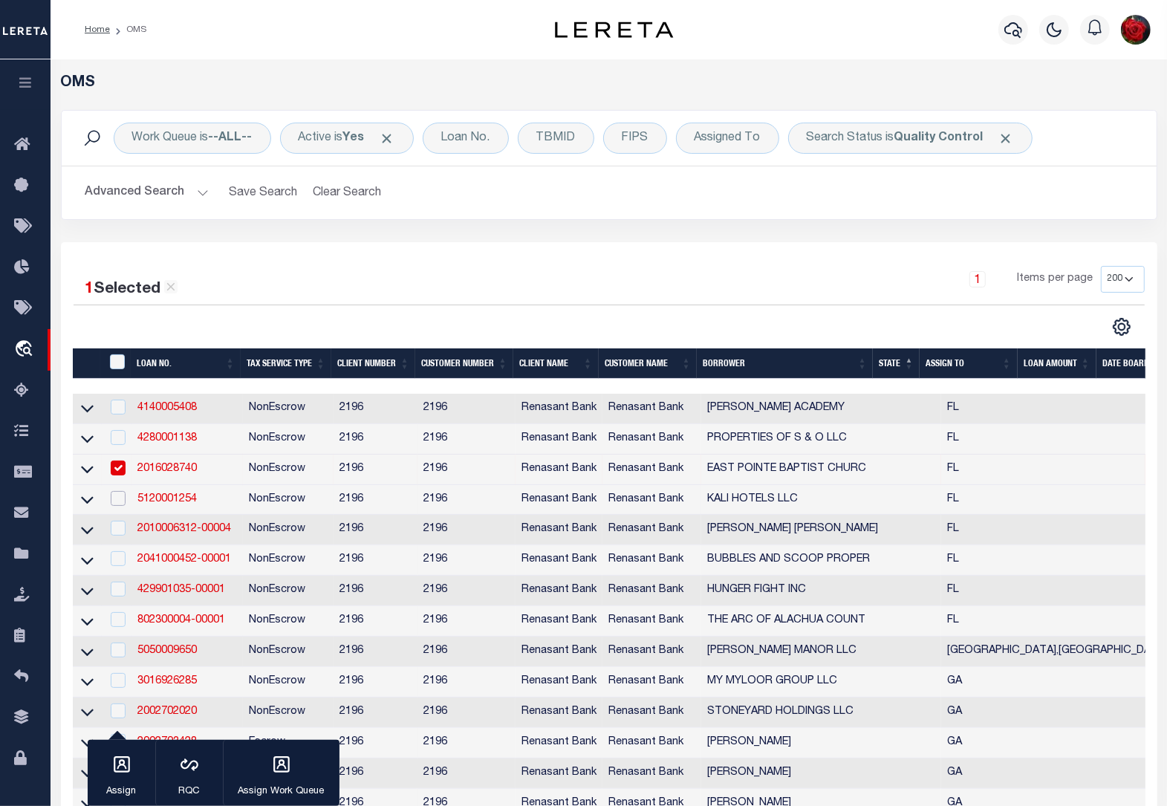
click at [114, 506] on input "checkbox" at bounding box center [118, 498] width 15 height 15
checkbox input "true"
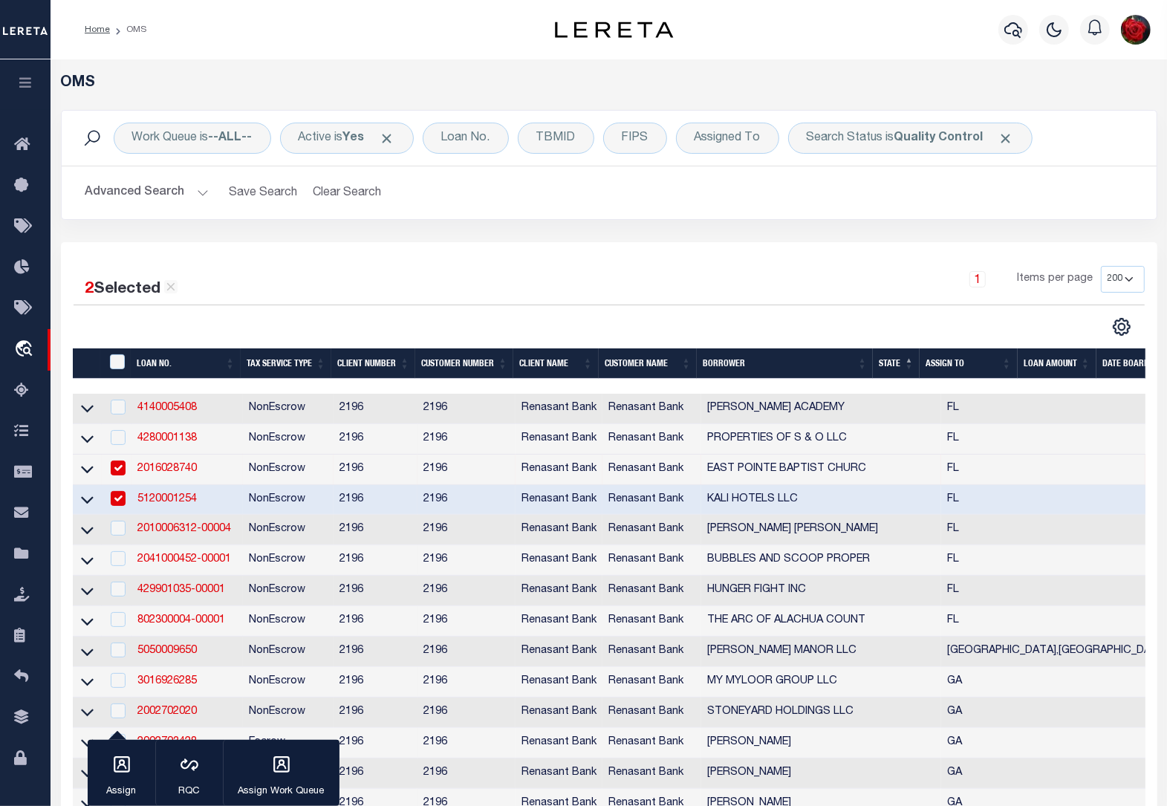
click at [194, 504] on link "5120001254" at bounding box center [166, 499] width 59 height 10
type input "5120001254"
type input "KALI HOTELS LLC"
select select
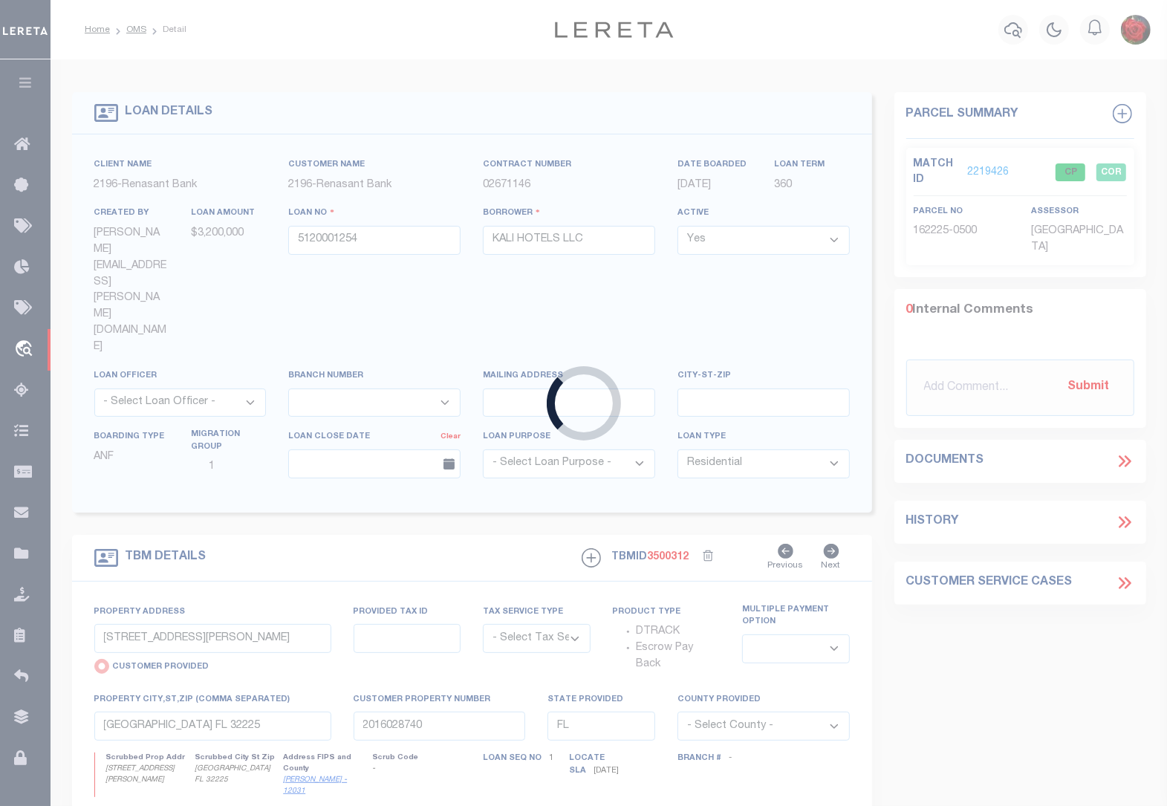
type input "[GEOGRAPHIC_DATA] B"
select select "NonEscrow"
select select
type input "[GEOGRAPHIC_DATA] FL 32218"
type input "5120001254"
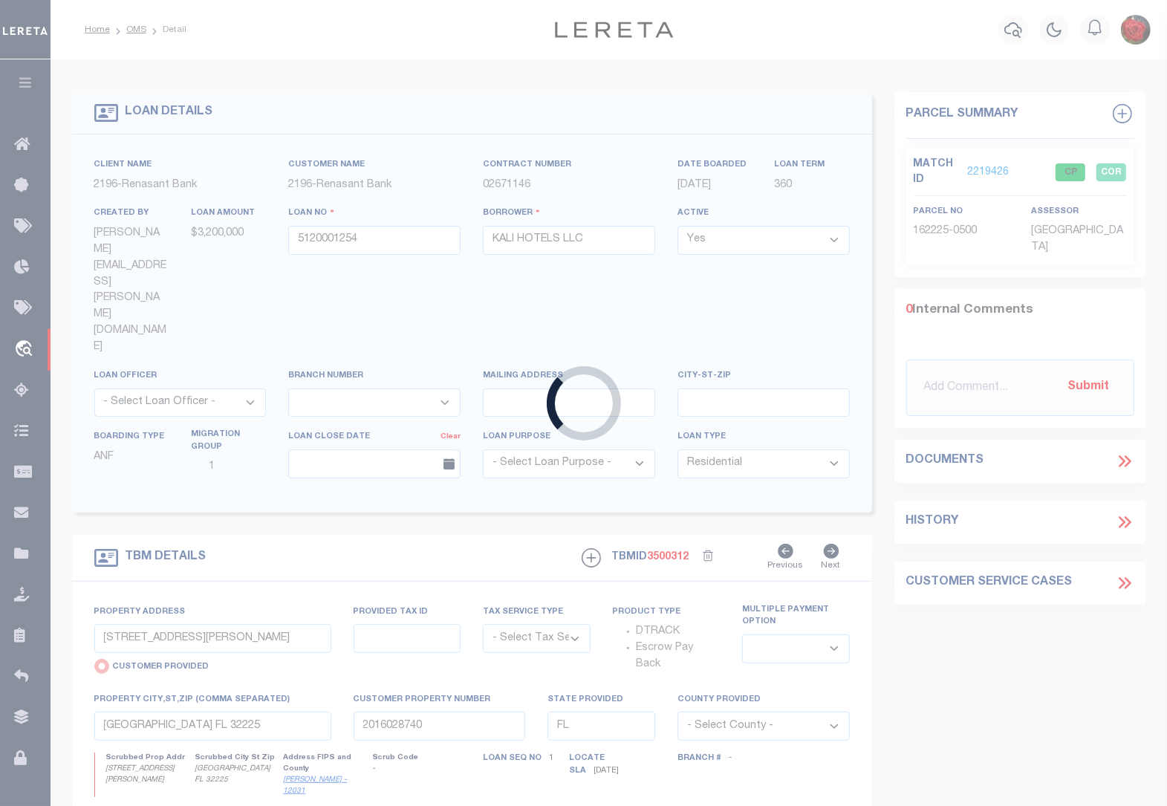
type textarea "PARCEL: 019280-0000 019280-00001"
select select "4983"
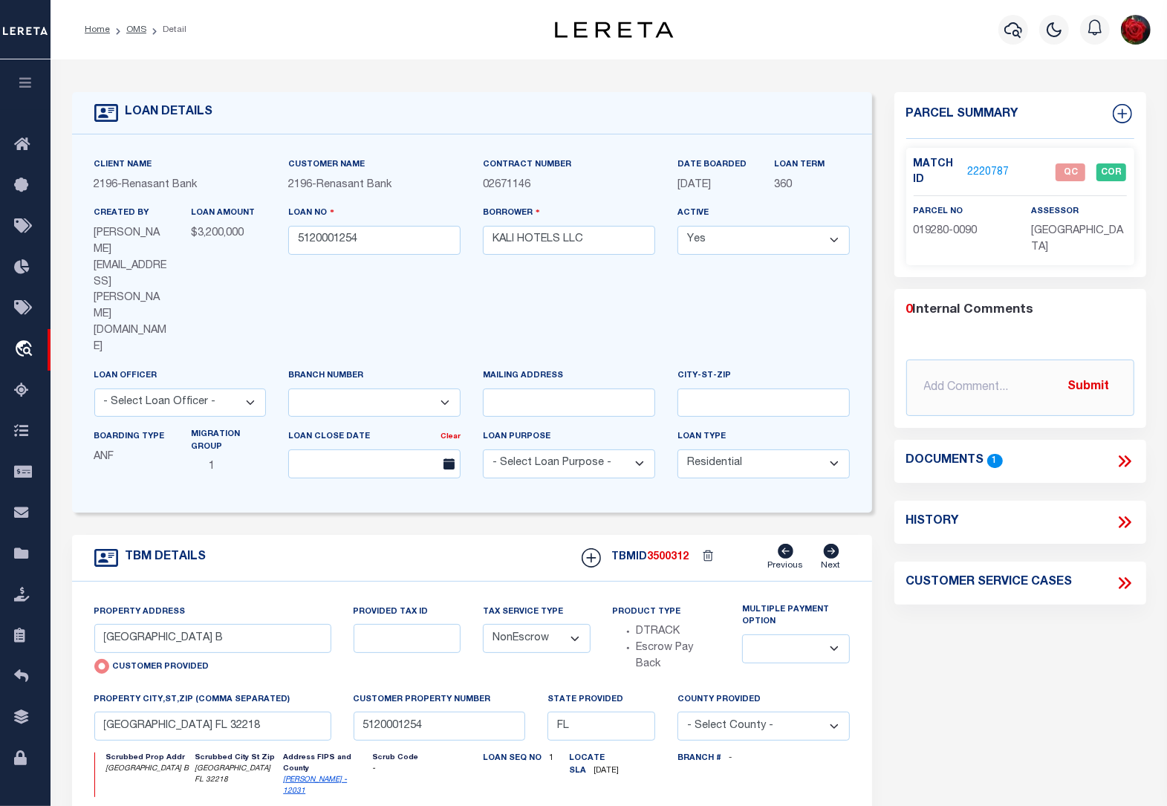
click at [990, 168] on link "2220787" at bounding box center [988, 173] width 42 height 16
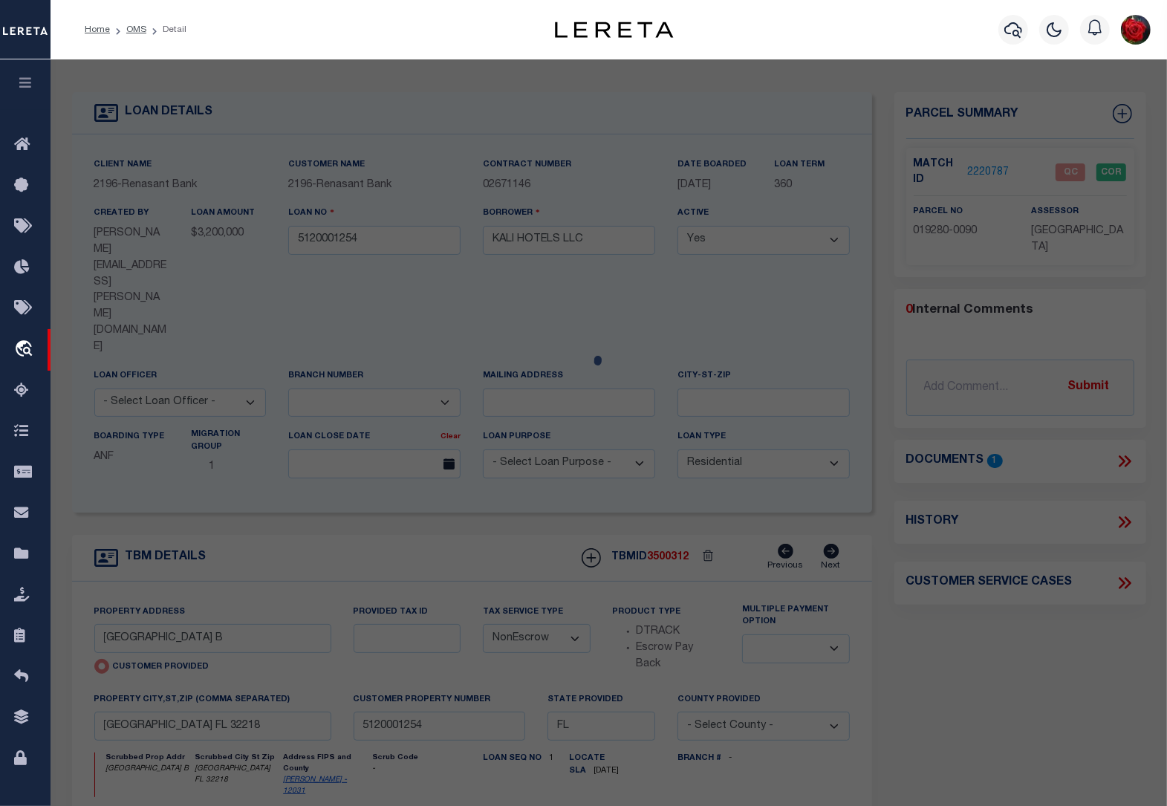
select select "AS"
select select
checkbox input "false"
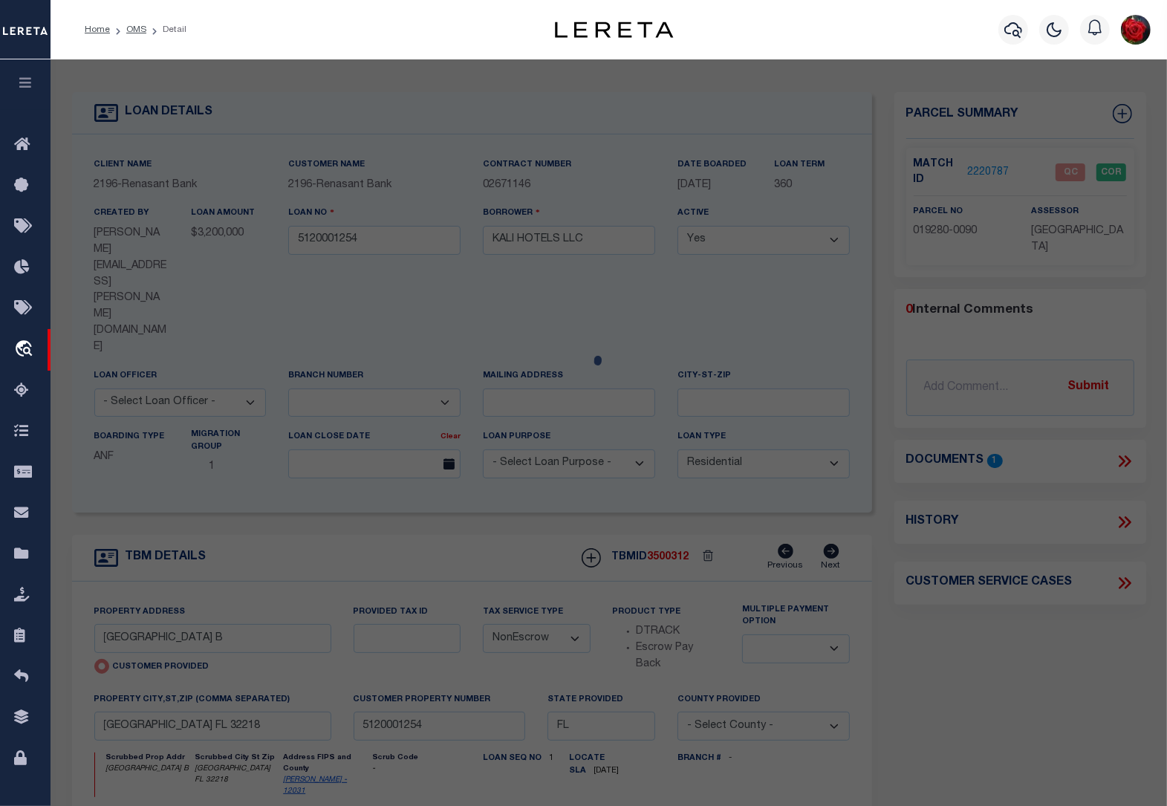
select select "QC"
type input "JACKSONVILLE AVIATION AUTHORITY"
select select "AGW"
select select "LEG"
type input "[STREET_ADDRESS]"
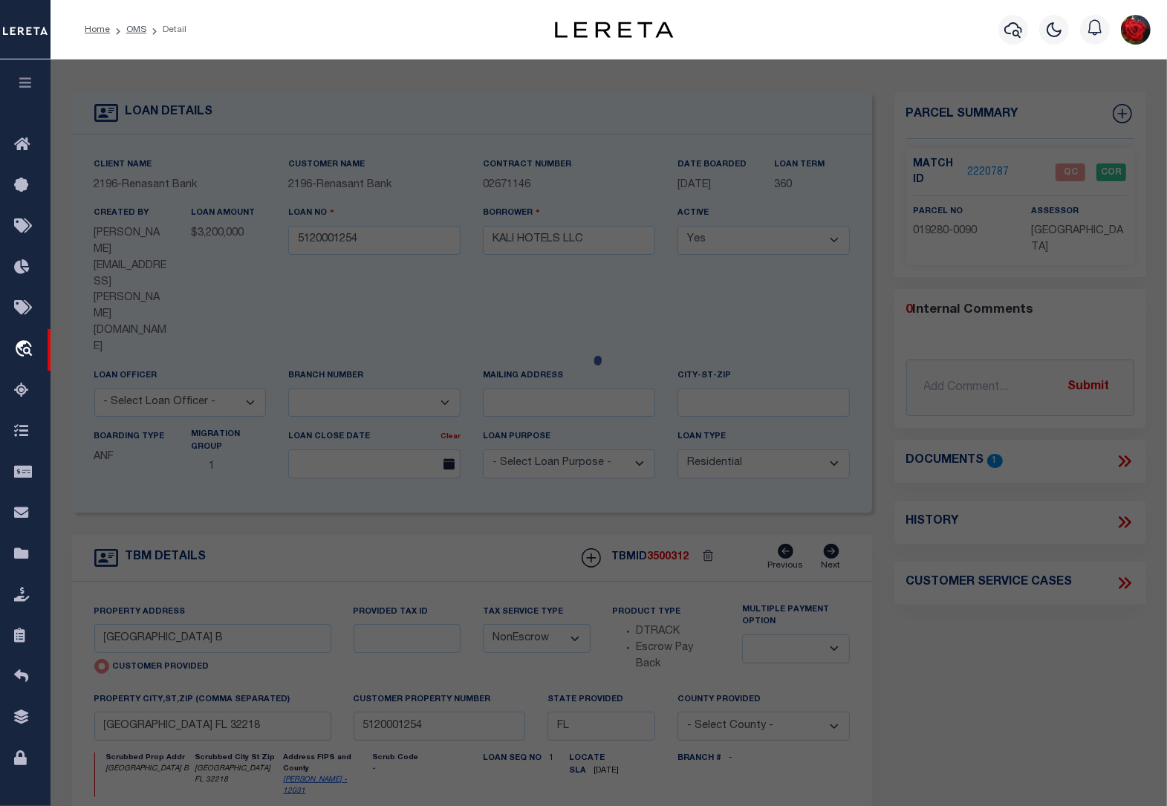
type input "[GEOGRAPHIC_DATA] [GEOGRAPHIC_DATA] 32218"
type textarea "1 23-1N-26E 810.6 2 PT SEC 23 LYING E OF [GEOGRAPHIC_DATA] 3 (EX LEASE PARCELS,…"
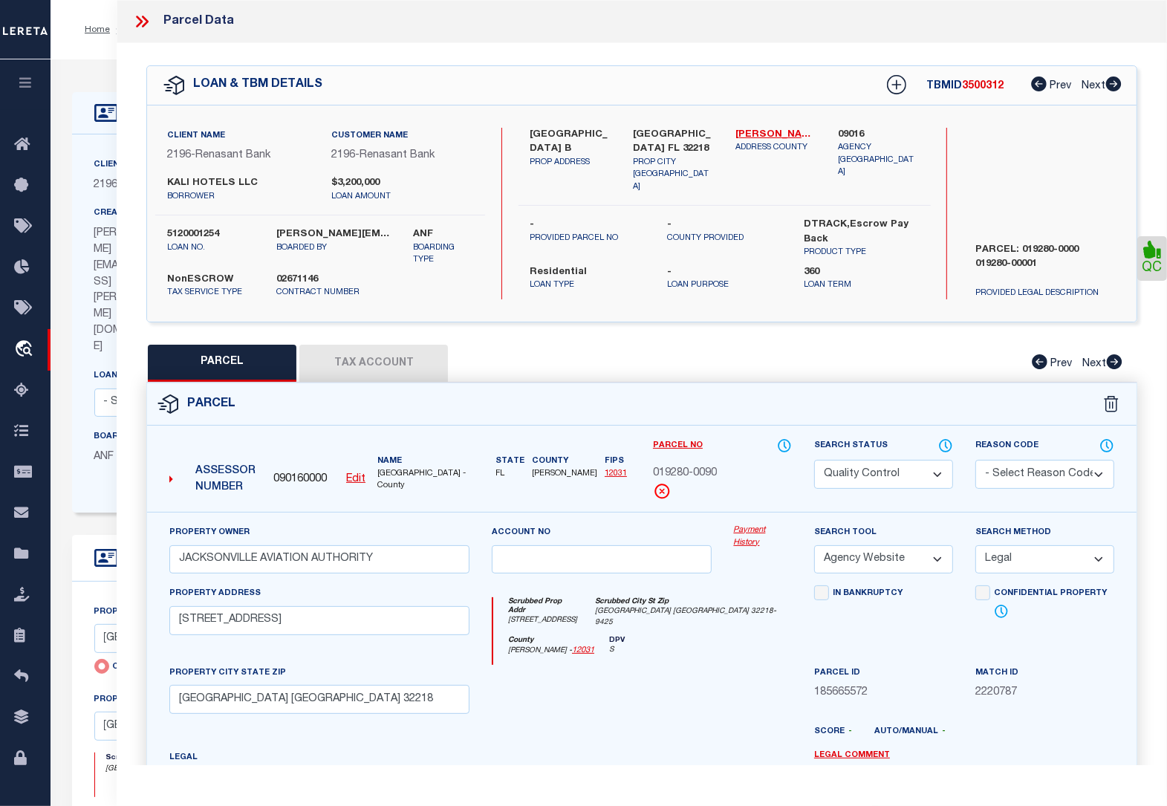
click at [903, 472] on select "Automated Search Bad Parcel Complete Duplicate Parcel High Dollar Reporting In …" at bounding box center [883, 474] width 139 height 29
select select "CP"
click at [814, 460] on select "Automated Search Bad Parcel Complete Duplicate Parcel High Dollar Reporting In …" at bounding box center [883, 474] width 139 height 29
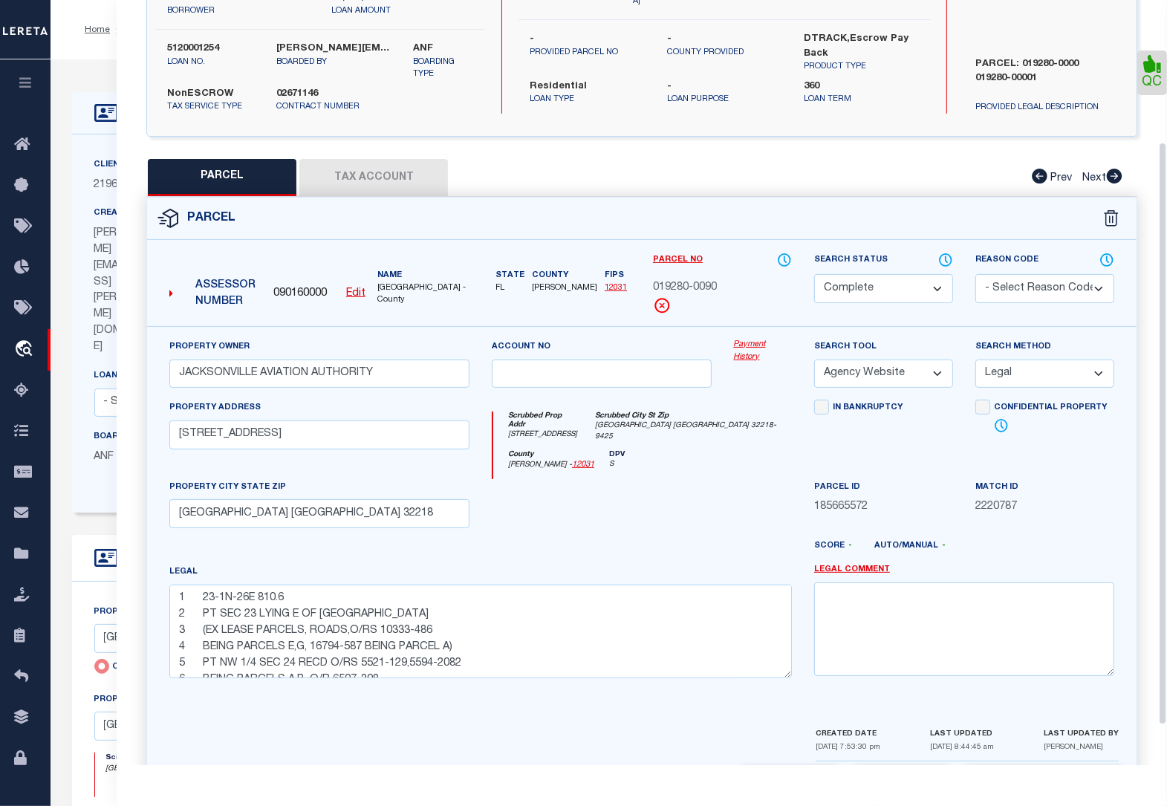
scroll to position [238, 0]
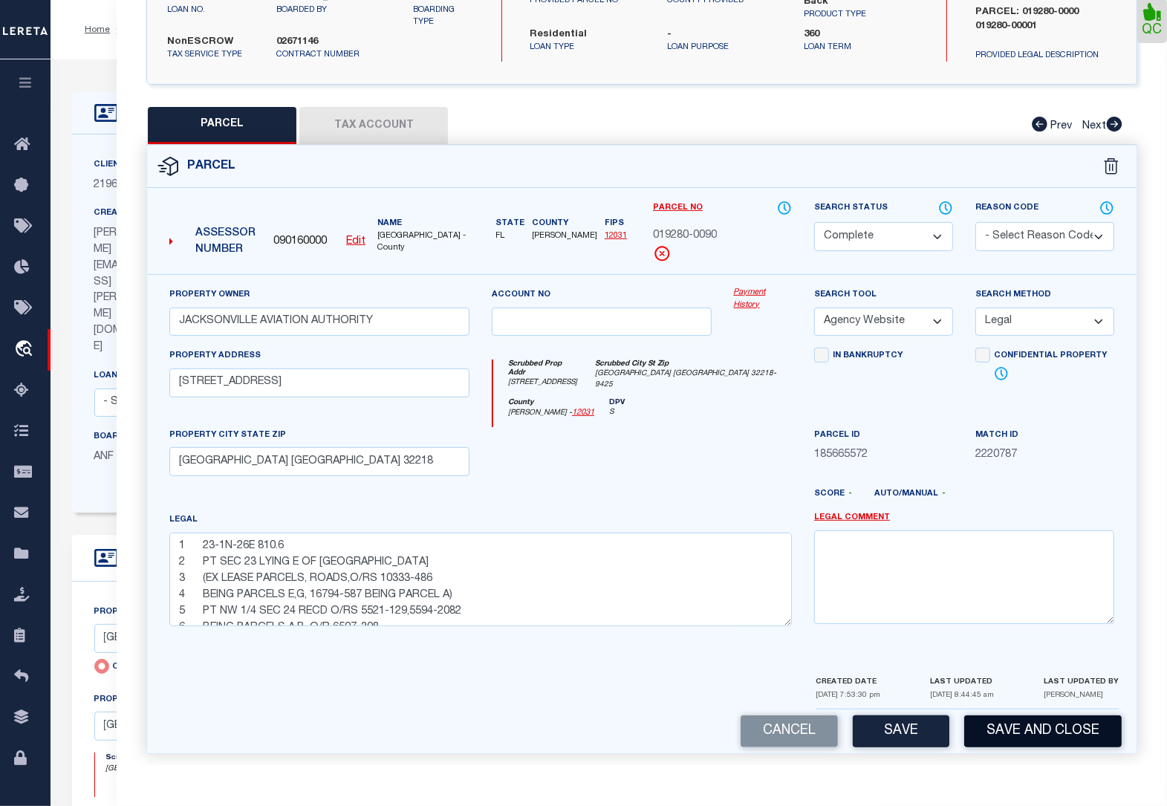
click at [998, 723] on button "Save and Close" at bounding box center [1043, 731] width 158 height 32
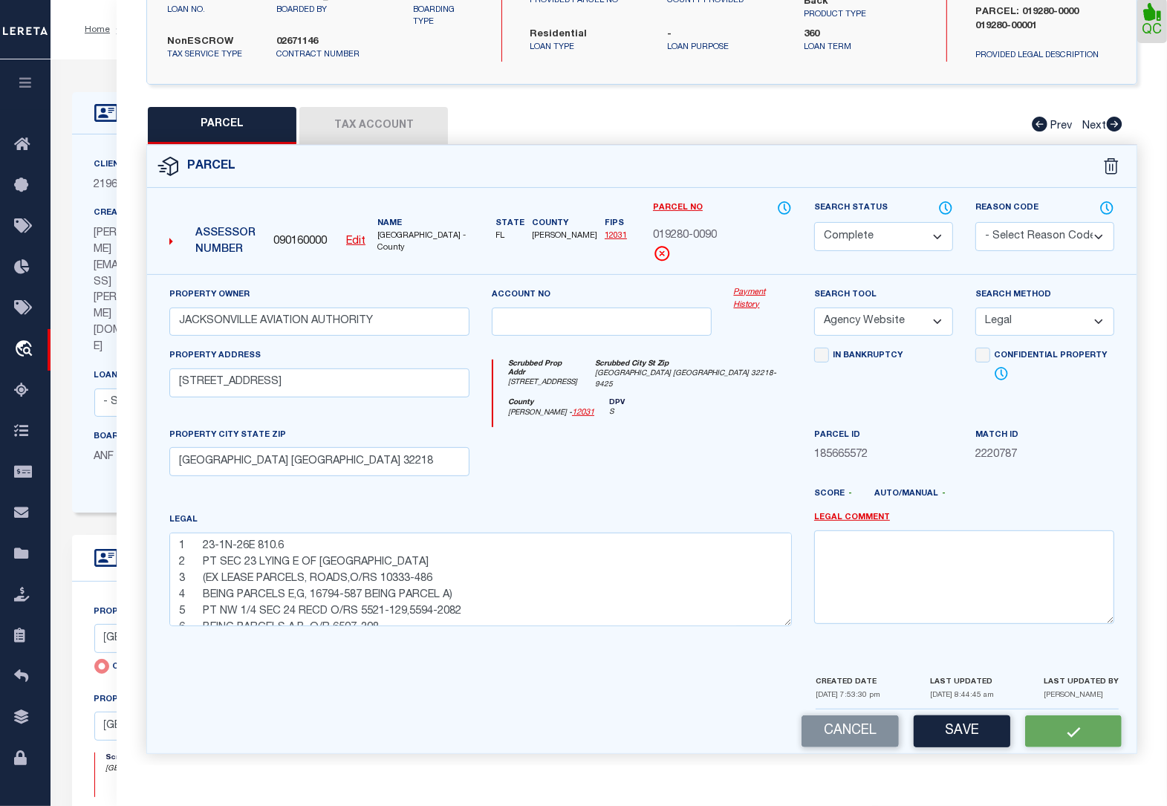
select select
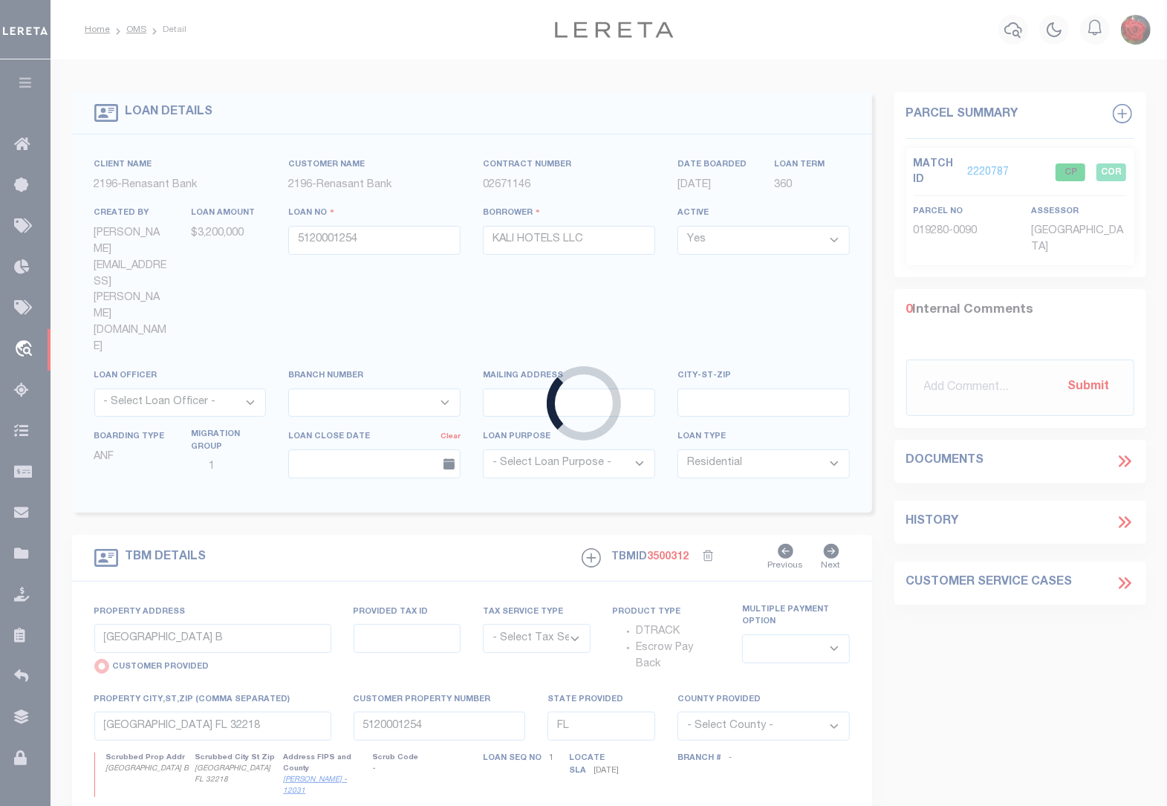
select select "NonEscrow"
select select
select select "4983"
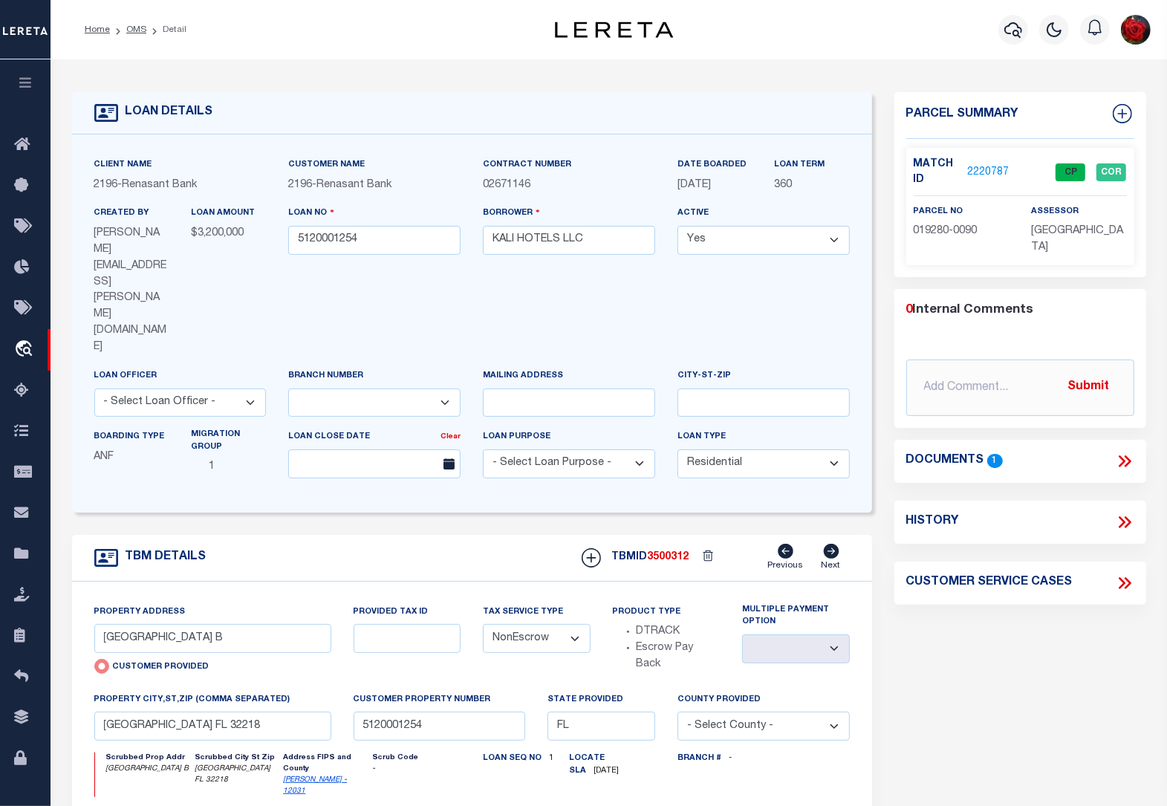
drag, startPoint x: 396, startPoint y: 93, endPoint x: 386, endPoint y: 85, distance: 12.2
click at [395, 89] on div "LOAN DETAILS Client Name 2196 - Renasant Bank 2196 - 360" at bounding box center [609, 550] width 1097 height 953
click at [146, 31] on li "Detail" at bounding box center [166, 29] width 40 height 13
click at [134, 31] on link "OMS" at bounding box center [136, 29] width 20 height 9
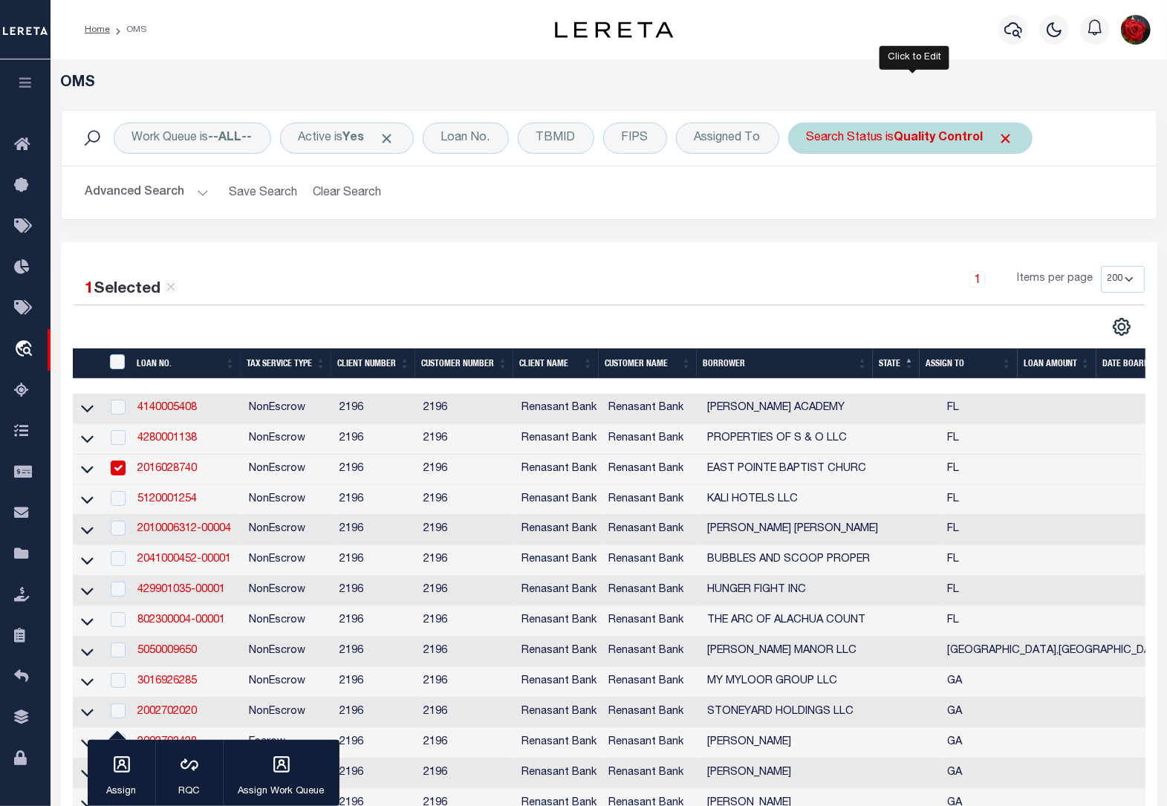
click at [958, 137] on b "Quality Control" at bounding box center [939, 138] width 89 height 12
select select "QC"
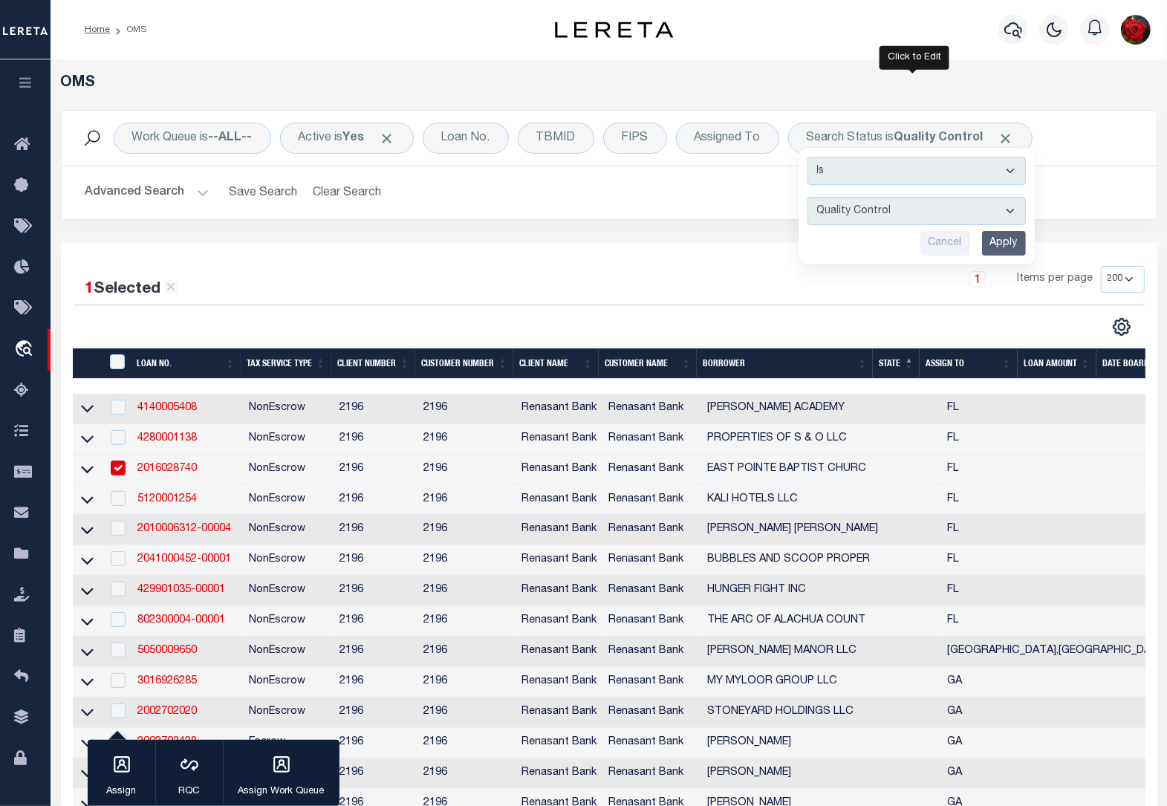
click at [1014, 250] on input "Apply" at bounding box center [1004, 243] width 44 height 25
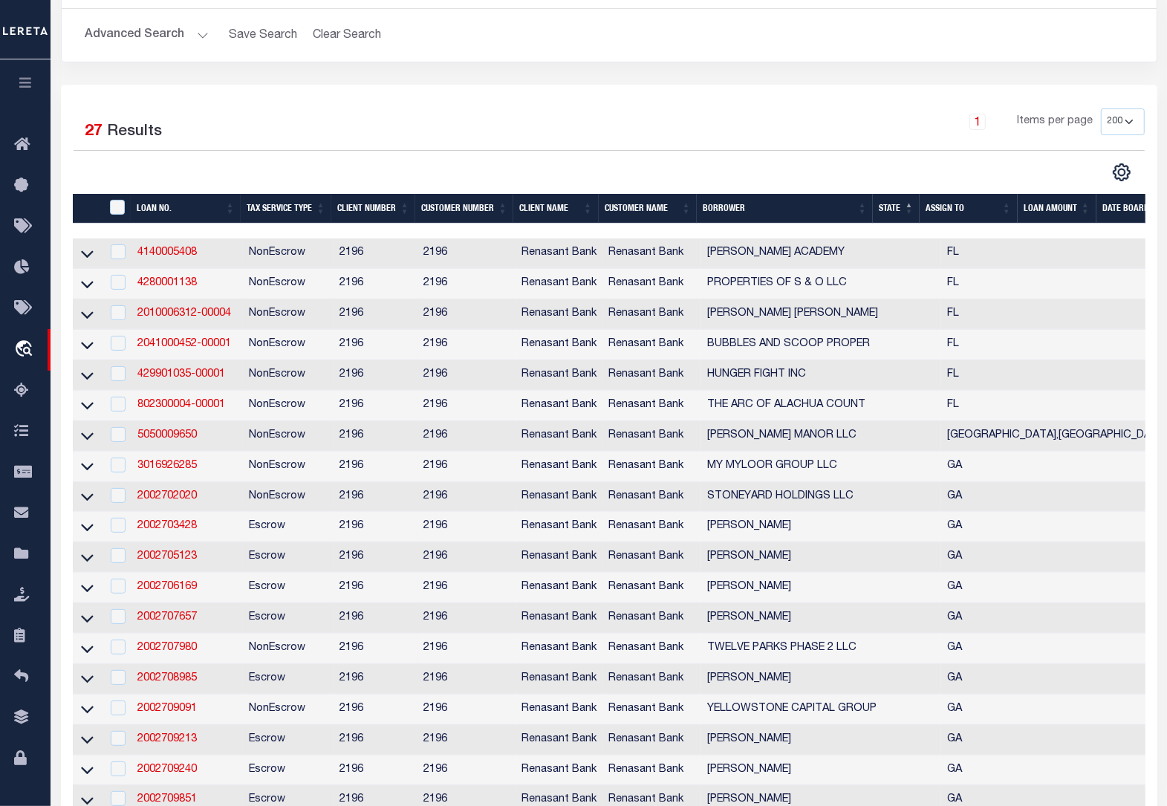
scroll to position [63, 0]
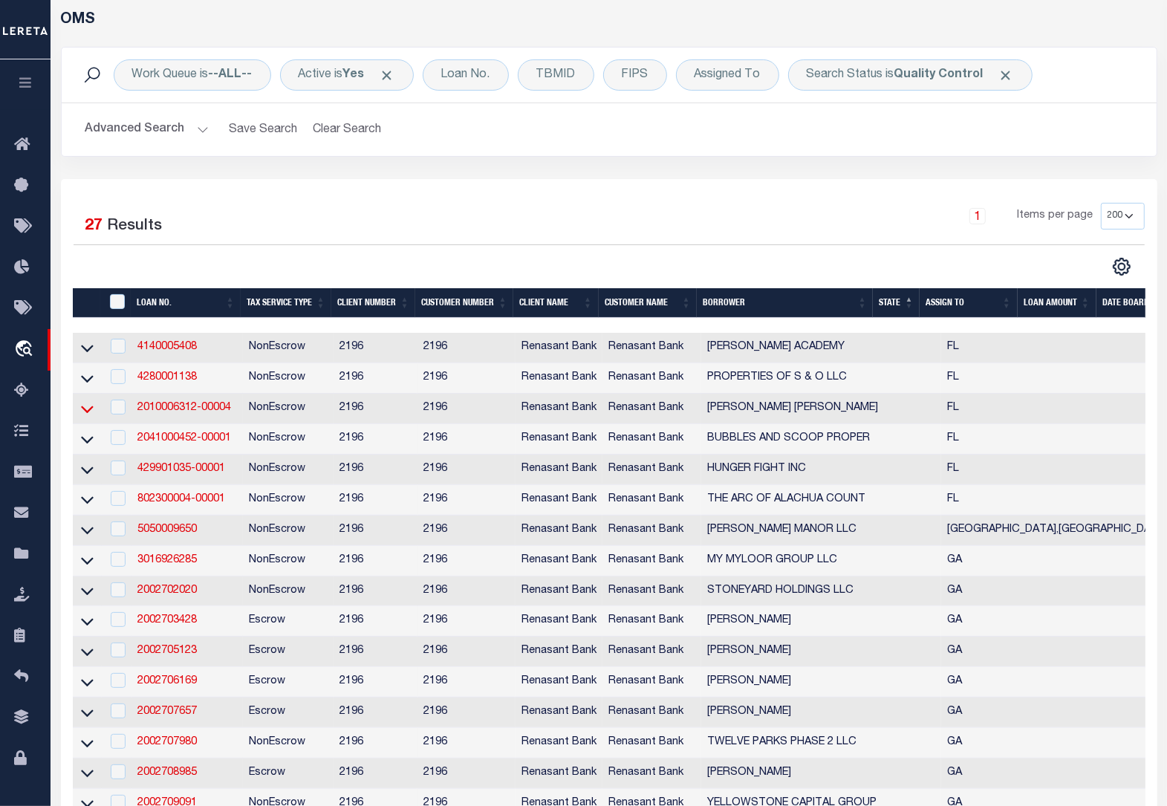
click at [91, 413] on icon at bounding box center [87, 409] width 13 height 7
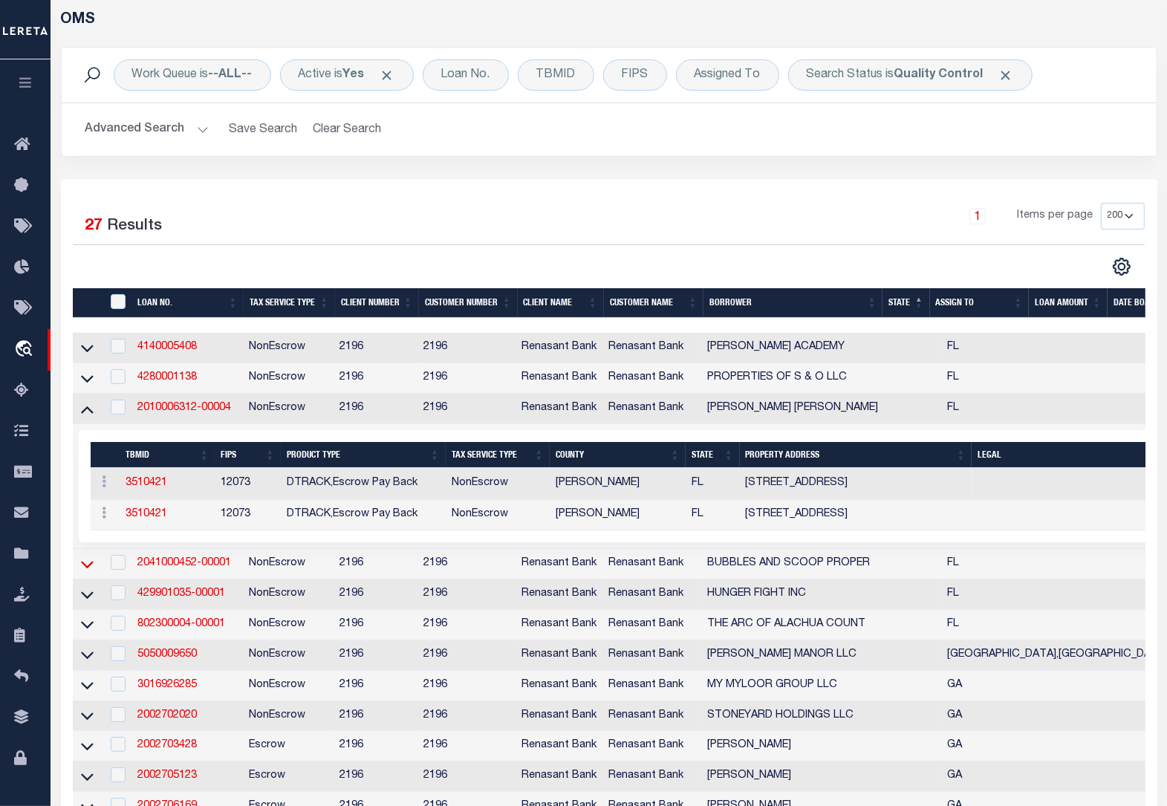
click at [88, 572] on icon at bounding box center [87, 564] width 13 height 16
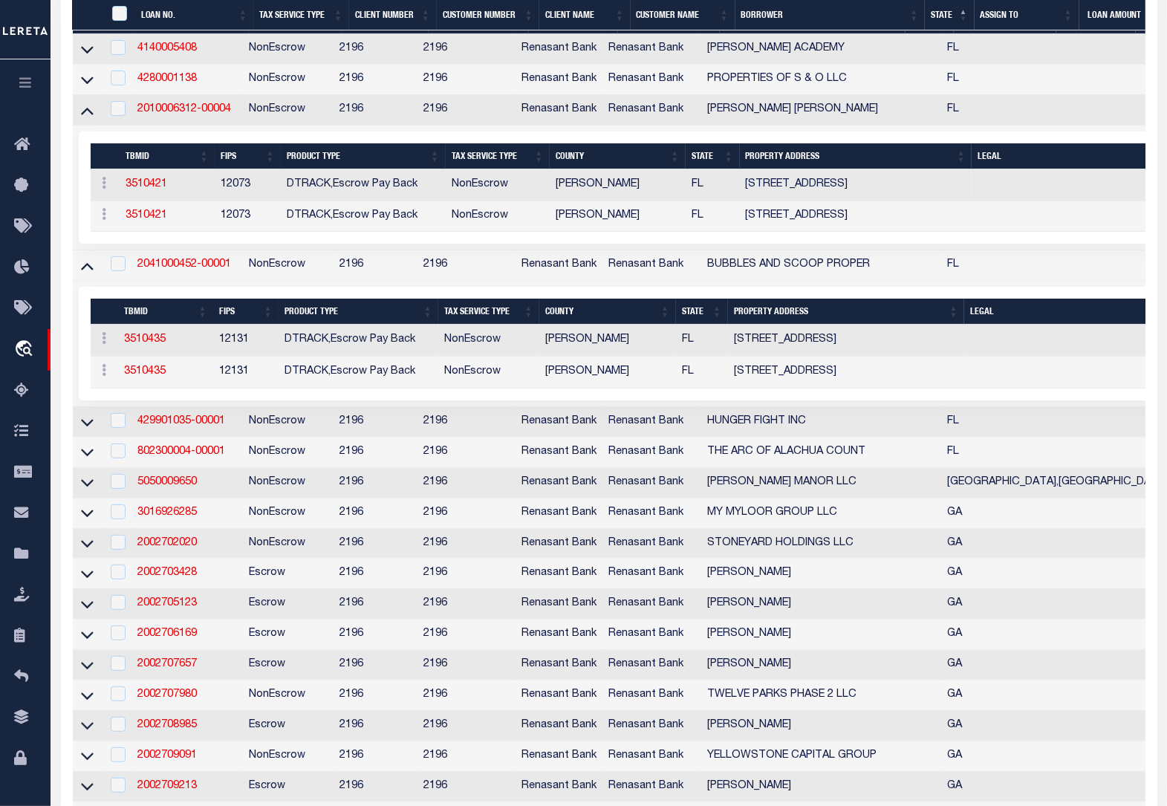
scroll to position [435, 0]
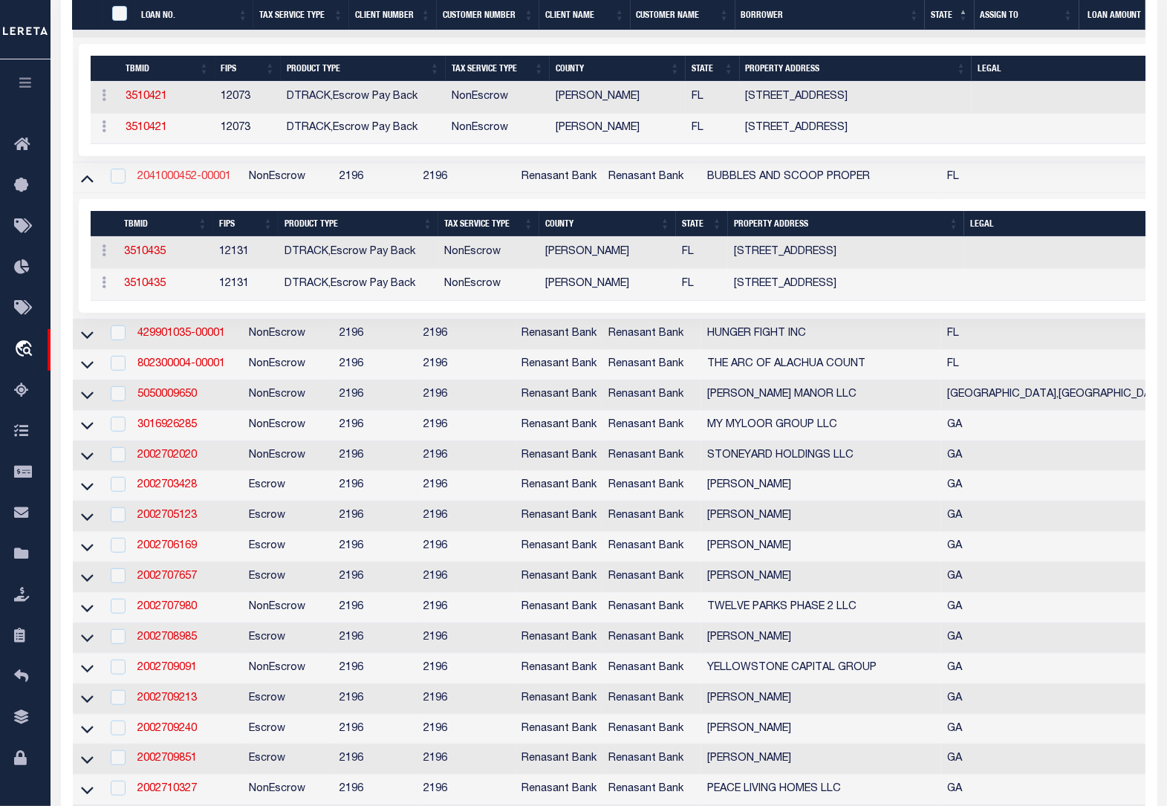
click at [189, 182] on link "2041000452-00001" at bounding box center [184, 177] width 94 height 10
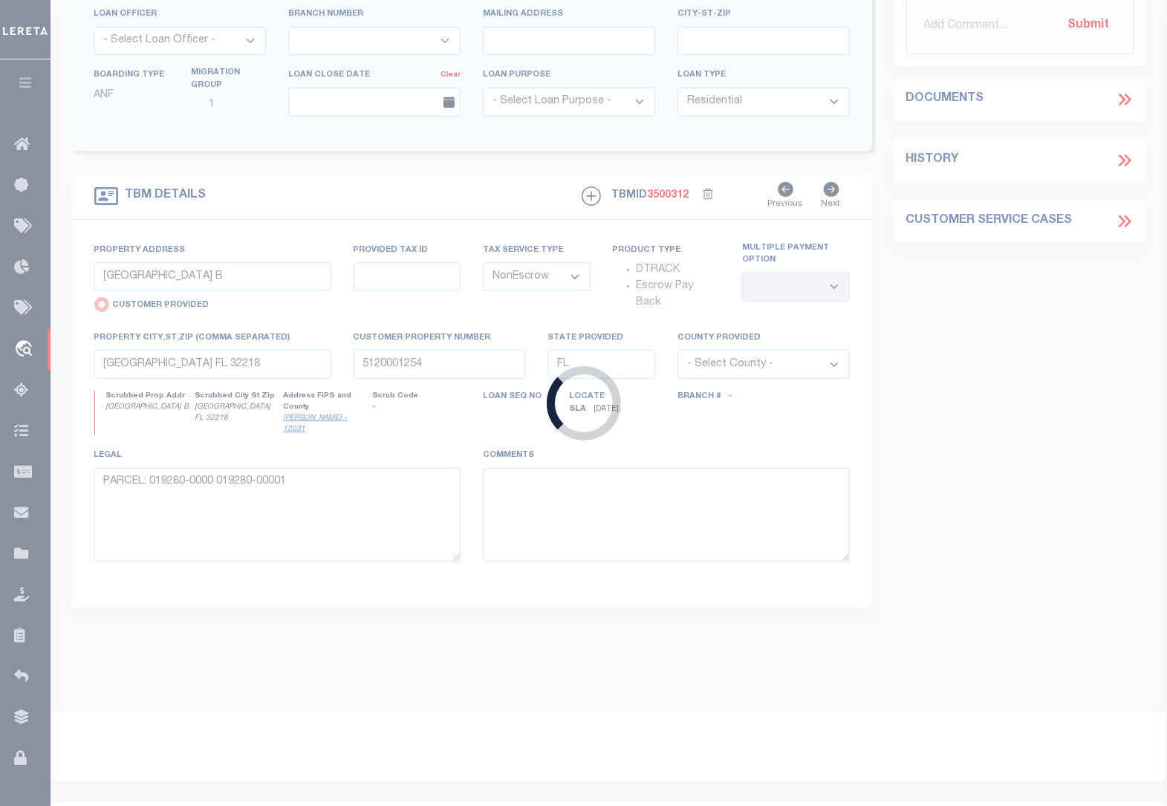
type input "2041000452-00001"
type input "BUBBLES AND SCOOP PROPER"
select select "164191"
select select "5168"
select select "100"
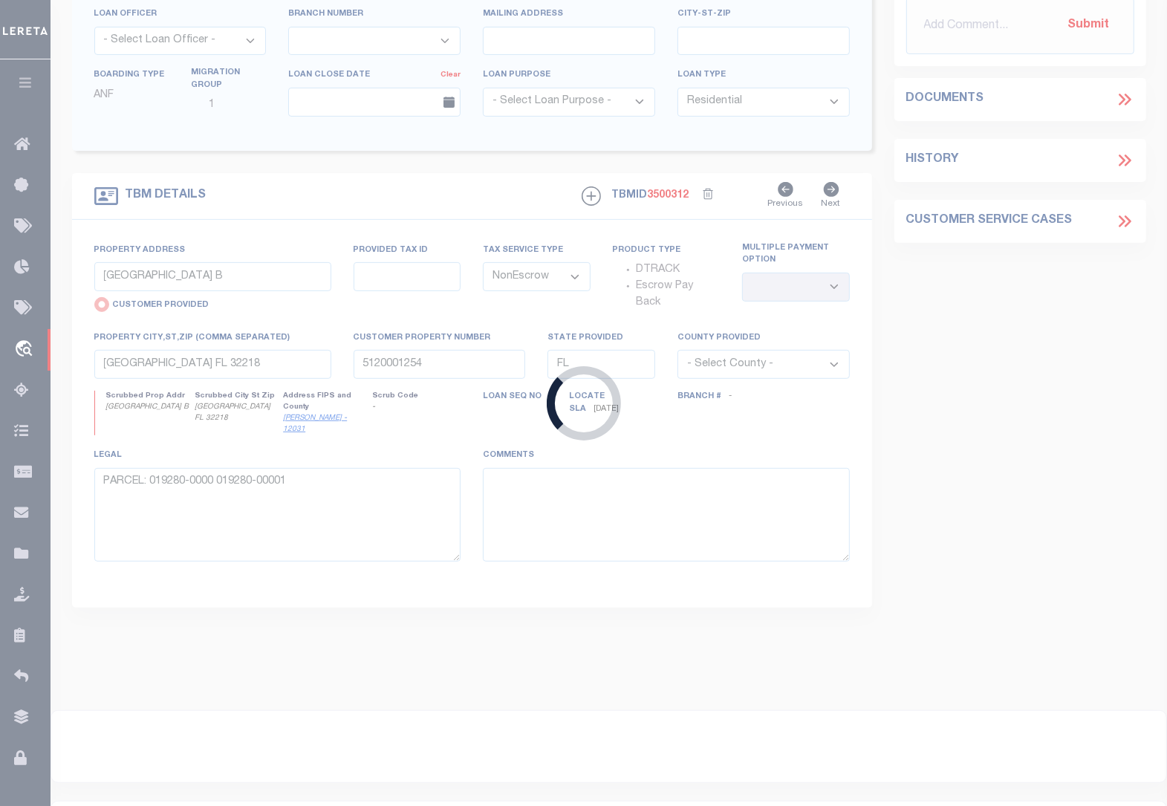
select select
type input "[STREET_ADDRESS]"
radio input "false"
select select
type input "[GEOGRAPHIC_DATA]"
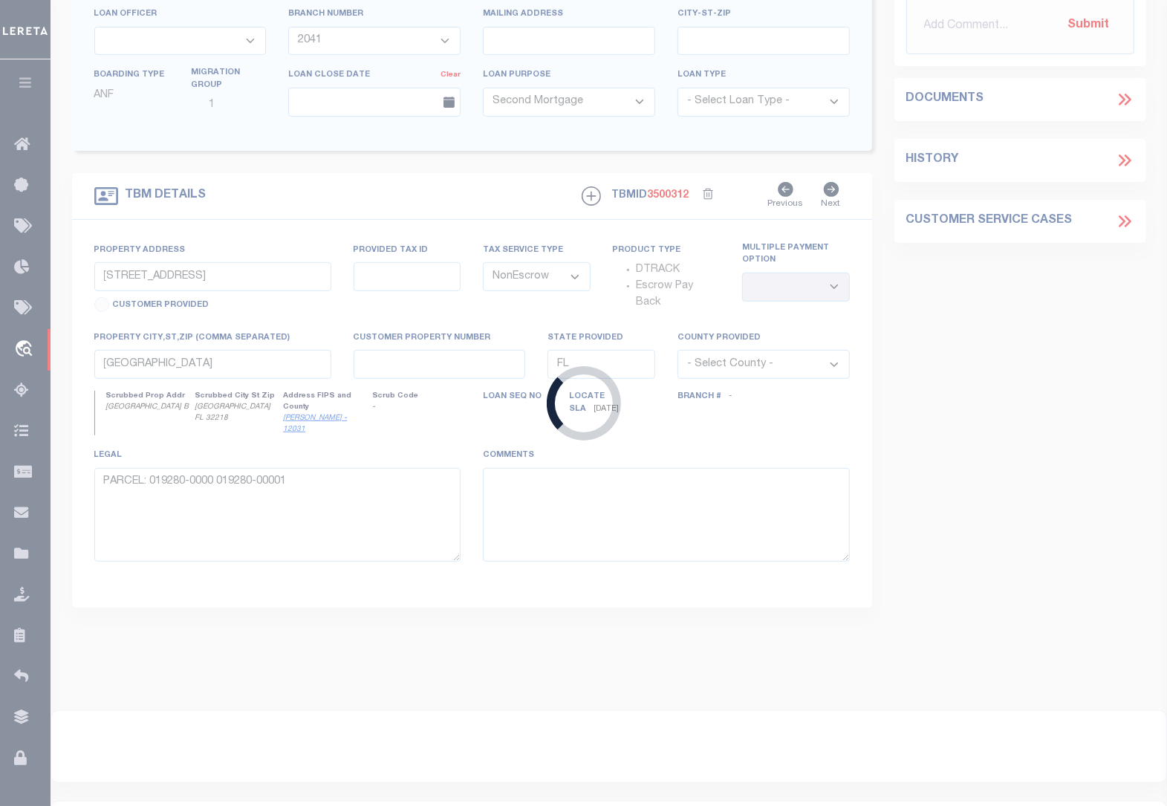
select select
select select "5168"
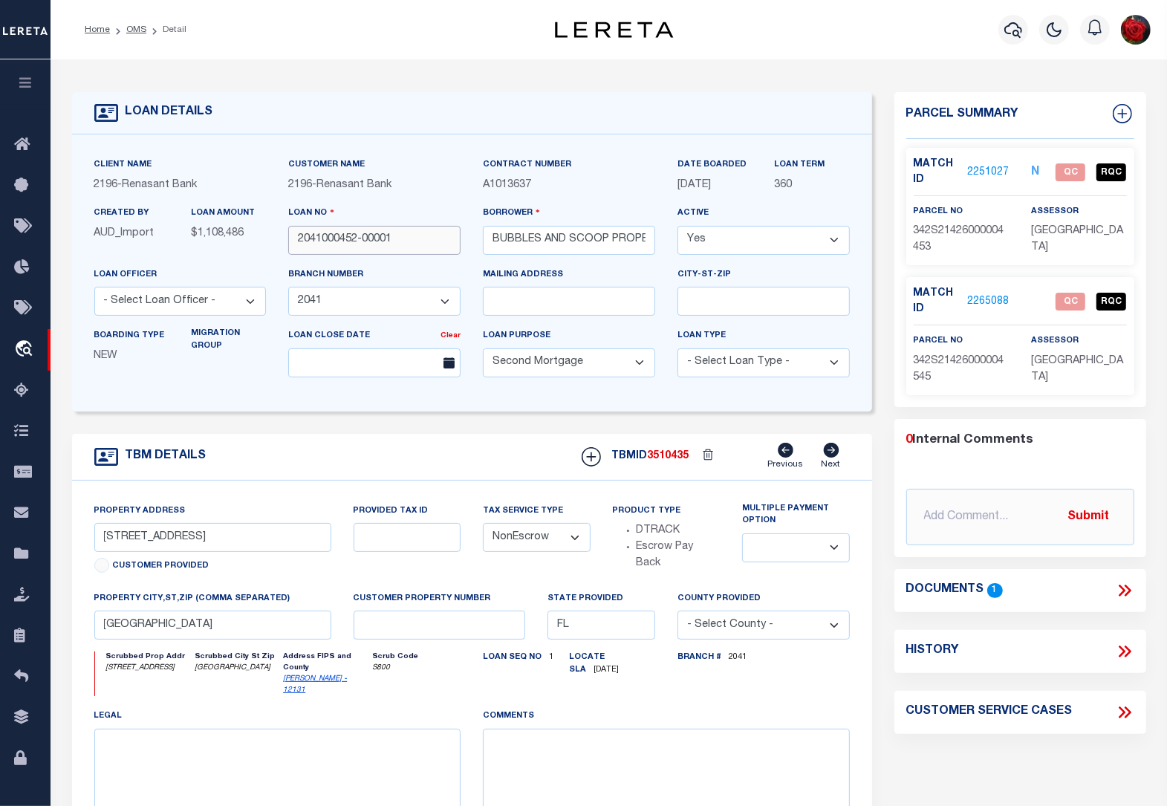
drag, startPoint x: 401, startPoint y: 246, endPoint x: 299, endPoint y: 243, distance: 102.6
click at [299, 243] on input "2041000452-00001" at bounding box center [374, 240] width 172 height 29
click at [990, 172] on link "2251027" at bounding box center [988, 173] width 42 height 16
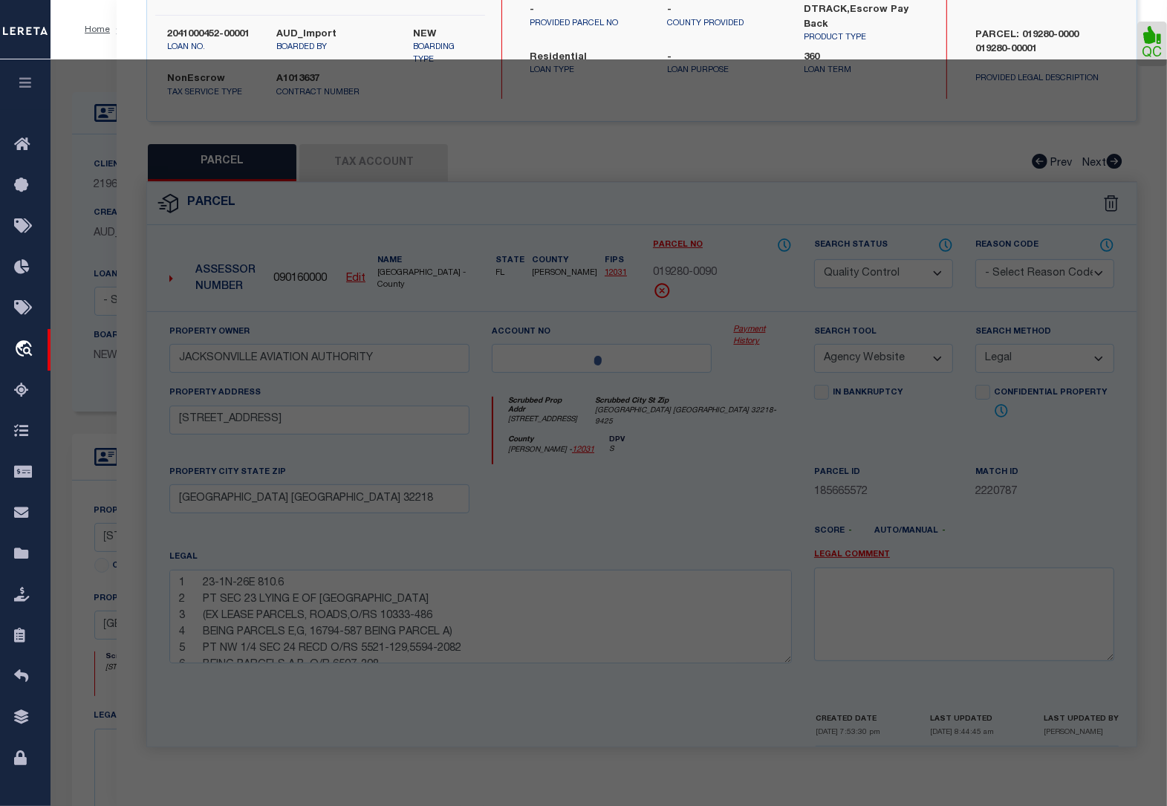
scroll to position [209, 0]
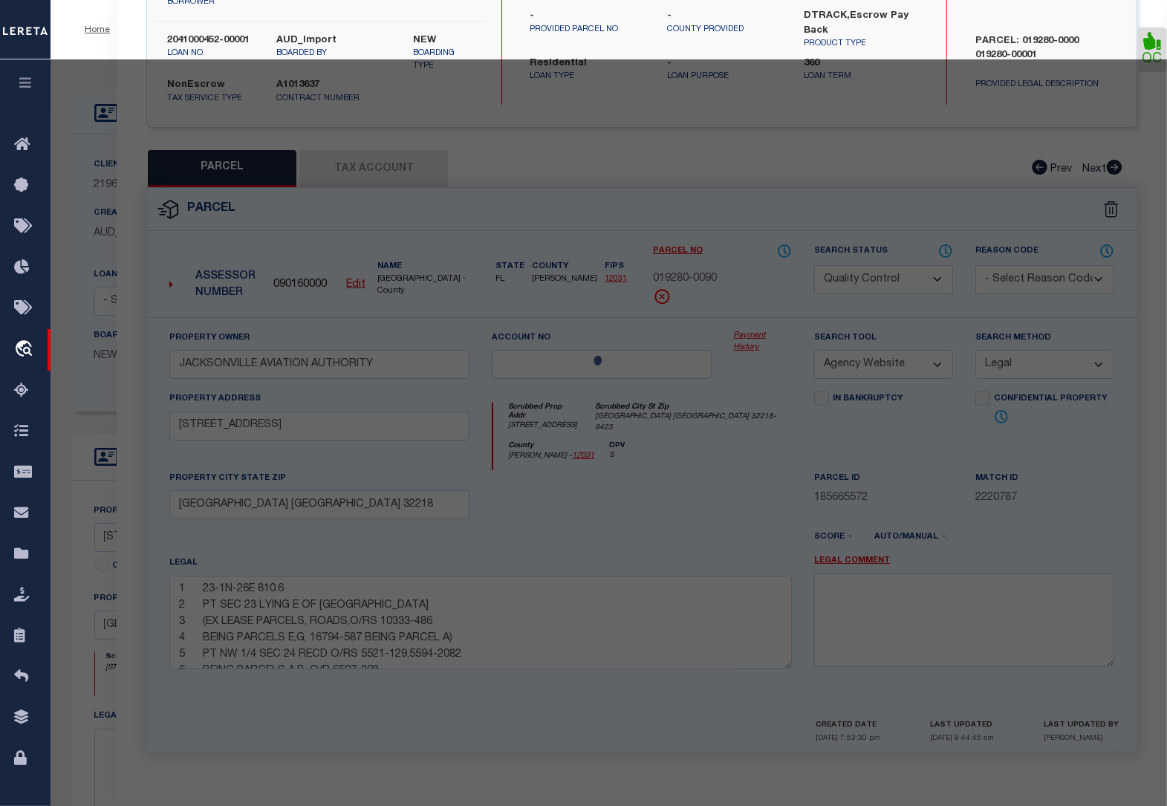
select select "AS"
select select
checkbox input "false"
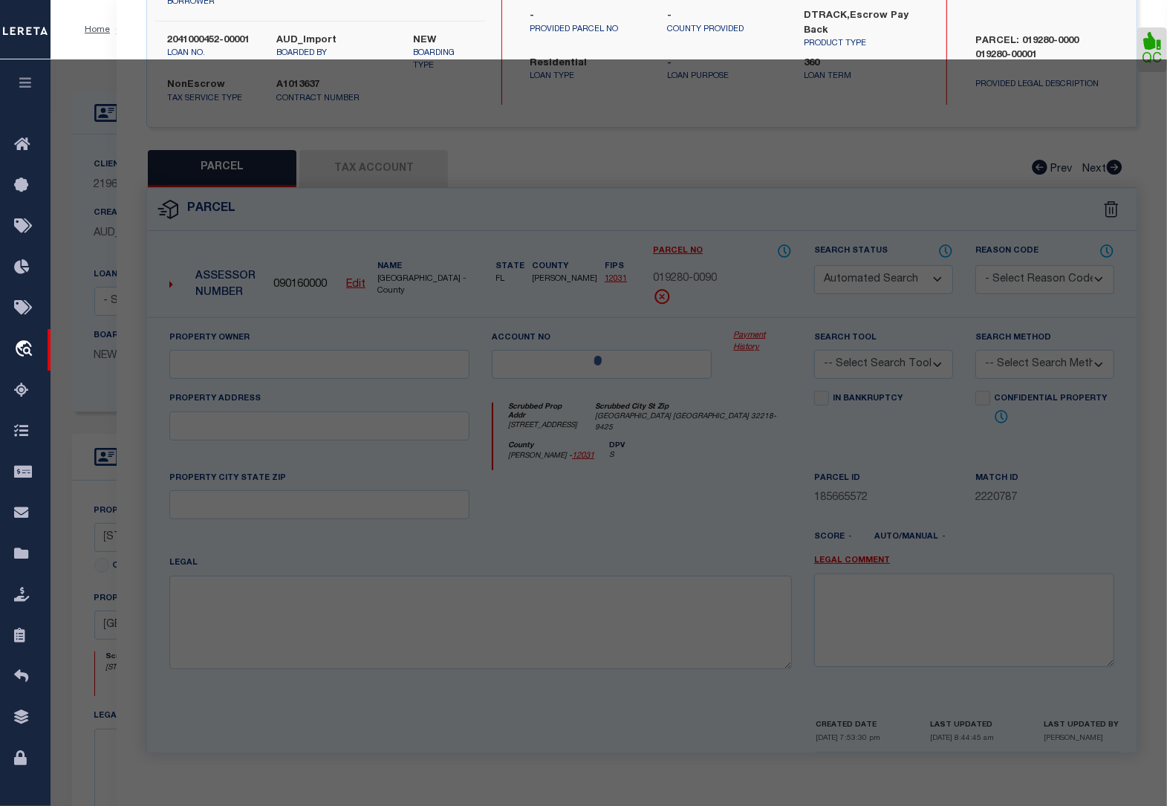
select select "QC"
type input "BUBBLES AND SCOOP PROPERTIES LLC"
select select "AGW"
select select "LEG"
type input "[STREET_ADDRESS]"
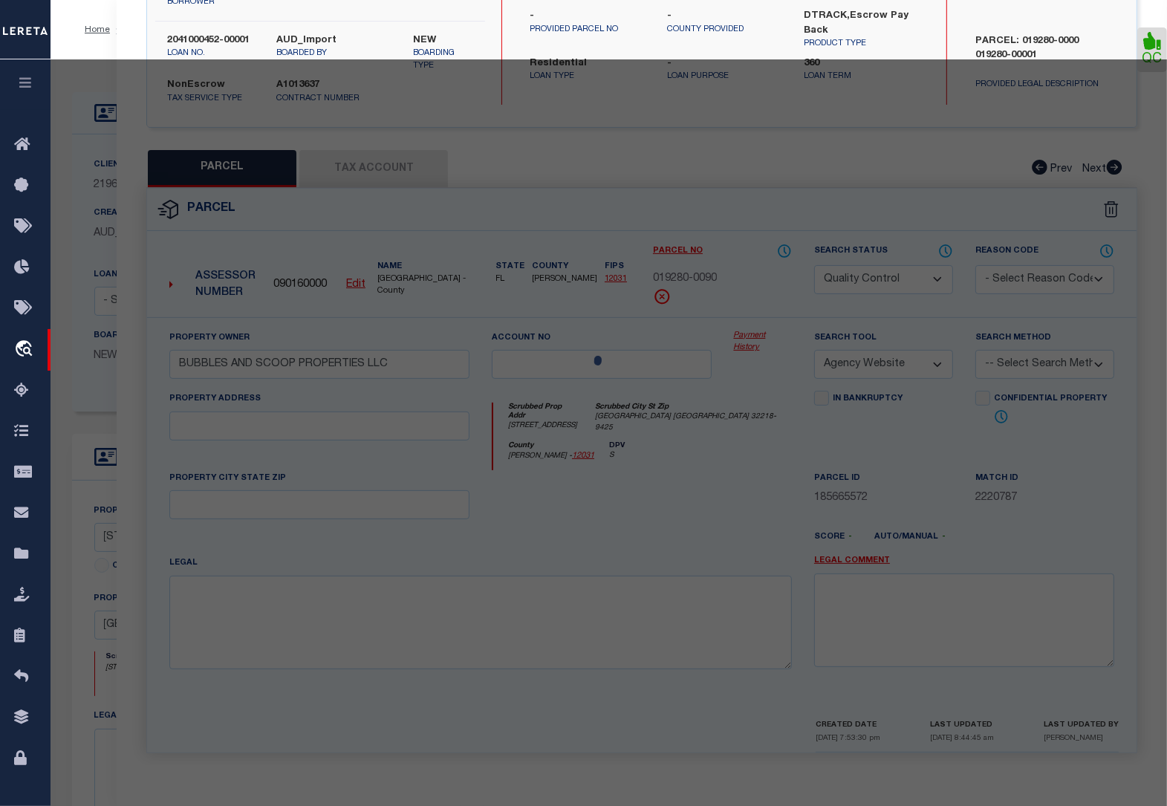
type input "[GEOGRAPHIC_DATA]"
type textarea "UNIT NO 4453 SOUTHWINDS AT [GEOGRAPHIC_DATA] CONDO OR 1291-33 OR 1332-39 OR 235…"
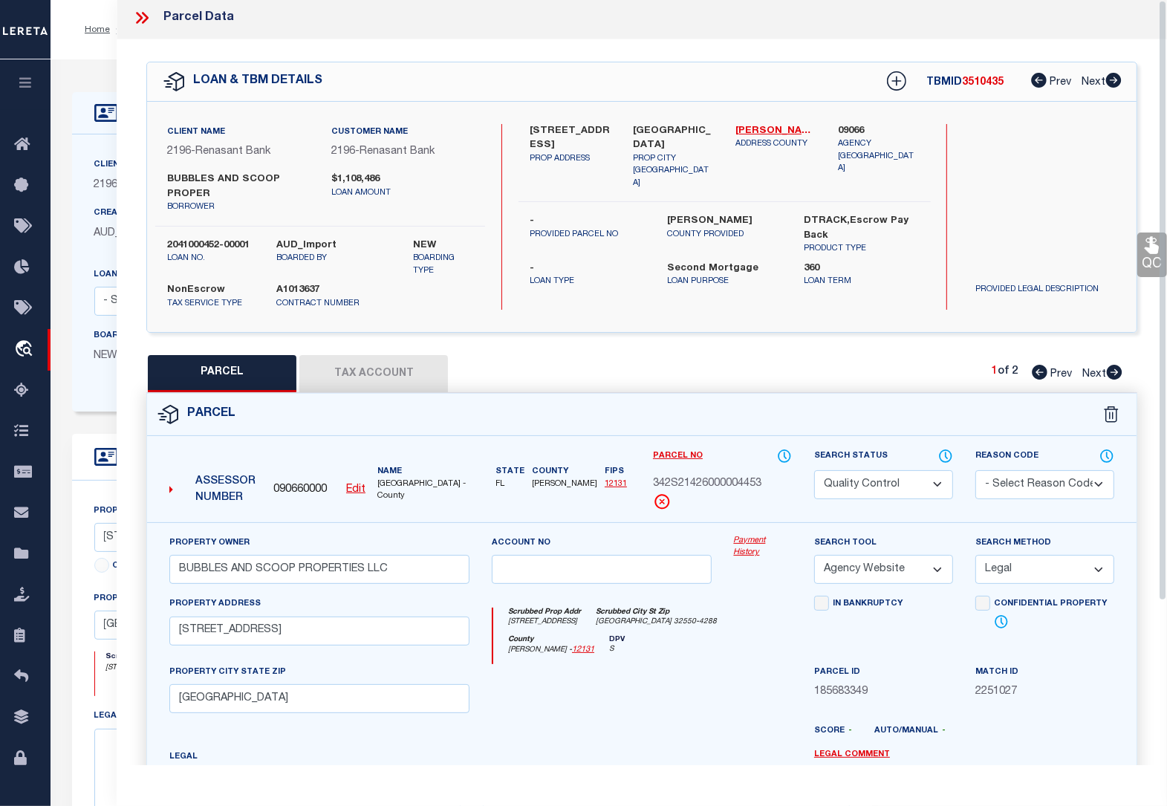
scroll to position [0, 0]
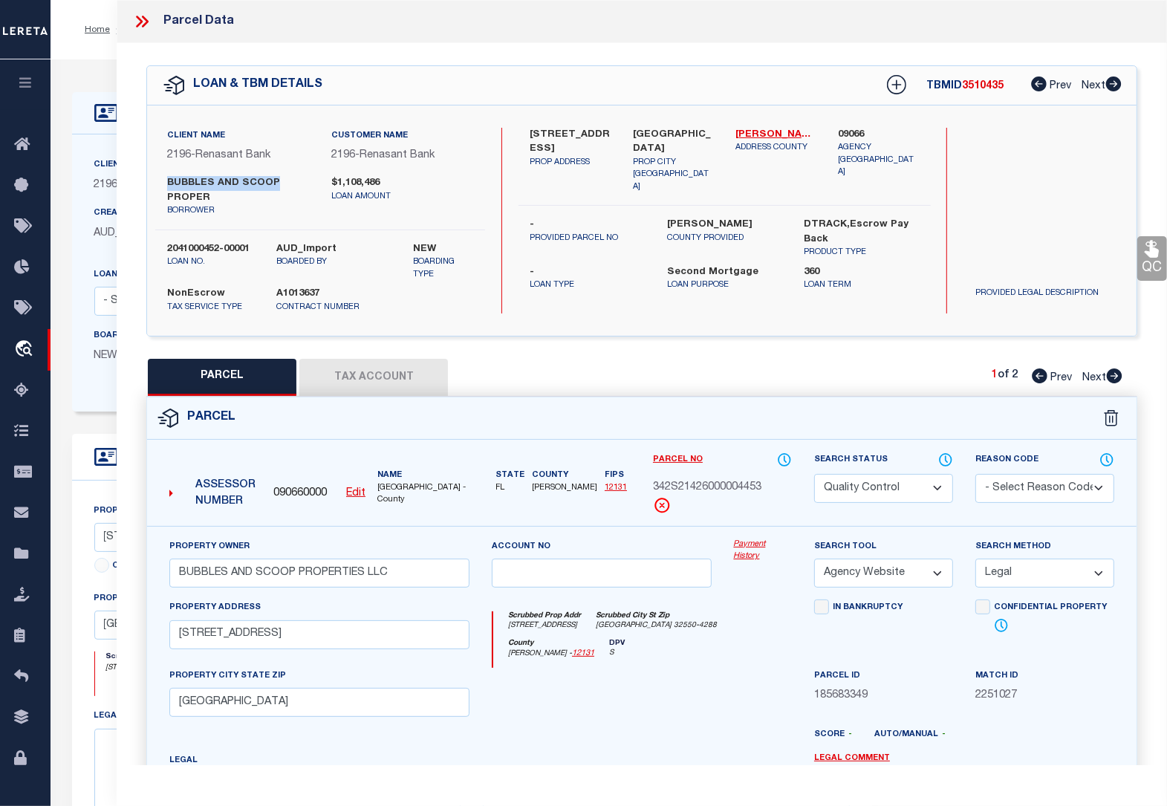
drag, startPoint x: 273, startPoint y: 177, endPoint x: 168, endPoint y: 184, distance: 105.0
click at [168, 184] on label "BUBBLES AND SCOOP PROPER" at bounding box center [238, 190] width 142 height 29
copy label "BUBBLES AND SCOOP"
click at [366, 380] on button "Tax Account" at bounding box center [373, 377] width 149 height 37
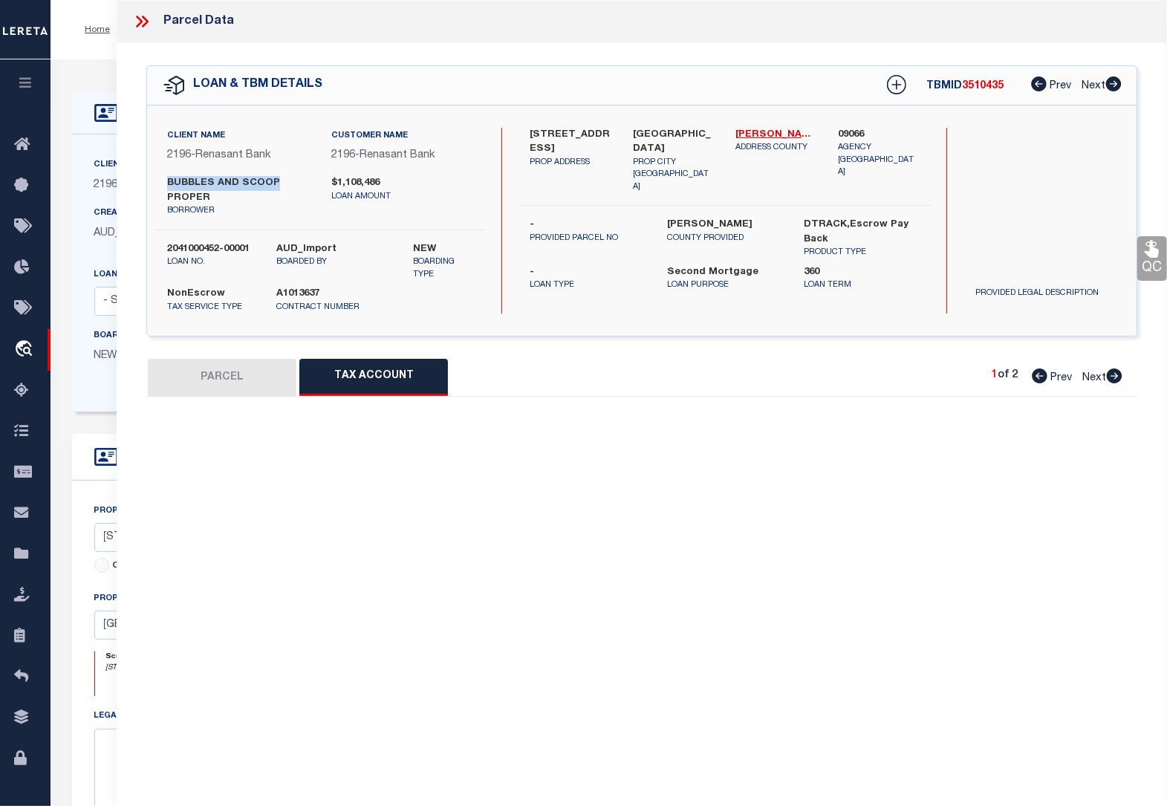
select select "100"
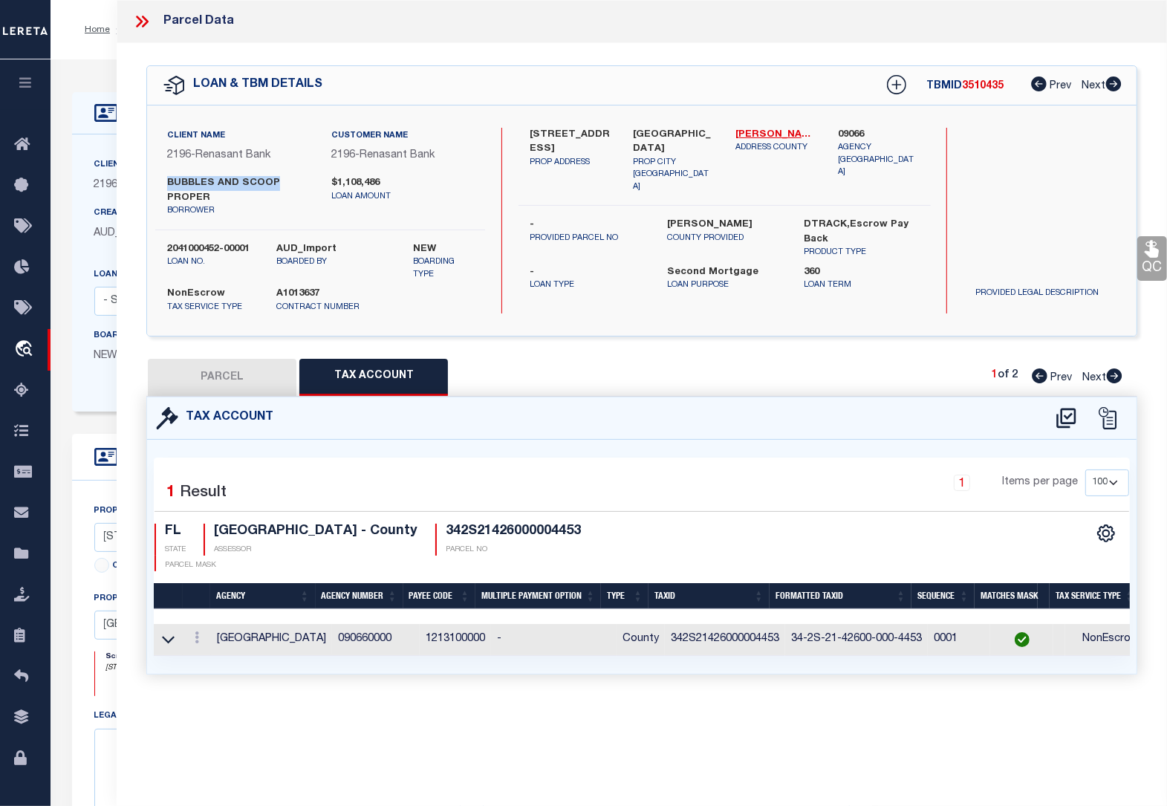
click at [1149, 261] on link "QC" at bounding box center [1152, 258] width 30 height 45
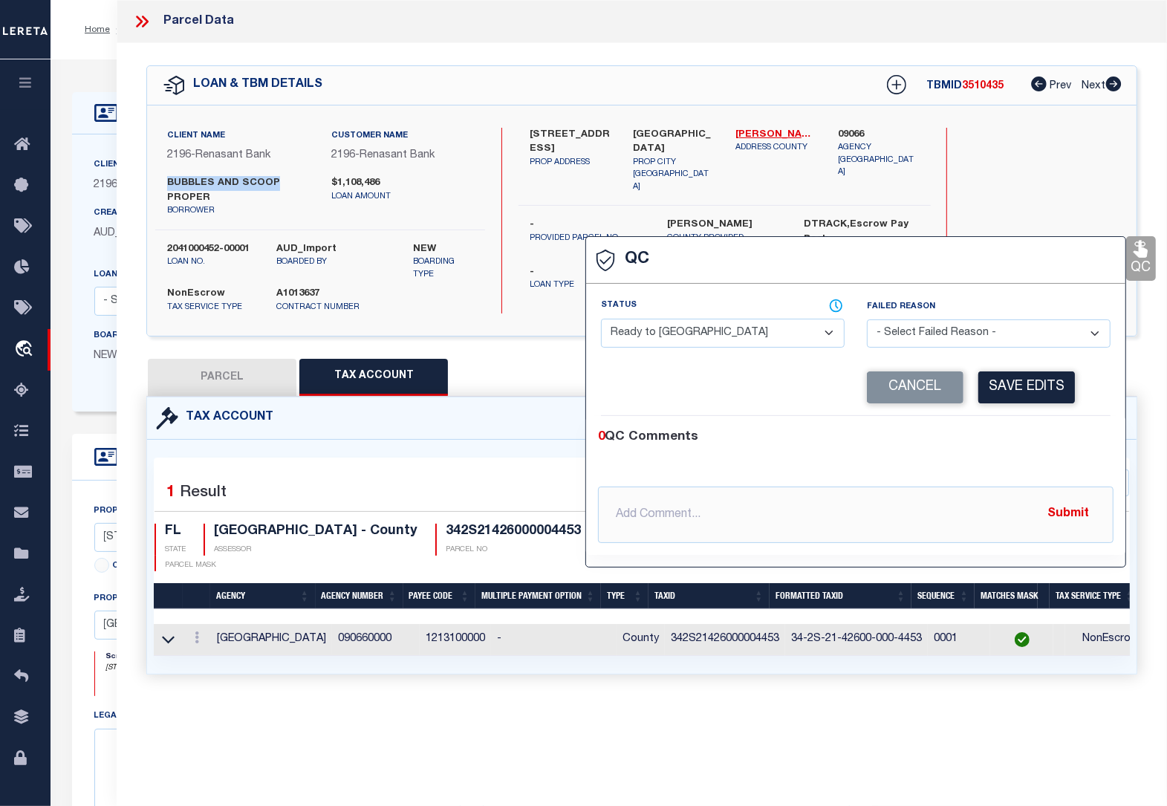
click at [744, 343] on select "- Select Status - Ready to QC Correct Incorrect" at bounding box center [723, 333] width 244 height 29
select select "COR"
click at [601, 320] on select "- Select Status - Ready to QC Correct Incorrect" at bounding box center [723, 333] width 244 height 29
click at [1019, 392] on button "Save Edits" at bounding box center [1026, 387] width 97 height 32
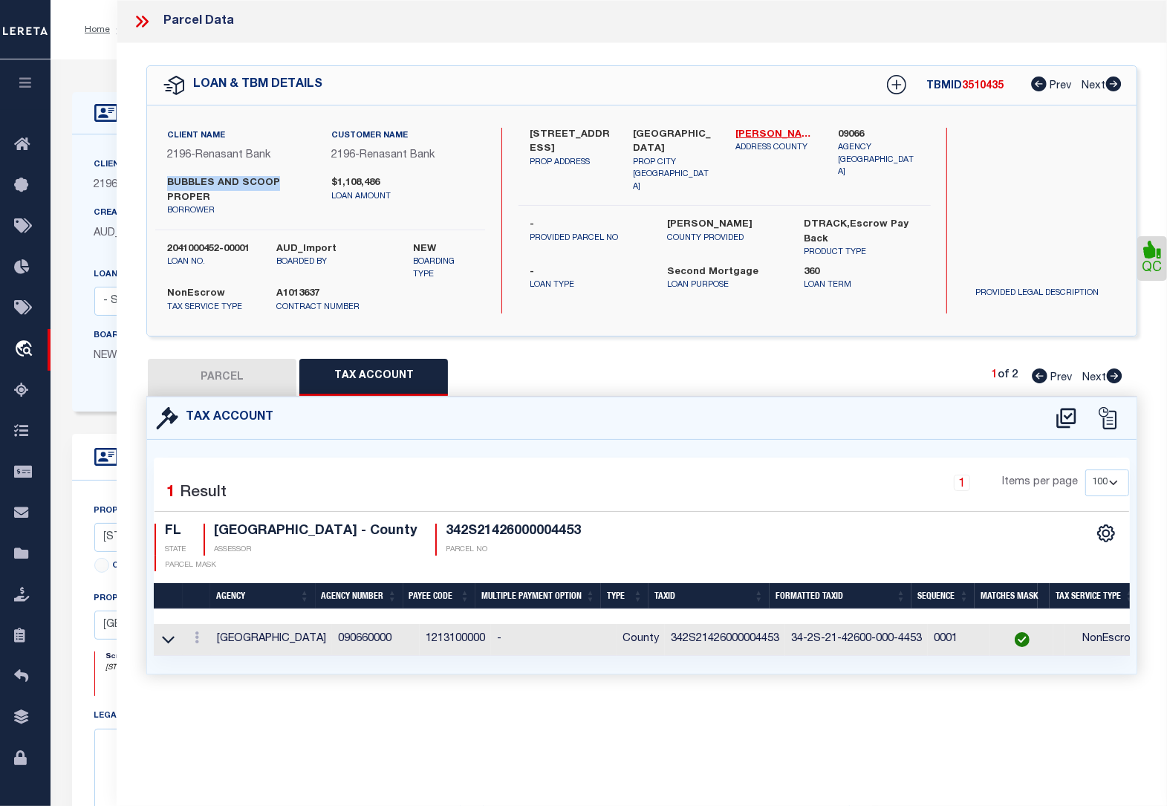
click at [218, 385] on button "PARCEL" at bounding box center [222, 377] width 149 height 37
select select "AS"
select select
checkbox input "false"
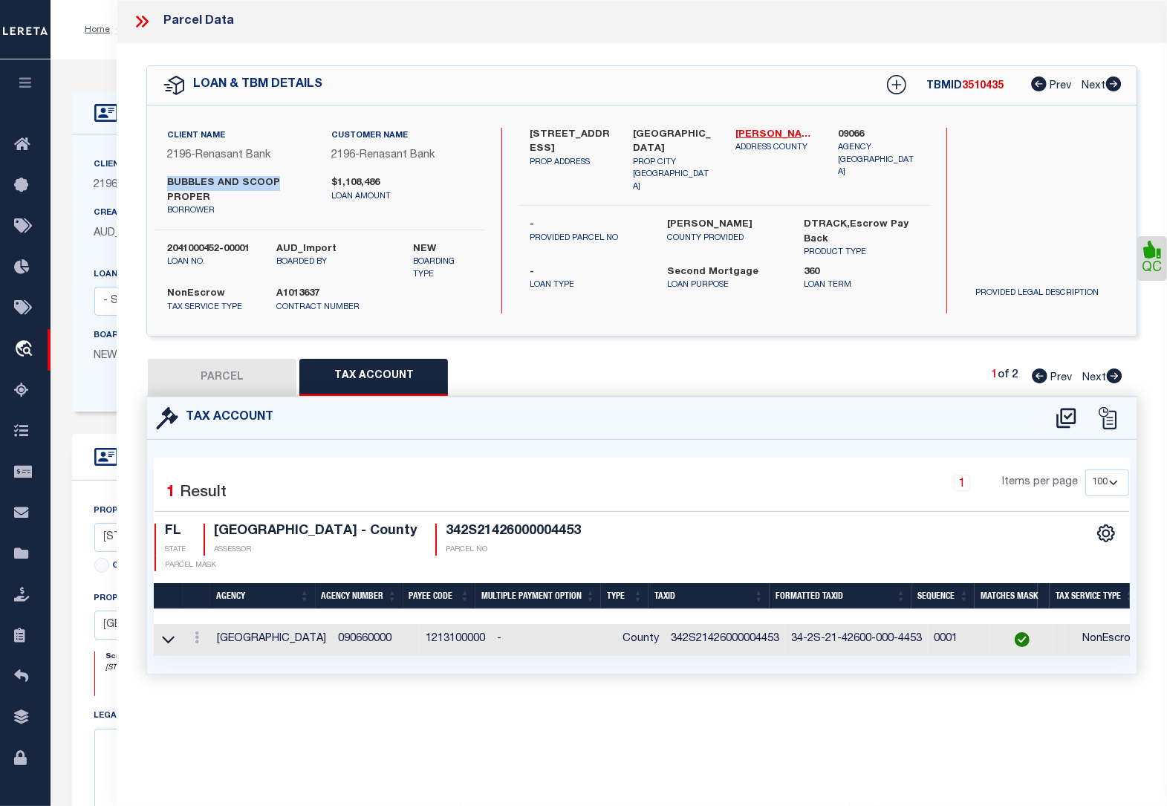
checkbox input "false"
select select "QC"
type input "BUBBLES AND SCOOP PROPERTIES LLC"
select select "AGW"
select select "LEG"
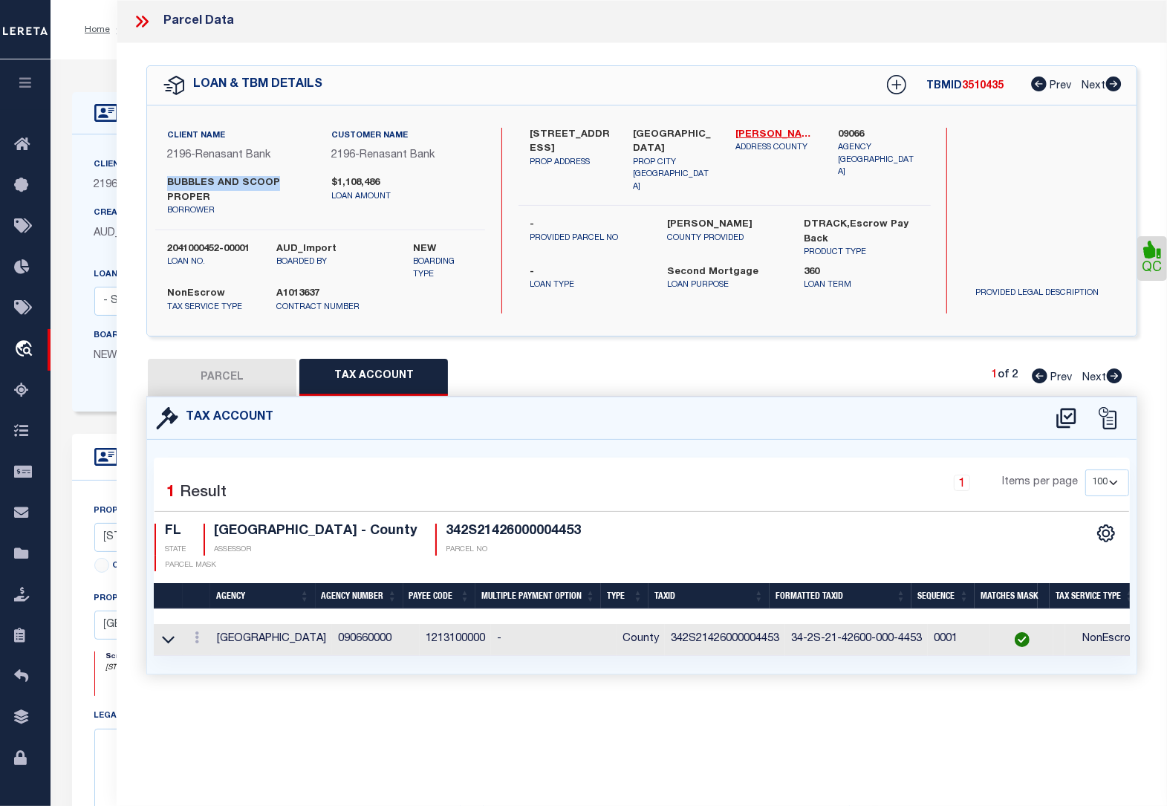
type input "[STREET_ADDRESS]"
type input "[GEOGRAPHIC_DATA]"
type textarea "UNIT NO 4453 SOUTHWINDS AT [GEOGRAPHIC_DATA] CONDO OR 1291-33 OR 1332-39 OR 235…"
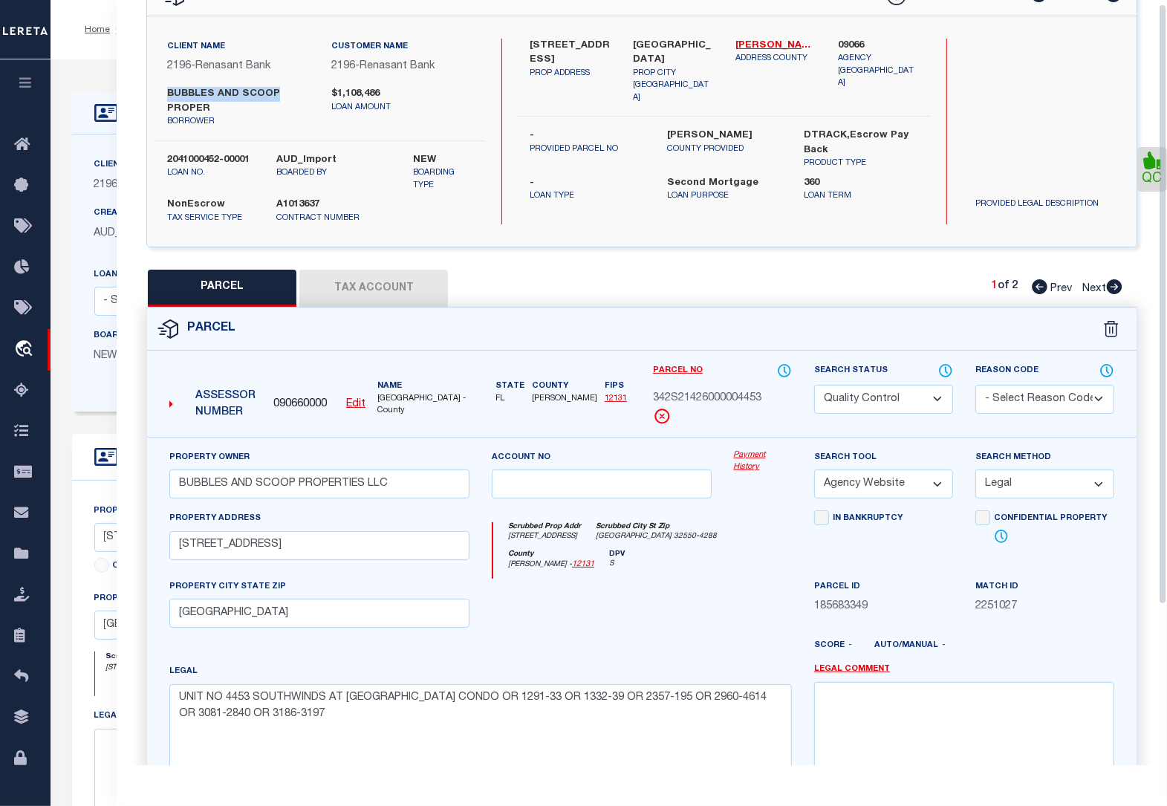
scroll to position [186, 0]
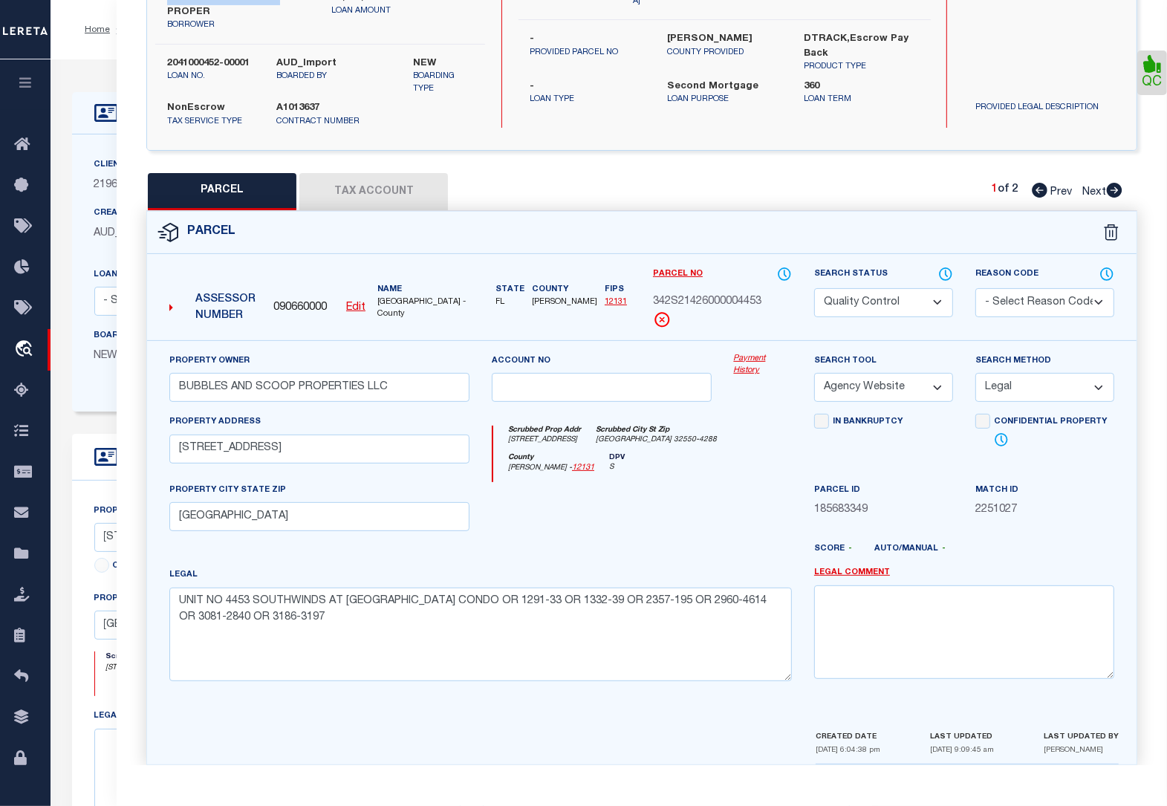
click at [877, 301] on select "Automated Search Bad Parcel Complete Duplicate Parcel High Dollar Reporting In …" at bounding box center [883, 302] width 139 height 29
click at [814, 288] on select "Automated Search Bad Parcel Complete Duplicate Parcel High Dollar Reporting In …" at bounding box center [883, 302] width 139 height 29
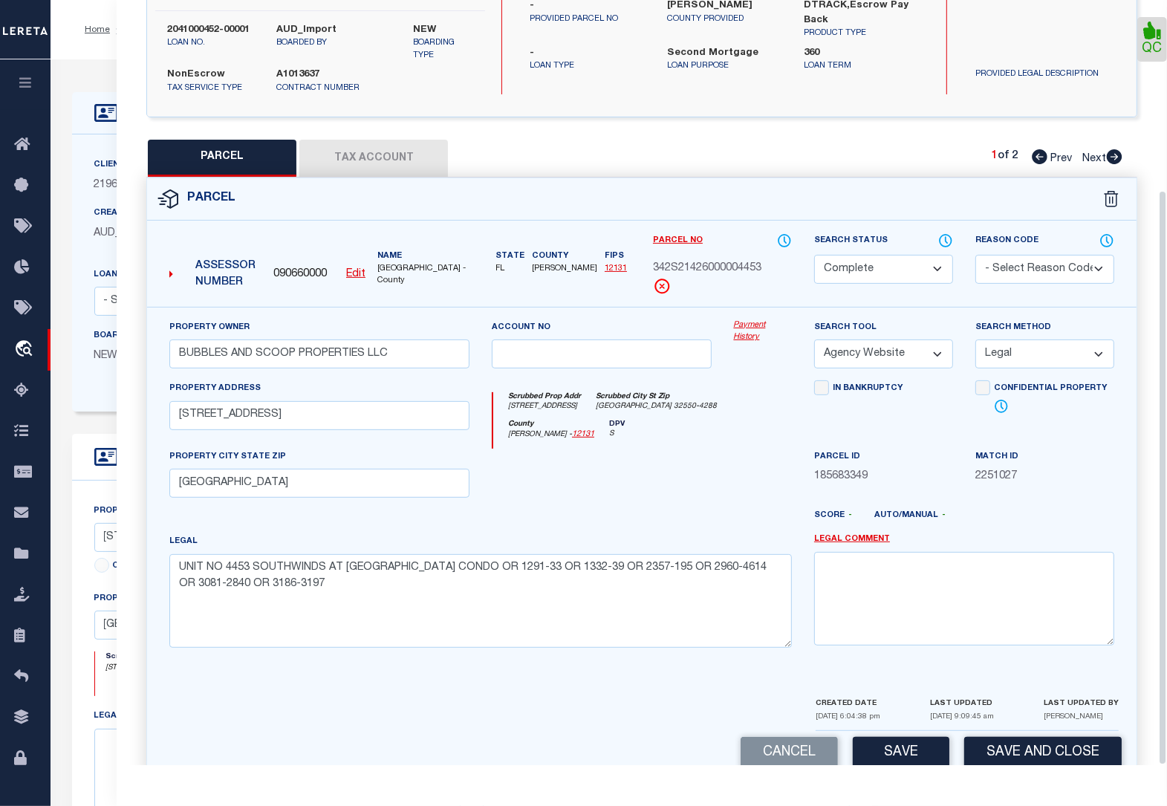
scroll to position [253, 0]
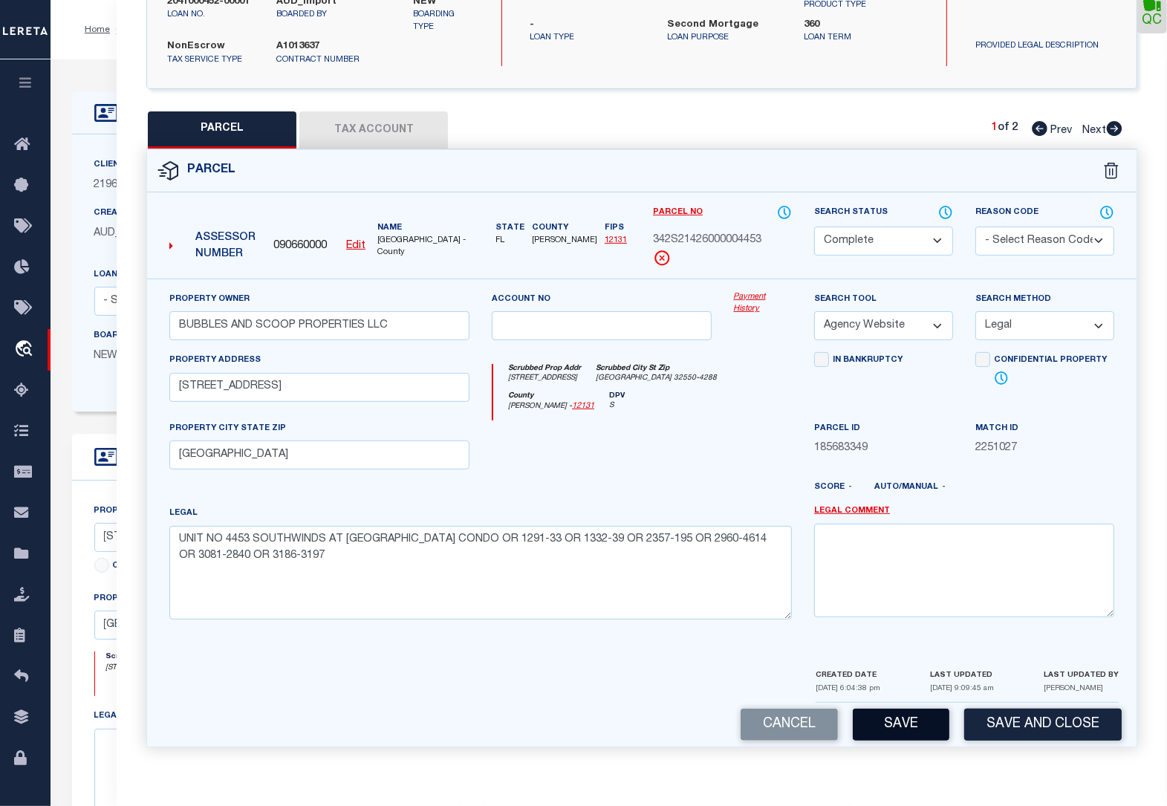
click at [911, 727] on button "Save" at bounding box center [901, 725] width 97 height 32
select select "AS"
select select
checkbox input "false"
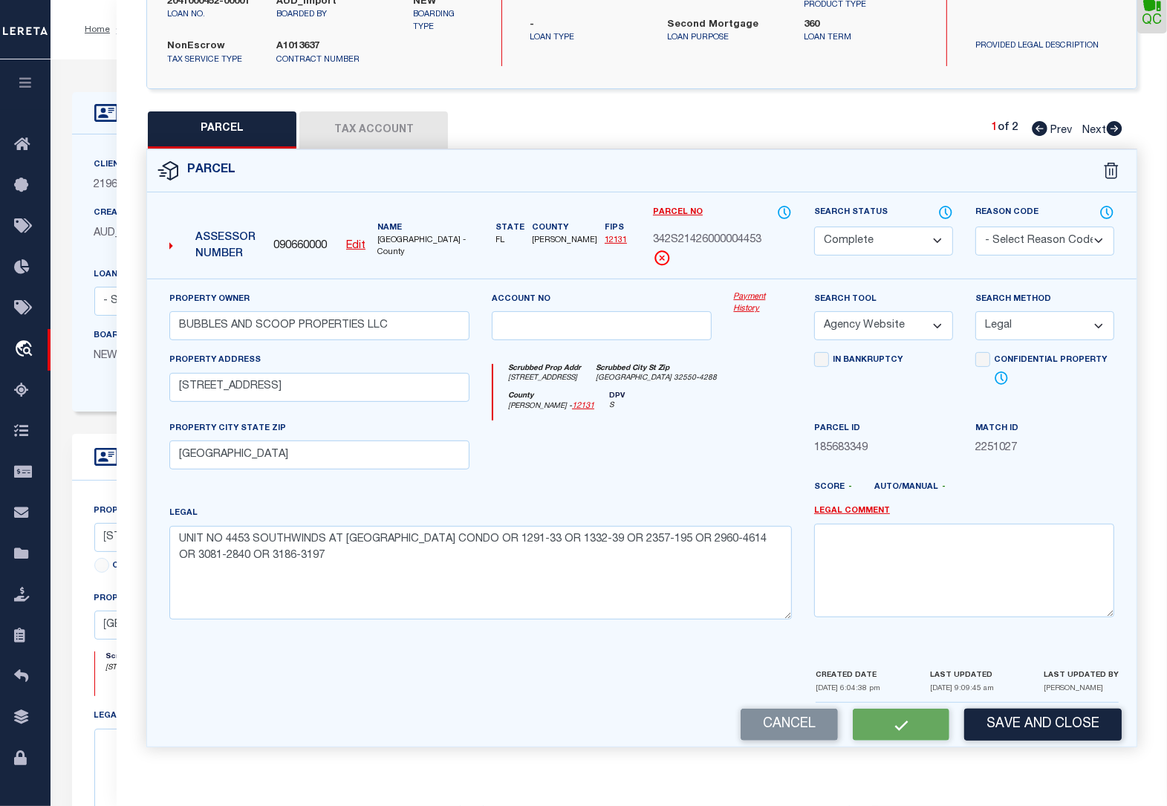
checkbox input "false"
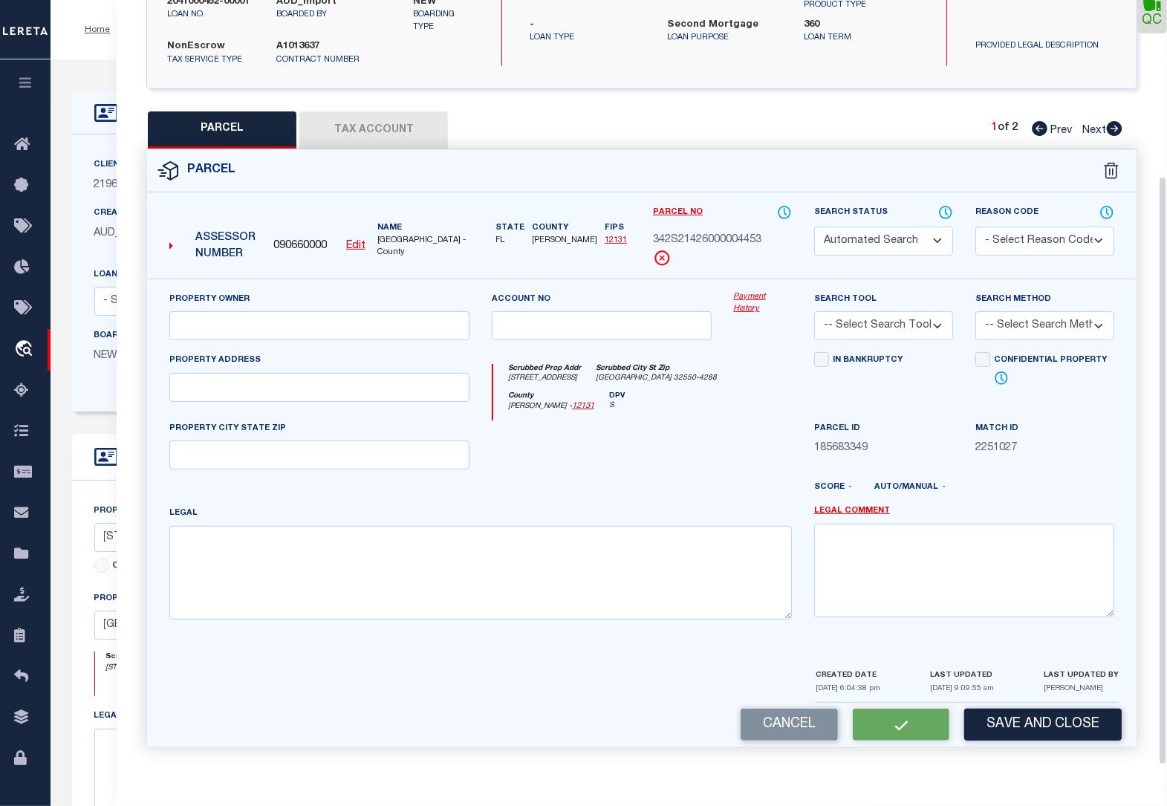
scroll to position [228, 0]
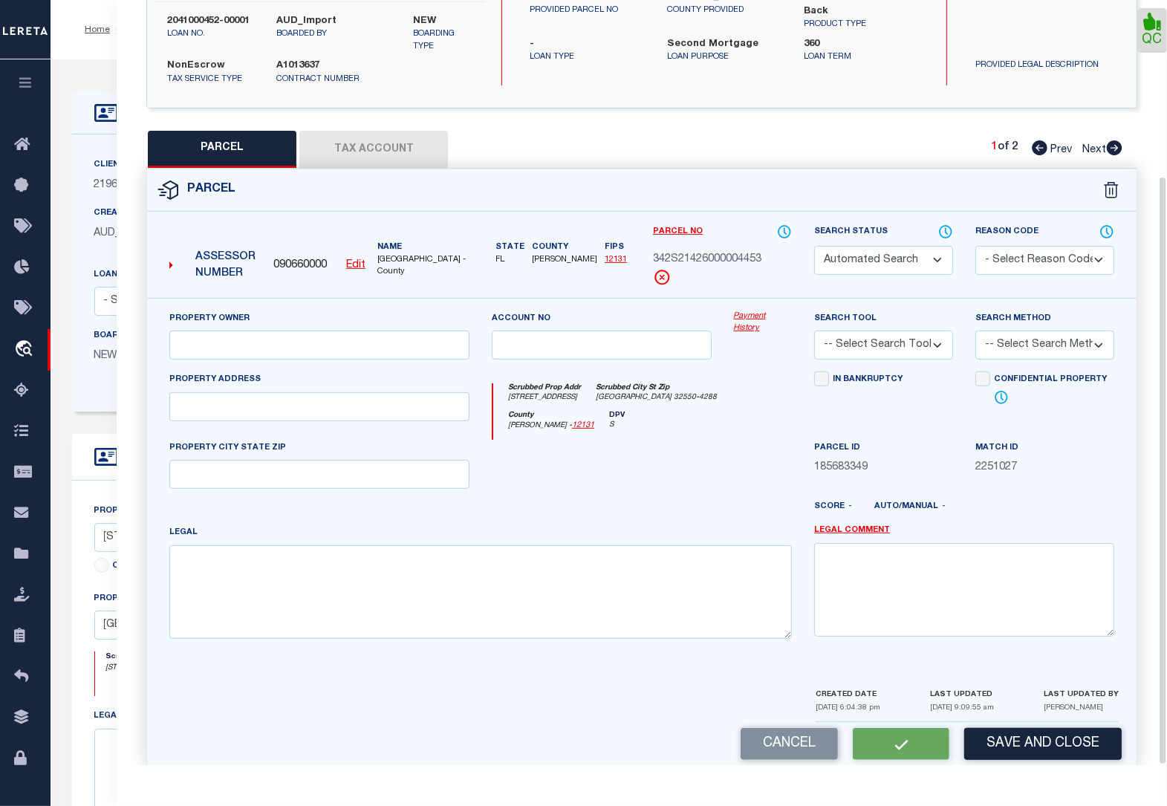
select select "CP"
type input "BUBBLES AND SCOOP PROPERTIES LLC"
select select "AGW"
select select "LEG"
type input "[STREET_ADDRESS]"
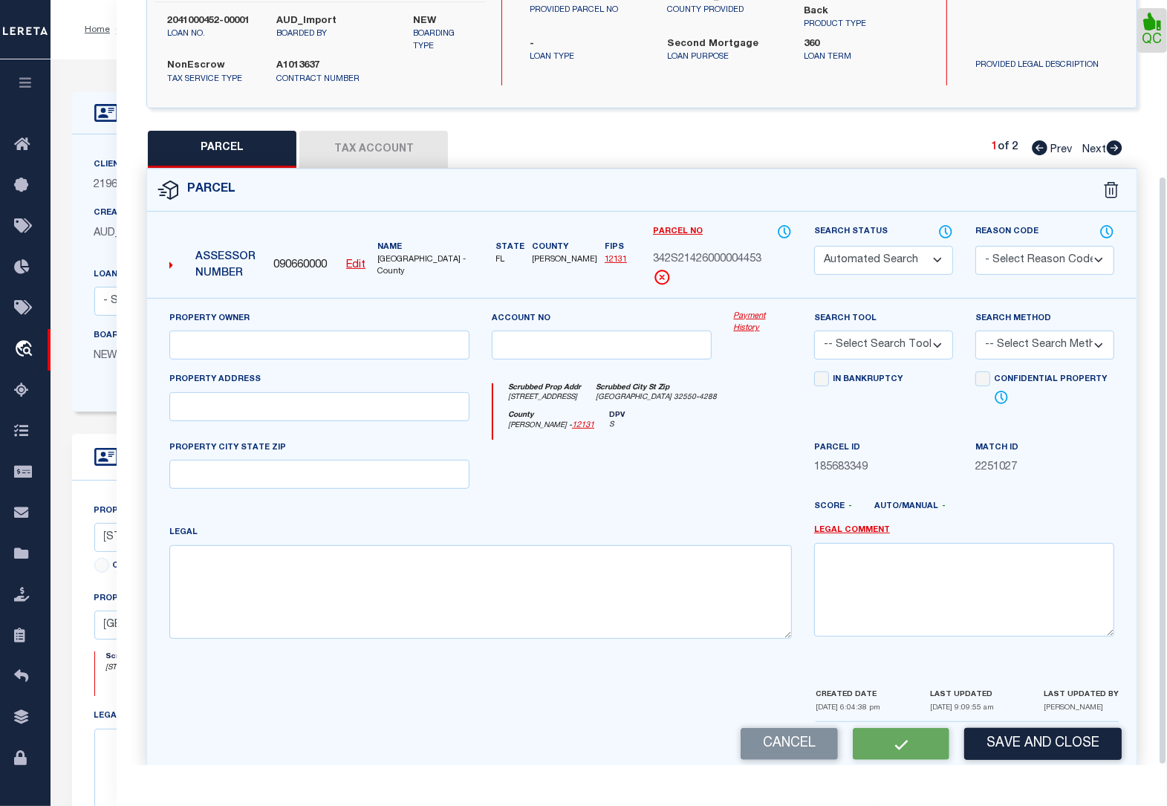
type input "[GEOGRAPHIC_DATA]"
type textarea "UNIT NO 4453 SOUTHWINDS AT [GEOGRAPHIC_DATA] CONDO OR 1291-33 OR 1332-39 OR 235…"
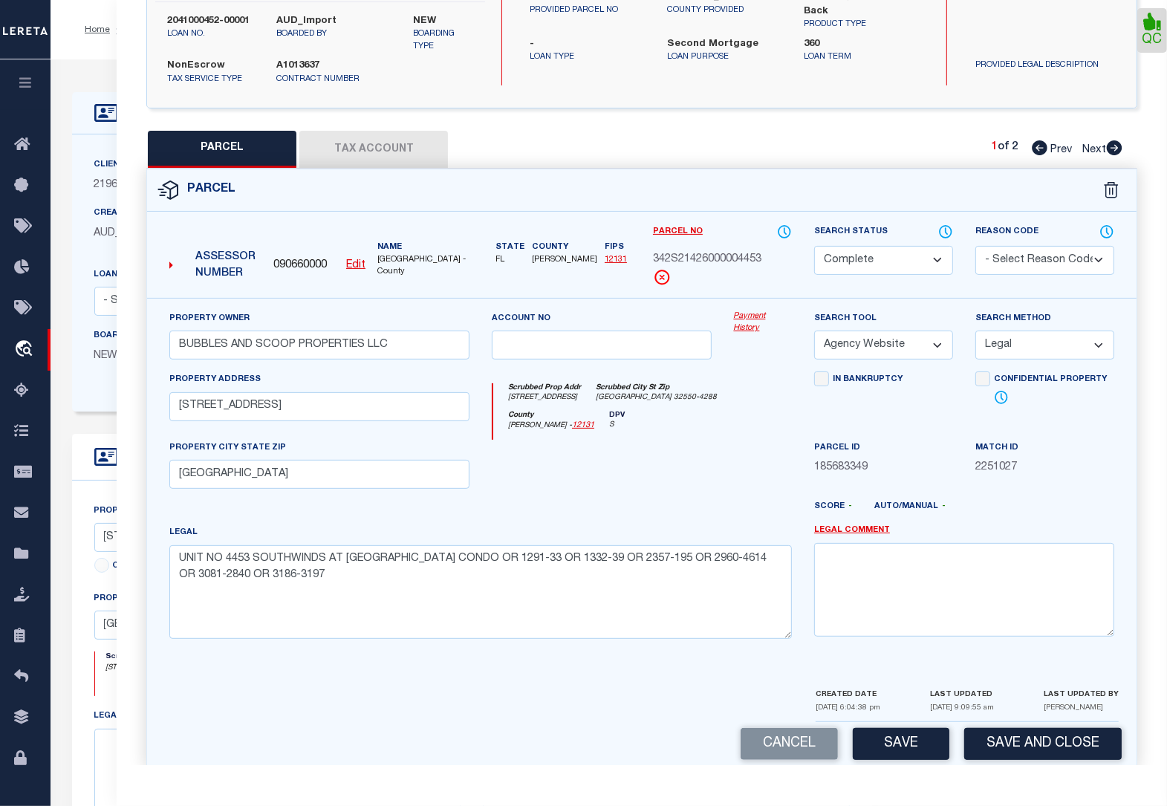
click at [914, 743] on button "Save" at bounding box center [901, 744] width 97 height 32
select select "AS"
select select
checkbox input "false"
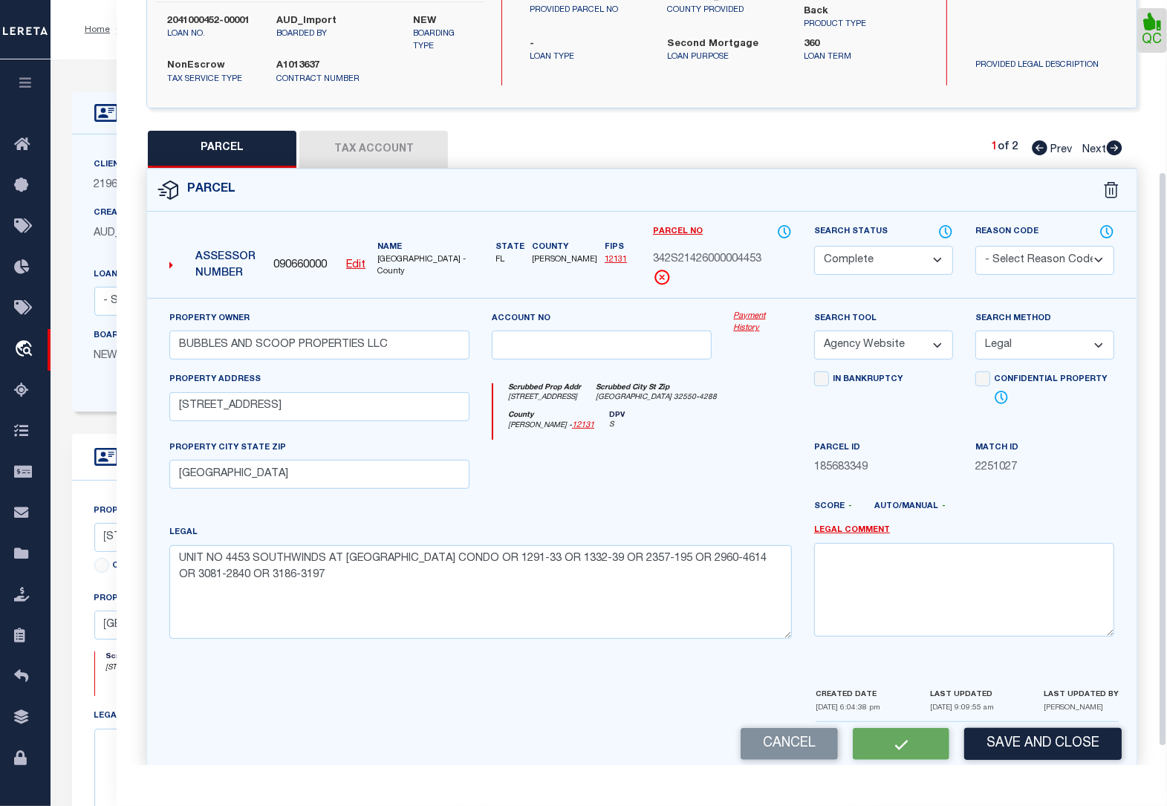
checkbox input "false"
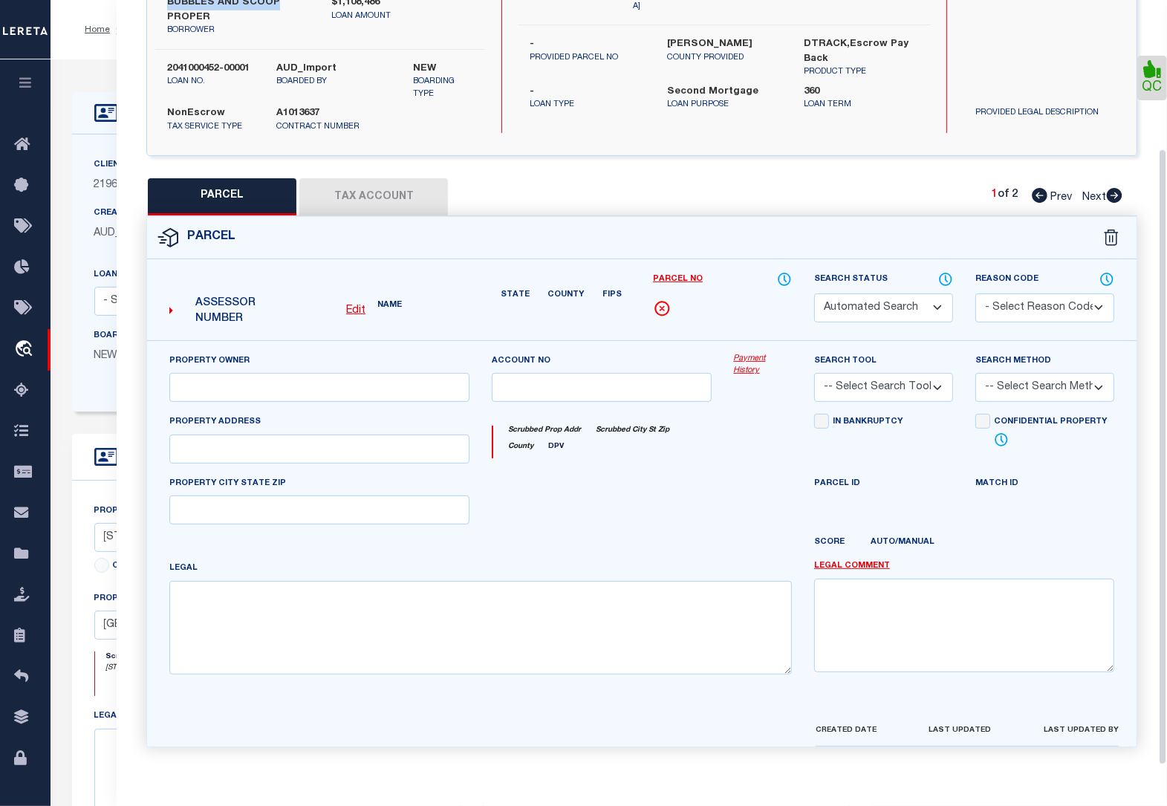
select select "CP"
type input "BUBBLES AND SCOOP PROPERTIES LLC"
select select "AGW"
select select "LEG"
type input "[STREET_ADDRESS]"
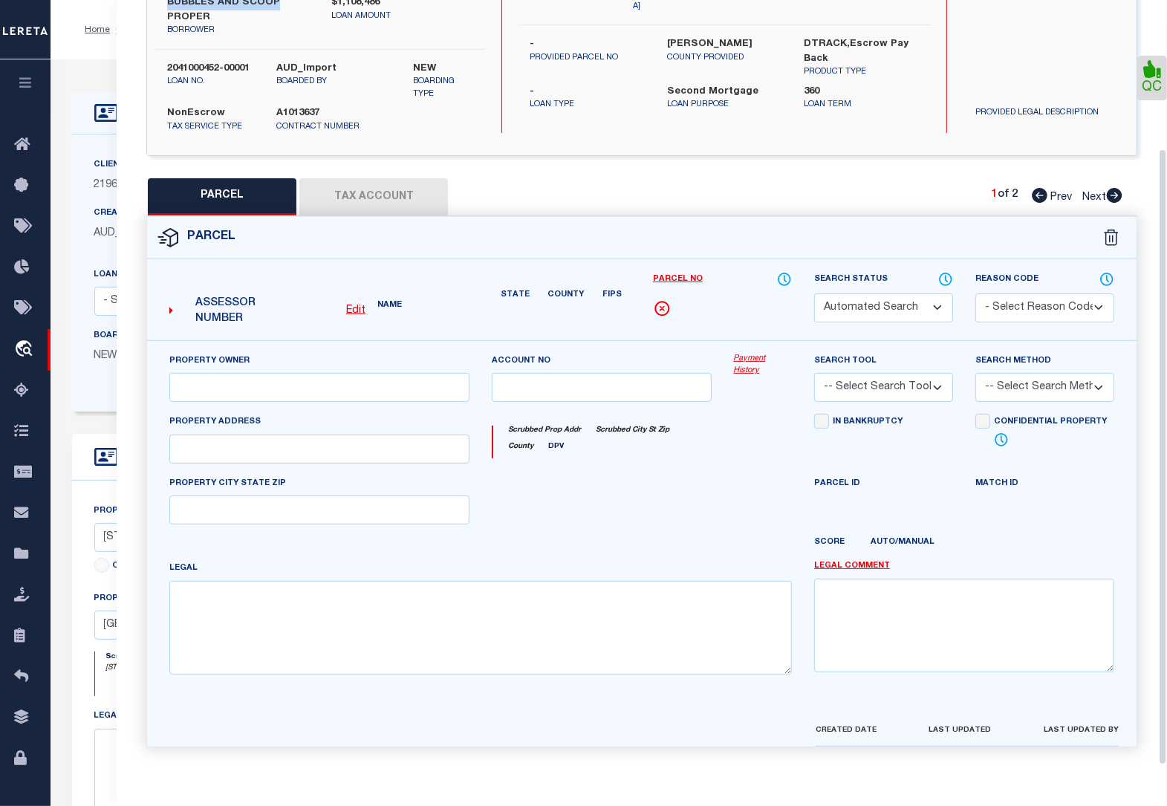
type input "[GEOGRAPHIC_DATA]"
type textarea "UNIT NO 4453 SOUTHWINDS AT [GEOGRAPHIC_DATA] CONDO OR 1291-33 OR 1332-39 OR 235…"
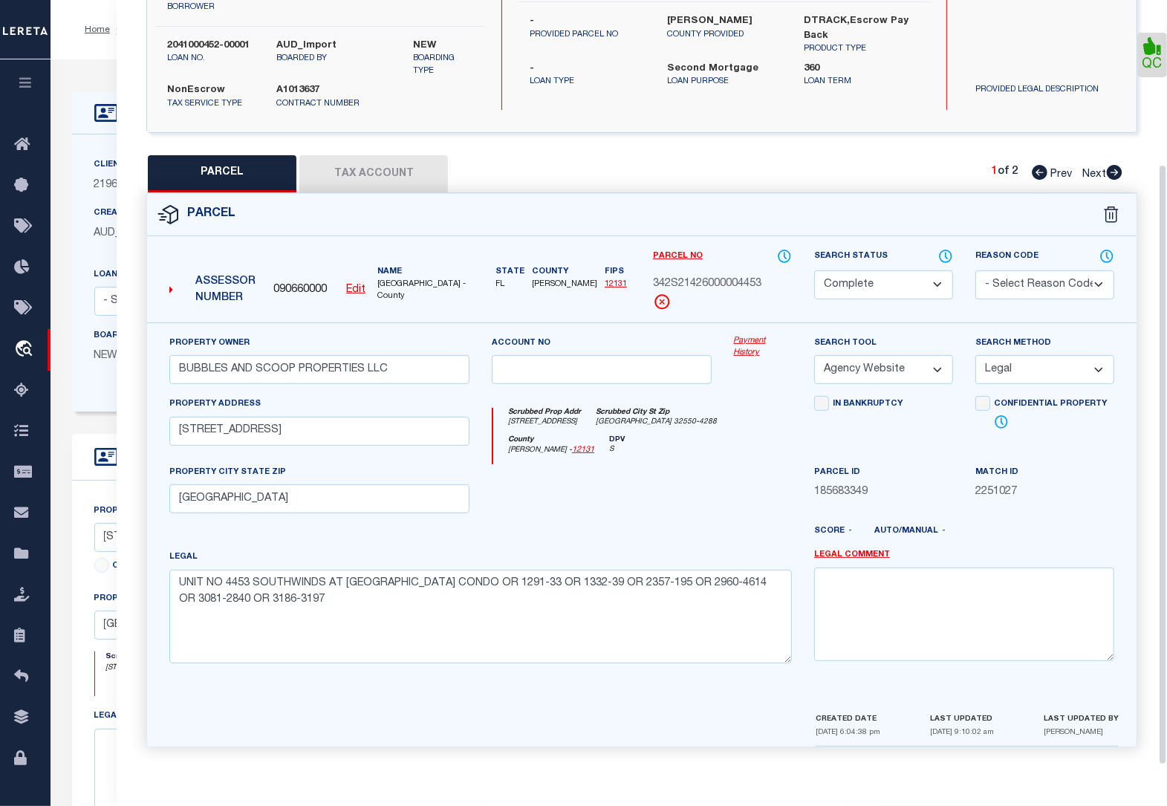
scroll to position [209, 0]
click at [1114, 167] on icon at bounding box center [1115, 172] width 16 height 15
select select "AS"
select select
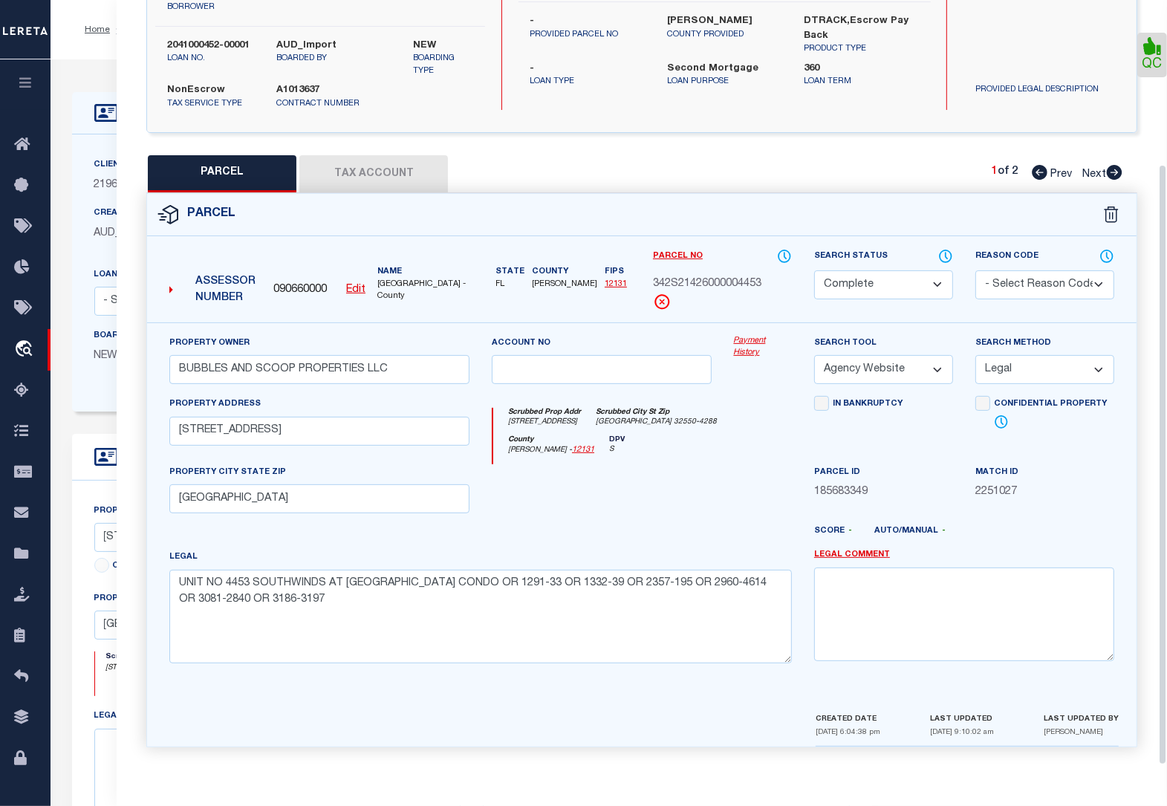
checkbox input "false"
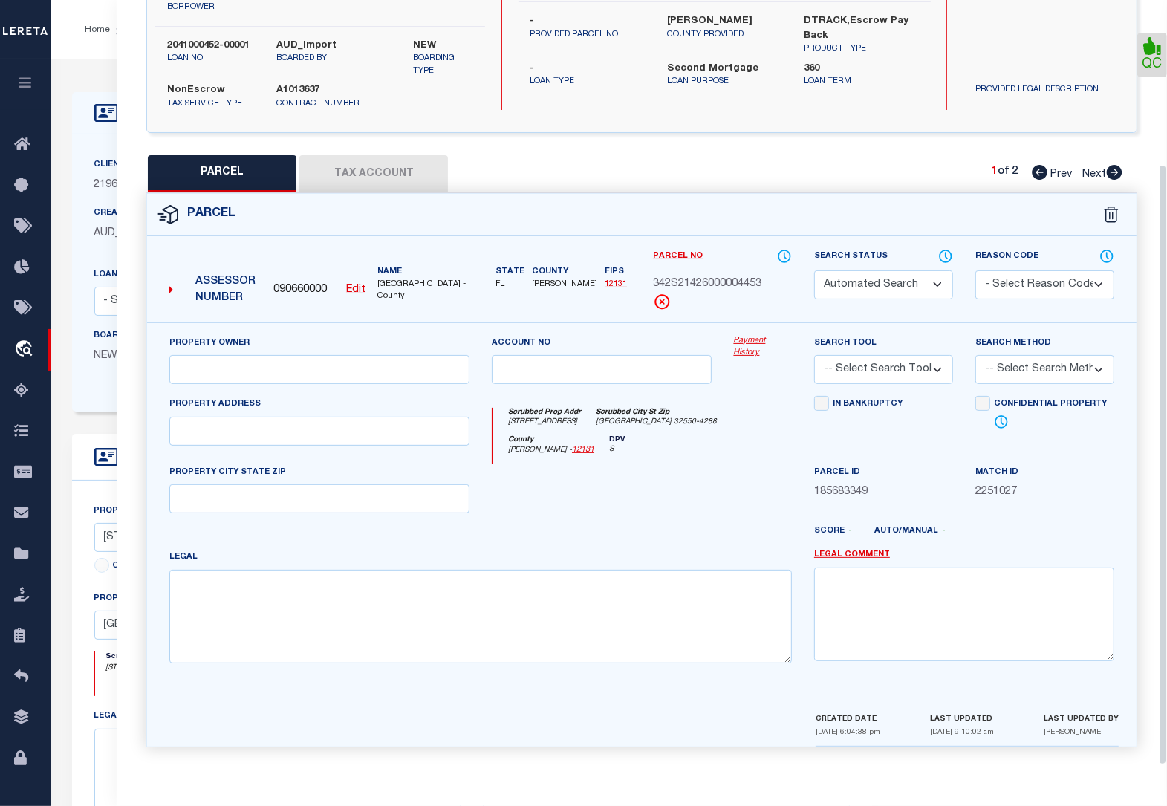
select select "QC"
type input "BELLA DESTINA LLC"
select select "AGW"
select select "LEG"
type input "[STREET_ADDRESS]"
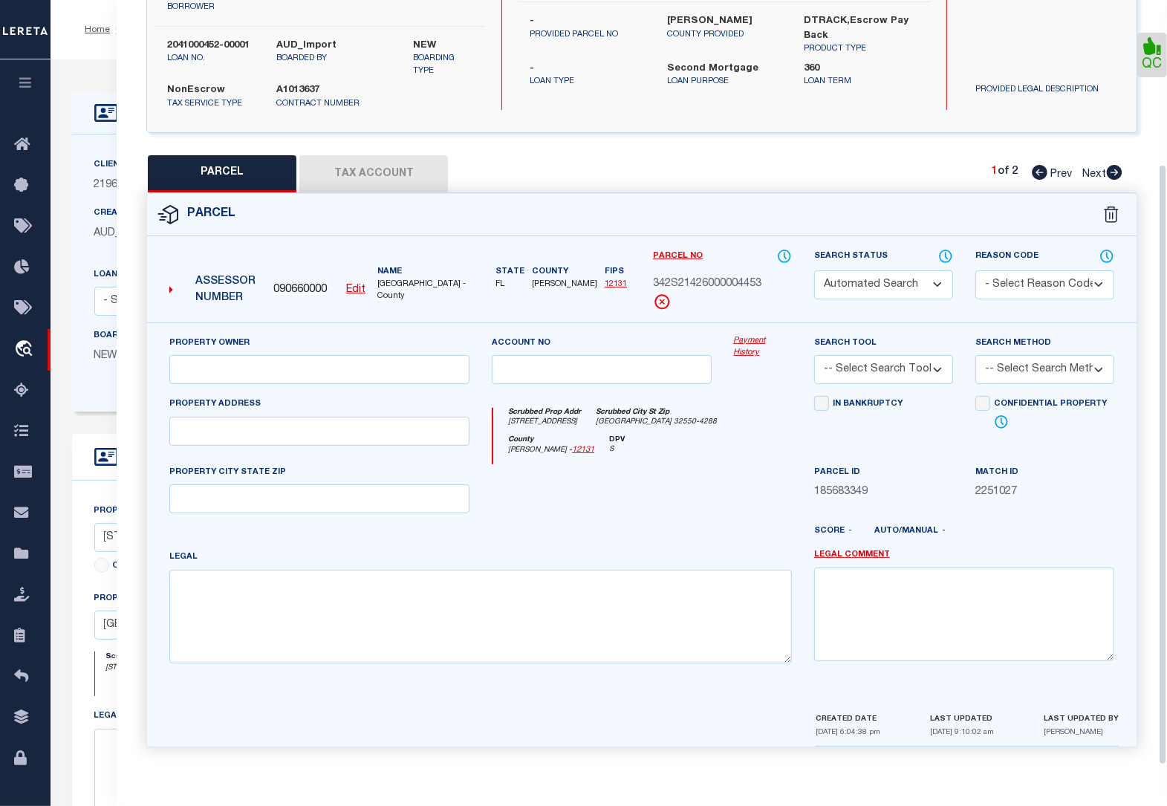
type input "[GEOGRAPHIC_DATA]"
click at [250, 591] on textarea at bounding box center [480, 617] width 623 height 94
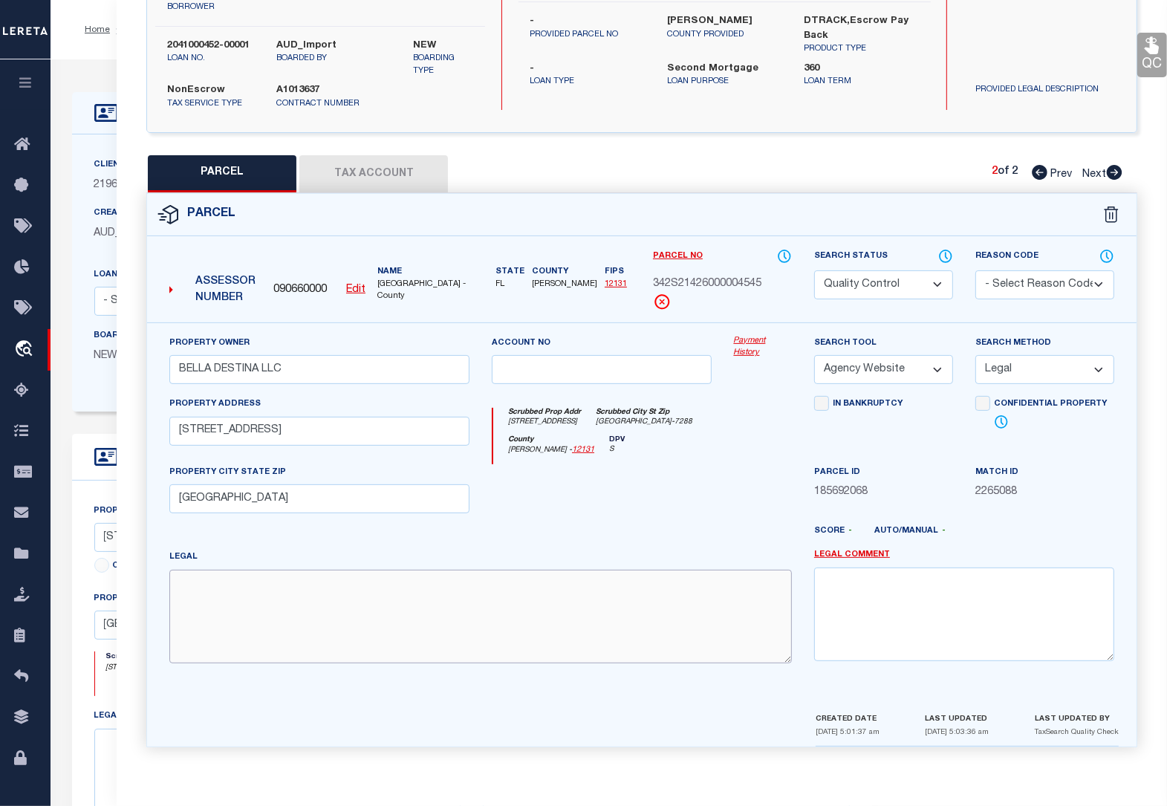
paste textarea "[GEOGRAPHIC_DATA] 32550 Brief Tax Description (Note: Not to be used on legal do…"
type textarea "[GEOGRAPHIC_DATA] 32550 Brief Tax Description (Note: Not to be used on legal do…"
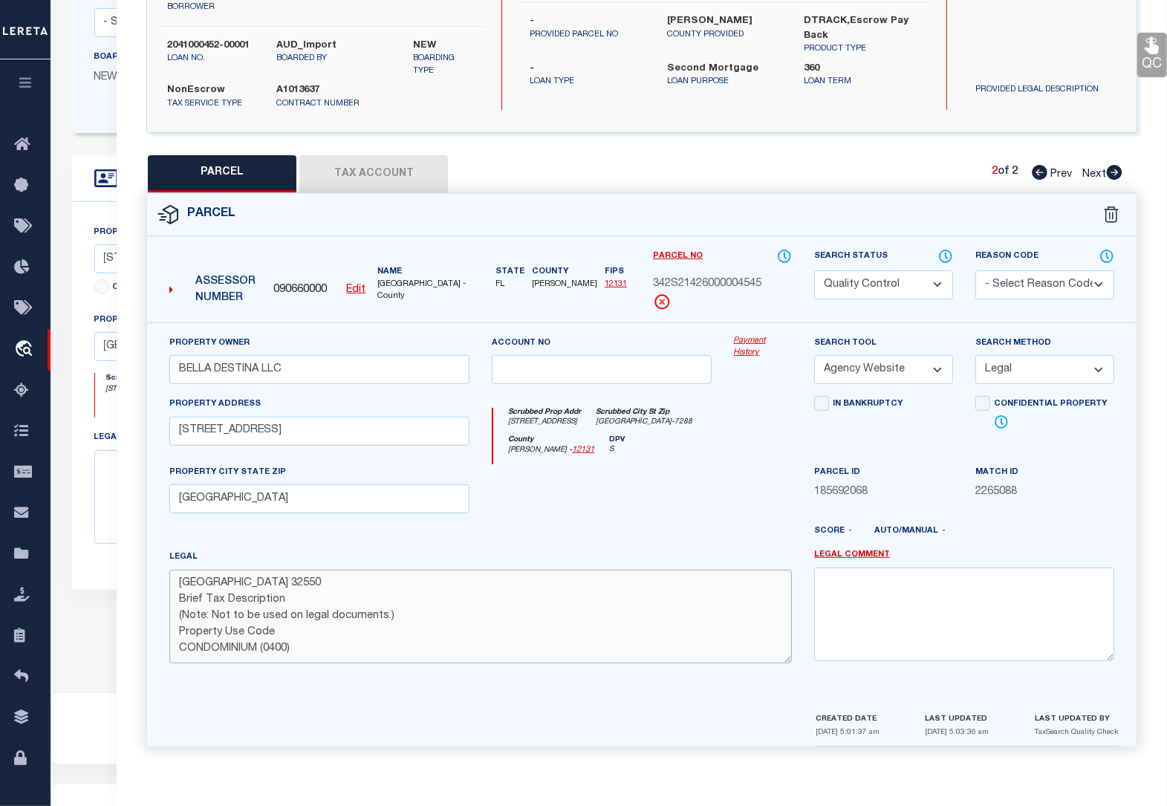
scroll to position [0, 0]
drag, startPoint x: 347, startPoint y: 652, endPoint x: 179, endPoint y: 578, distance: 183.3
click at [179, 578] on textarea "[GEOGRAPHIC_DATA] 32550 Brief Tax Description (Note: Not to be used on legal do…" at bounding box center [480, 617] width 623 height 94
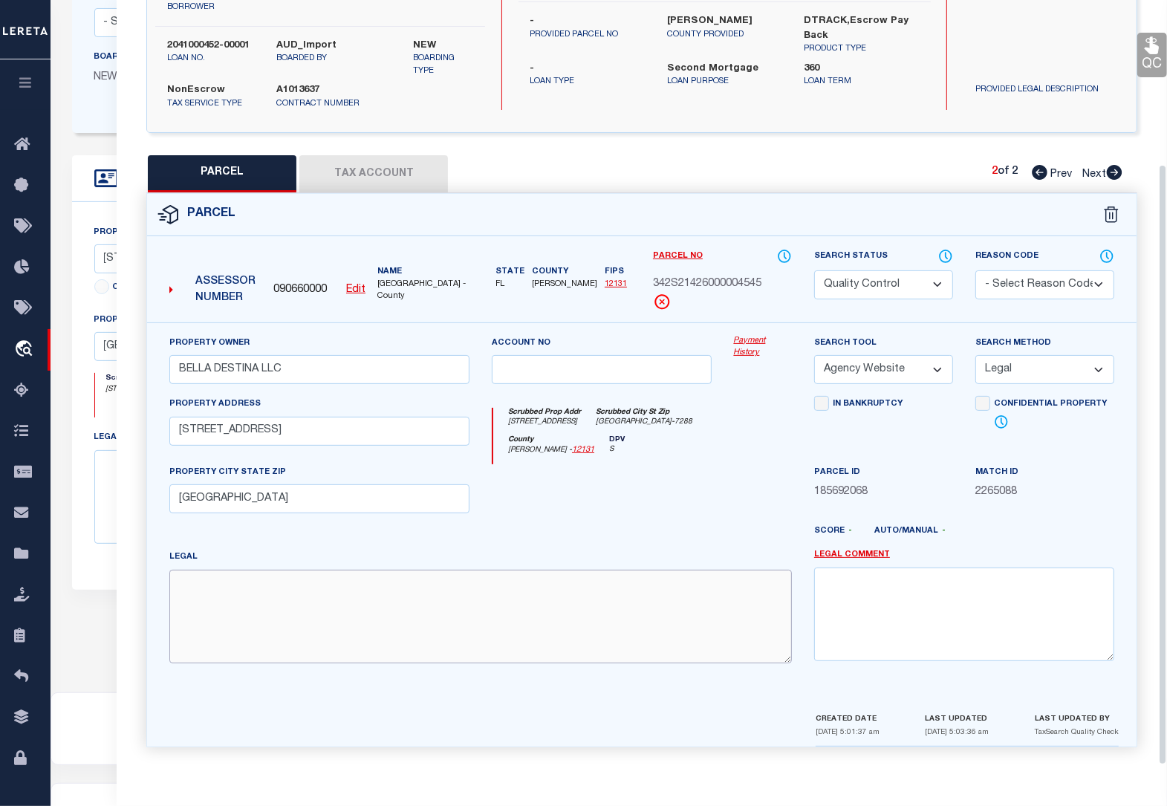
click at [236, 591] on textarea at bounding box center [480, 617] width 623 height 94
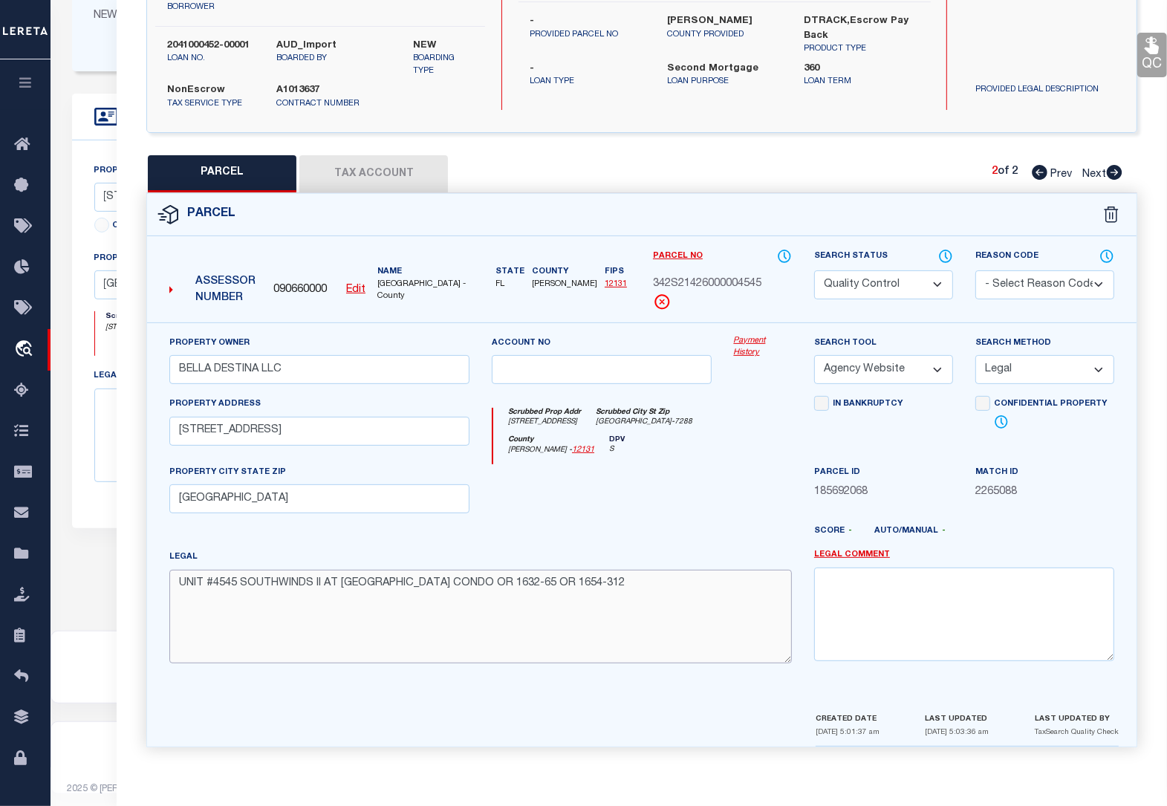
scroll to position [343, 0]
type textarea "UNIT #4545 SOUTHWINDS II AT [GEOGRAPHIC_DATA] CONDO OR 1632-65 OR 1654-312"
click at [1149, 54] on link "QC" at bounding box center [1152, 55] width 30 height 45
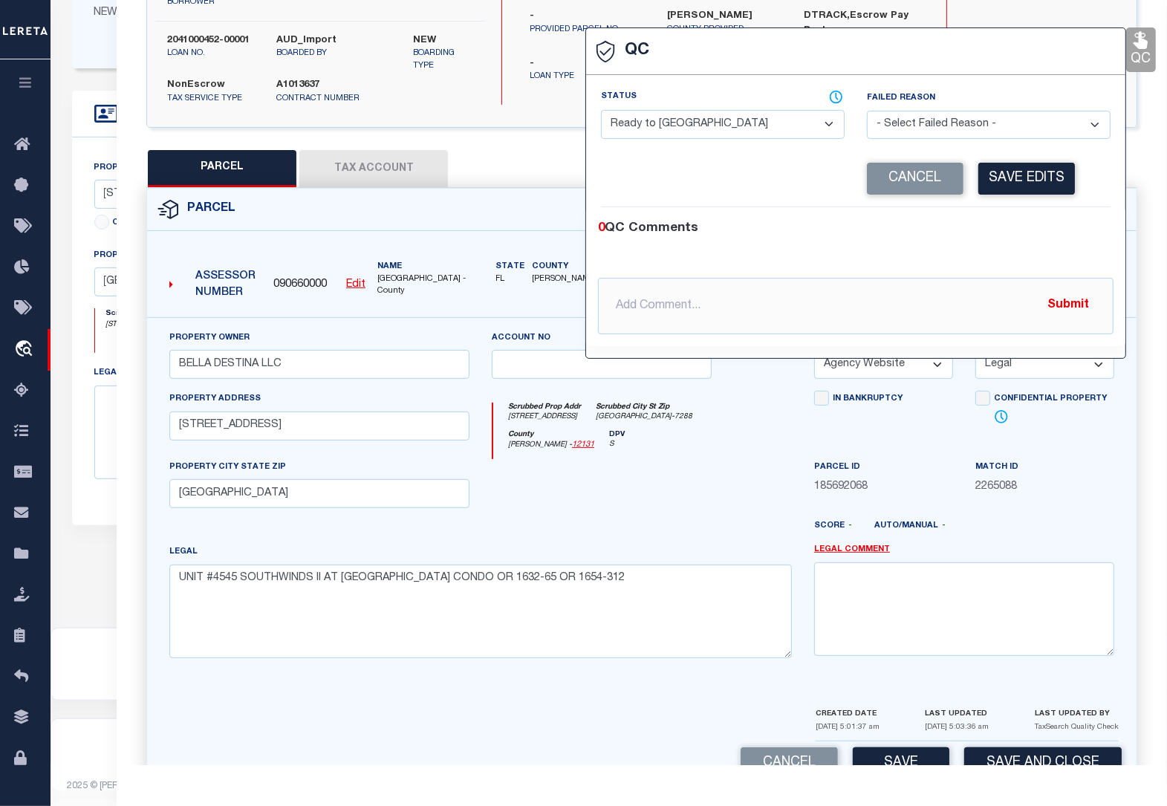
click at [689, 130] on select "- Select Status - Ready to QC Correct Incorrect" at bounding box center [723, 124] width 244 height 29
select select "COR"
click at [601, 111] on select "- Select Status - Ready to QC Correct Incorrect" at bounding box center [723, 124] width 244 height 29
click at [1019, 182] on button "Save Edits" at bounding box center [1026, 179] width 97 height 32
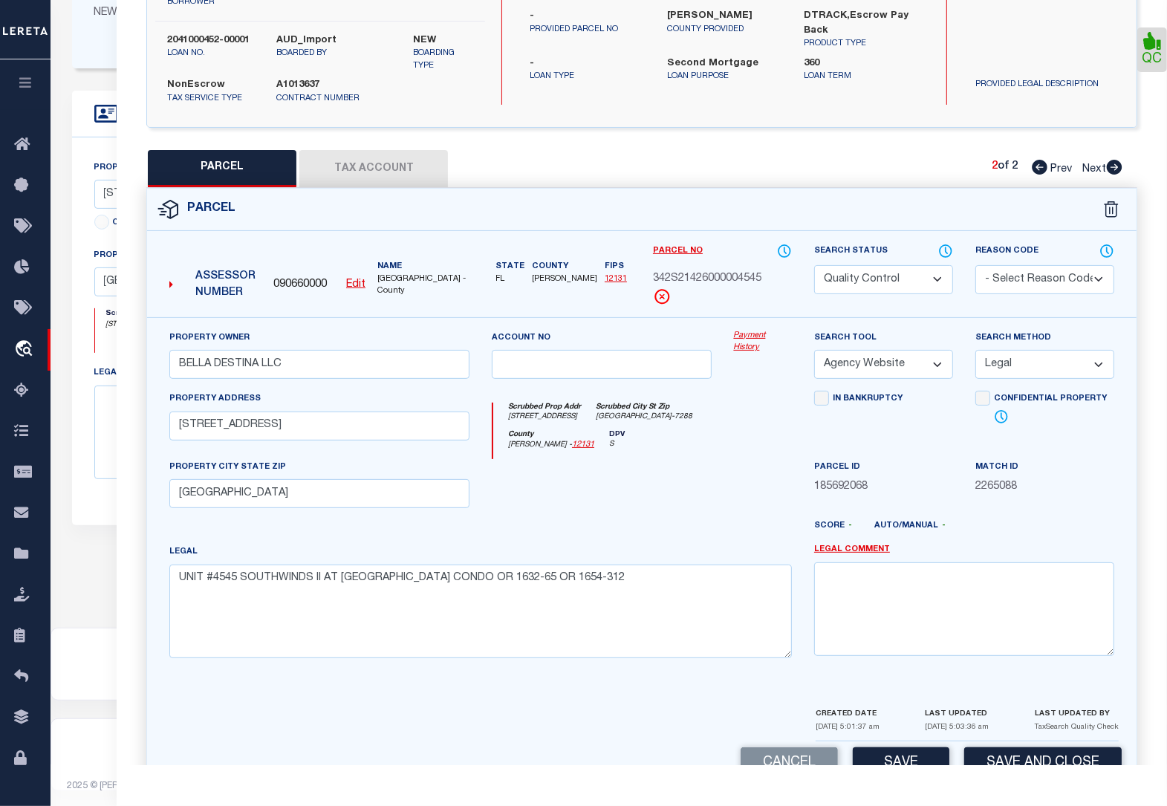
click at [869, 284] on select "Automated Search Bad Parcel Complete Duplicate Parcel High Dollar Reporting In …" at bounding box center [883, 279] width 139 height 29
click at [814, 265] on select "Automated Search Bad Parcel Complete Duplicate Parcel High Dollar Reporting In …" at bounding box center [883, 279] width 139 height 29
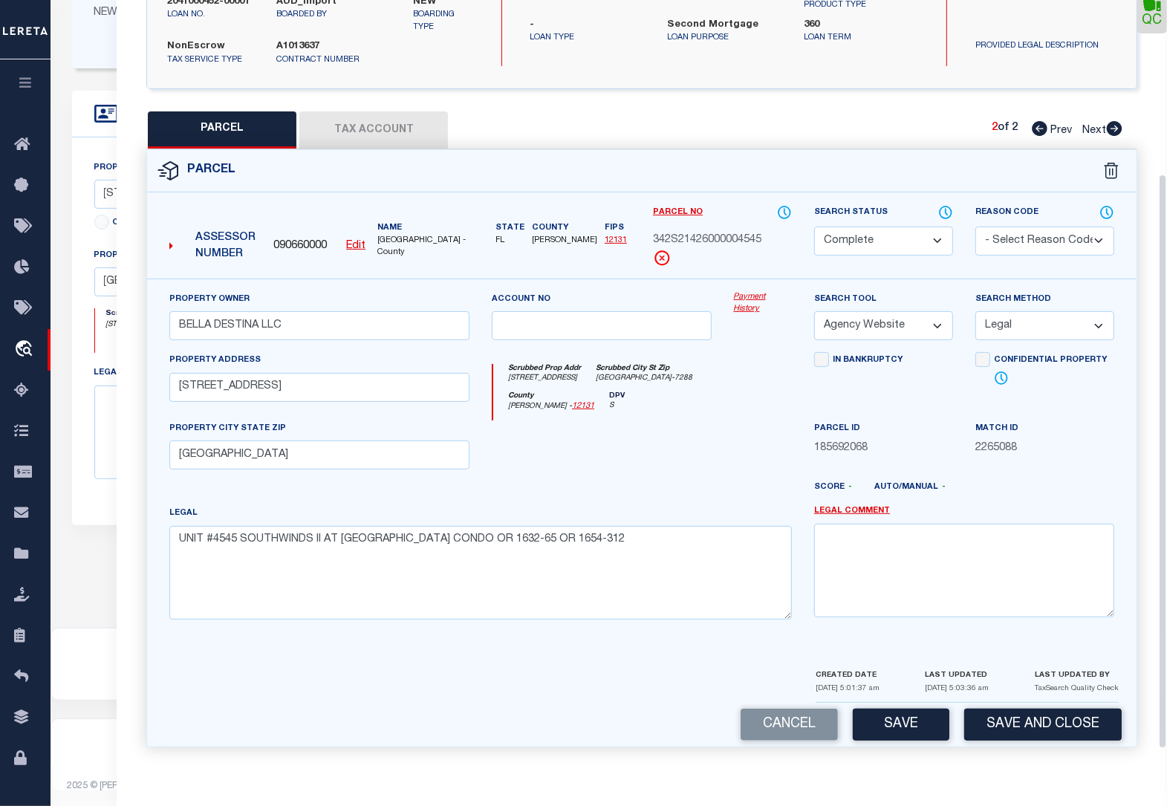
scroll to position [253, 0]
click at [914, 733] on button "Save" at bounding box center [901, 725] width 97 height 32
select select "AS"
select select
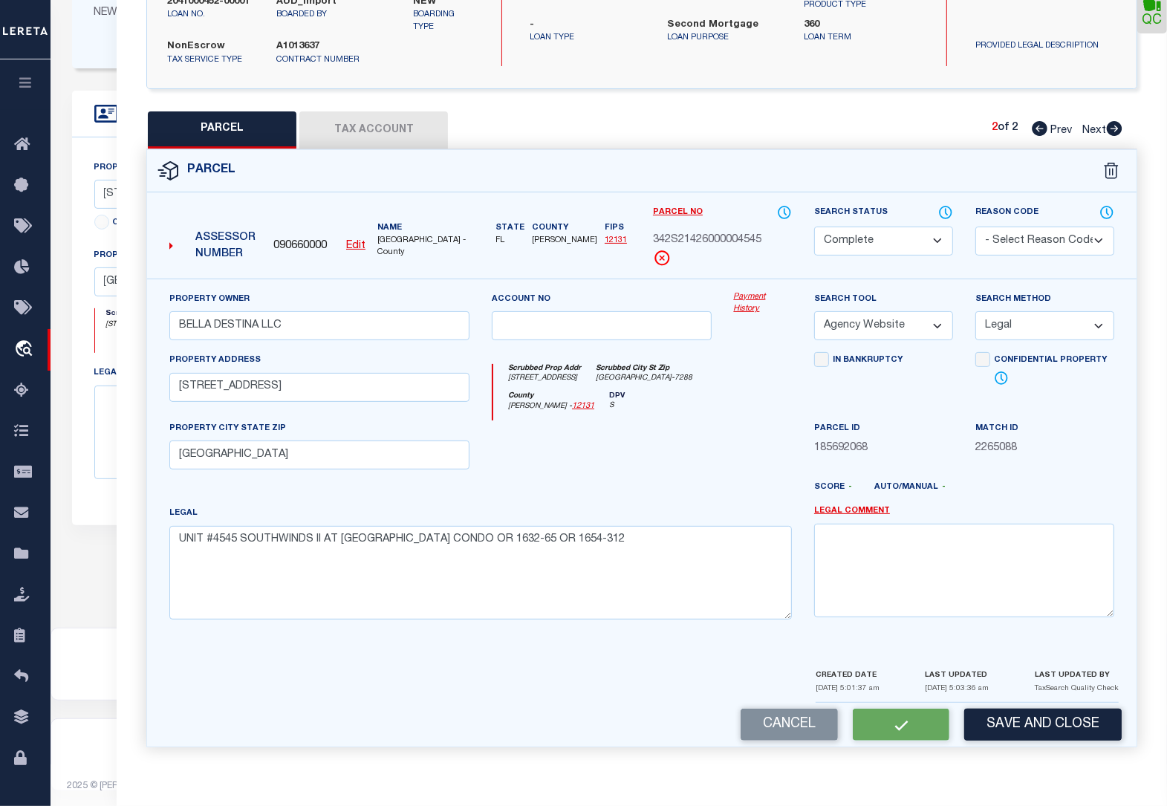
checkbox input "false"
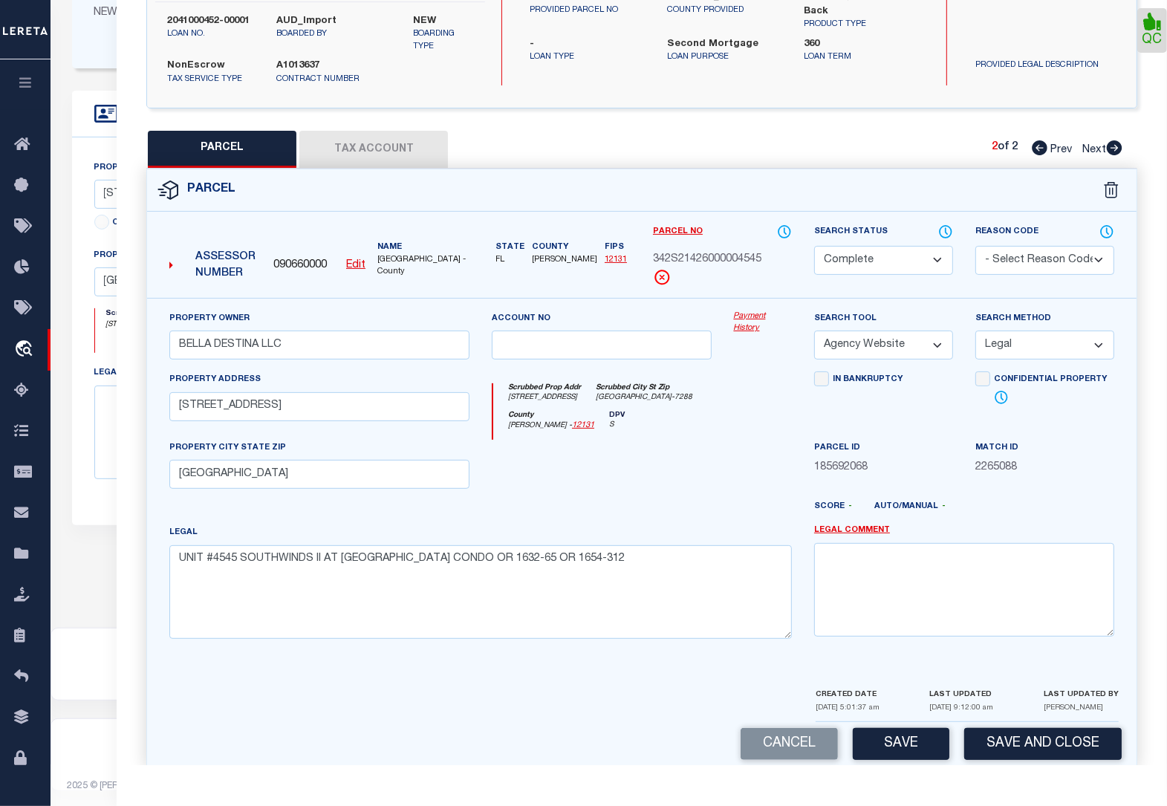
click at [379, 155] on button "Tax Account" at bounding box center [373, 149] width 149 height 37
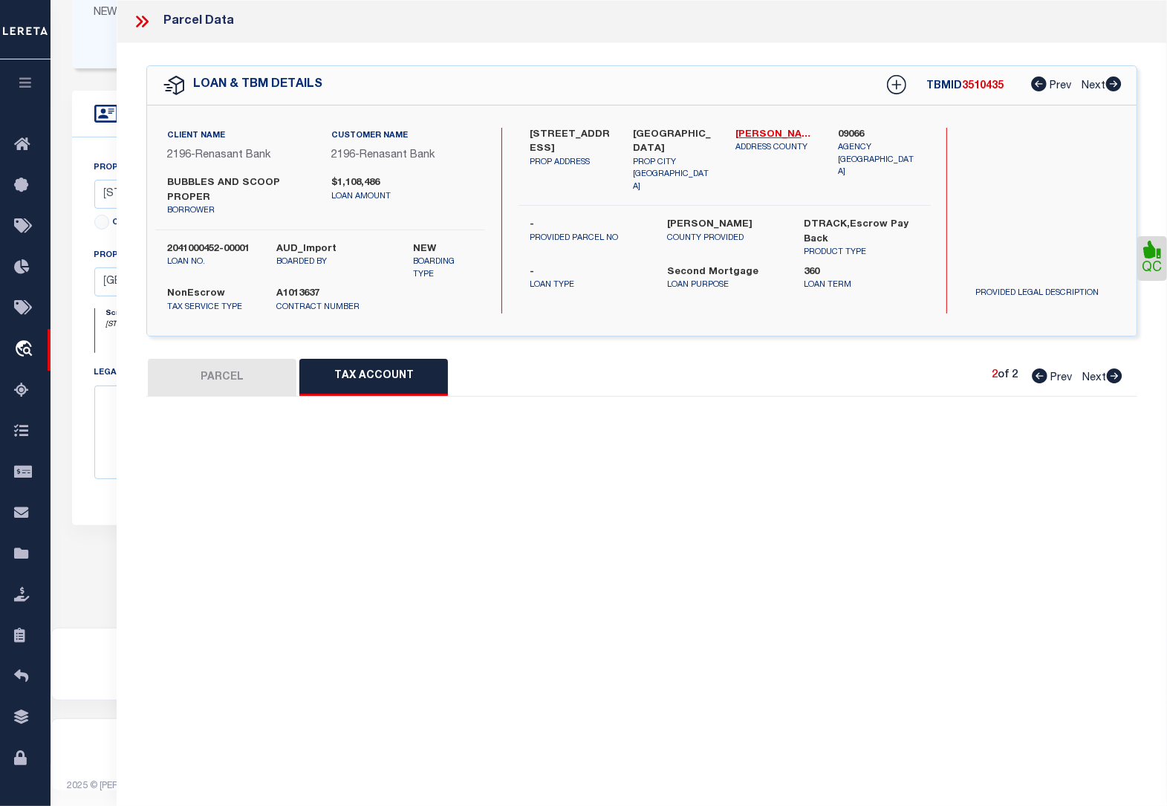
scroll to position [0, 0]
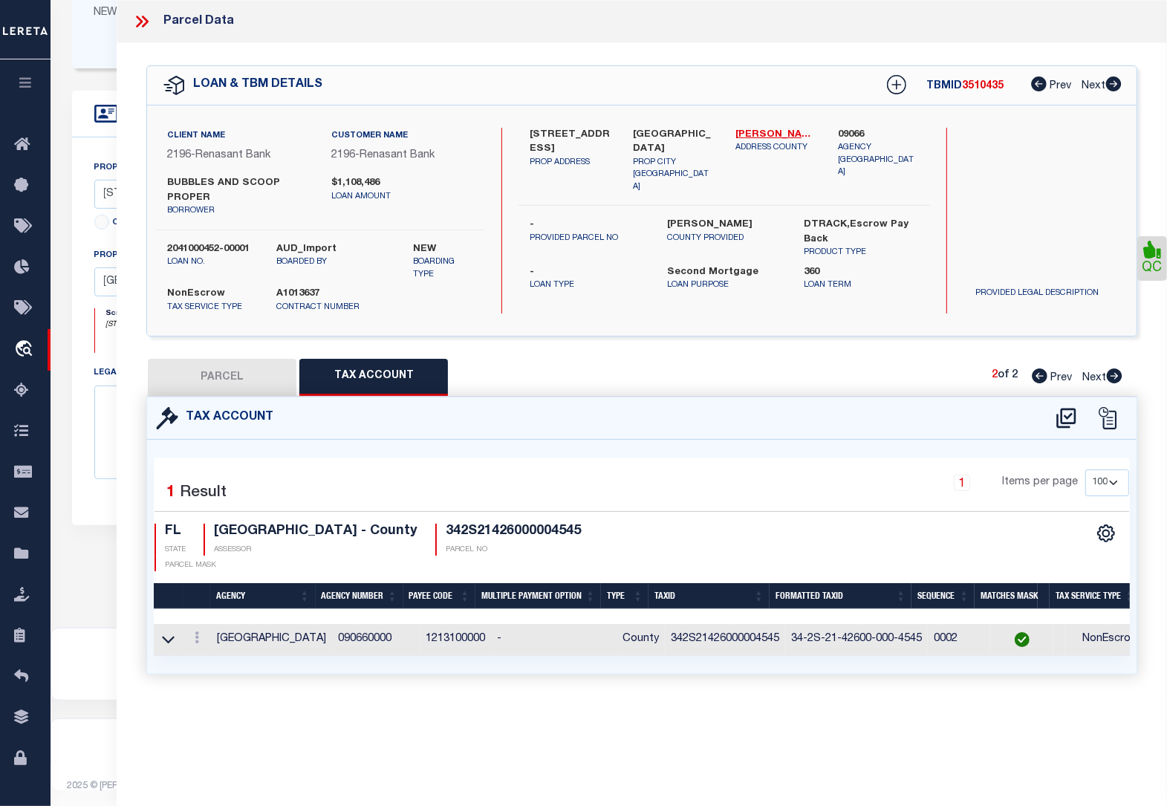
click at [224, 371] on button "PARCEL" at bounding box center [222, 377] width 149 height 37
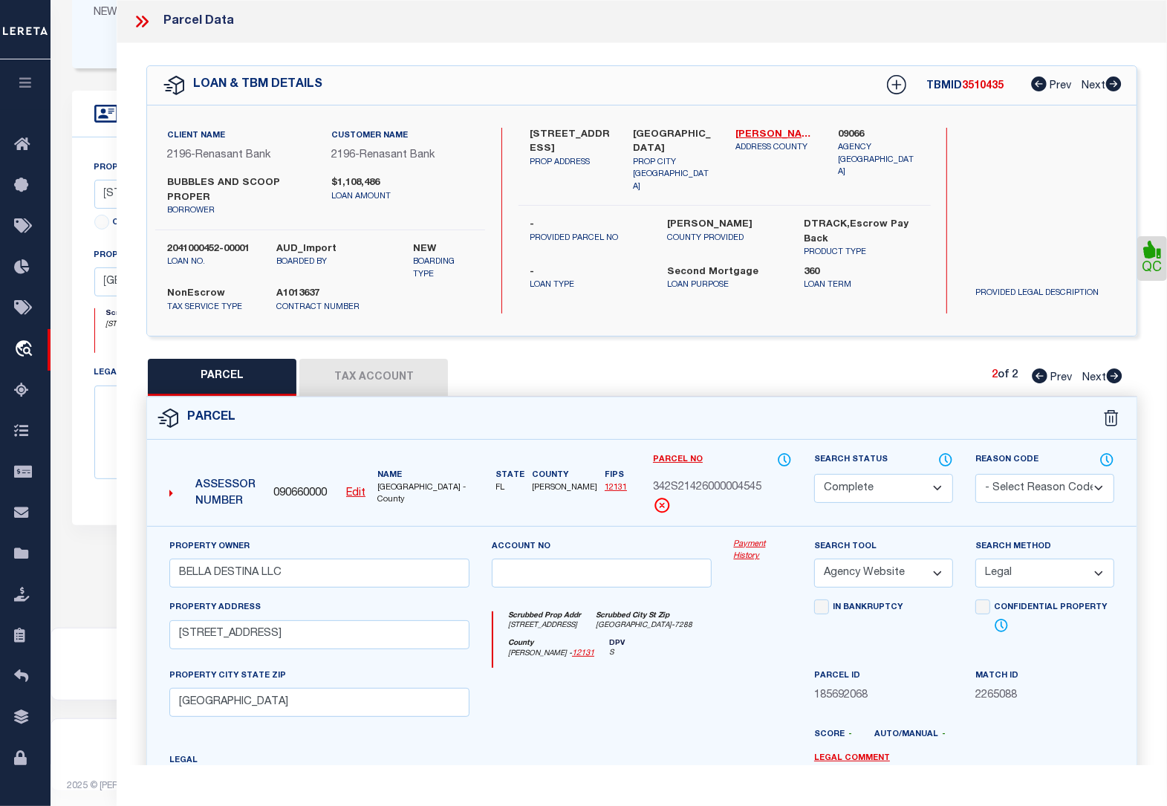
click at [146, 27] on icon at bounding box center [141, 21] width 19 height 19
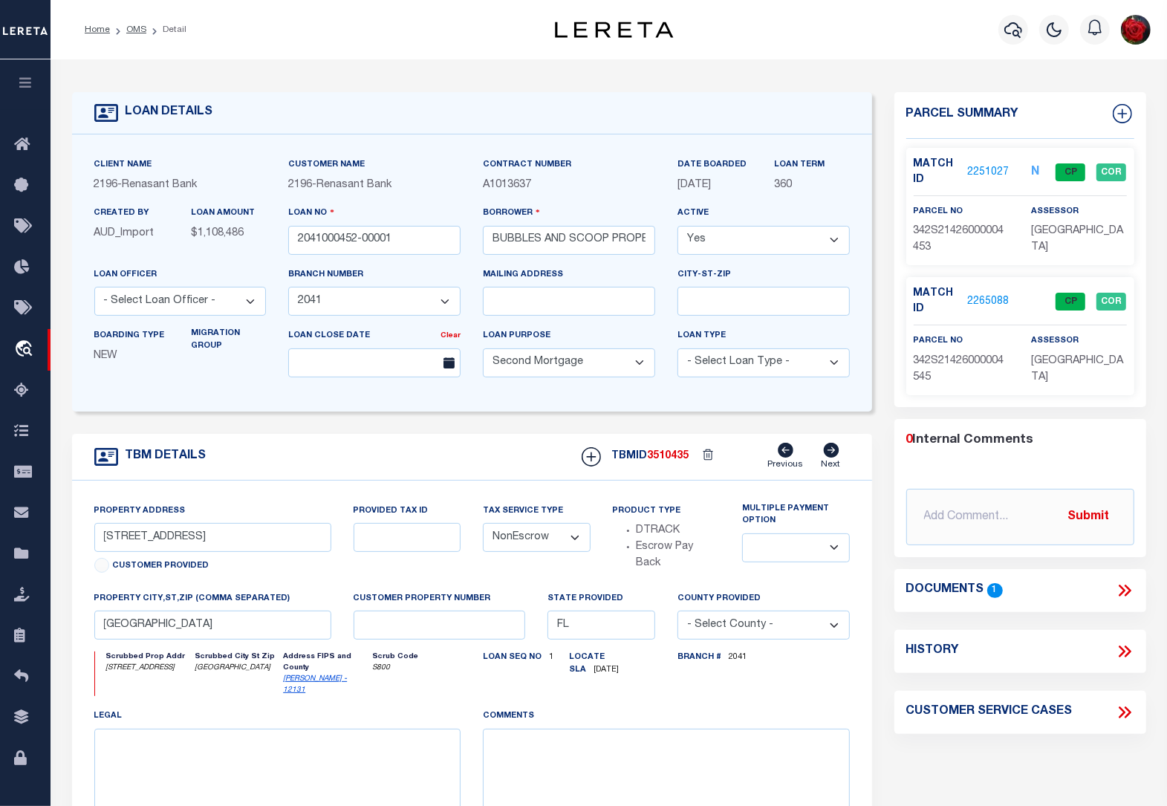
click at [955, 588] on h4 "Documents" at bounding box center [945, 590] width 78 height 14
click at [1127, 592] on icon at bounding box center [1124, 590] width 19 height 19
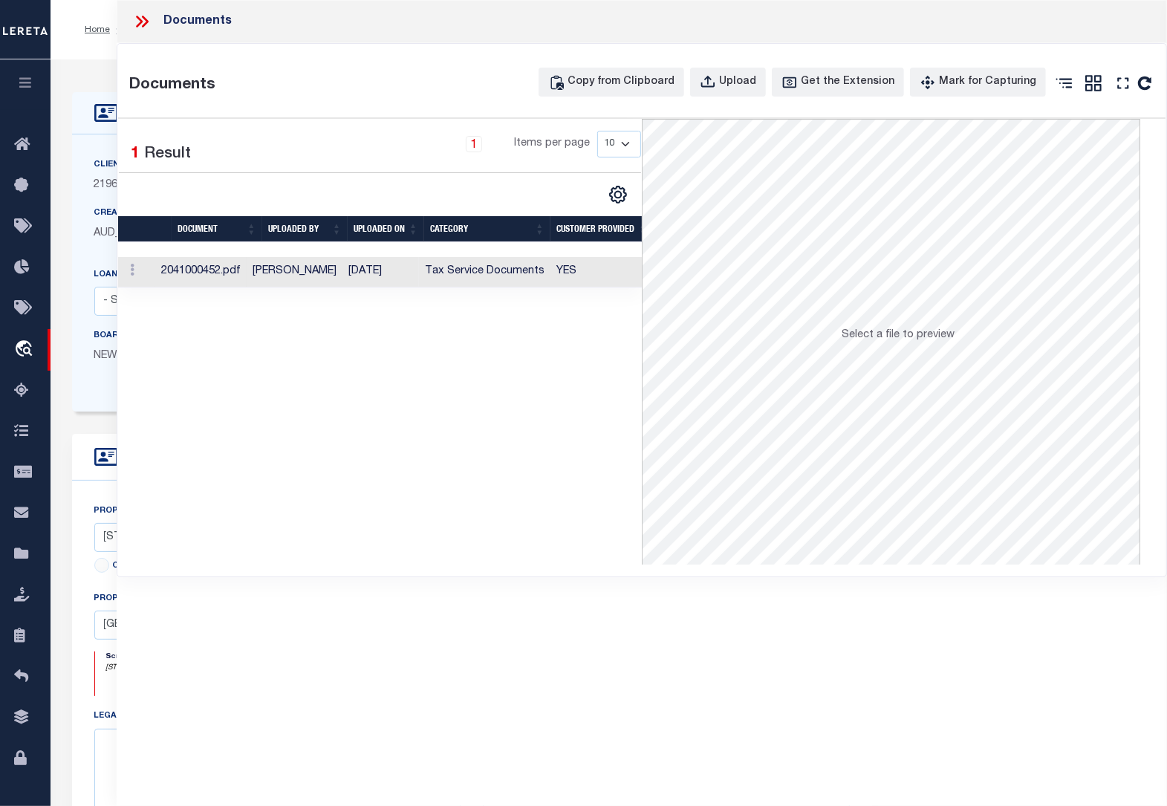
drag, startPoint x: 550, startPoint y: 264, endPoint x: 427, endPoint y: 298, distance: 127.3
click at [544, 264] on td "Tax Service Documents" at bounding box center [485, 272] width 132 height 30
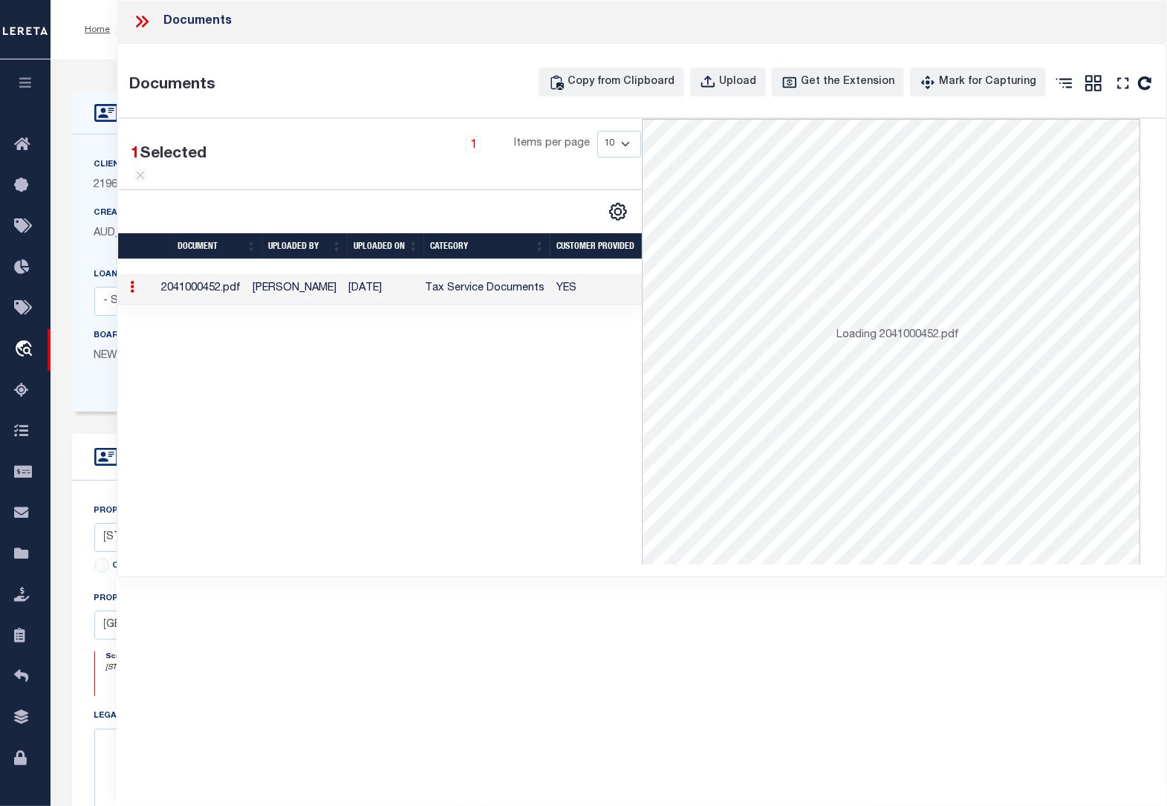
drag, startPoint x: 225, startPoint y: 321, endPoint x: 192, endPoint y: 295, distance: 42.4
click at [214, 317] on div "1 Selected 1 Result 1 Items per page 10 25 50 100" at bounding box center [380, 342] width 524 height 446
click at [177, 284] on td "2041000452.pdf" at bounding box center [200, 289] width 91 height 30
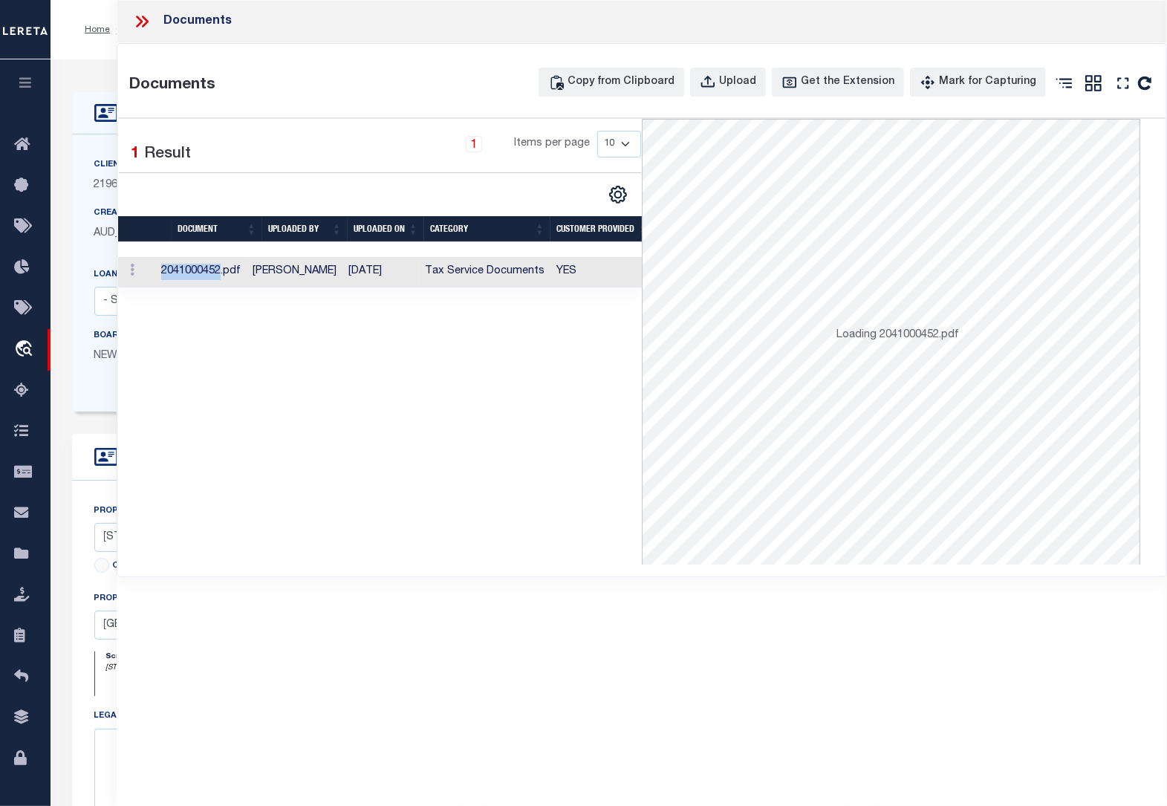
click at [177, 283] on td "2041000452.pdf" at bounding box center [200, 272] width 91 height 30
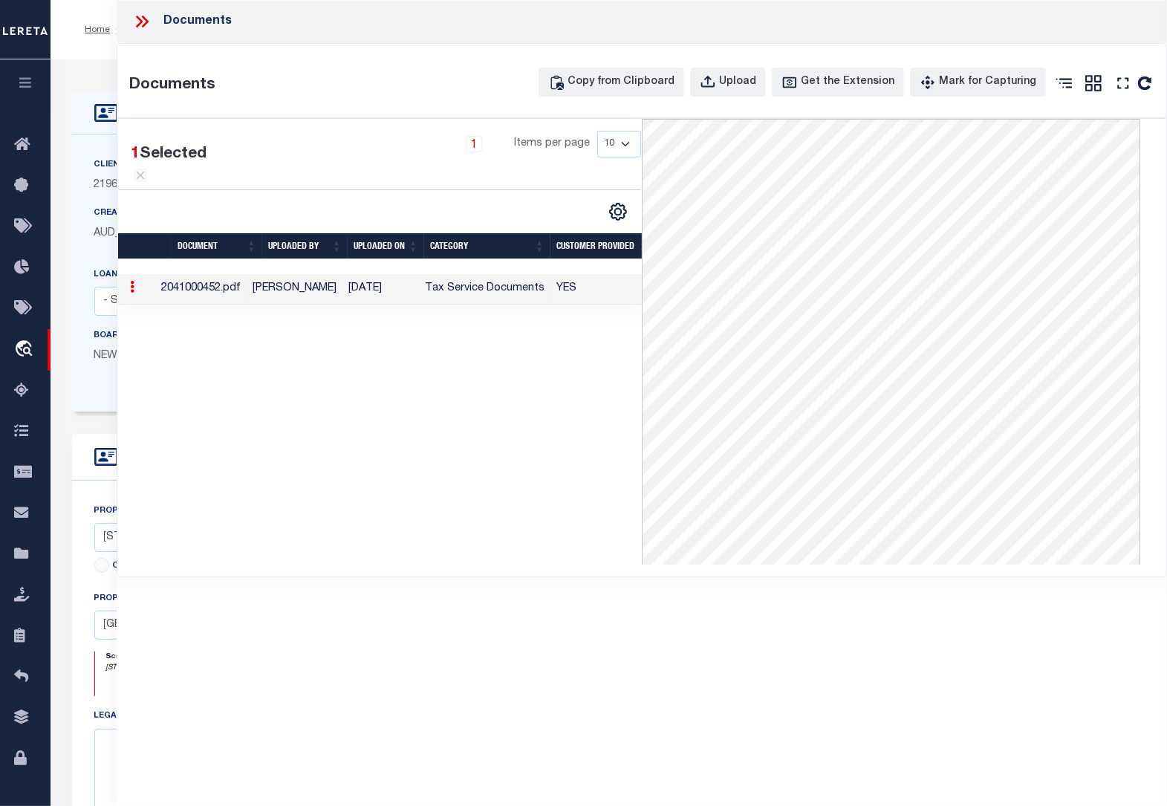
click at [143, 19] on icon at bounding box center [141, 21] width 19 height 19
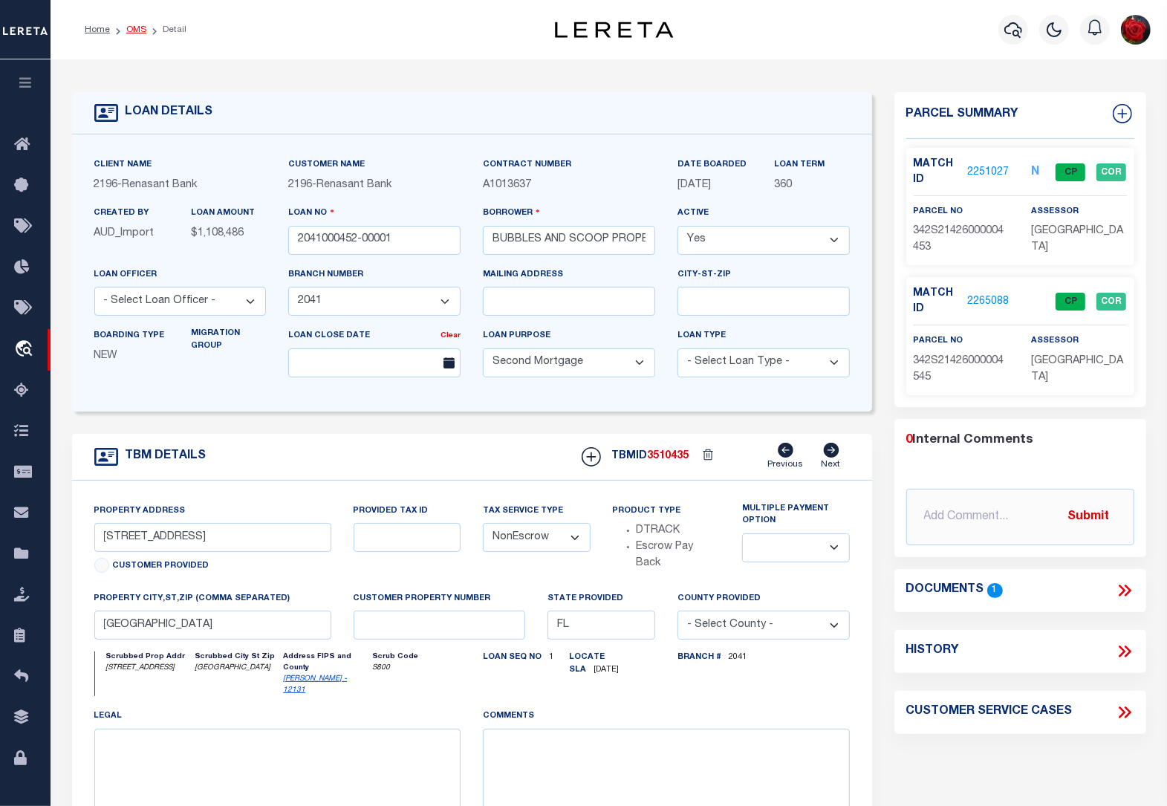
click at [130, 28] on link "OMS" at bounding box center [136, 29] width 20 height 9
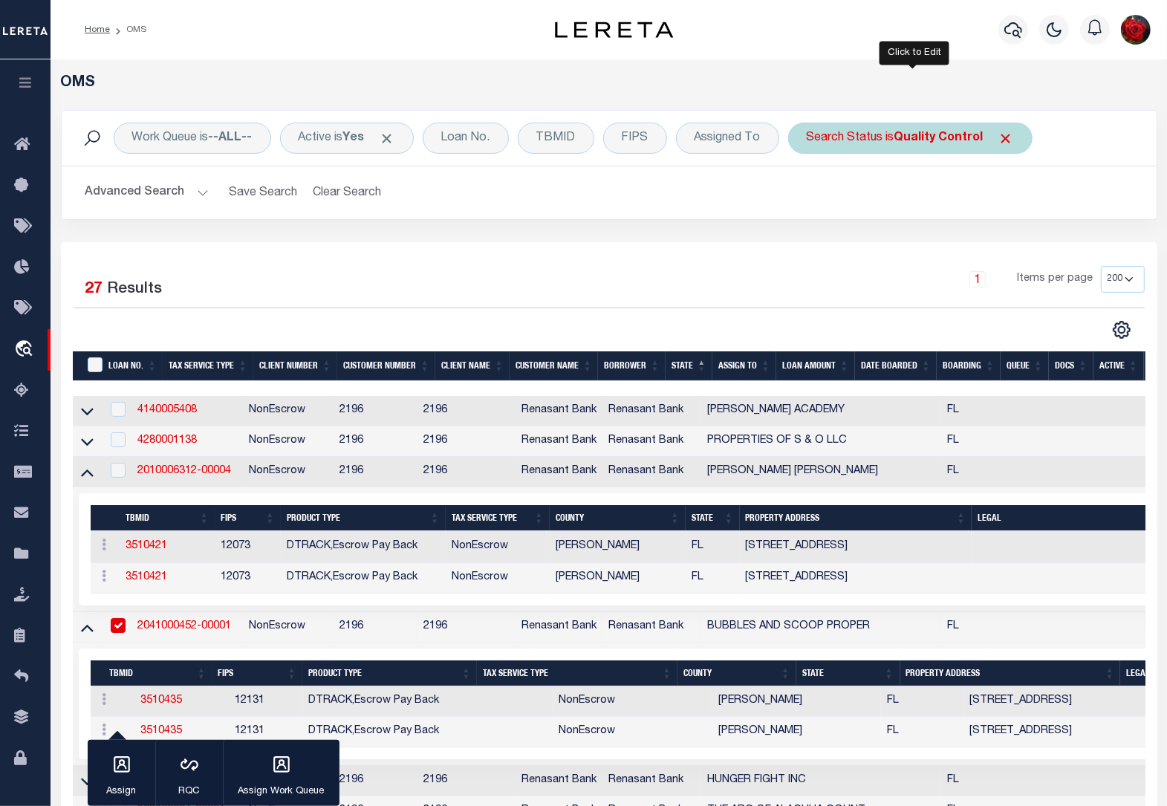
click at [923, 141] on b "Quality Control" at bounding box center [939, 138] width 89 height 12
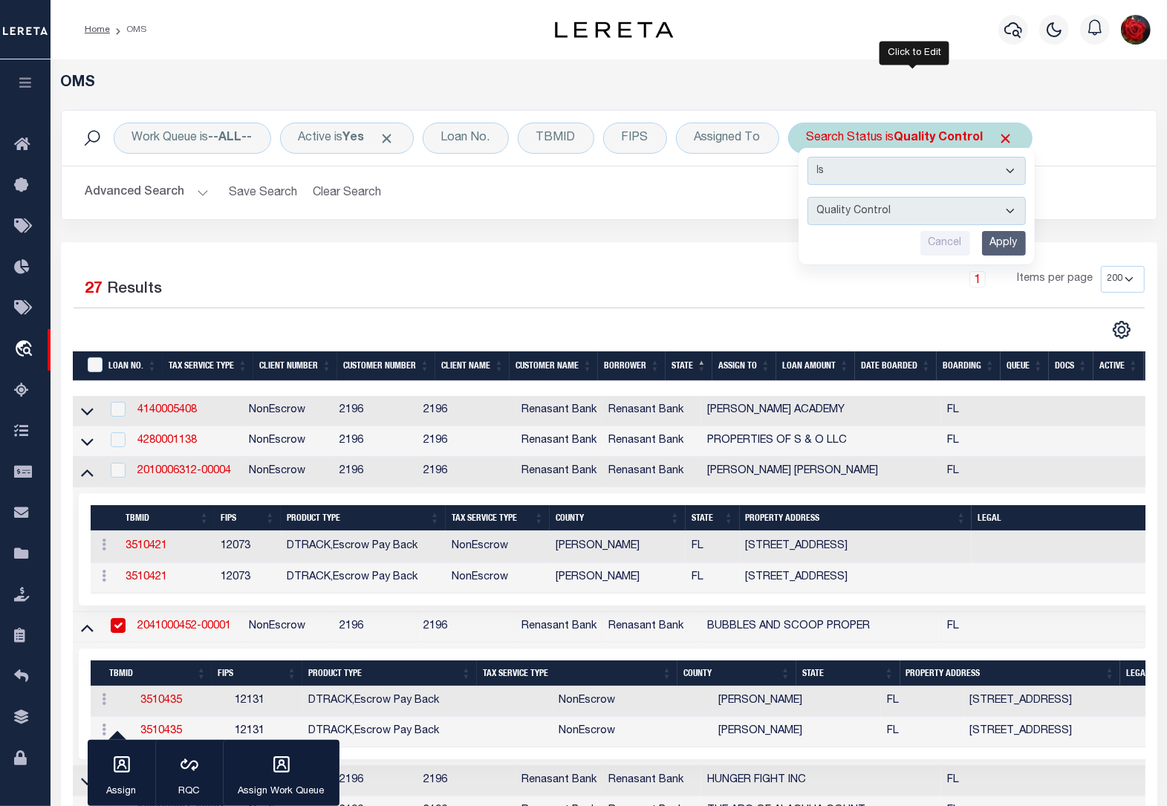
click at [997, 243] on input "Apply" at bounding box center [1004, 243] width 44 height 25
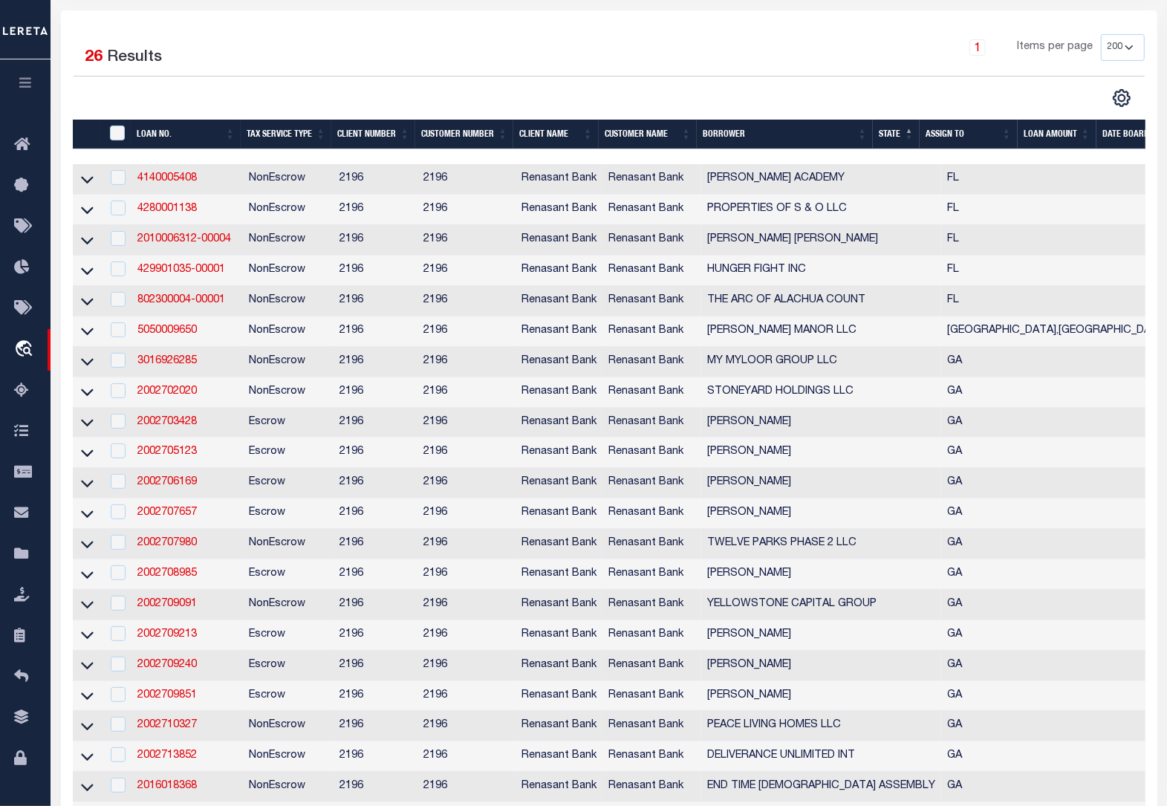
scroll to position [279, 0]
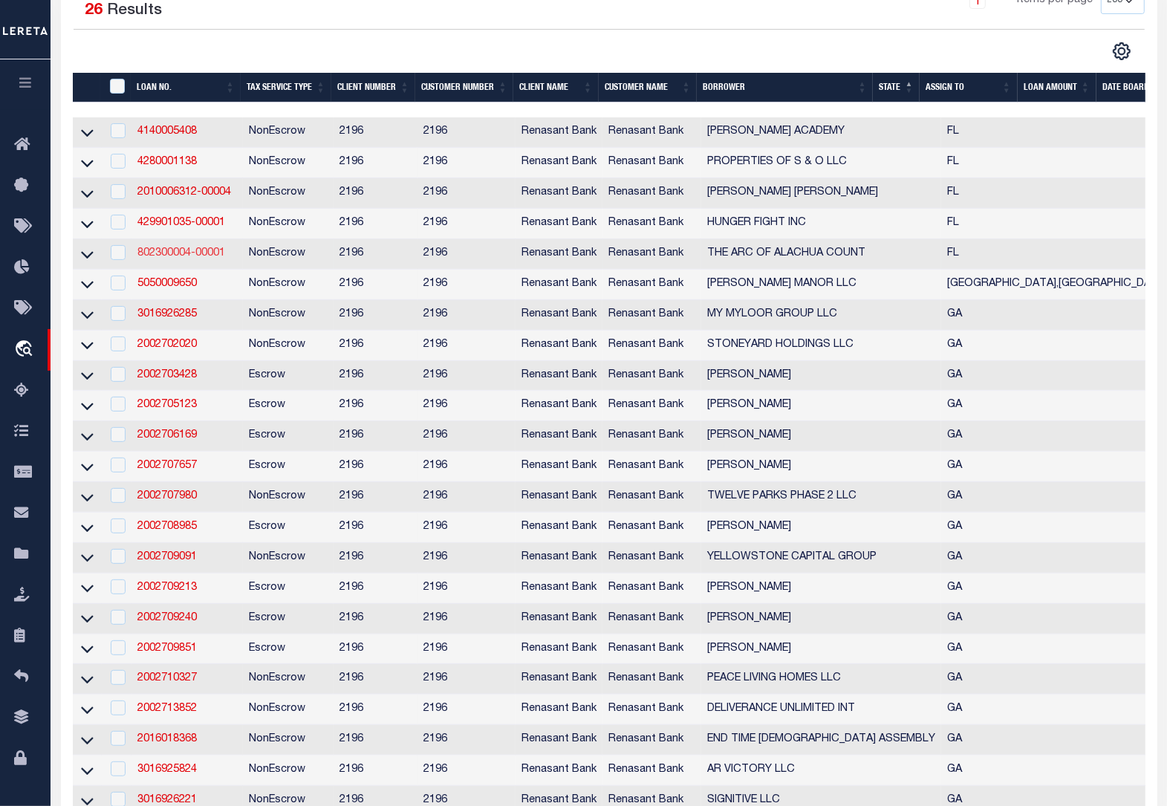
click at [164, 259] on link "802300004-00001" at bounding box center [181, 253] width 88 height 10
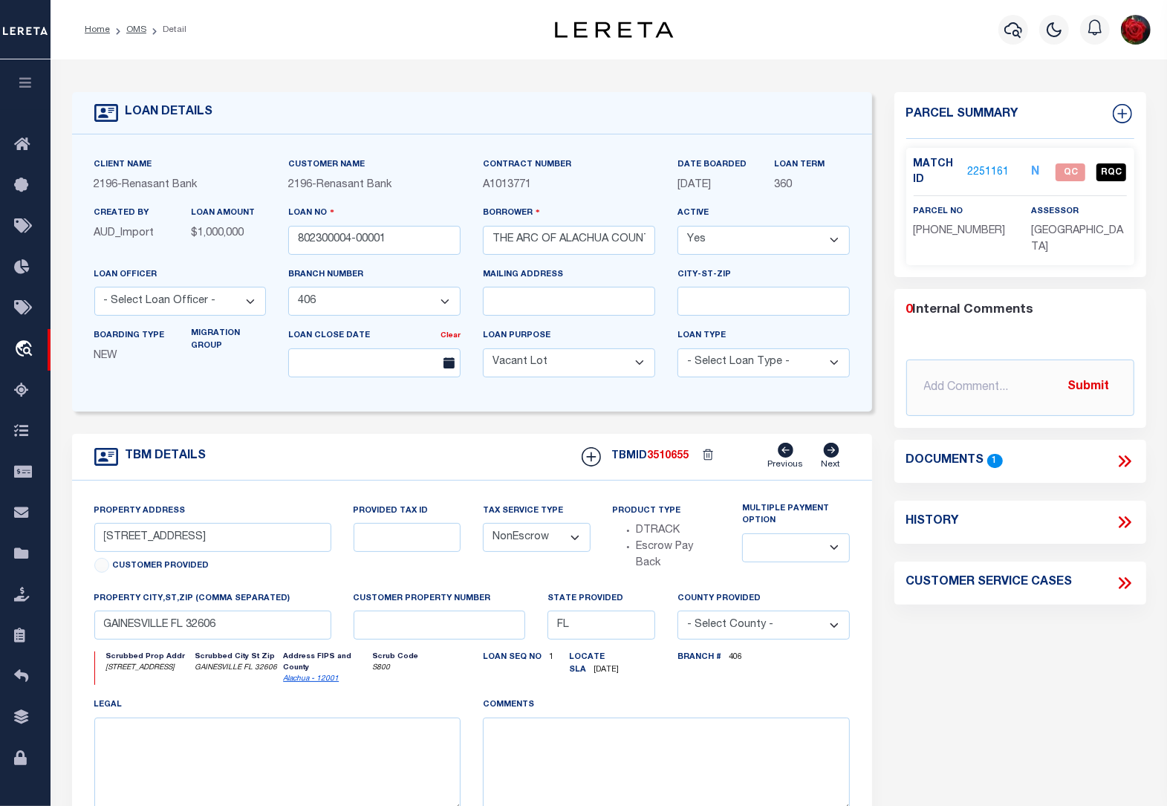
click at [996, 165] on link "2251161" at bounding box center [988, 173] width 42 height 16
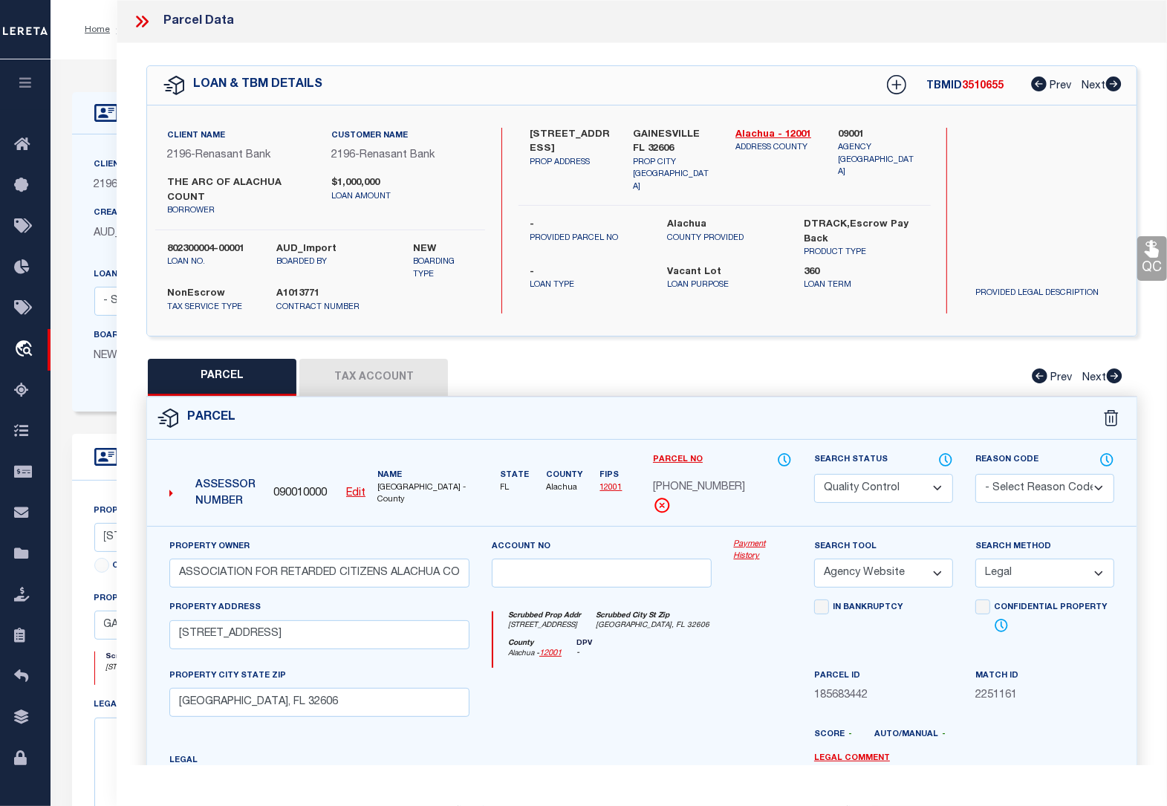
click at [1150, 253] on icon at bounding box center [1152, 249] width 14 height 17
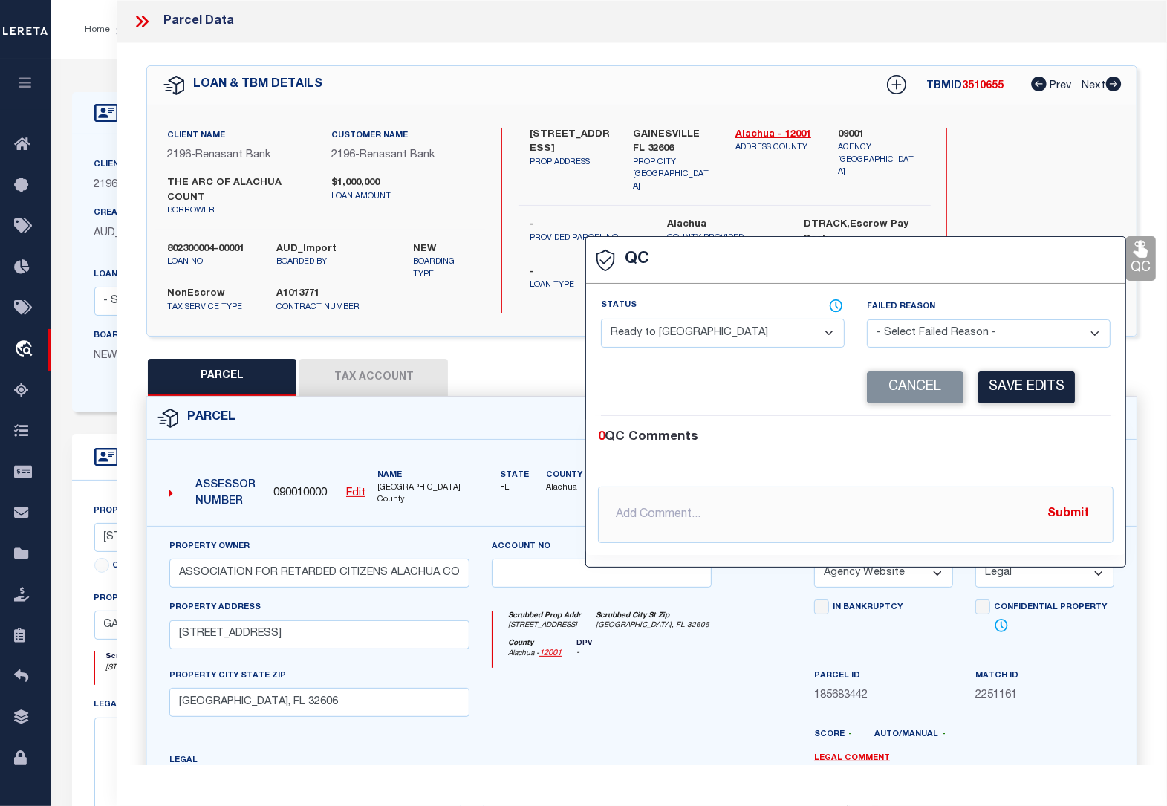
click at [725, 328] on select "- Select Status - Ready to QC Correct Incorrect" at bounding box center [723, 333] width 244 height 29
click at [601, 320] on select "- Select Status - Ready to QC Correct Incorrect" at bounding box center [723, 333] width 244 height 29
click at [1018, 384] on button "Save Edits" at bounding box center [1026, 387] width 97 height 32
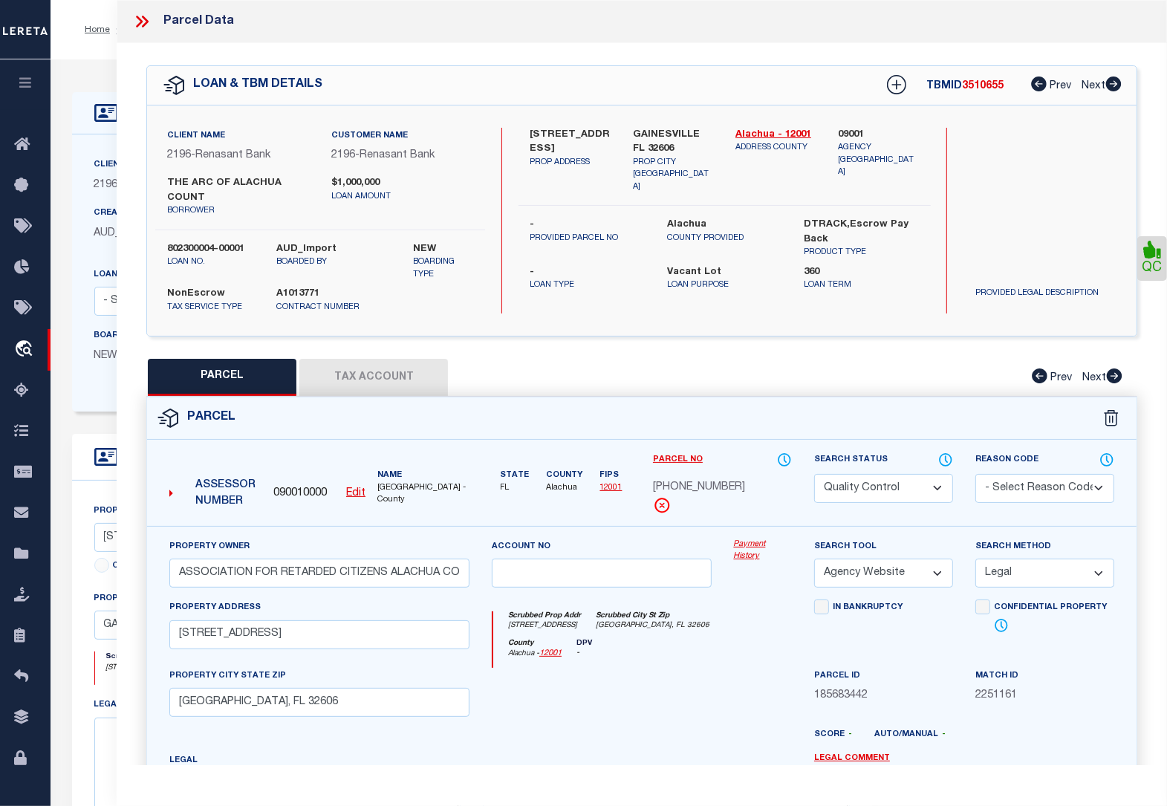
click at [908, 477] on select "Automated Search Bad Parcel Complete Duplicate Parcel High Dollar Reporting In …" at bounding box center [883, 488] width 139 height 29
click at [814, 474] on select "Automated Search Bad Parcel Complete Duplicate Parcel High Dollar Reporting In …" at bounding box center [883, 488] width 139 height 29
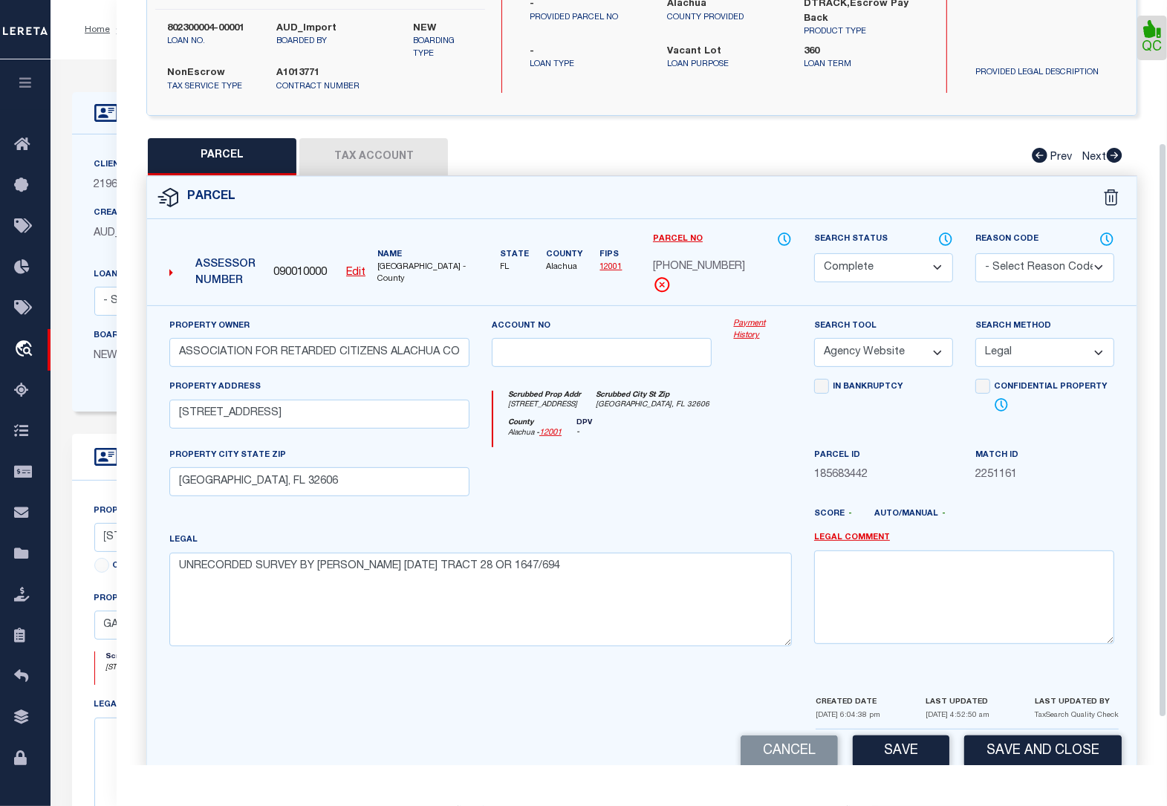
scroll to position [253, 0]
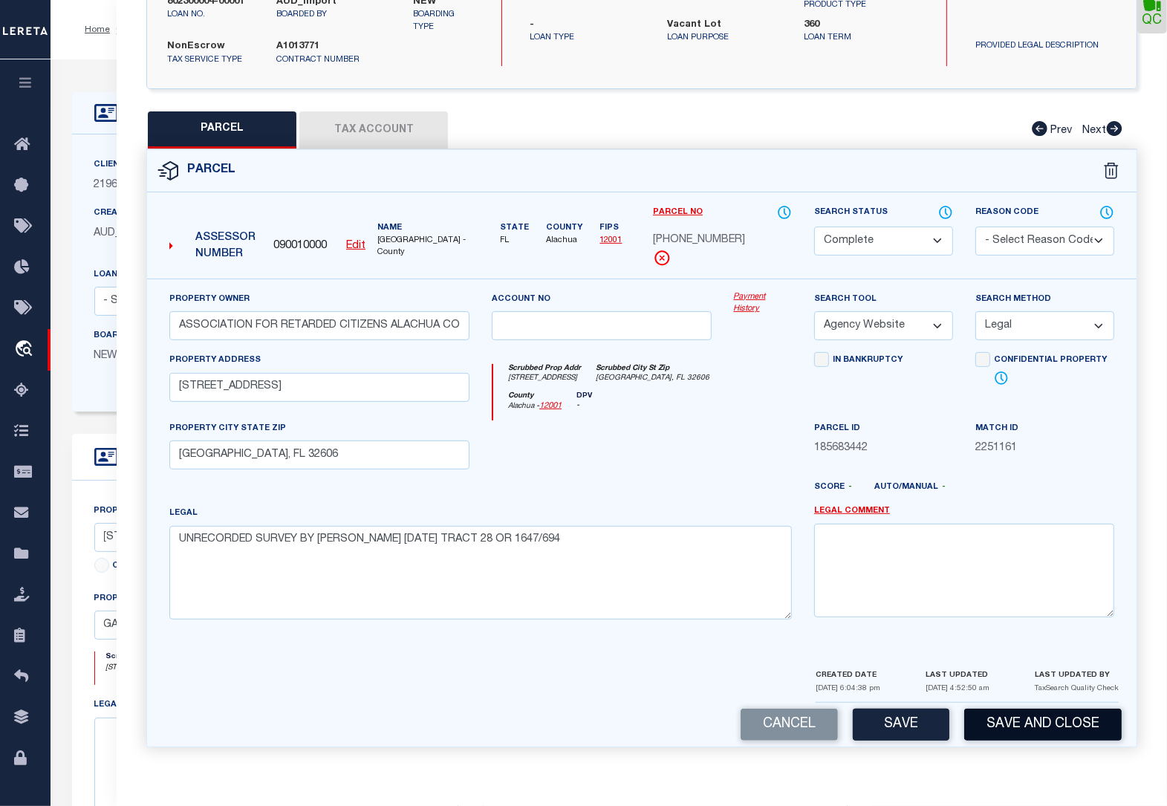
click at [985, 728] on button "Save and Close" at bounding box center [1043, 725] width 158 height 32
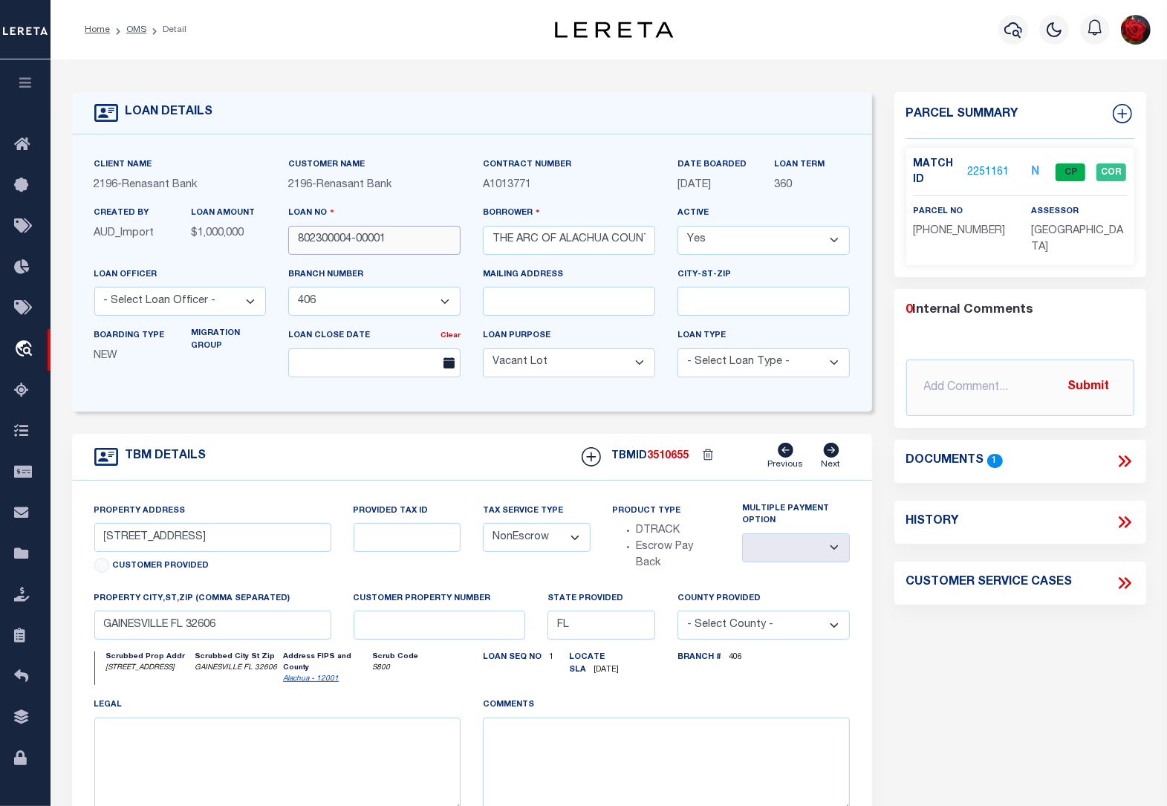
drag, startPoint x: 402, startPoint y: 241, endPoint x: 295, endPoint y: 240, distance: 107.0
click at [295, 240] on input "802300004-00001" at bounding box center [374, 240] width 172 height 29
click at [132, 25] on link "OMS" at bounding box center [136, 29] width 20 height 9
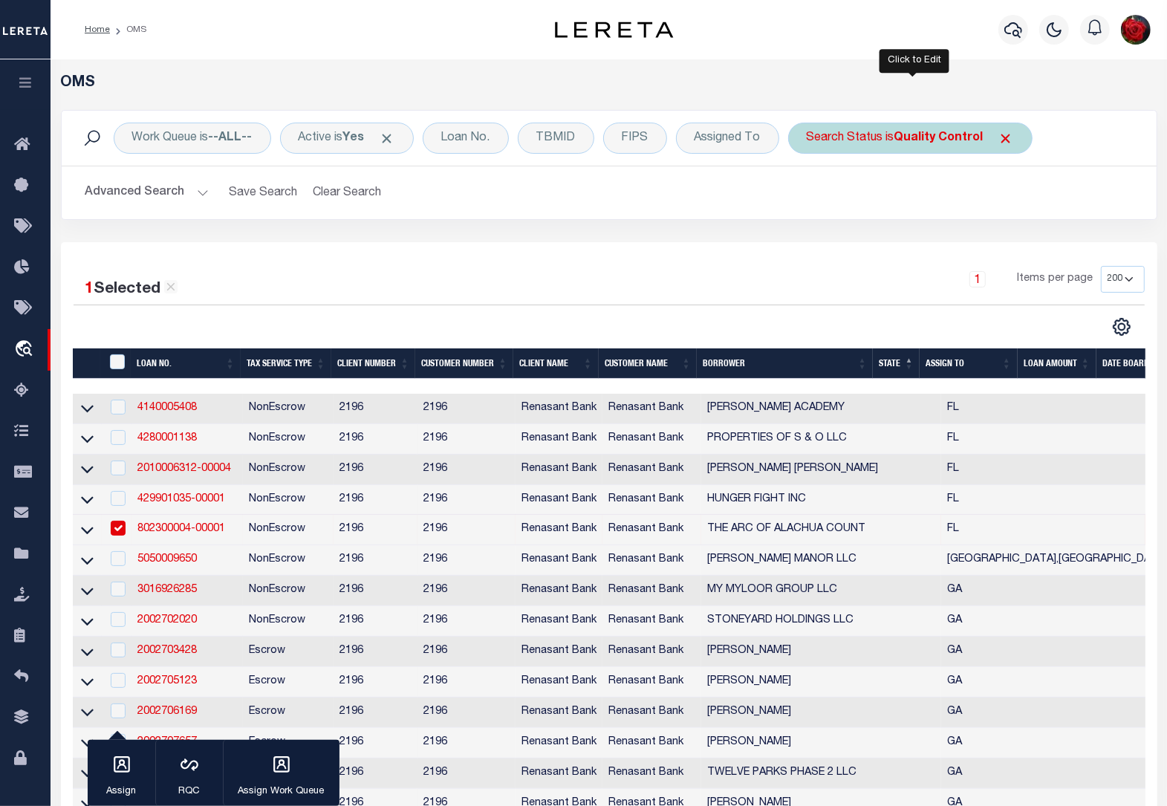
click at [961, 146] on div "Search Status is Quality Control" at bounding box center [910, 138] width 244 height 31
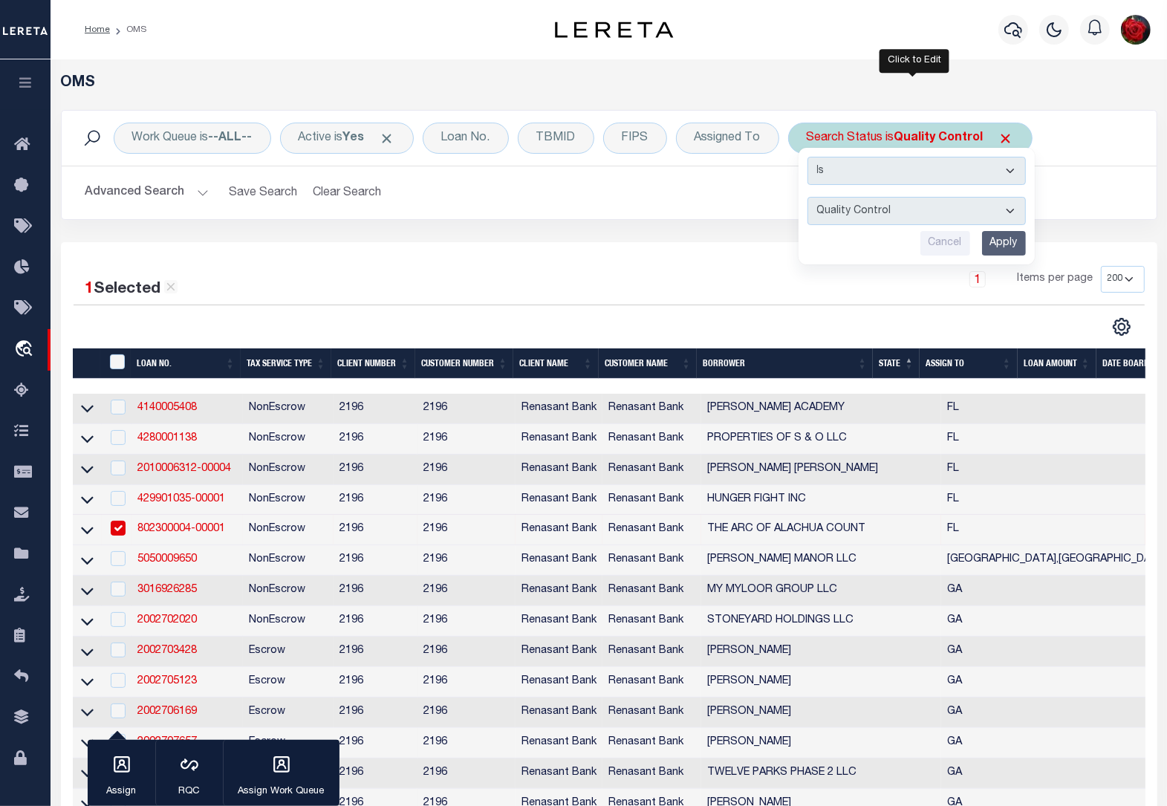
click at [1009, 238] on input "Apply" at bounding box center [1004, 243] width 44 height 25
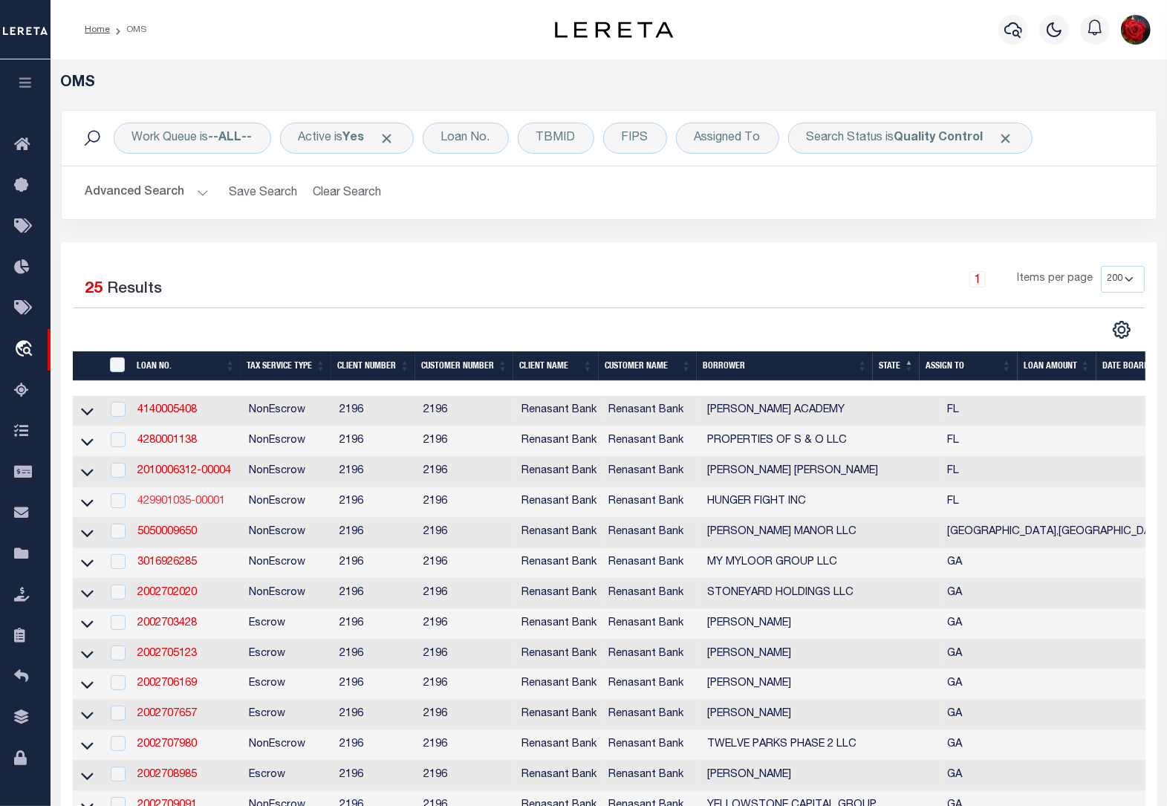
click at [198, 507] on link "429901035-00001" at bounding box center [181, 501] width 88 height 10
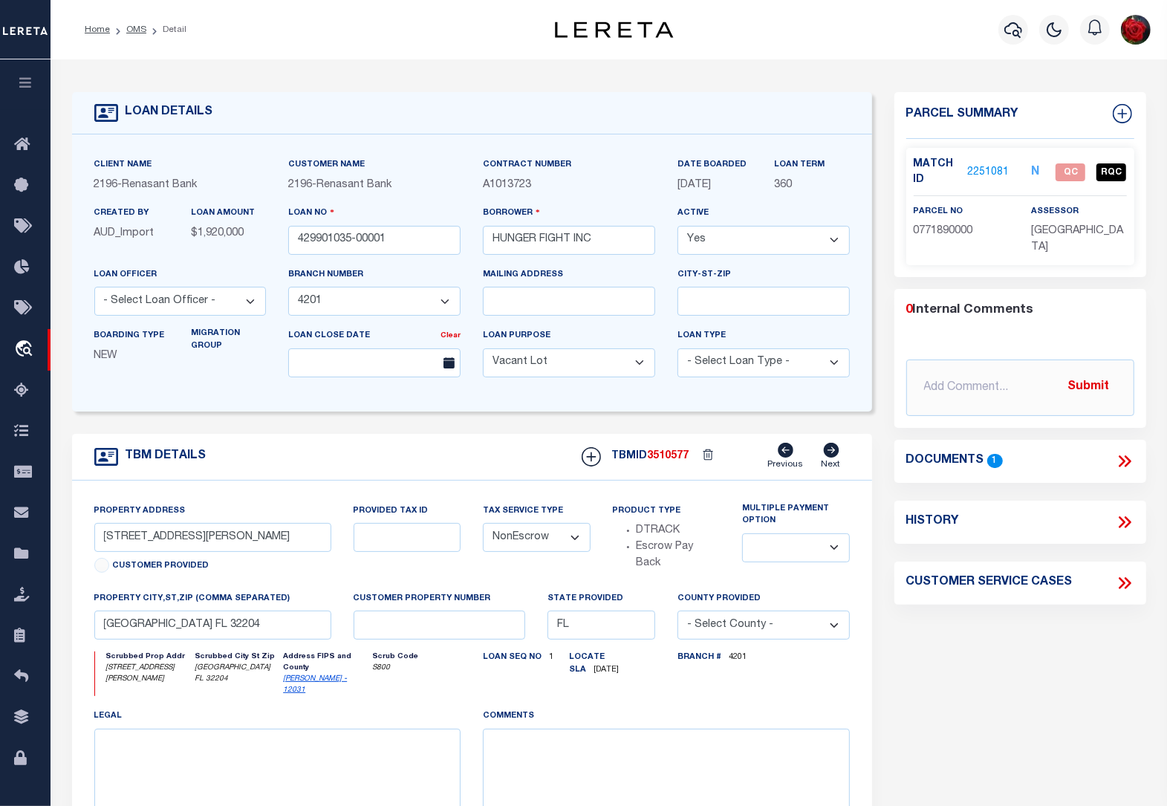
click at [996, 168] on link "2251081" at bounding box center [988, 173] width 42 height 16
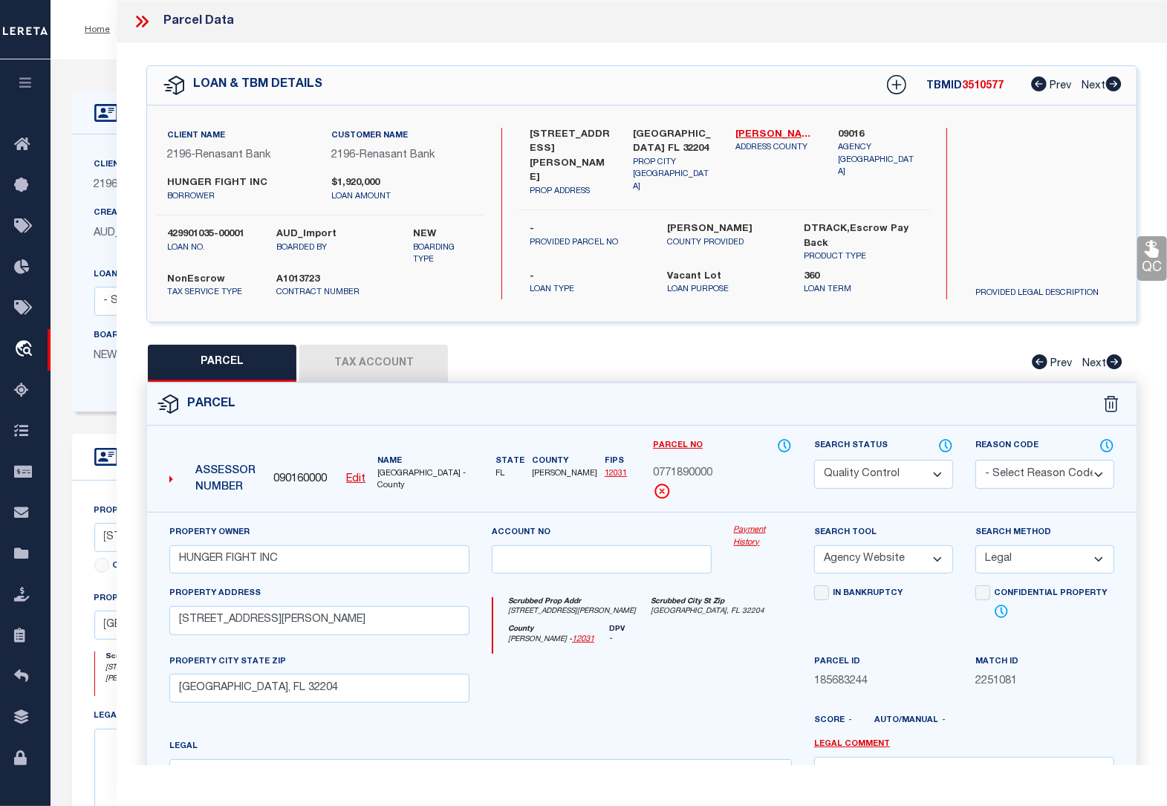
click at [80, 143] on div "Client Name 2196 - Renasant Bank Customer Name 2196 - Renasant Bank 360 Yes" at bounding box center [472, 272] width 800 height 277
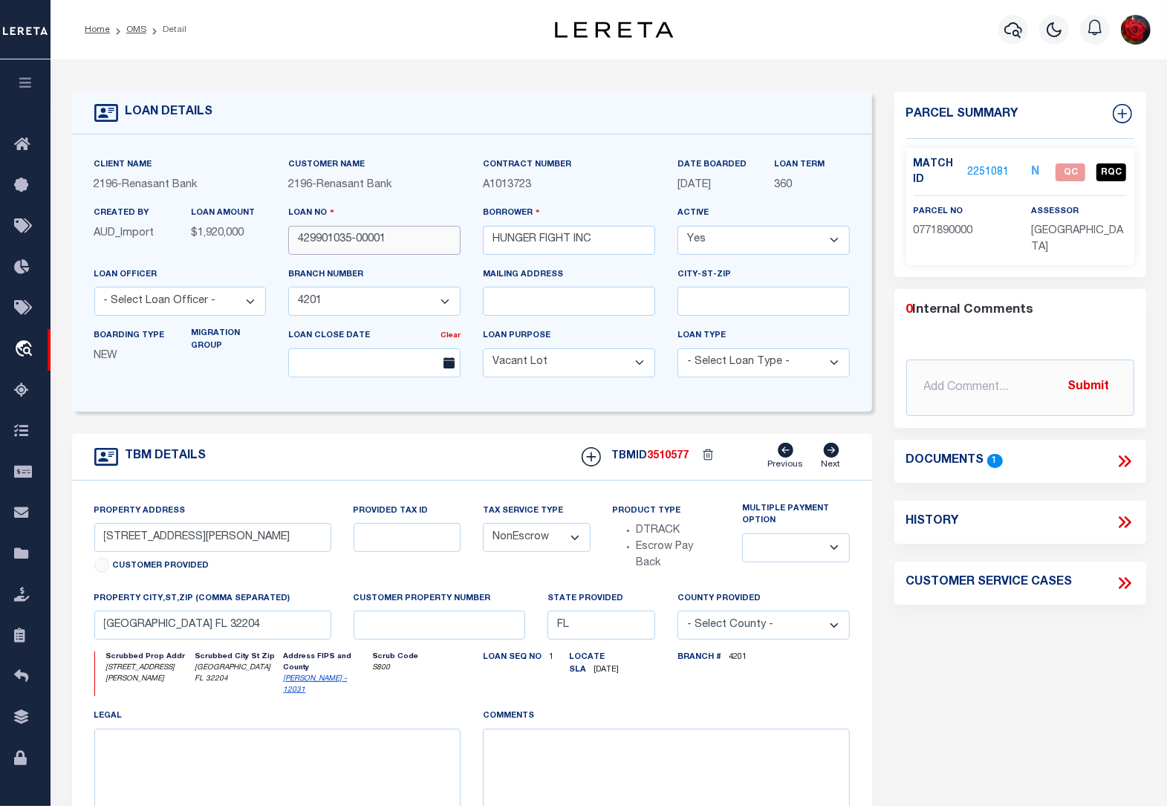
drag, startPoint x: 415, startPoint y: 239, endPoint x: 299, endPoint y: 244, distance: 116.0
click at [299, 244] on input "429901035-00001" at bounding box center [374, 240] width 172 height 29
click at [984, 169] on link "2251081" at bounding box center [988, 173] width 42 height 16
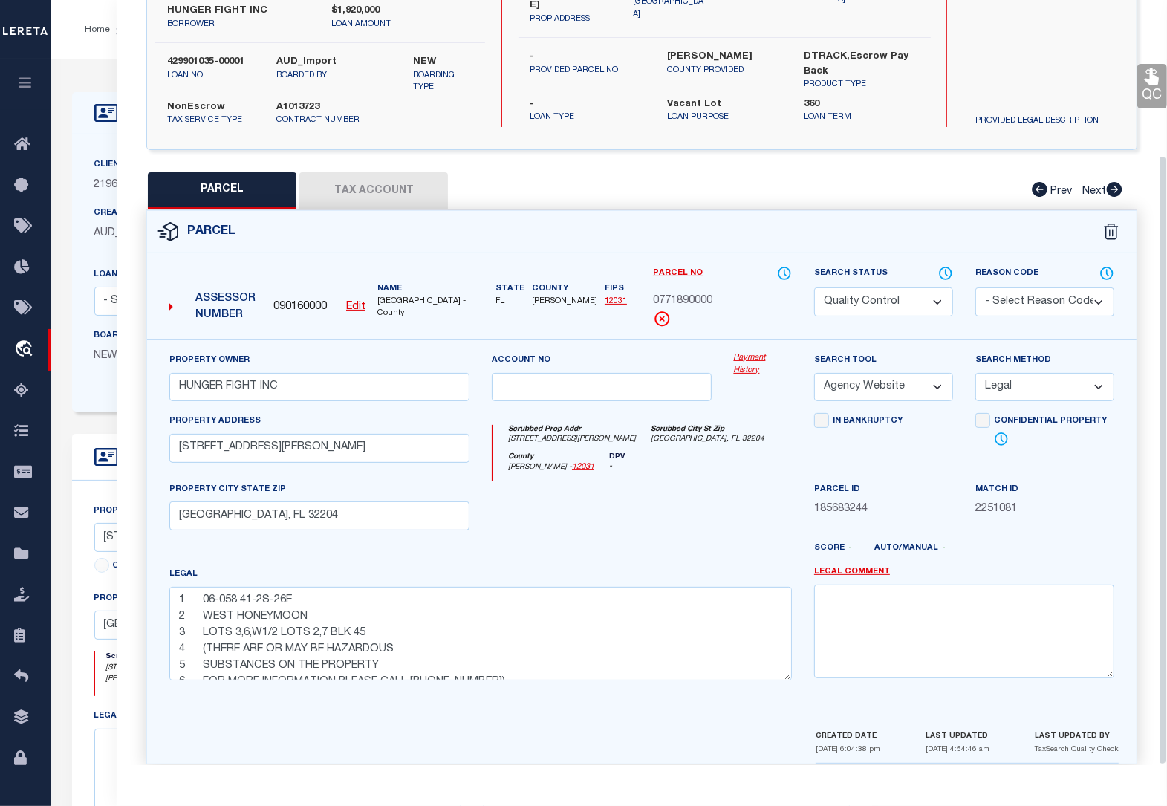
scroll to position [194, 0]
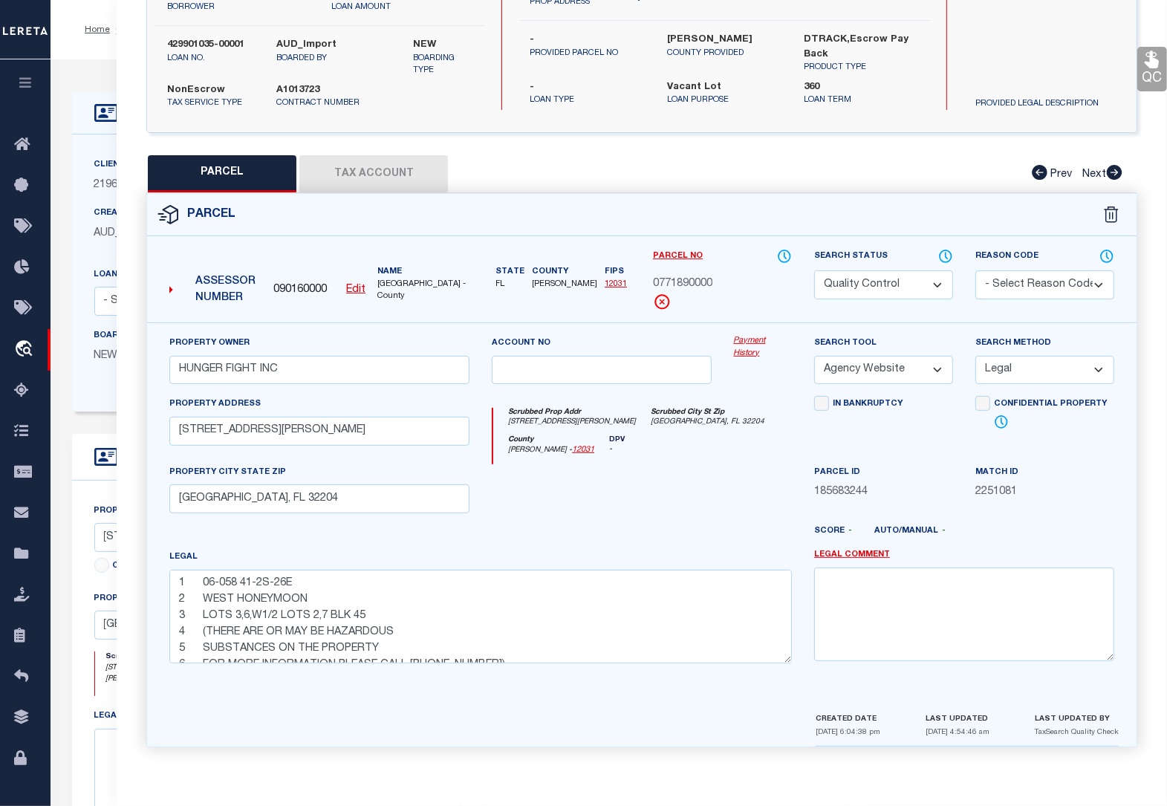
click at [1152, 62] on icon at bounding box center [1152, 59] width 14 height 17
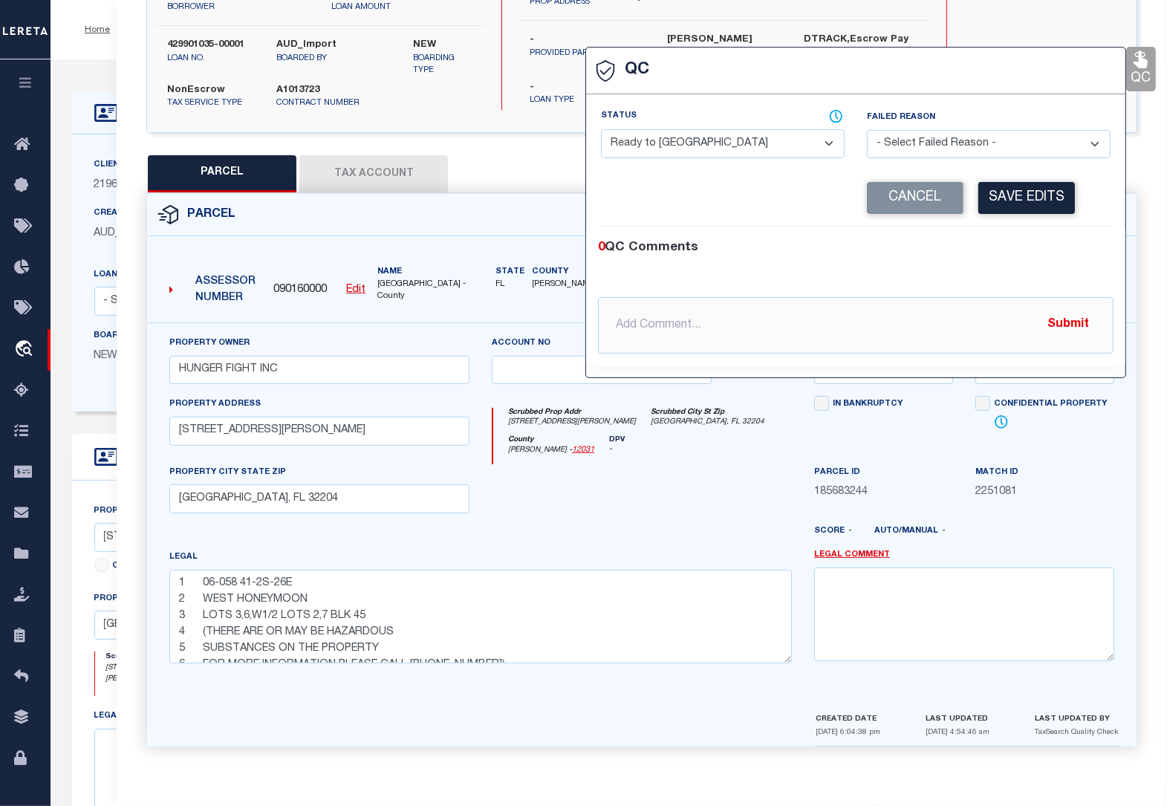
click at [737, 145] on select "- Select Status - Ready to QC Correct Incorrect" at bounding box center [723, 143] width 244 height 29
click at [601, 129] on select "- Select Status - Ready to QC Correct Incorrect" at bounding box center [723, 143] width 244 height 29
click at [1036, 197] on button "Save Edits" at bounding box center [1026, 198] width 97 height 32
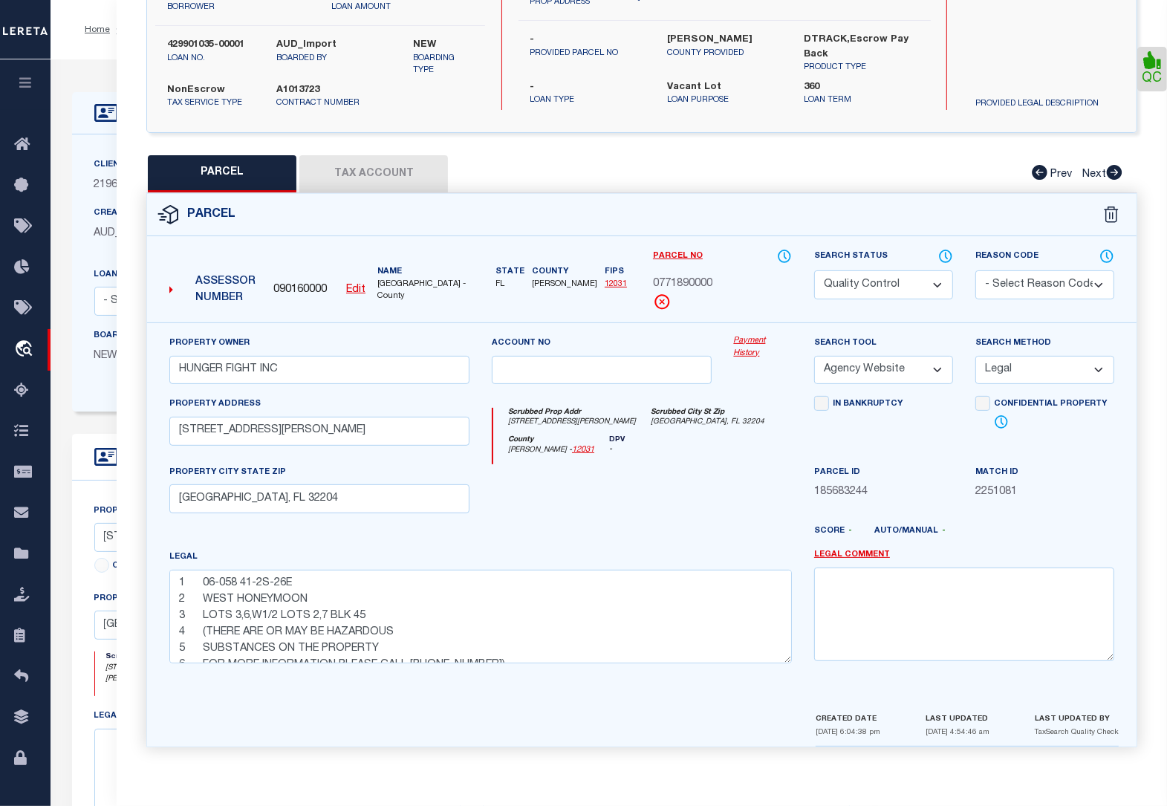
click at [871, 279] on select "Automated Search Bad Parcel Complete Duplicate Parcel High Dollar Reporting In …" at bounding box center [883, 284] width 139 height 29
click at [814, 270] on select "Automated Search Bad Parcel Complete Duplicate Parcel High Dollar Reporting In …" at bounding box center [883, 284] width 139 height 29
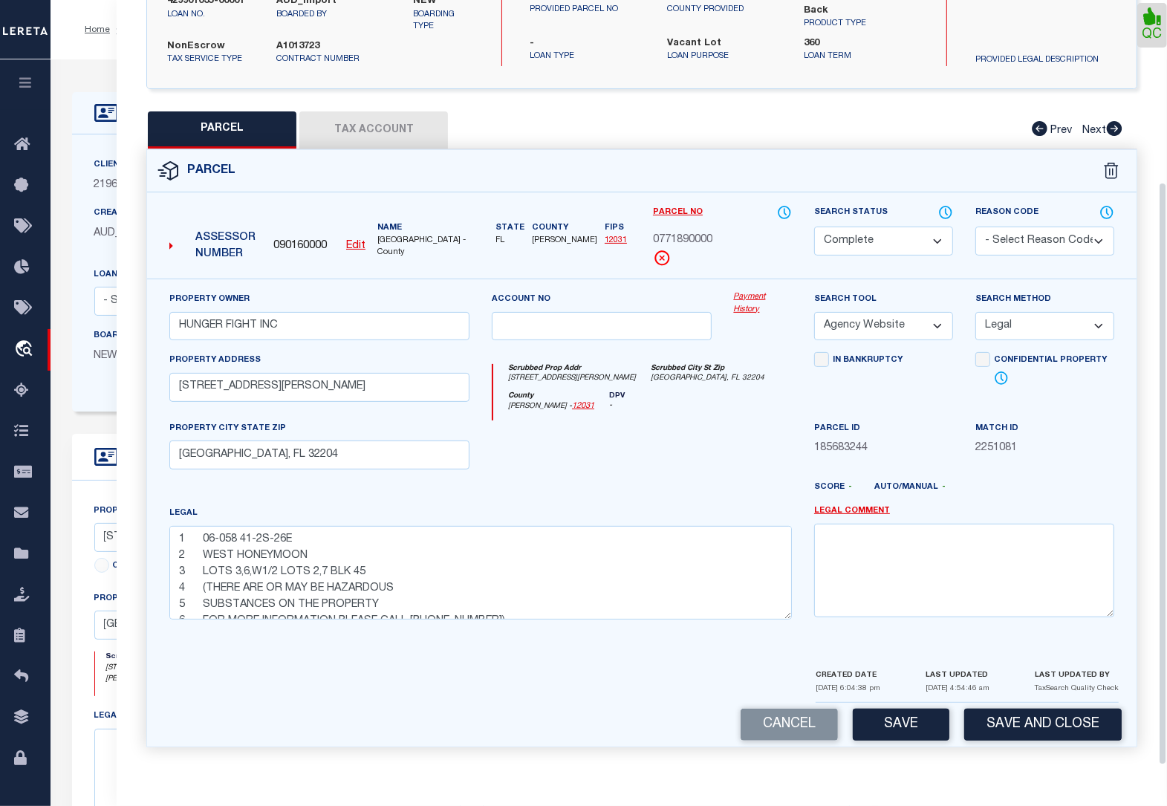
scroll to position [238, 0]
click at [905, 728] on button "Save" at bounding box center [901, 725] width 97 height 32
click at [1001, 719] on button "Save and Close" at bounding box center [1043, 725] width 158 height 32
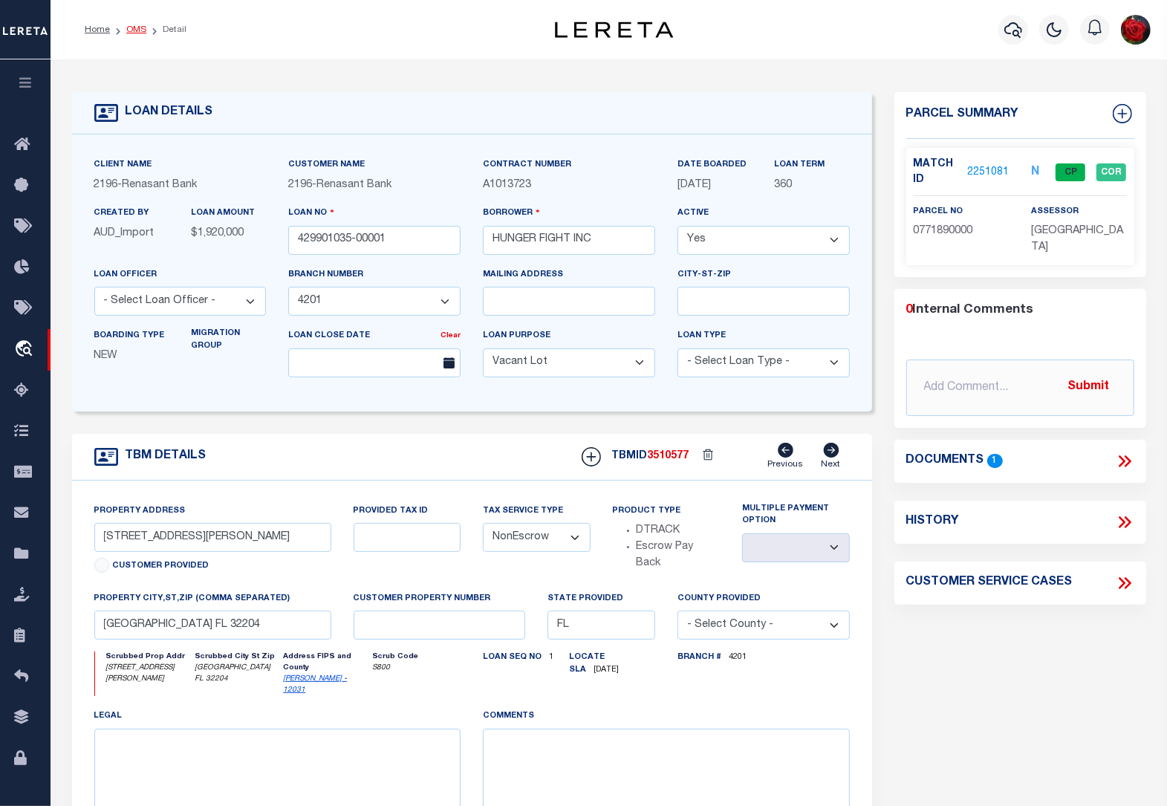
click at [132, 26] on link "OMS" at bounding box center [136, 29] width 20 height 9
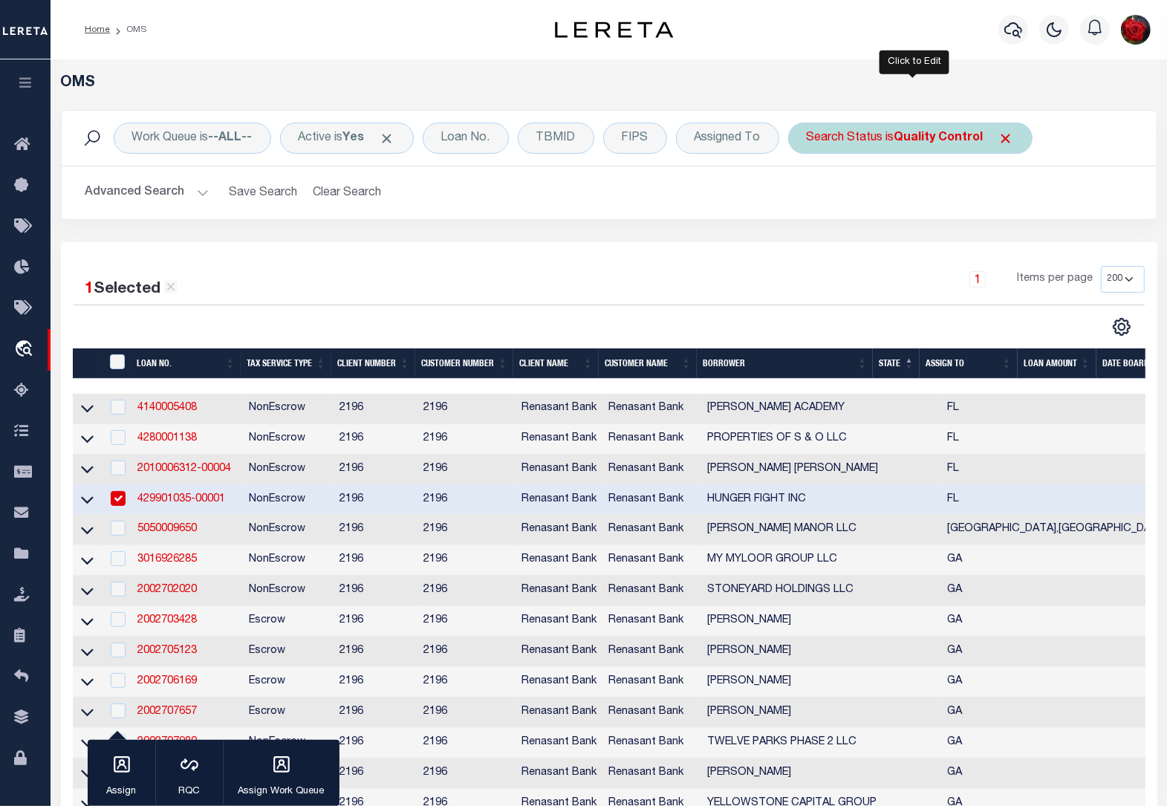
click at [918, 135] on b "Quality Control" at bounding box center [939, 138] width 89 height 12
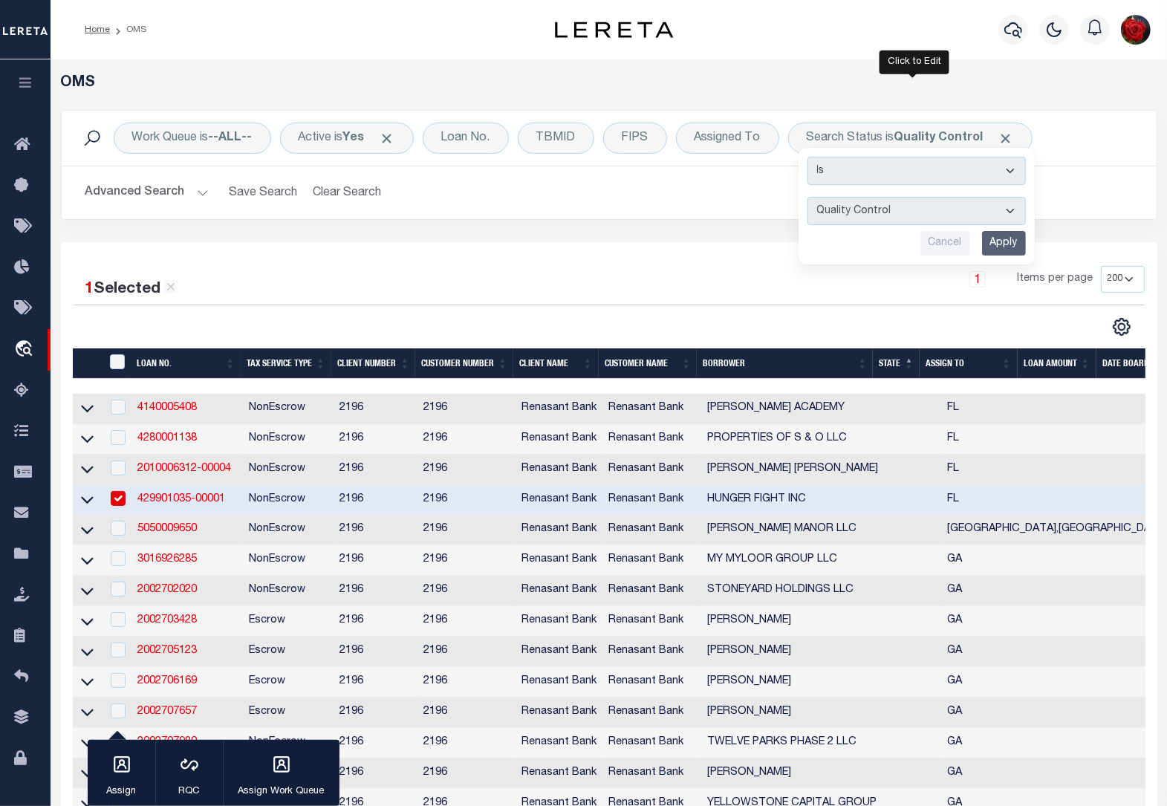
click at [1007, 246] on input "Apply" at bounding box center [1004, 243] width 44 height 25
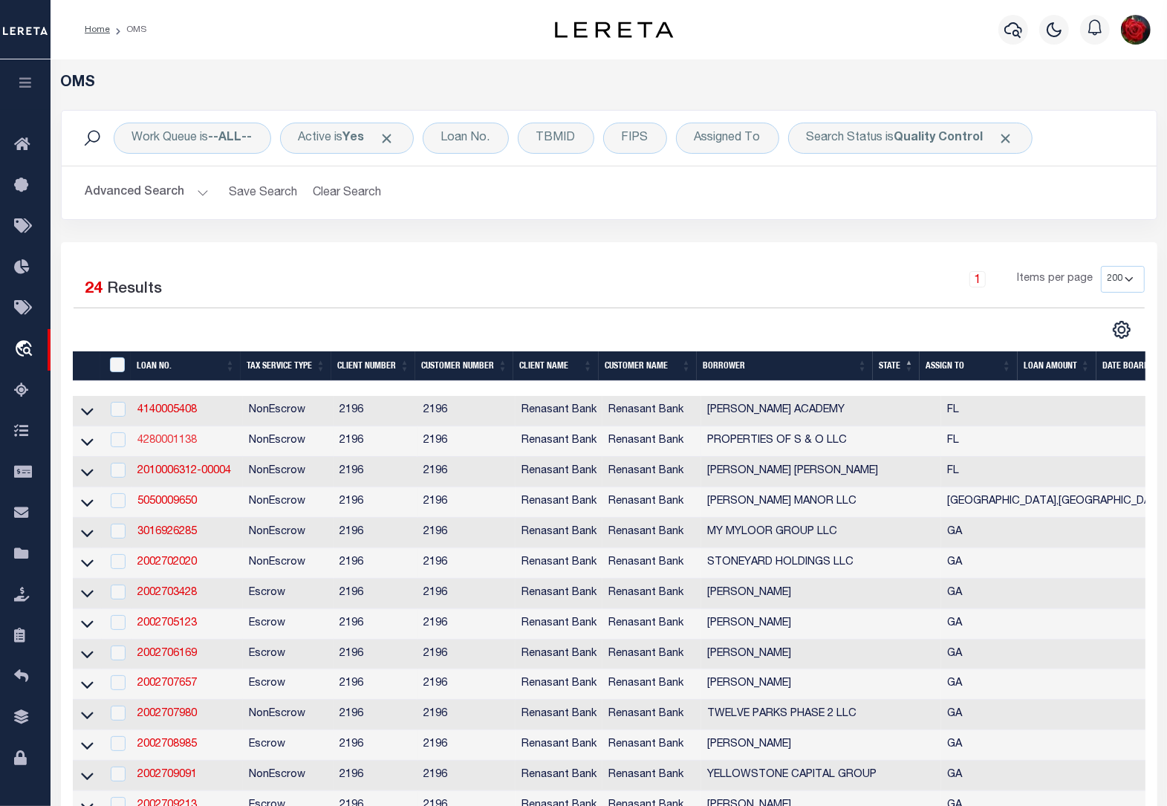
click at [163, 444] on link "4280001138" at bounding box center [166, 440] width 59 height 10
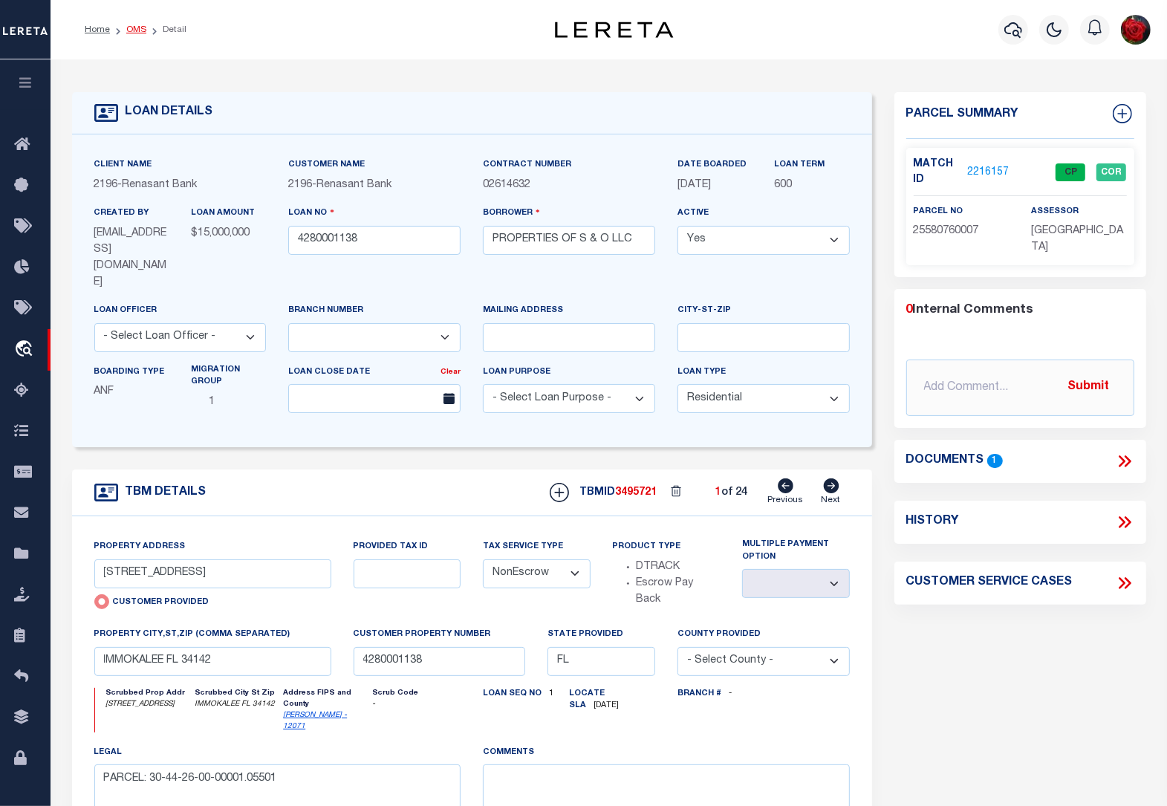
click at [135, 30] on link "OMS" at bounding box center [136, 29] width 20 height 9
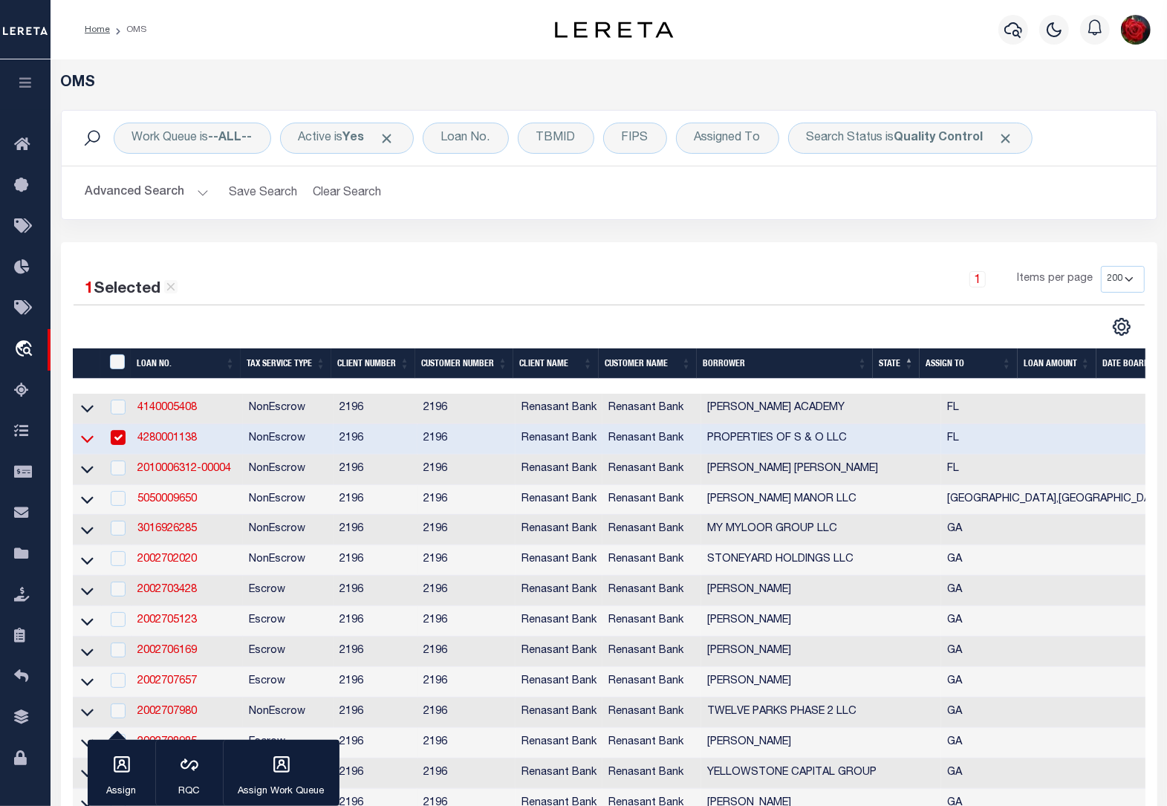
click at [87, 443] on icon at bounding box center [87, 439] width 13 height 16
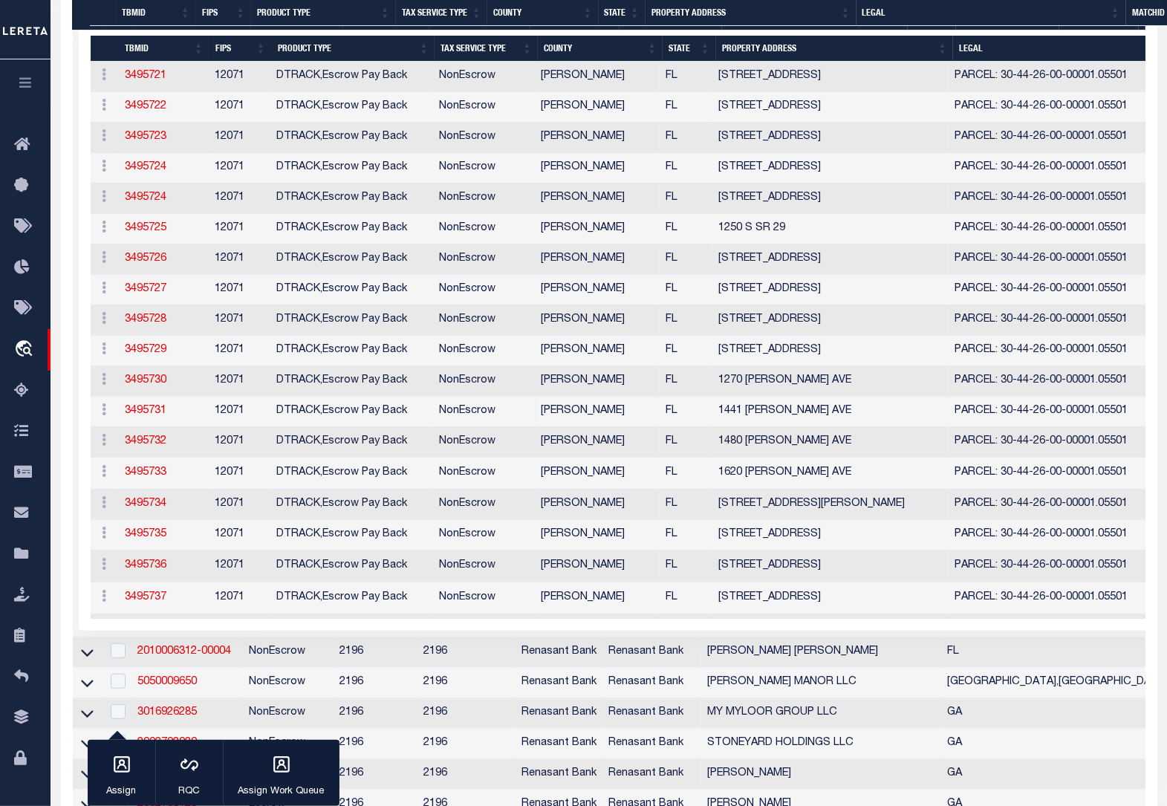
scroll to position [557, 0]
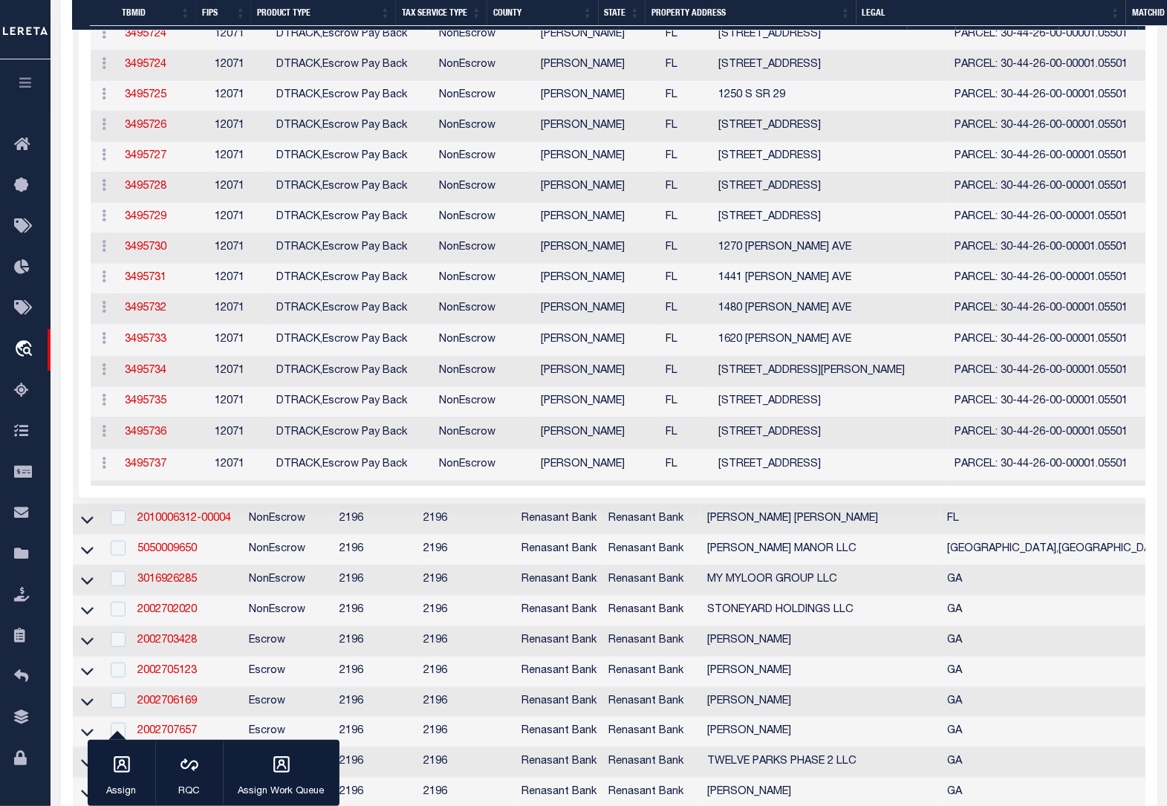
click at [1080, 418] on td "PARCEL: 30-44-26-00-00001.05501" at bounding box center [1100, 402] width 302 height 30
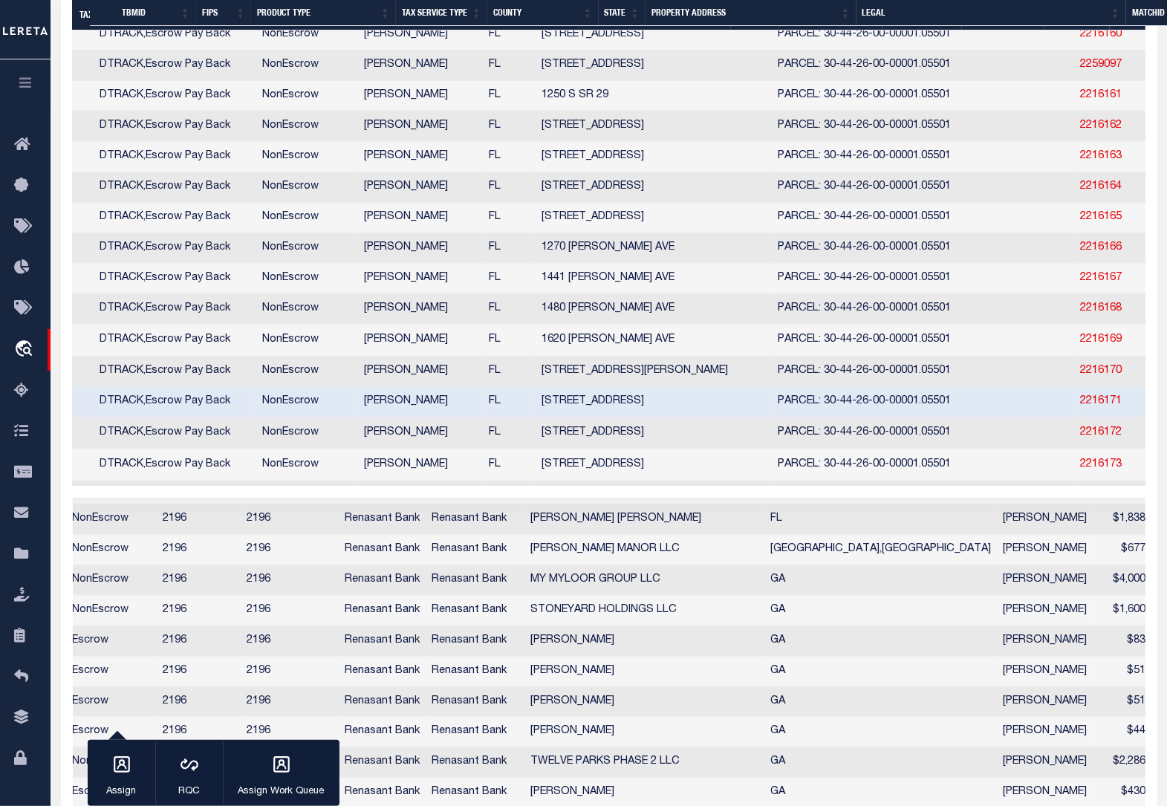
scroll to position [0, 0]
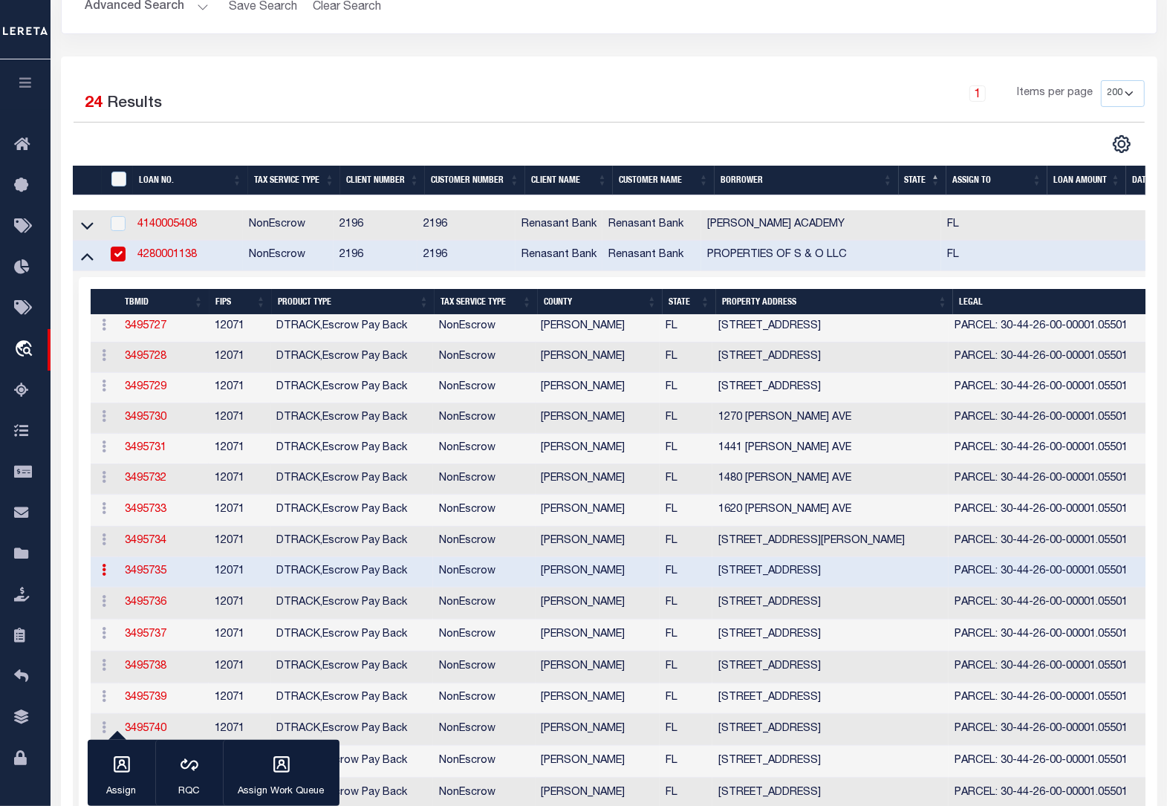
click at [120, 258] on input "checkbox" at bounding box center [118, 254] width 15 height 15
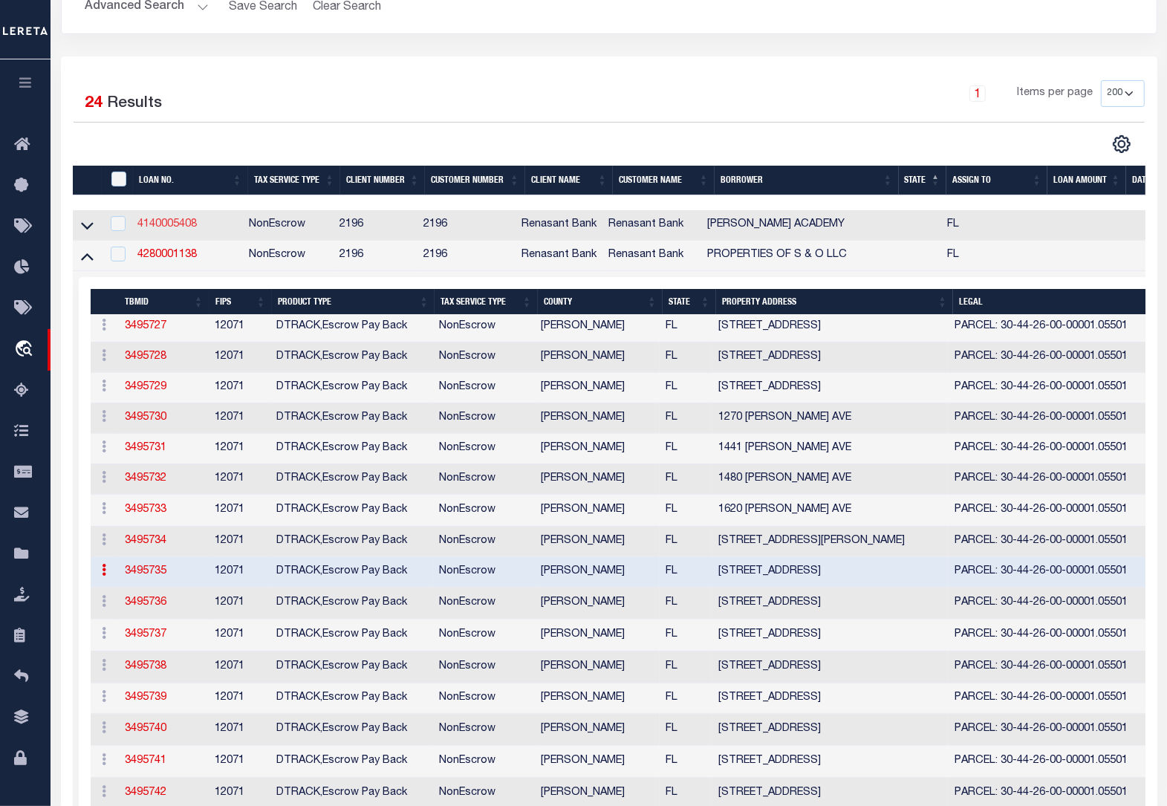
click at [152, 229] on link "4140005408" at bounding box center [166, 224] width 59 height 10
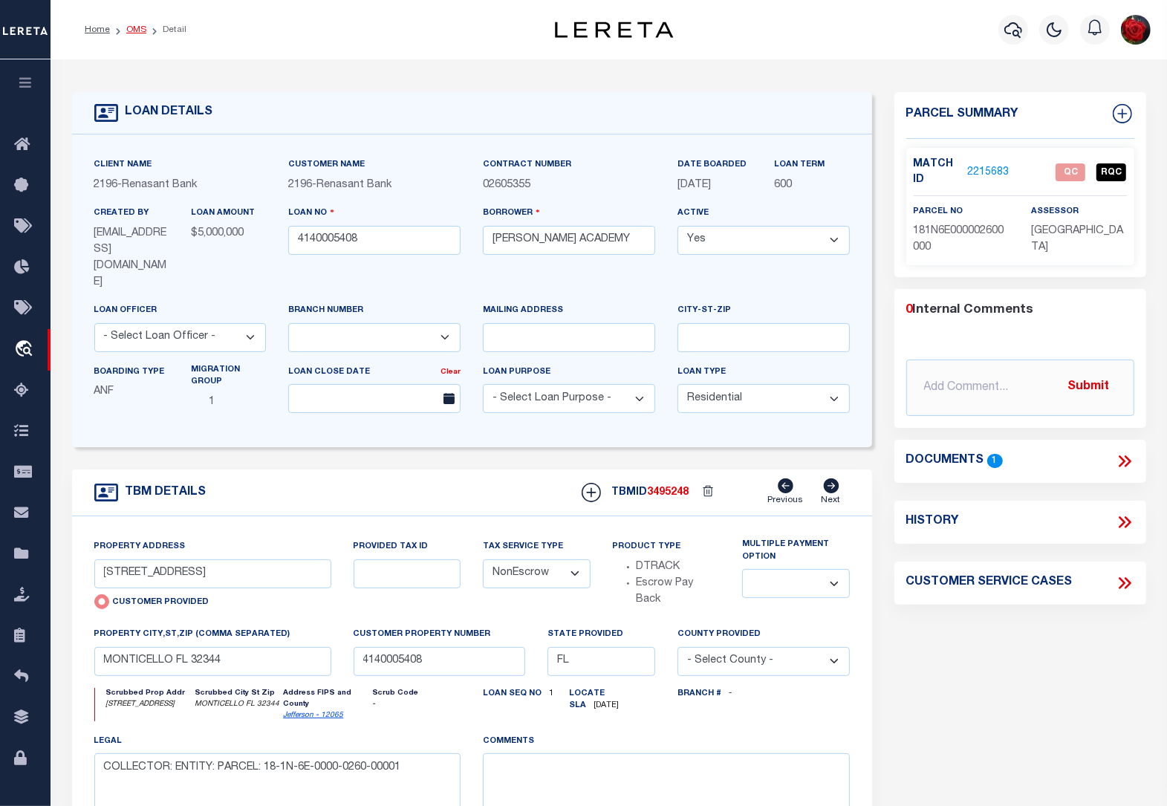
click at [132, 30] on link "OMS" at bounding box center [136, 29] width 20 height 9
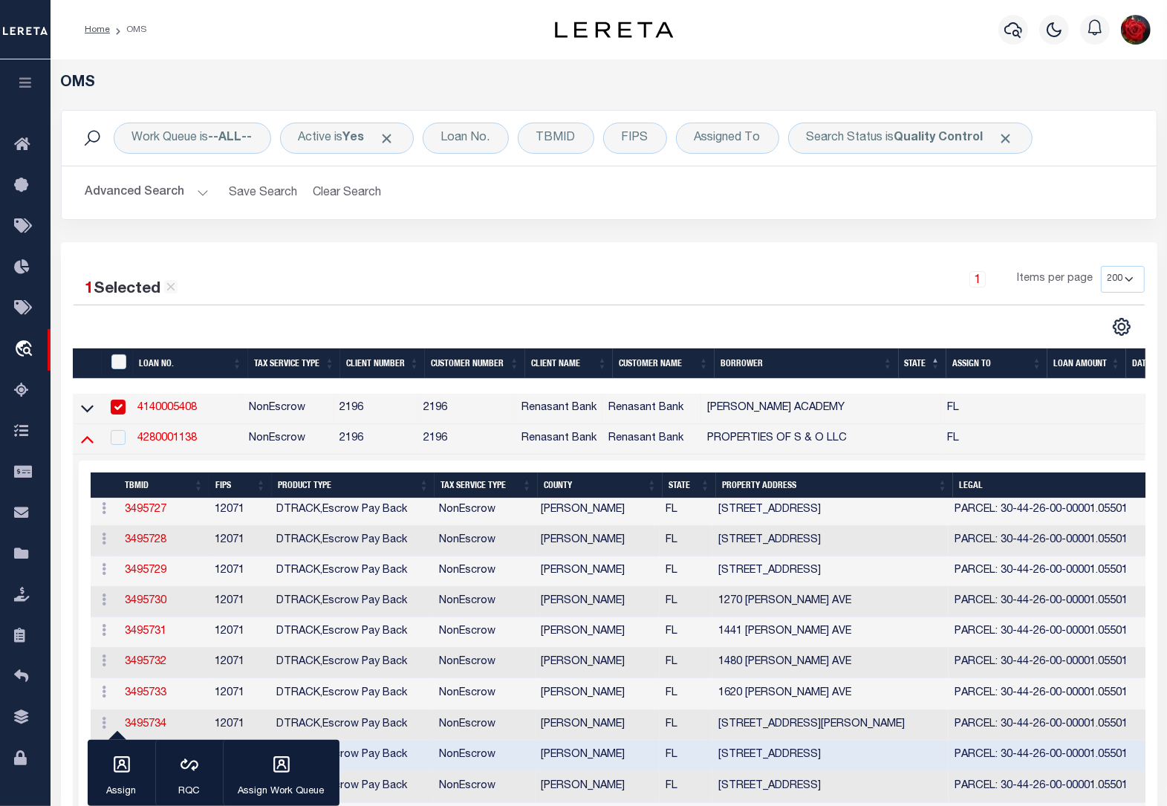
click at [90, 439] on icon at bounding box center [87, 439] width 13 height 16
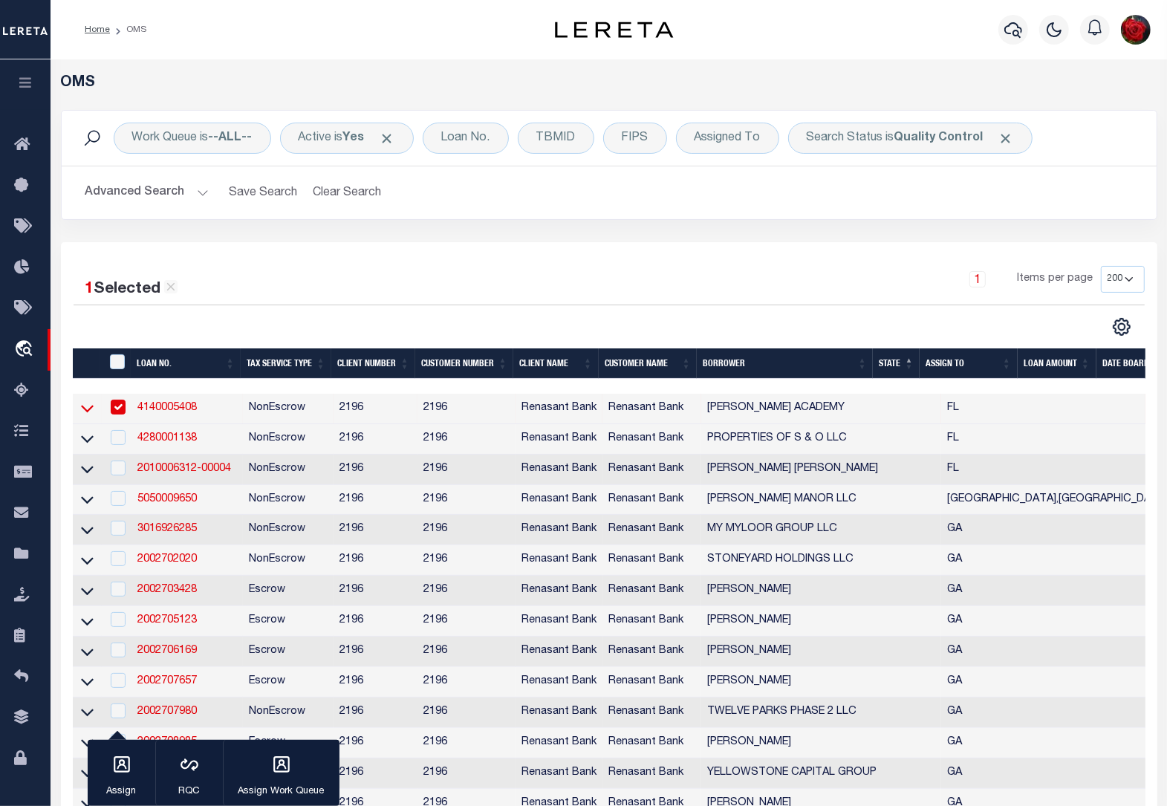
click at [87, 411] on icon at bounding box center [87, 408] width 13 height 16
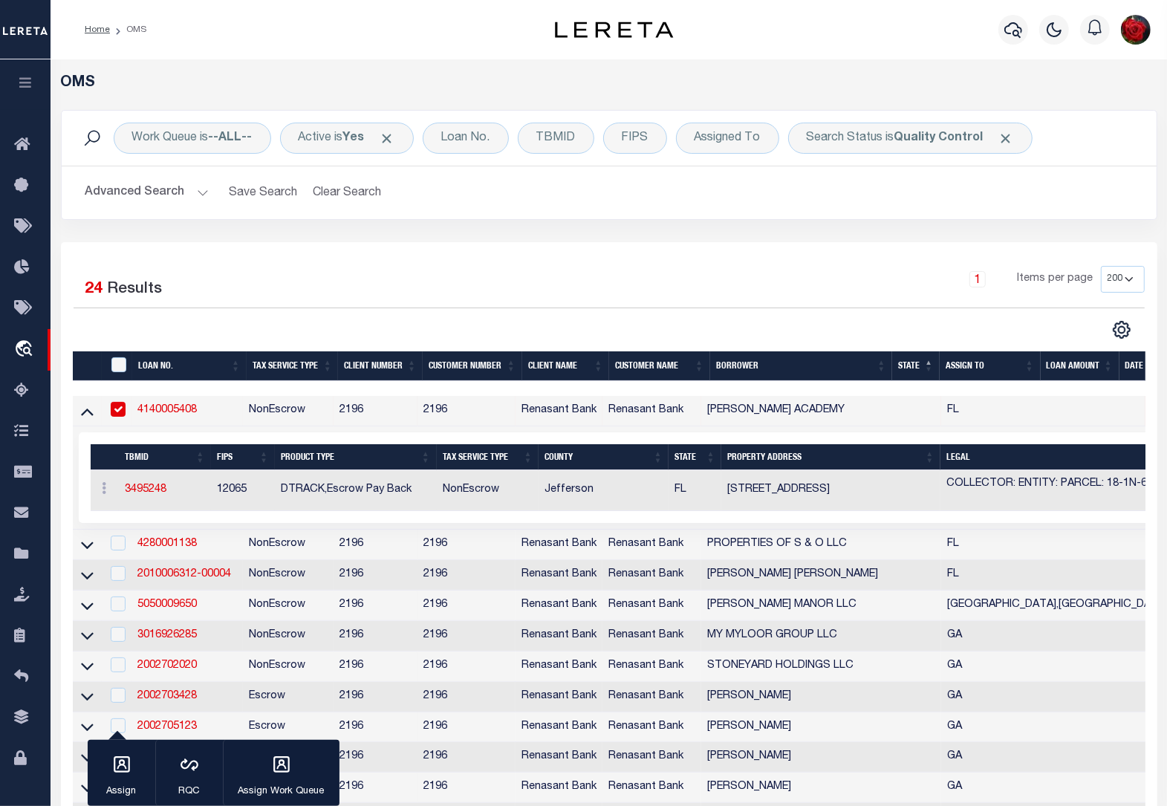
click at [165, 411] on link "4140005408" at bounding box center [166, 410] width 59 height 10
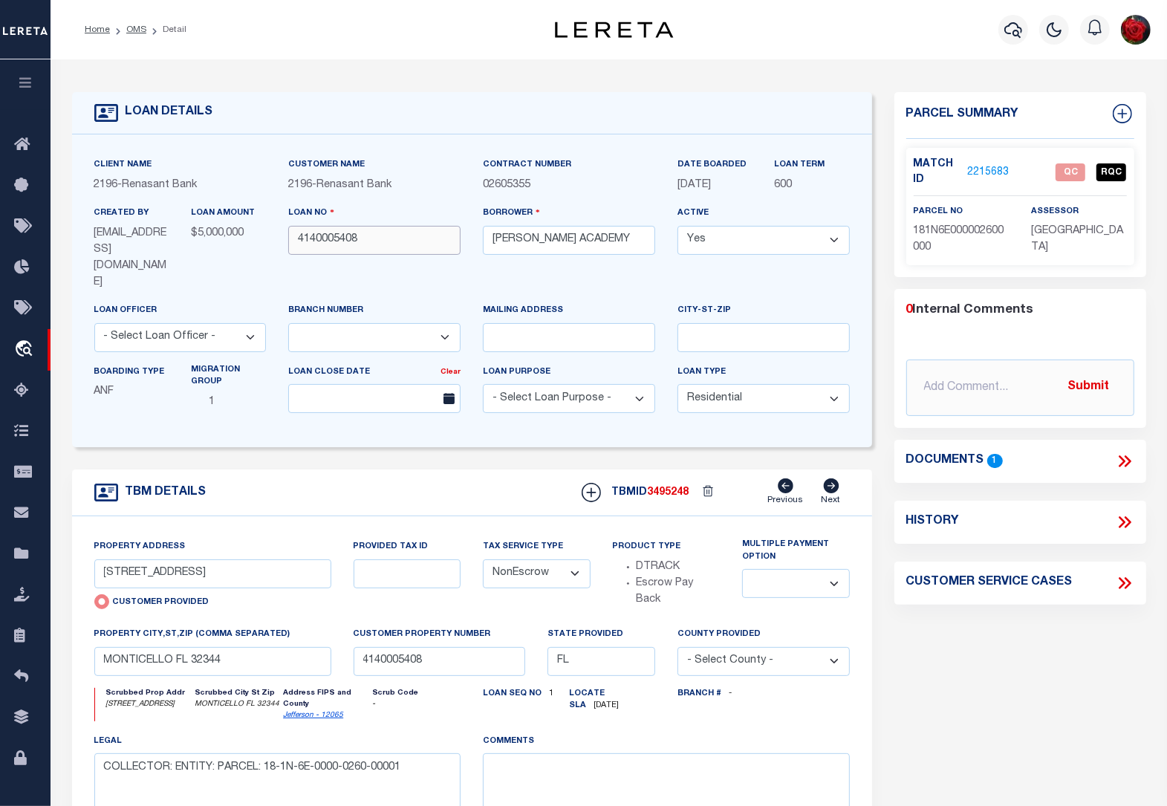
drag, startPoint x: 374, startPoint y: 243, endPoint x: 298, endPoint y: 242, distance: 75.8
click at [298, 241] on input "4140005408" at bounding box center [374, 240] width 172 height 29
click at [990, 169] on link "2215683" at bounding box center [988, 173] width 42 height 16
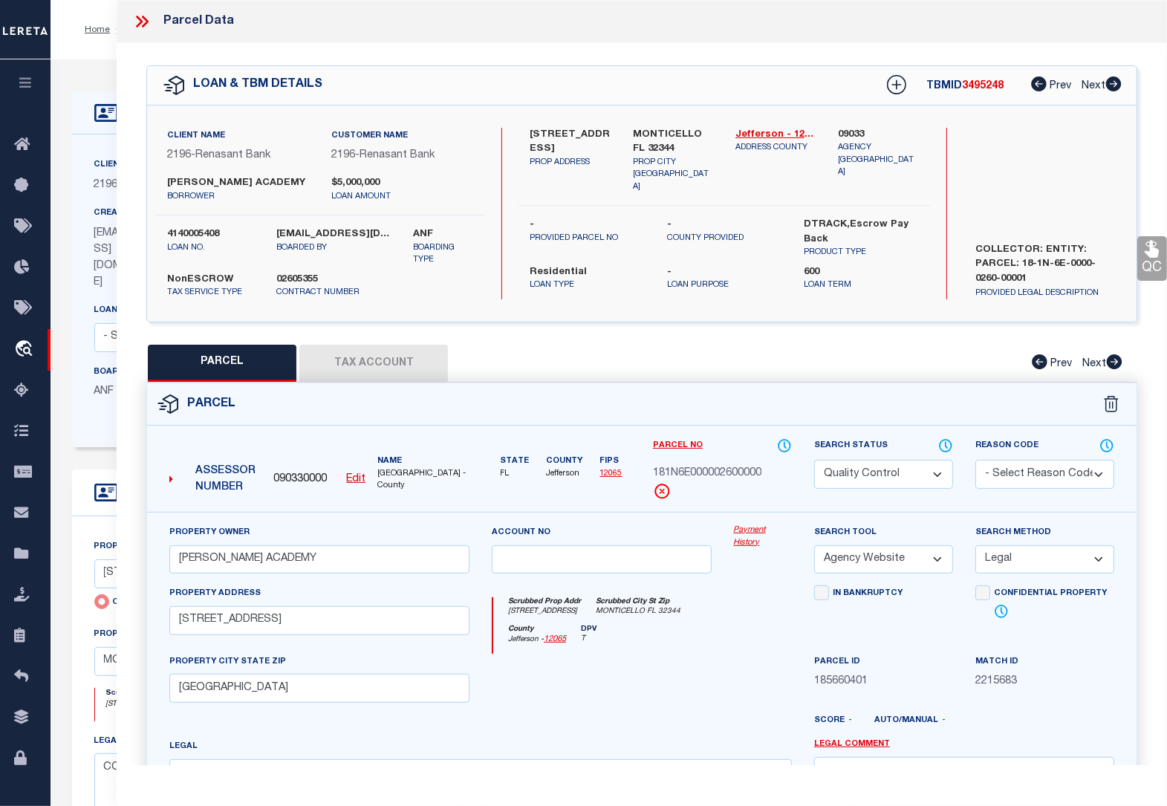
click at [1149, 261] on link "QC" at bounding box center [1152, 258] width 30 height 45
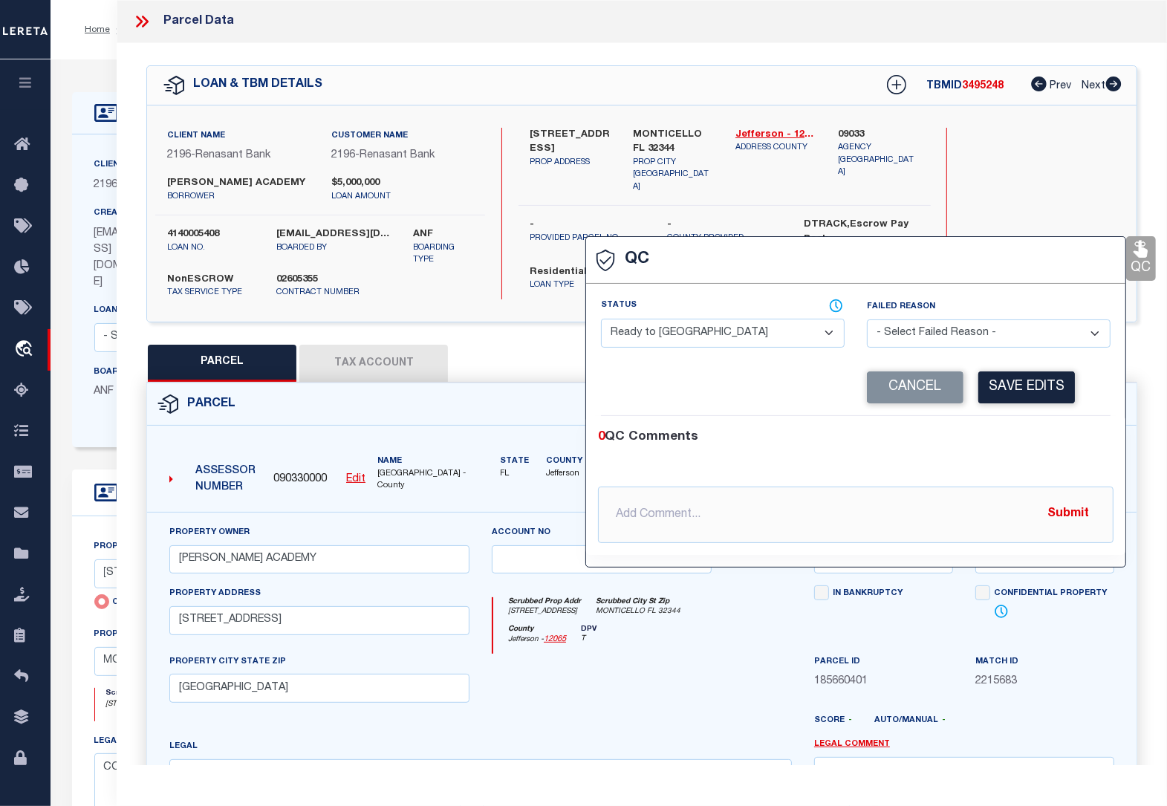
click at [741, 331] on select "- Select Status - Ready to QC Correct Incorrect" at bounding box center [723, 333] width 244 height 29
click at [601, 320] on select "- Select Status - Ready to QC Correct Incorrect" at bounding box center [723, 333] width 244 height 29
click at [1012, 387] on button "Save Edits" at bounding box center [1026, 387] width 97 height 32
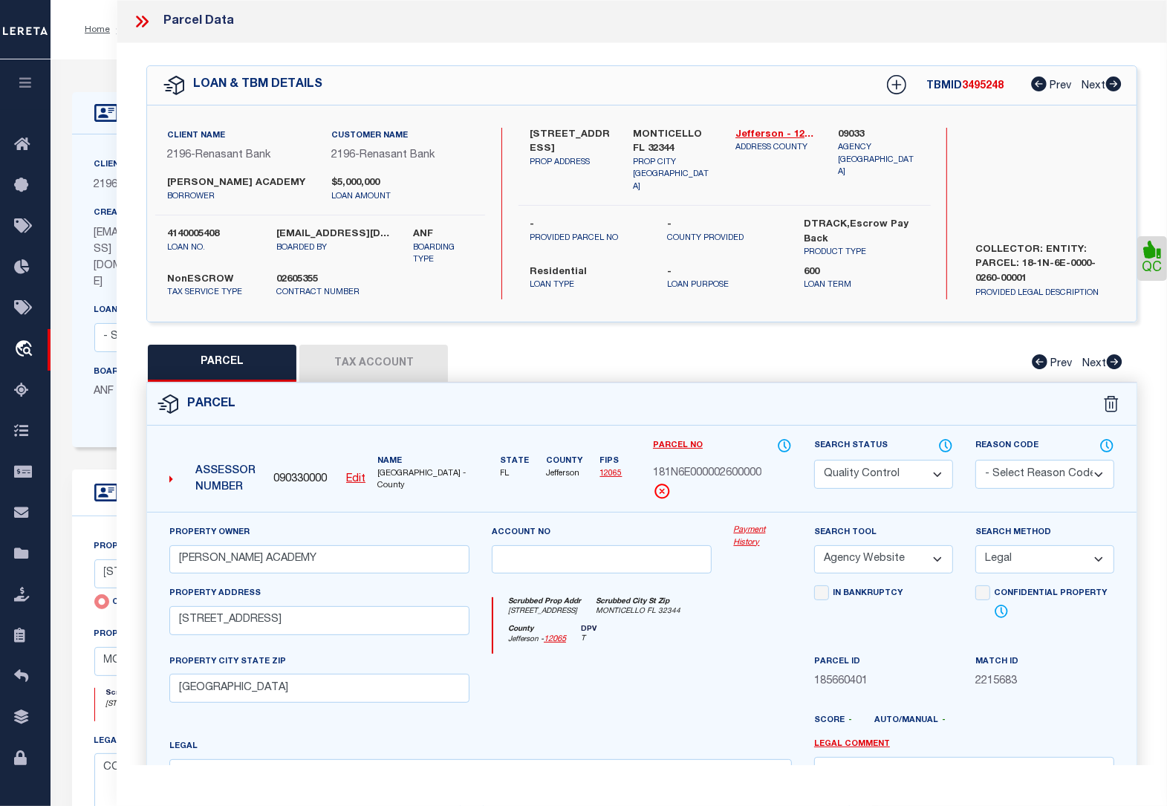
click at [878, 489] on select "Automated Search Bad Parcel Complete Duplicate Parcel High Dollar Reporting In …" at bounding box center [883, 474] width 139 height 29
click at [814, 473] on select "Automated Search Bad Parcel Complete Duplicate Parcel High Dollar Reporting In …" at bounding box center [883, 474] width 139 height 29
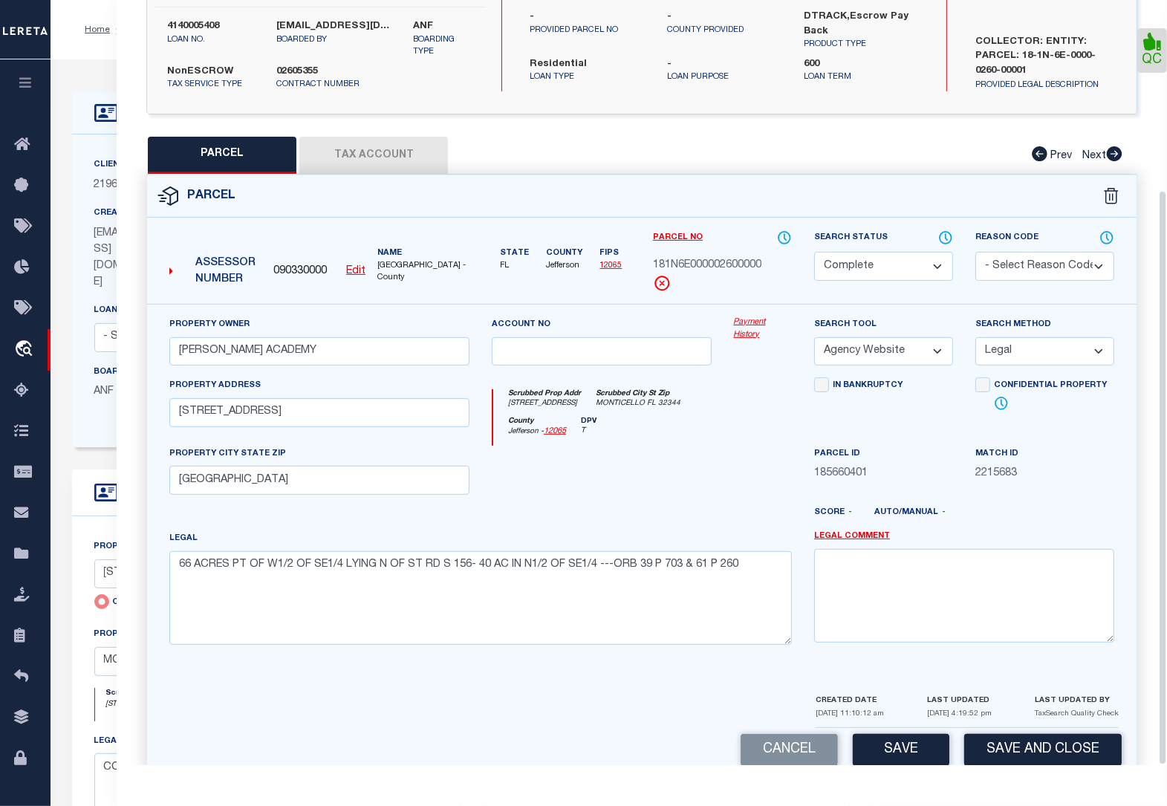
scroll to position [253, 0]
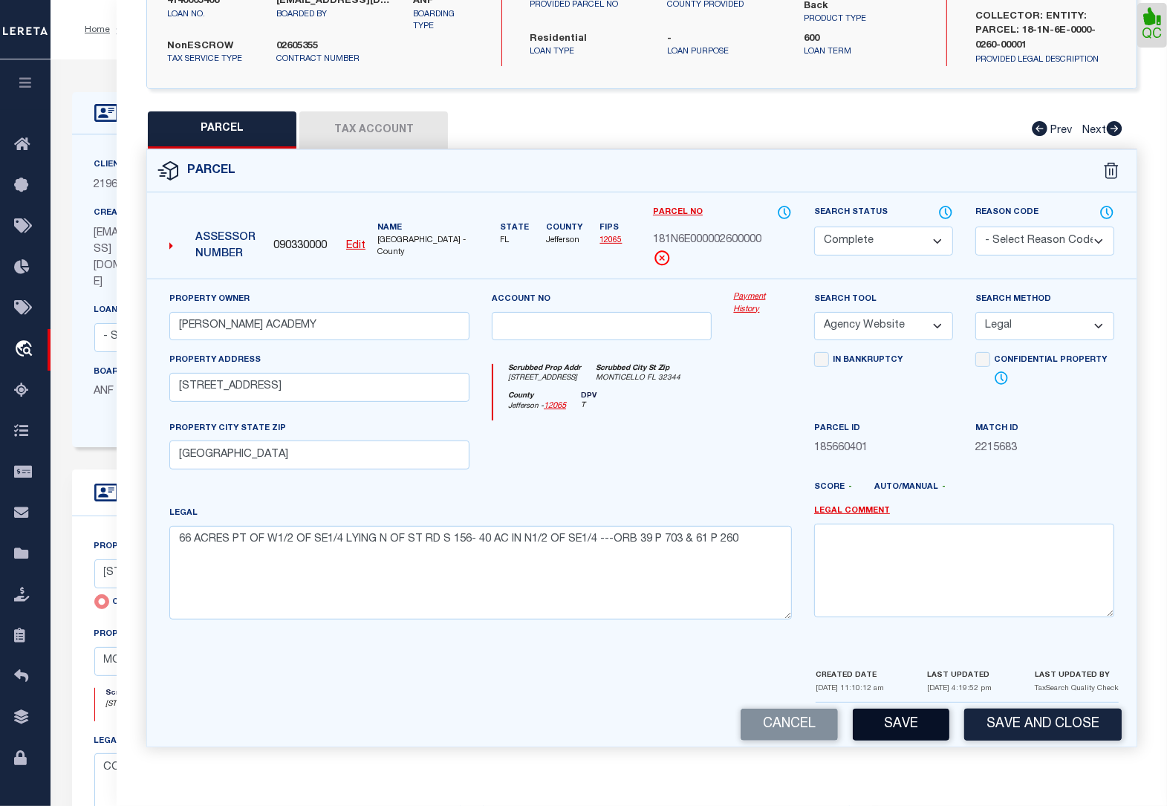
click at [903, 721] on button "Save" at bounding box center [901, 725] width 97 height 32
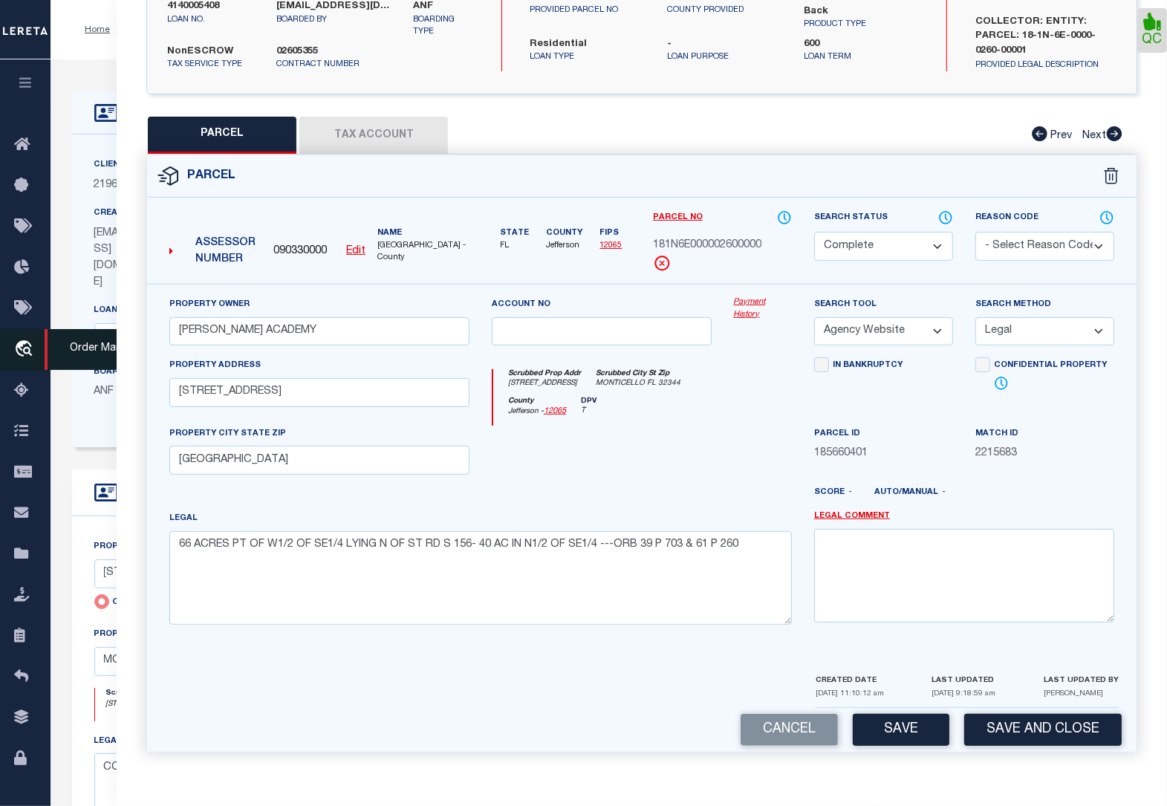
click at [5, 357] on link "travel_explore Order Management System" at bounding box center [25, 350] width 51 height 42
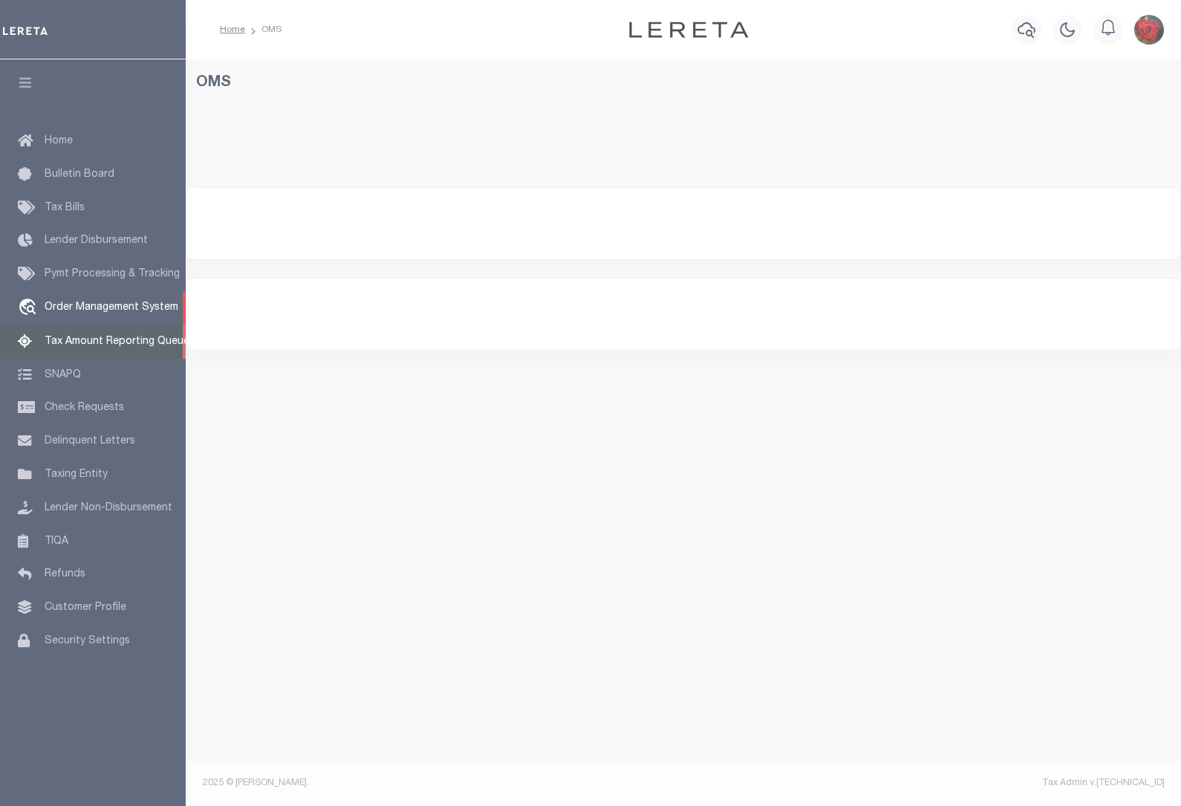
select select "200"
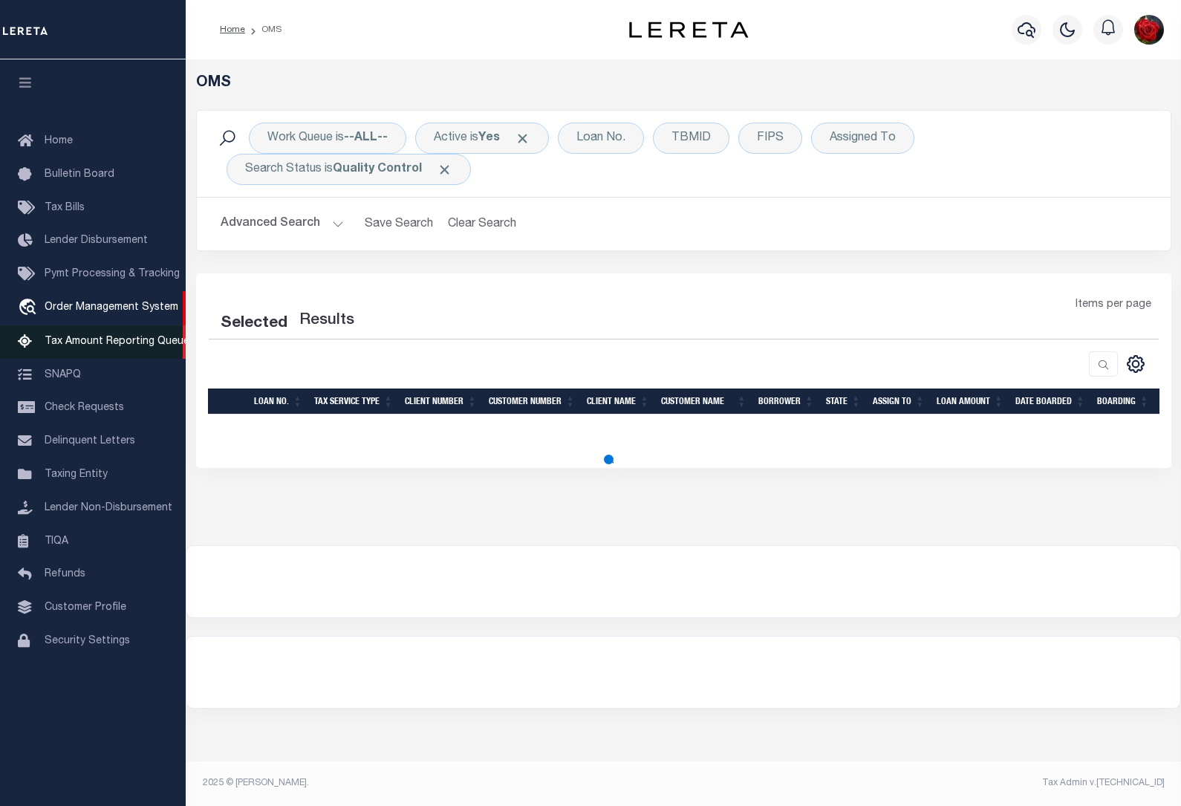
select select "200"
